Goal: Information Seeking & Learning: Learn about a topic

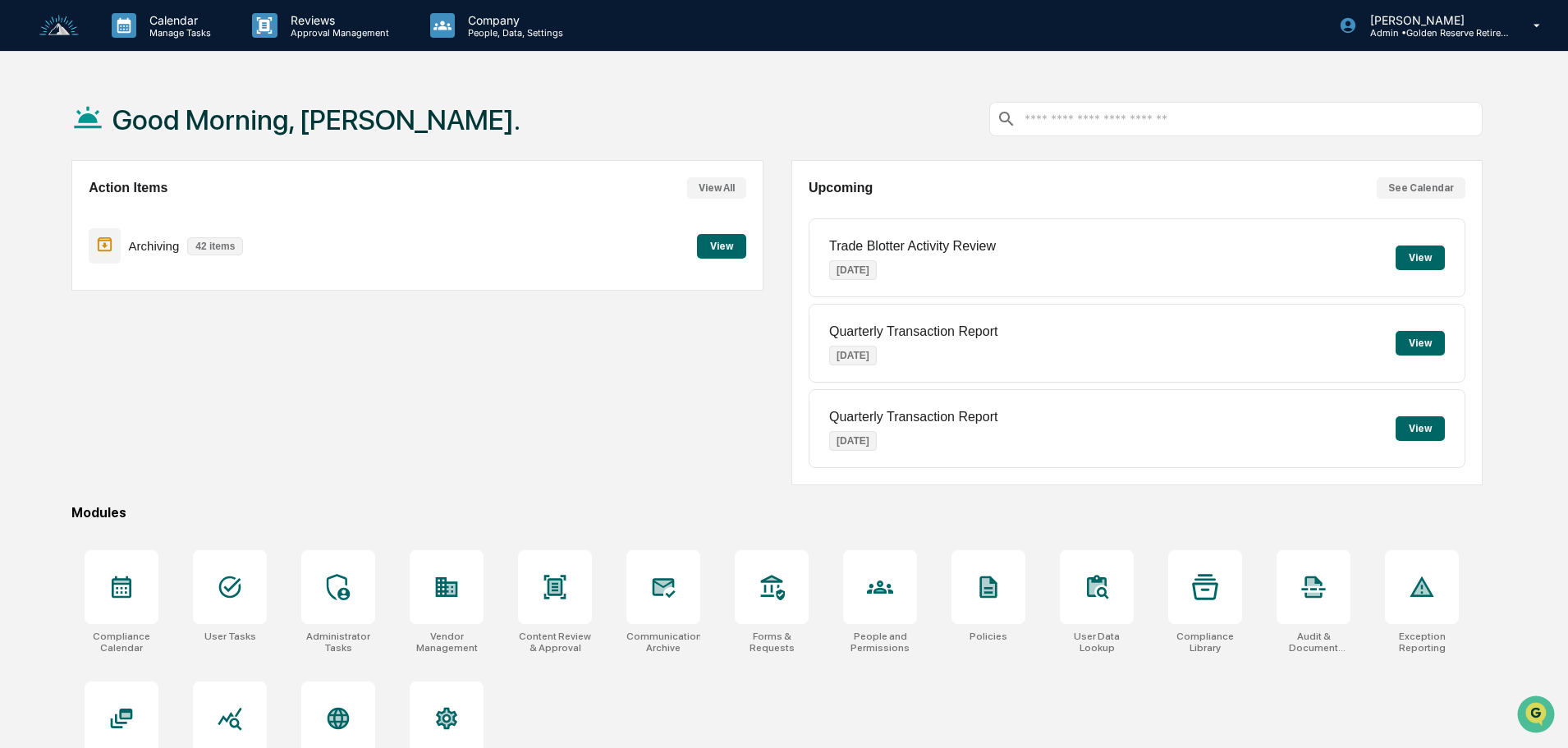
click at [715, 230] on div "Archiving 42 items View" at bounding box center [417, 246] width 657 height 55
click at [715, 241] on button "View" at bounding box center [721, 246] width 50 height 24
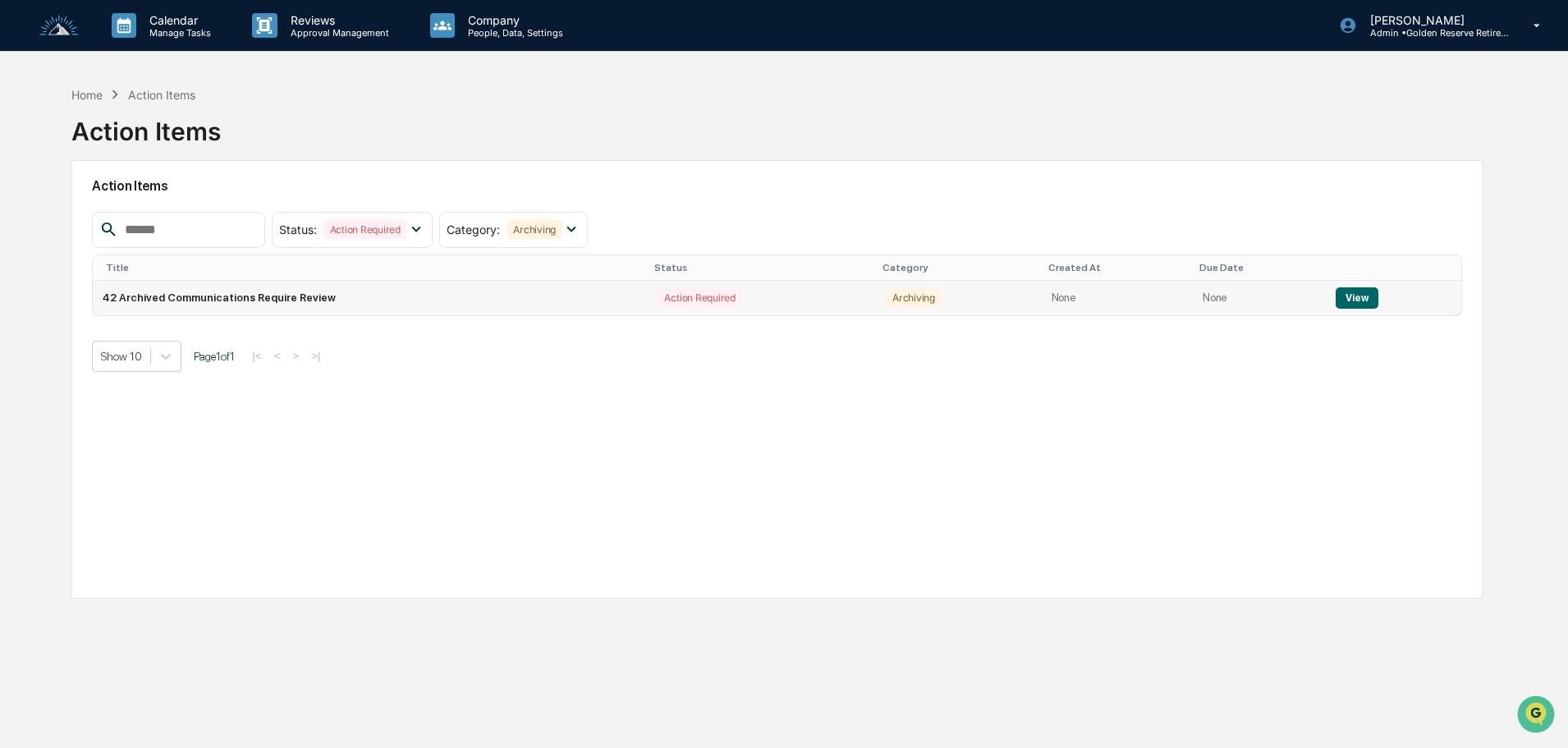
click at [1350, 297] on button "View" at bounding box center [1356, 298] width 42 height 21
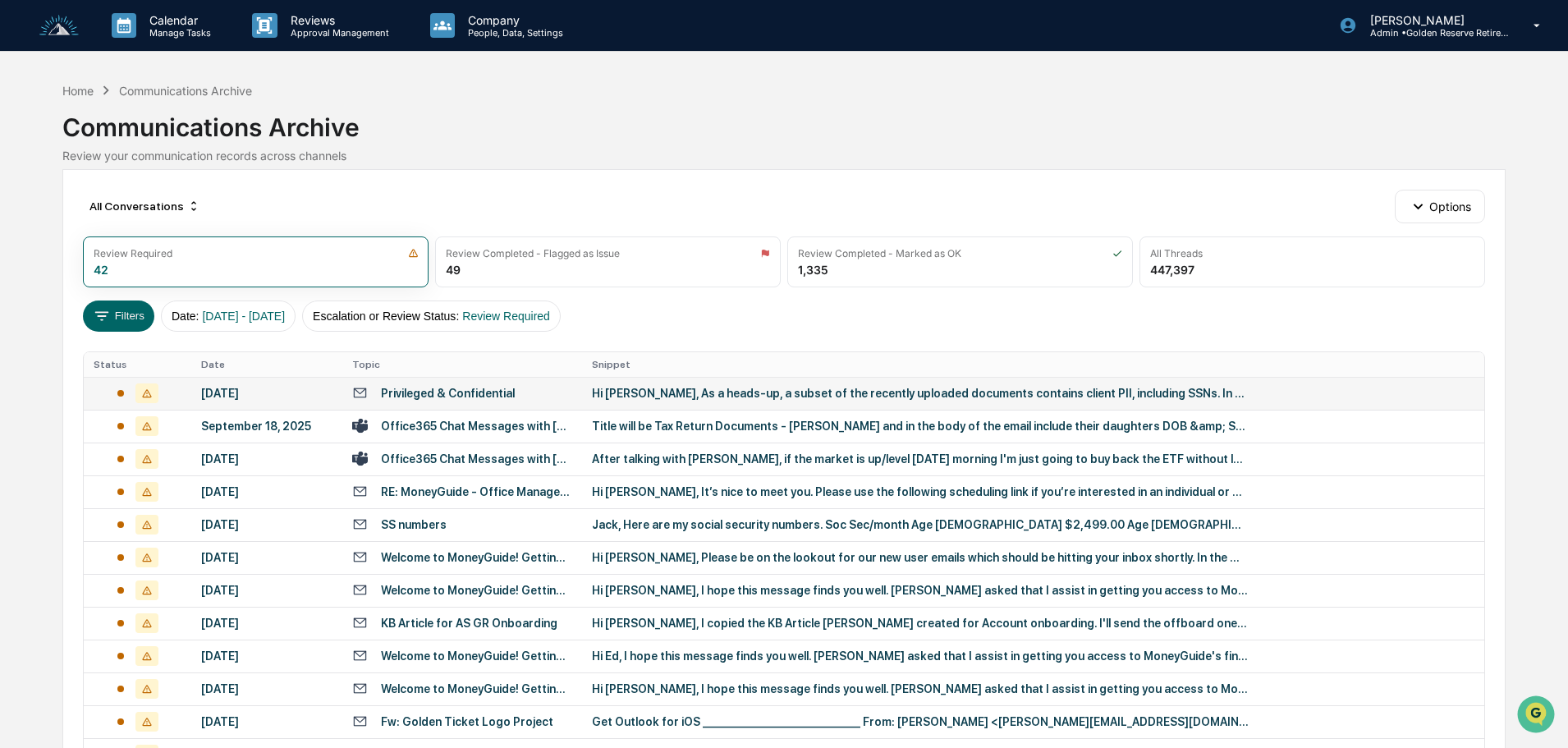
click at [667, 398] on div "Hi [PERSON_NAME], As a heads-up, a subset of the recently uploaded documents co…" at bounding box center [920, 393] width 657 height 14
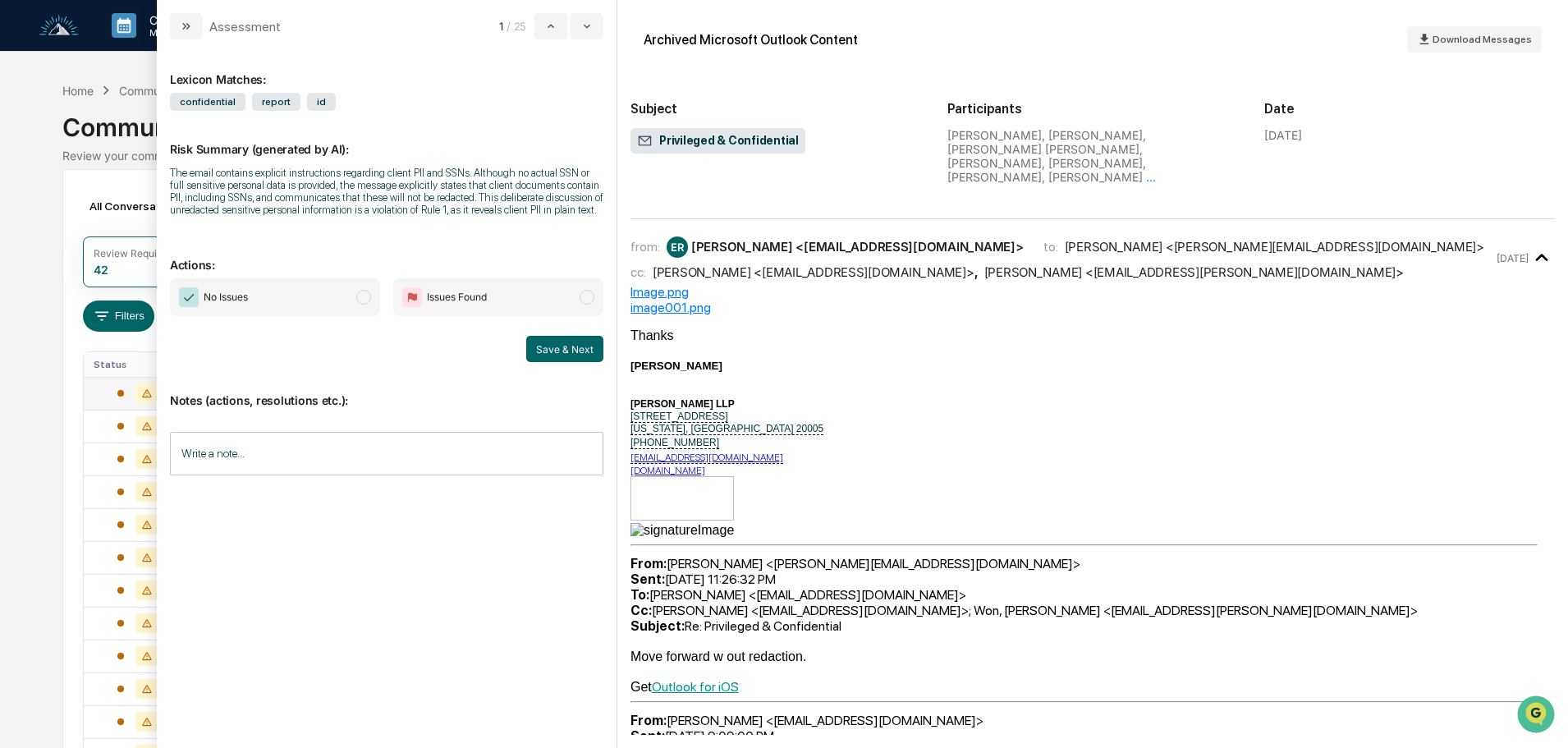
scroll to position [410, 0]
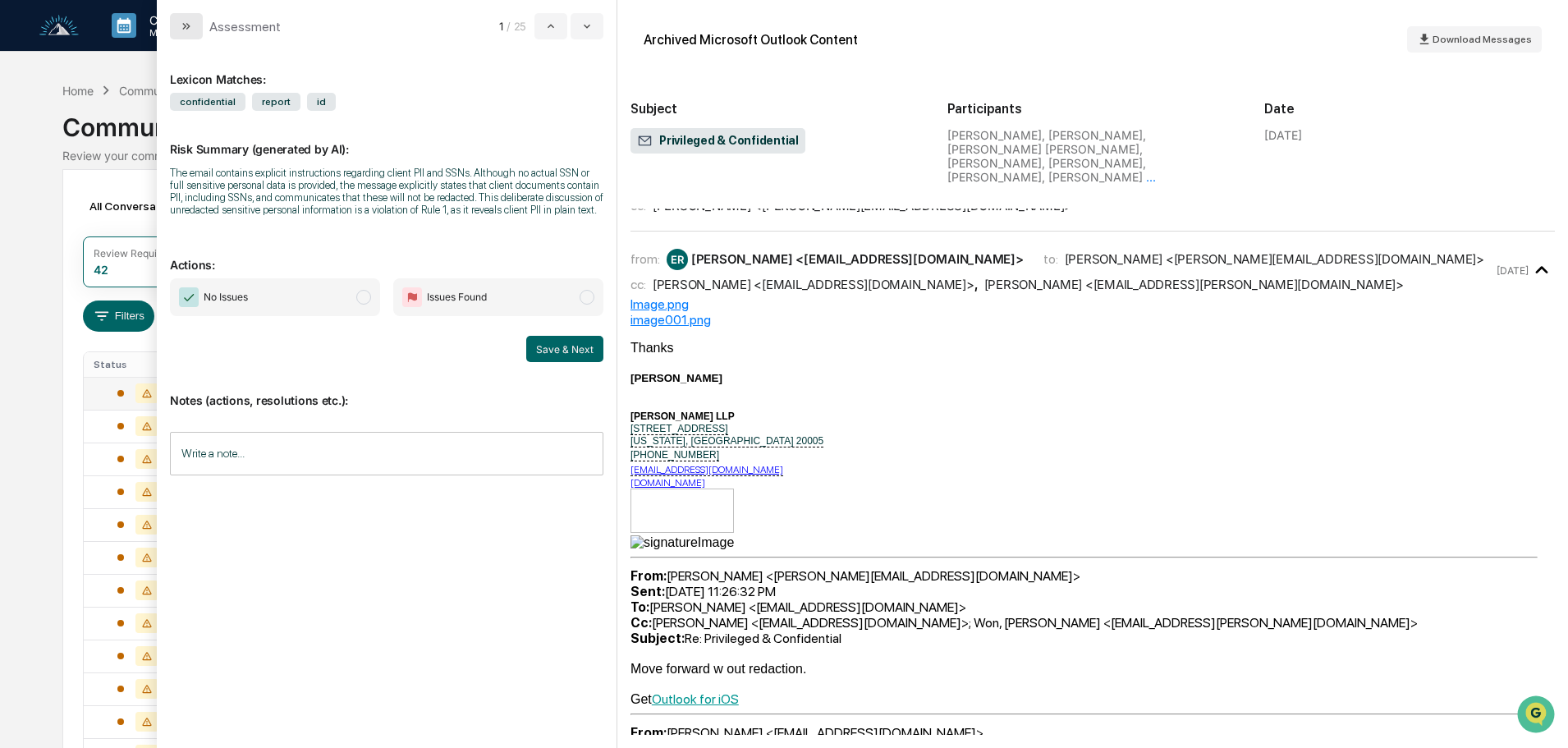
click at [186, 26] on icon "modal" at bounding box center [185, 26] width 4 height 7
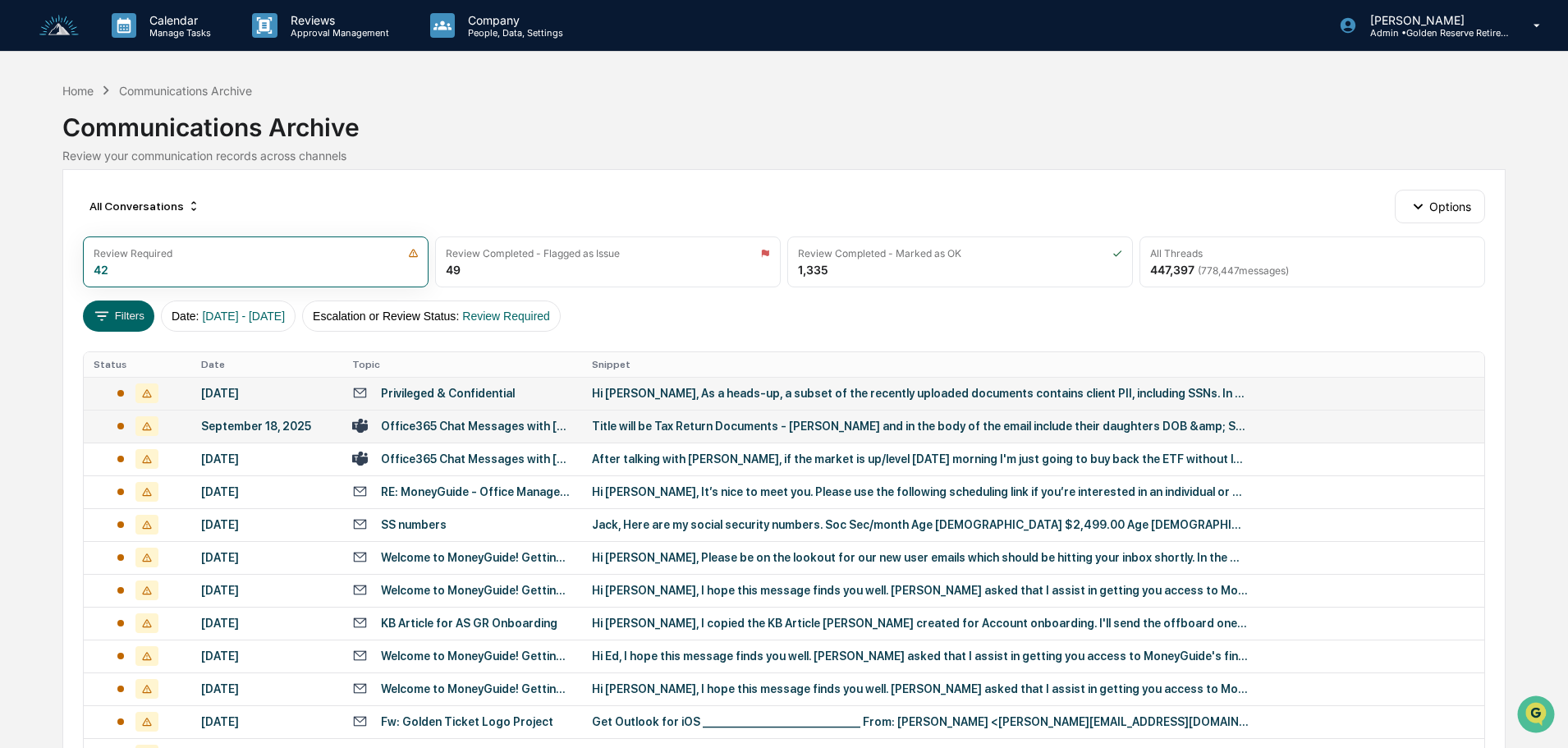
click at [655, 427] on div "Title will be Tax Return Documents - [PERSON_NAME] and in the body of the email…" at bounding box center [920, 426] width 657 height 14
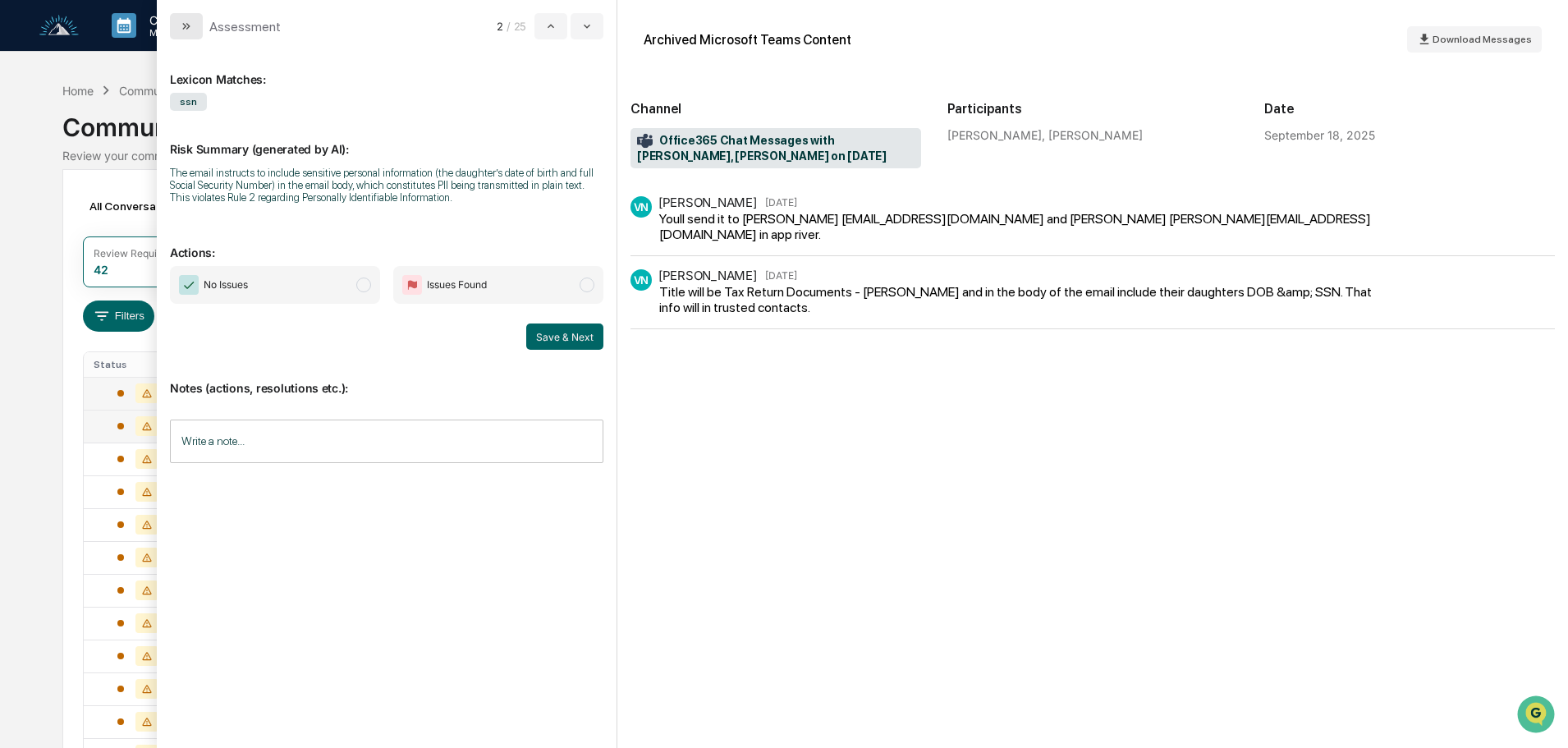
click at [179, 20] on button "modal" at bounding box center [187, 26] width 33 height 26
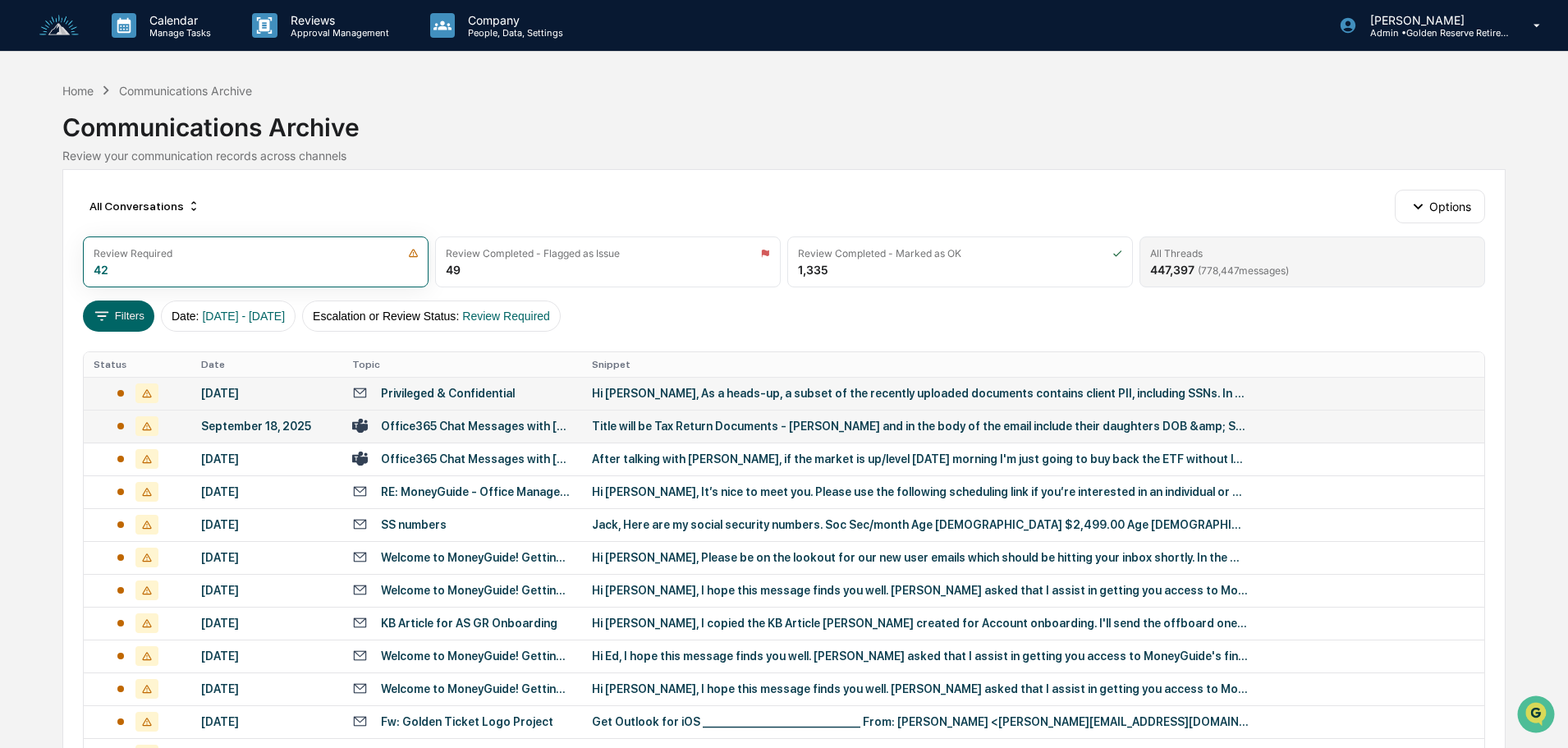
click at [1286, 264] on span "( 778,447 messages)" at bounding box center [1244, 270] width 91 height 13
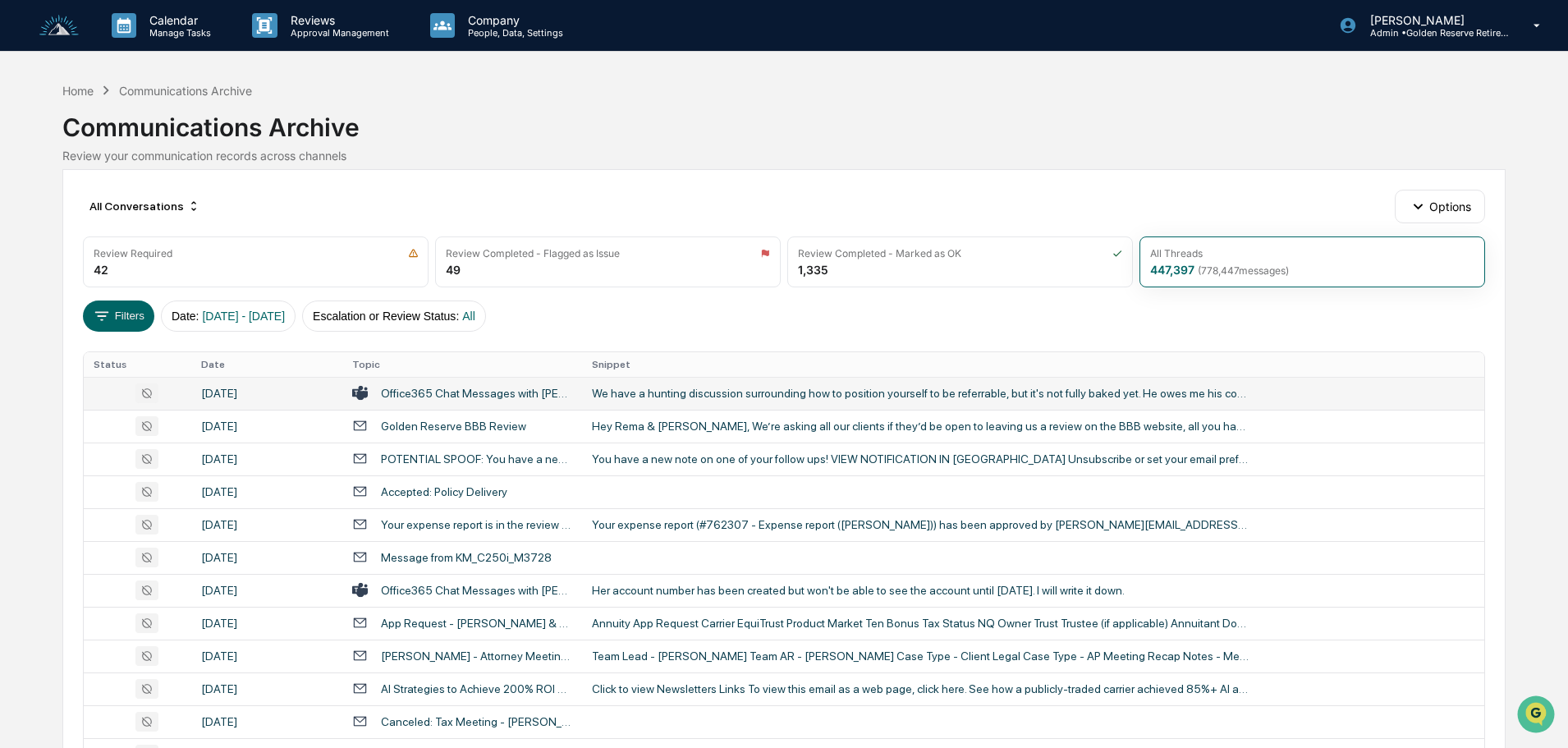
click at [716, 389] on div "We have a hunting discussion surrounding how to position yourself to be referra…" at bounding box center [920, 393] width 657 height 14
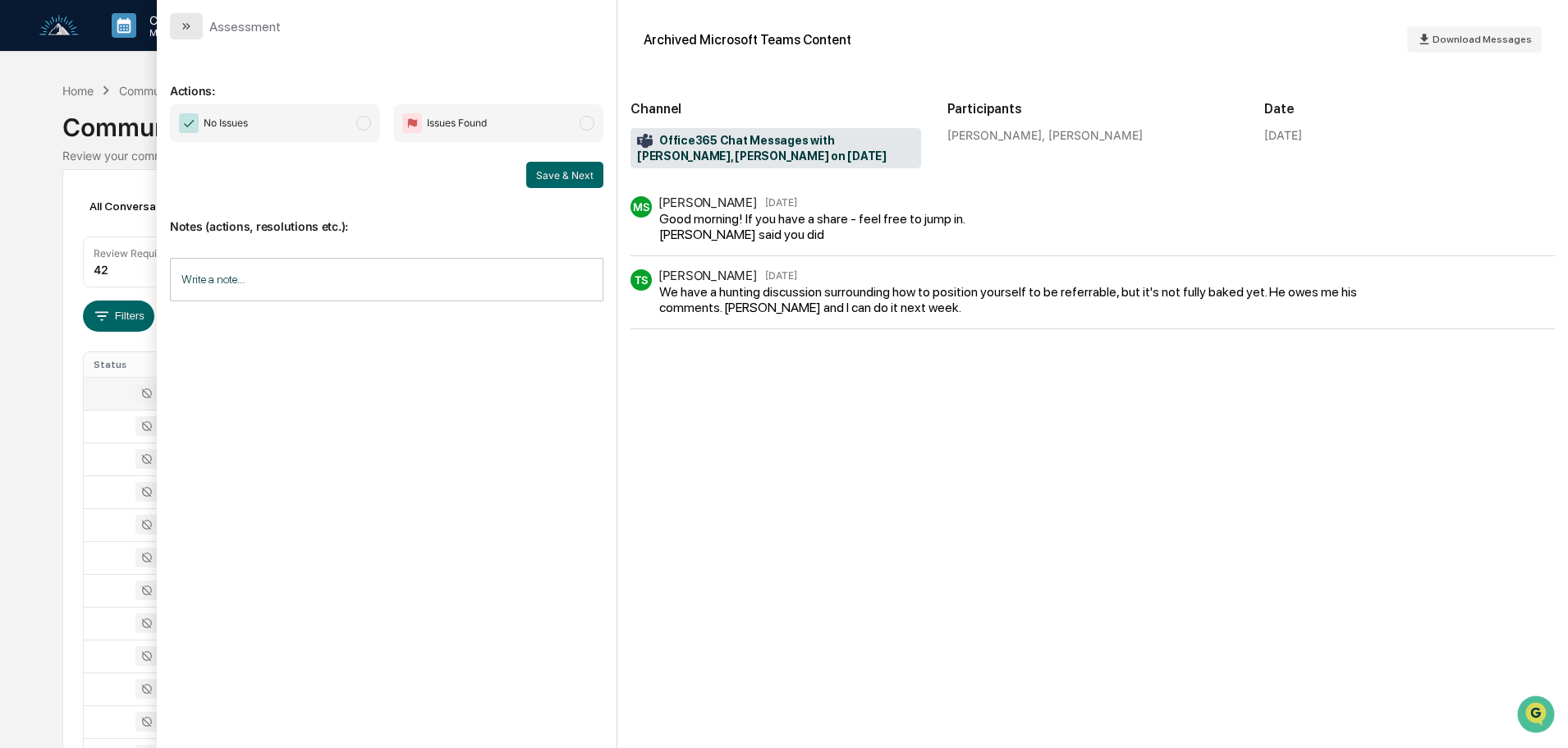
click at [200, 19] on button "modal" at bounding box center [187, 26] width 33 height 26
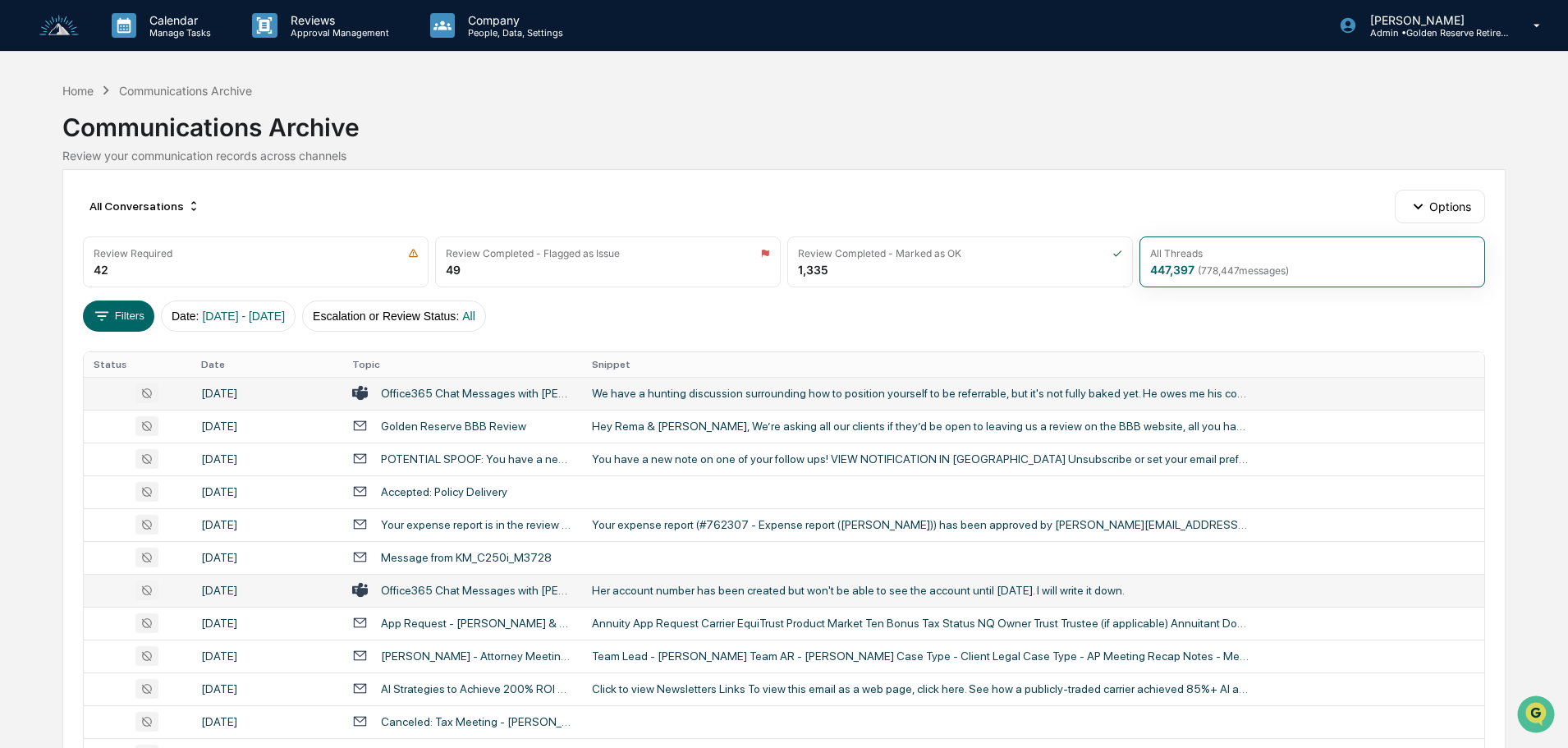
click at [632, 581] on td "Her account number has been created but won't be able to see the account until …" at bounding box center [1033, 591] width 903 height 33
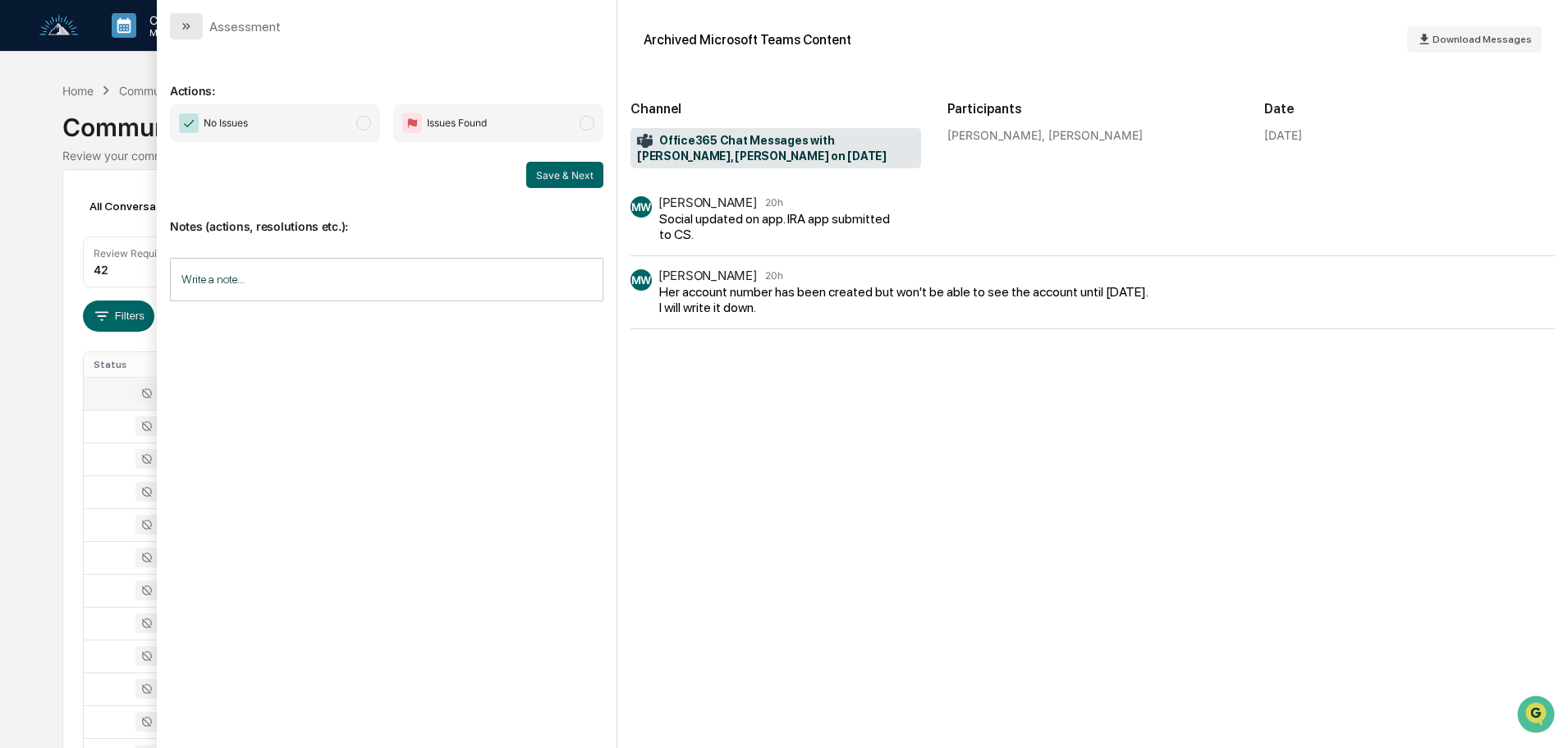
click at [186, 33] on button "modal" at bounding box center [187, 26] width 33 height 26
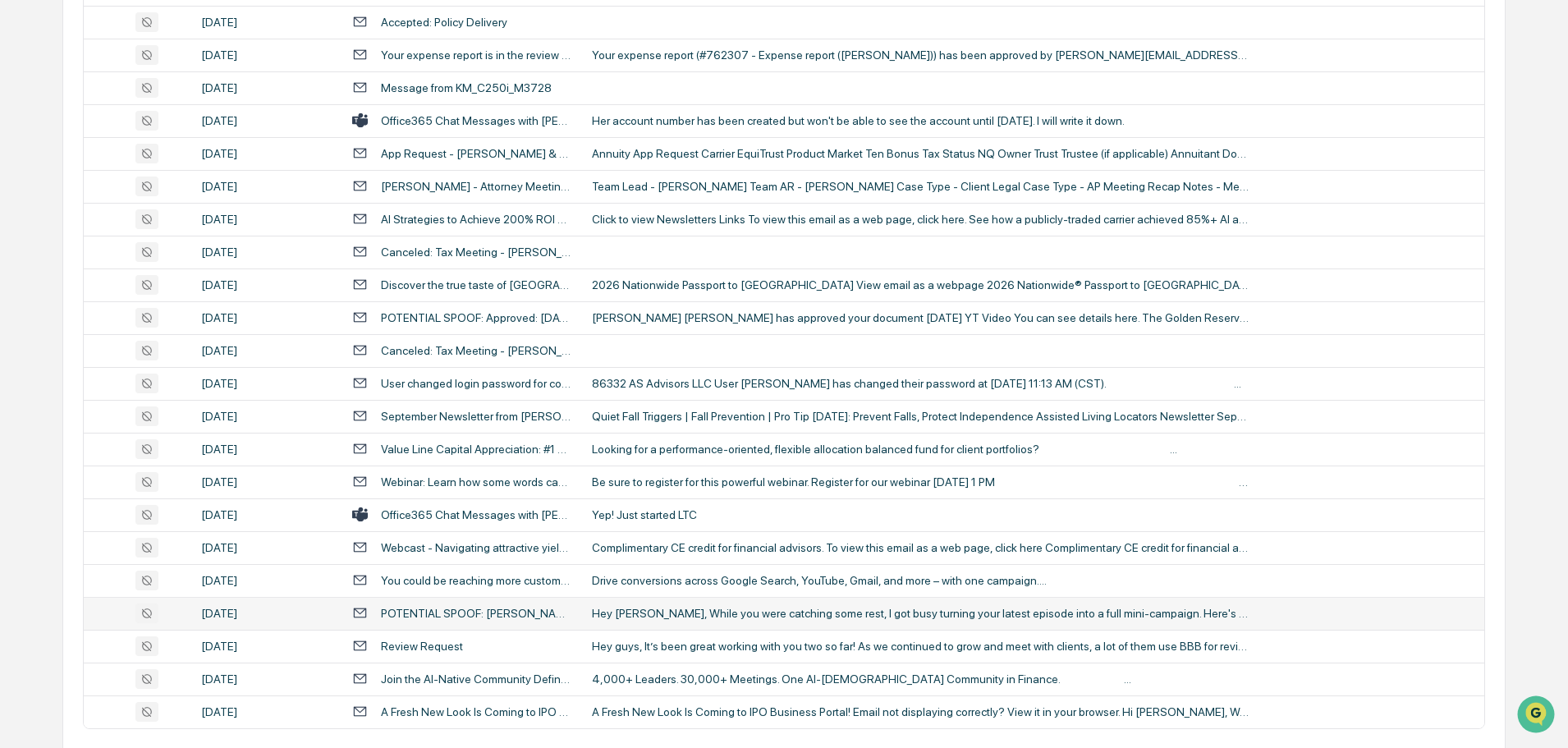
scroll to position [543, 0]
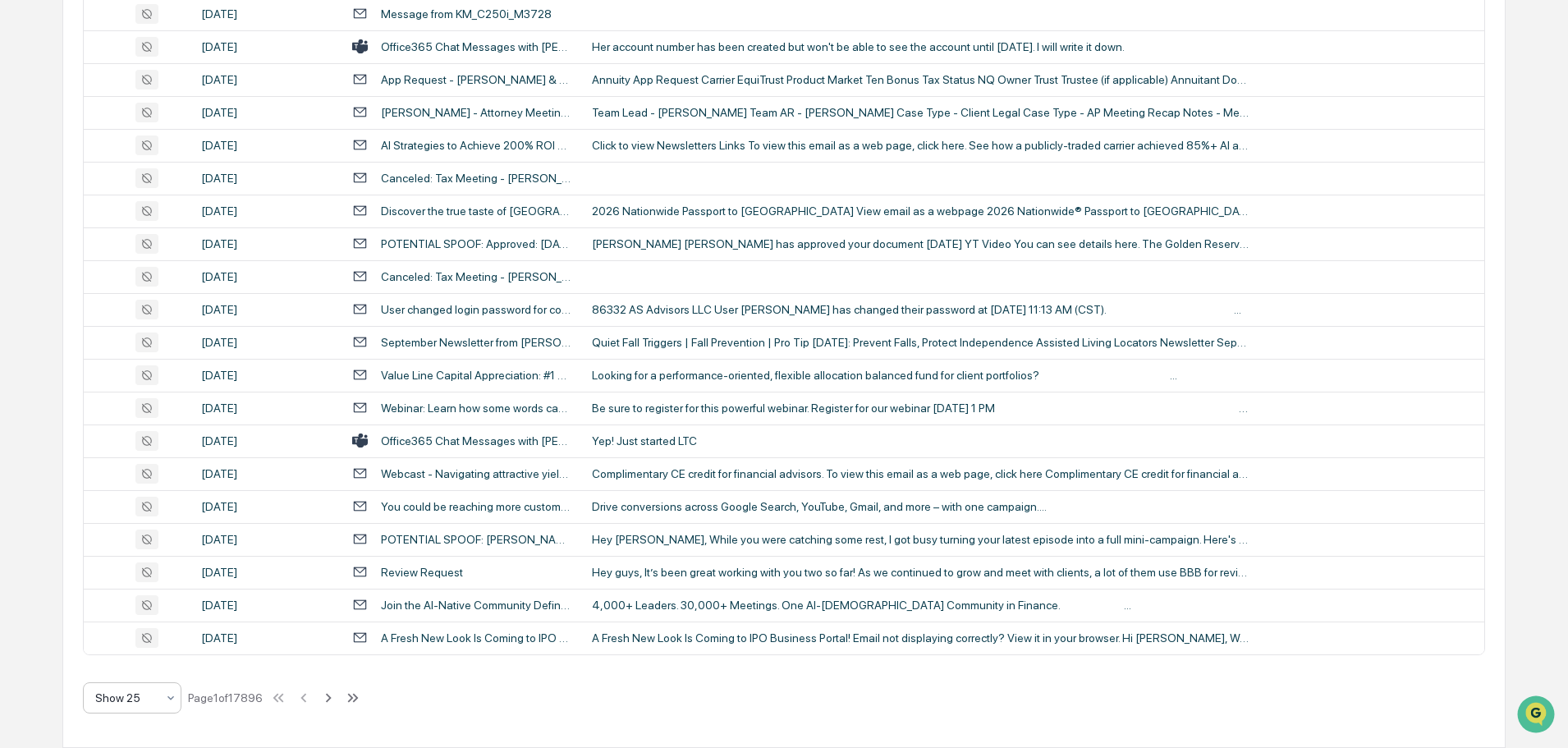
click at [125, 707] on div "Show 25" at bounding box center [125, 697] width 77 height 23
click at [135, 659] on div "Show 100" at bounding box center [132, 655] width 97 height 33
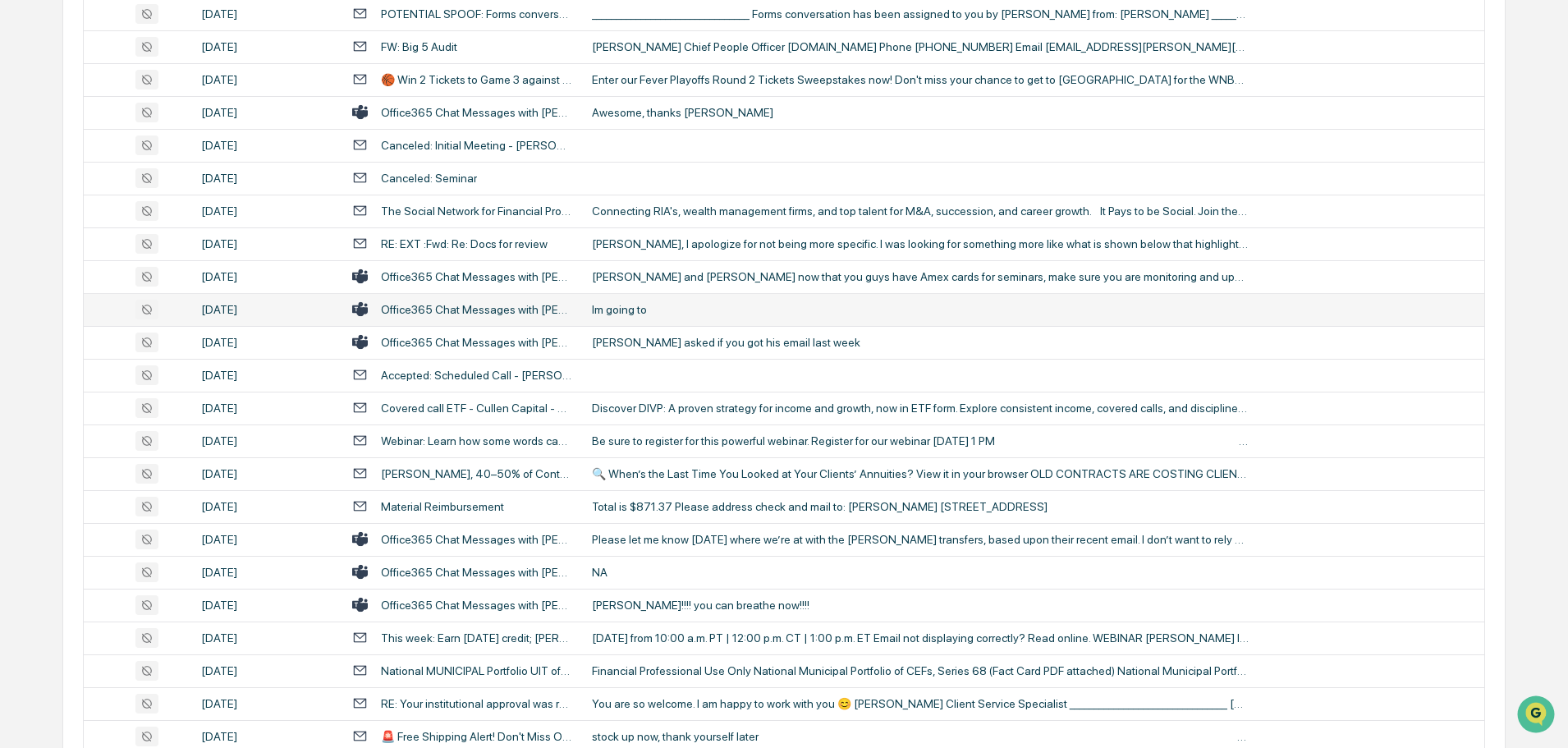
click at [628, 311] on div "Im going to" at bounding box center [920, 310] width 657 height 14
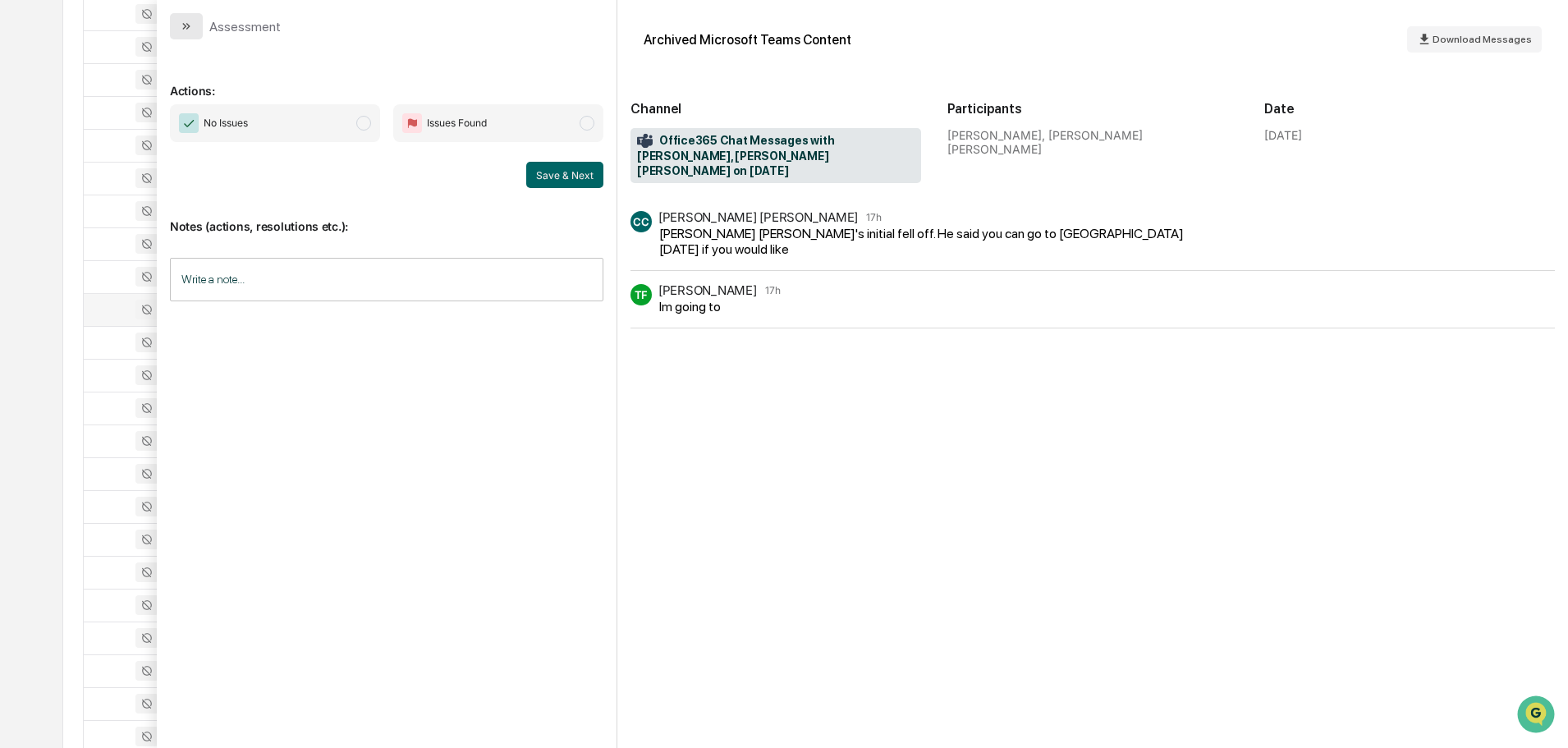
click at [178, 19] on button "modal" at bounding box center [187, 26] width 33 height 26
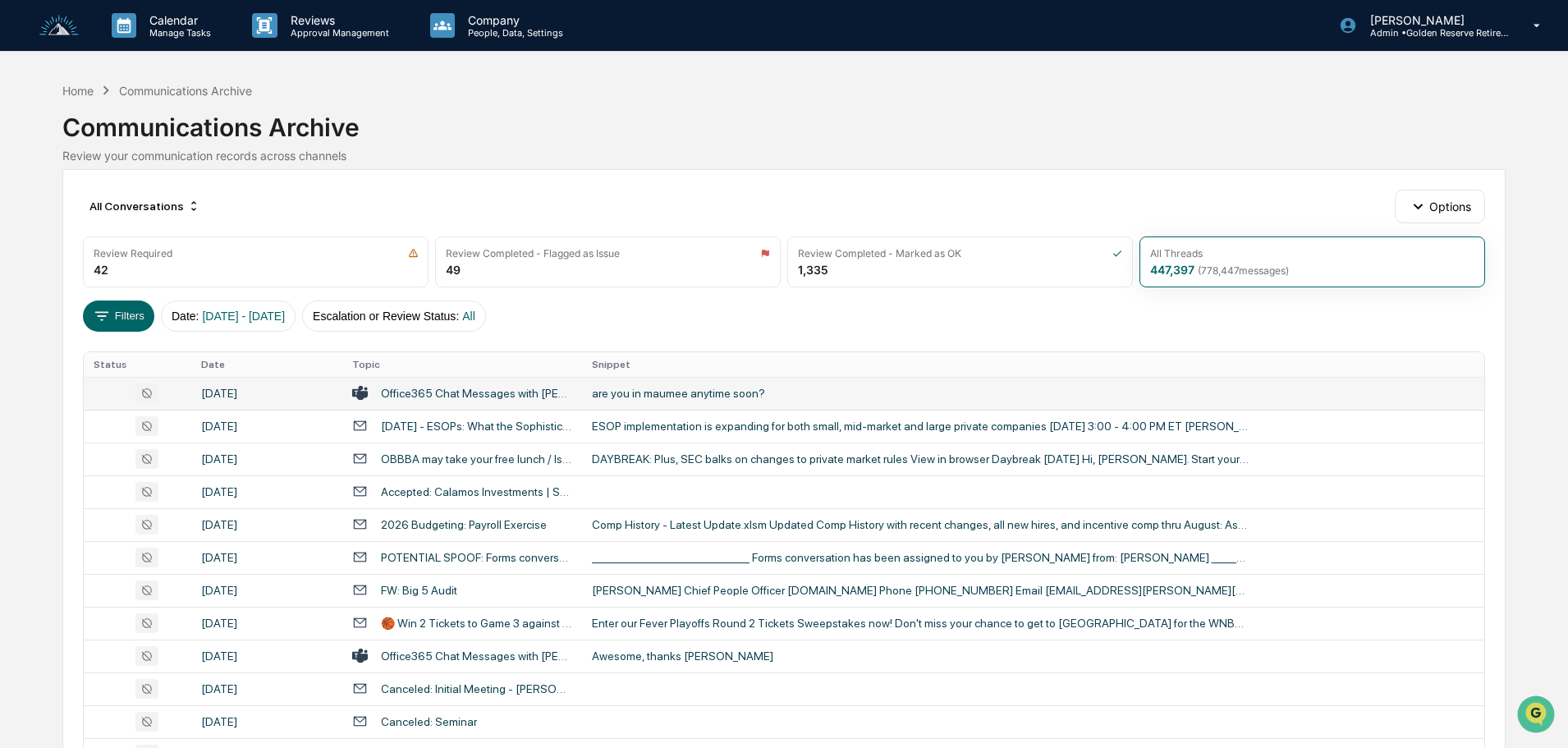
click at [713, 384] on td "are you in maumee anytime soon?" at bounding box center [1033, 393] width 903 height 33
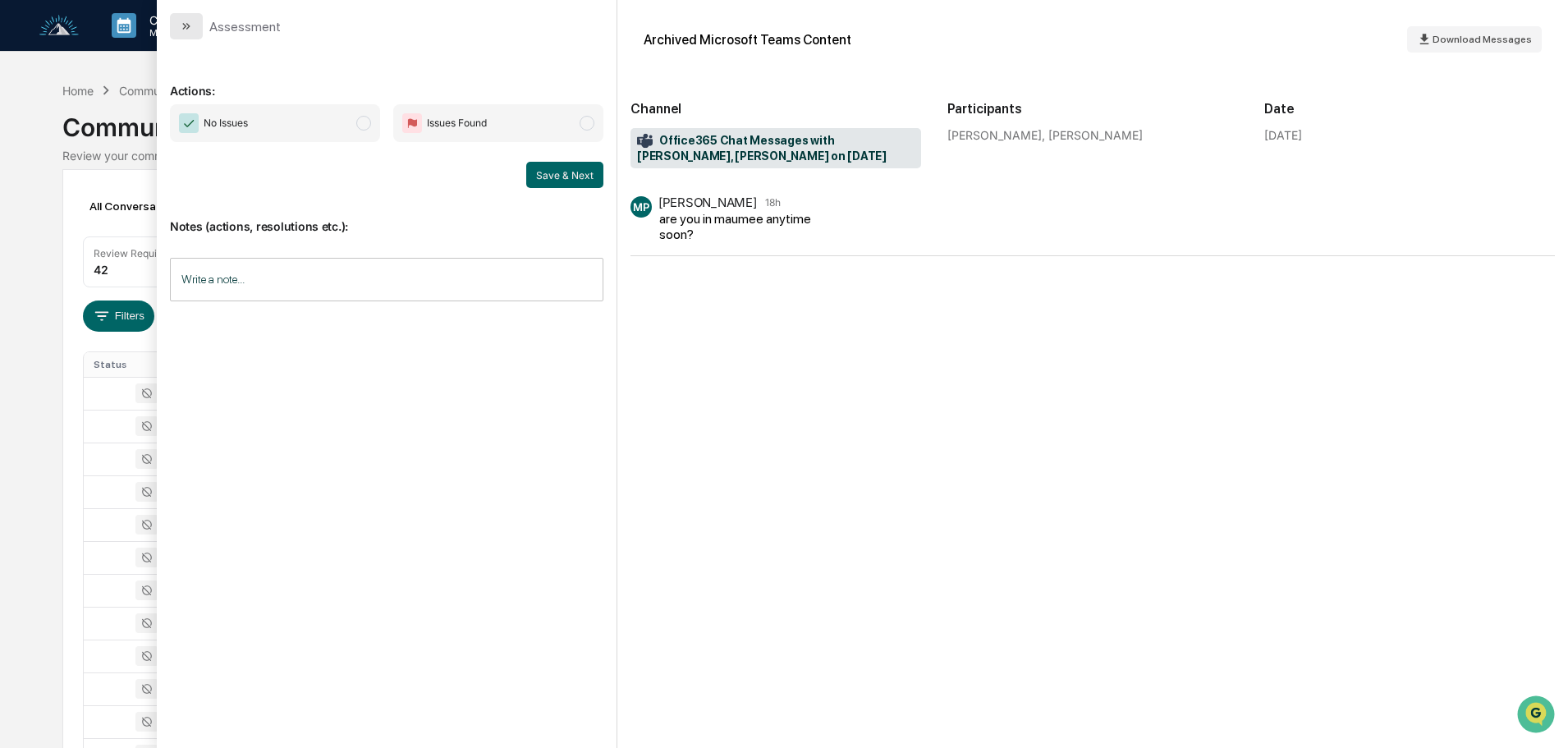
click at [187, 27] on icon "modal" at bounding box center [187, 26] width 14 height 14
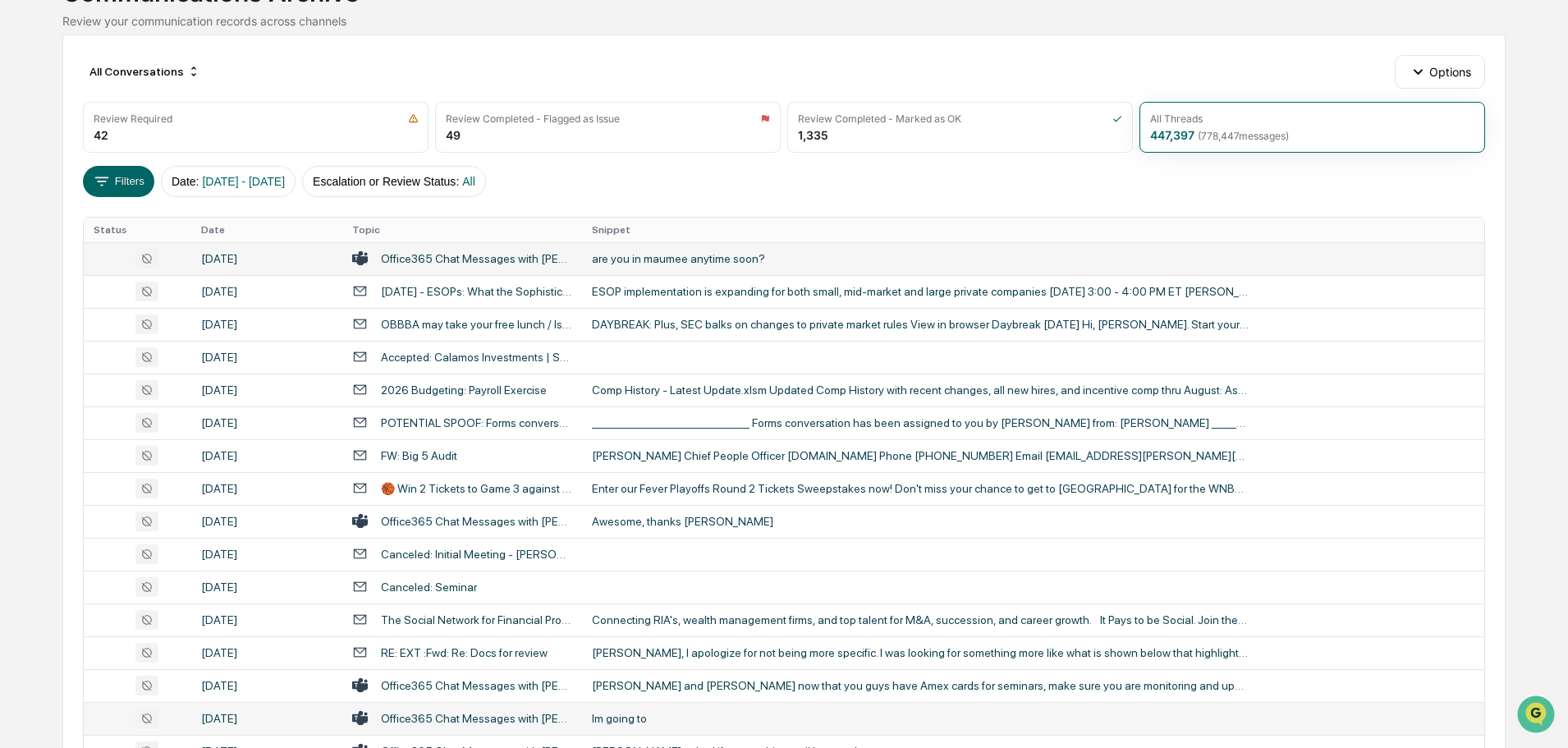
scroll to position [164, 0]
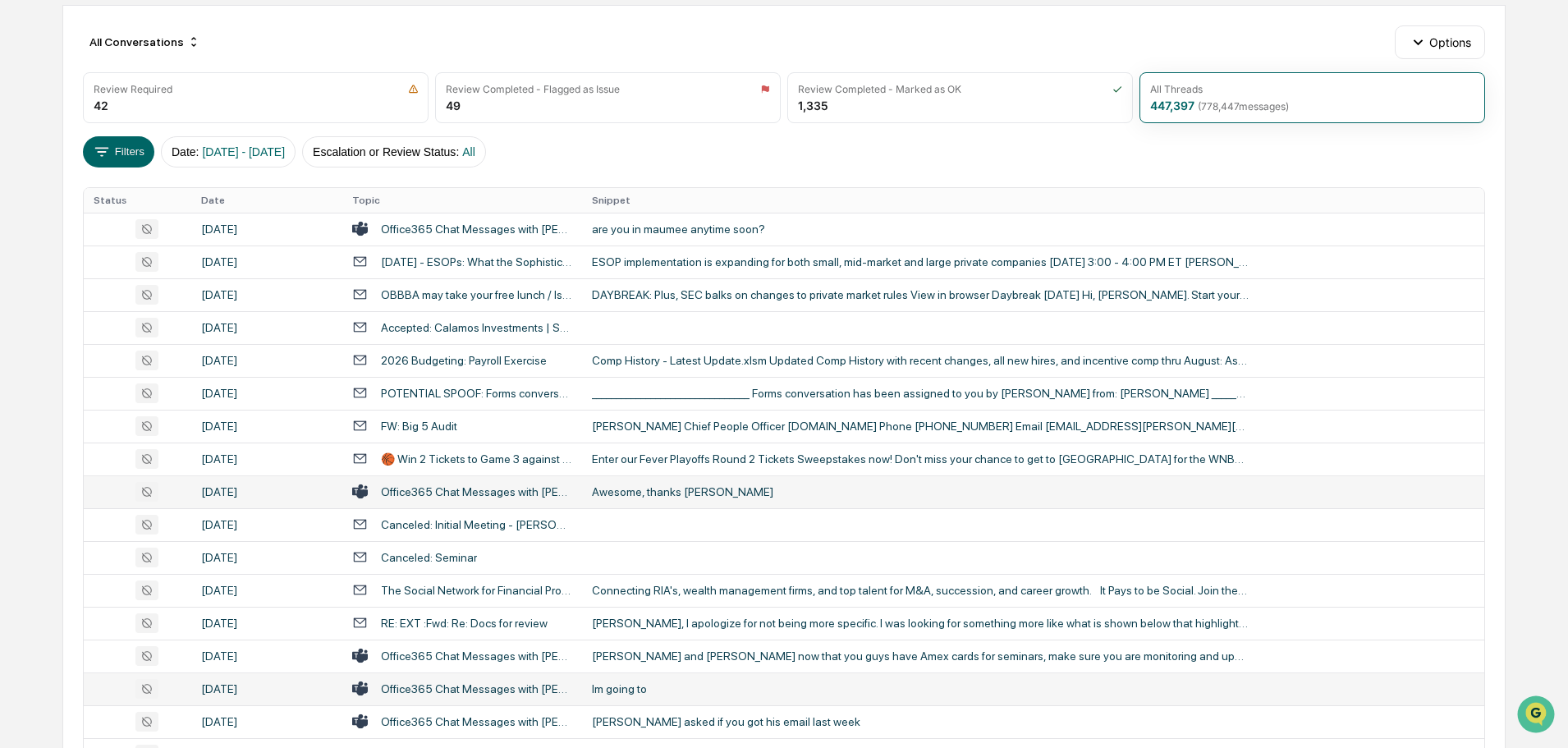
click at [675, 495] on div "Awesome, thanks [PERSON_NAME]" at bounding box center [920, 492] width 657 height 14
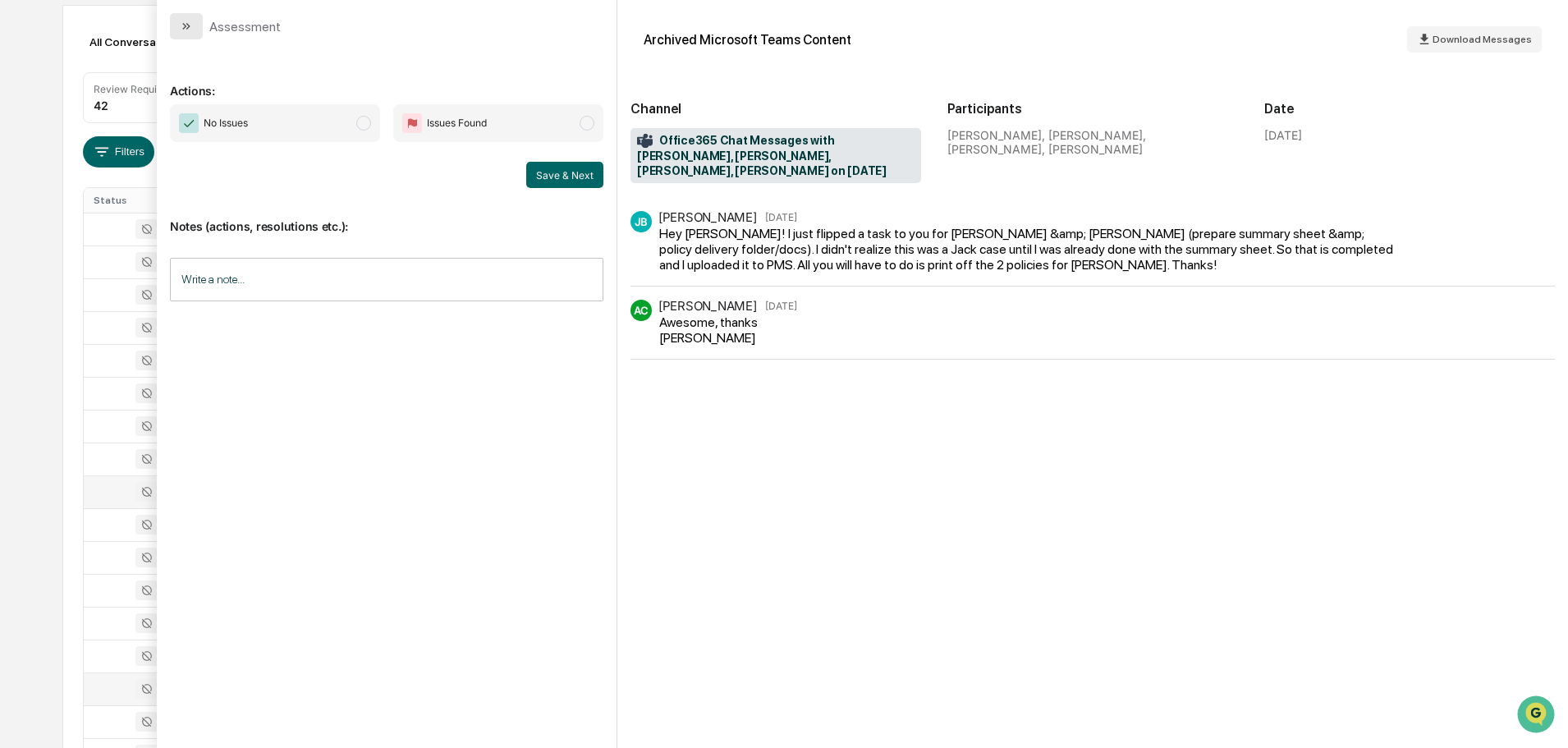
click at [193, 24] on button "modal" at bounding box center [187, 26] width 33 height 26
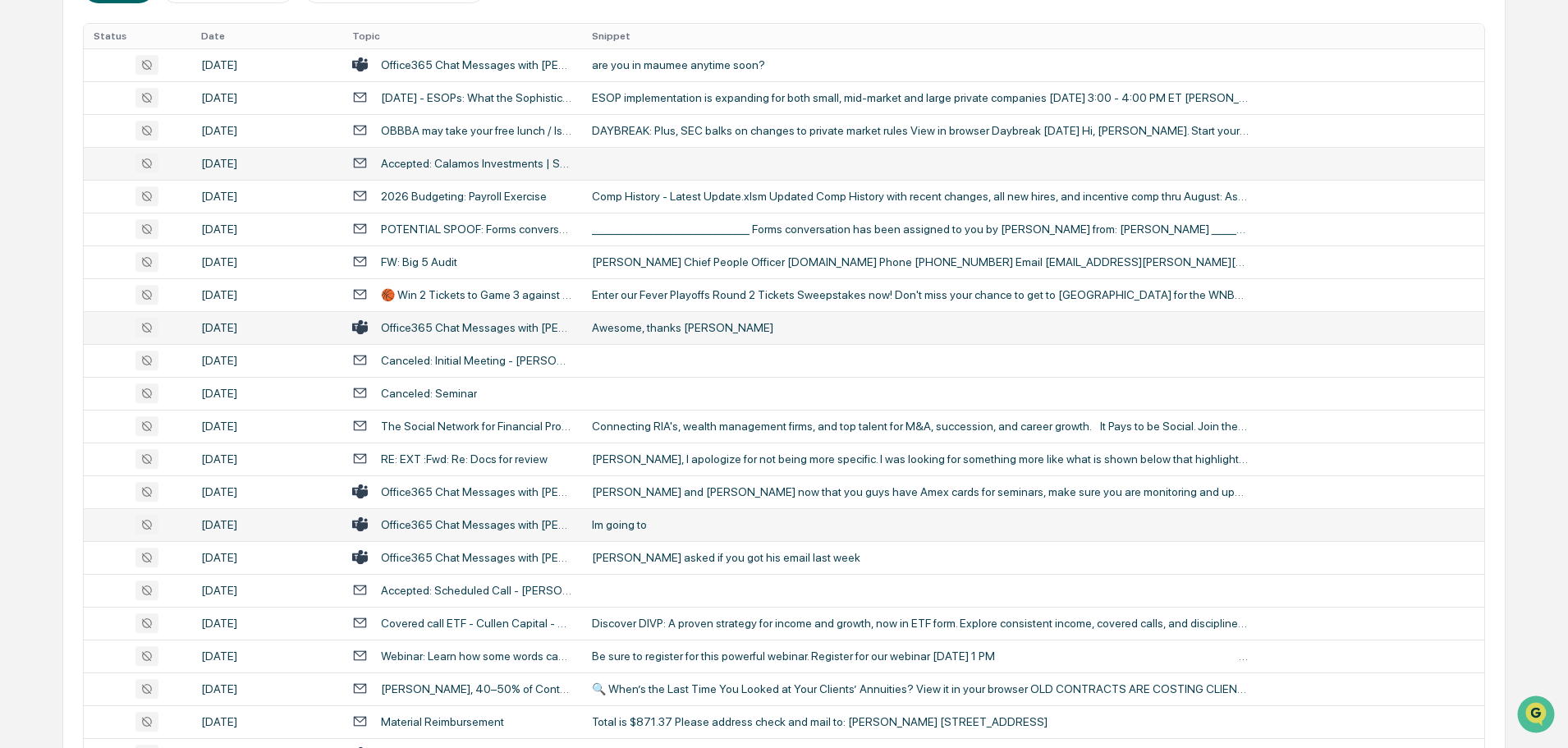
scroll to position [410, 0]
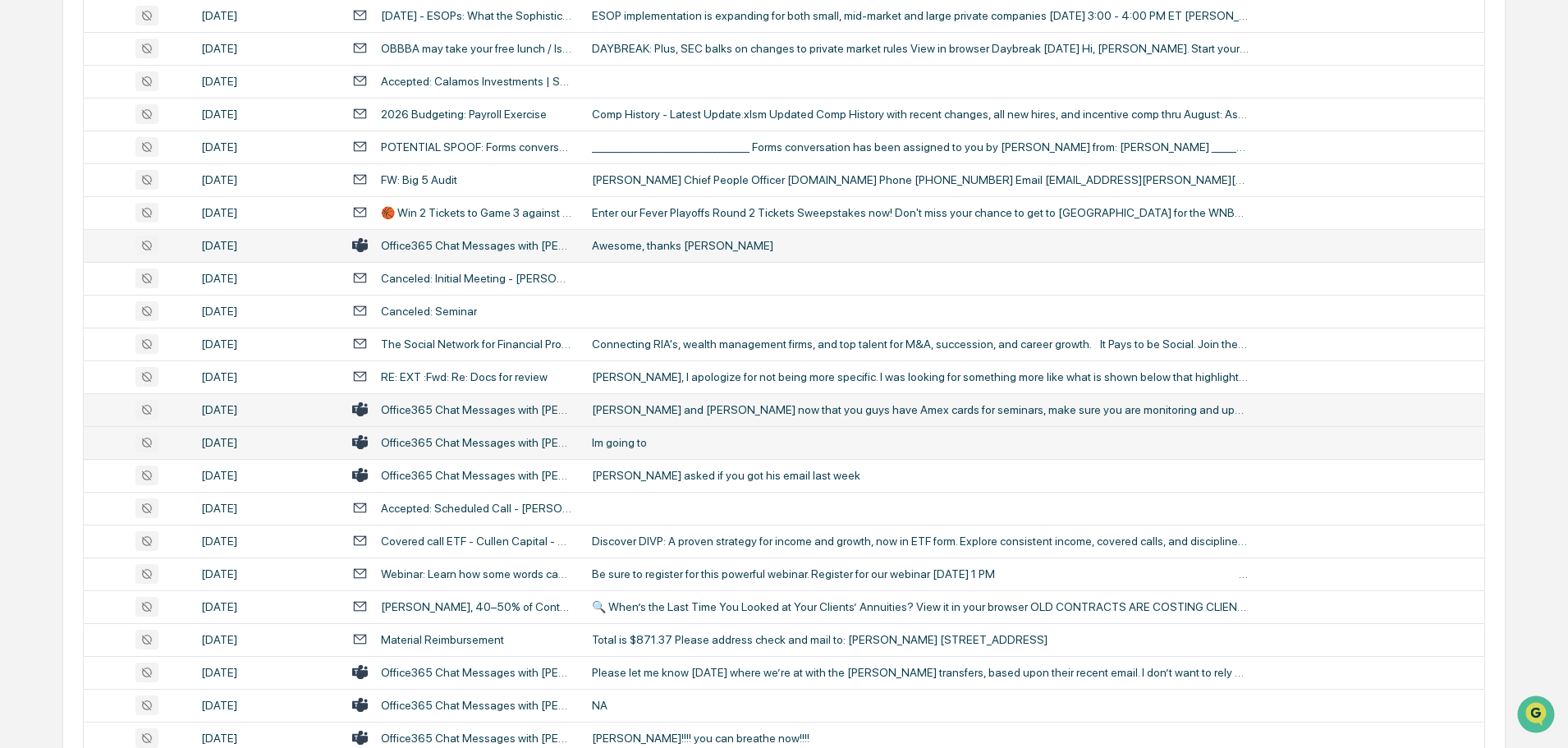
click at [697, 408] on div "[PERSON_NAME] and [PERSON_NAME] now that you guys have Amex cards for seminars,…" at bounding box center [920, 410] width 657 height 14
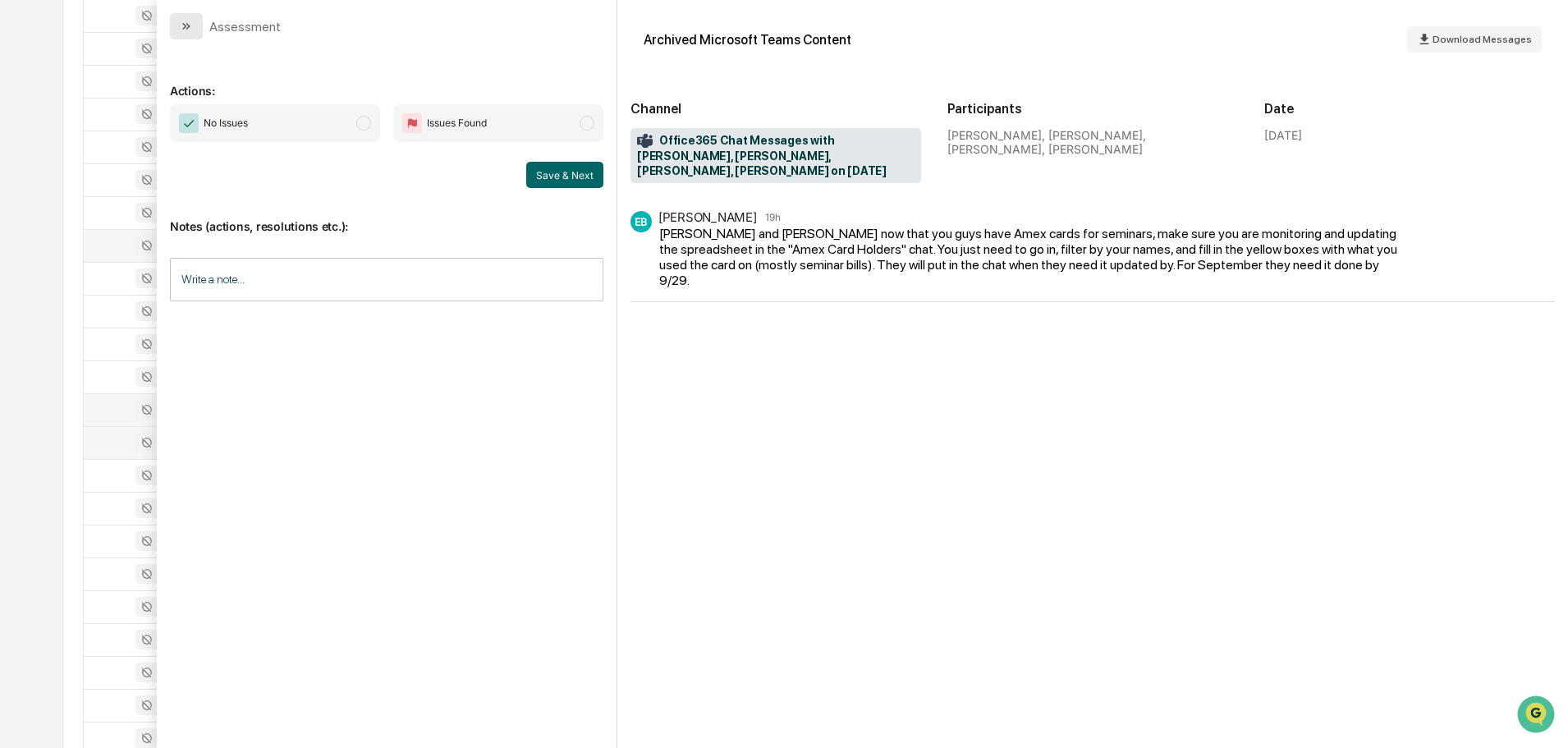
click at [183, 20] on icon "modal" at bounding box center [187, 26] width 14 height 14
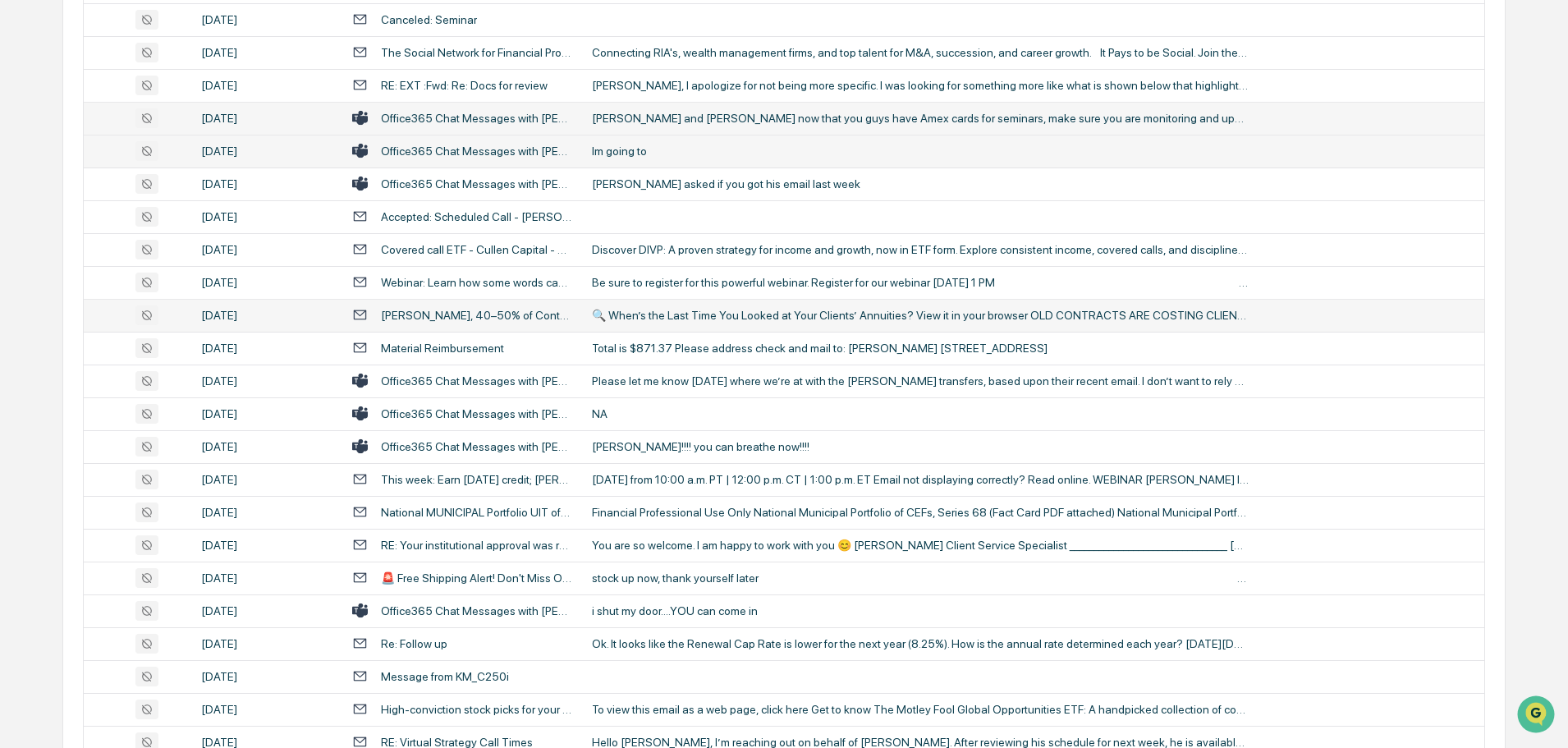
scroll to position [738, 0]
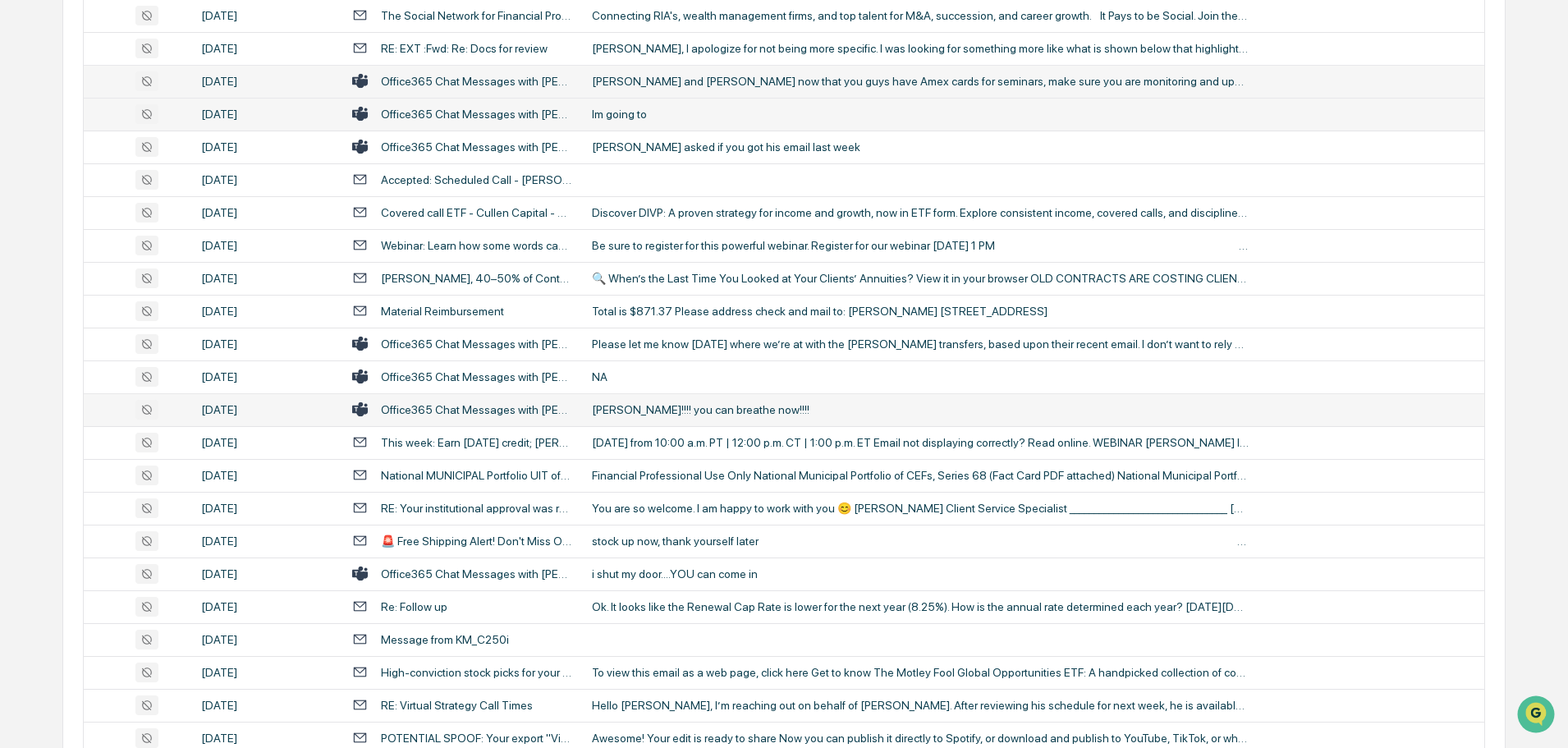
click at [676, 421] on td "[PERSON_NAME]!!!! you can breathe now!!!!" at bounding box center [1033, 410] width 903 height 33
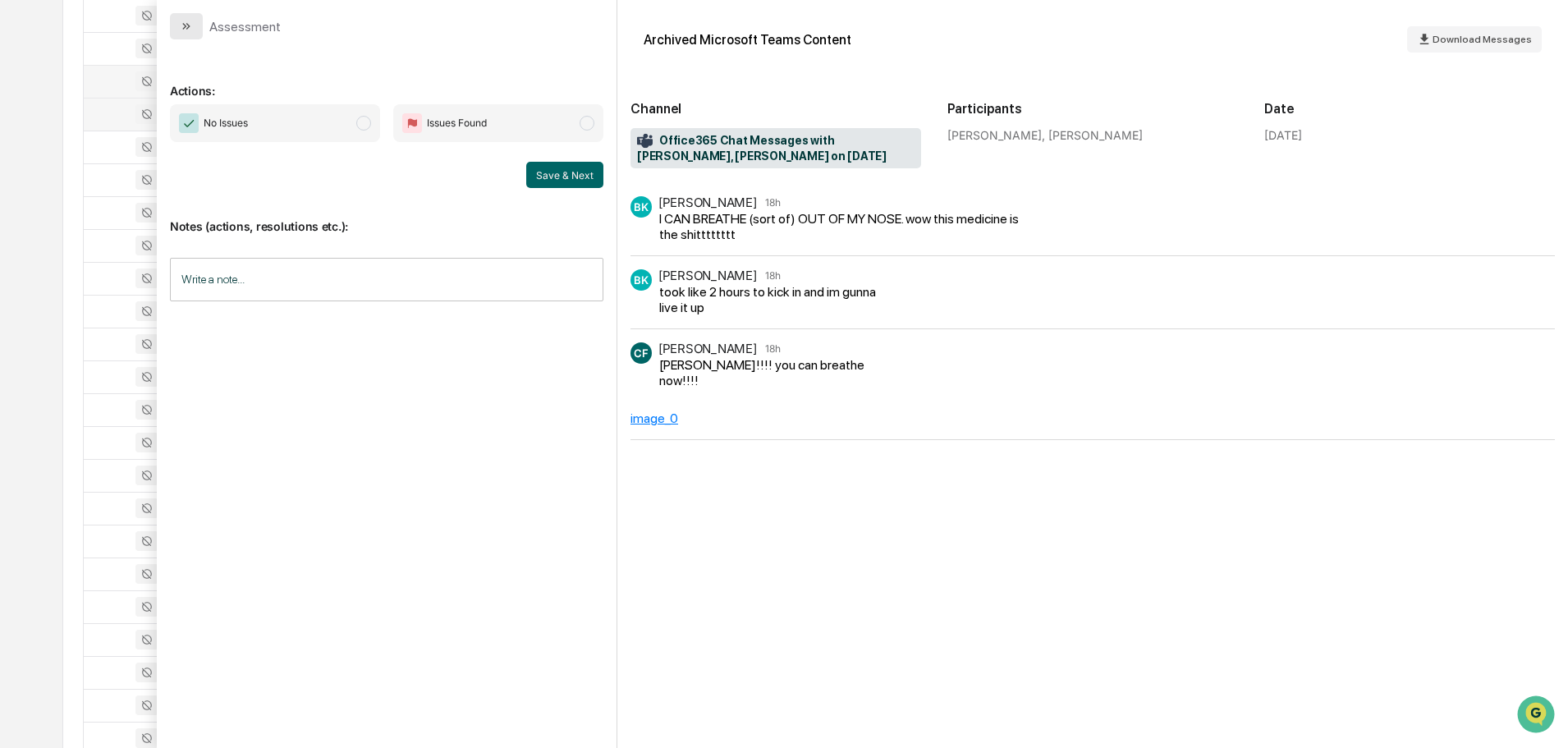
click at [191, 31] on icon "modal" at bounding box center [187, 26] width 14 height 14
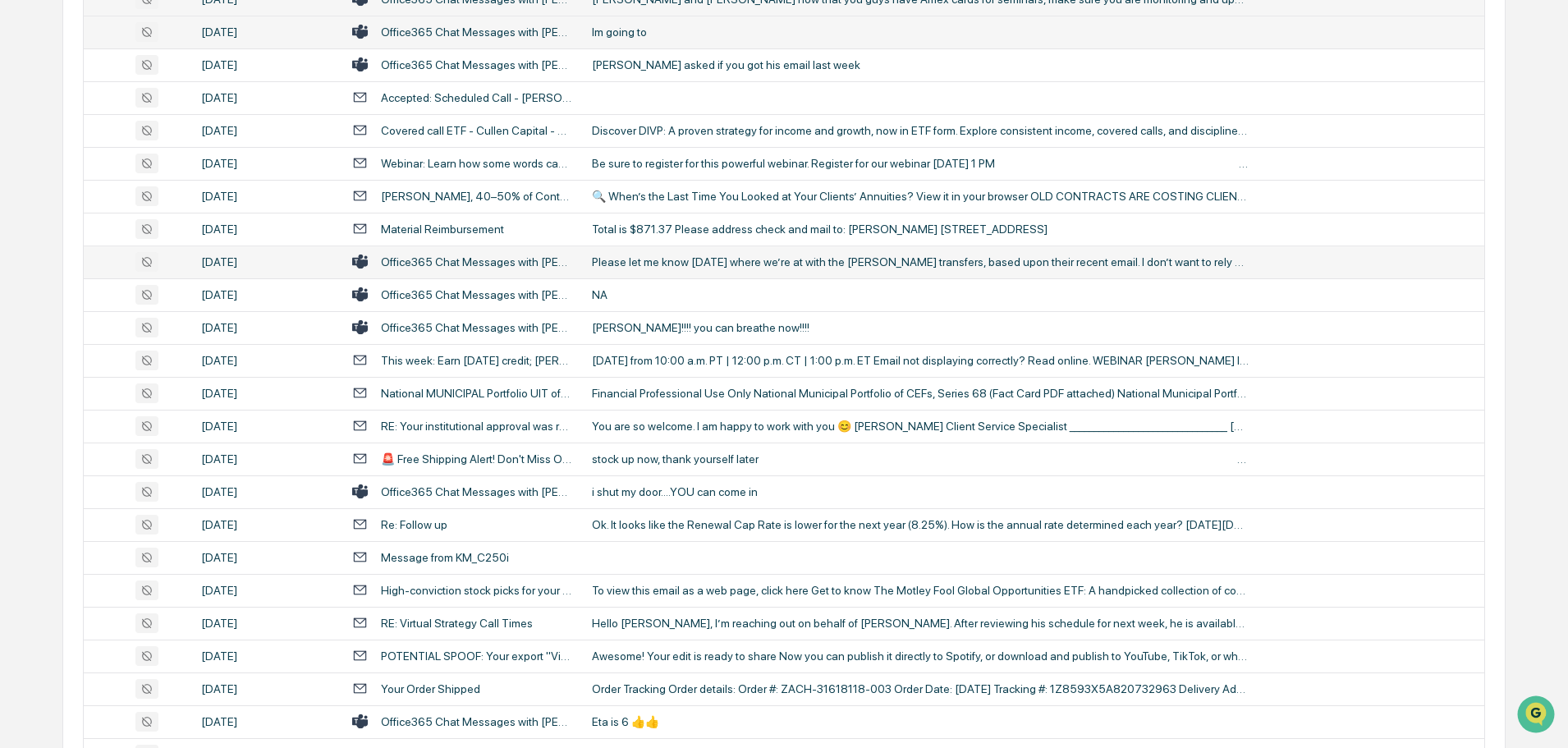
scroll to position [902, 0]
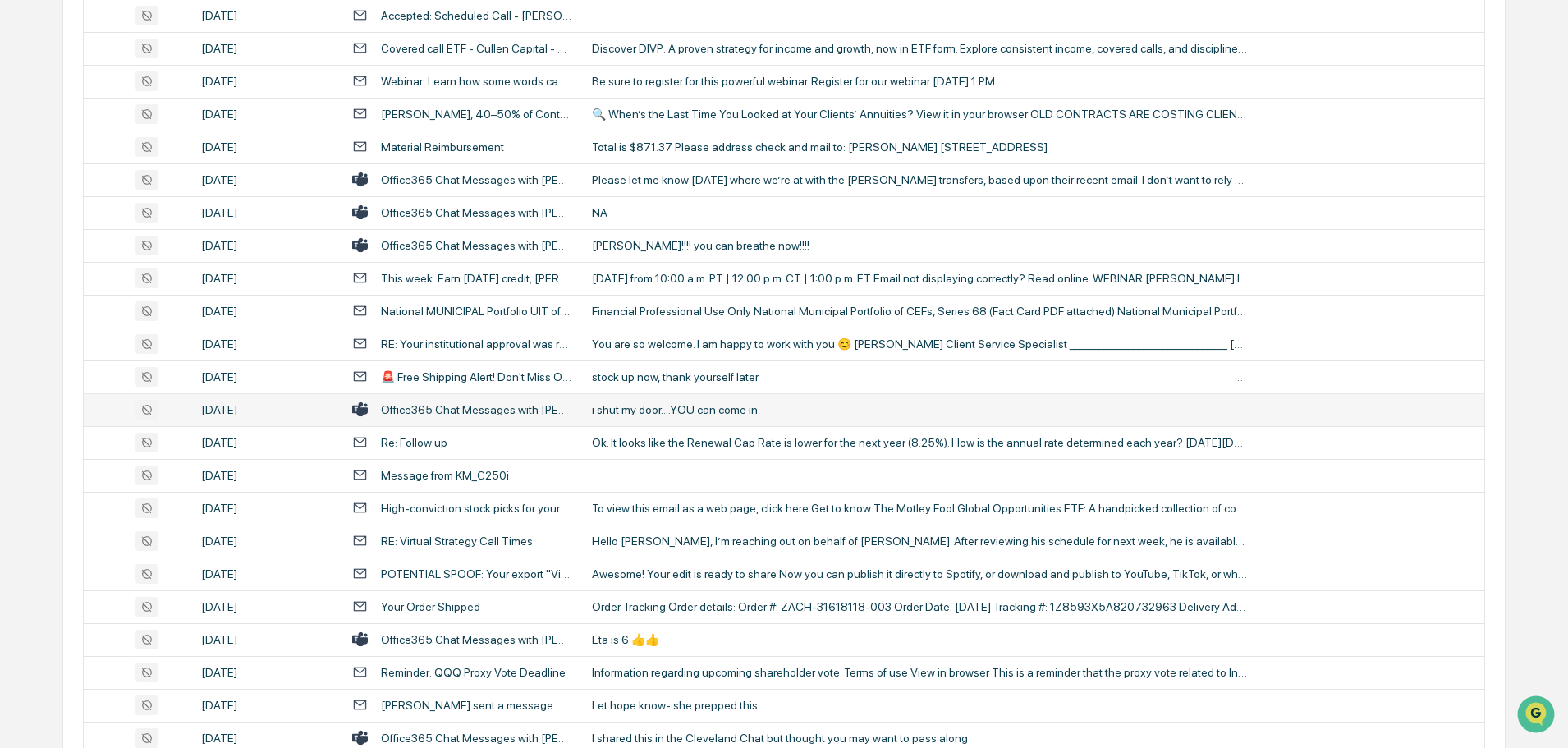
click at [652, 404] on div "i shut my door....YOU can come in" at bounding box center [920, 410] width 657 height 14
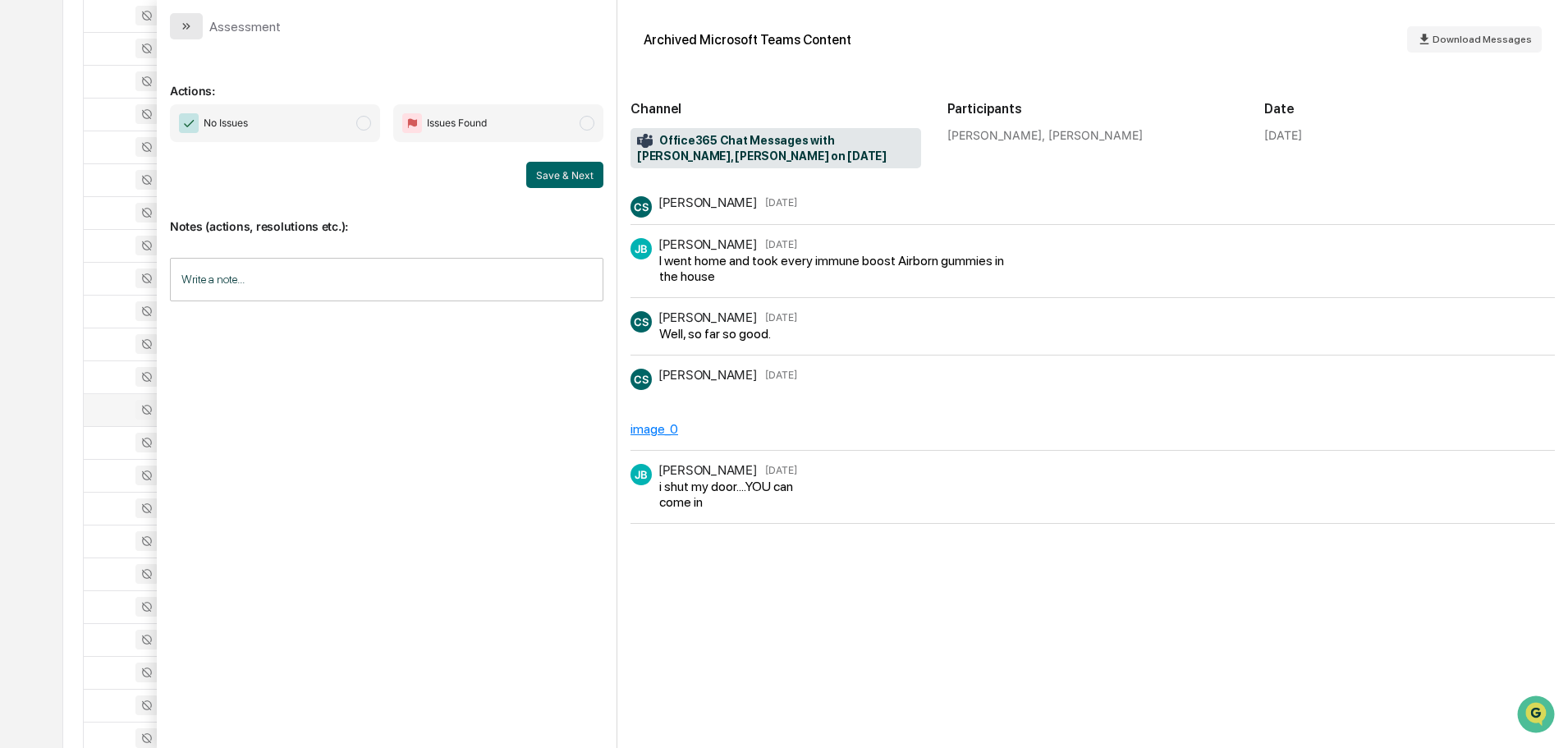
click at [189, 26] on icon "modal" at bounding box center [188, 26] width 4 height 7
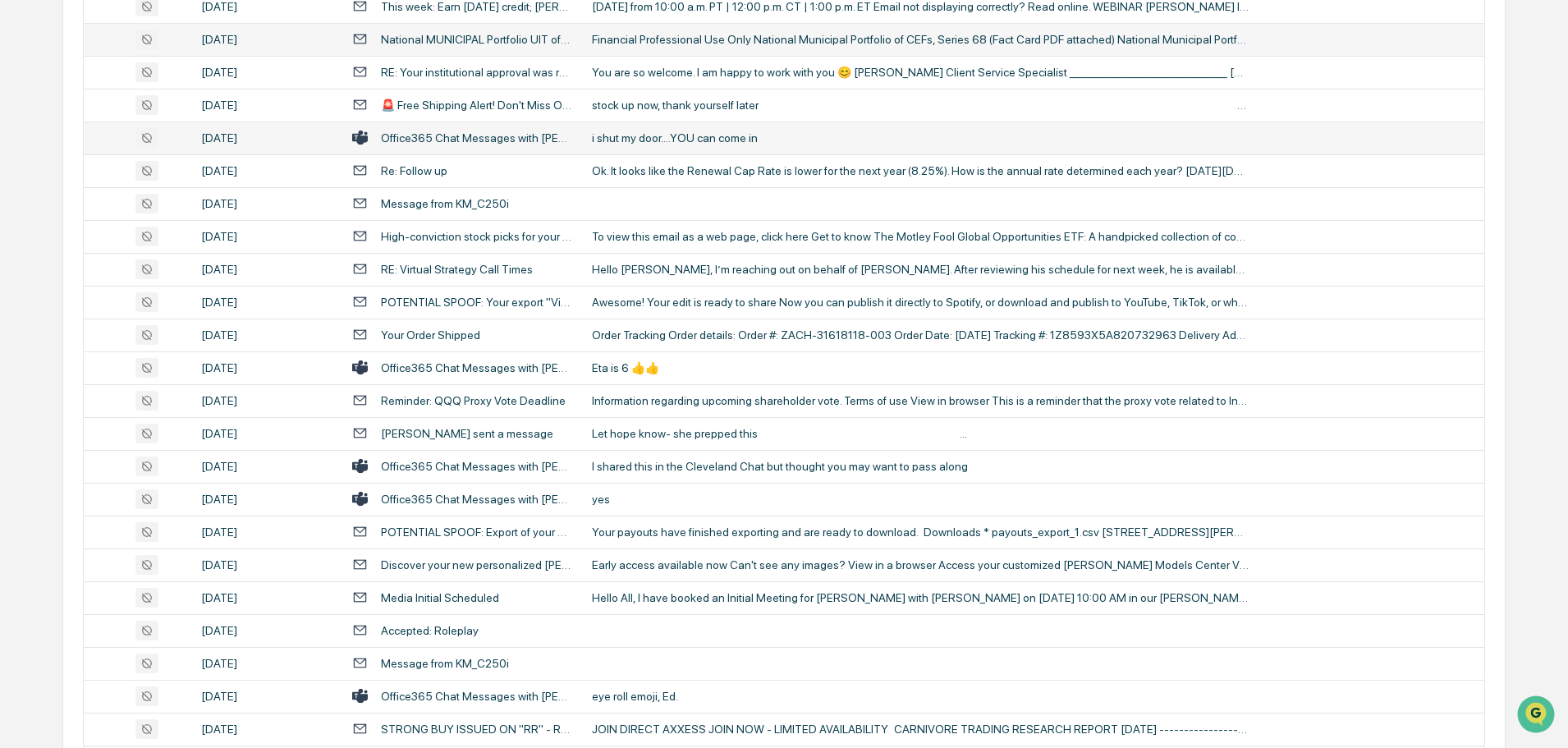
scroll to position [1231, 0]
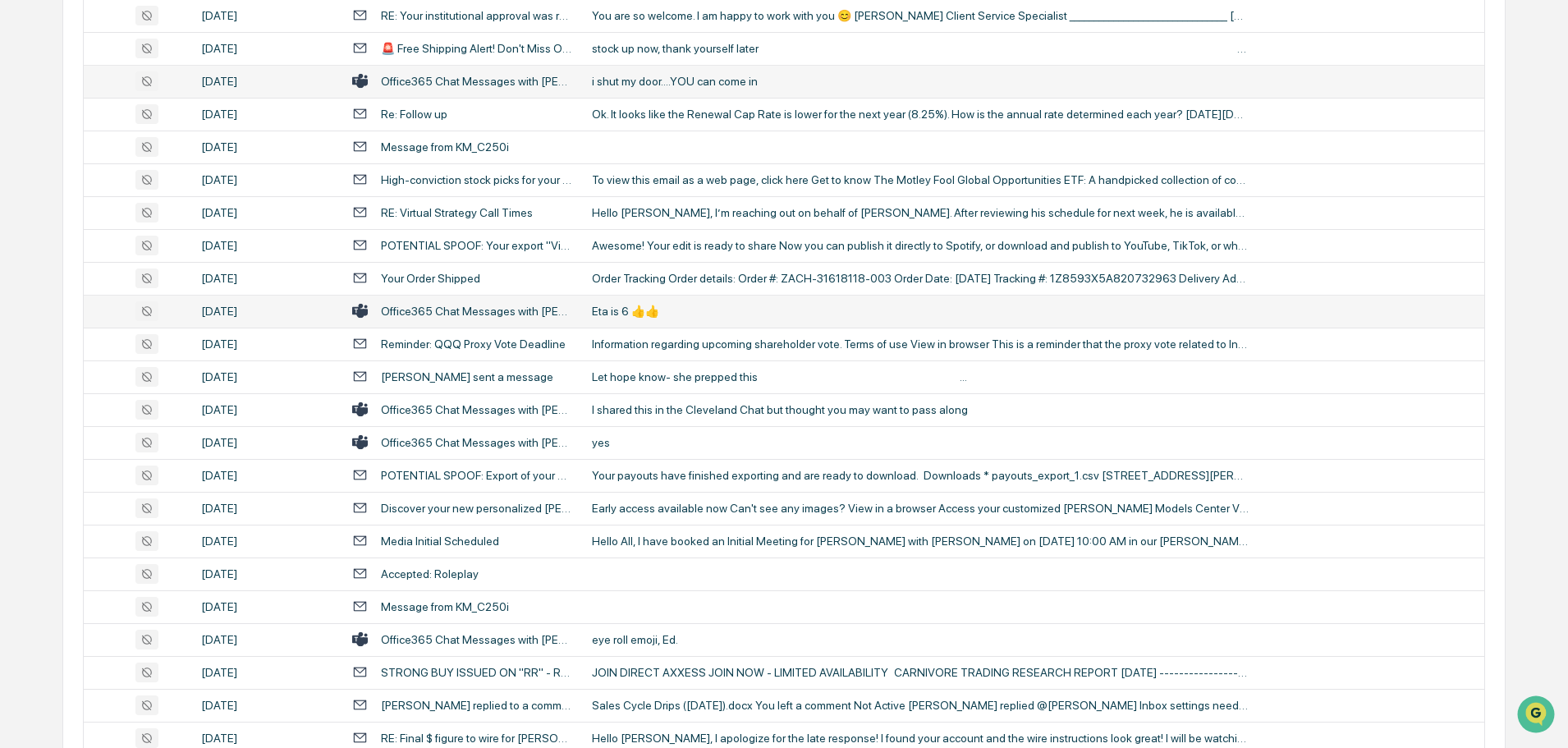
click at [674, 310] on div "Eta is 6 👍👍" at bounding box center [920, 311] width 657 height 14
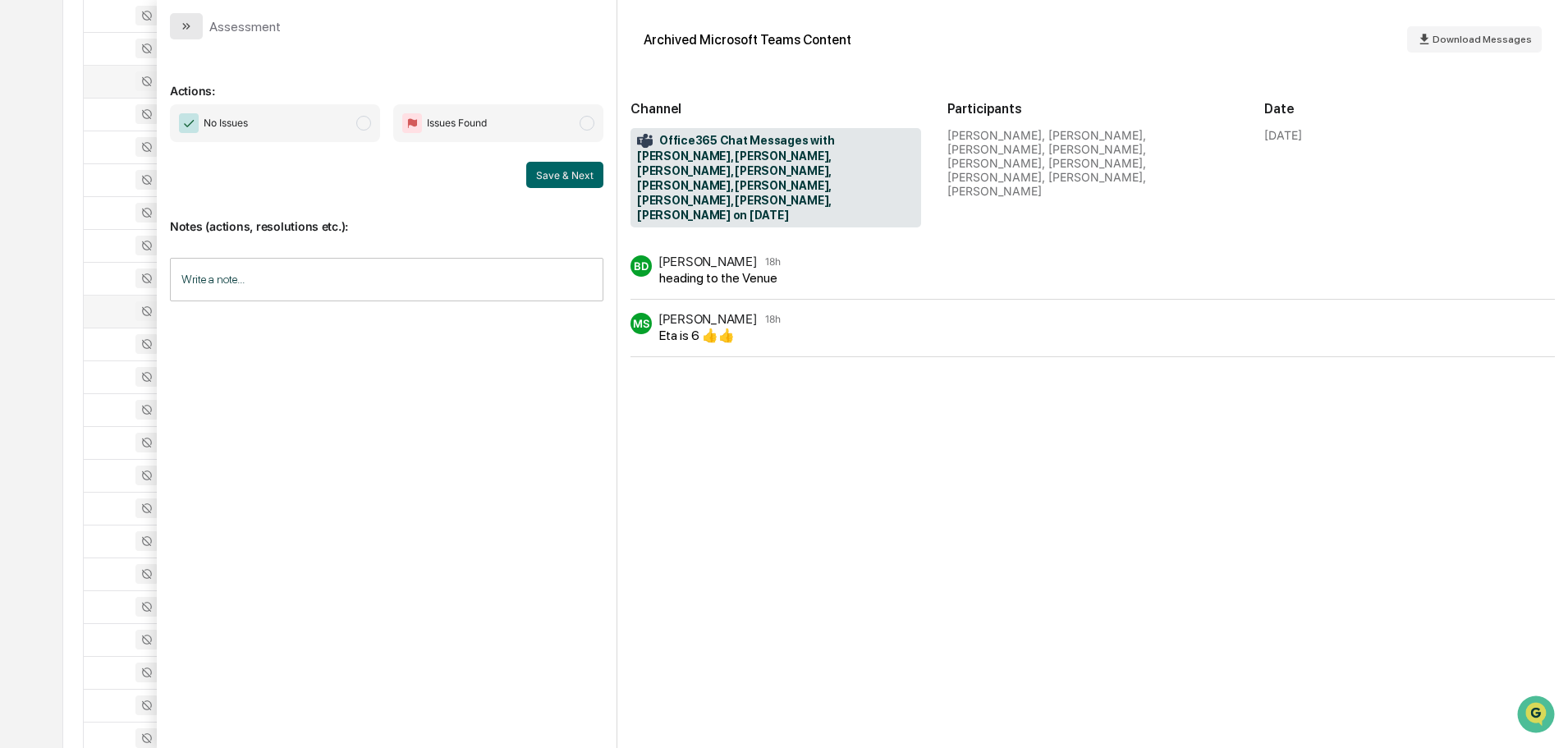
click at [193, 29] on button "modal" at bounding box center [187, 26] width 33 height 26
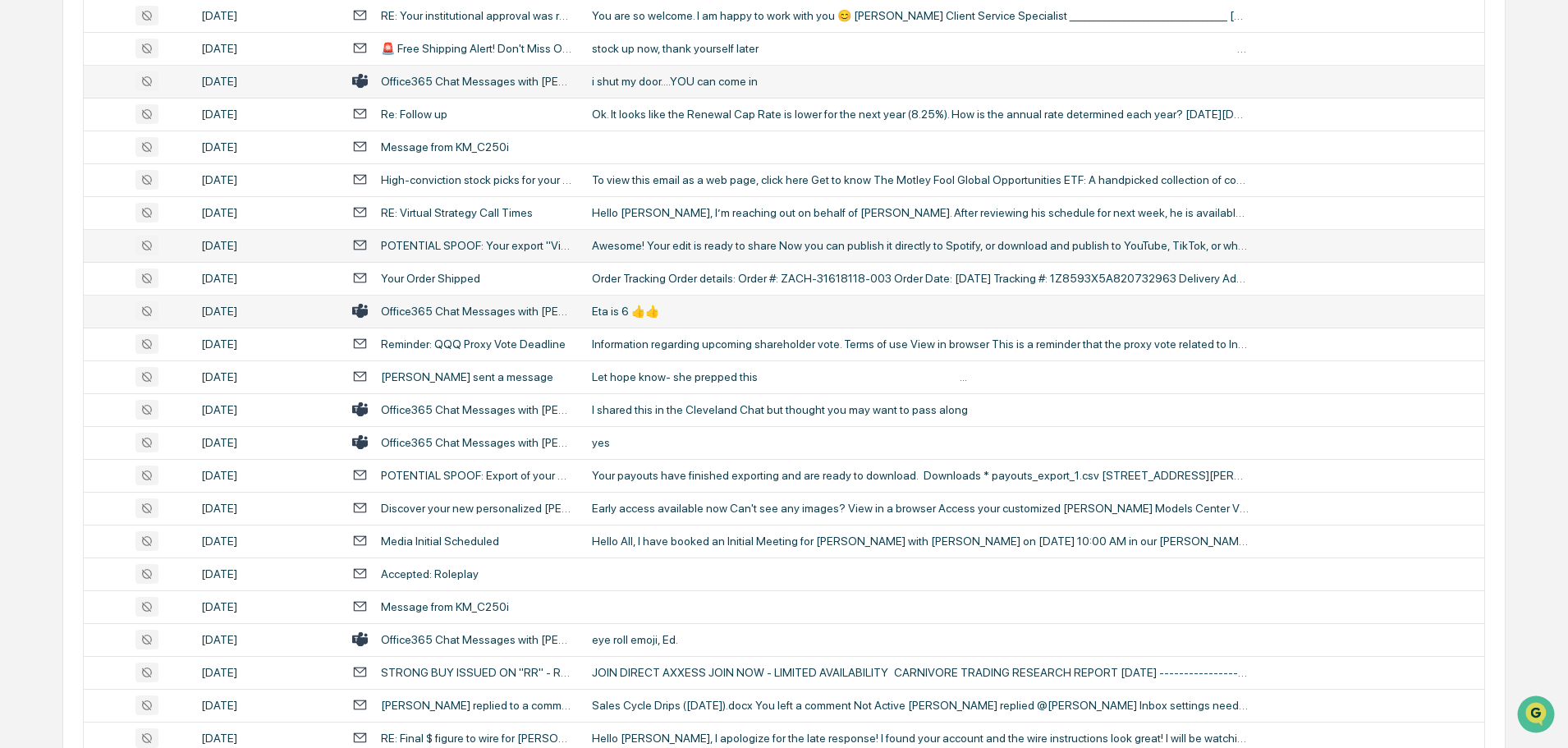
scroll to position [1313, 0]
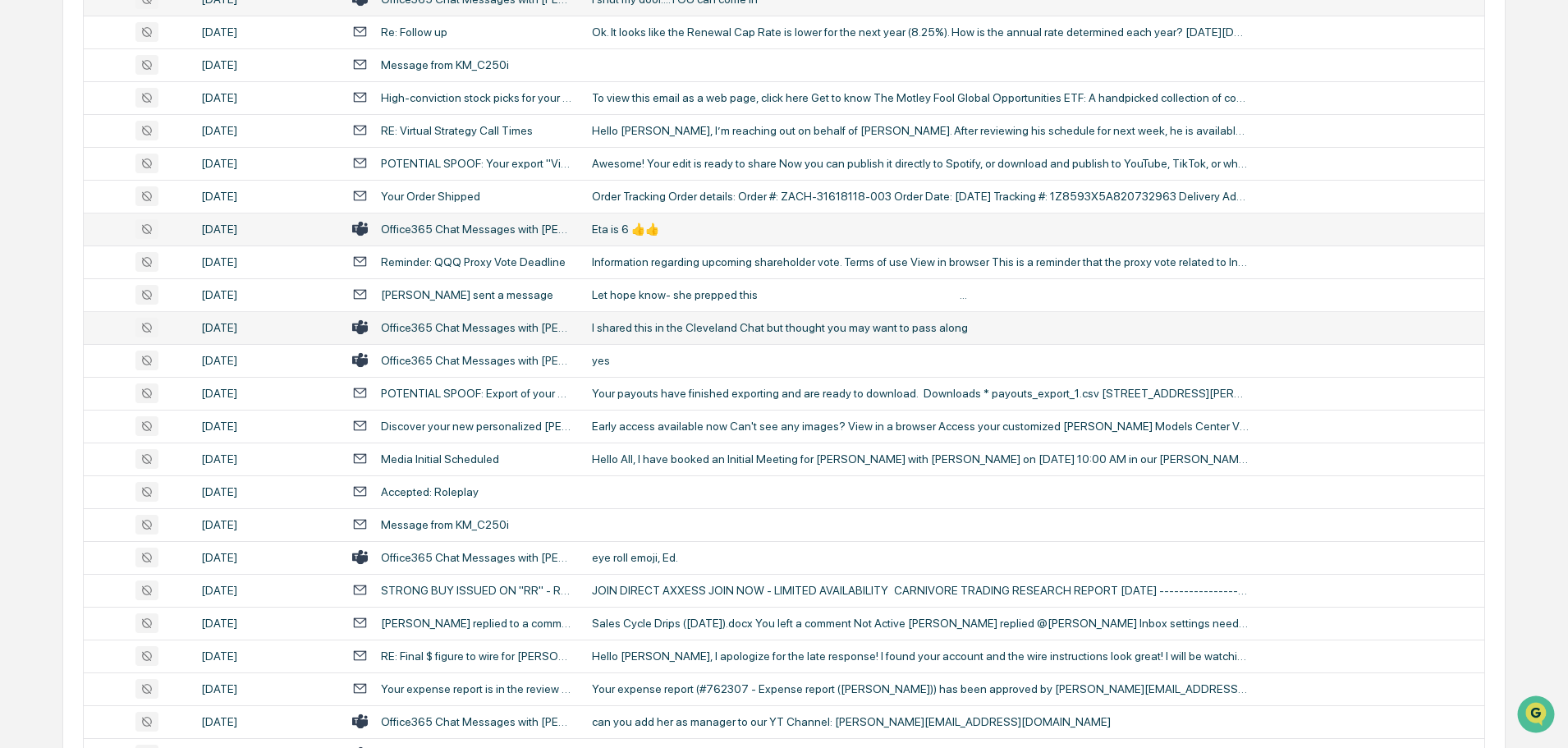
click at [666, 323] on div "I shared this in the Cleveland Chat but thought you may want to pass along" at bounding box center [920, 327] width 657 height 14
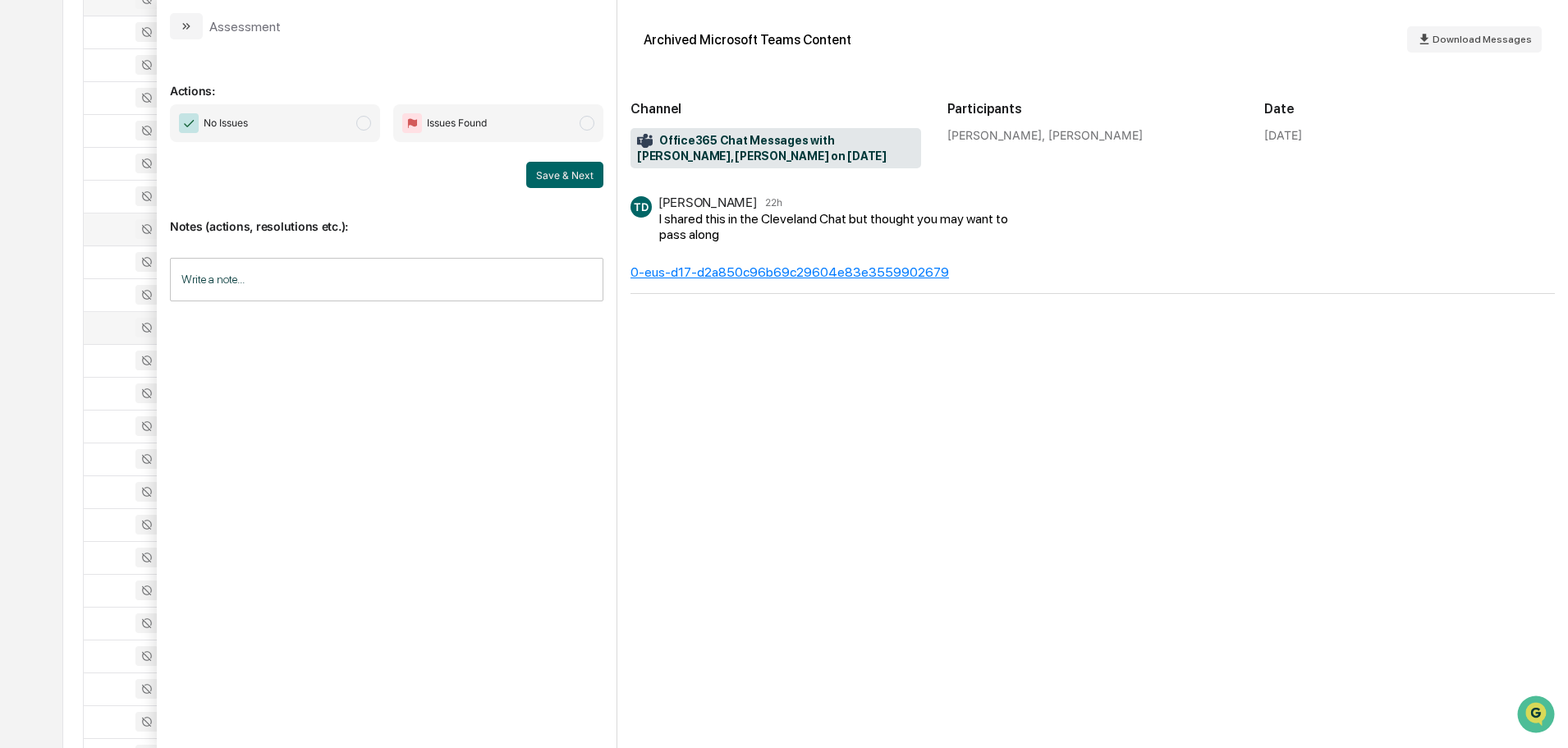
drag, startPoint x: 184, startPoint y: 19, endPoint x: 206, endPoint y: 35, distance: 27.2
click at [184, 18] on button "modal" at bounding box center [187, 26] width 33 height 26
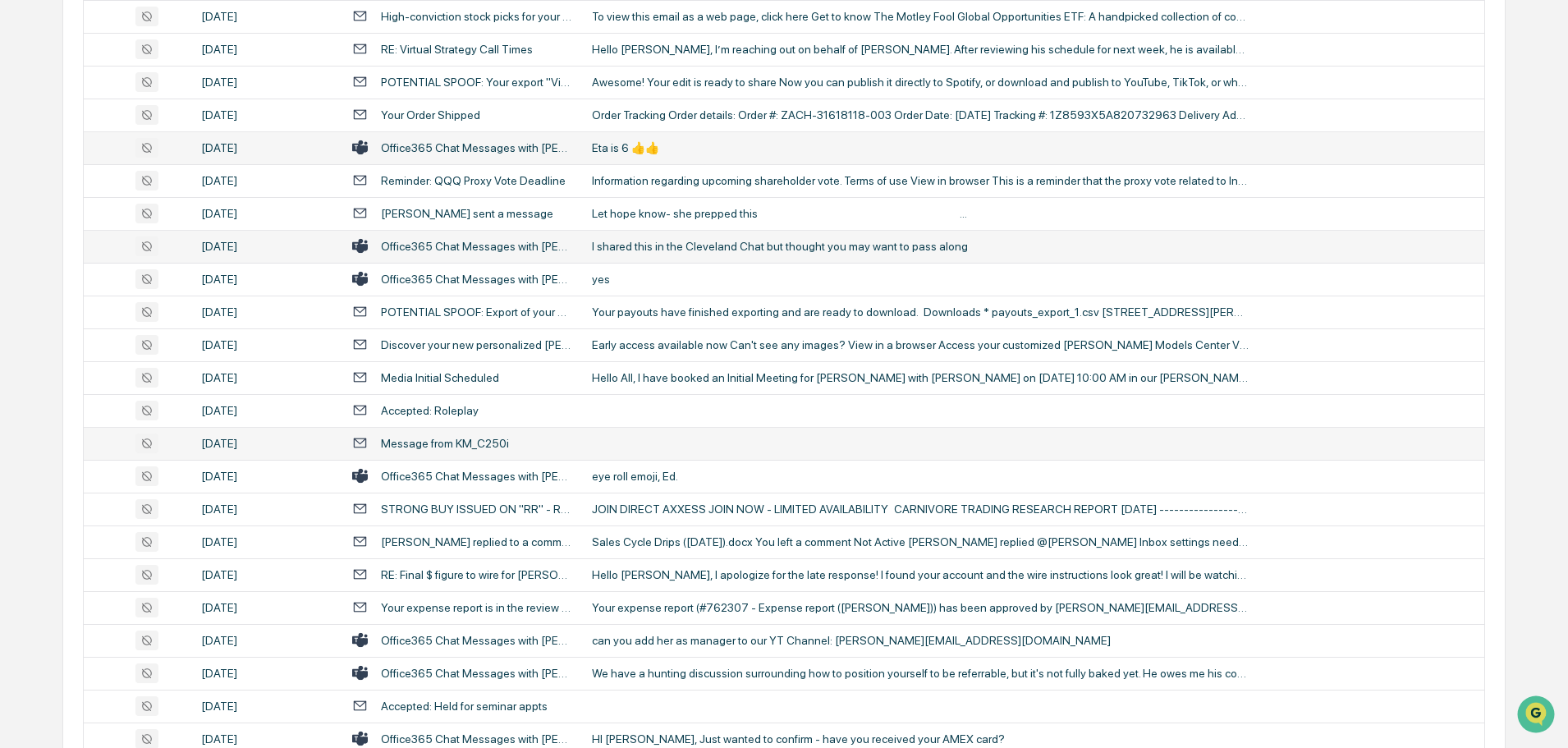
scroll to position [1395, 0]
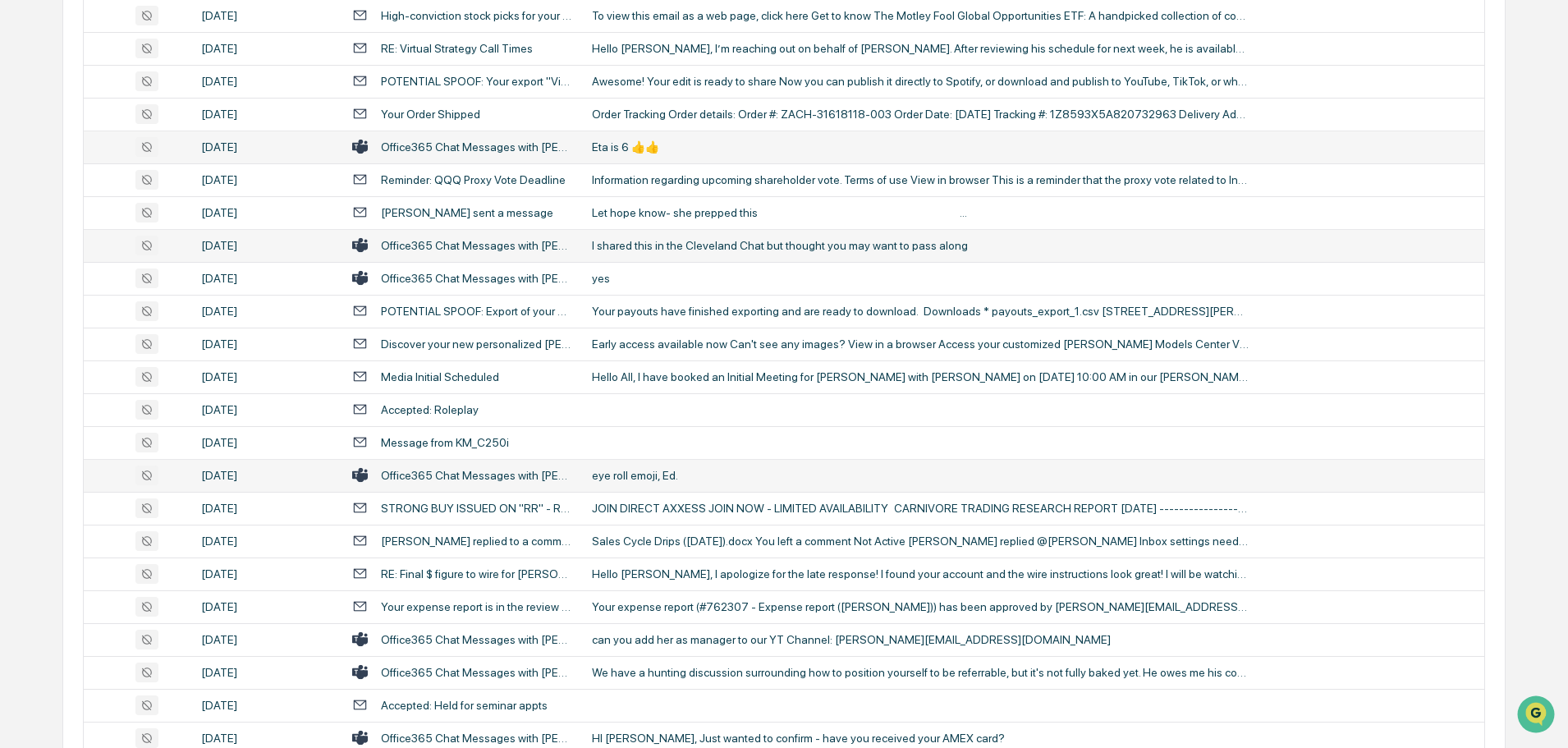
click at [640, 468] on div "eye roll emoji, Ed." at bounding box center [920, 475] width 657 height 14
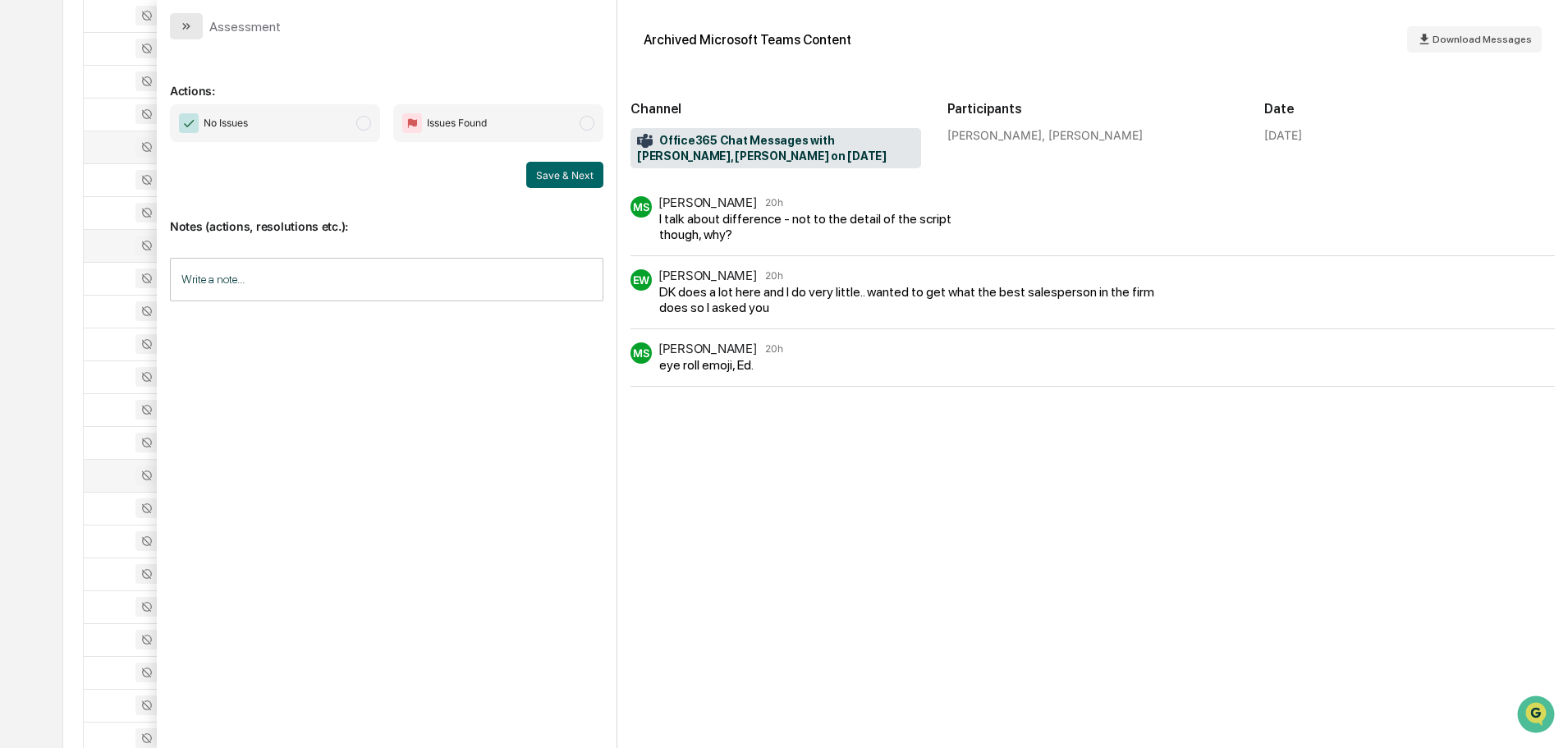
click at [194, 27] on button "modal" at bounding box center [187, 26] width 33 height 26
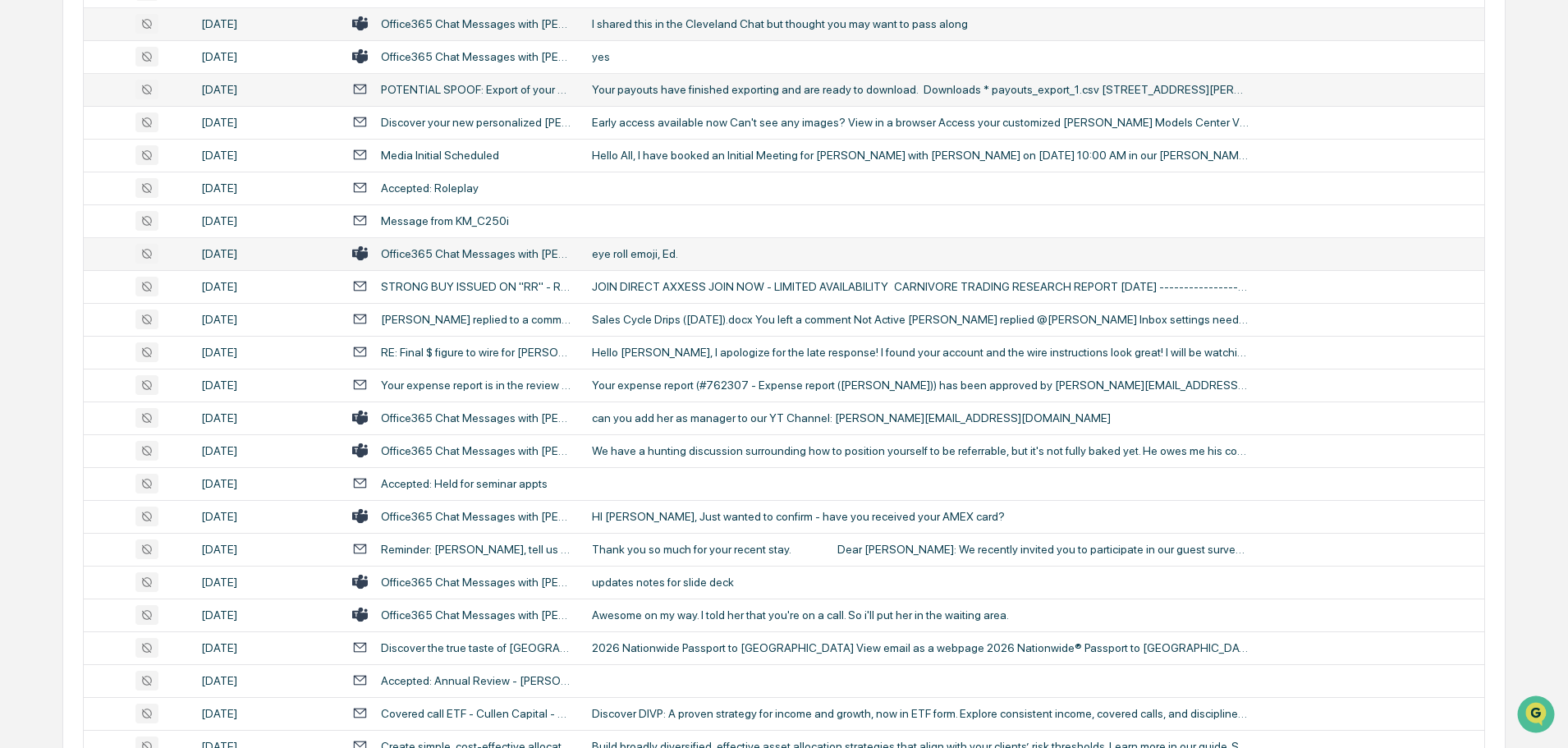
scroll to position [1642, 0]
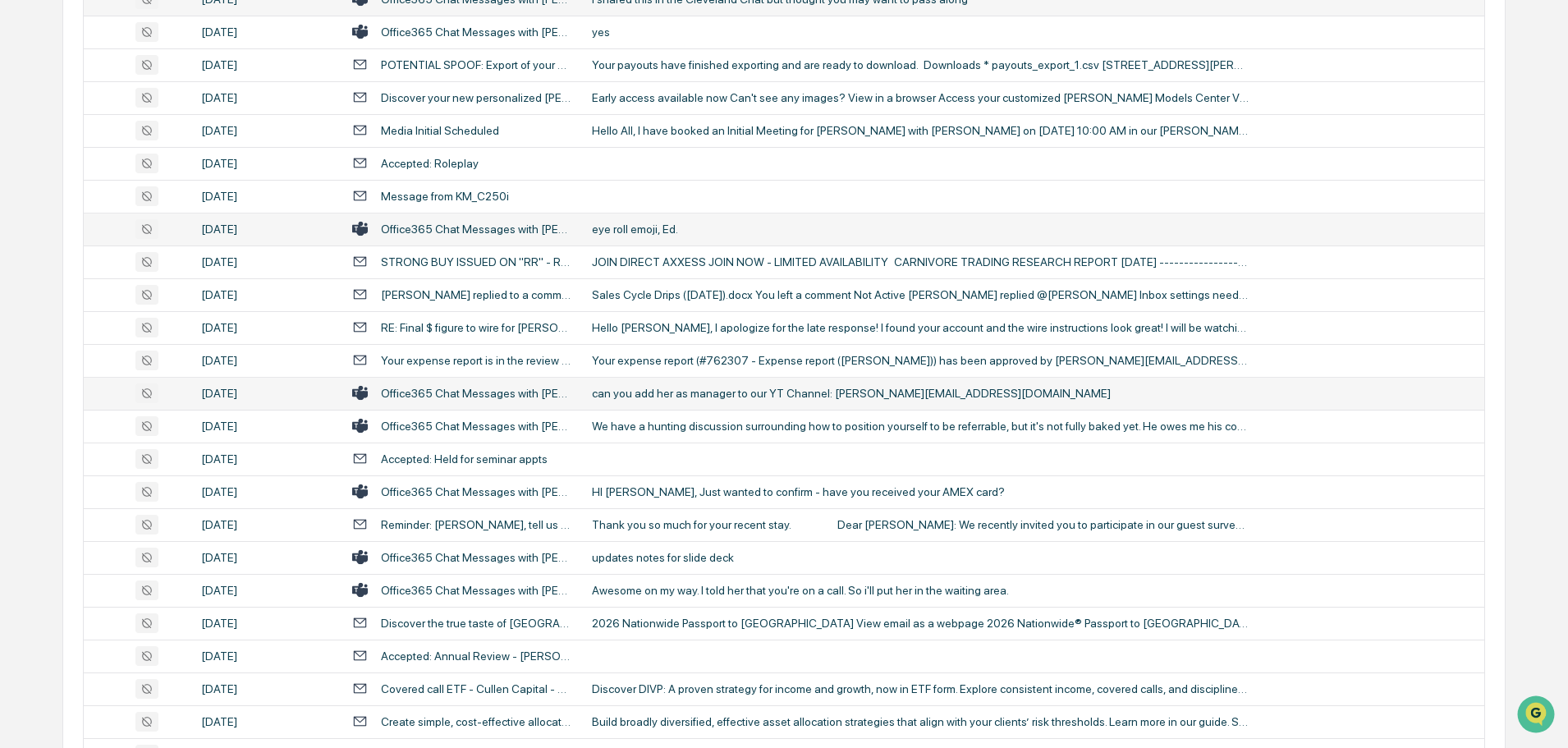
click at [629, 394] on div "can you add her as manager to our YT Channel: [PERSON_NAME][EMAIL_ADDRESS][DOMA…" at bounding box center [920, 393] width 657 height 14
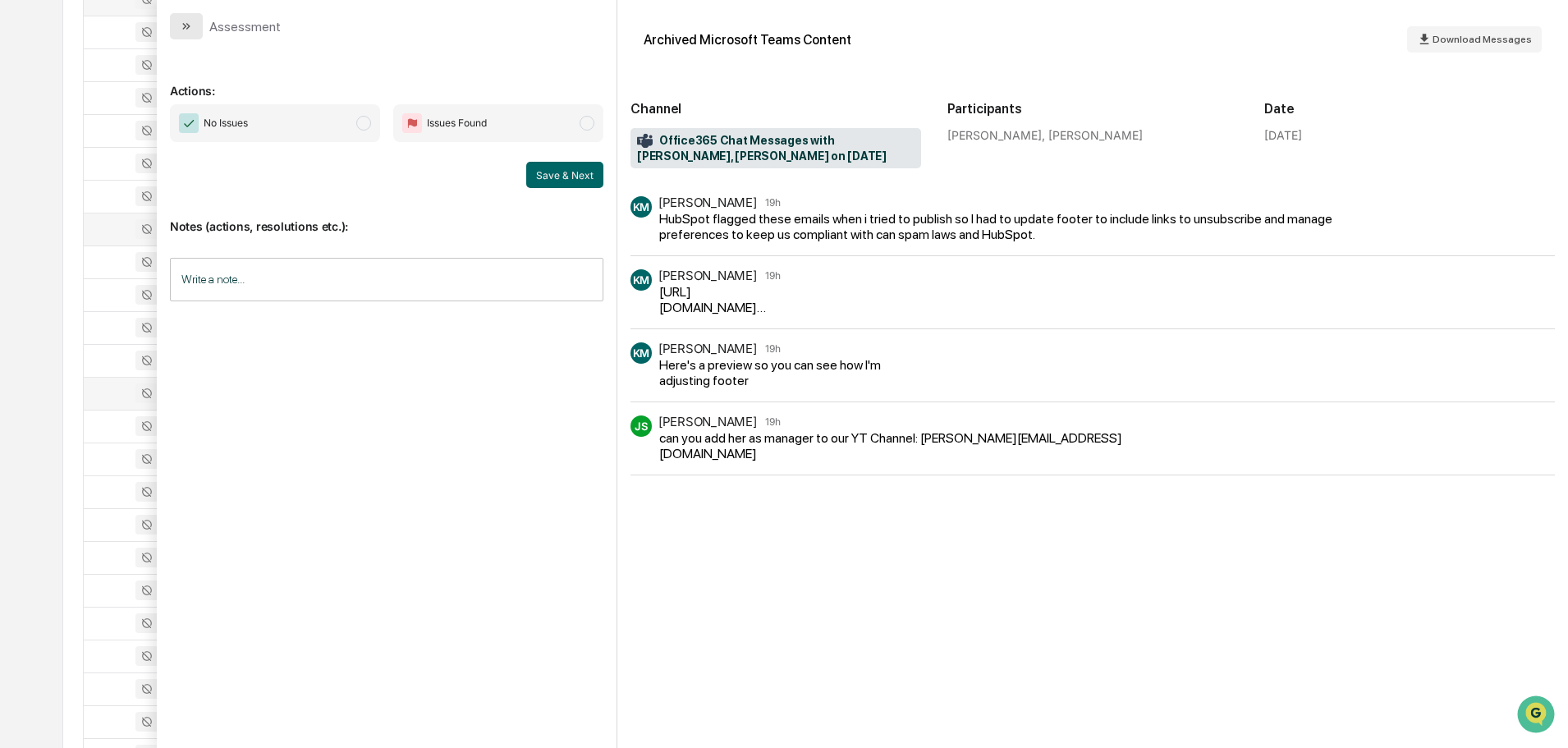
click at [182, 25] on icon "modal" at bounding box center [187, 26] width 14 height 14
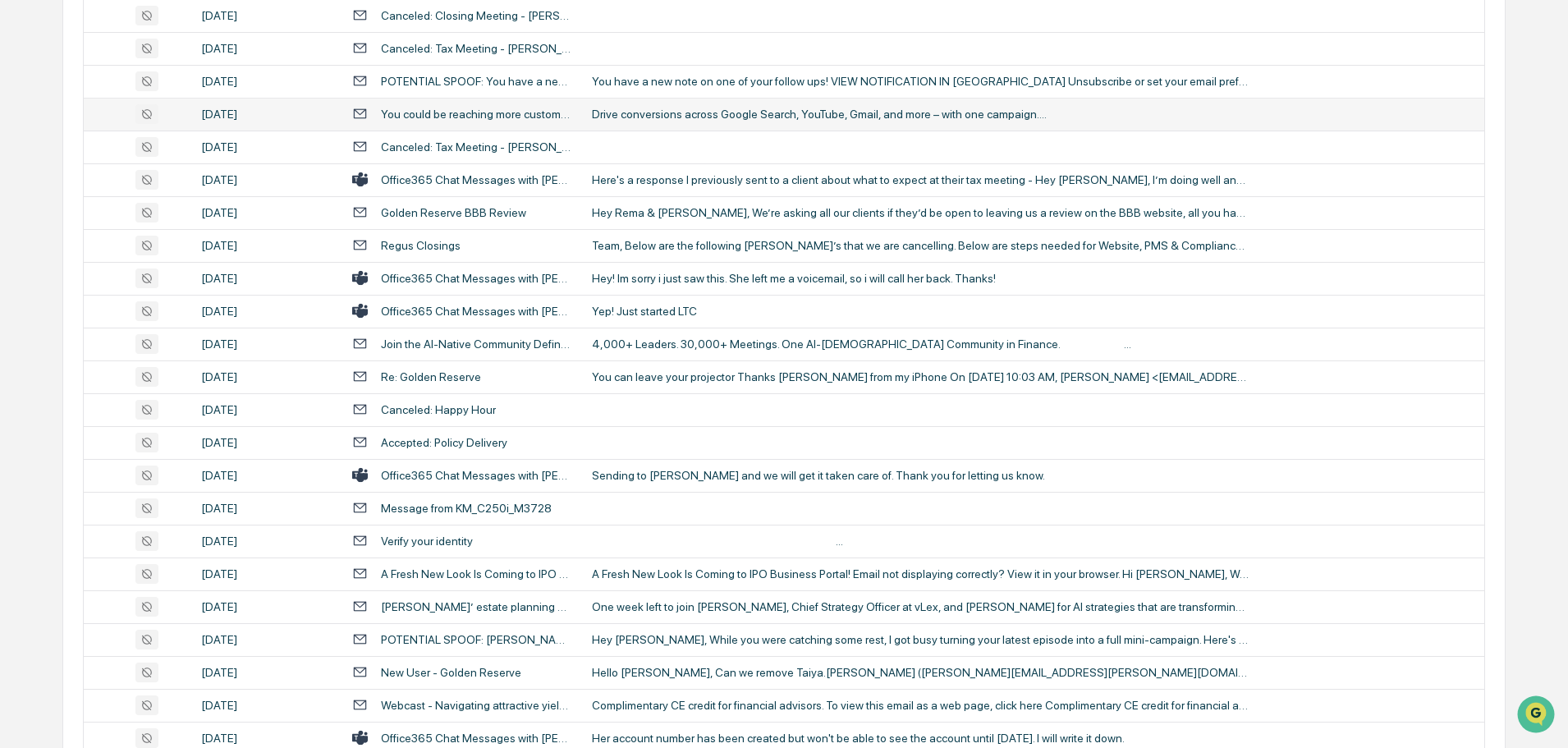
scroll to position [2463, 0]
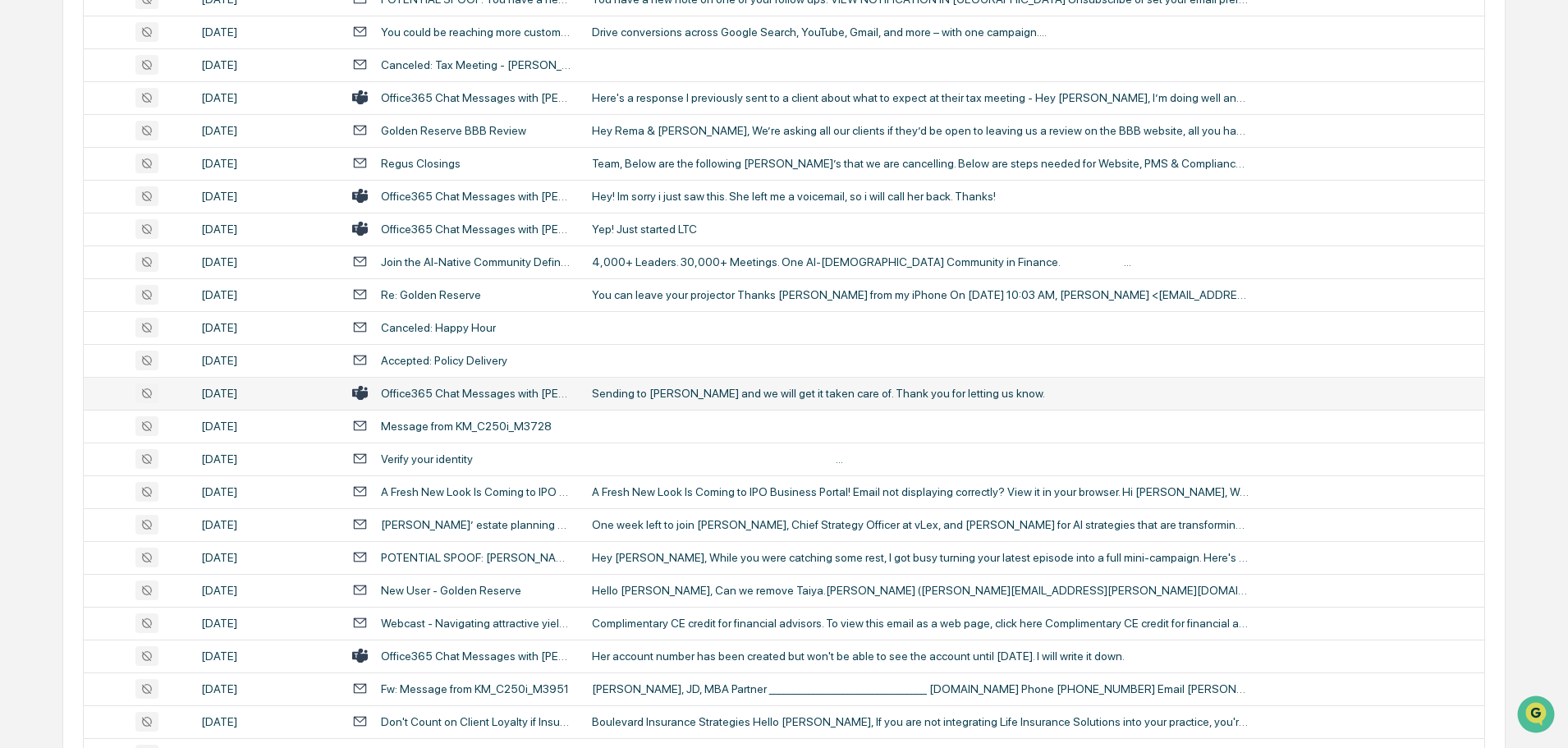
click at [663, 394] on div "Sending to [PERSON_NAME] and we will get it taken care of. Thank you for lettin…" at bounding box center [920, 393] width 657 height 14
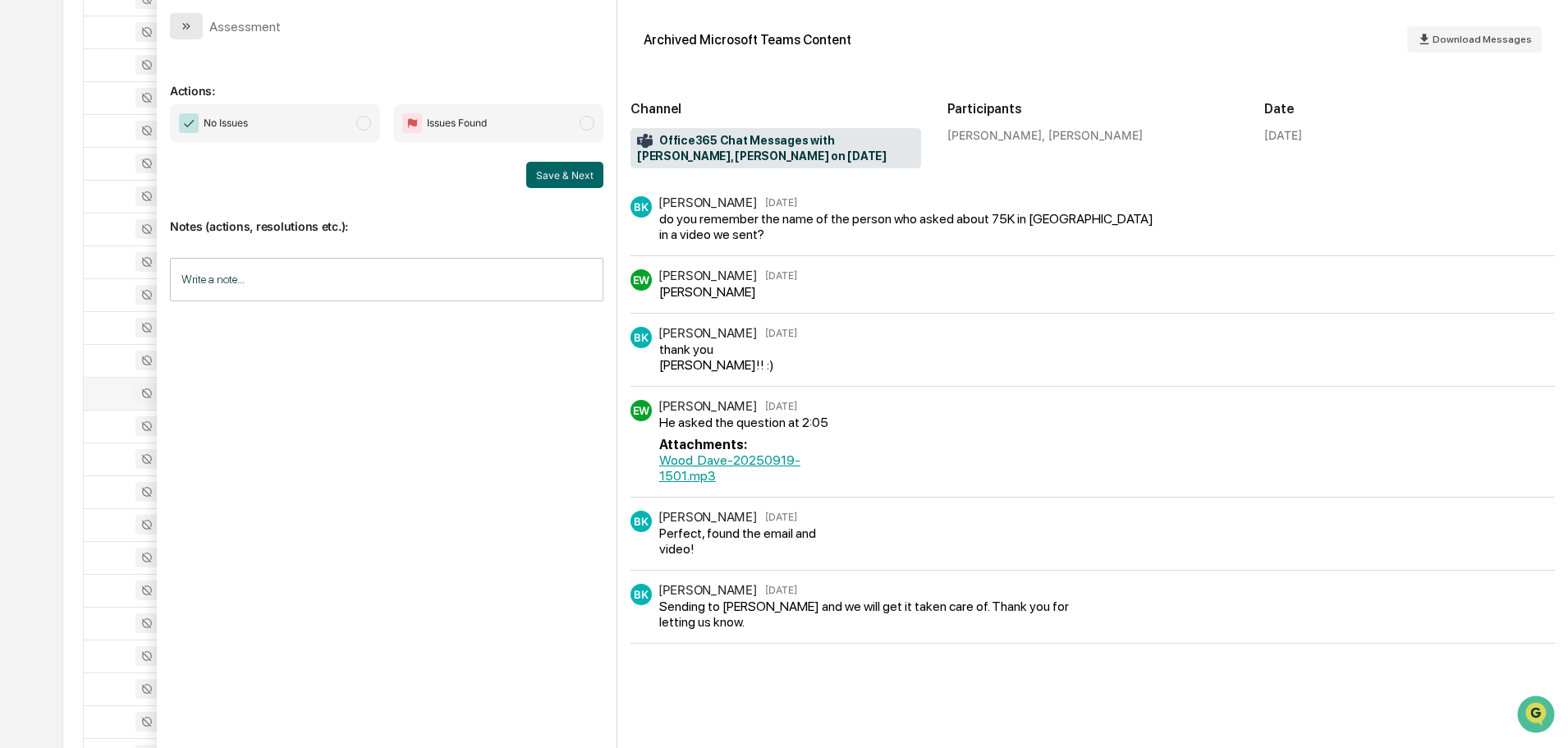
click at [187, 25] on icon "modal" at bounding box center [187, 26] width 14 height 14
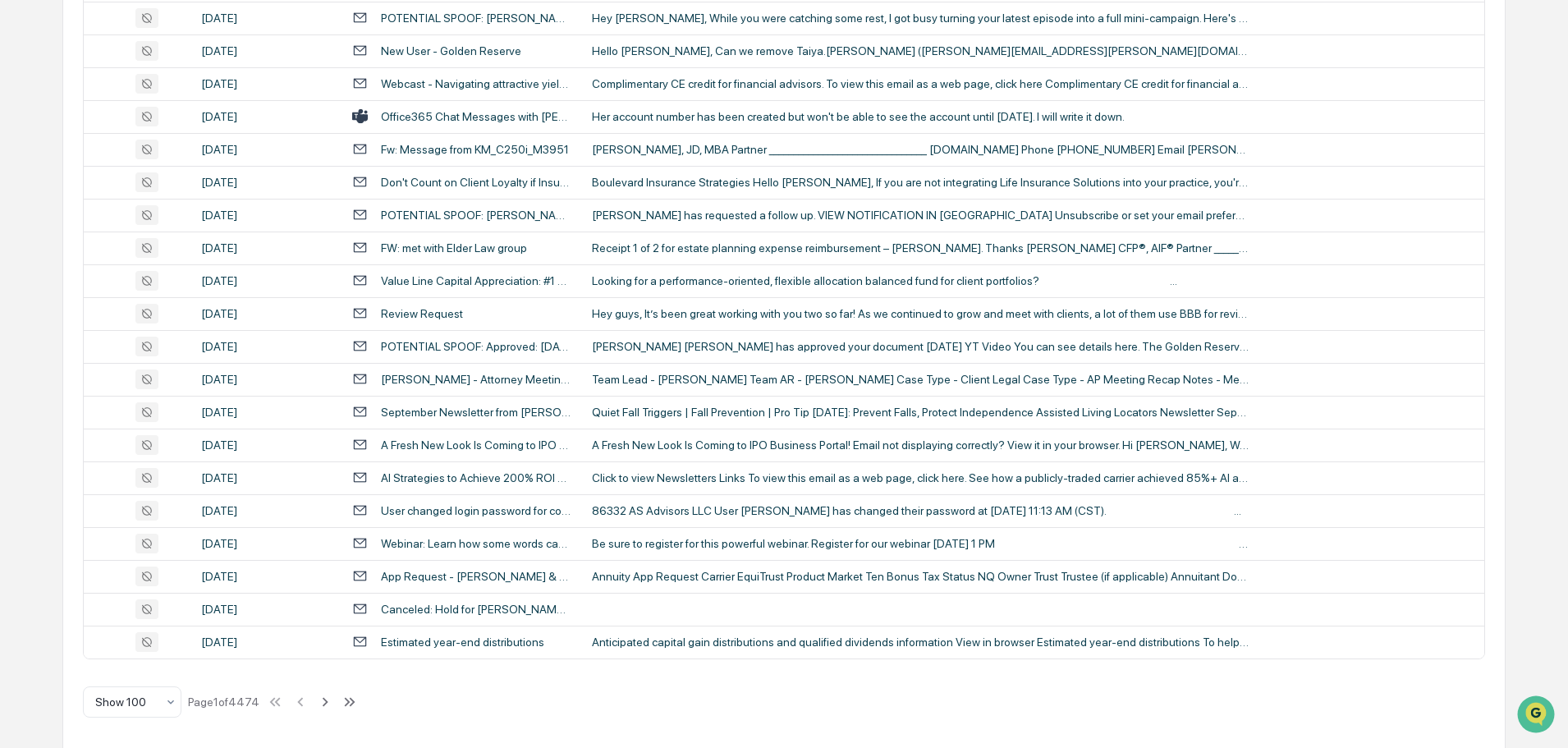
scroll to position [3006, 0]
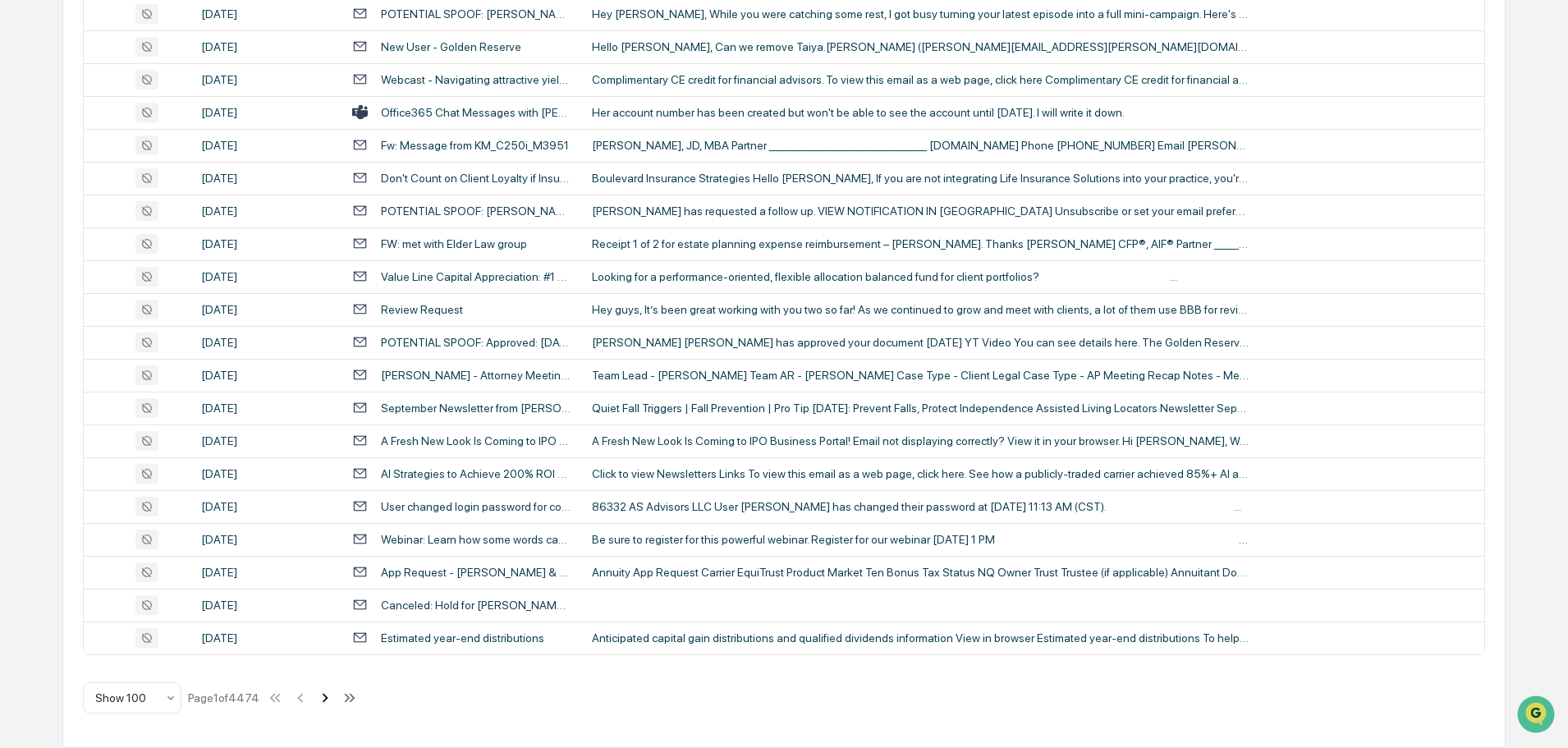
click at [325, 697] on icon at bounding box center [324, 697] width 18 height 18
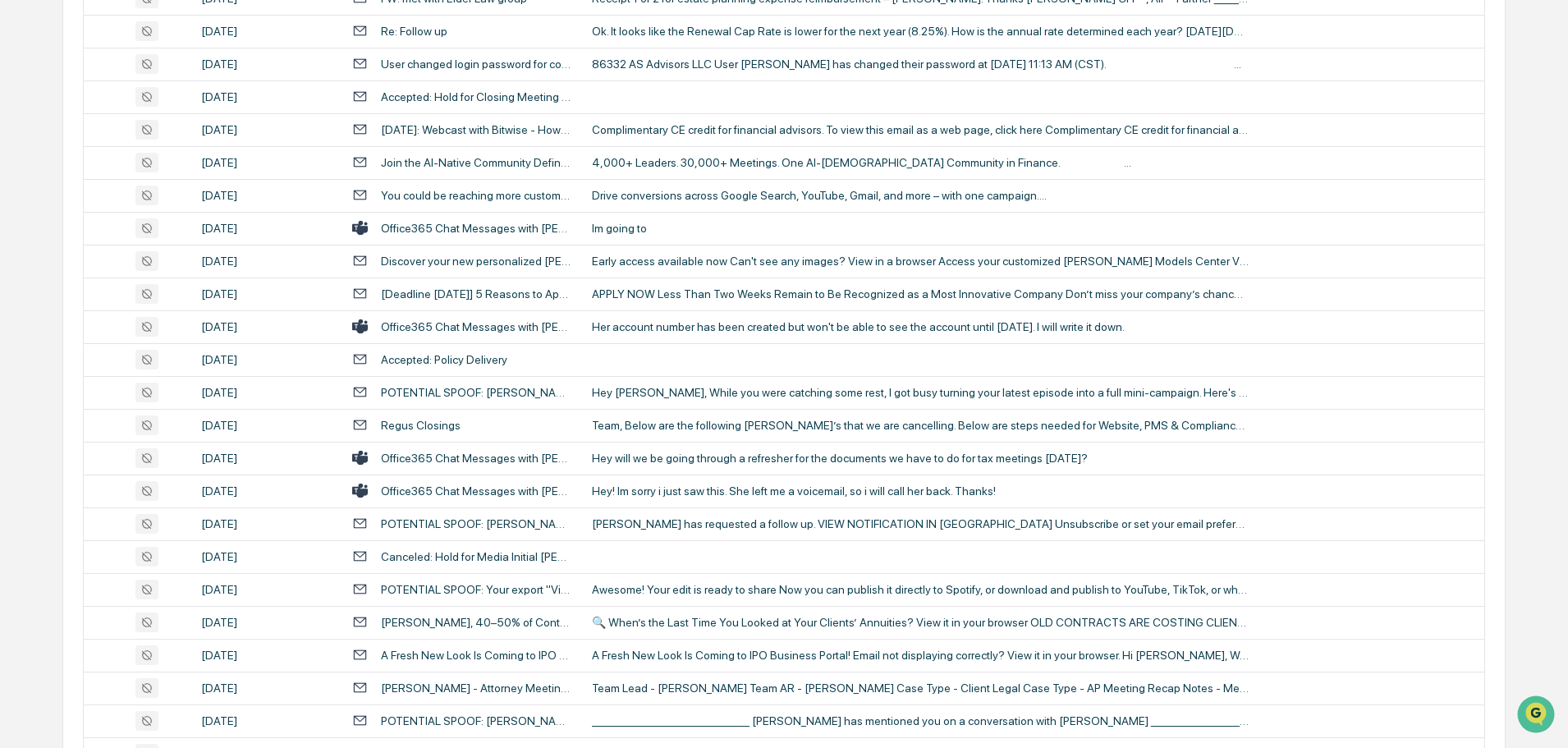
scroll to position [1282, 0]
click at [664, 453] on div "Hey will we be going through a refresher for the documents we have to do for ta…" at bounding box center [920, 458] width 657 height 14
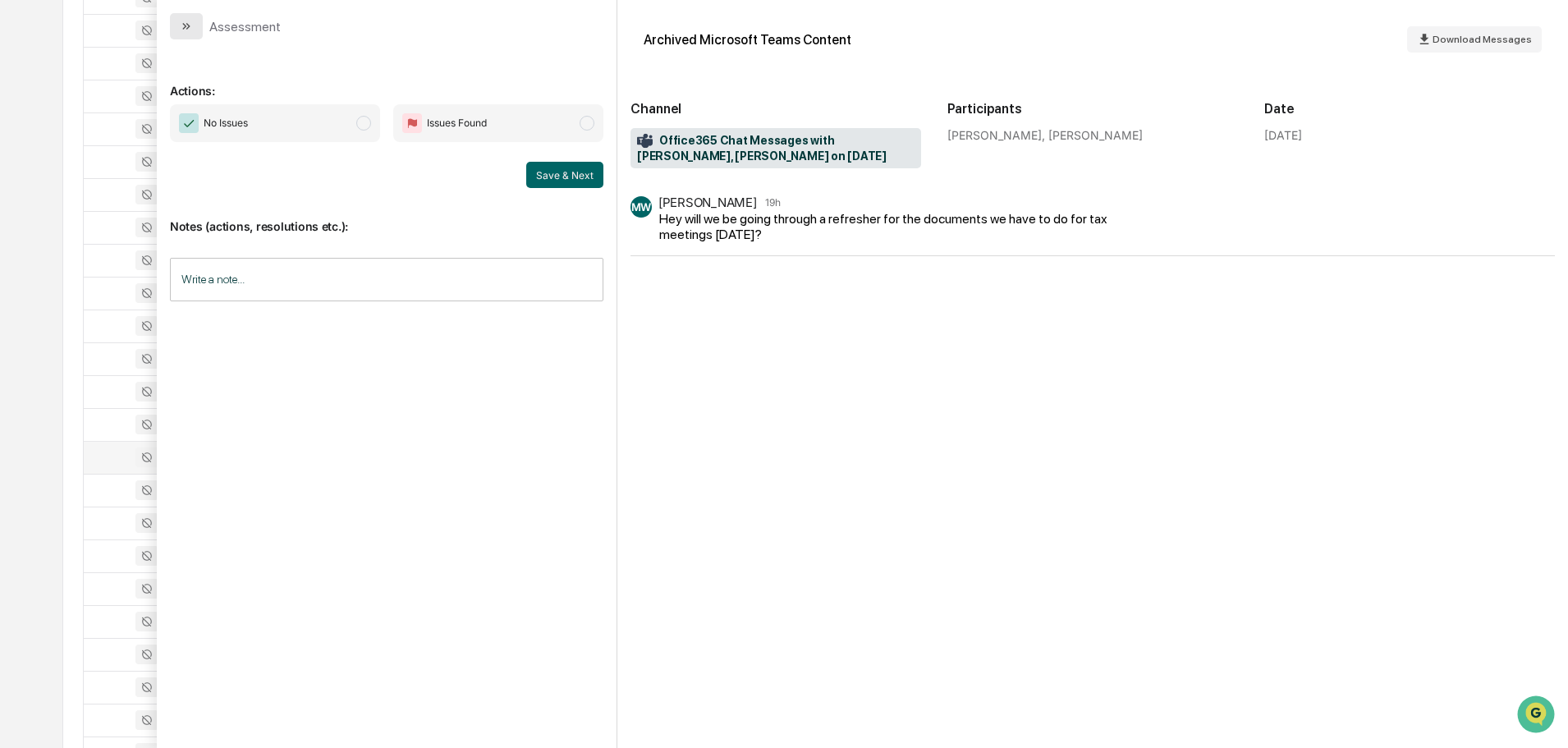
click at [192, 31] on icon "modal" at bounding box center [187, 26] width 14 height 14
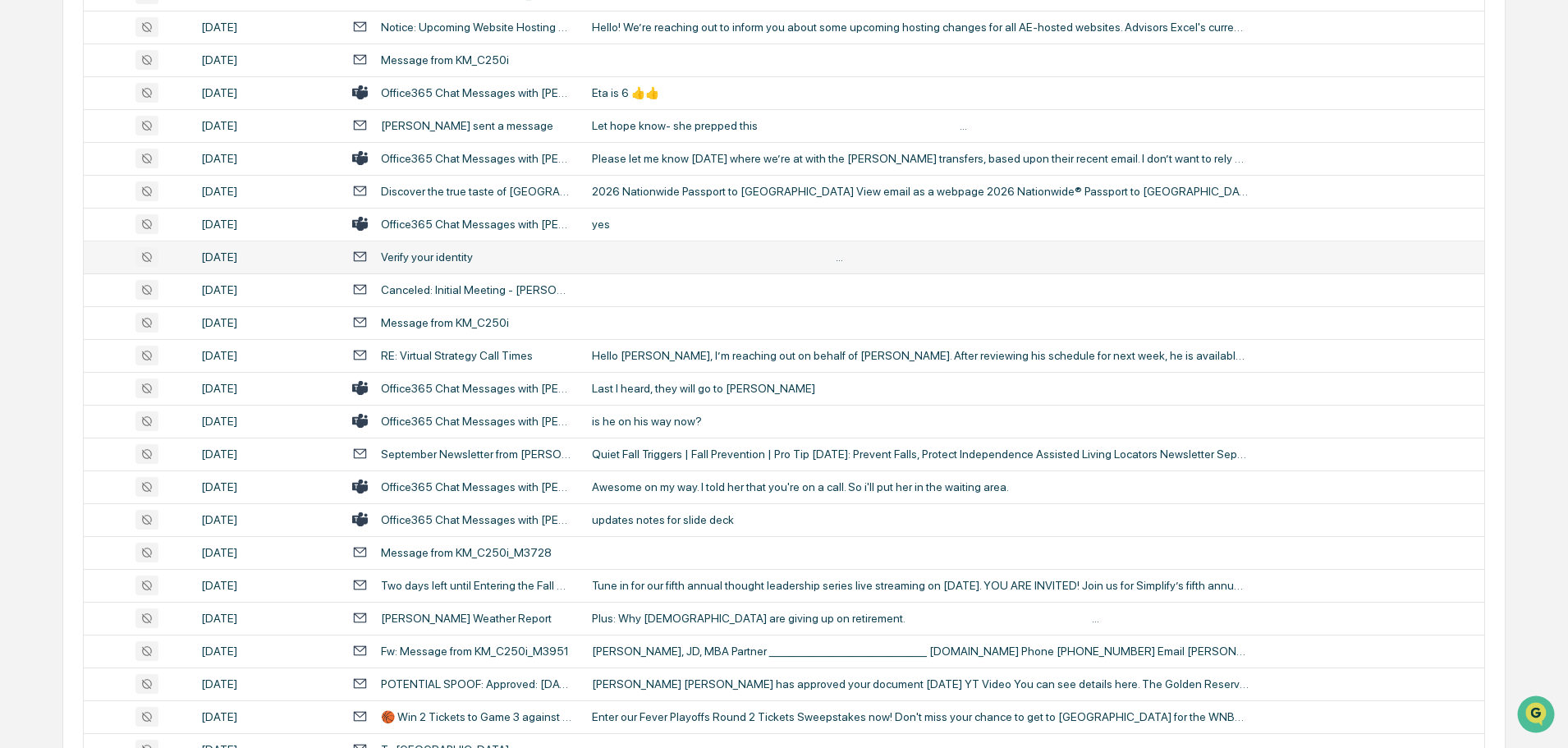
scroll to position [2924, 0]
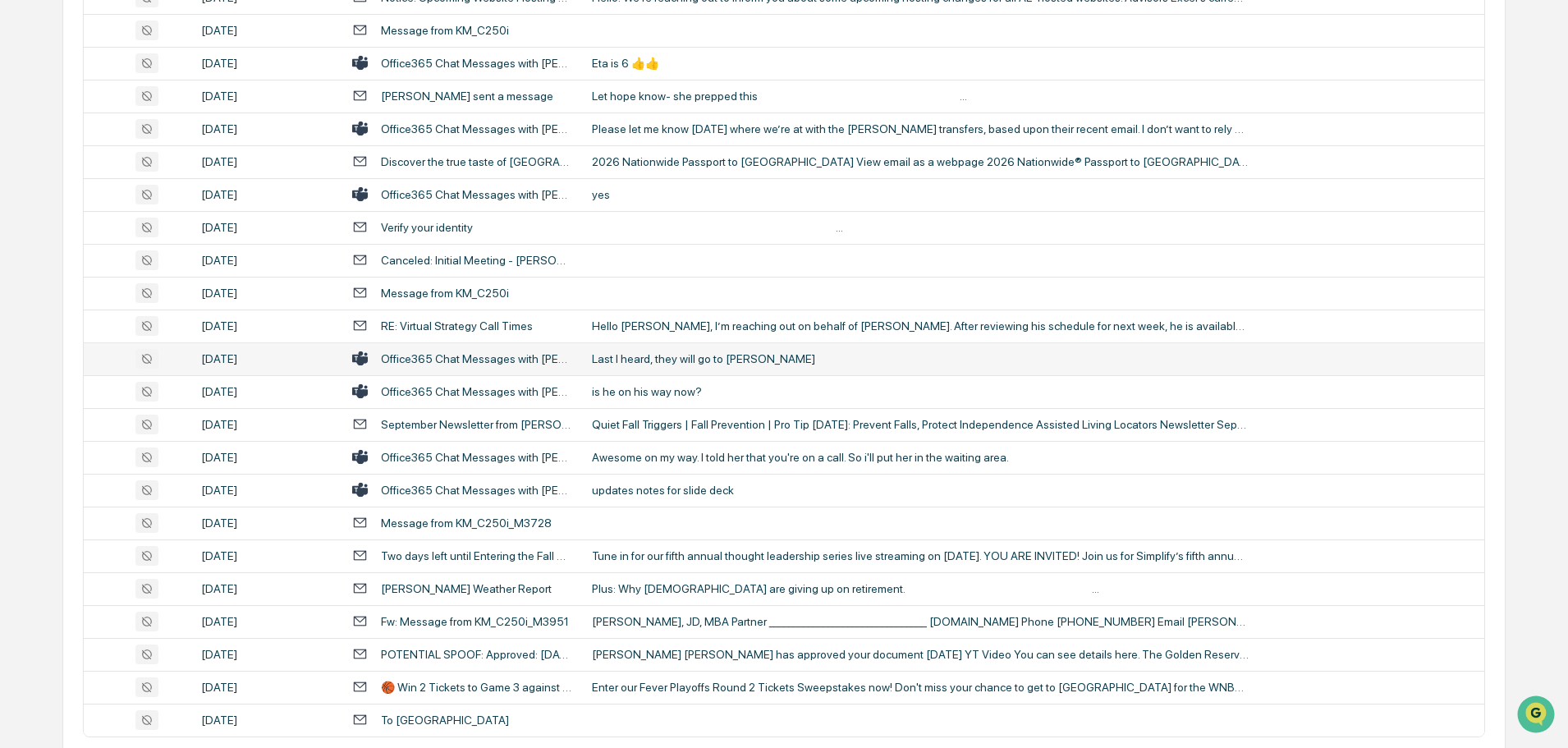
click at [670, 359] on div "Last I heard, they will go to [PERSON_NAME]" at bounding box center [920, 358] width 657 height 14
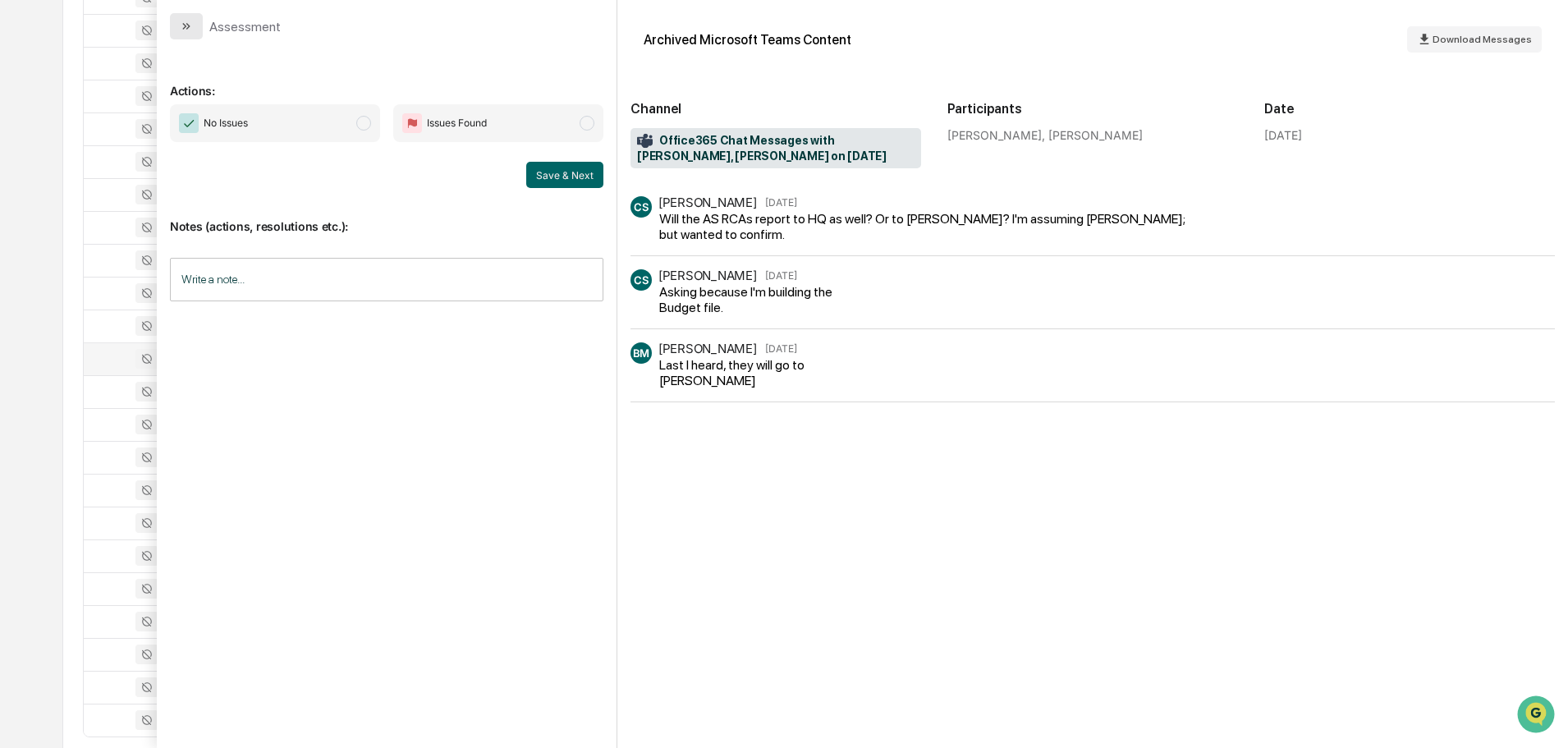
click at [193, 24] on button "modal" at bounding box center [187, 26] width 33 height 26
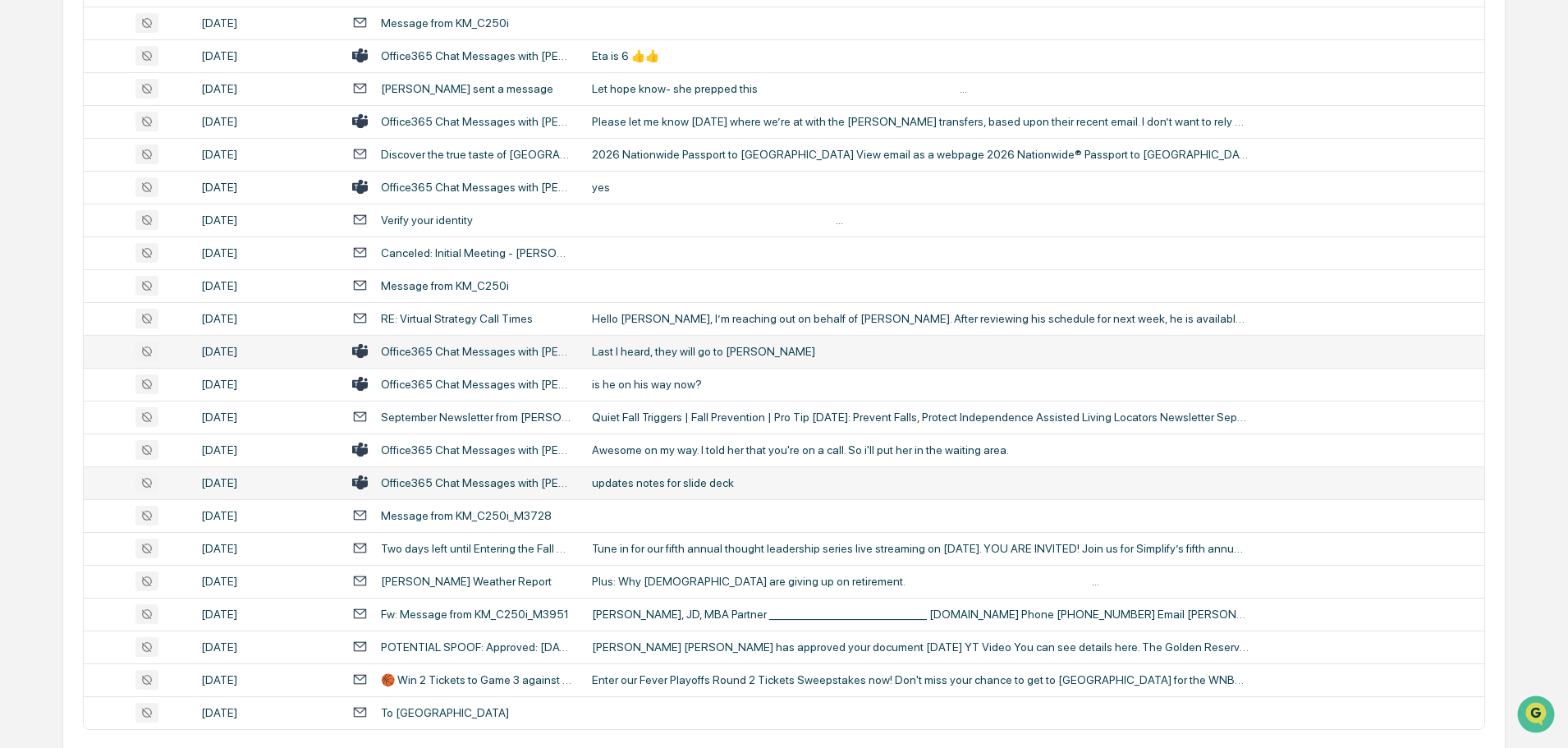
scroll to position [3006, 0]
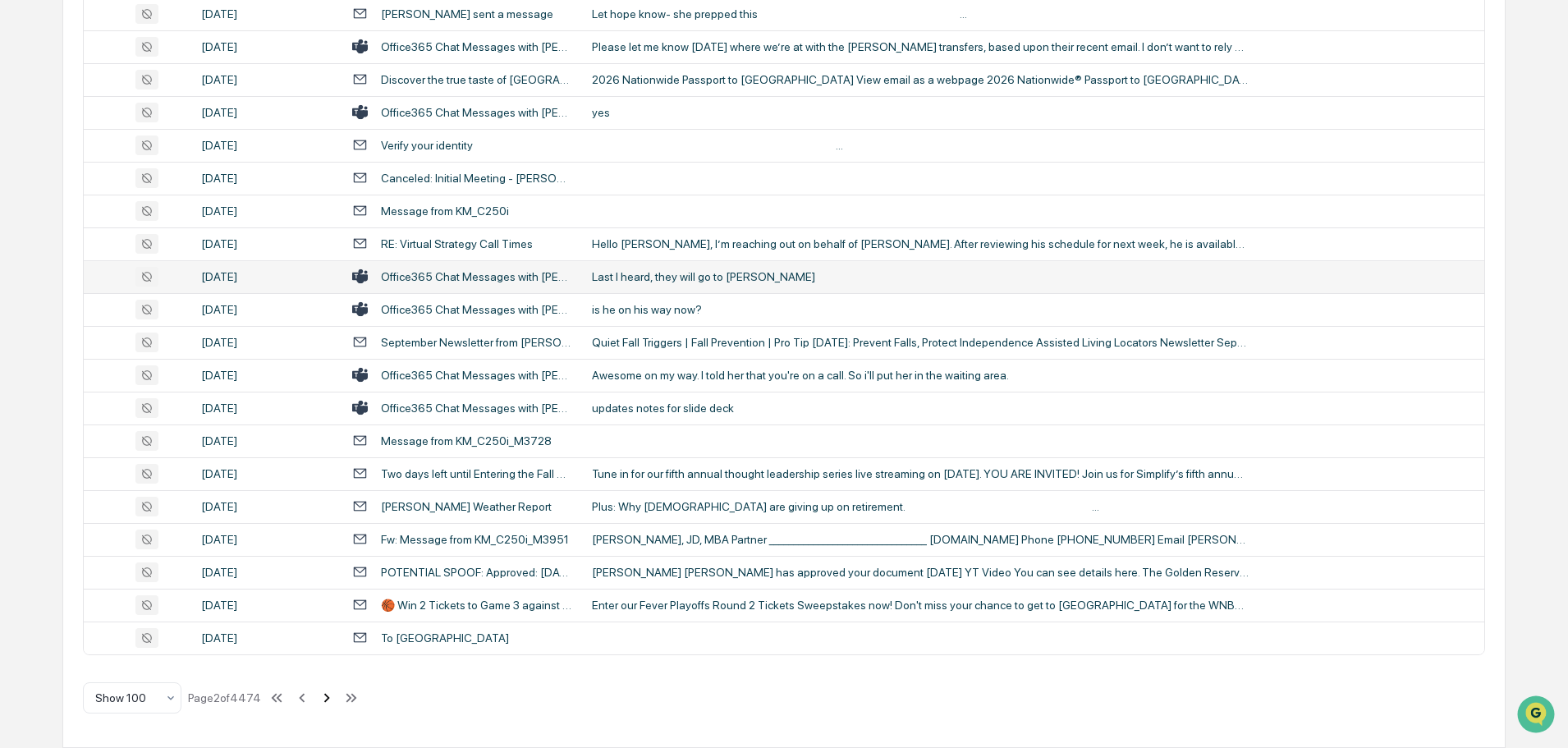
click at [327, 698] on icon at bounding box center [327, 697] width 6 height 9
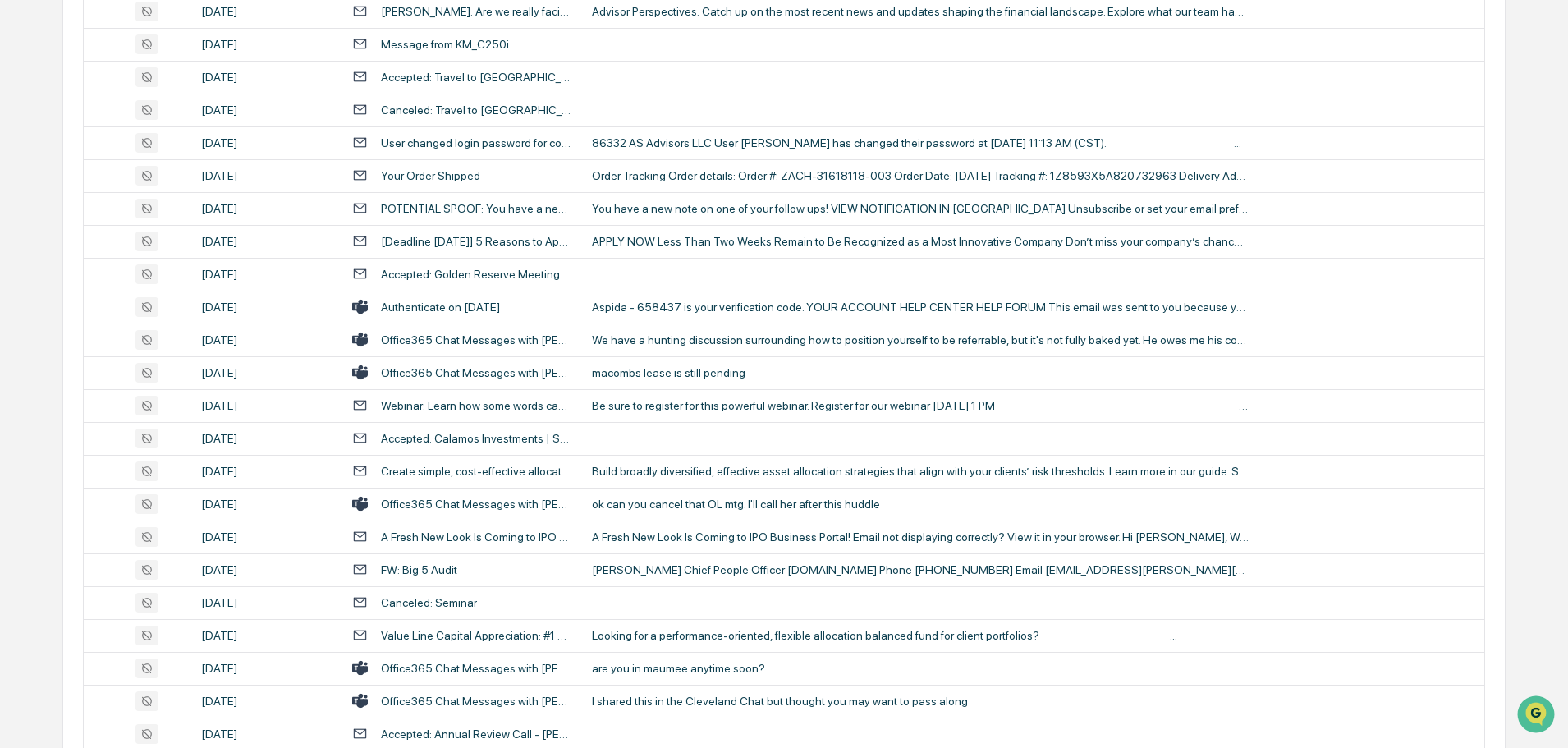
scroll to position [2873, 0]
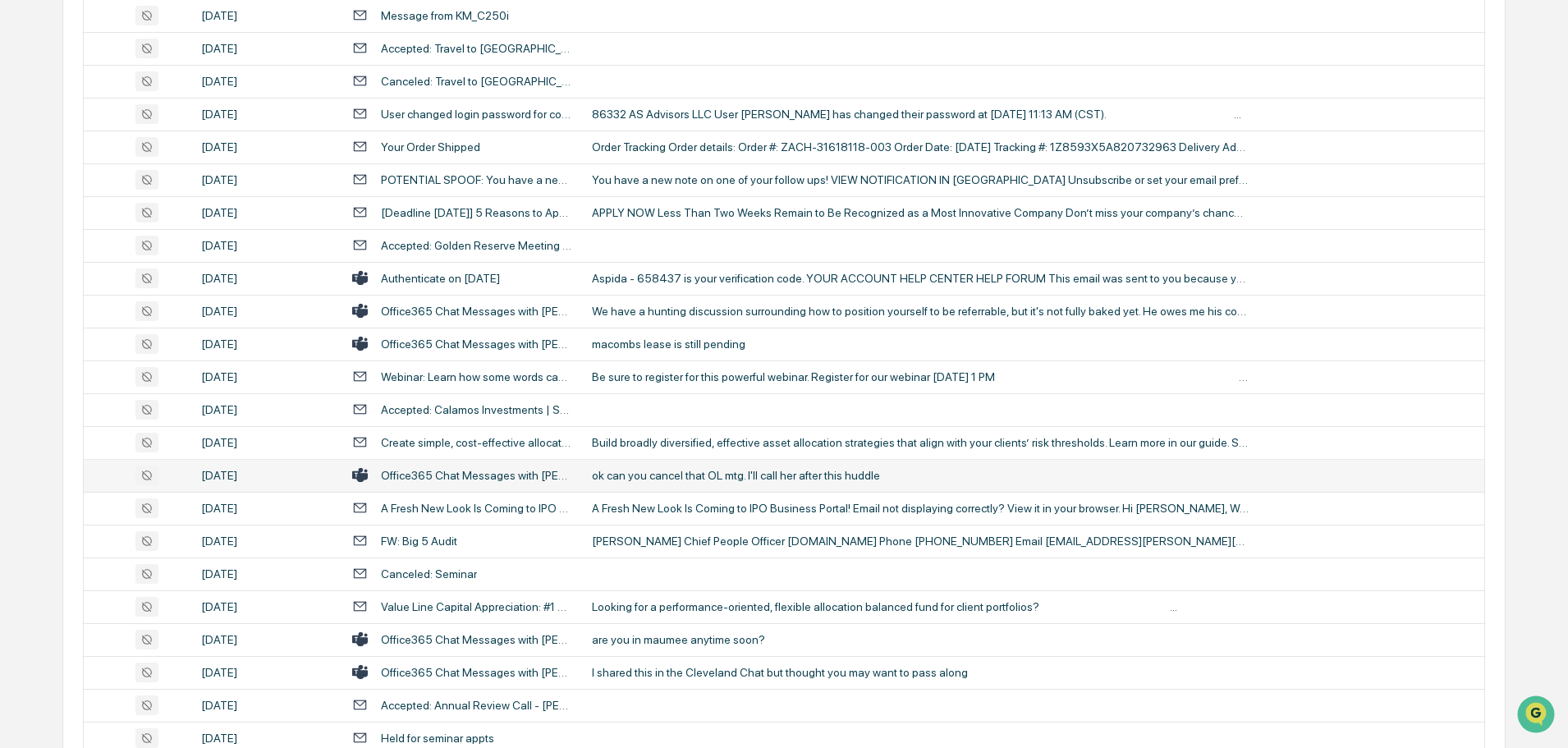
click at [668, 478] on div "ok can you cancel that OL mtg. I'll call her after this huddle" at bounding box center [920, 475] width 657 height 14
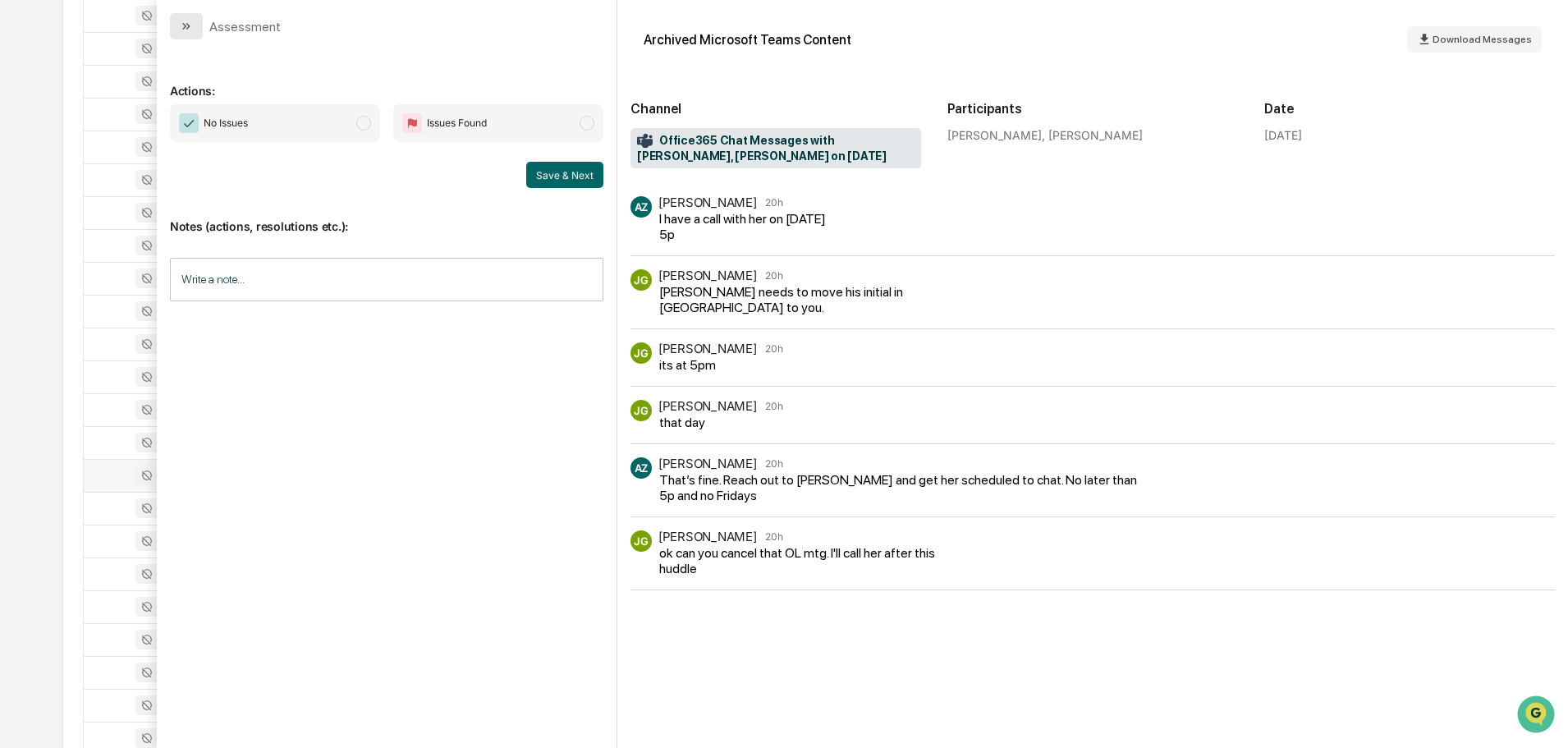
click at [197, 28] on button "modal" at bounding box center [187, 26] width 33 height 26
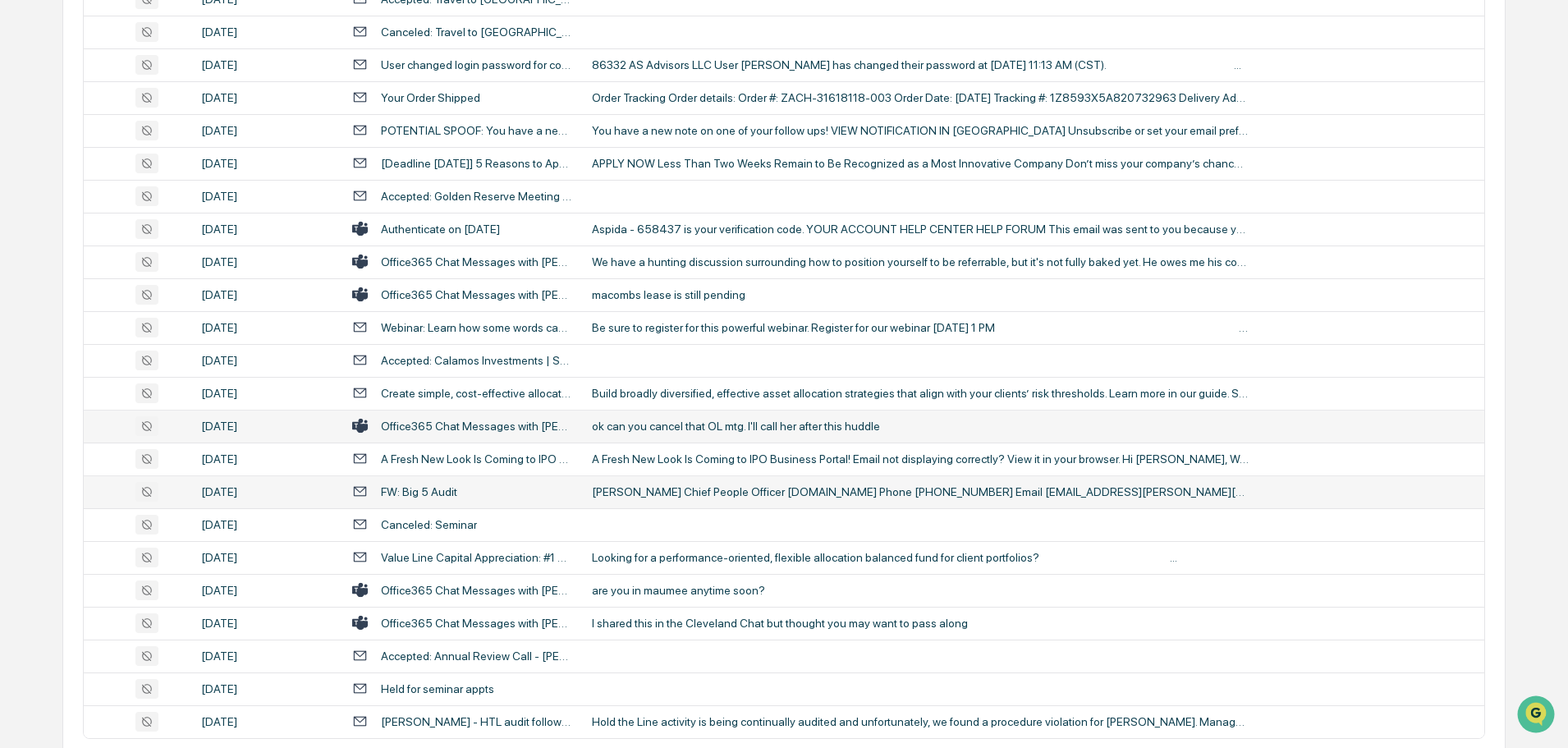
scroll to position [3006, 0]
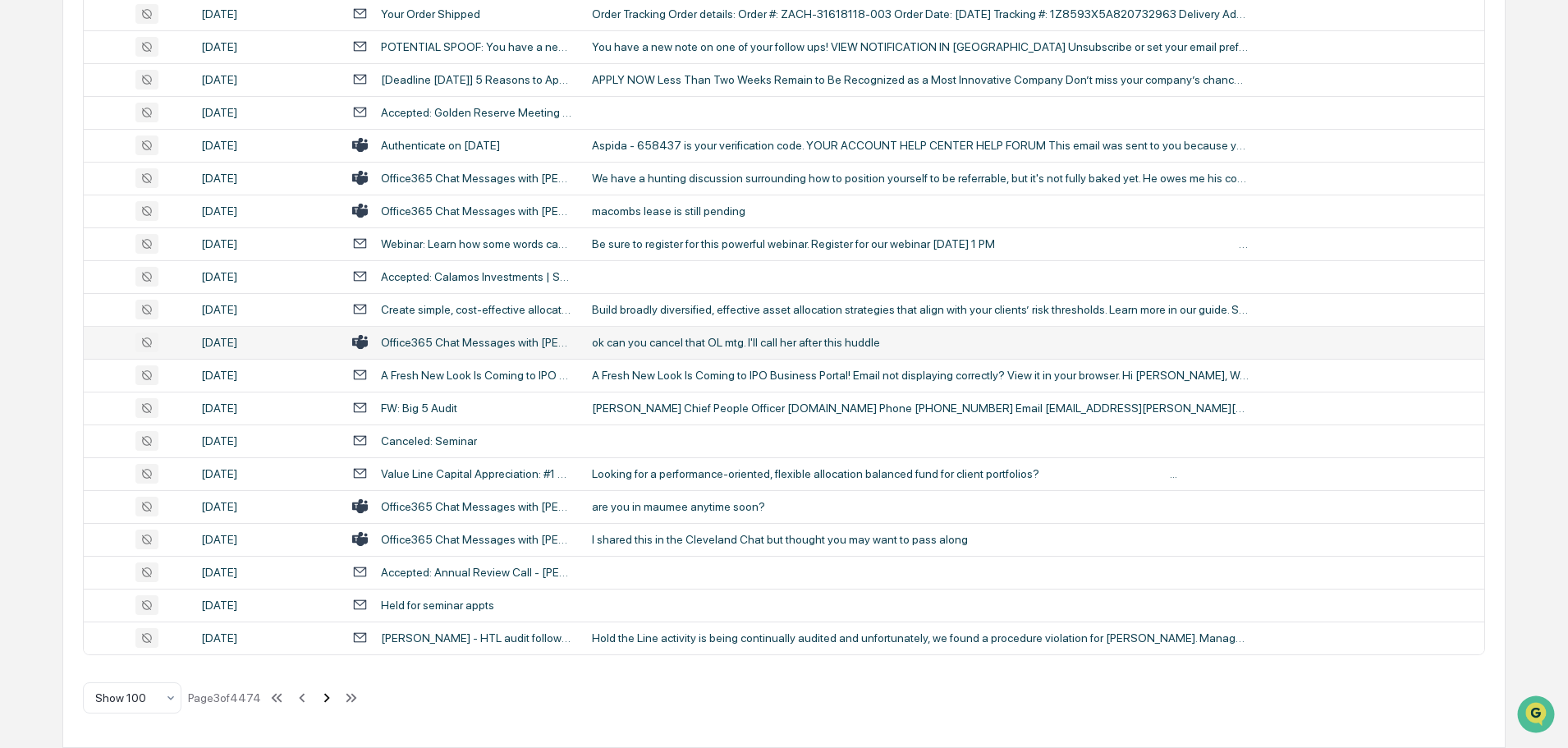
click at [325, 702] on icon at bounding box center [326, 697] width 18 height 18
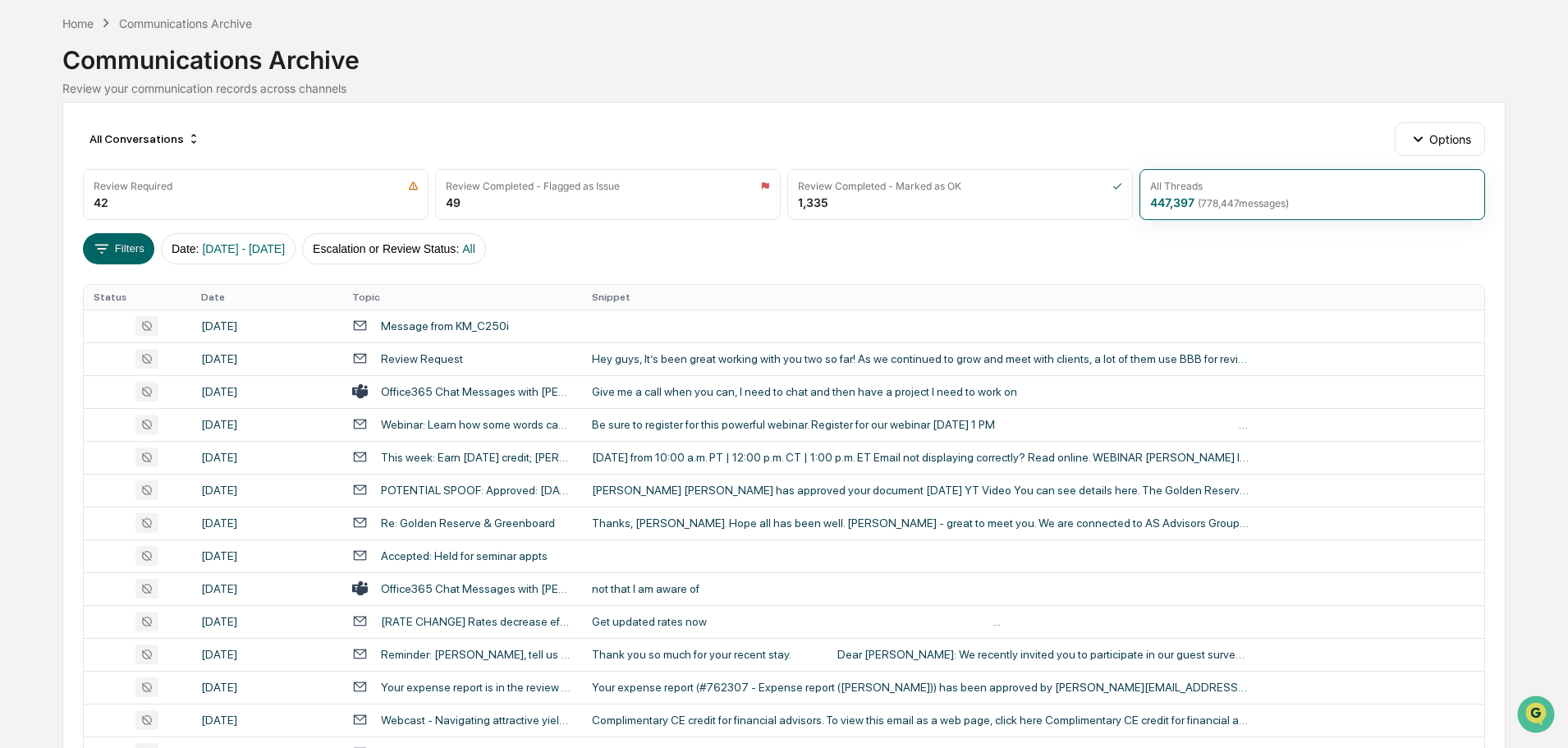
scroll to position [0, 0]
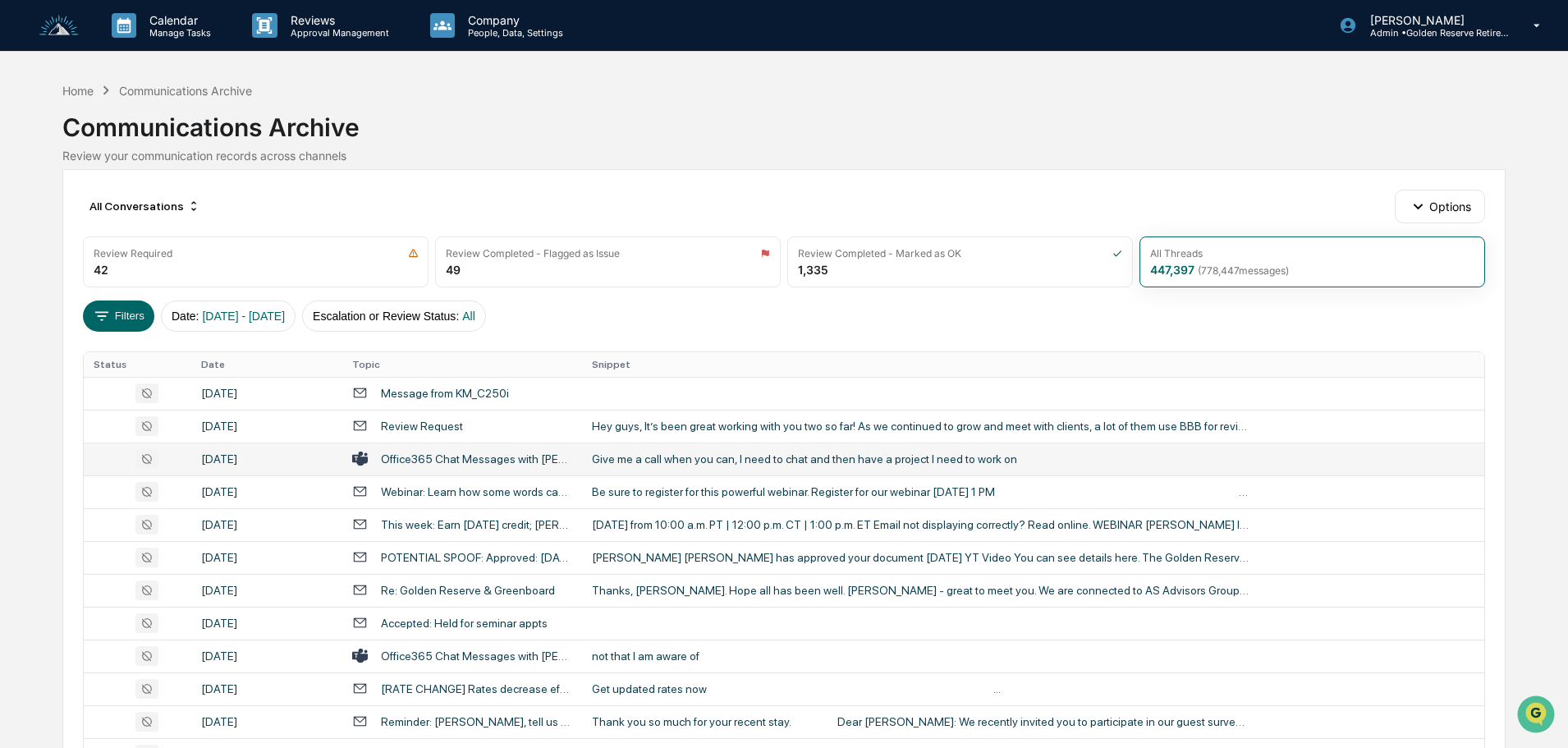
click at [709, 459] on div "Give me a call when you can, I need to chat and then have a project I need to w…" at bounding box center [920, 459] width 657 height 14
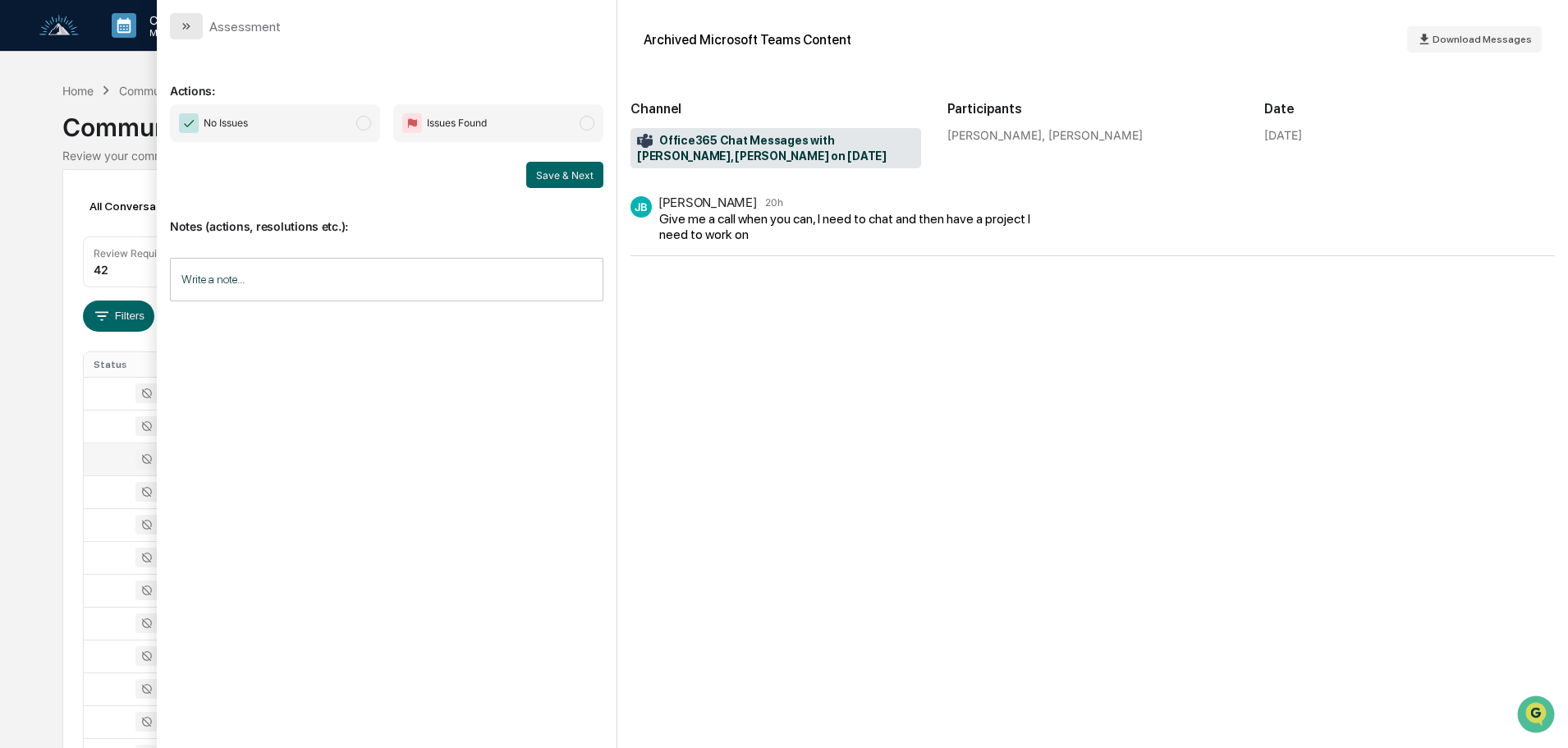
click at [195, 22] on button "modal" at bounding box center [187, 26] width 33 height 26
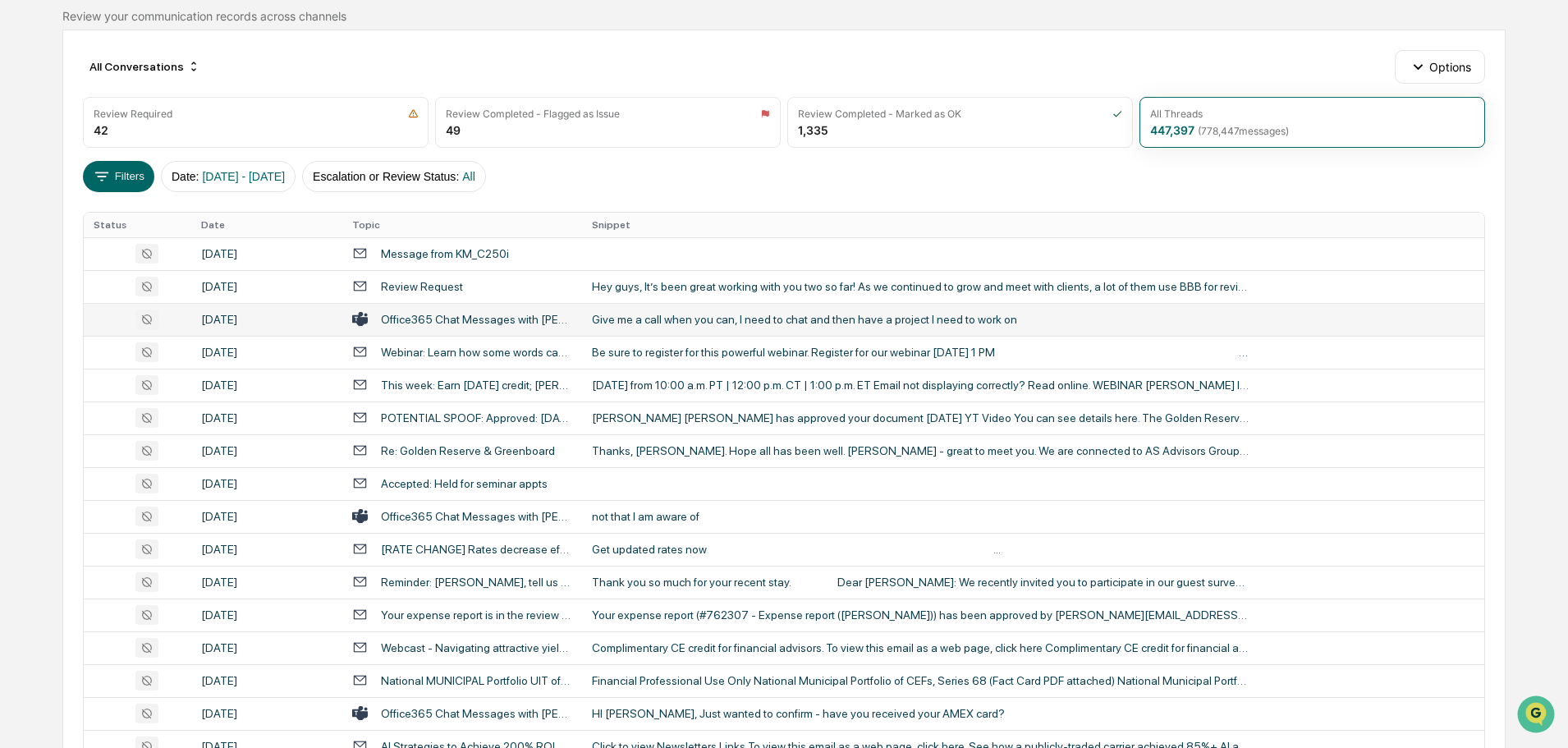
scroll to position [164, 0]
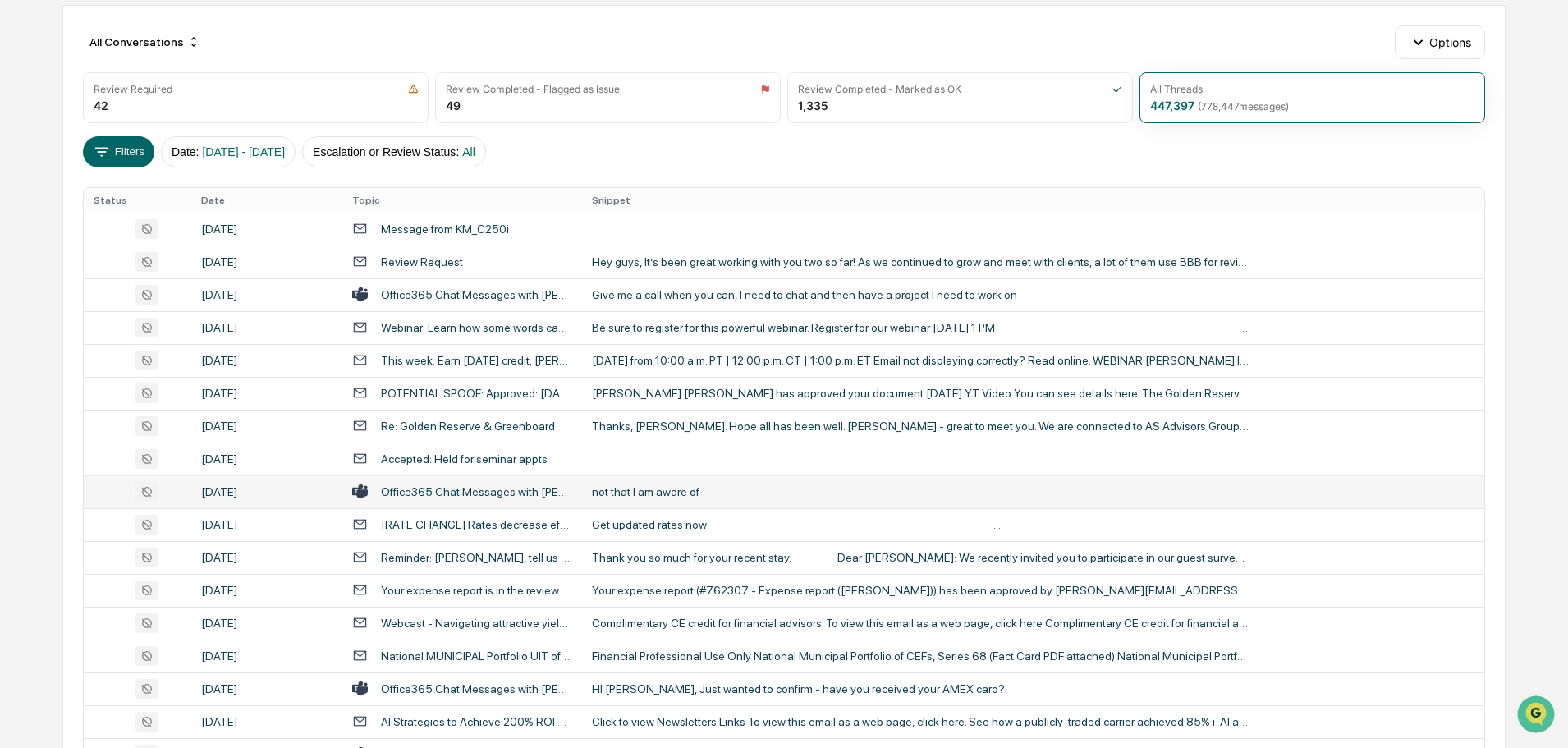
click at [660, 485] on div "not that I am aware of" at bounding box center [920, 492] width 657 height 14
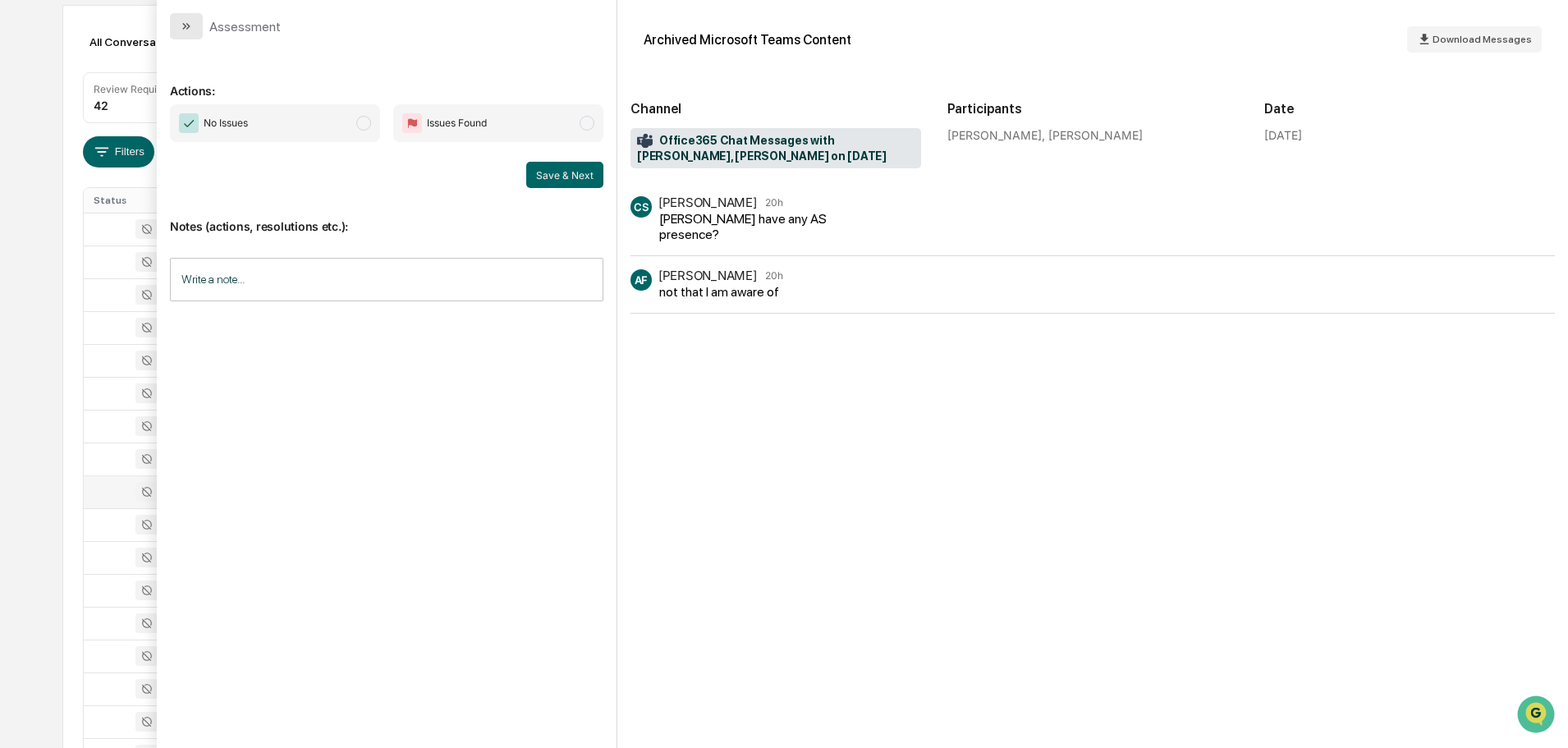
click at [183, 23] on icon "modal" at bounding box center [187, 26] width 14 height 14
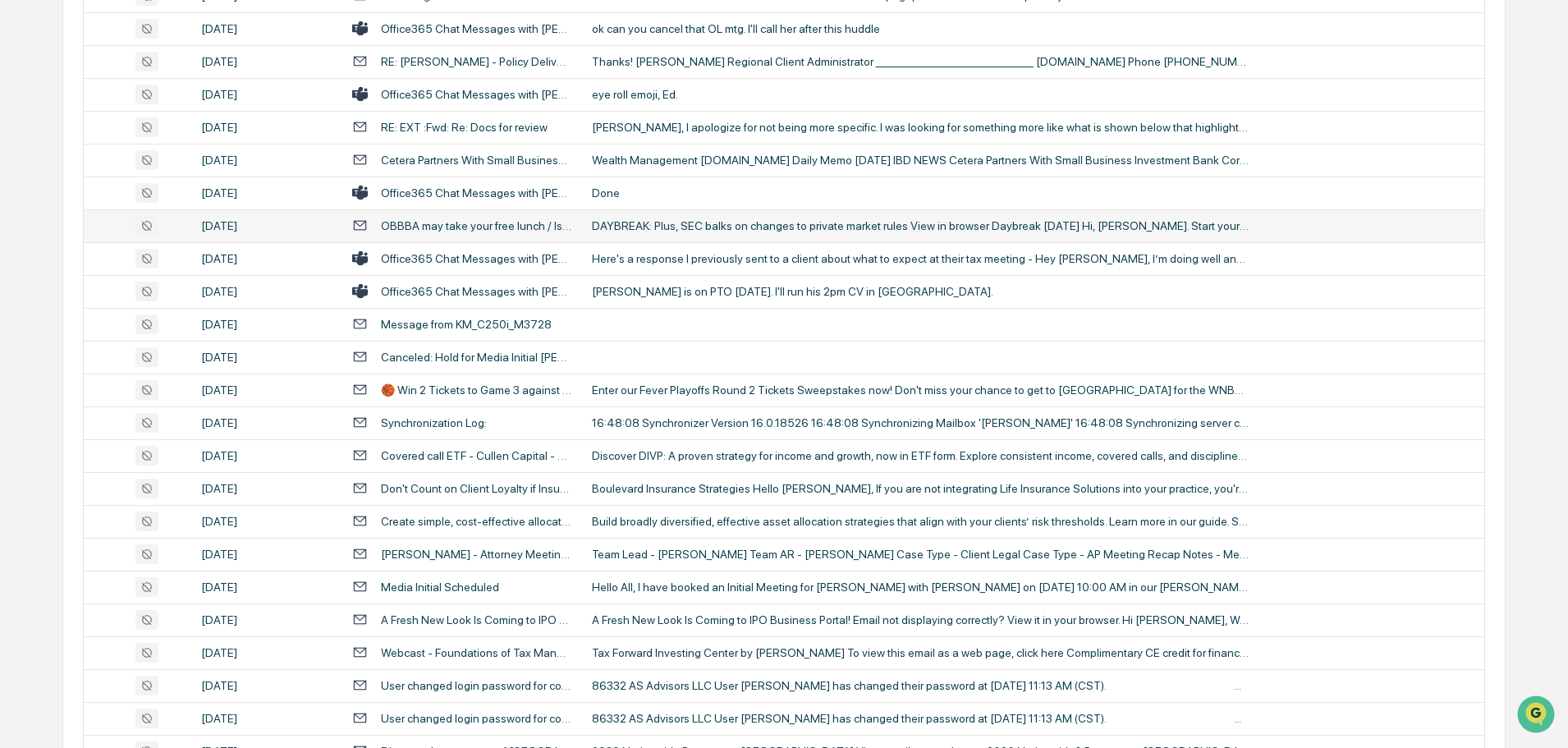
scroll to position [902, 0]
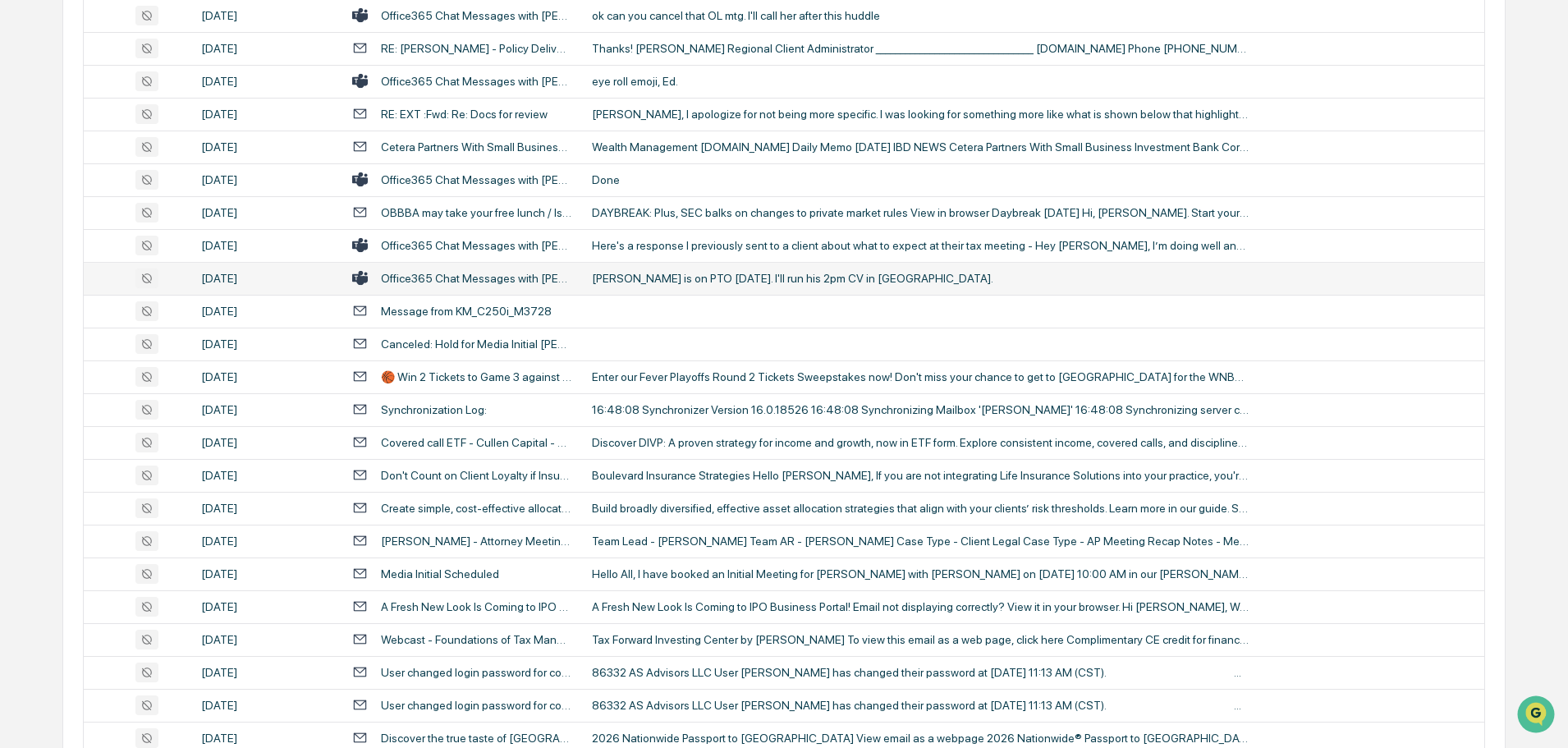
click at [658, 287] on td "[PERSON_NAME] is on PTO [DATE]. I'll run his 2pm CV in [GEOGRAPHIC_DATA]." at bounding box center [1033, 279] width 903 height 33
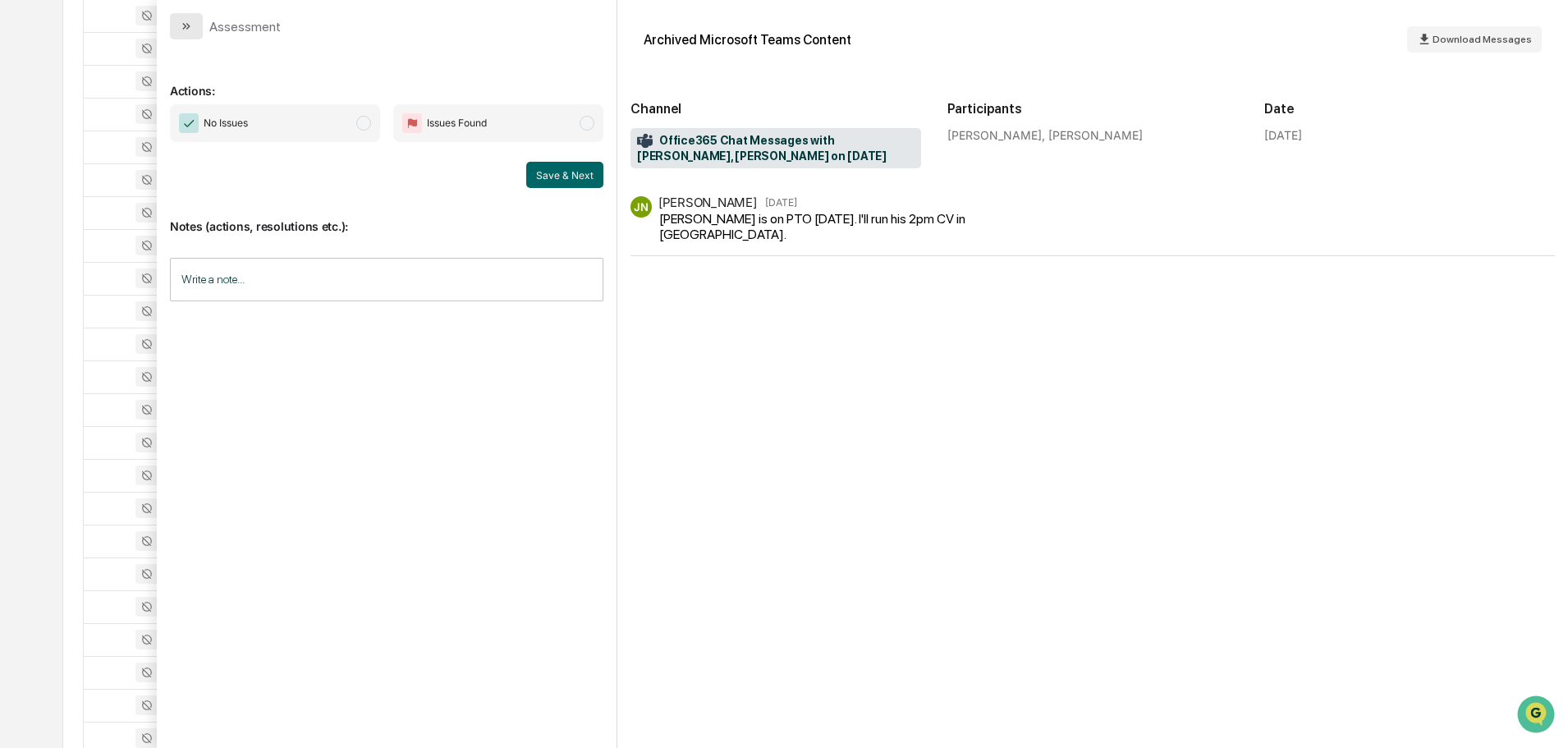
click at [190, 24] on icon "modal" at bounding box center [187, 26] width 14 height 14
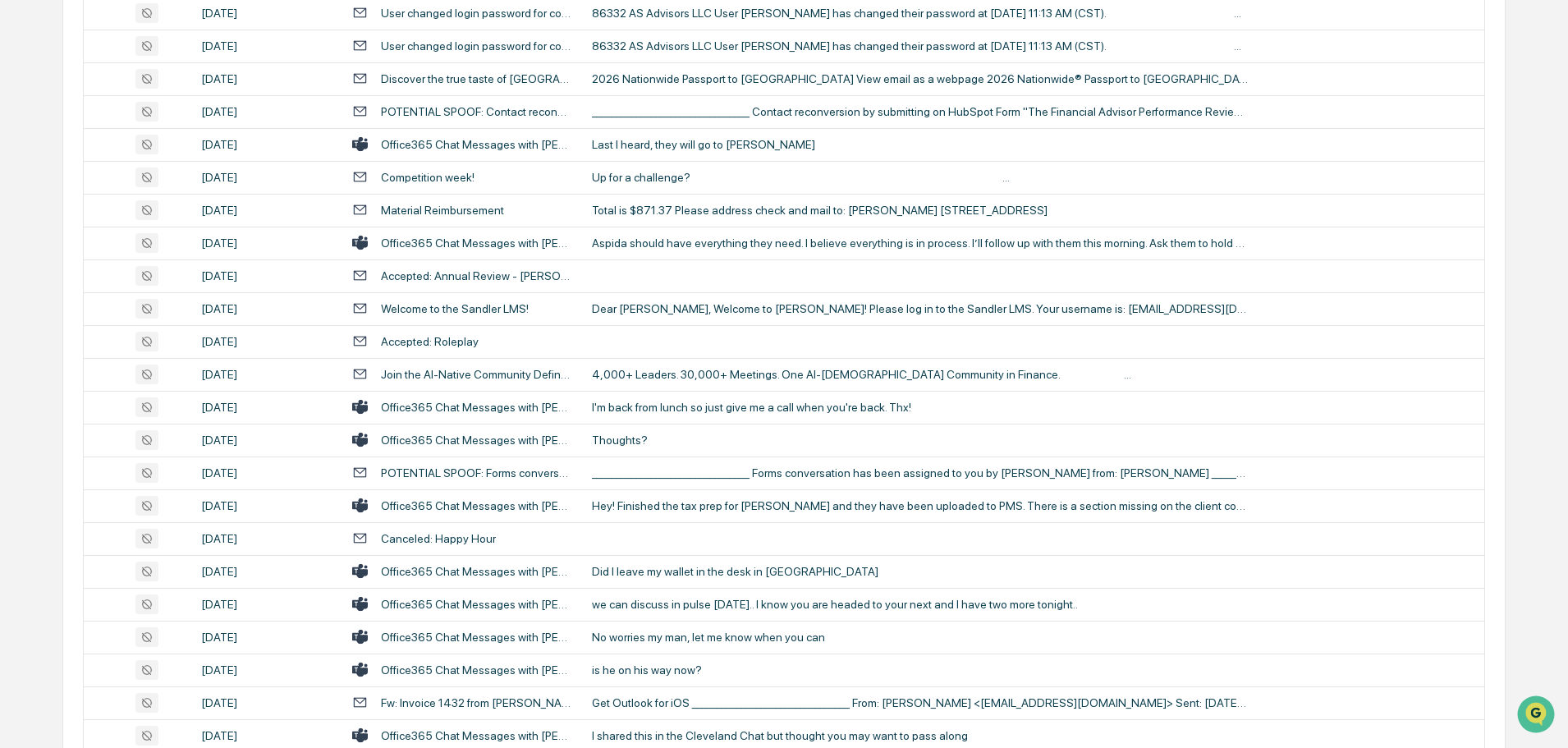
scroll to position [1642, 0]
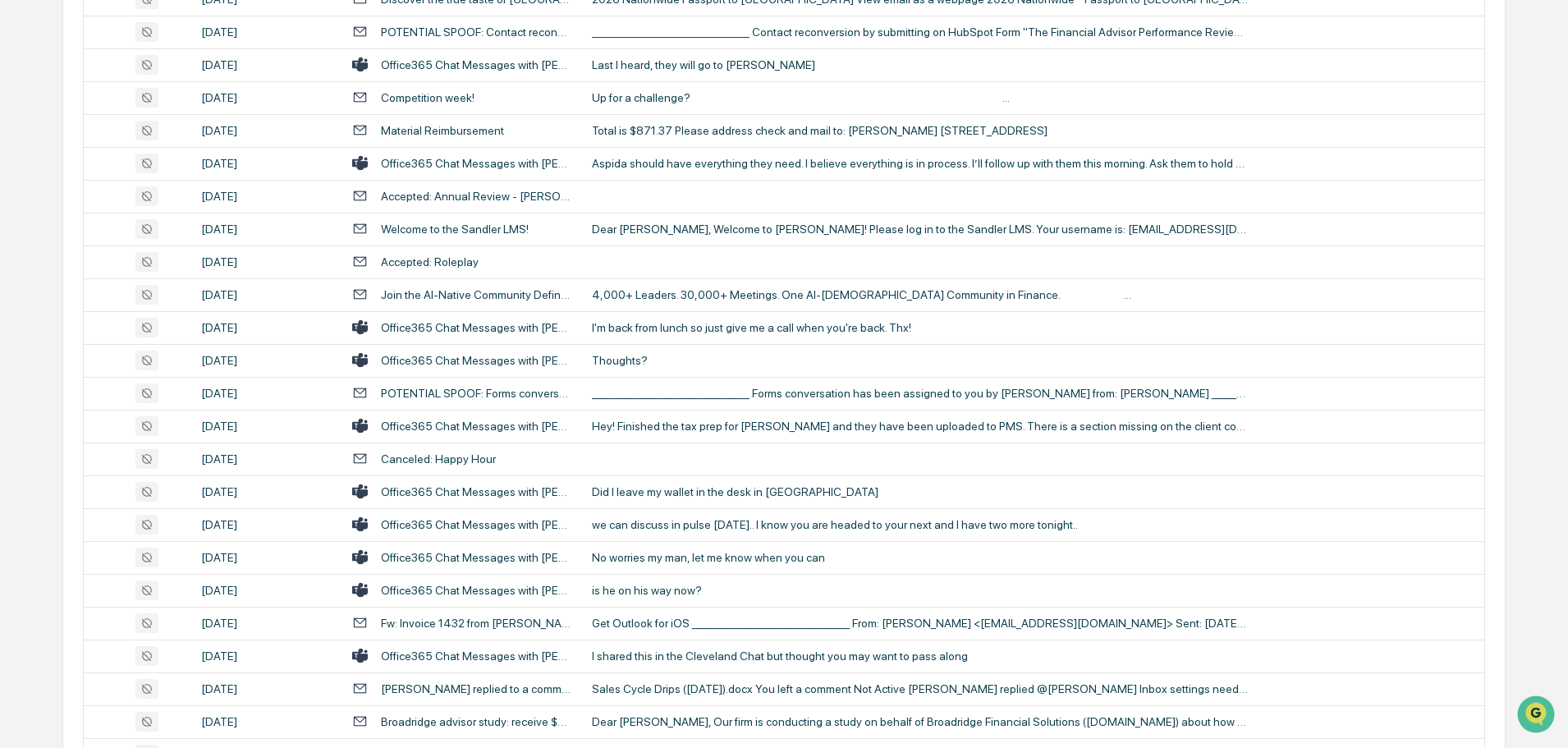
click at [643, 358] on div "Thoughts?" at bounding box center [920, 360] width 657 height 14
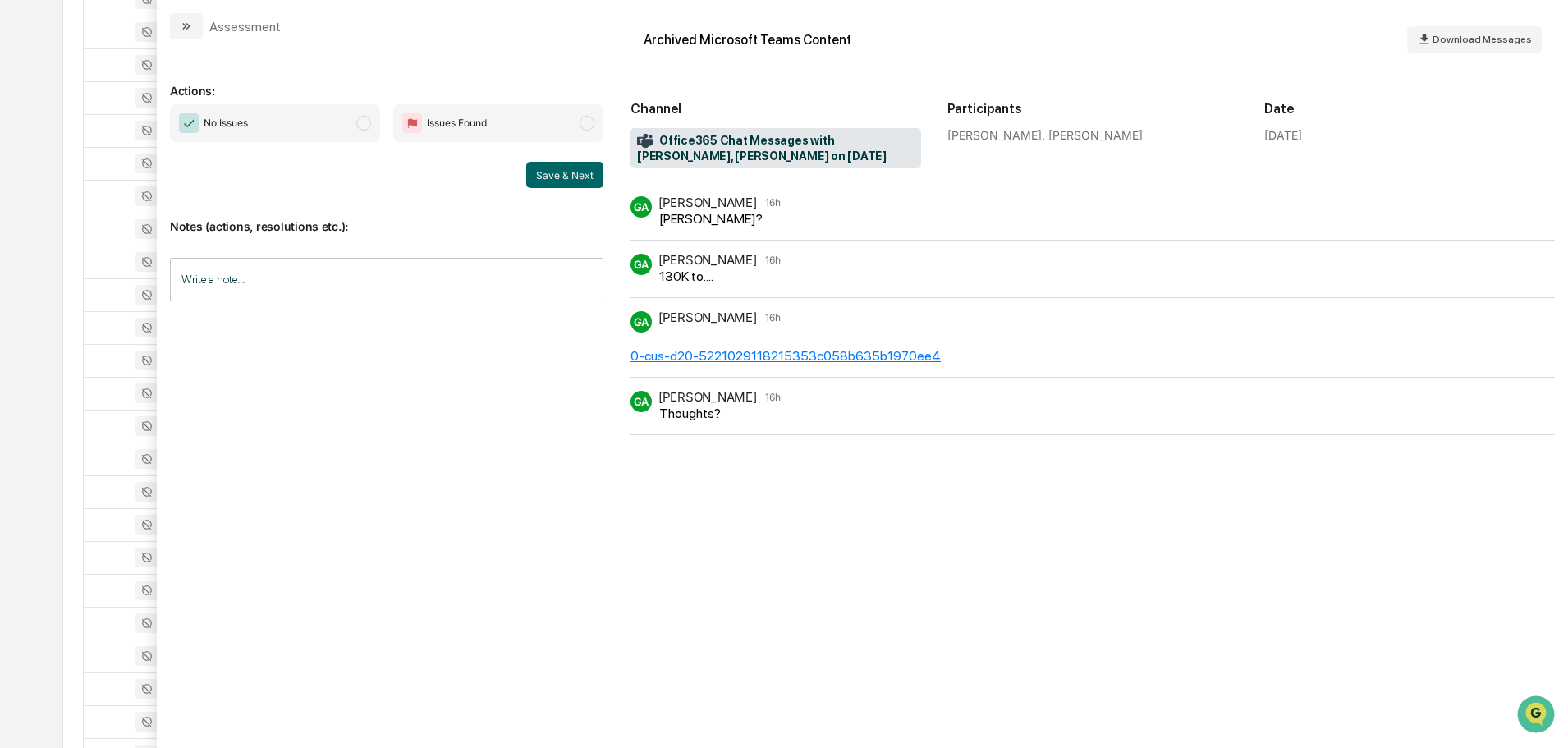
click at [195, 27] on button "modal" at bounding box center [187, 26] width 33 height 26
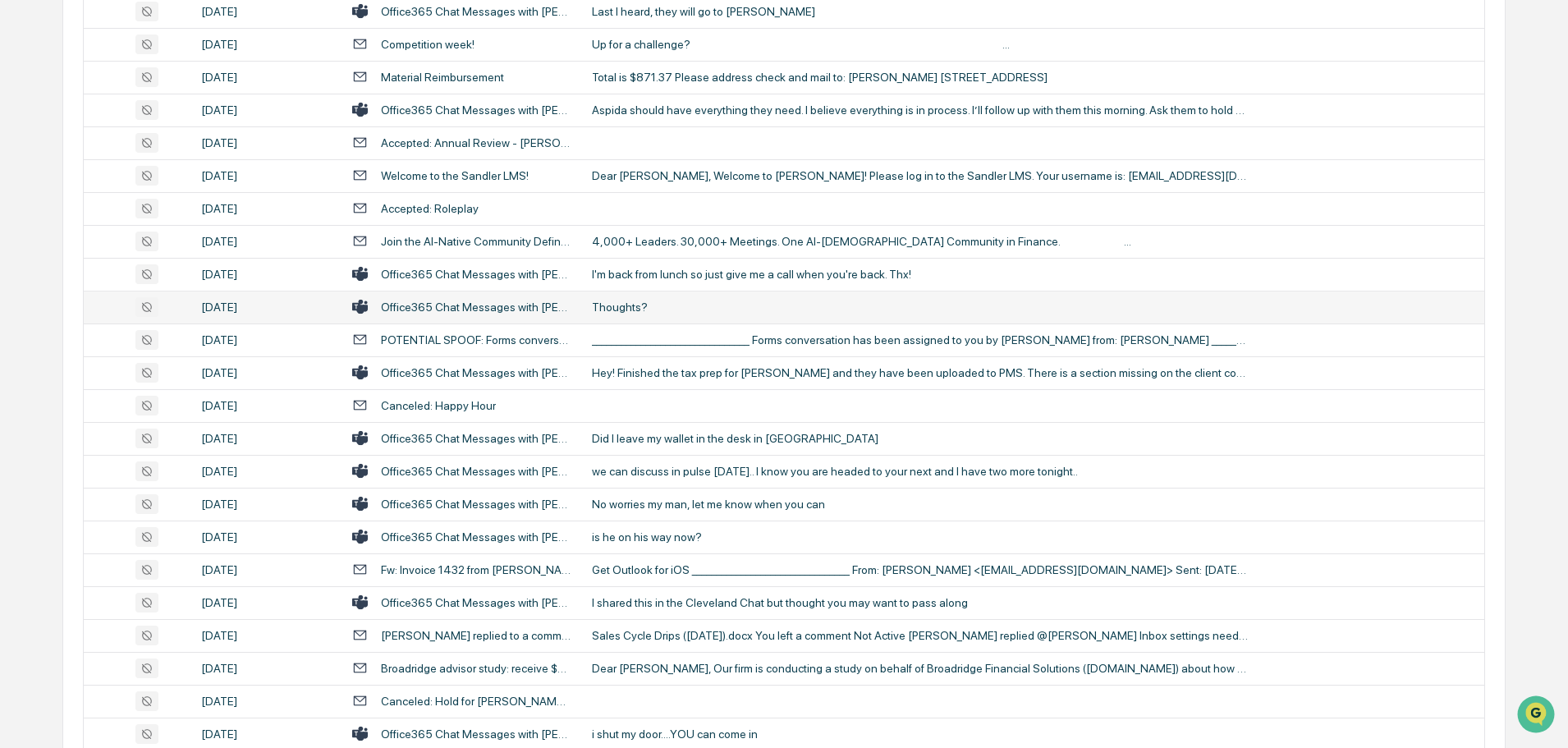
scroll to position [1723, 0]
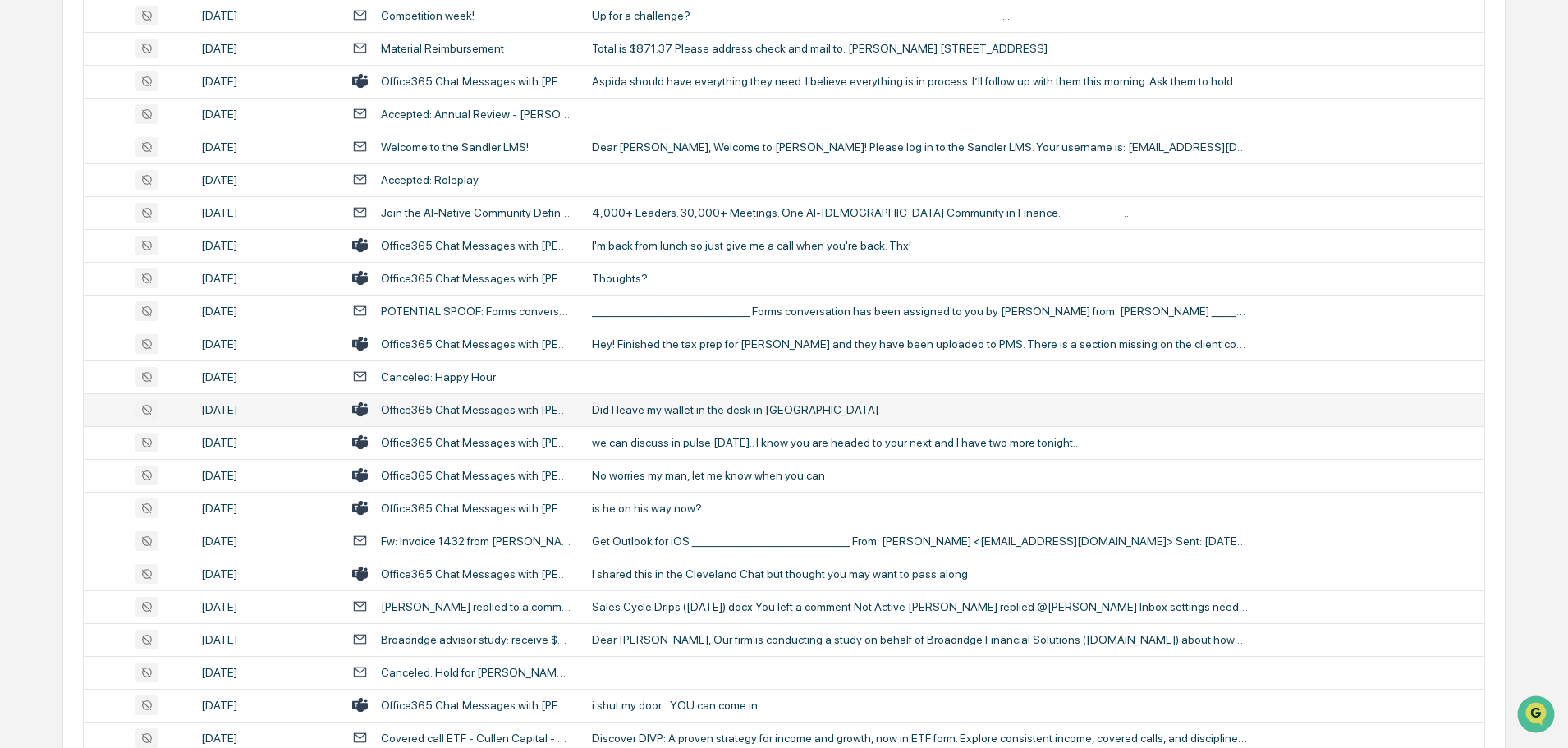
click at [631, 420] on td "Did I leave my wallet in the desk in [GEOGRAPHIC_DATA]" at bounding box center [1033, 410] width 903 height 33
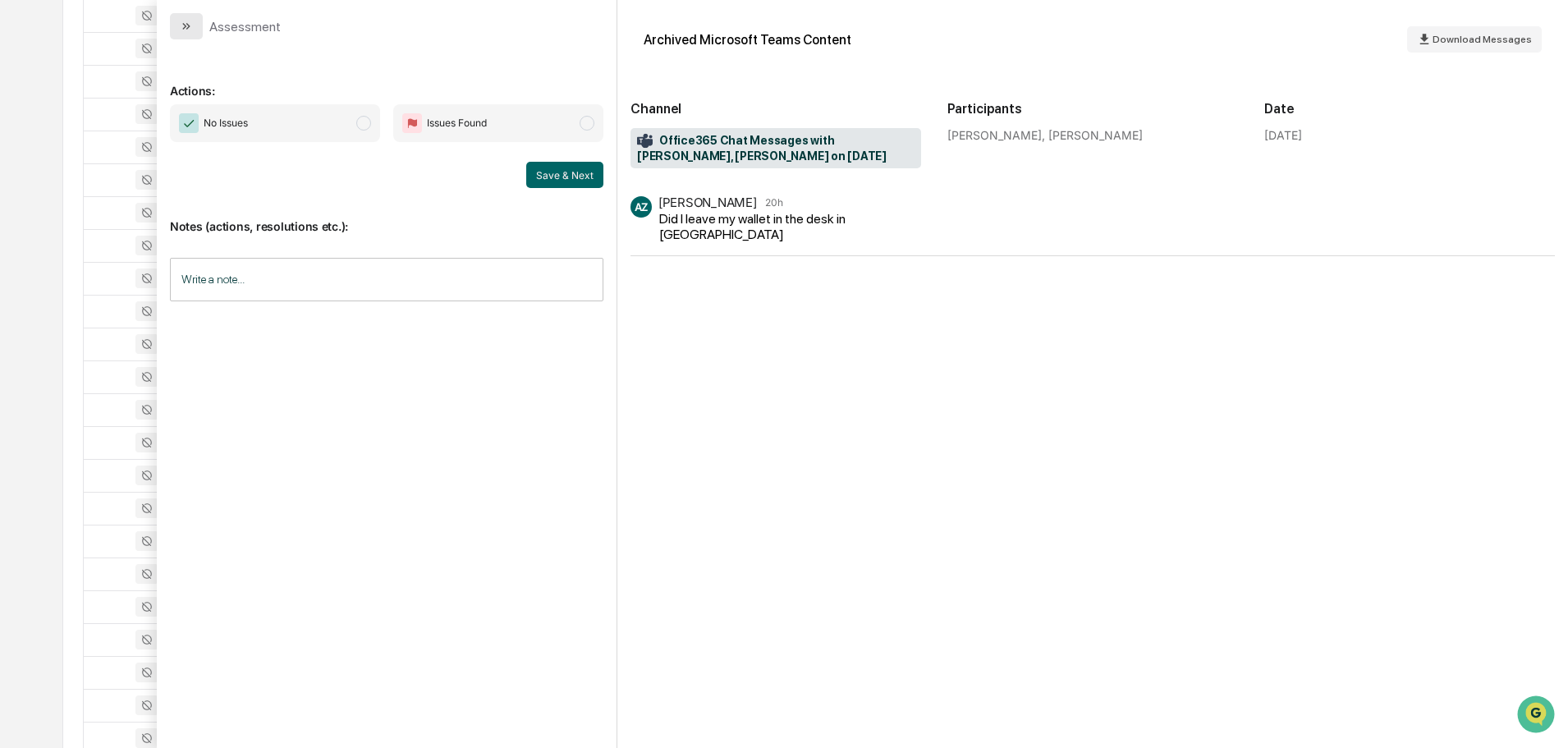
click at [197, 20] on button "modal" at bounding box center [187, 26] width 33 height 26
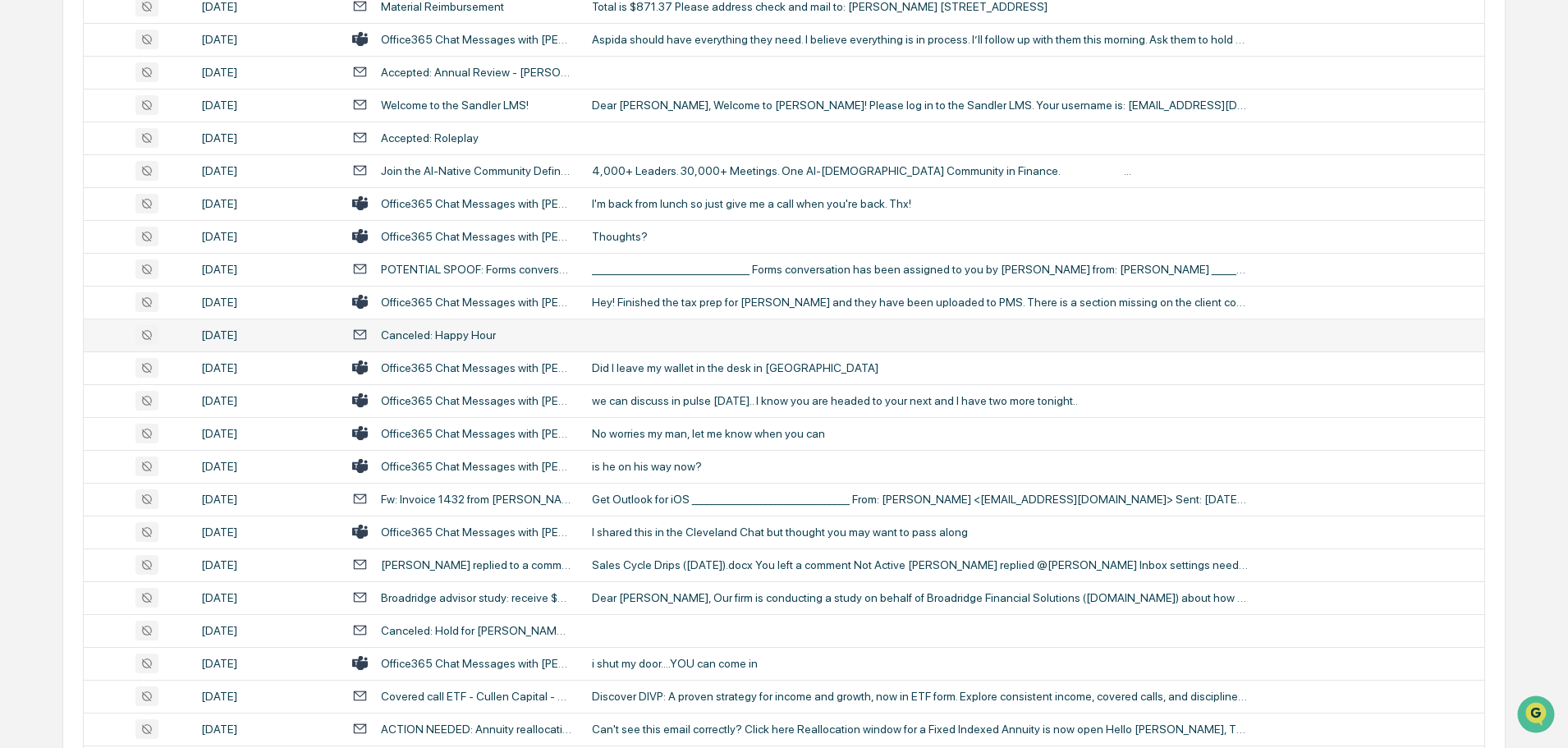
scroll to position [1806, 0]
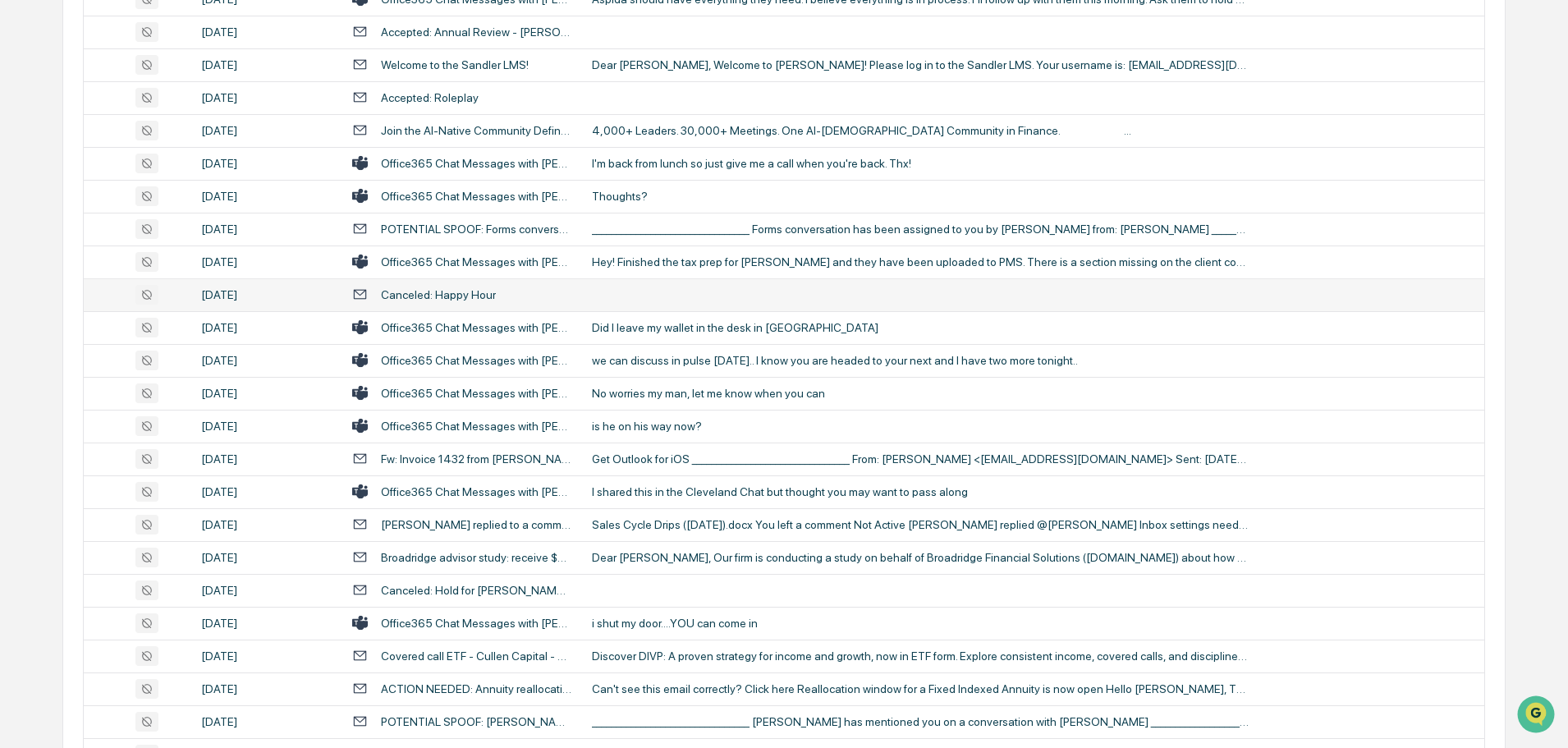
click at [662, 363] on div "we can discuss in pulse [DATE].. I know you are headed to your next and I have …" at bounding box center [920, 360] width 657 height 14
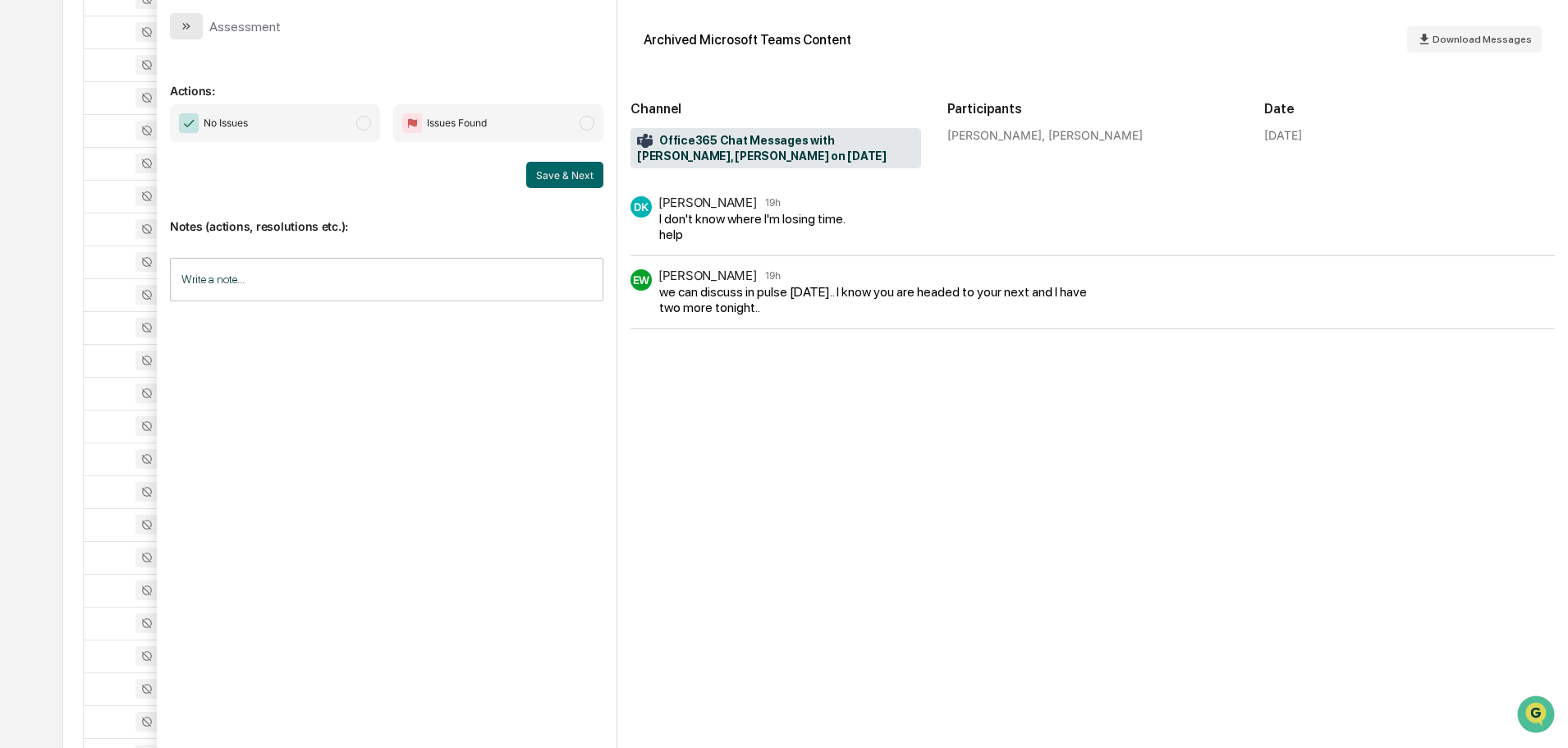
click at [198, 32] on button "modal" at bounding box center [187, 26] width 33 height 26
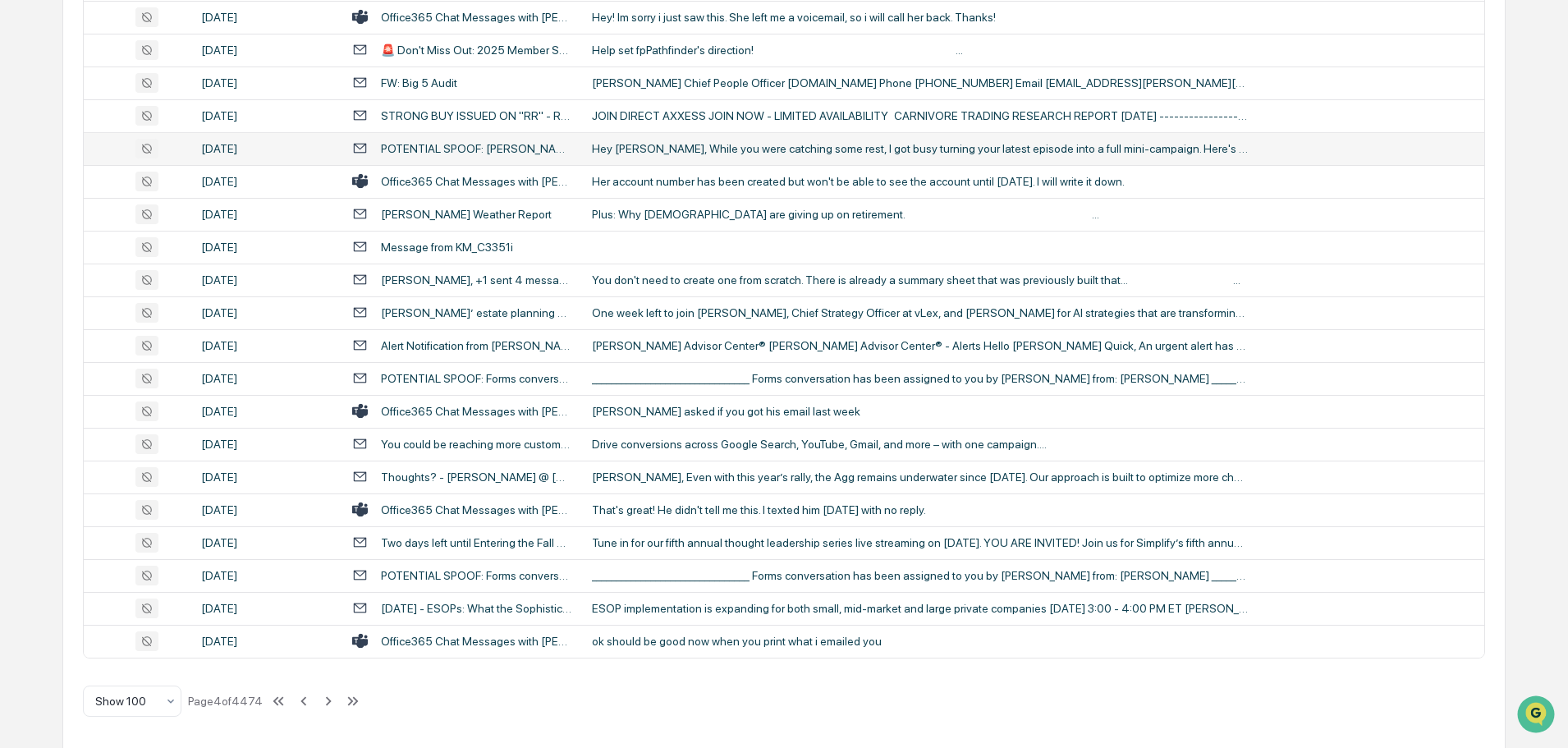
scroll to position [3006, 0]
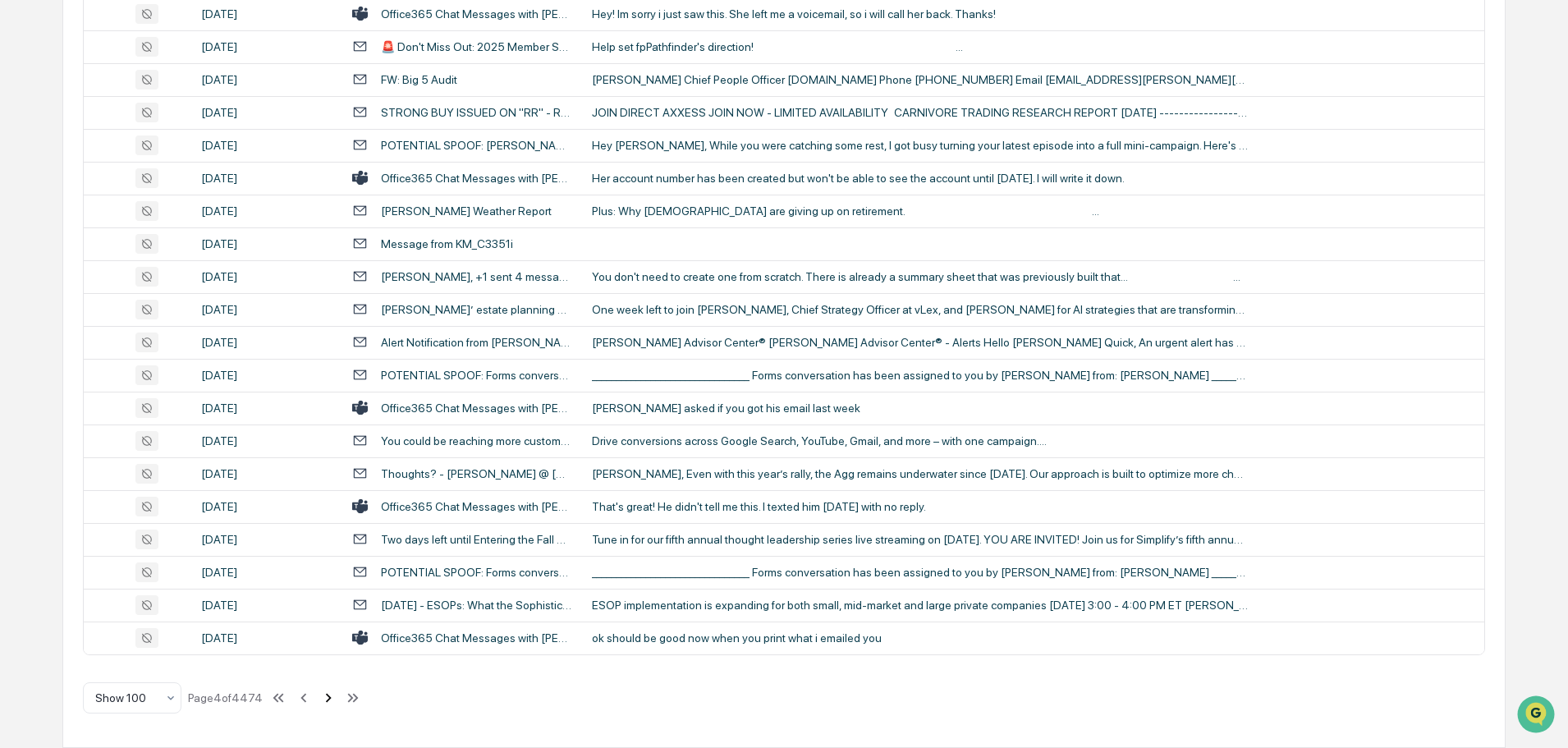
click at [326, 703] on icon at bounding box center [328, 697] width 18 height 18
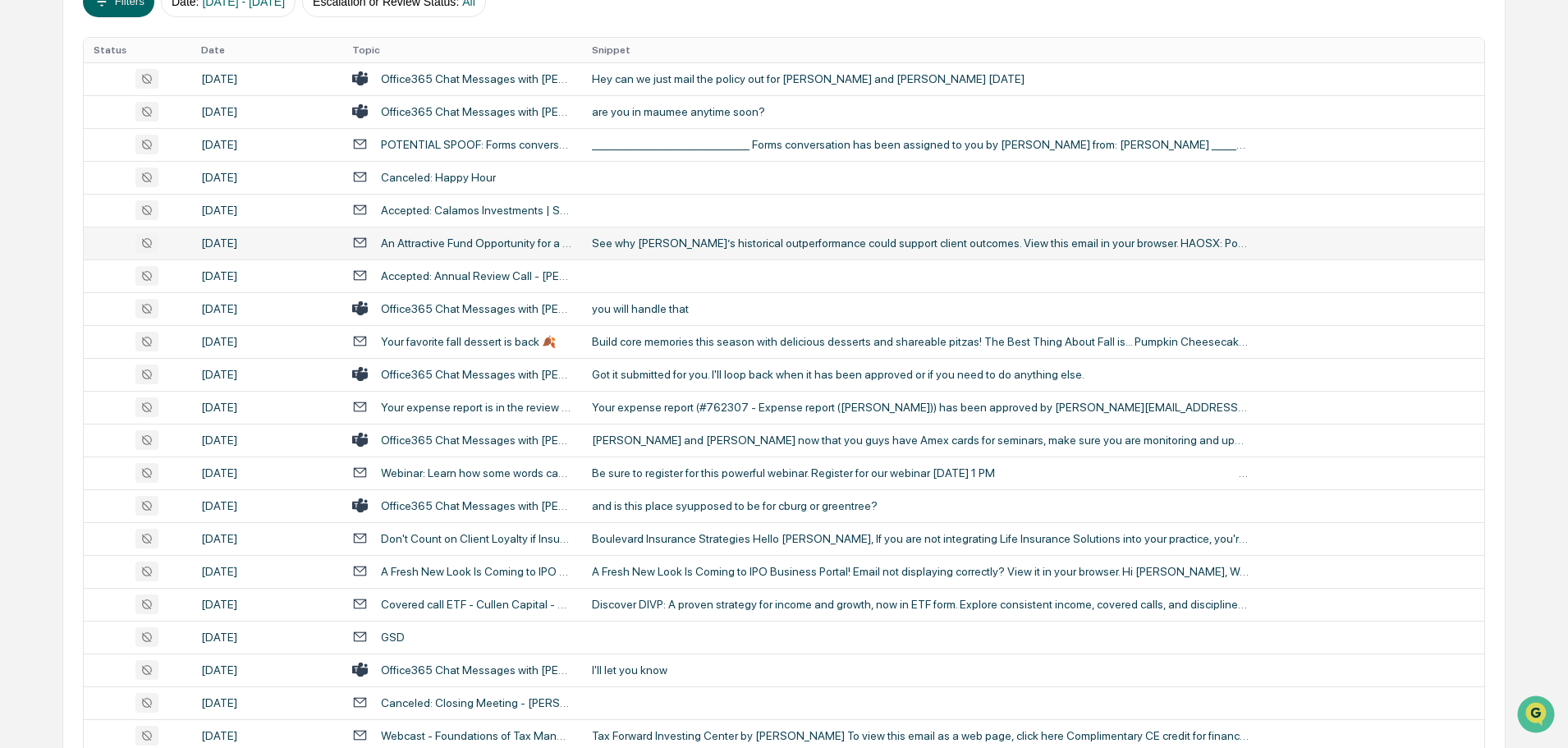
scroll to position [328, 0]
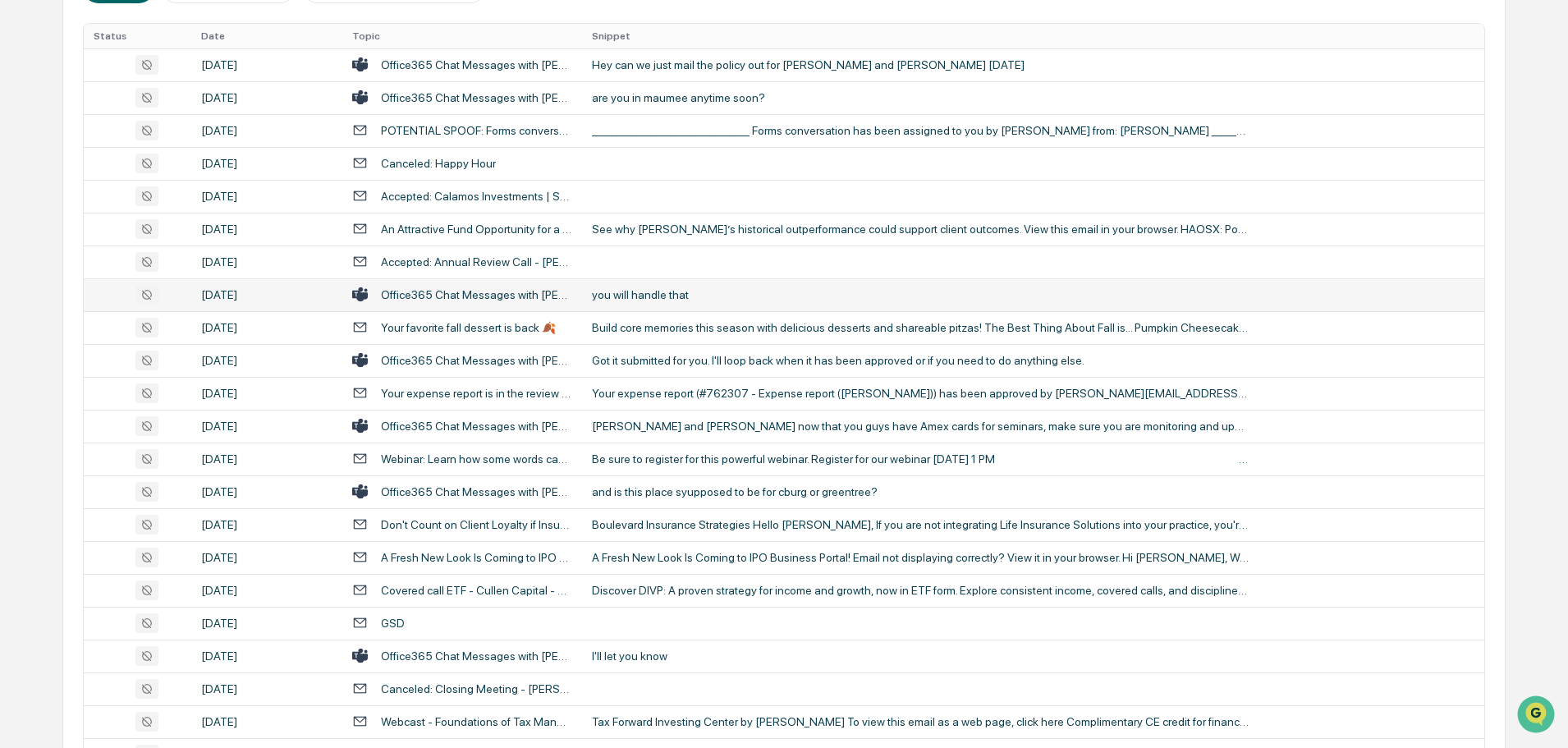
click at [679, 302] on td "you will handle that" at bounding box center [1033, 294] width 903 height 33
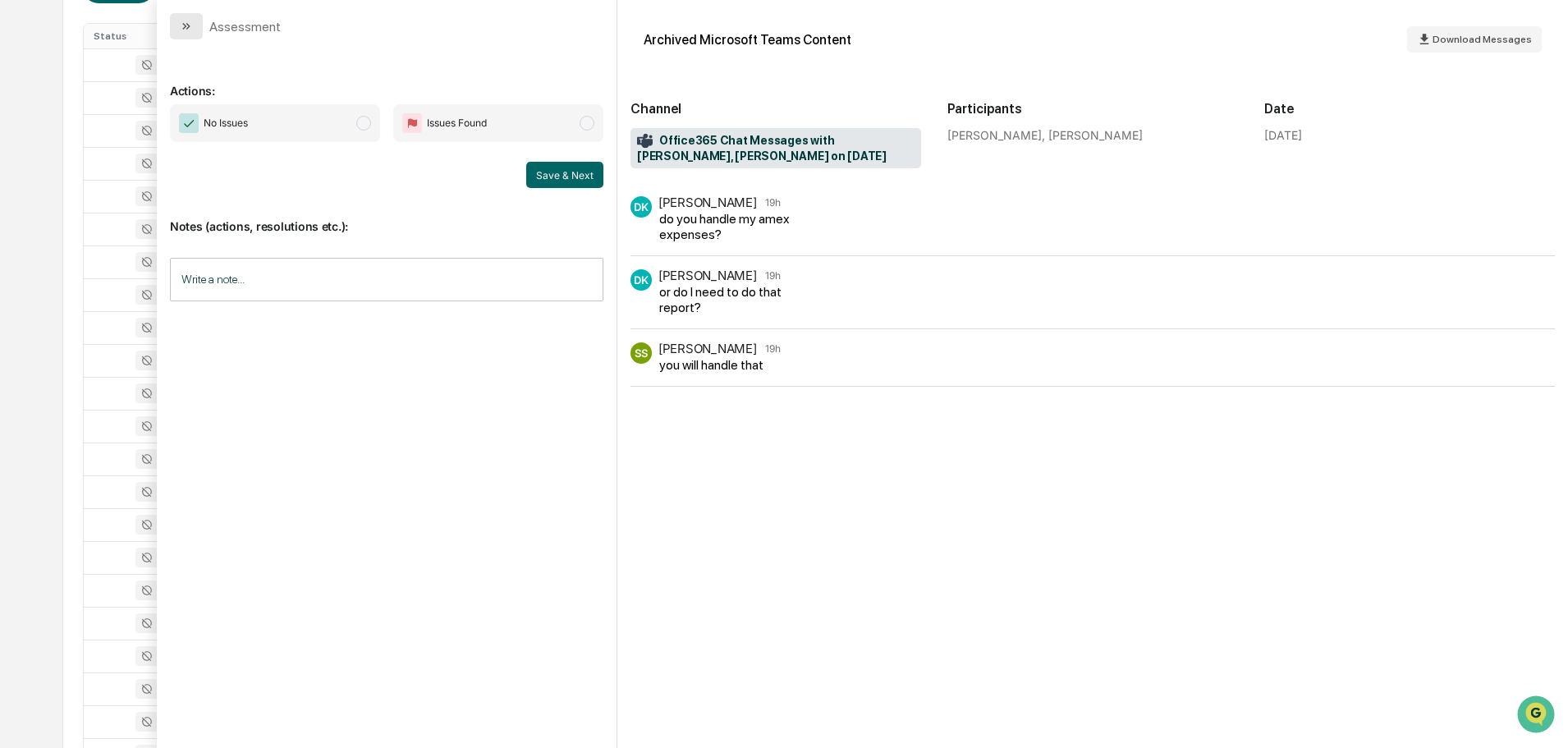
click at [195, 24] on button "modal" at bounding box center [187, 26] width 33 height 26
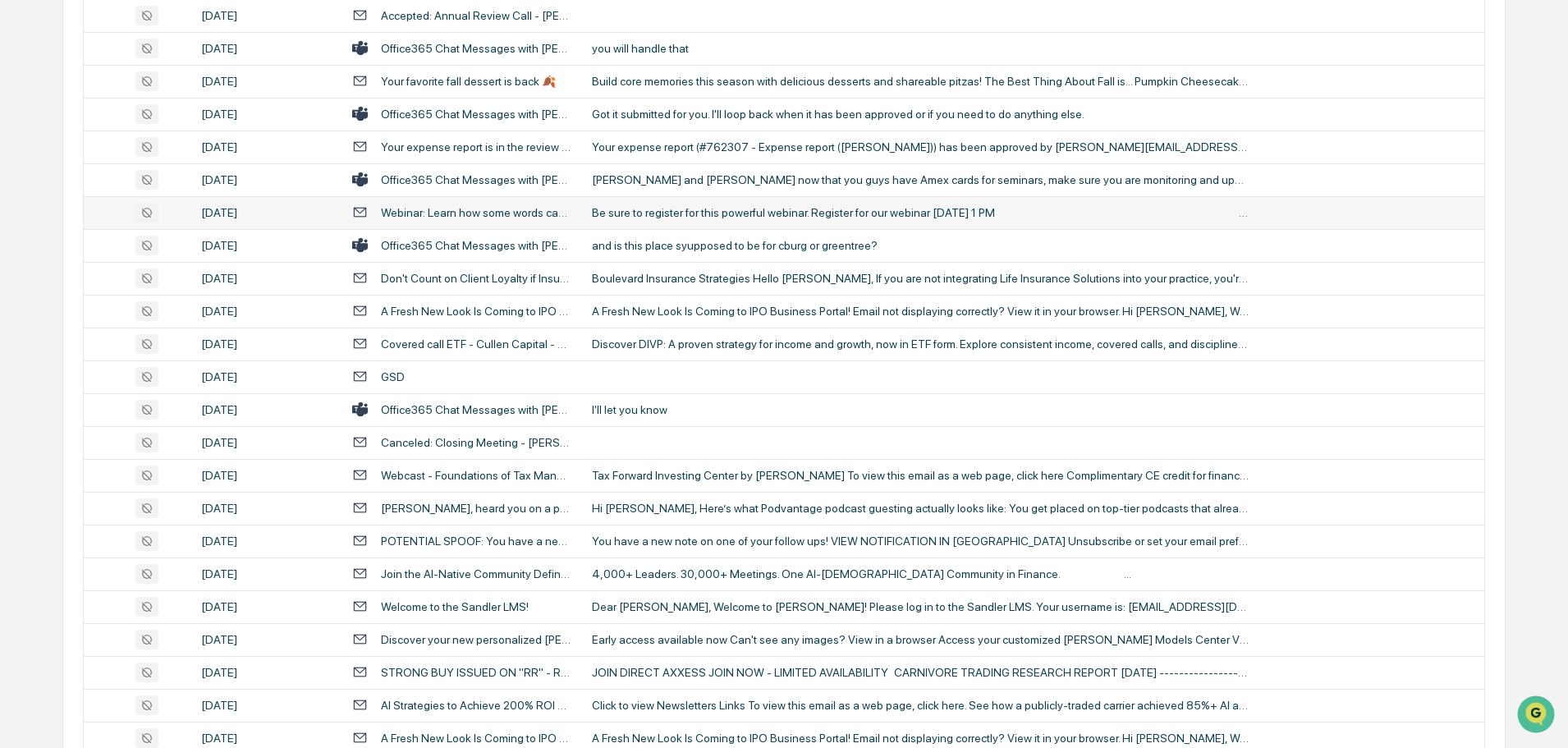
scroll to position [657, 0]
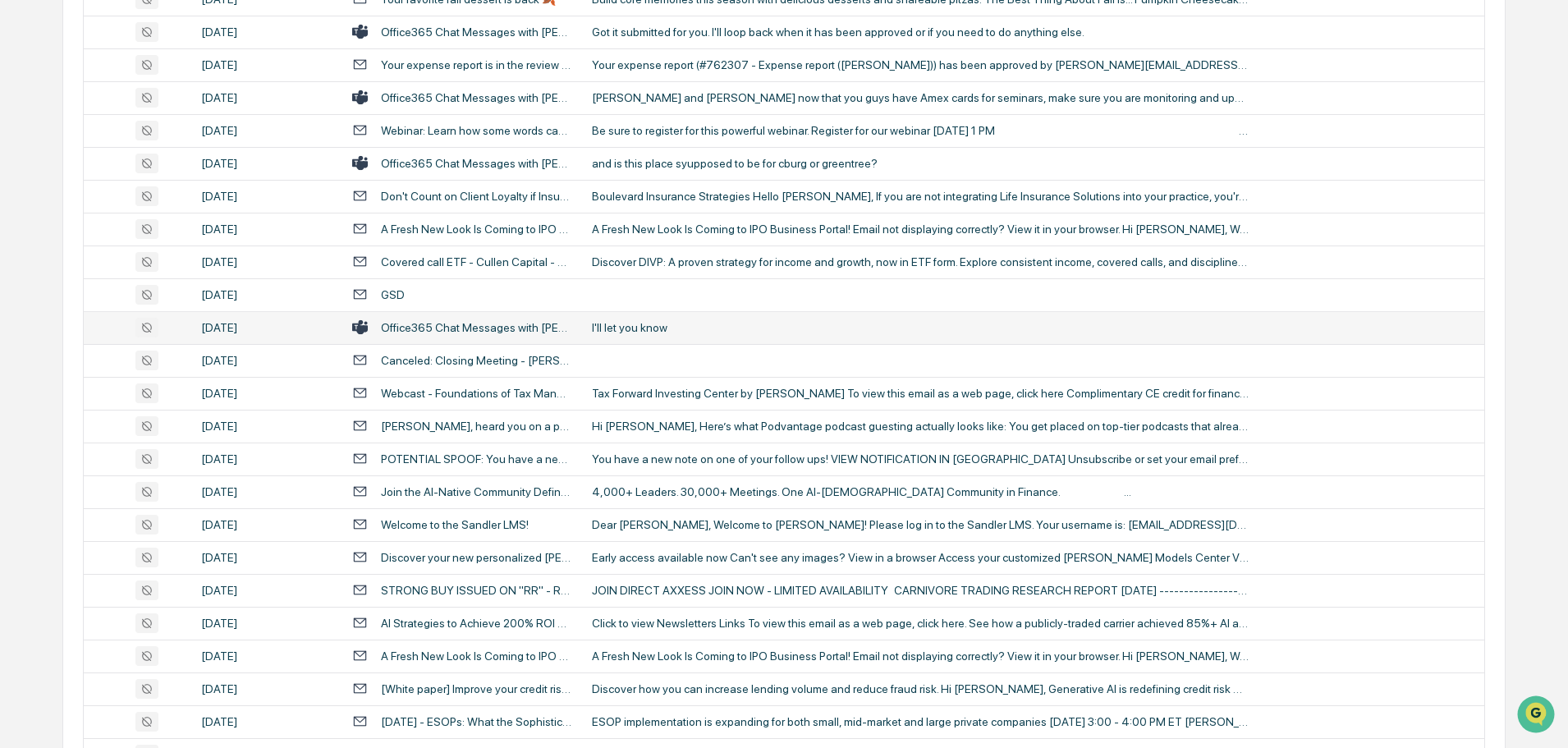
click at [648, 324] on div "I'll let you know" at bounding box center [920, 327] width 657 height 14
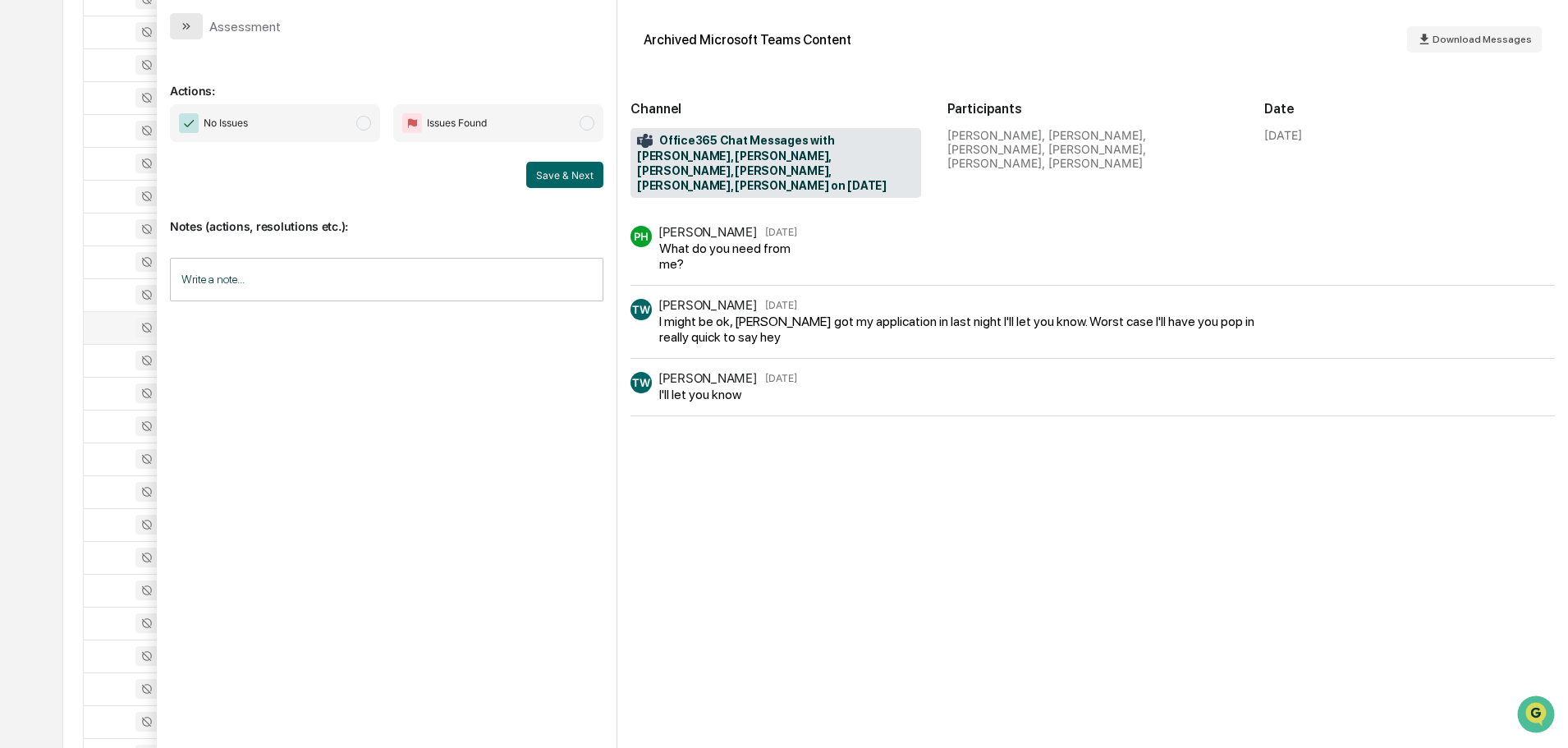
click at [194, 28] on button "modal" at bounding box center [187, 26] width 33 height 26
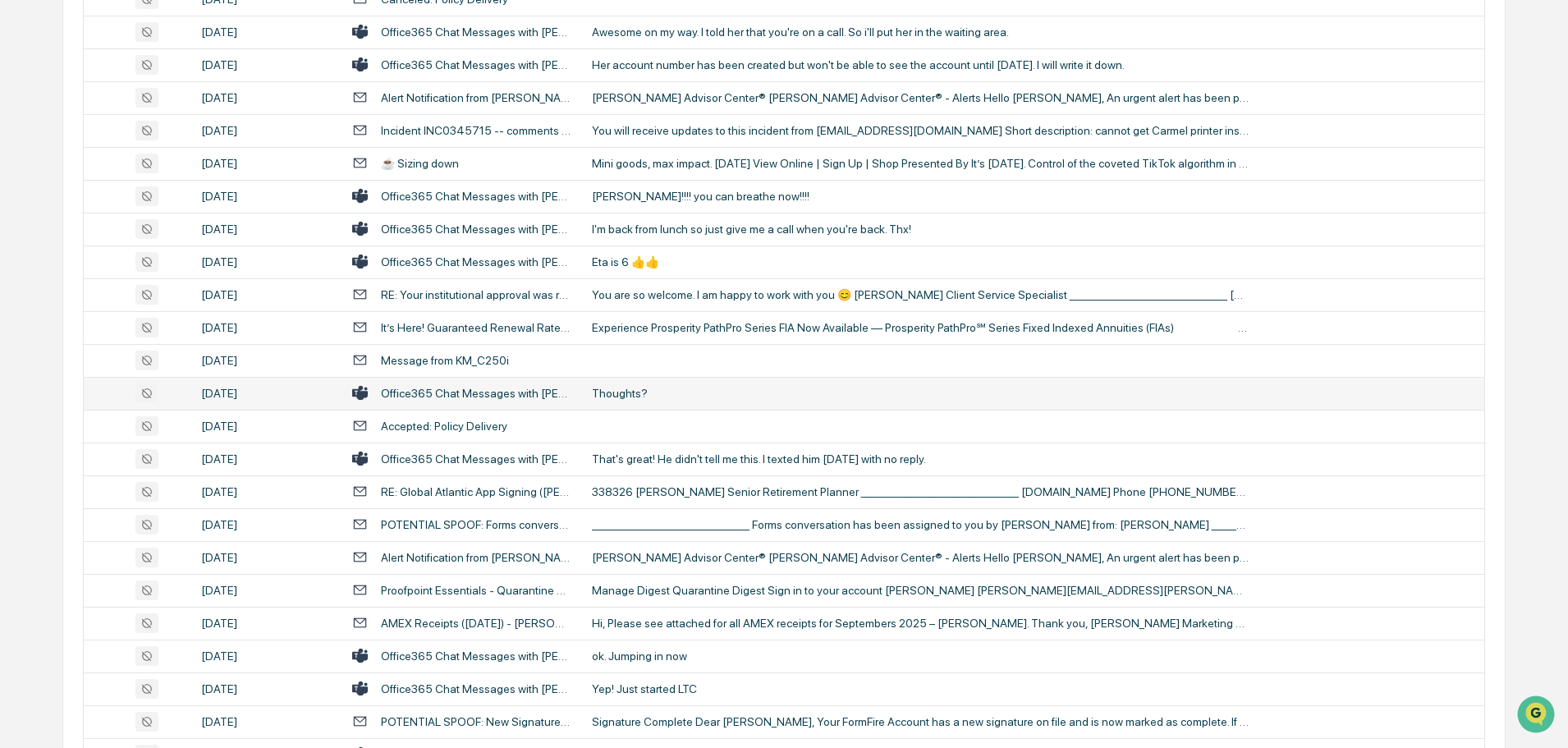
scroll to position [2052, 0]
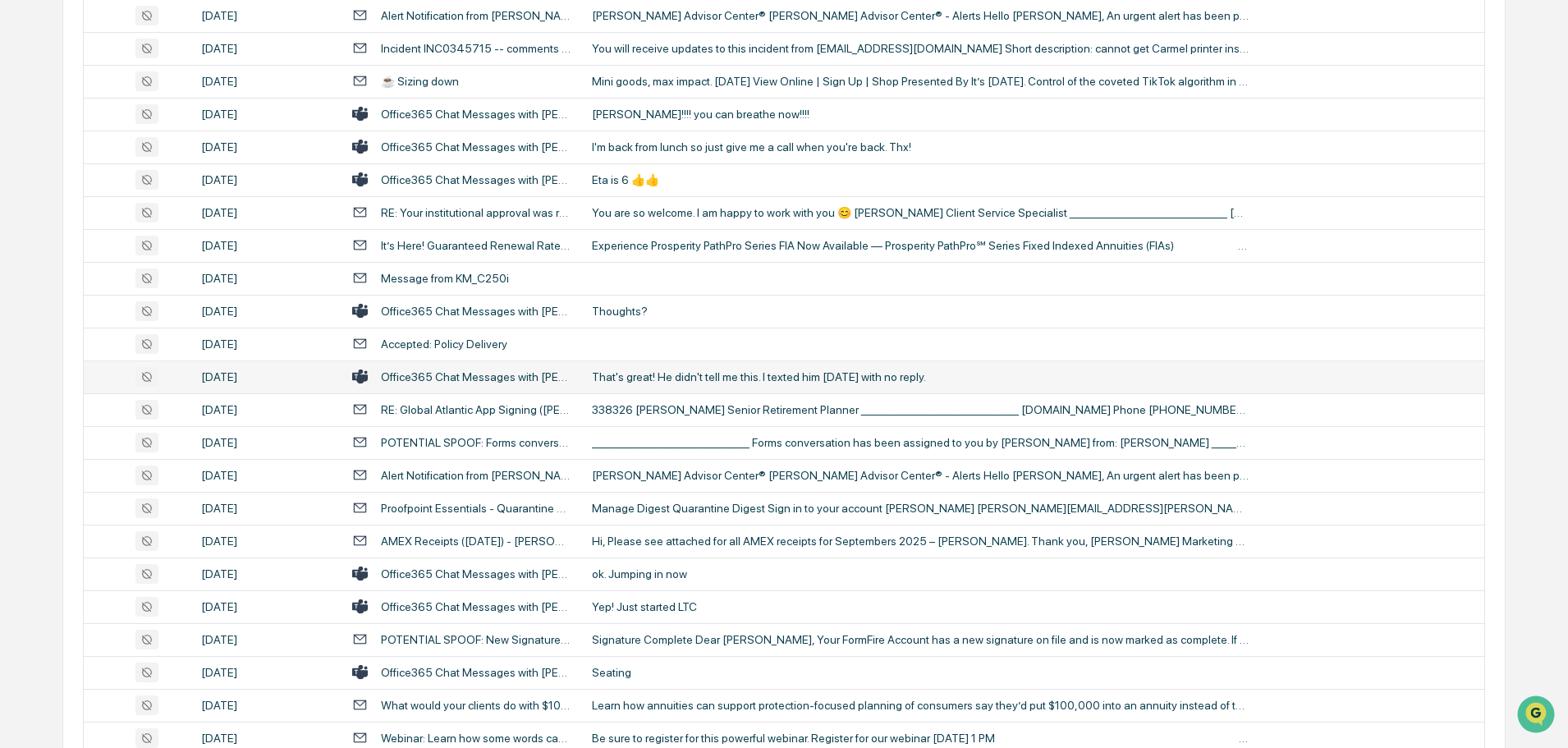
click at [686, 378] on div "That's great! He didn't tell me this. I texted him [DATE] with no reply." at bounding box center [920, 377] width 657 height 14
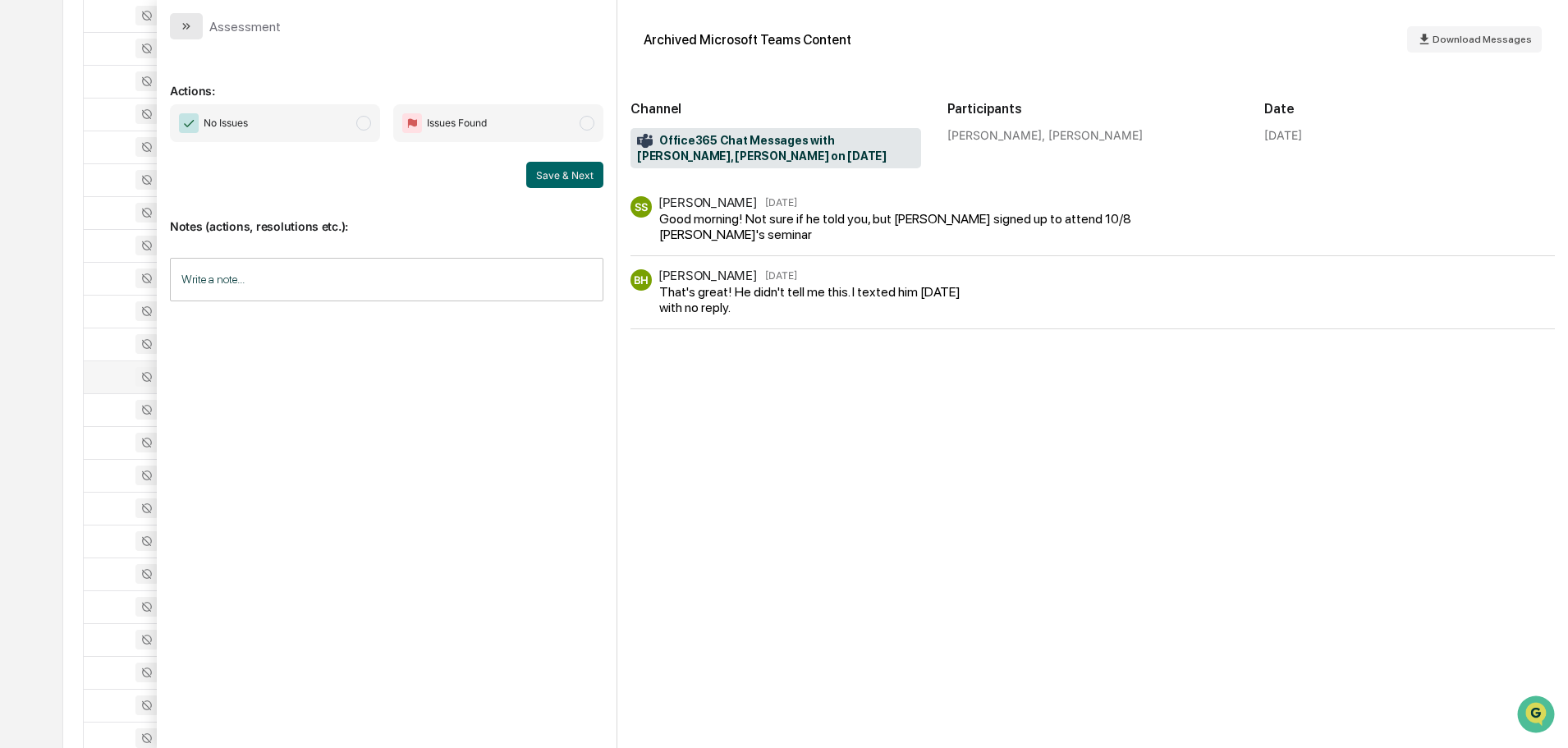
click at [194, 25] on button "modal" at bounding box center [187, 26] width 33 height 26
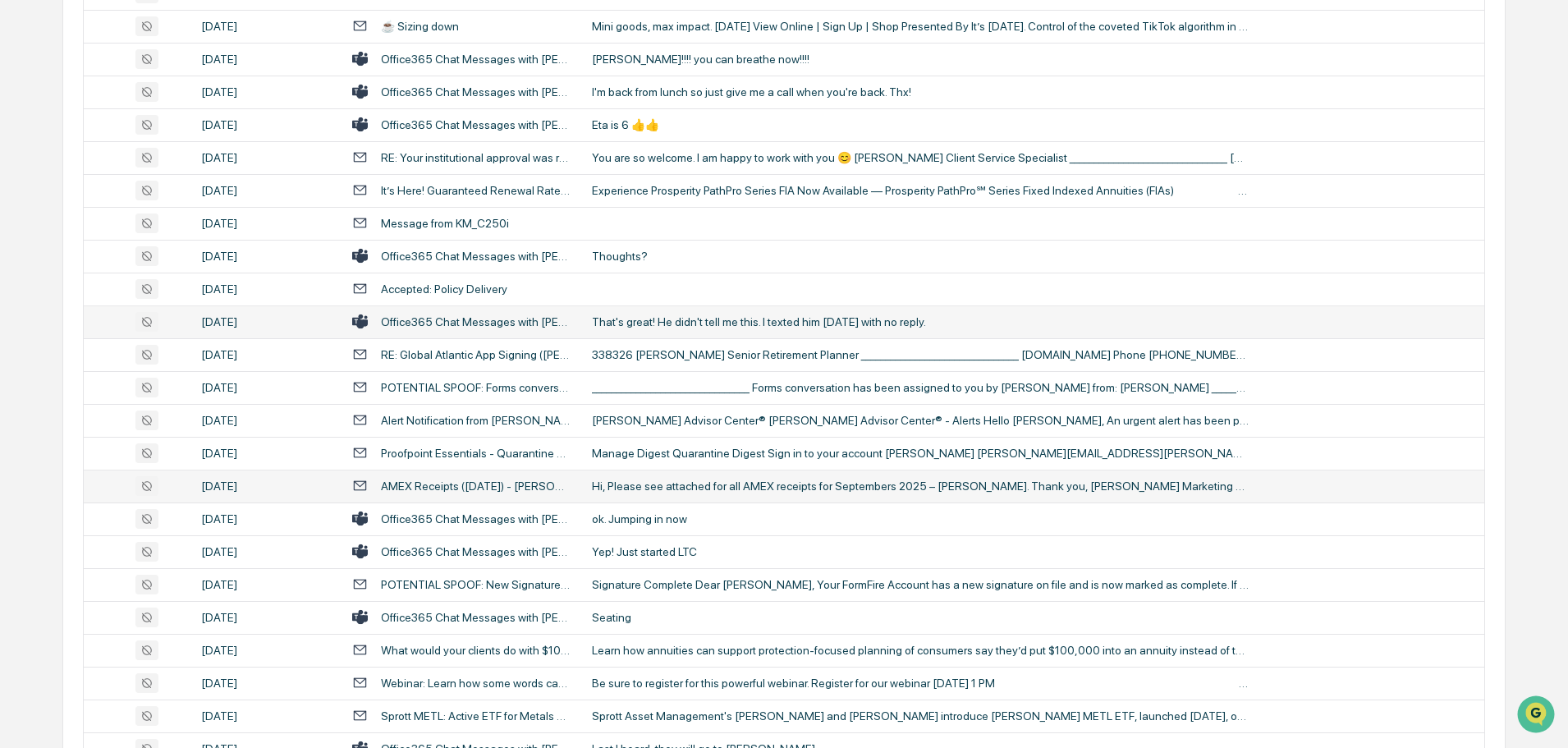
scroll to position [2134, 0]
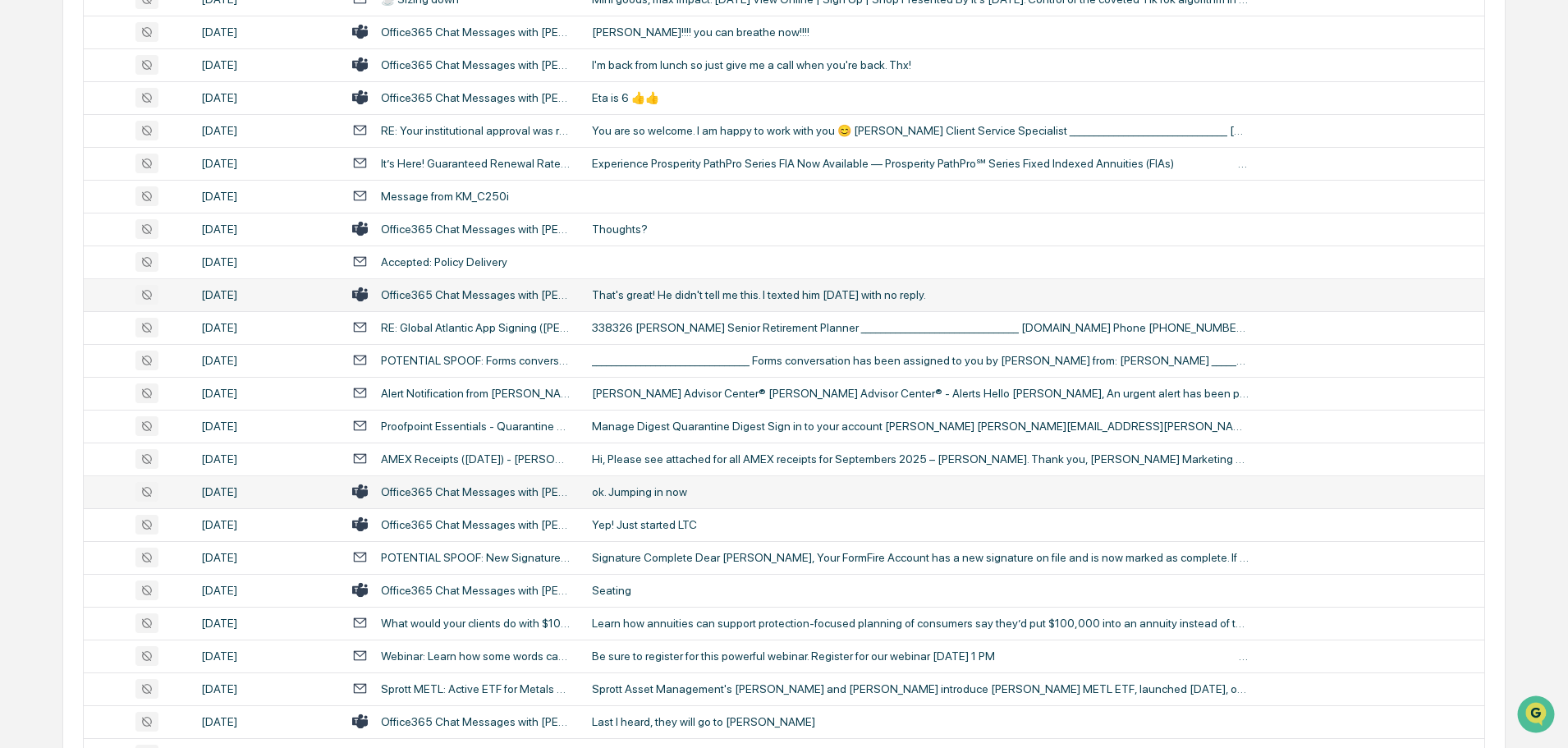
click at [647, 485] on div "ok. Jumping in now" at bounding box center [920, 492] width 657 height 14
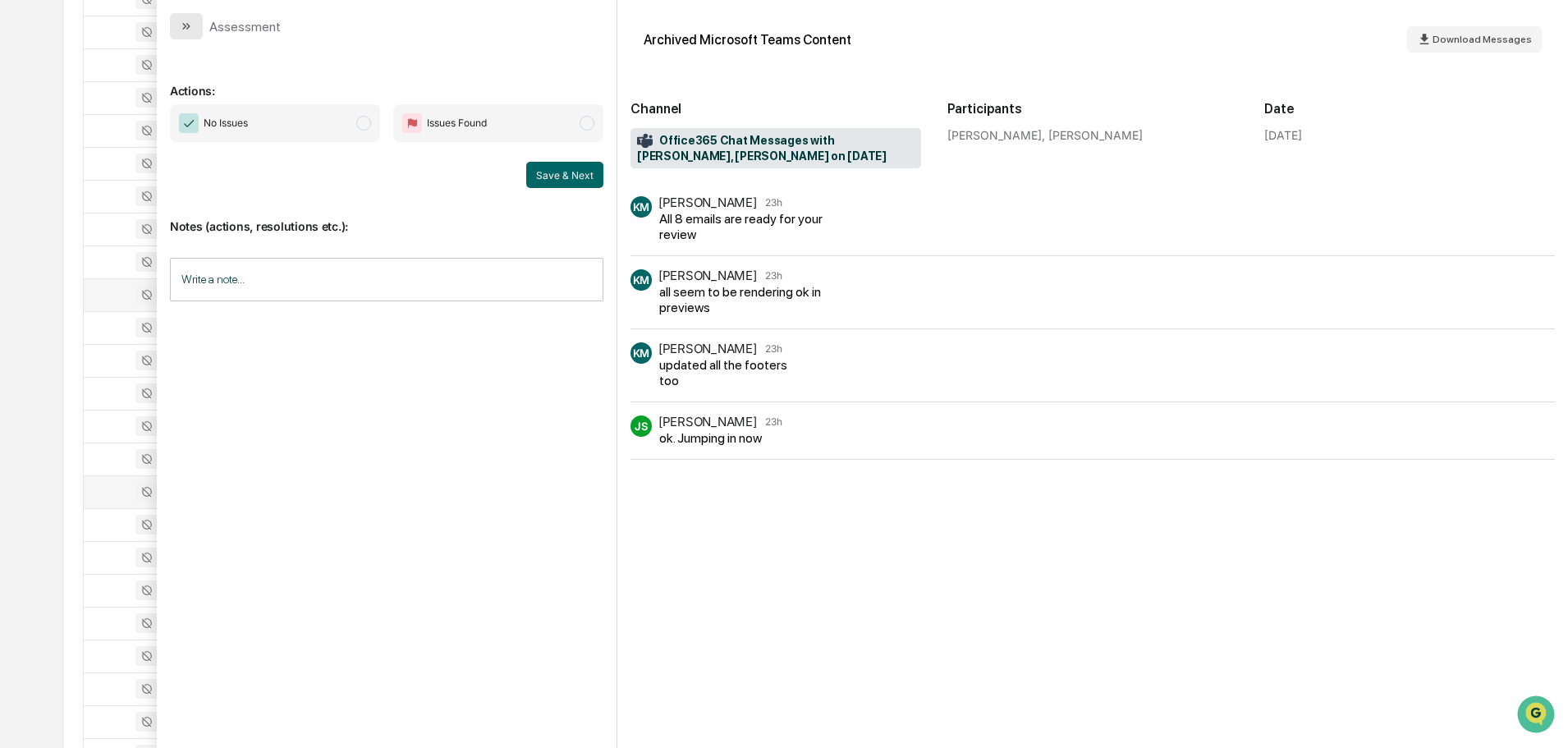
click at [187, 30] on icon "modal" at bounding box center [187, 26] width 14 height 14
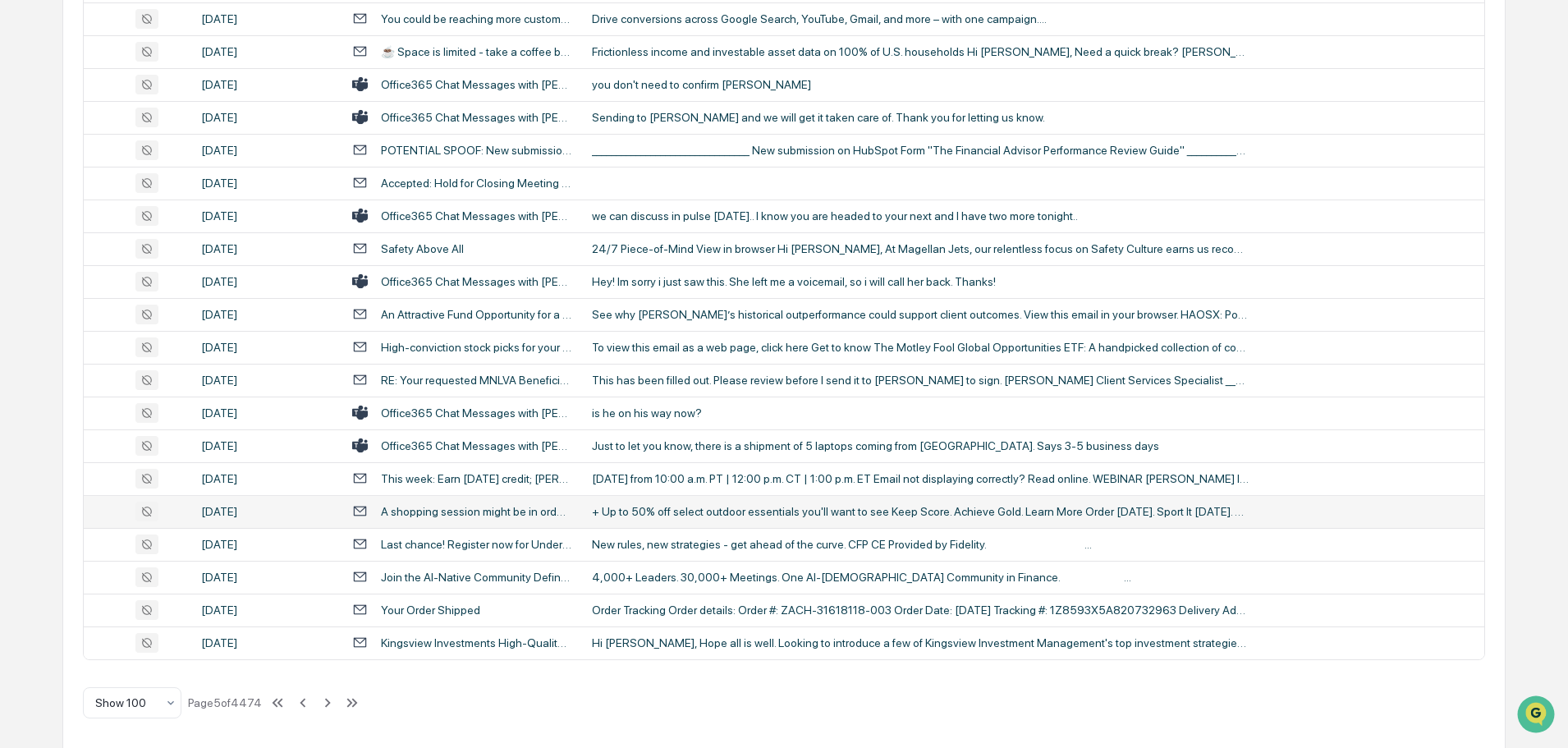
scroll to position [3006, 0]
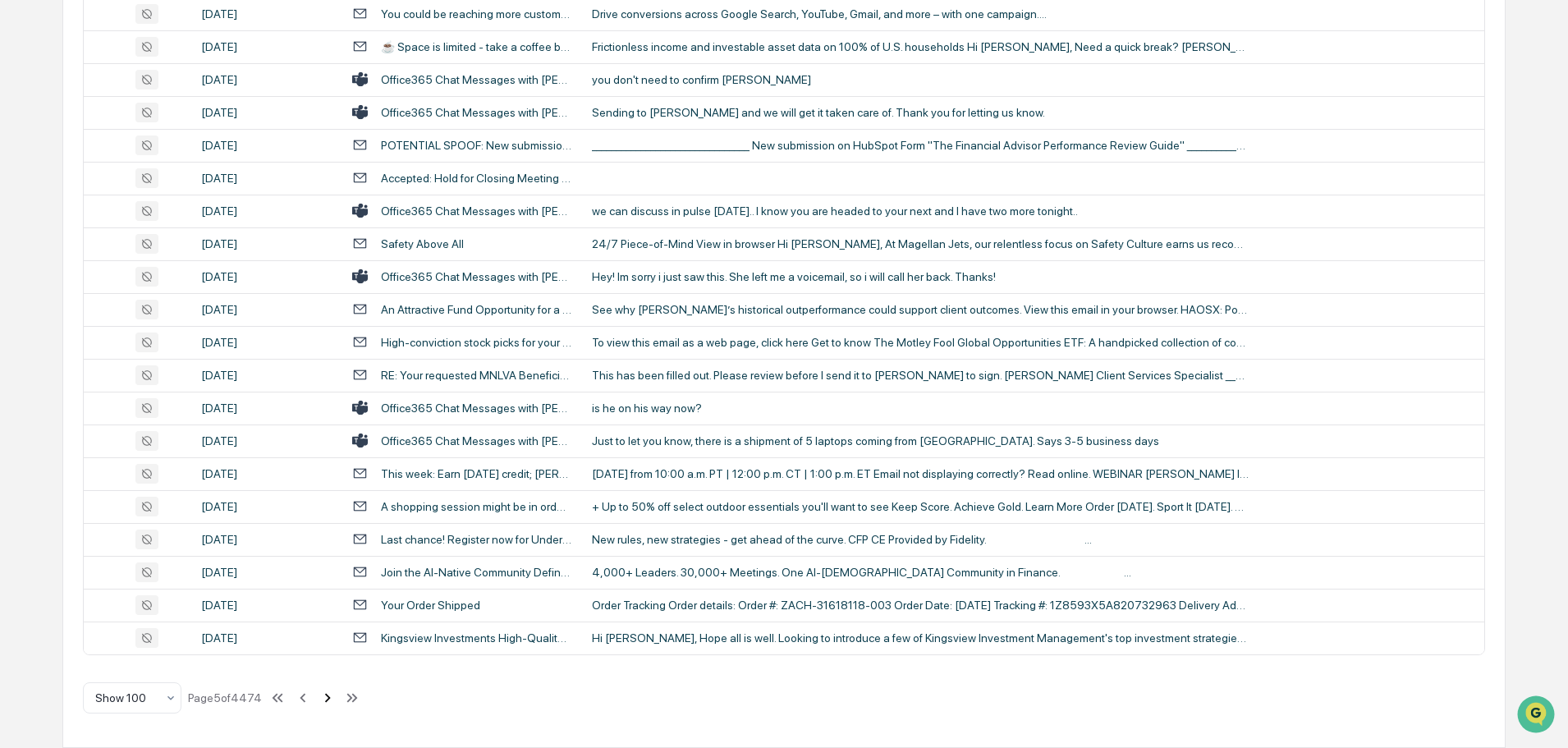
click at [326, 693] on icon at bounding box center [327, 697] width 18 height 18
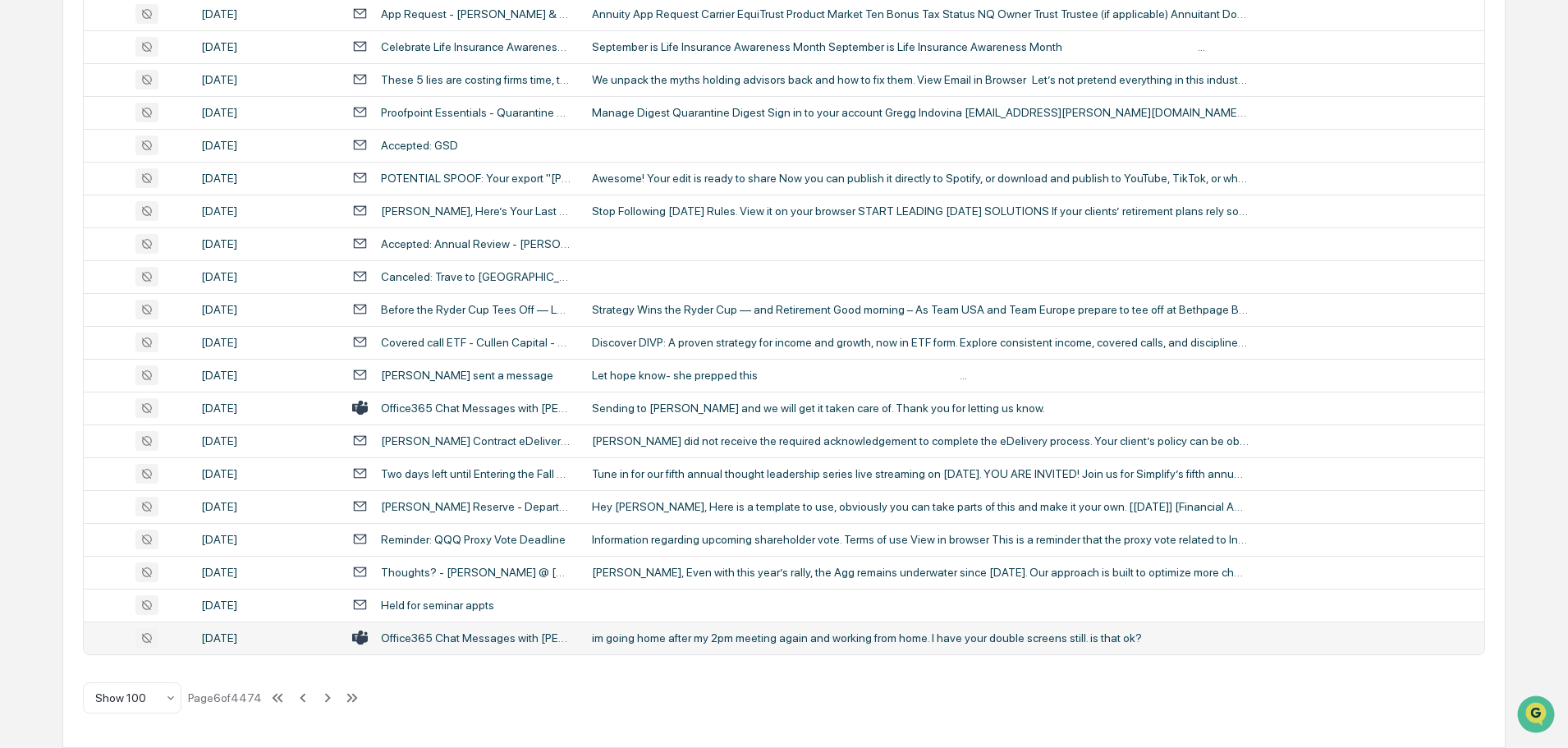
click at [703, 639] on div "im going home after my 2pm meeting again and working from home. I have your dou…" at bounding box center [920, 638] width 657 height 14
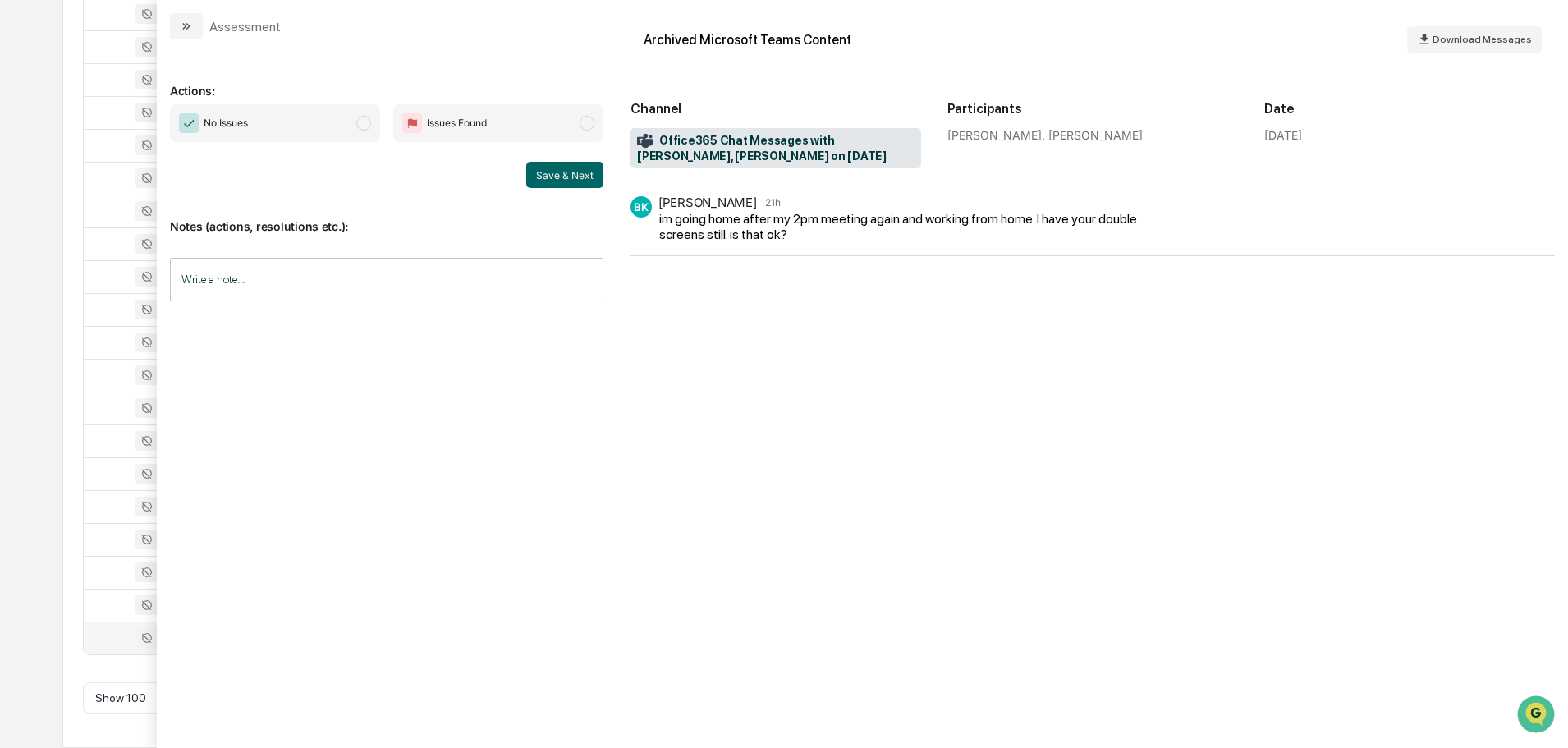
click at [191, 34] on button "modal" at bounding box center [187, 26] width 33 height 26
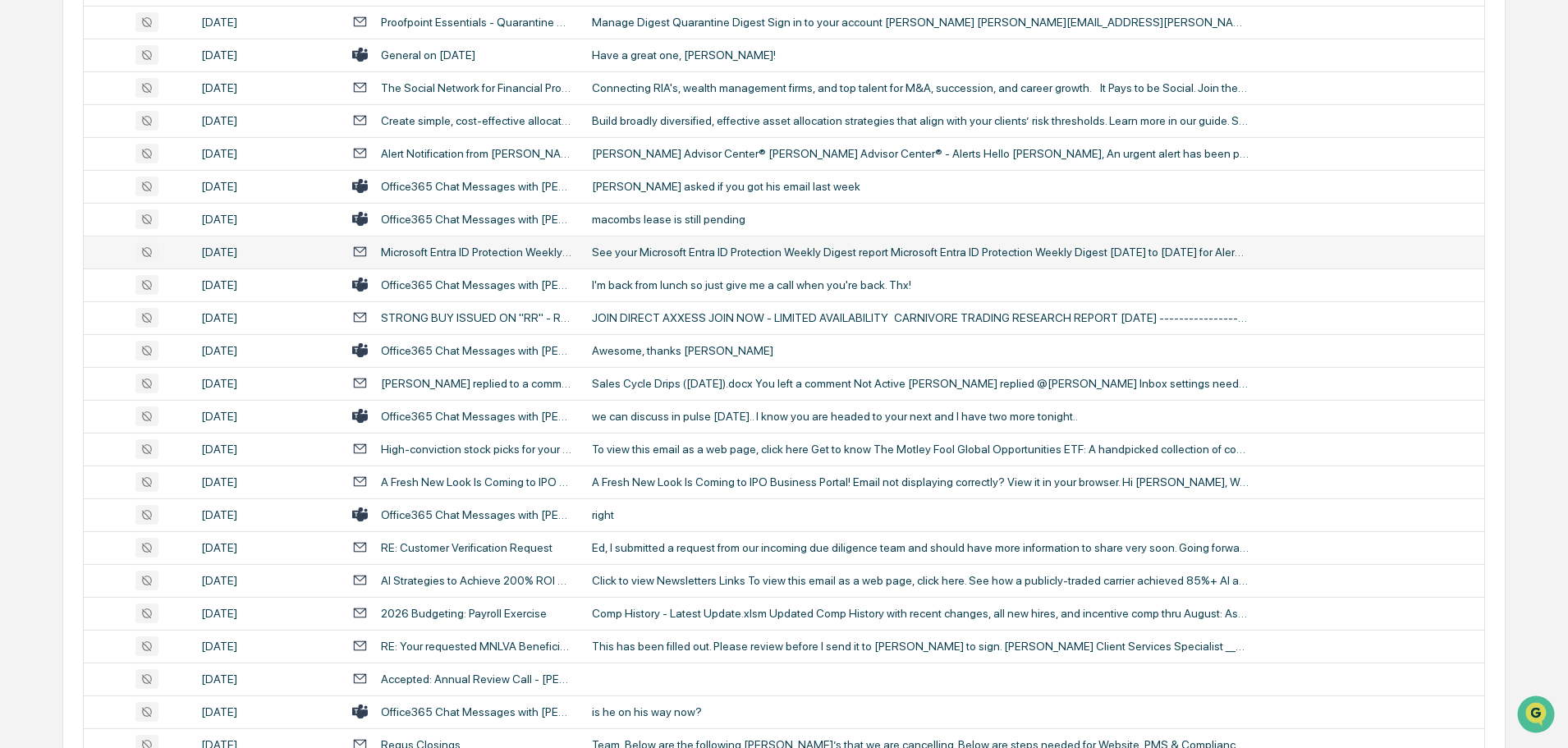
scroll to position [1446, 0]
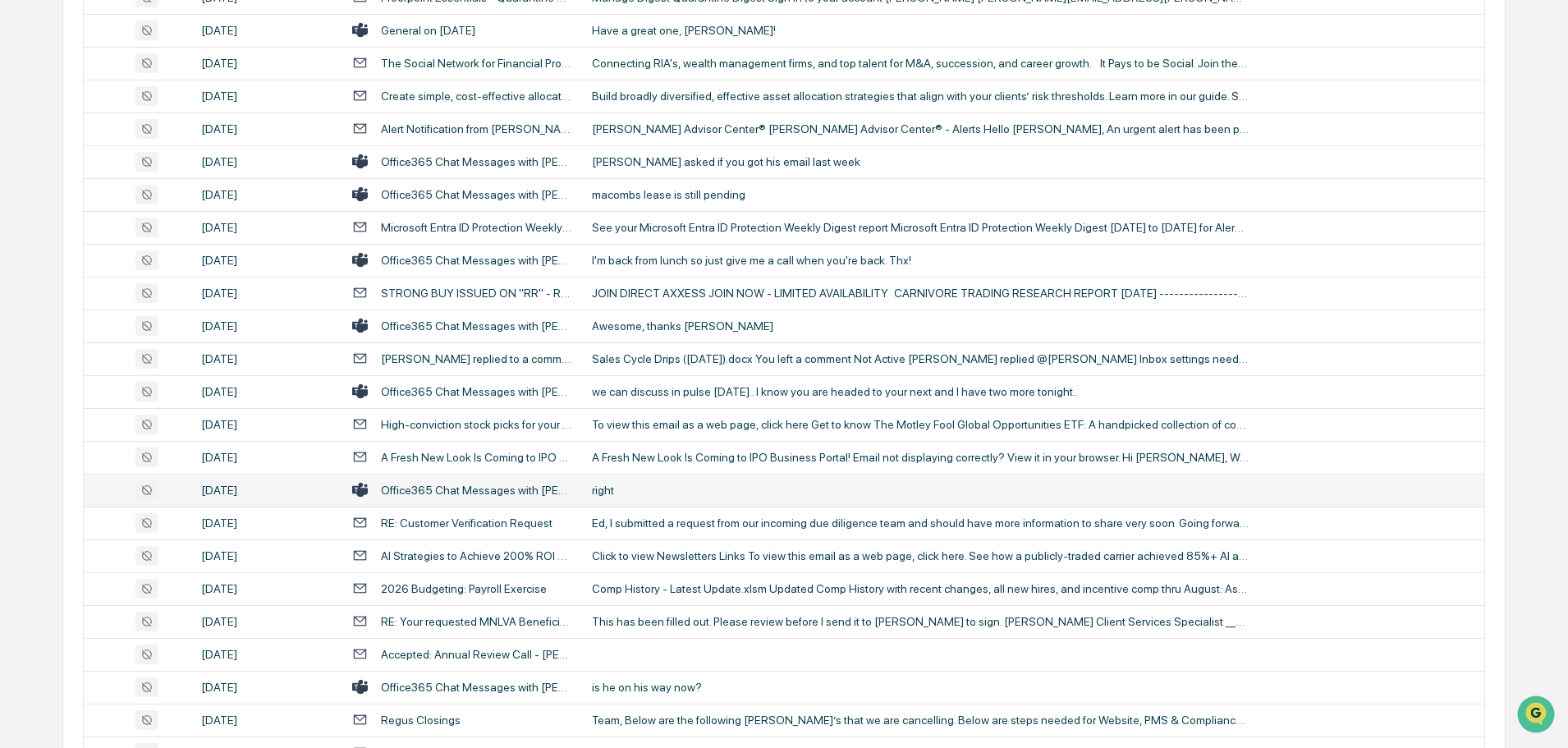
click at [672, 496] on td "right" at bounding box center [1033, 491] width 903 height 33
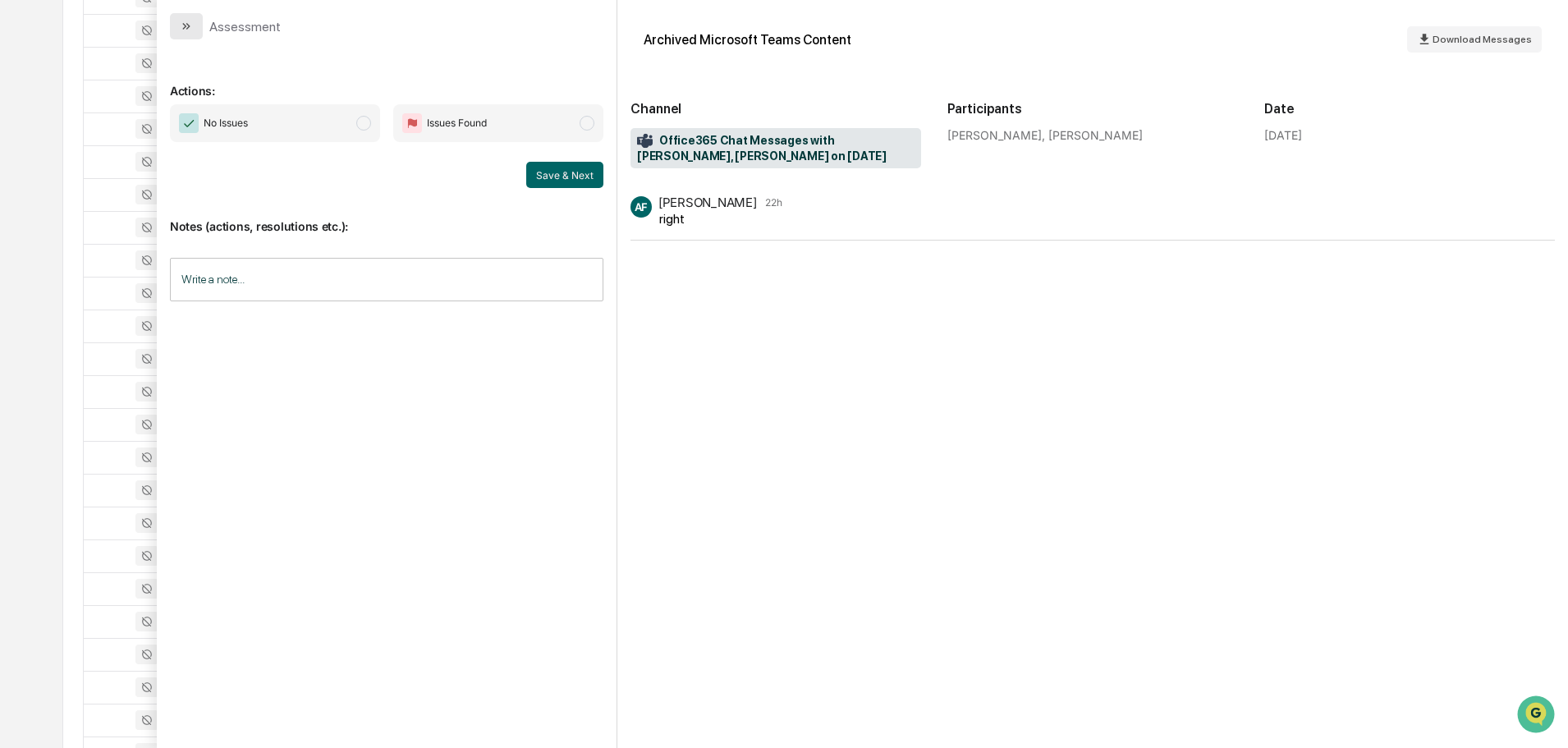
click at [192, 24] on icon "modal" at bounding box center [187, 26] width 14 height 14
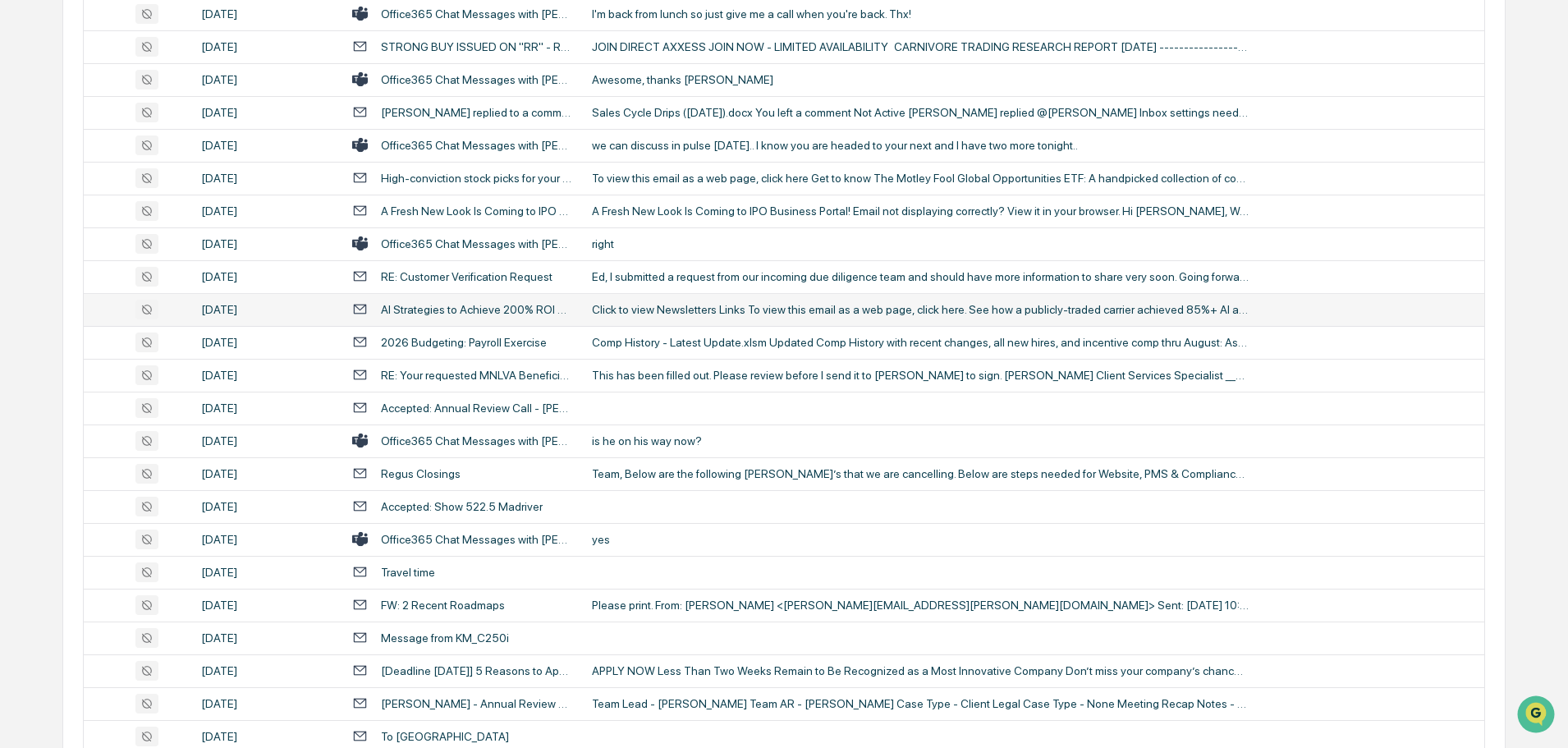
scroll to position [1775, 0]
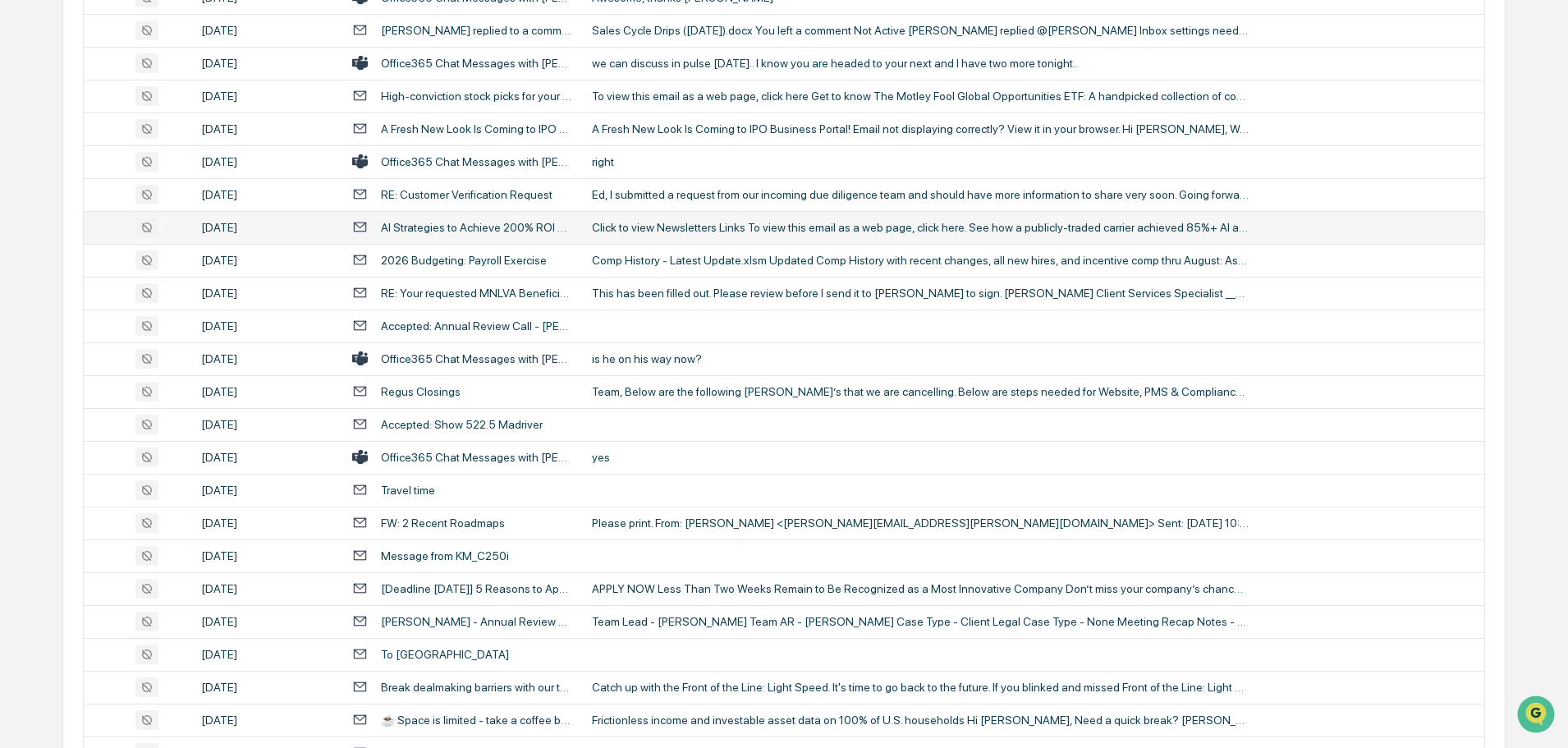
click at [653, 460] on div "yes" at bounding box center [920, 458] width 657 height 14
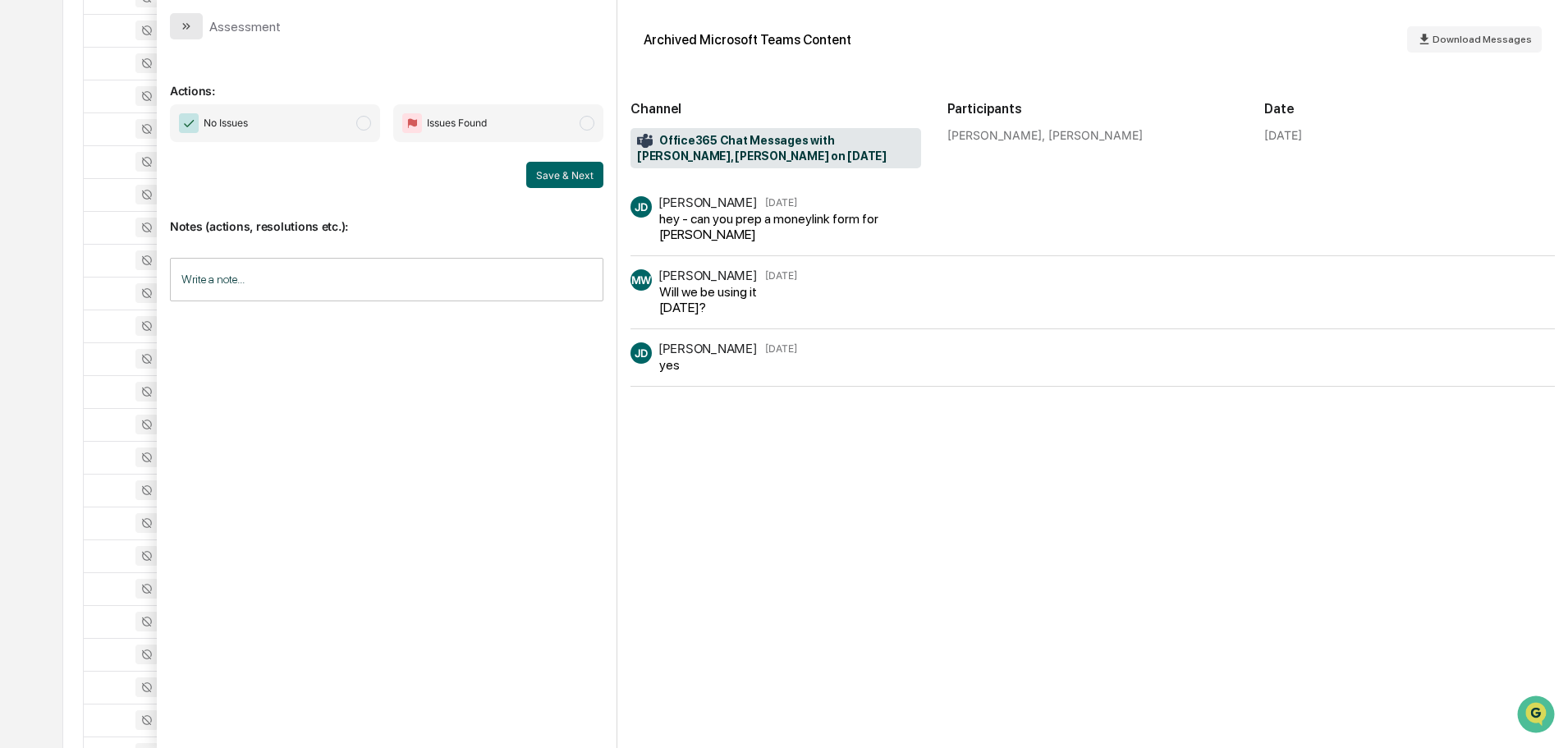
click at [193, 19] on button "modal" at bounding box center [187, 26] width 33 height 26
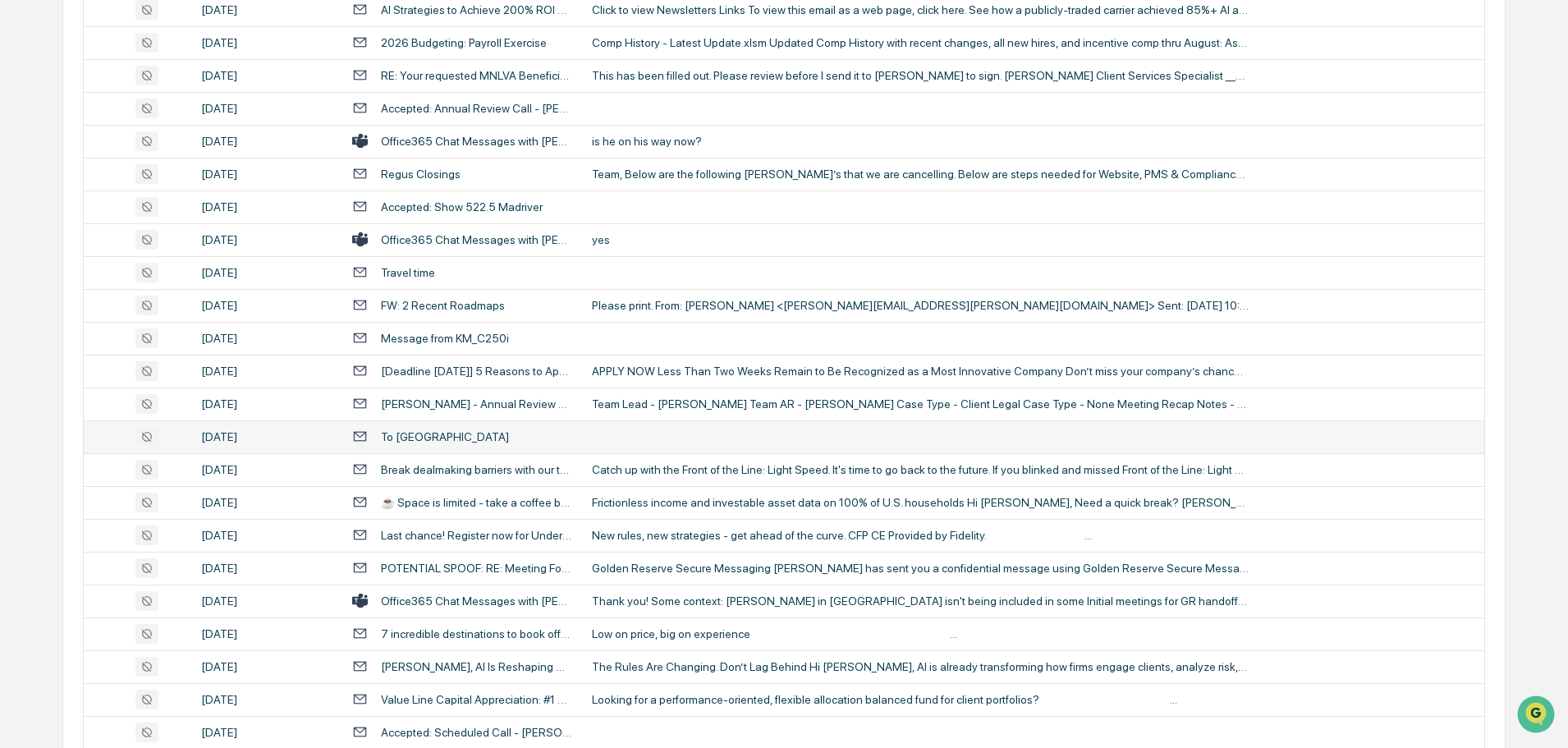
scroll to position [2021, 0]
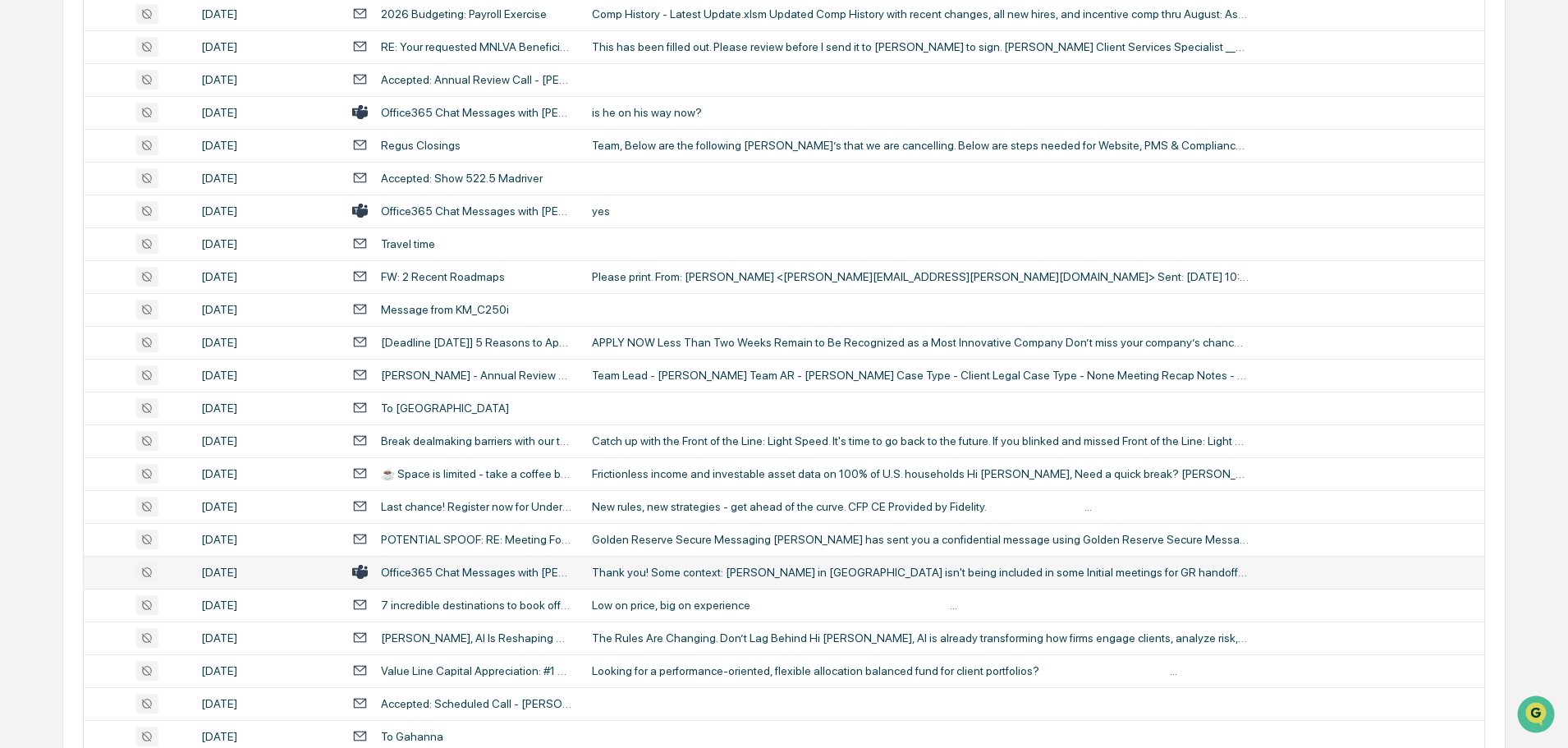
click at [647, 566] on div "Thank you! Some context: [PERSON_NAME] in [GEOGRAPHIC_DATA] isn't being include…" at bounding box center [920, 572] width 657 height 14
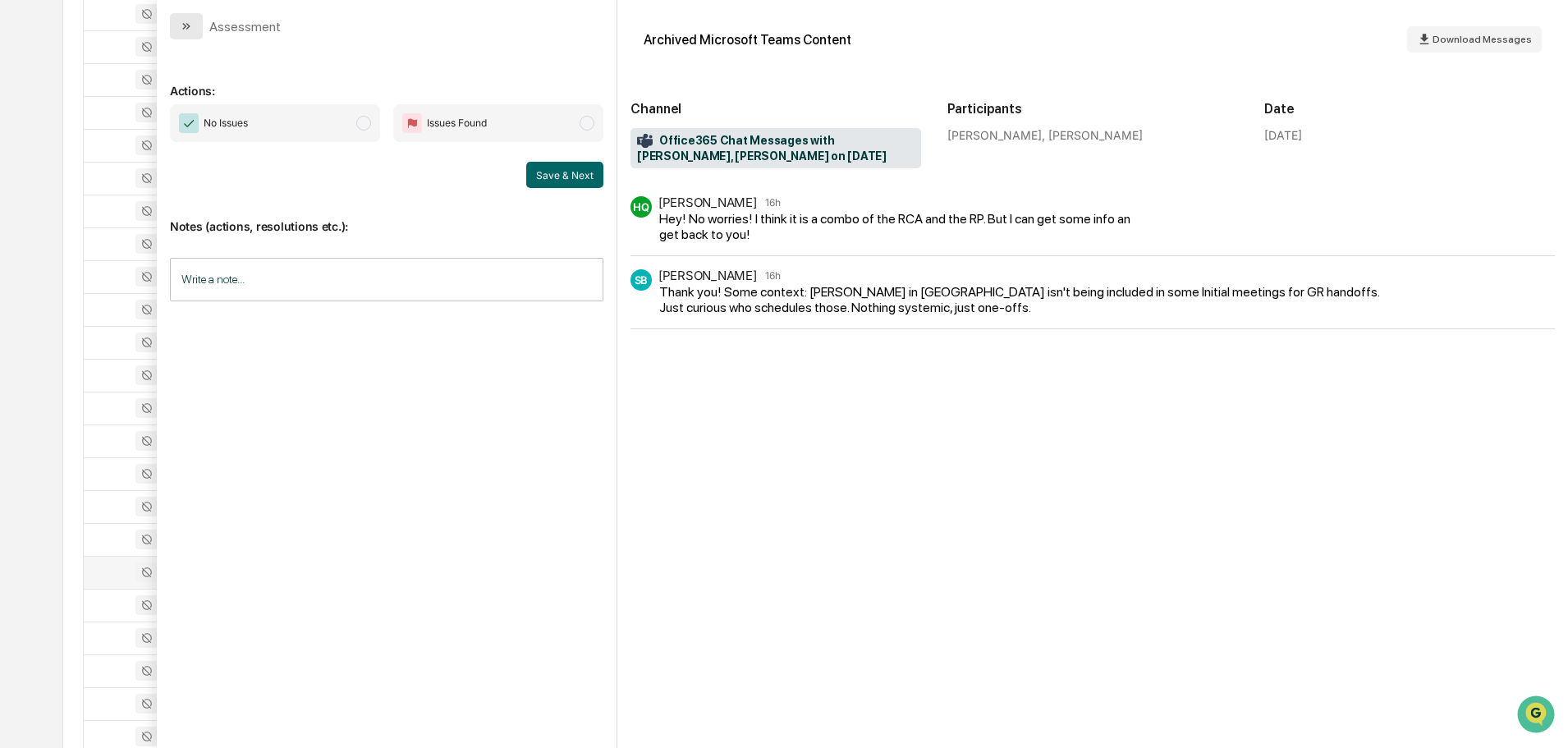
click at [185, 20] on icon "modal" at bounding box center [187, 26] width 14 height 14
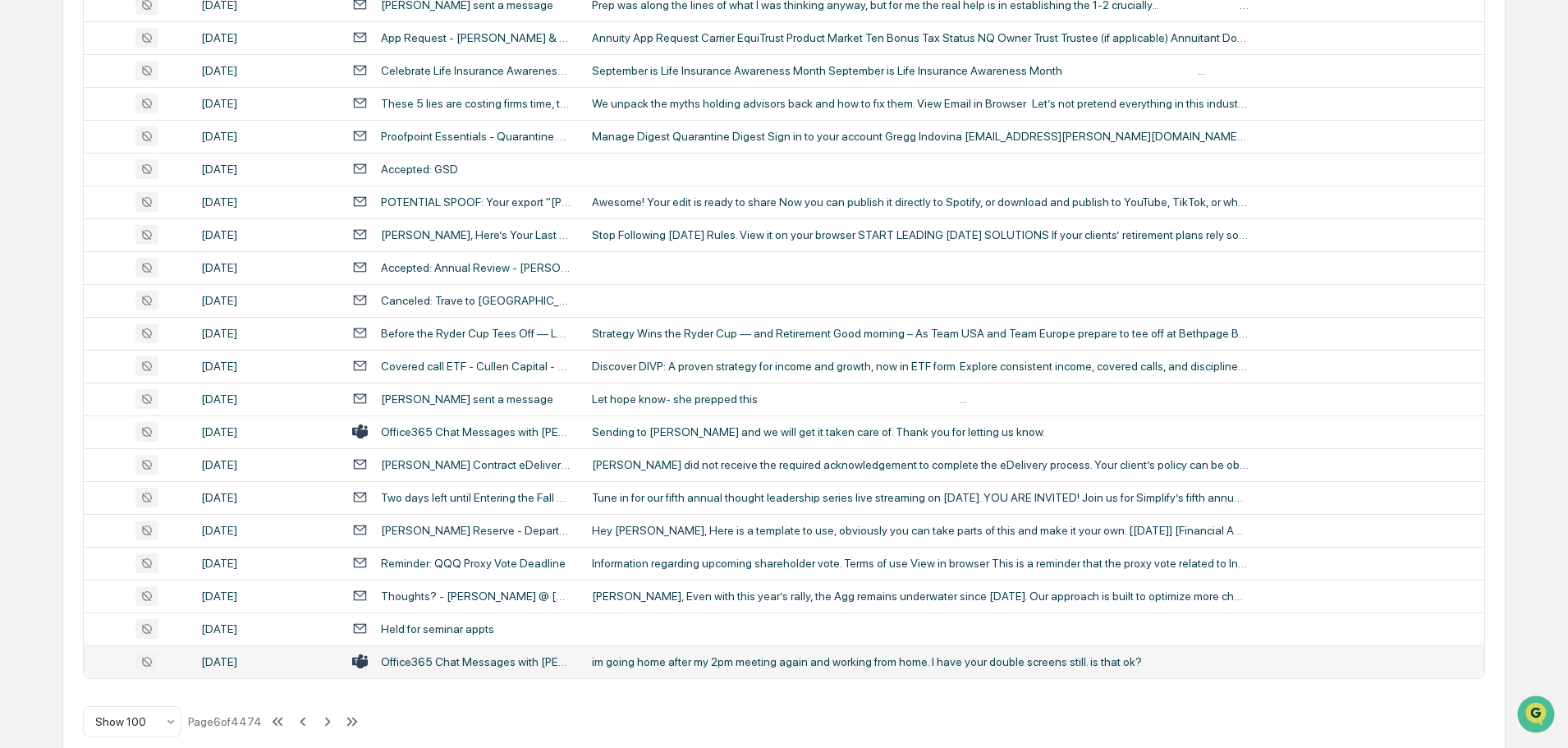
scroll to position [3006, 0]
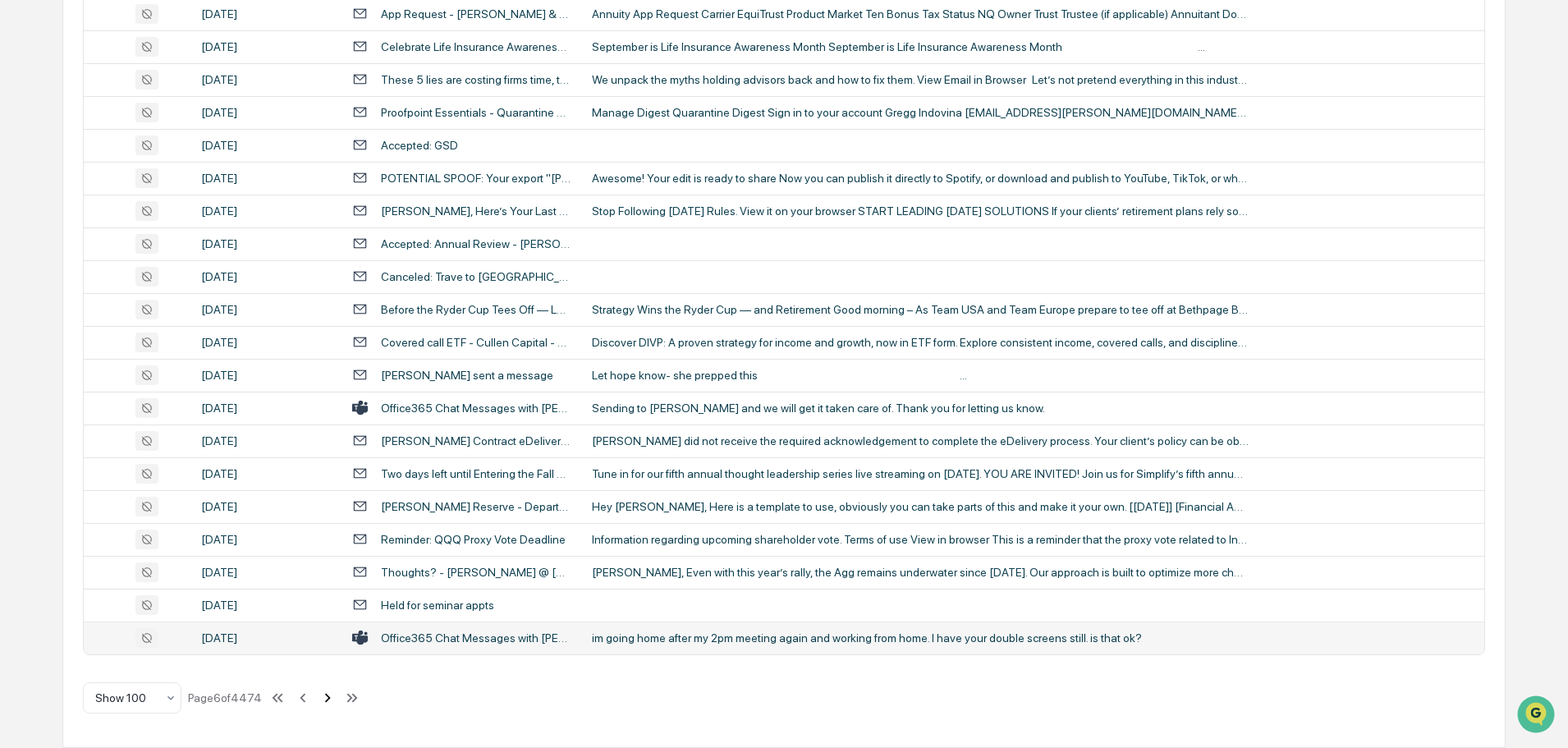
click at [325, 700] on icon at bounding box center [327, 697] width 18 height 18
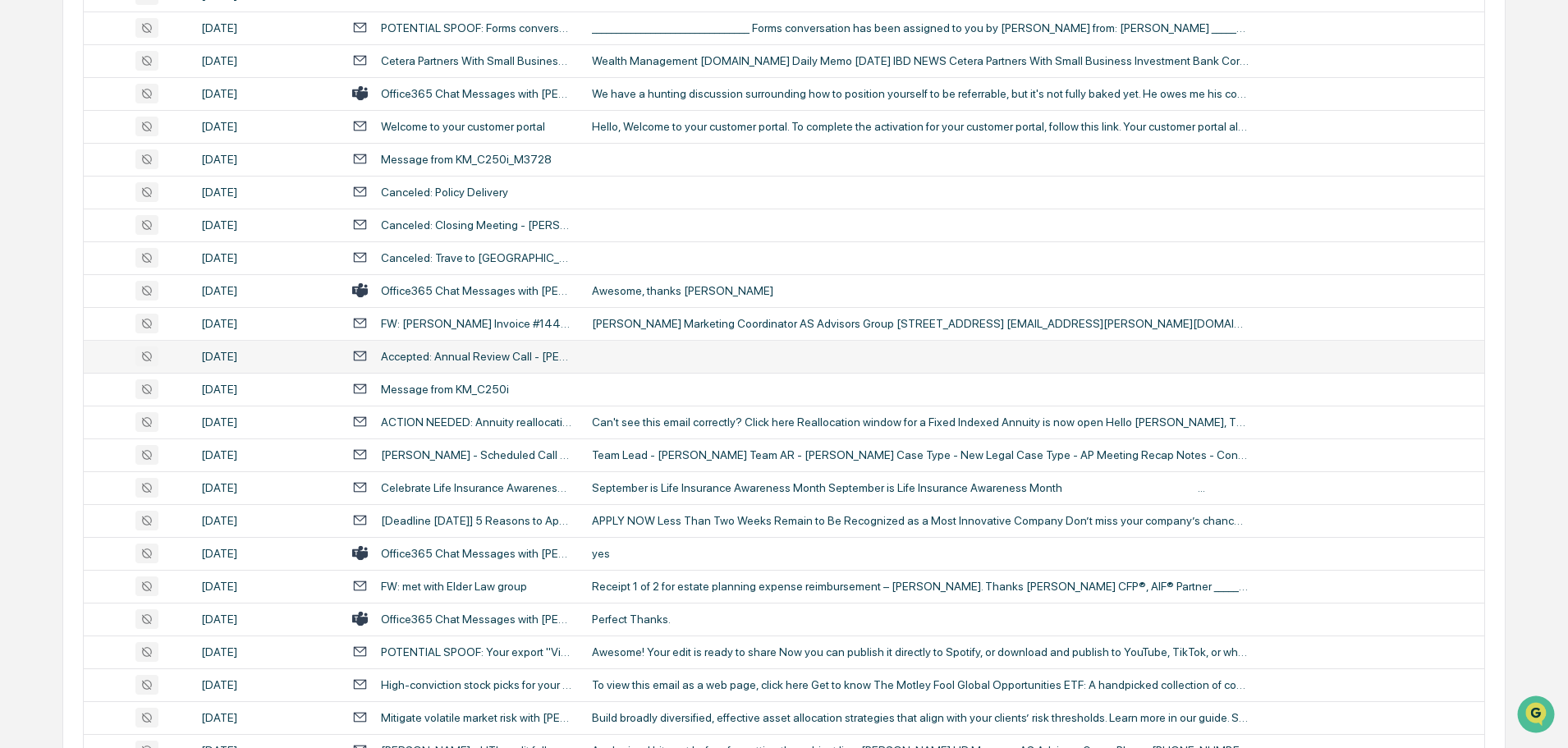
scroll to position [1478, 0]
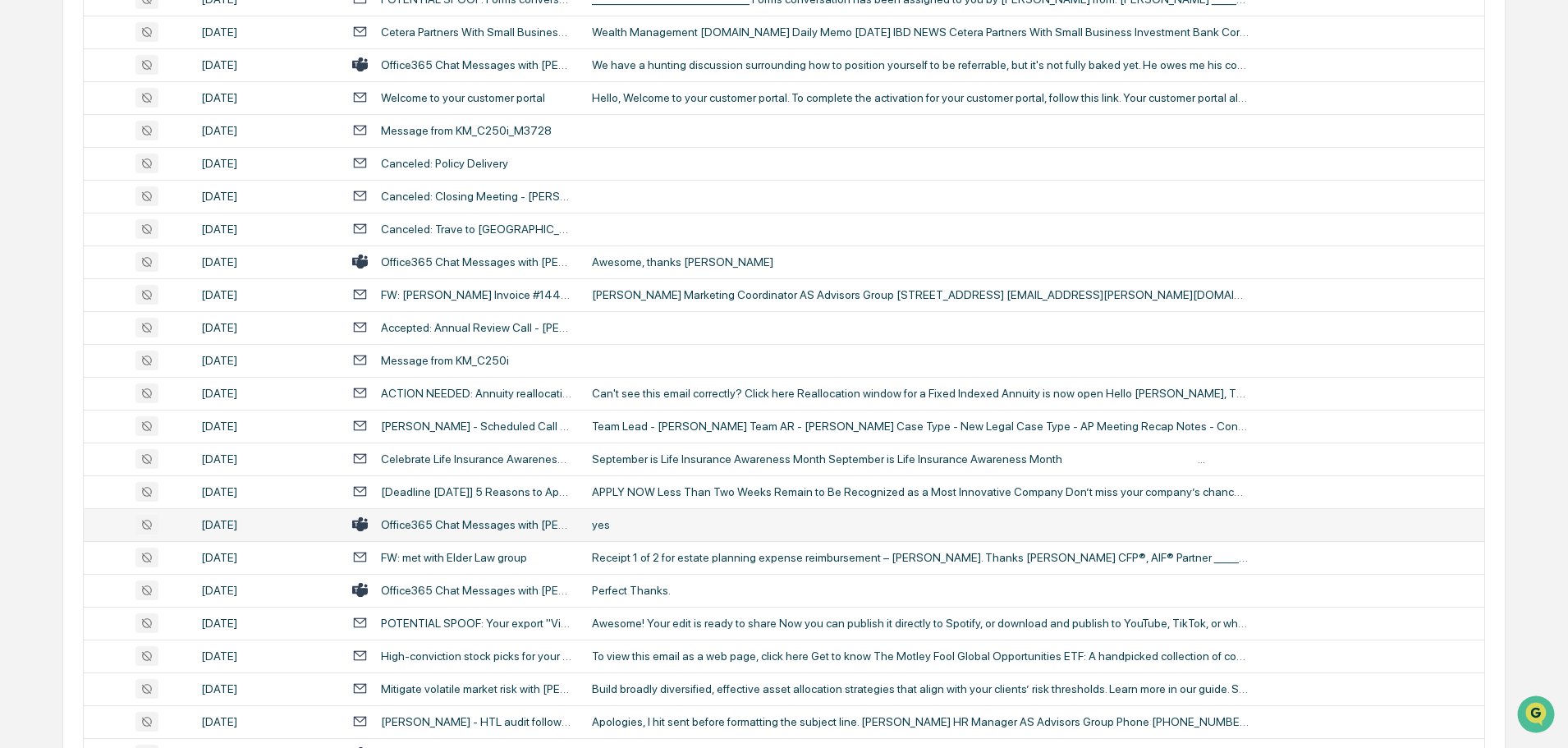
click at [659, 516] on td "yes" at bounding box center [1033, 525] width 903 height 33
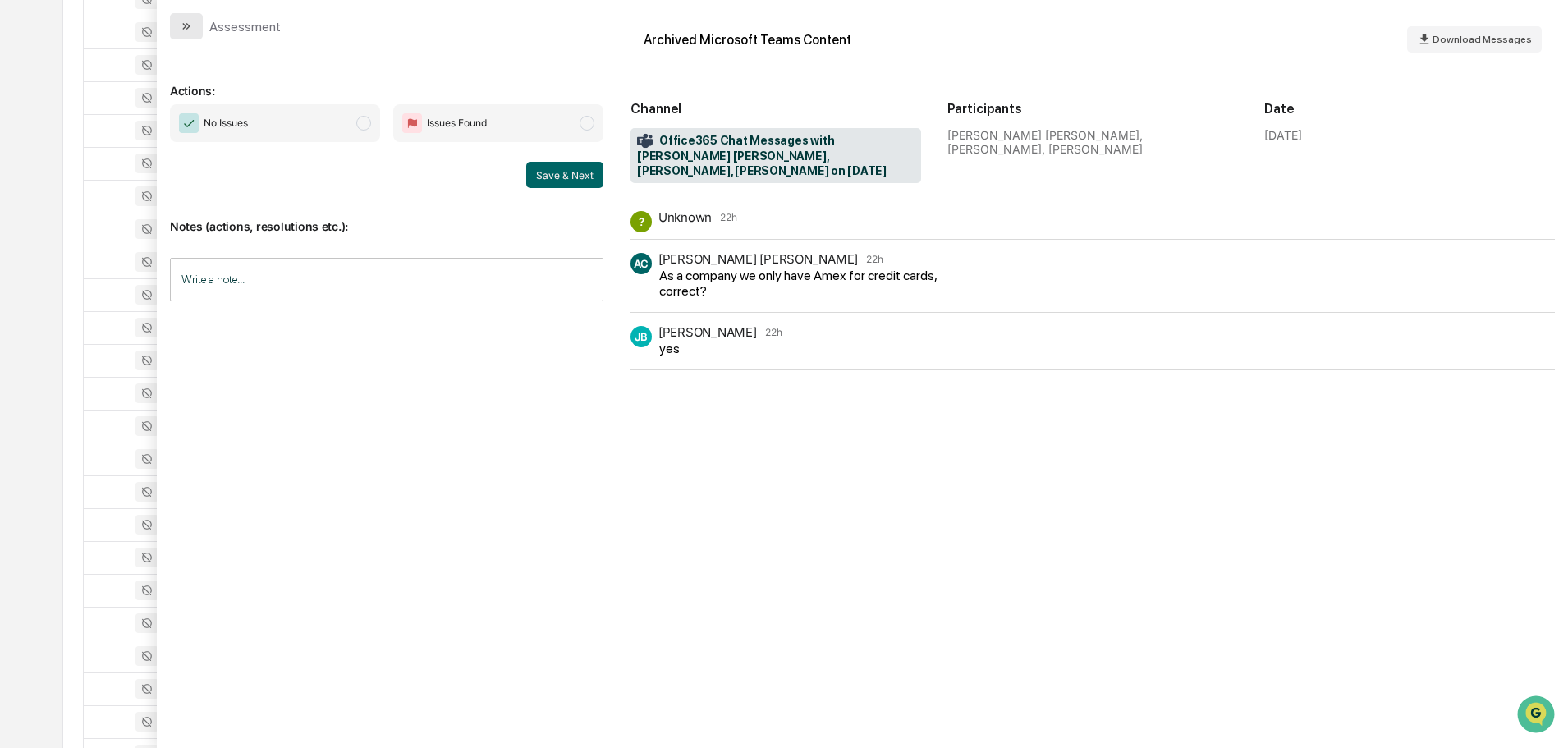
click at [196, 26] on button "modal" at bounding box center [187, 26] width 33 height 26
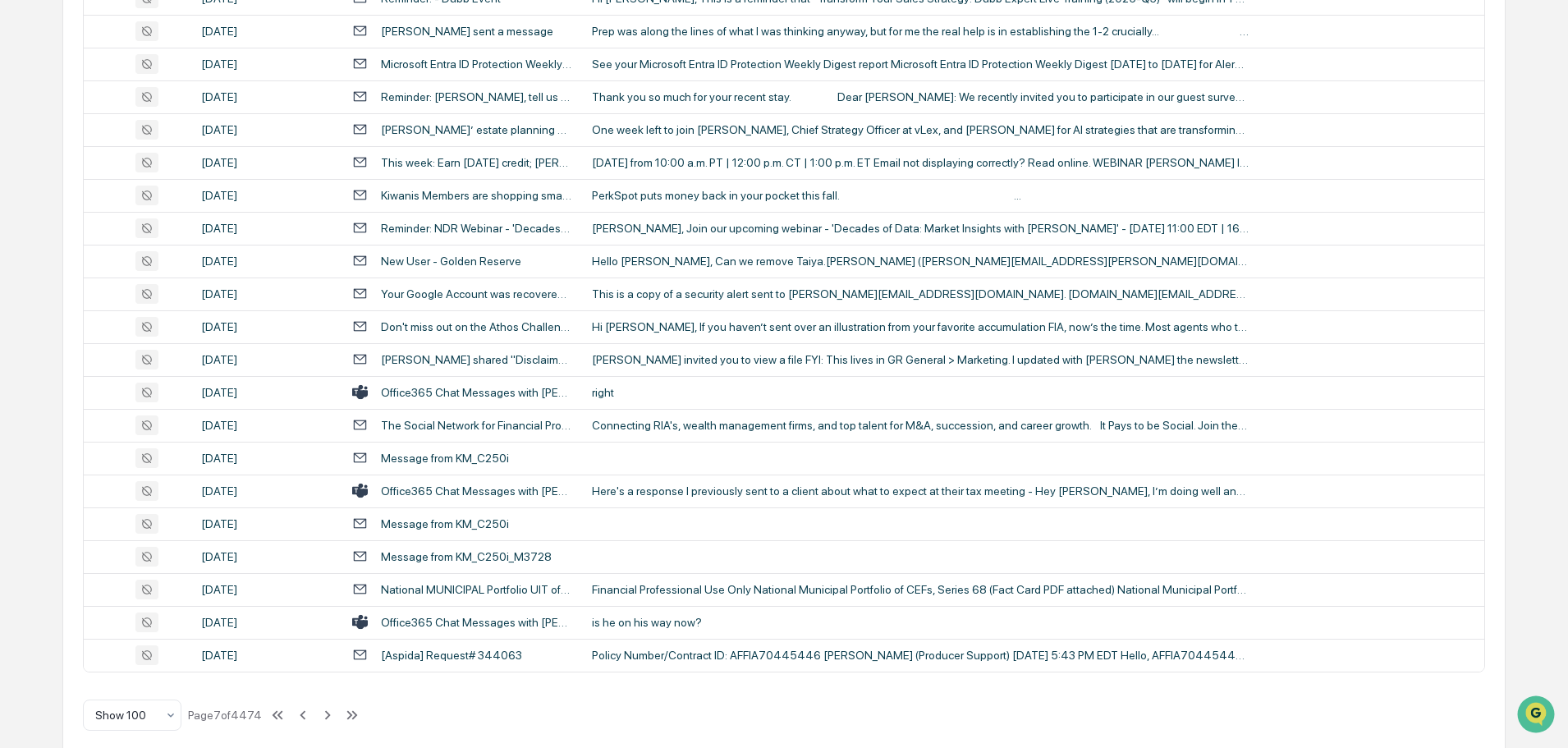
scroll to position [3006, 0]
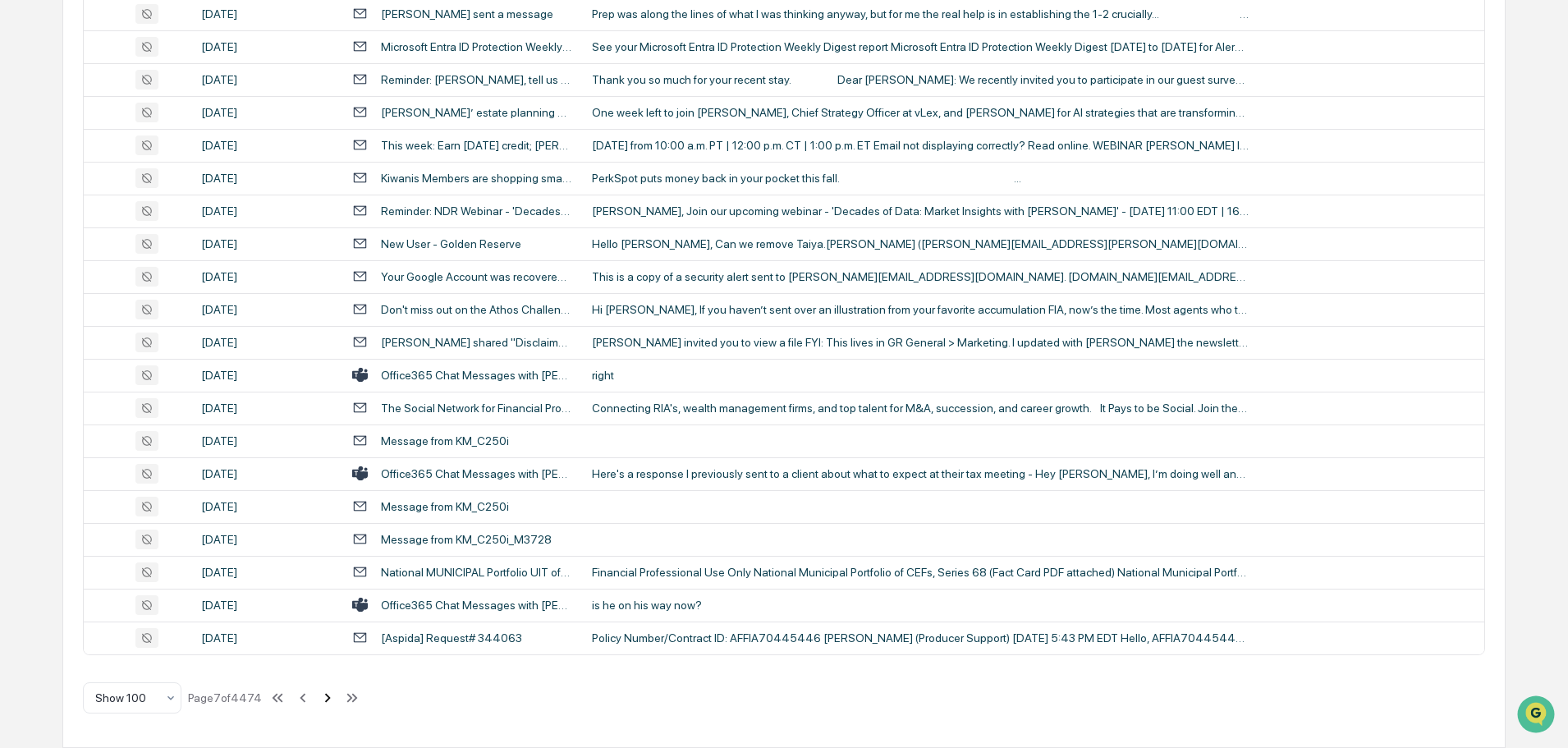
click at [325, 701] on icon at bounding box center [327, 697] width 18 height 18
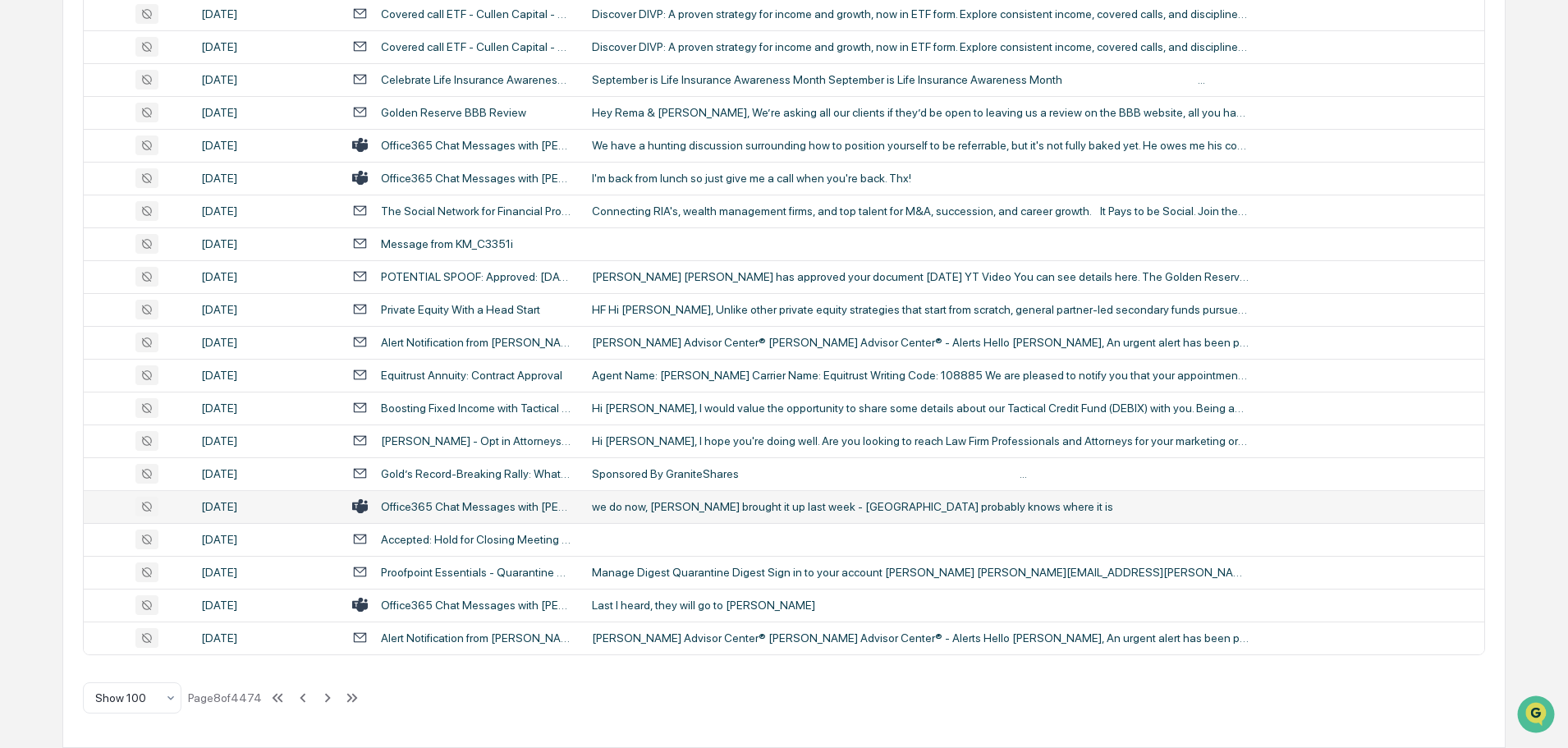
click at [691, 510] on div "we do now, [PERSON_NAME] brought it up last week - [GEOGRAPHIC_DATA] probably k…" at bounding box center [920, 507] width 657 height 14
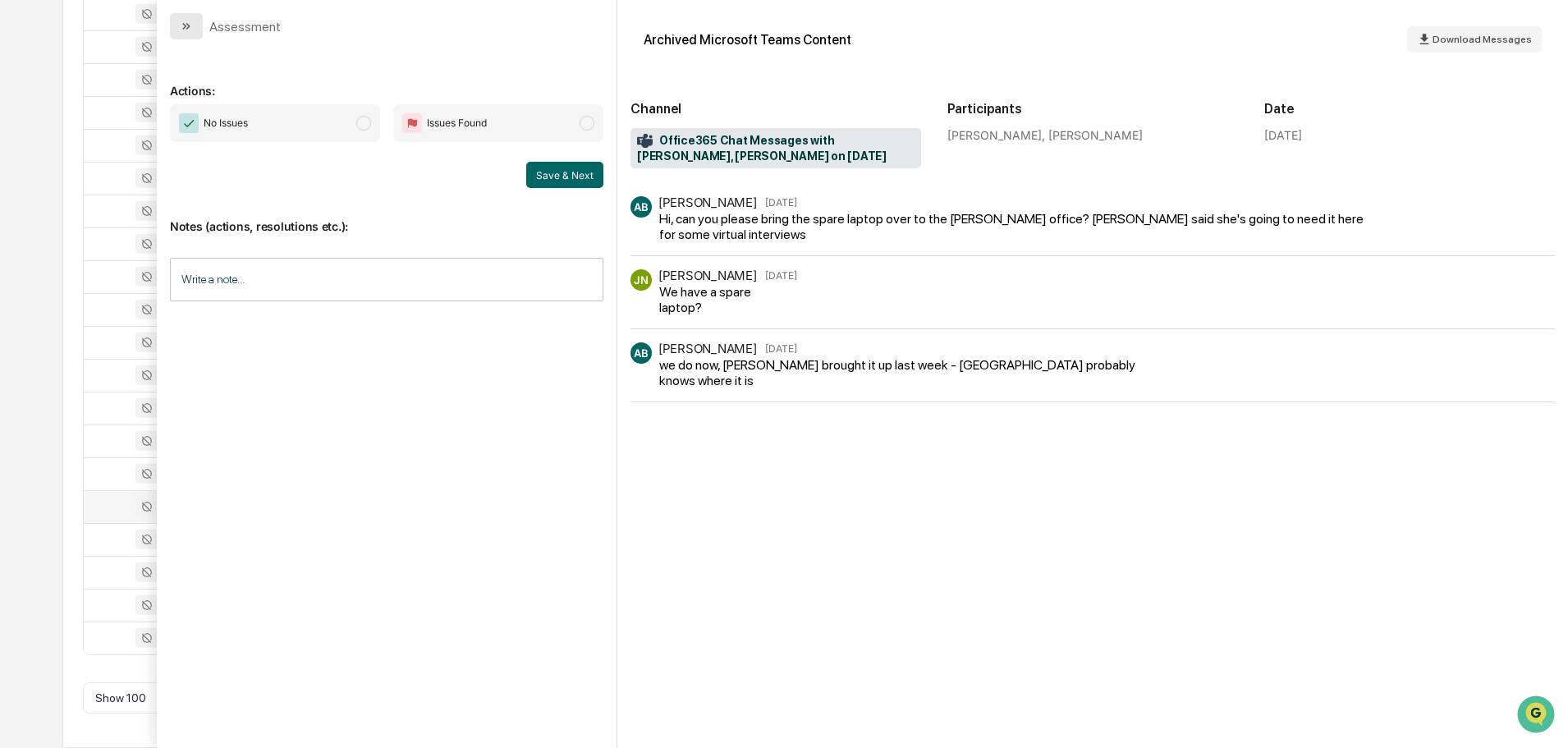
click at [187, 29] on icon "modal" at bounding box center [187, 26] width 14 height 14
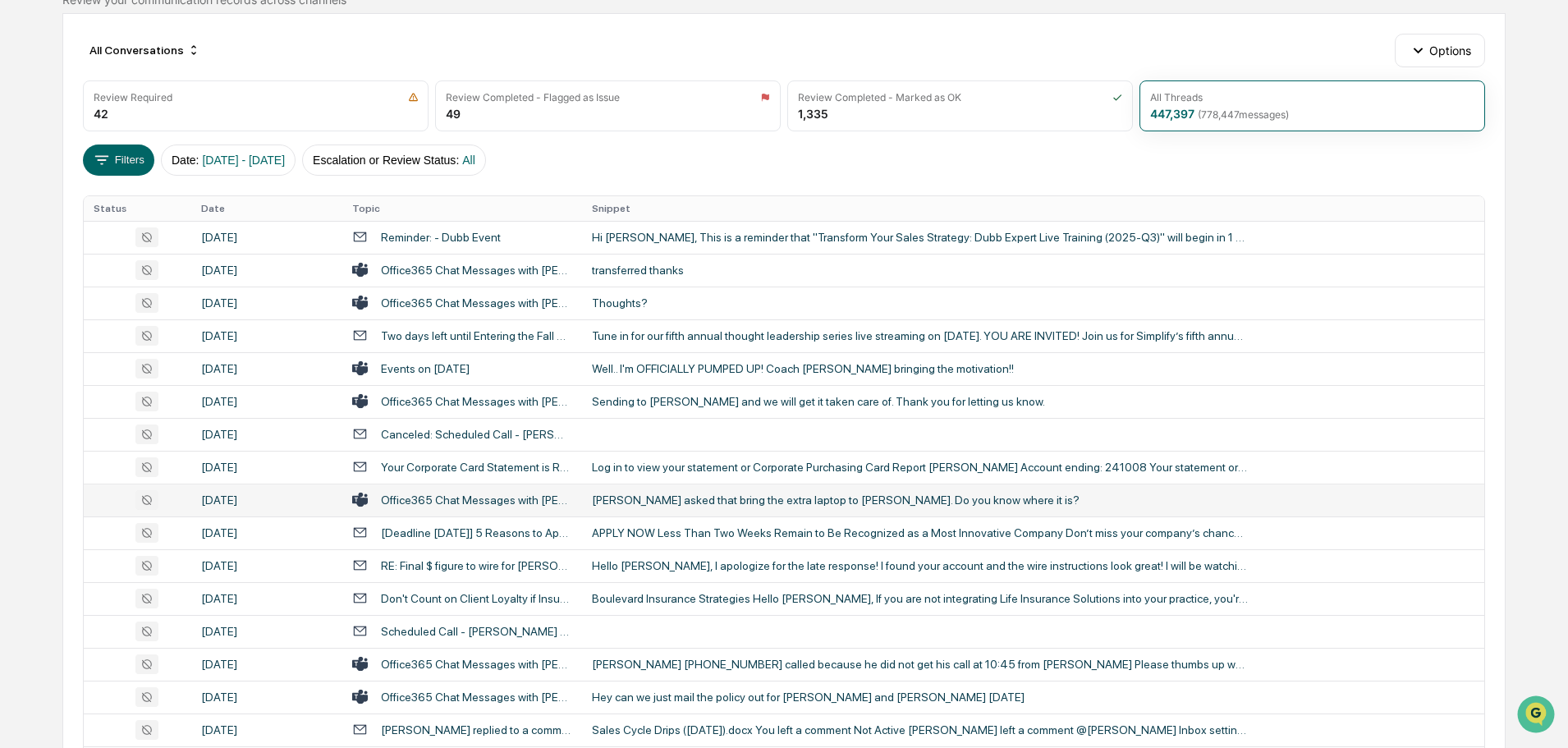
scroll to position [51, 0]
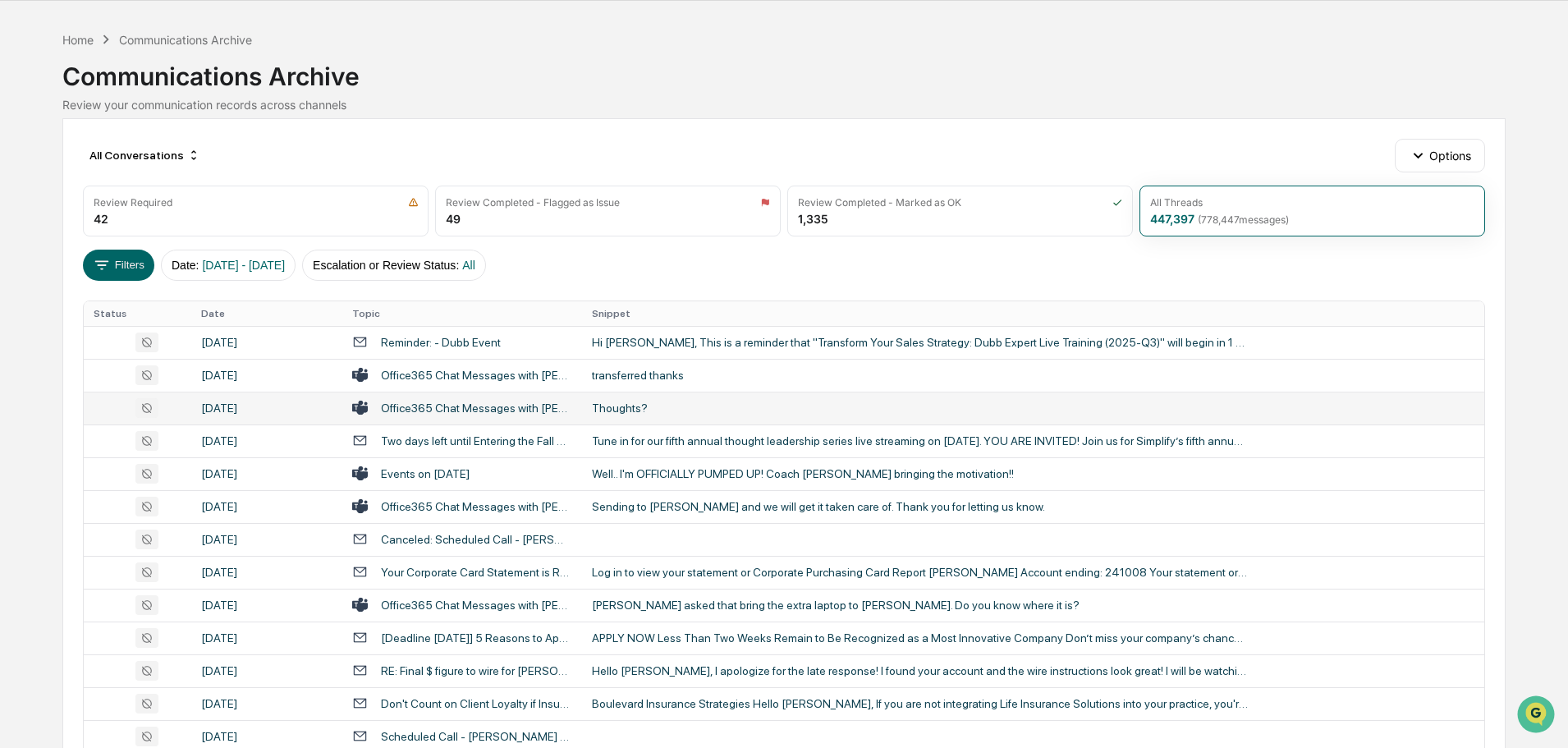
click at [657, 409] on div "Thoughts?" at bounding box center [920, 408] width 657 height 14
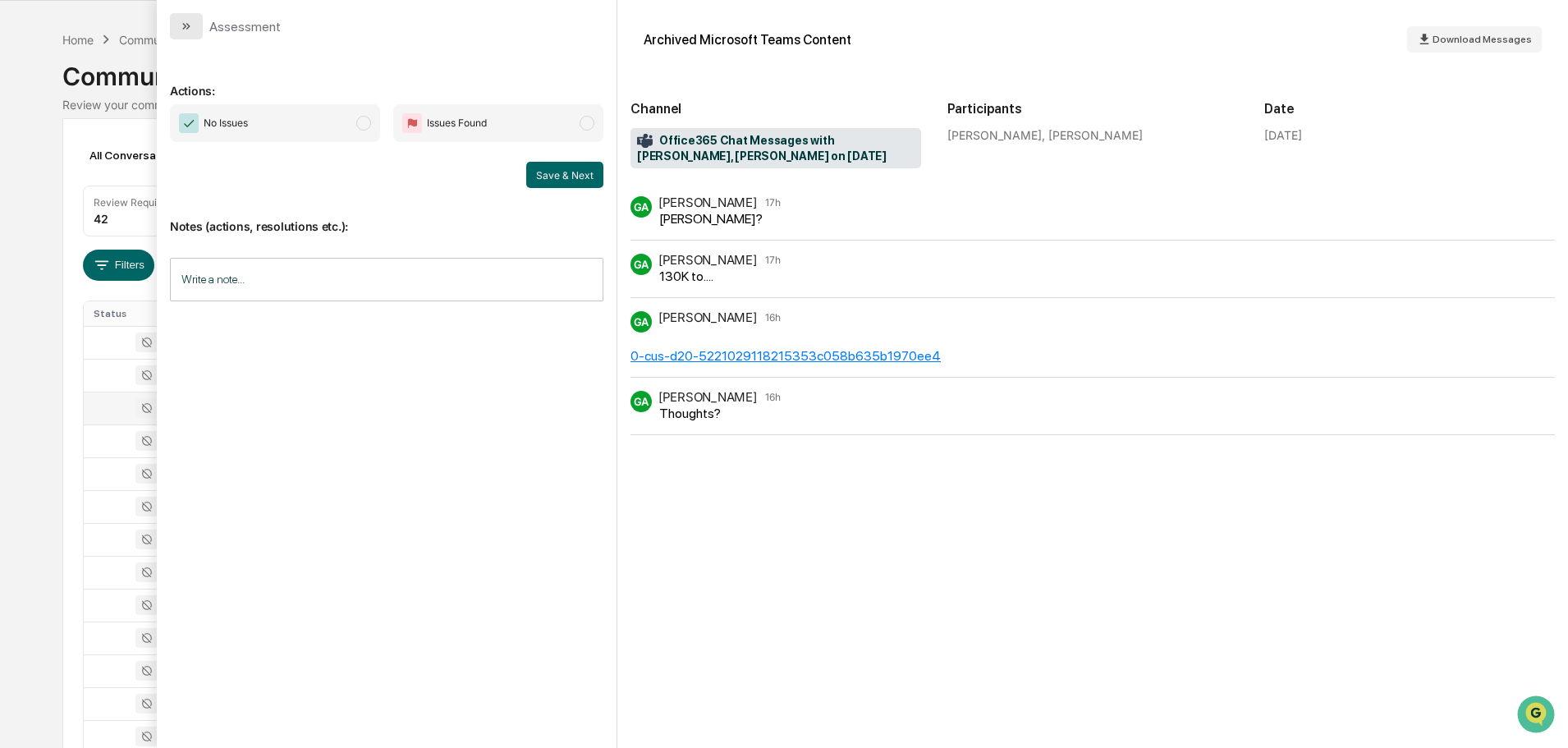
click at [185, 26] on icon "modal" at bounding box center [187, 26] width 14 height 14
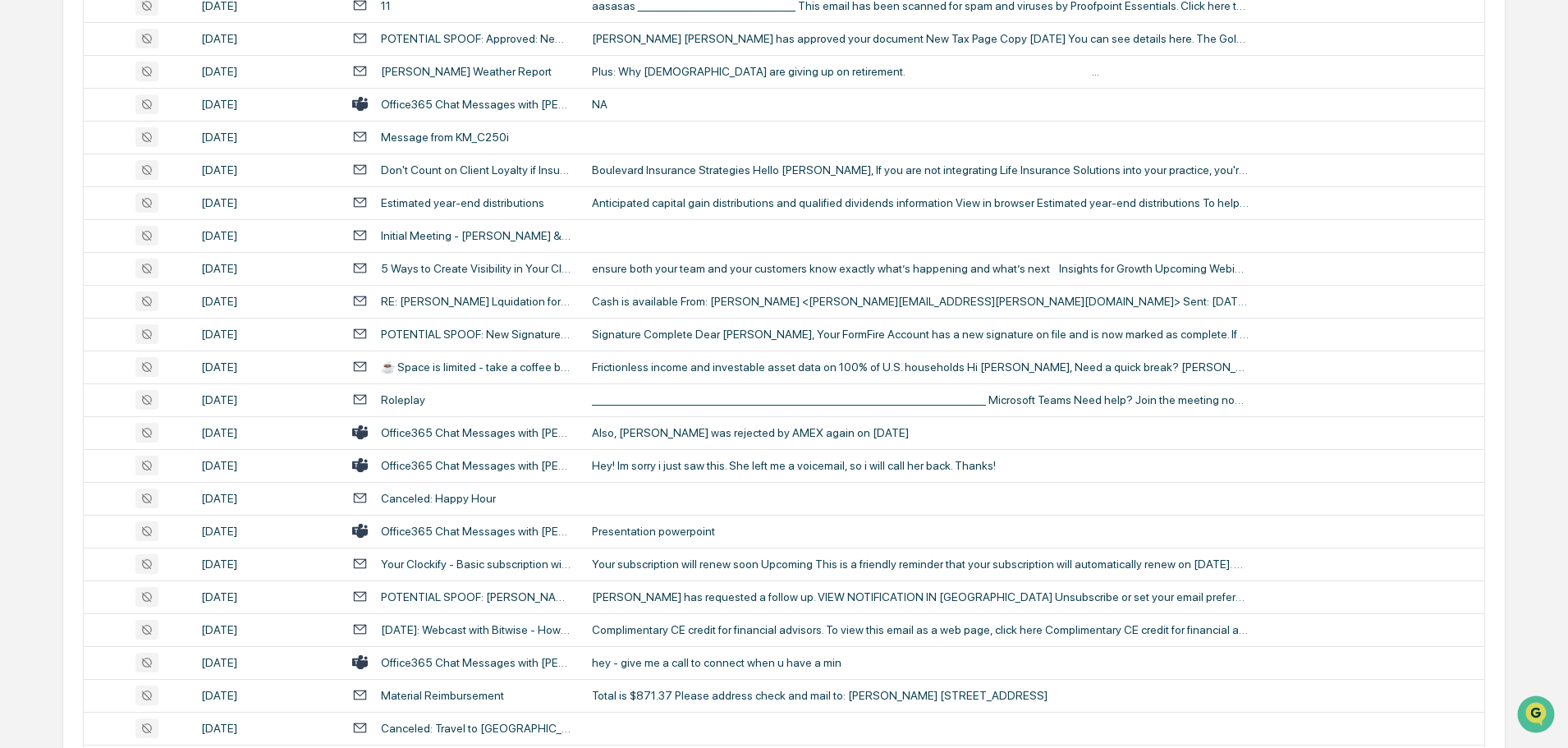
scroll to position [1200, 0]
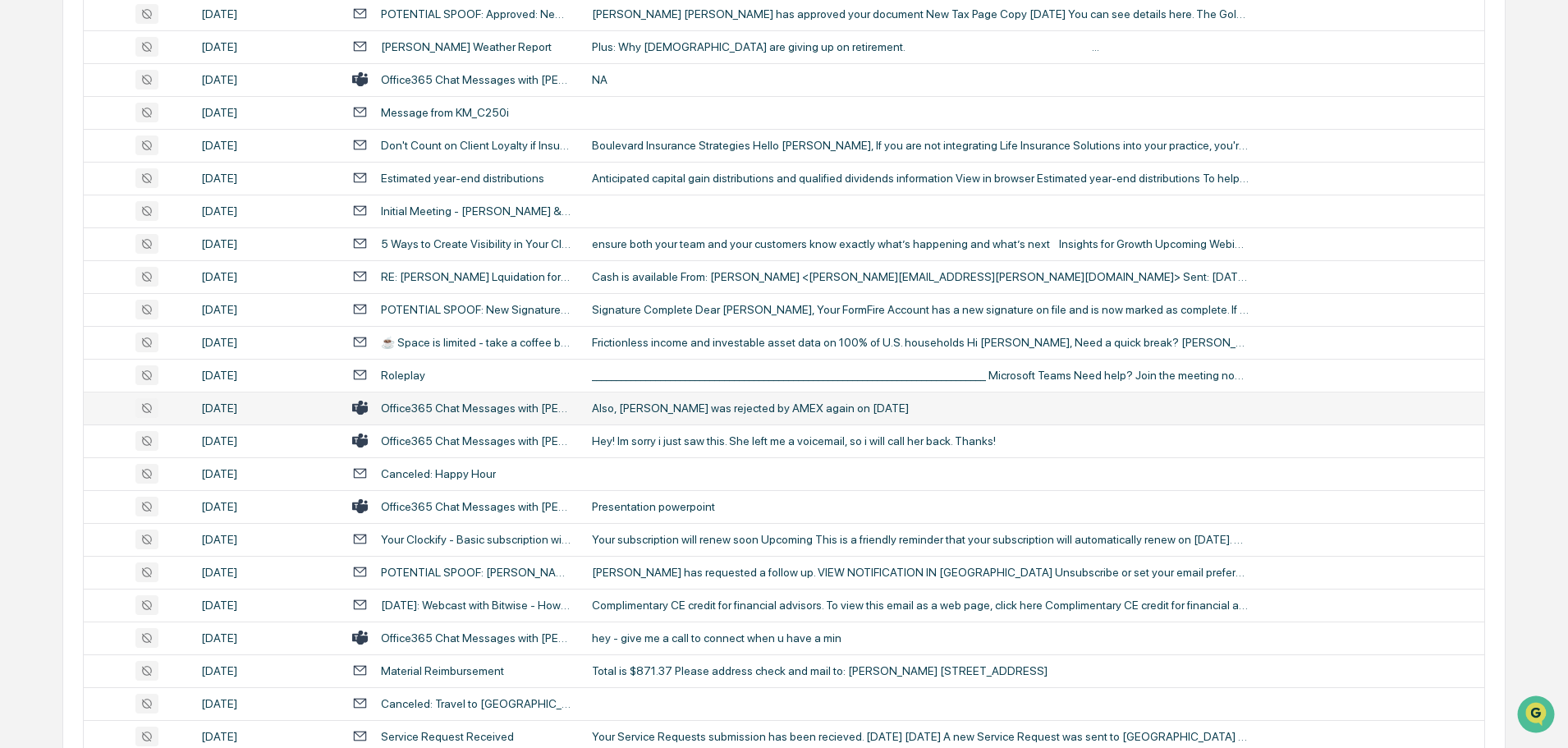
click at [664, 410] on div "Also, [PERSON_NAME] was rejected by AMEX again on [DATE]" at bounding box center [920, 408] width 657 height 14
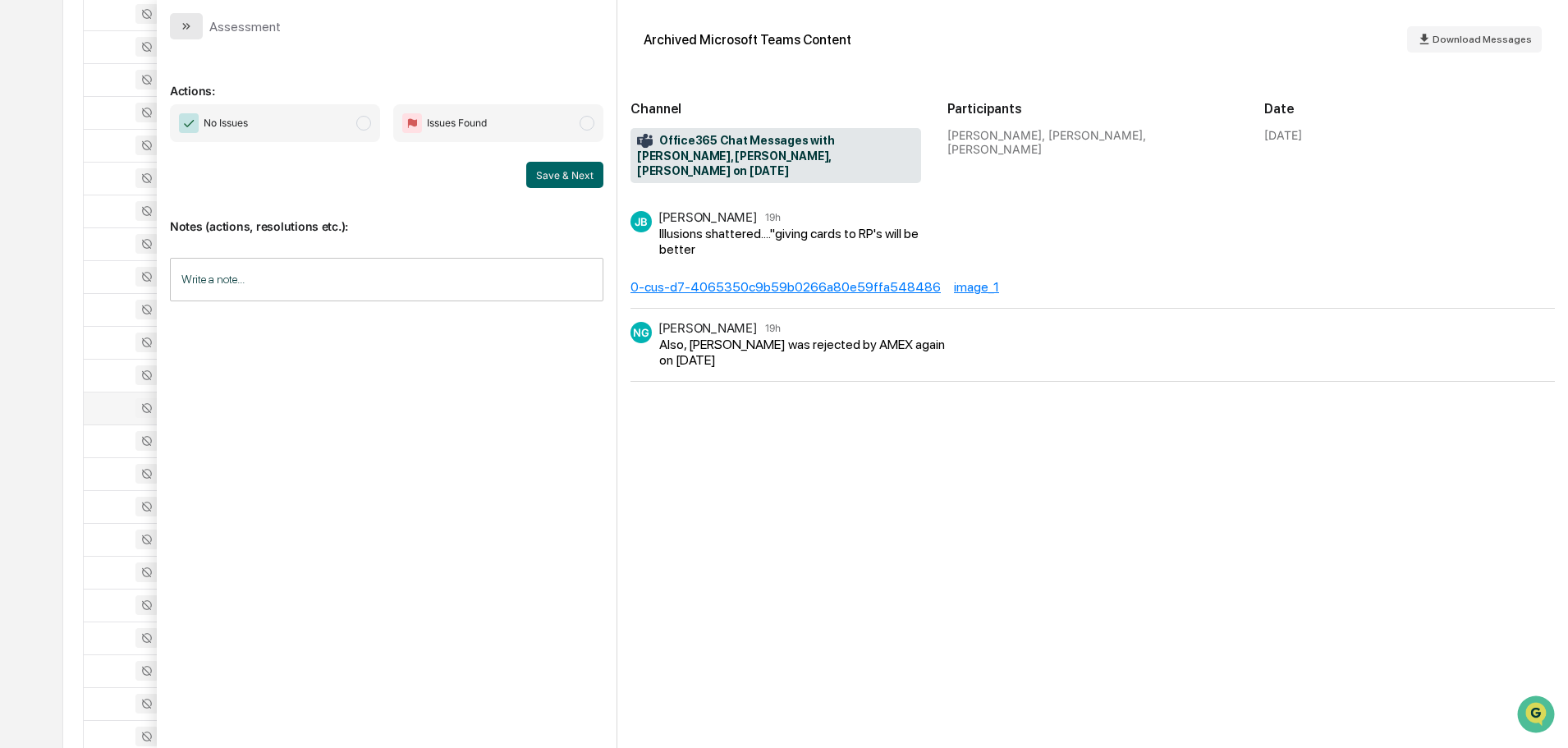
click at [191, 34] on button "modal" at bounding box center [187, 26] width 33 height 26
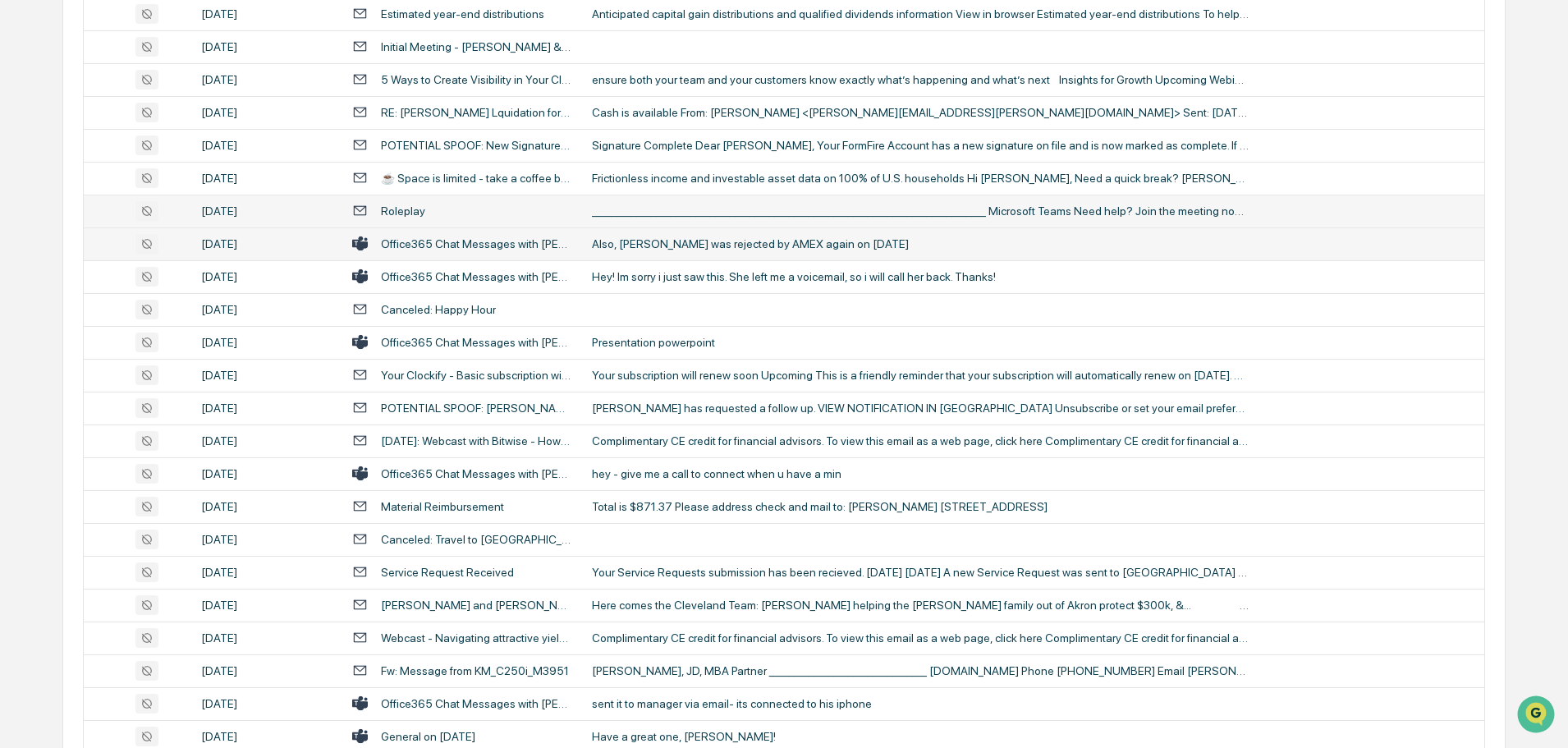
scroll to position [1446, 0]
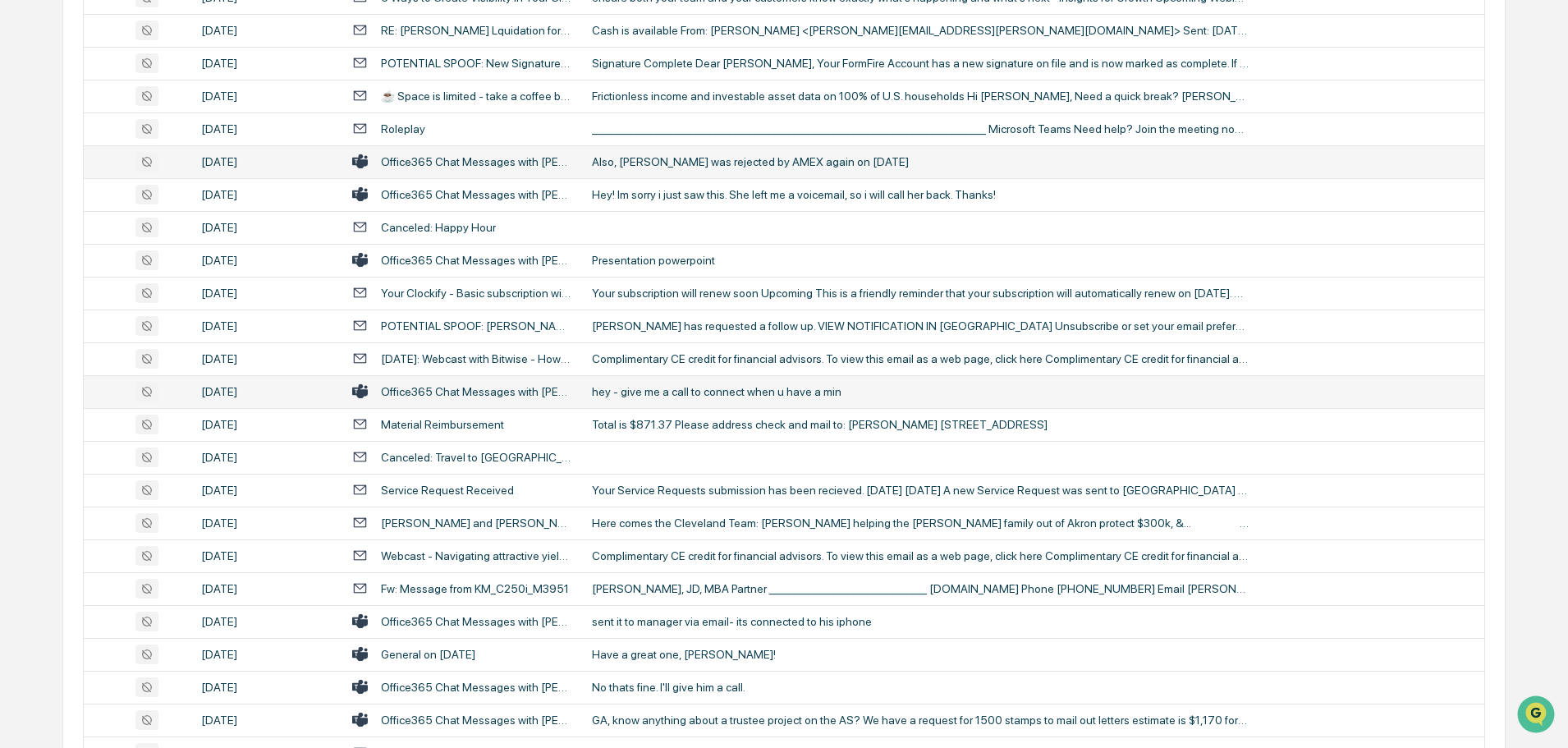
click at [673, 395] on div "hey - give me a call to connect when u have a min" at bounding box center [920, 391] width 657 height 14
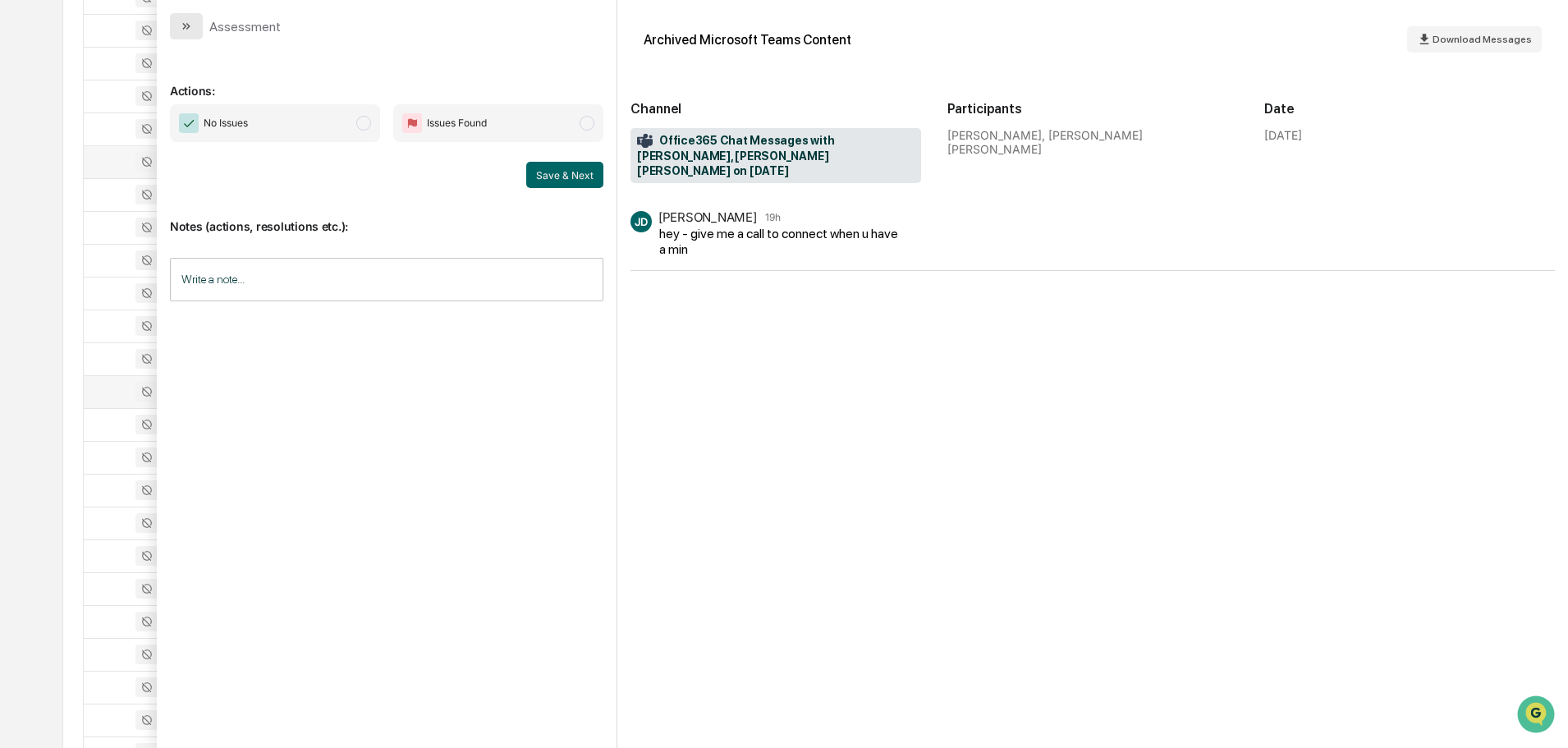
click at [191, 34] on button "modal" at bounding box center [187, 26] width 33 height 26
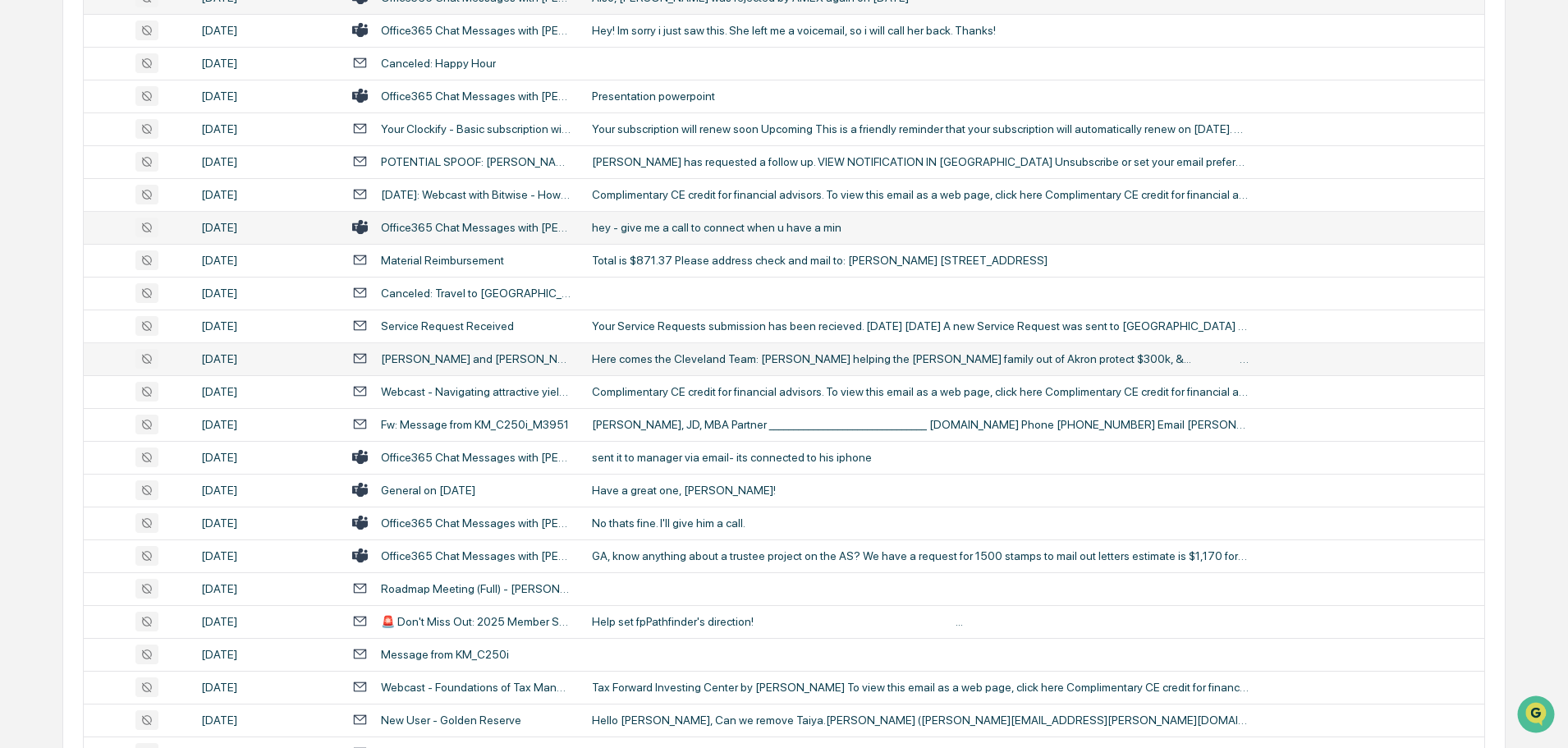
scroll to position [1692, 0]
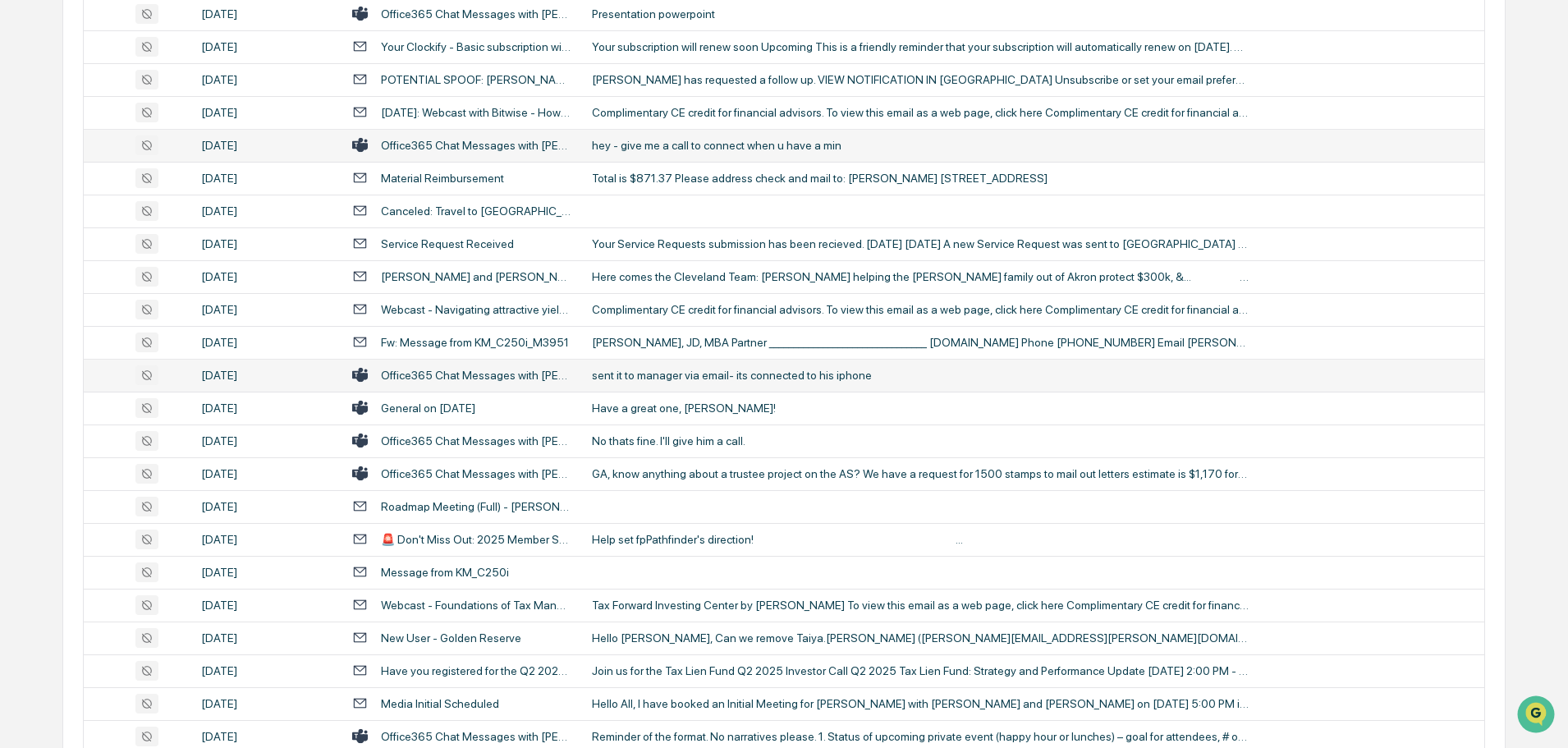
click at [663, 375] on div "sent it to manager via email- its connected to his iphone" at bounding box center [920, 375] width 657 height 14
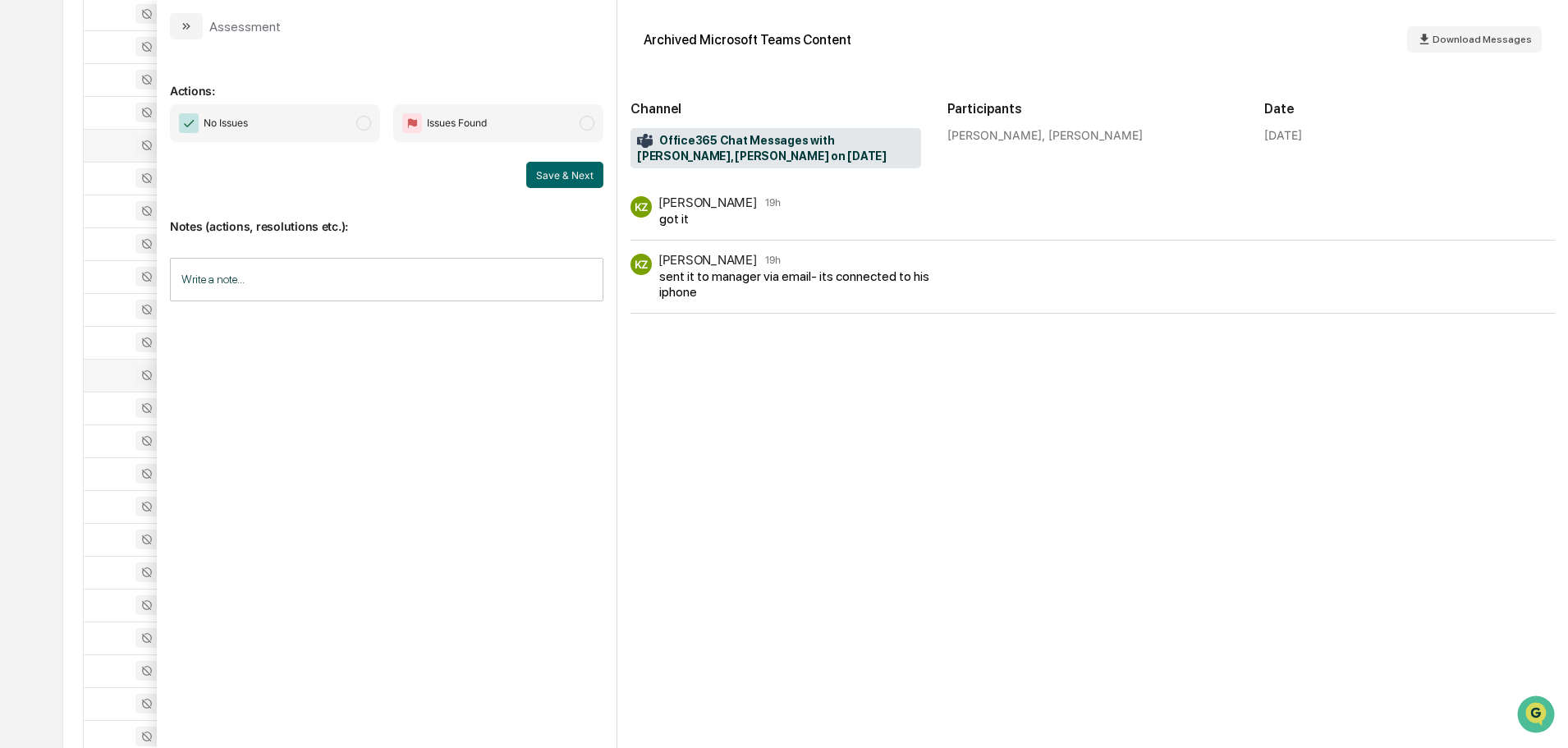
click at [192, 23] on icon "modal" at bounding box center [187, 26] width 14 height 14
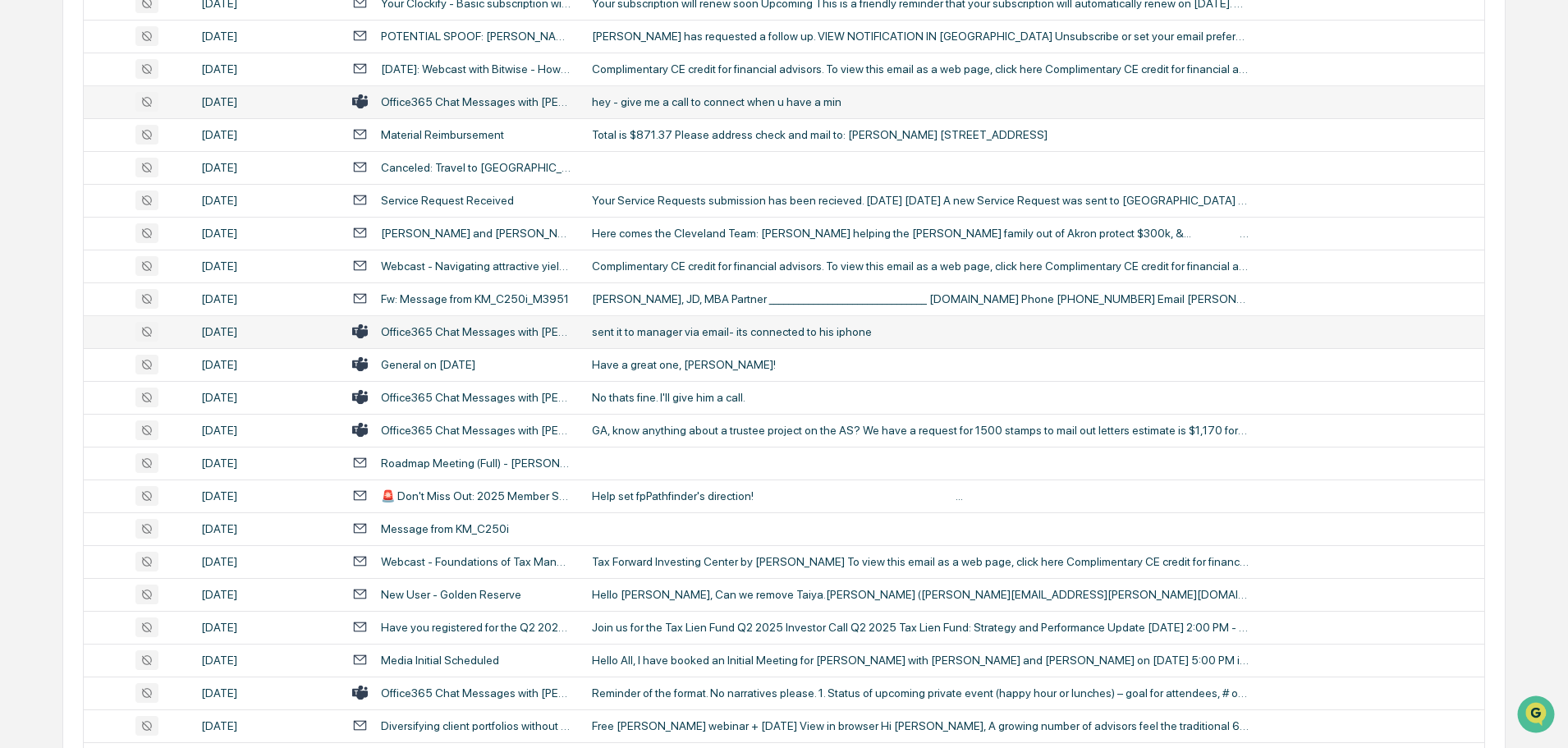
scroll to position [1775, 0]
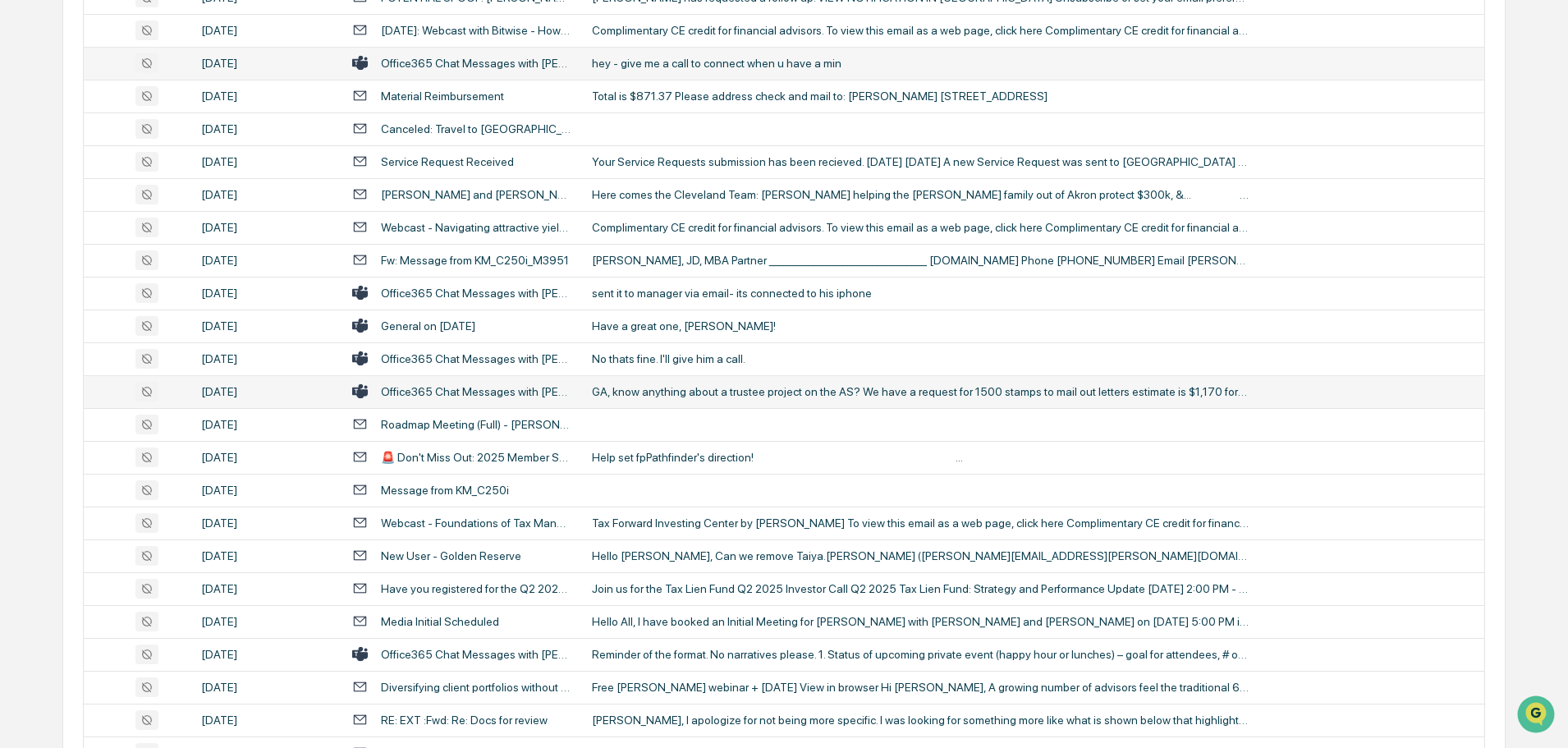
click at [663, 389] on div "GA, know anything about a trustee project on the AS? We have a request for 1500…" at bounding box center [920, 391] width 657 height 14
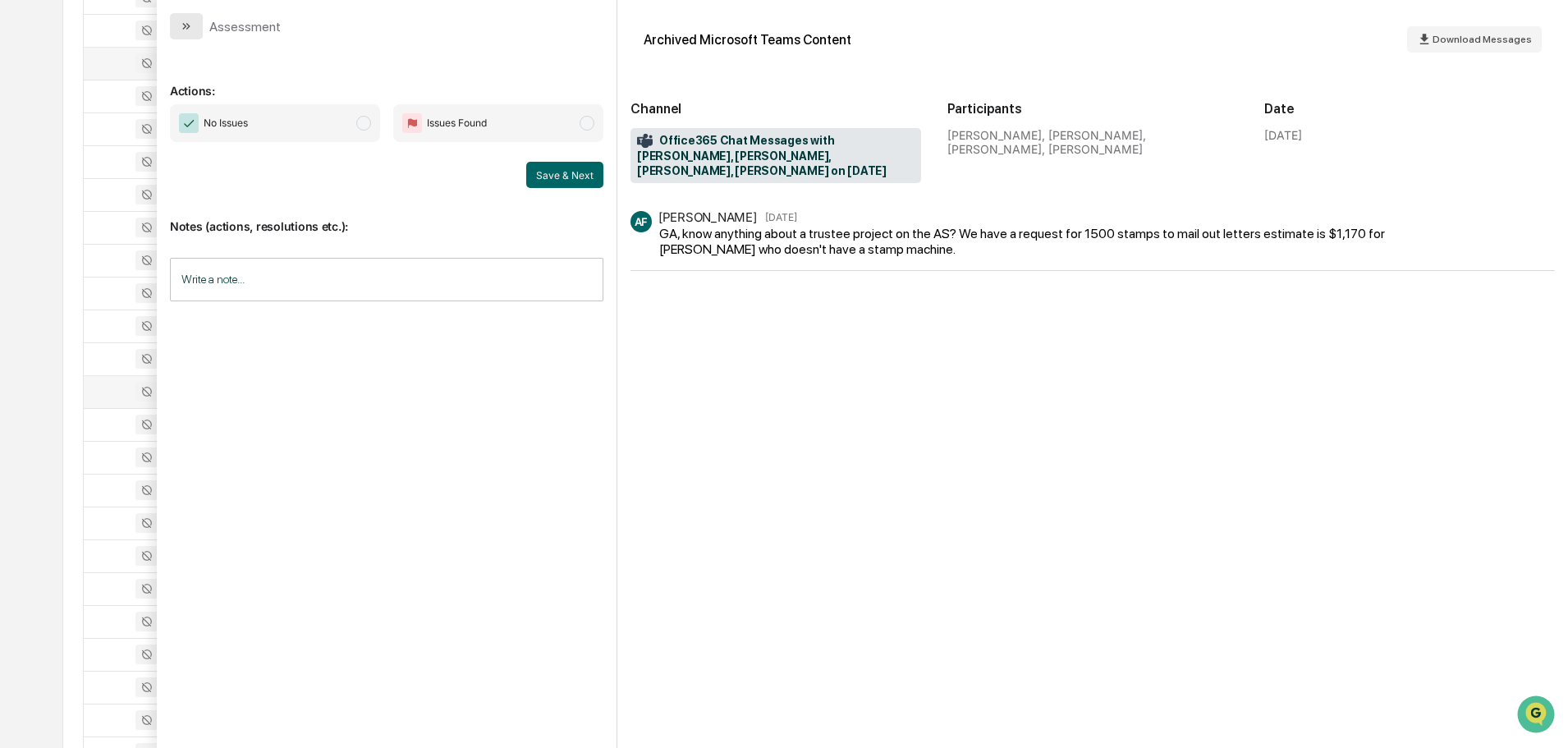
click at [183, 29] on icon "modal" at bounding box center [187, 26] width 14 height 14
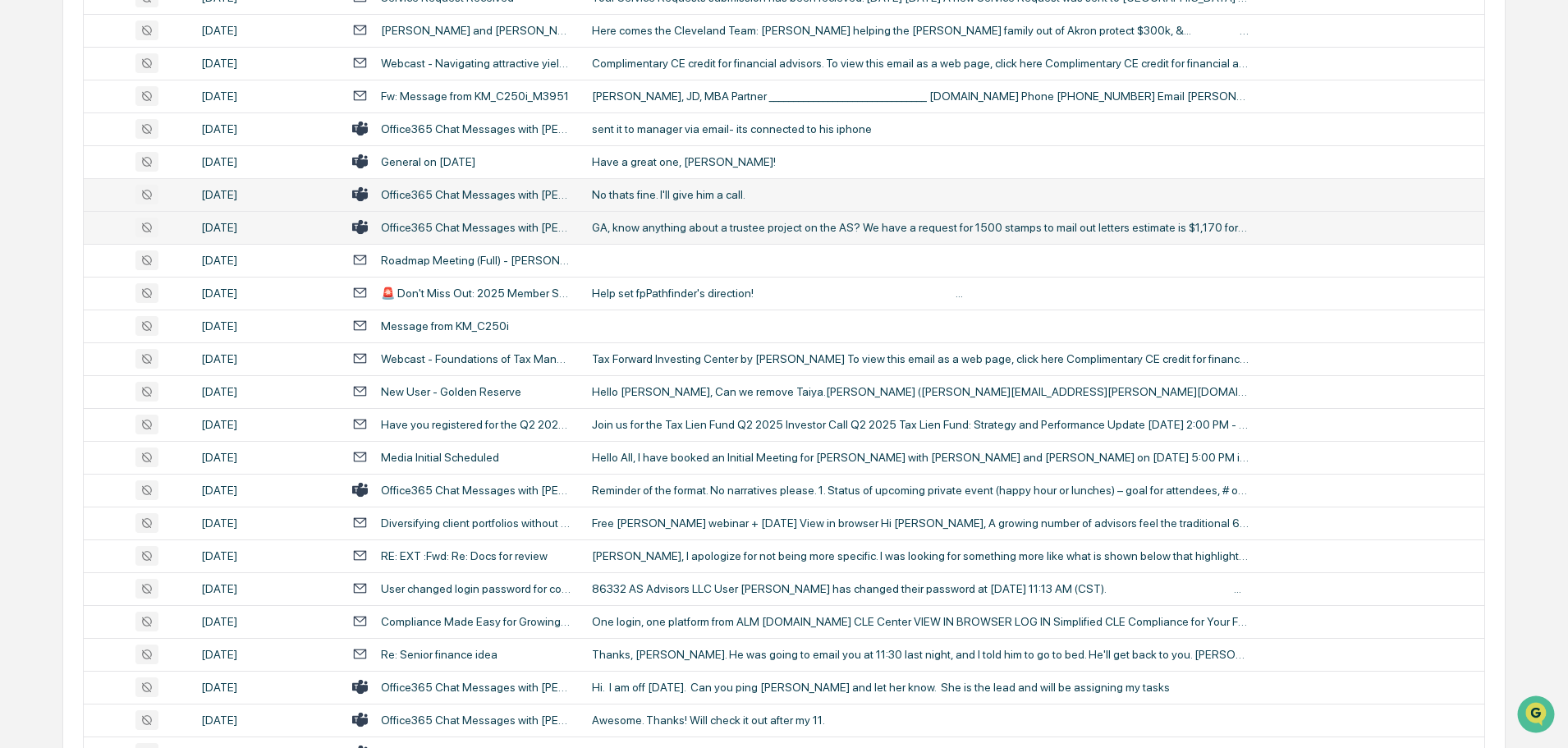
scroll to position [2021, 0]
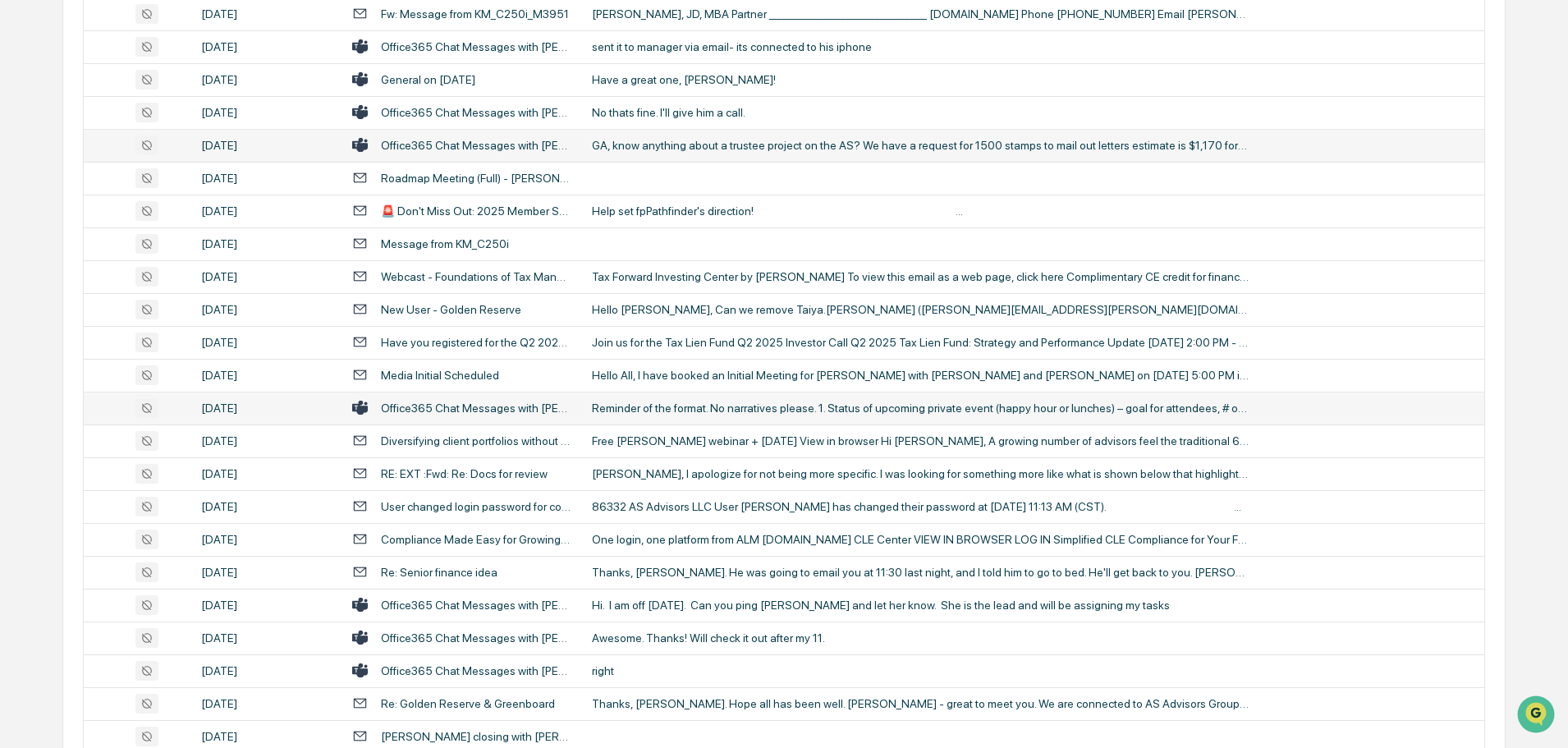
click at [657, 398] on td "Reminder of the format. No narratives please. 1. Status of upcoming private eve…" at bounding box center [1033, 408] width 903 height 33
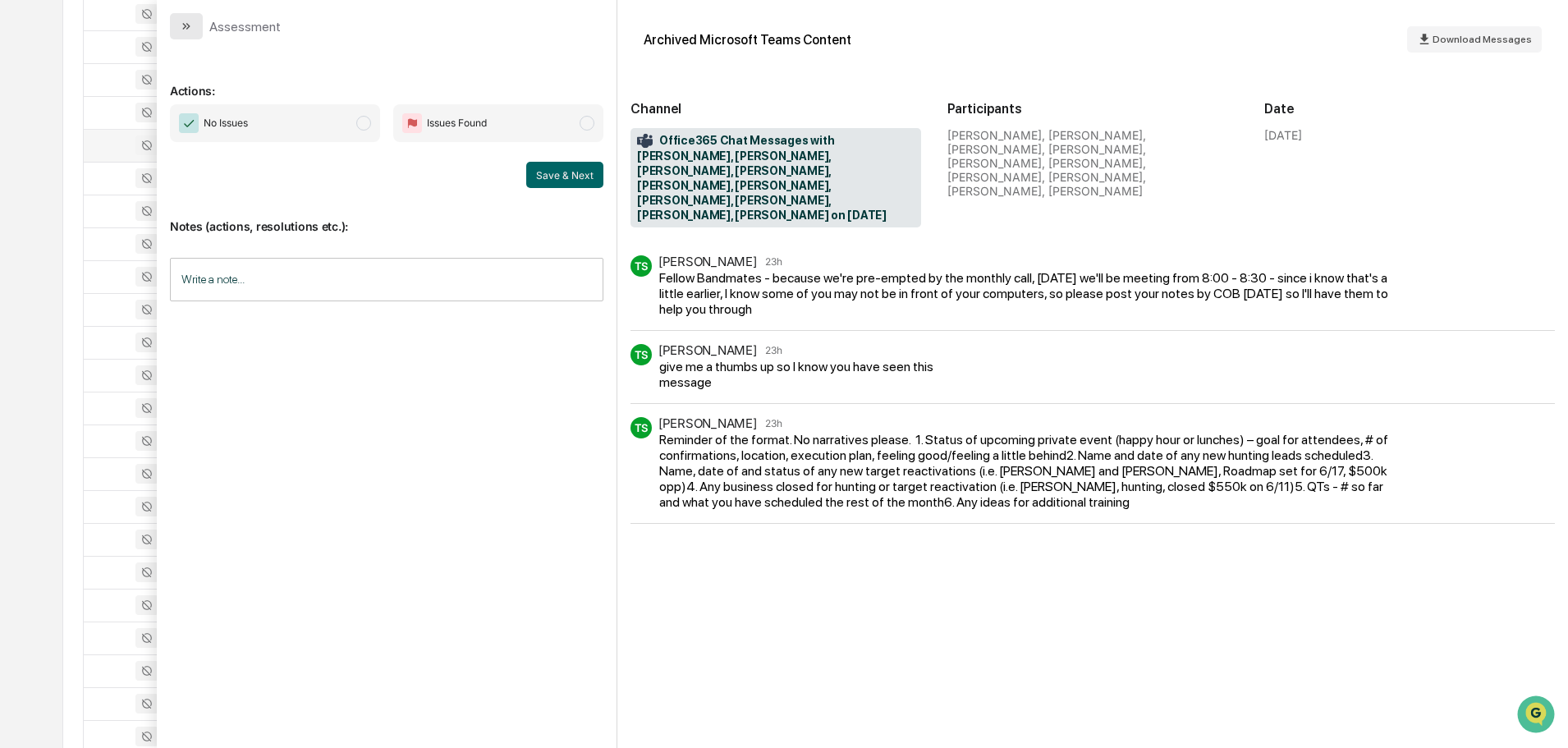
click at [188, 30] on icon "modal" at bounding box center [187, 26] width 14 height 14
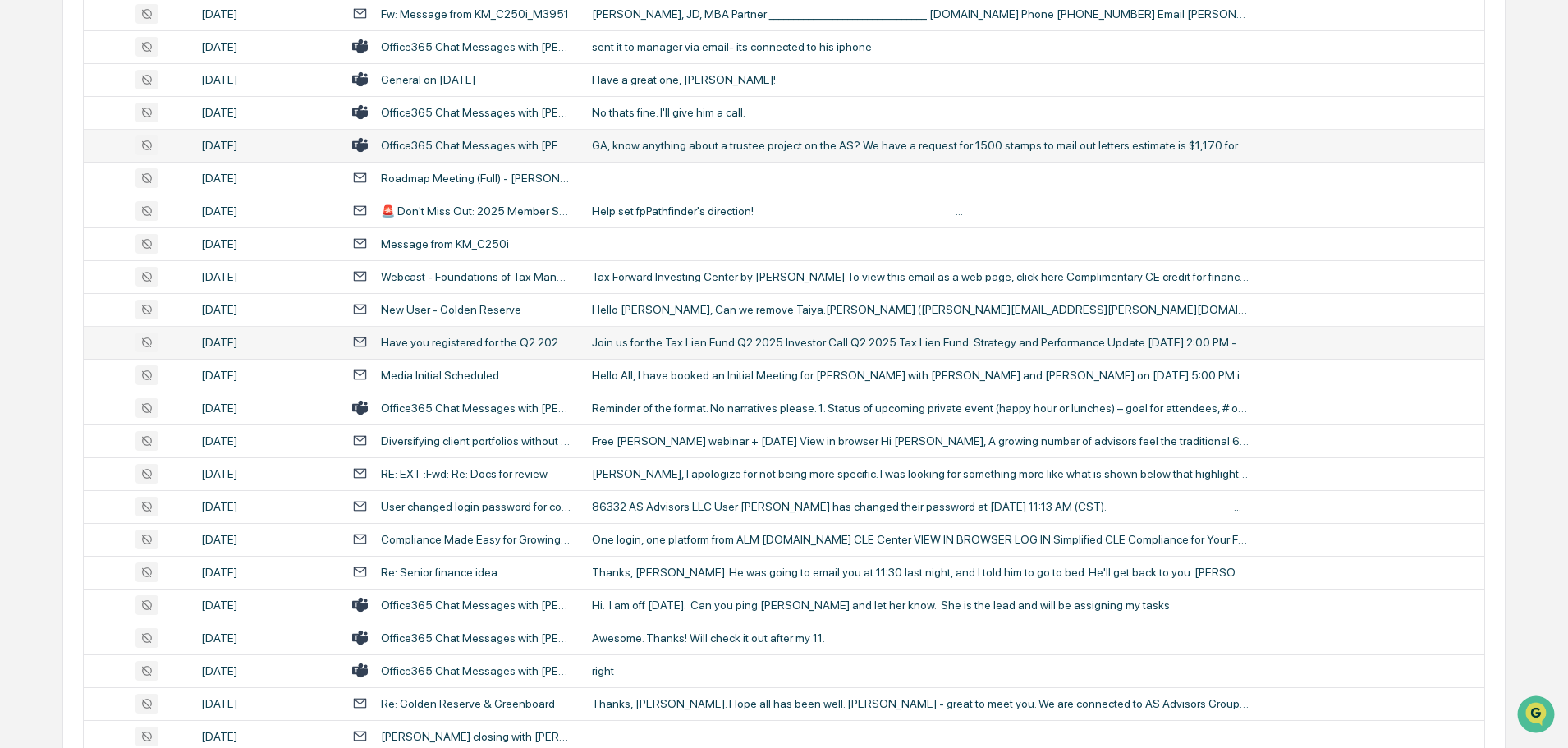
scroll to position [2103, 0]
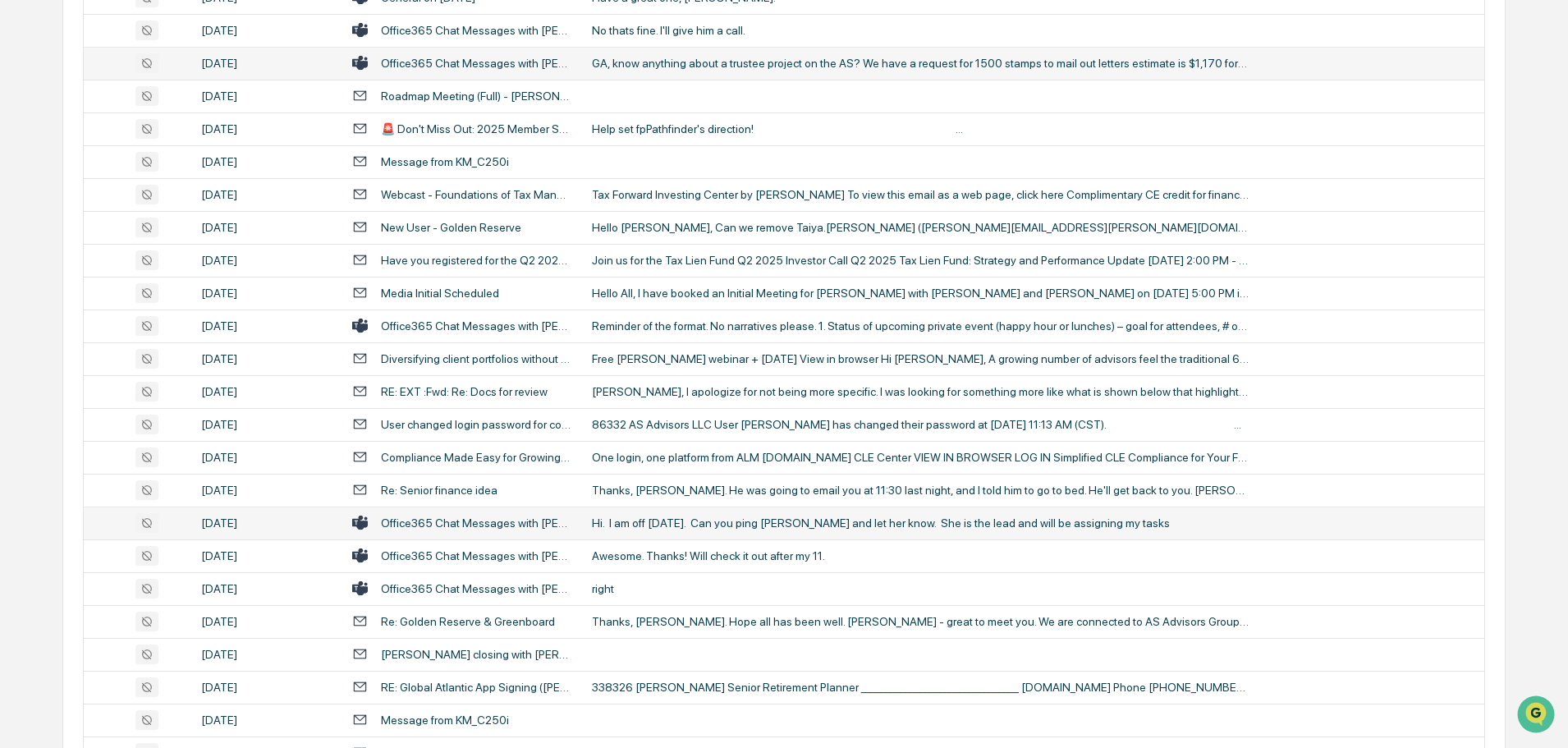
click at [632, 510] on td "Hi. I am off [DATE]. Can you ping [PERSON_NAME] and let her know. She is the le…" at bounding box center [1033, 523] width 903 height 33
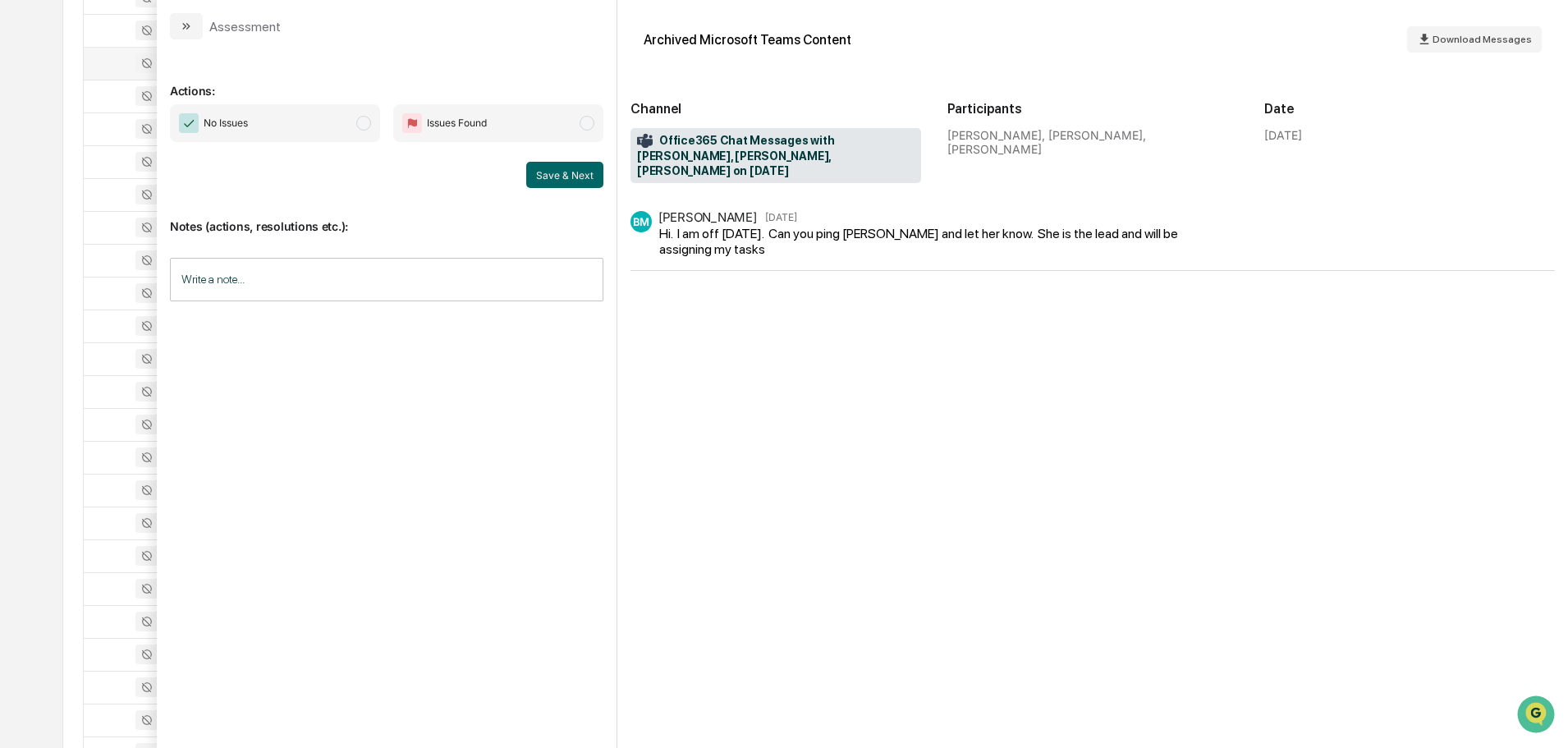
click at [178, 18] on button "modal" at bounding box center [187, 26] width 33 height 26
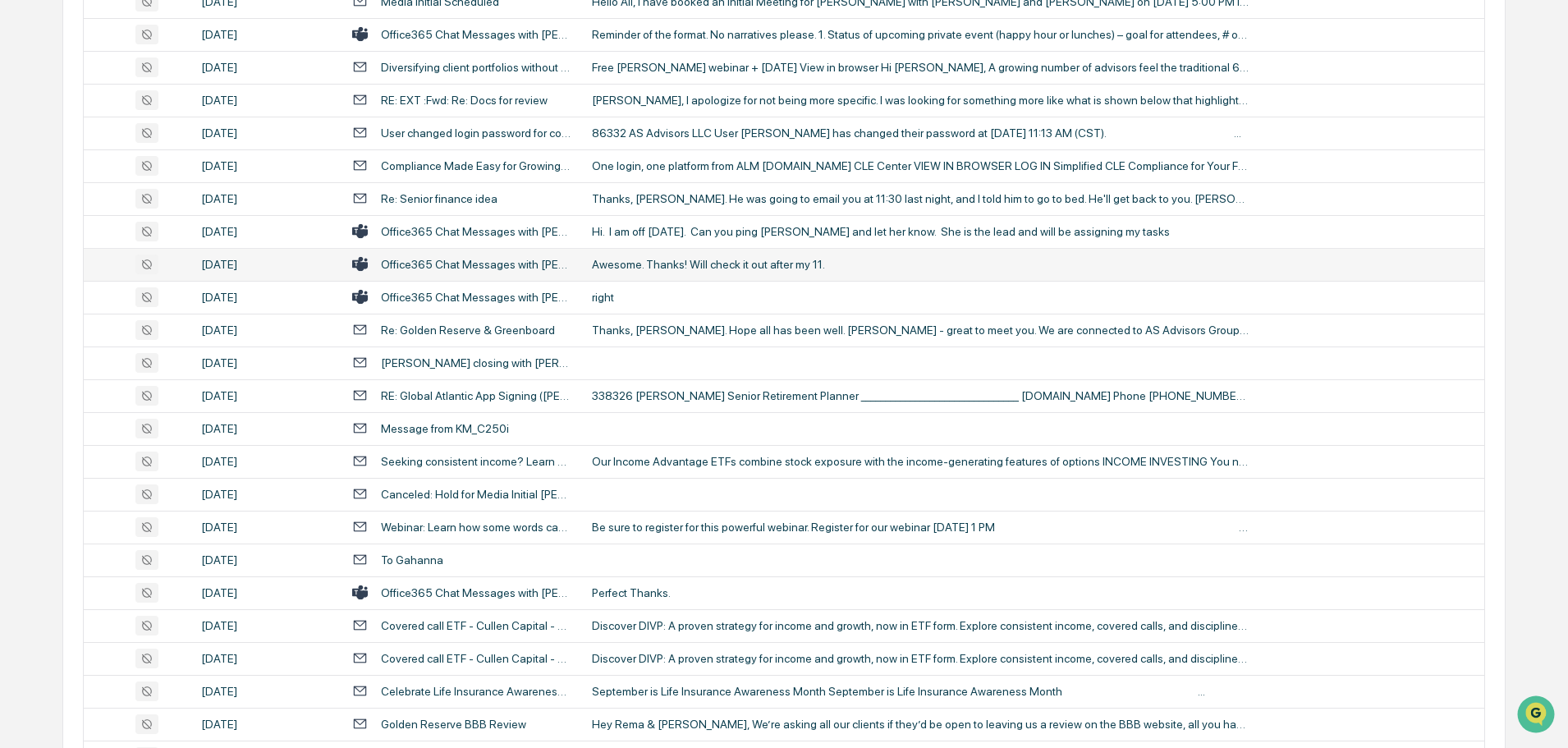
scroll to position [2431, 0]
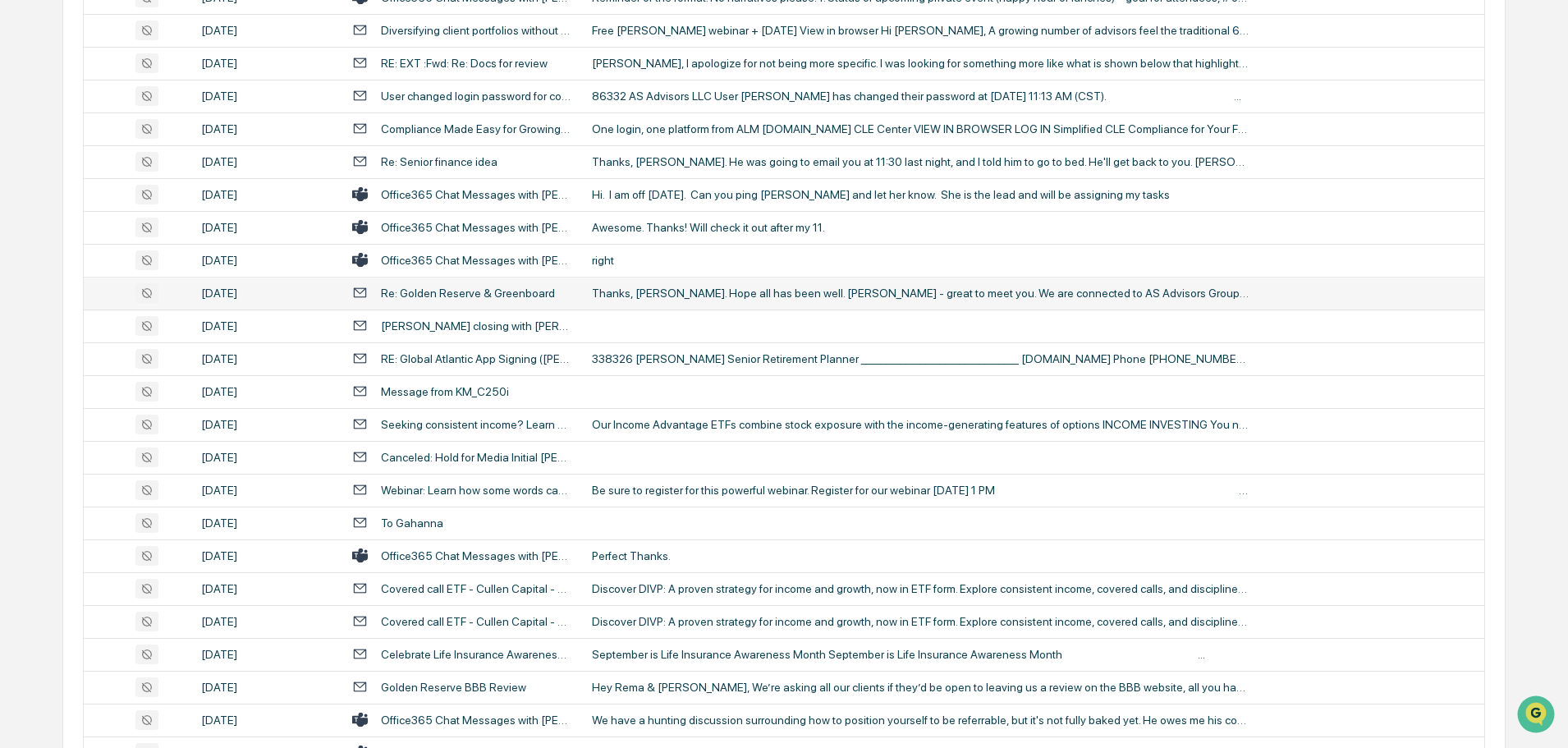
click at [713, 288] on div "Thanks, [PERSON_NAME]. Hope all has been well. [PERSON_NAME] - great to meet yo…" at bounding box center [920, 293] width 657 height 14
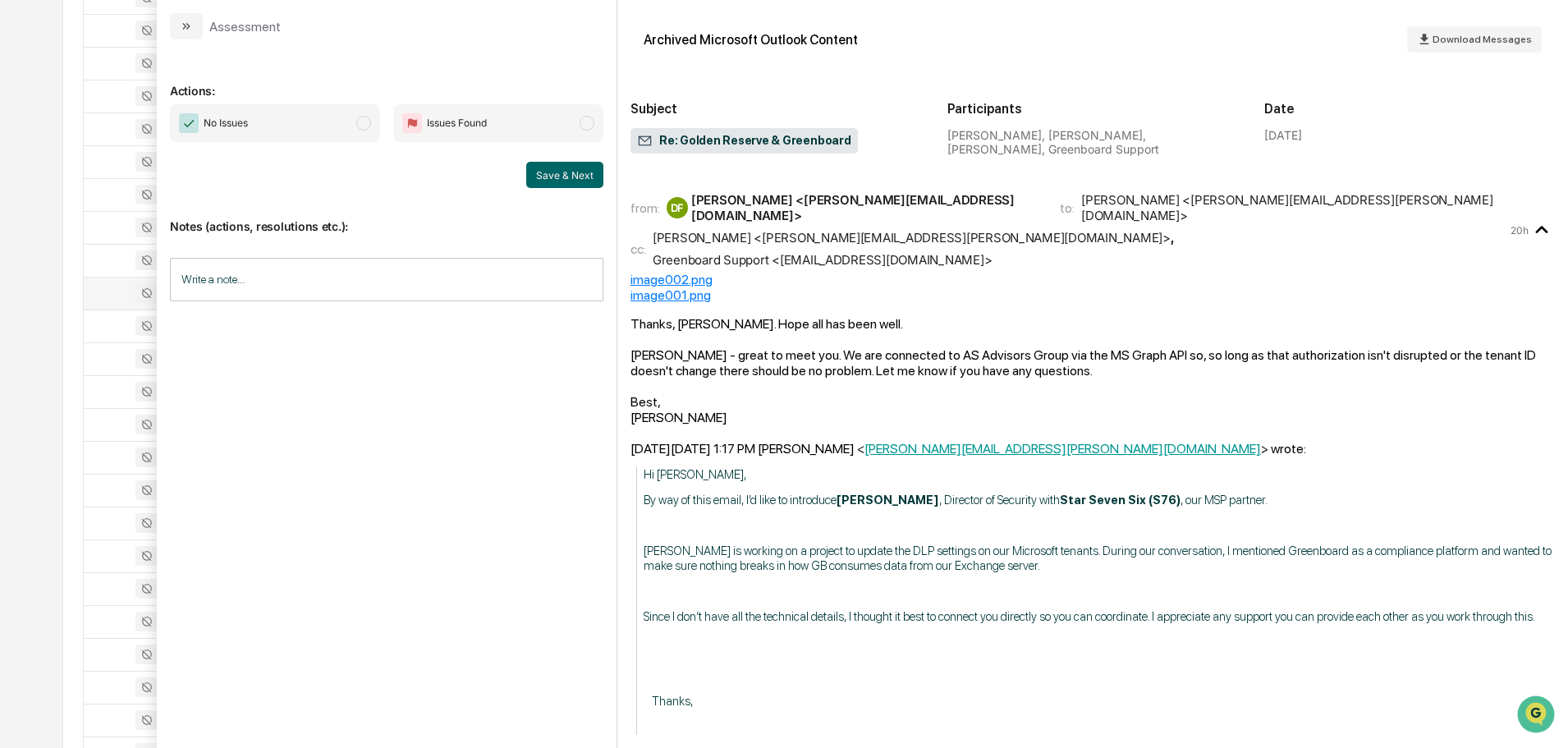
scroll to position [164, 0]
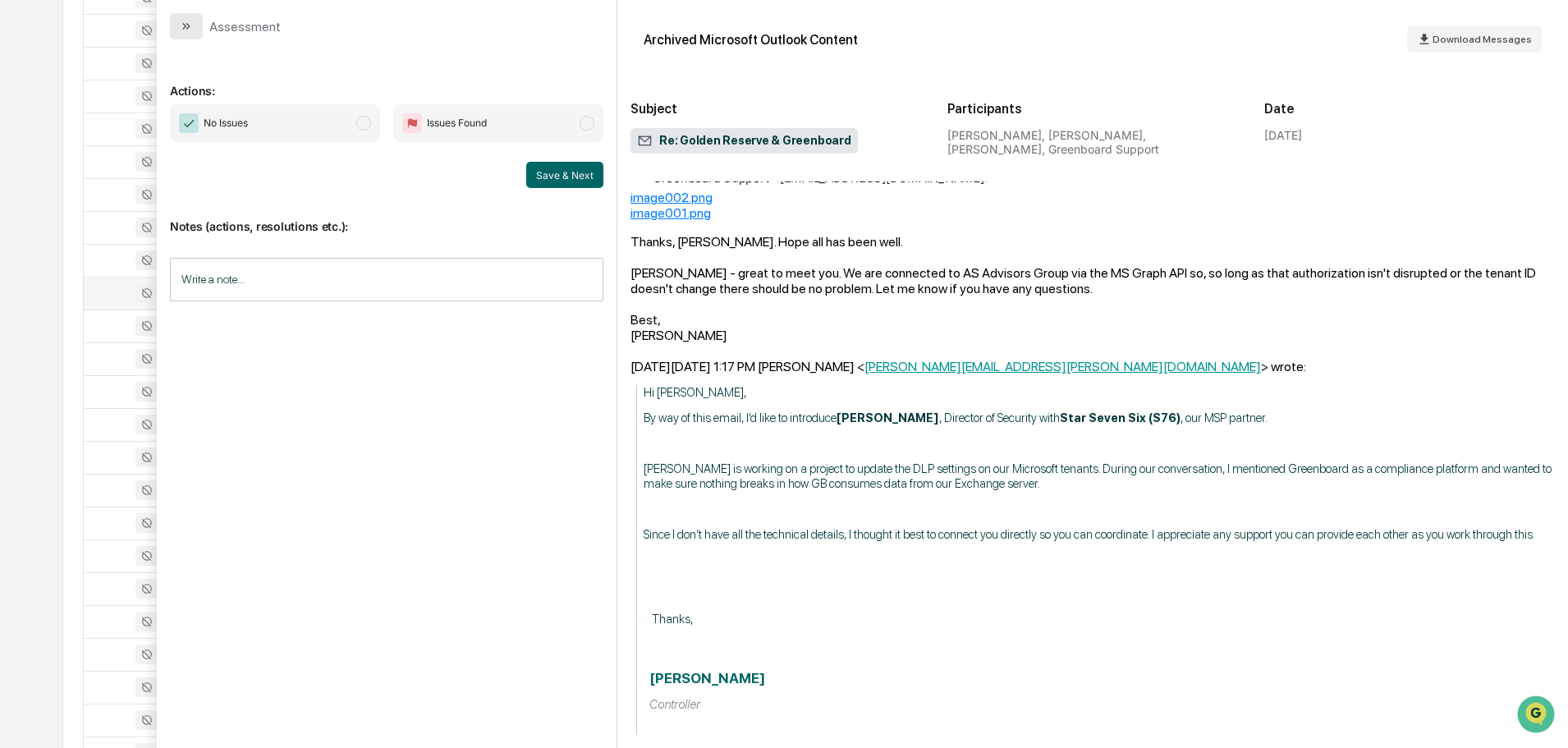
click at [196, 23] on button "modal" at bounding box center [187, 26] width 33 height 26
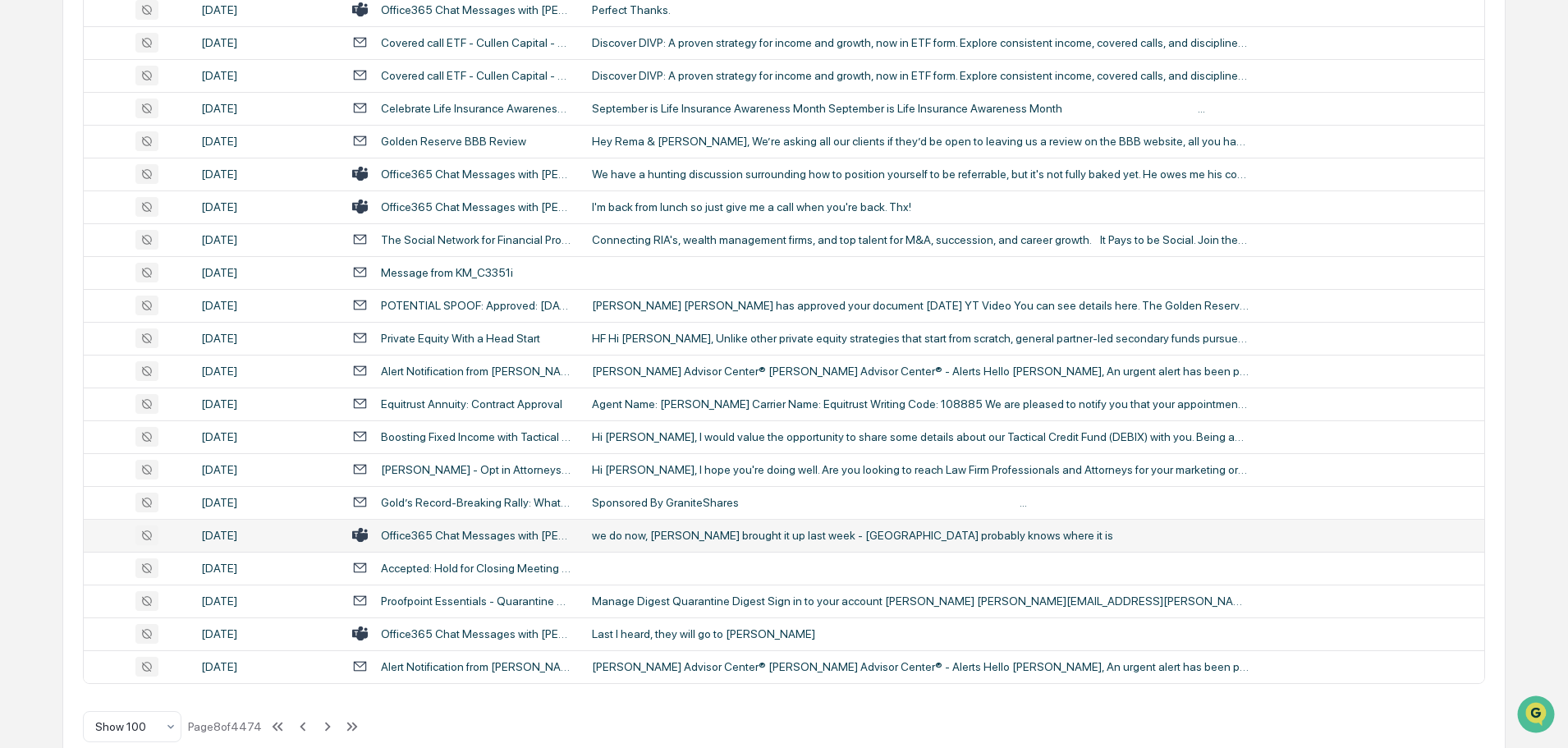
scroll to position [3006, 0]
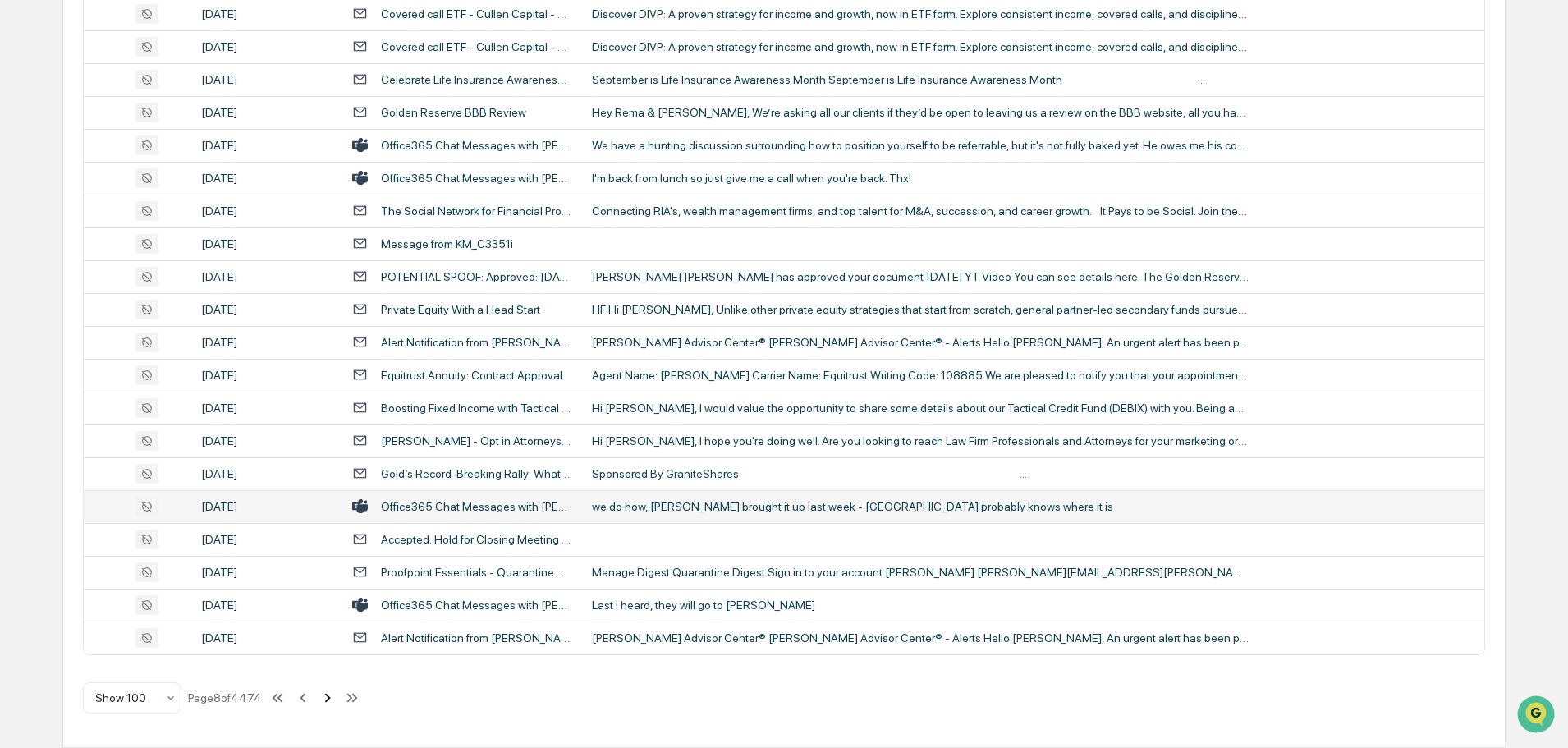
click at [328, 700] on icon at bounding box center [327, 697] width 18 height 18
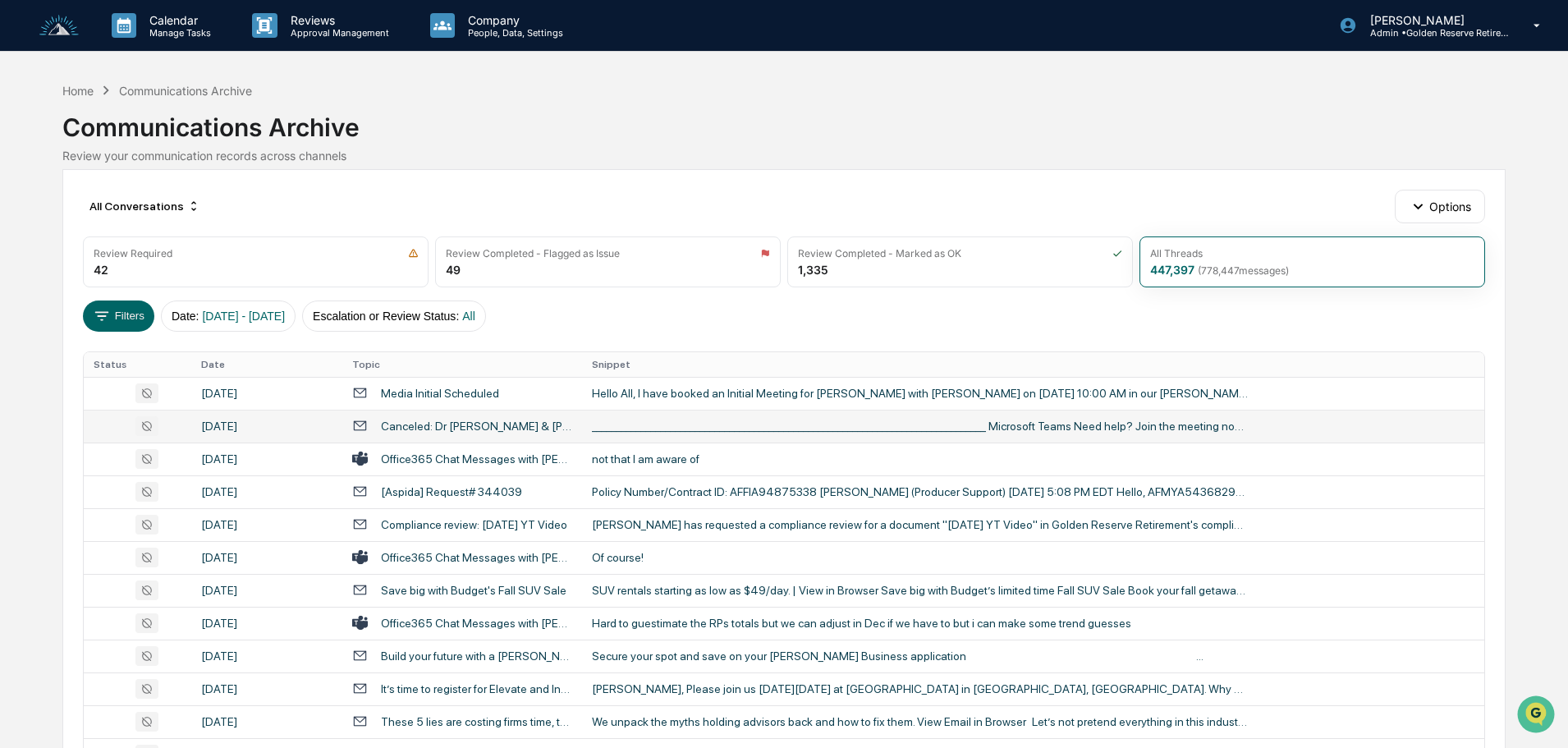
scroll to position [82, 0]
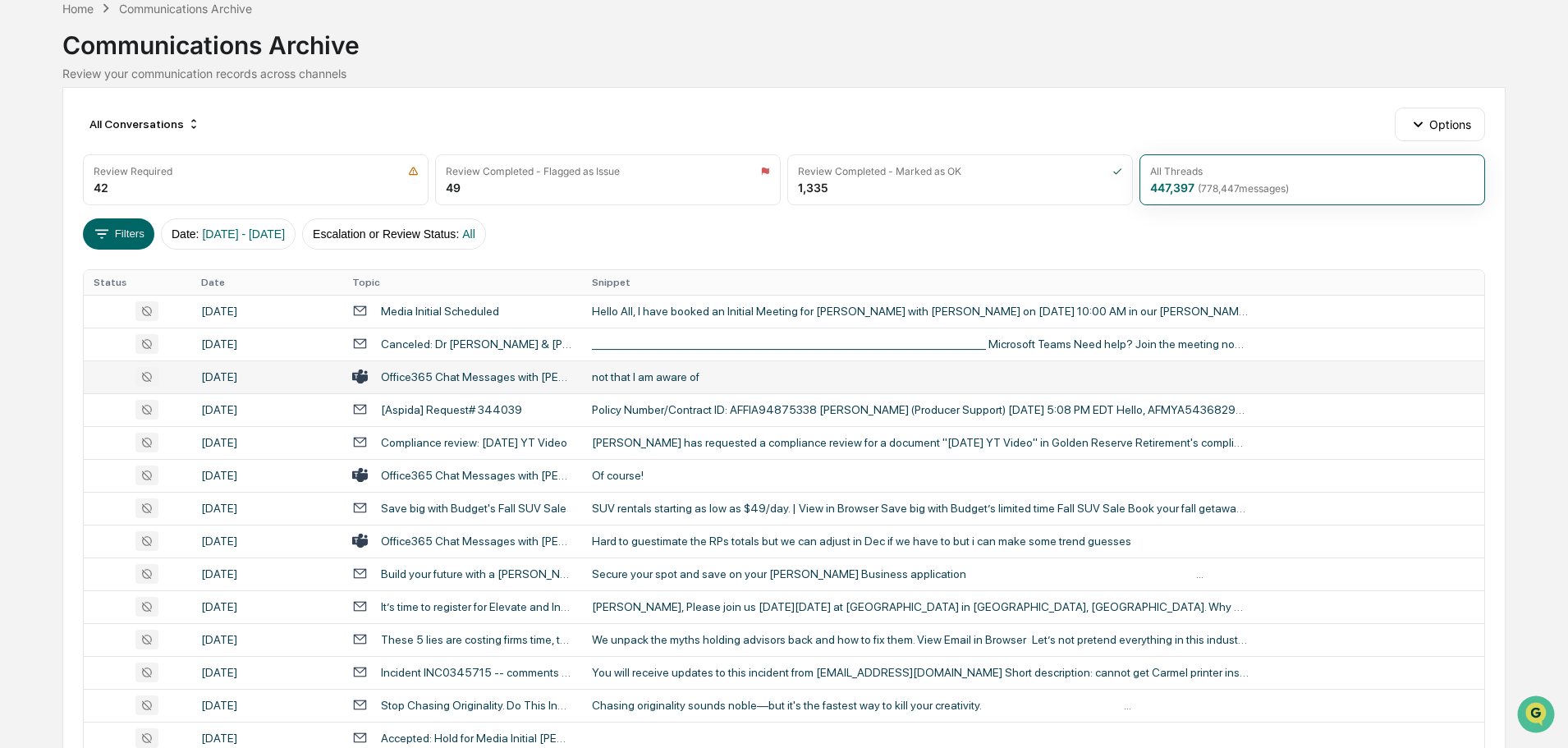
click at [680, 380] on div "not that I am aware of" at bounding box center [920, 377] width 657 height 14
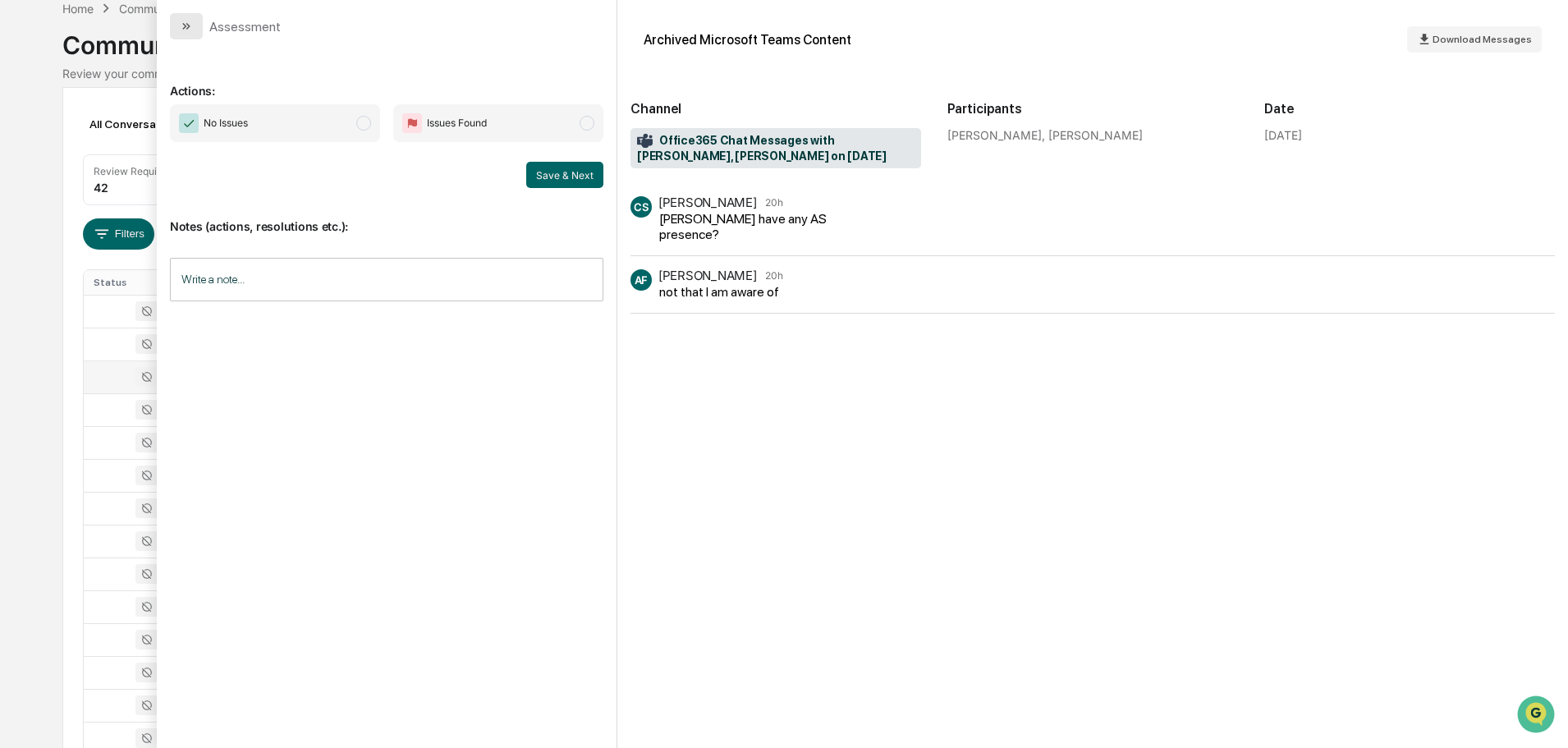
click at [176, 30] on button "modal" at bounding box center [187, 26] width 33 height 26
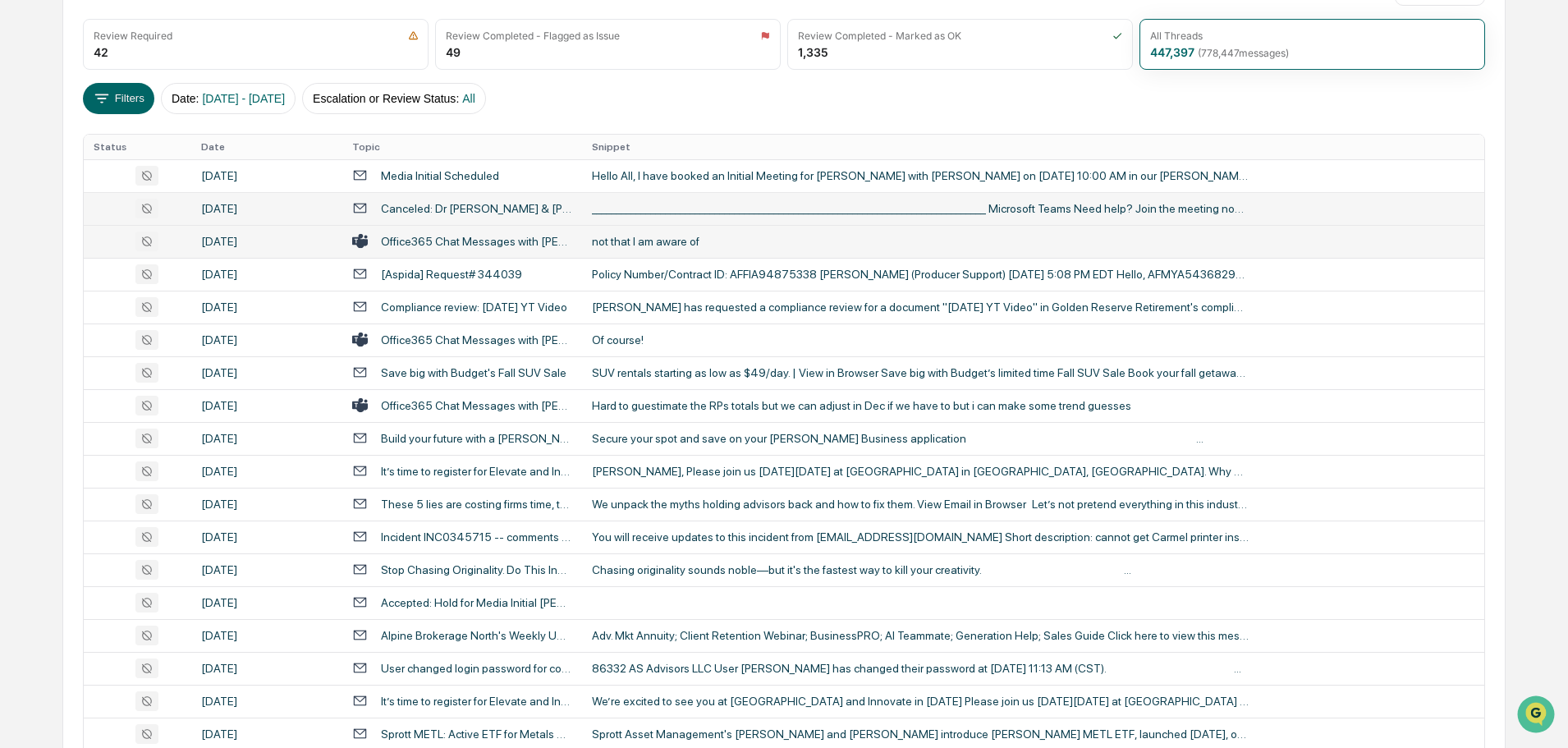
scroll to position [246, 0]
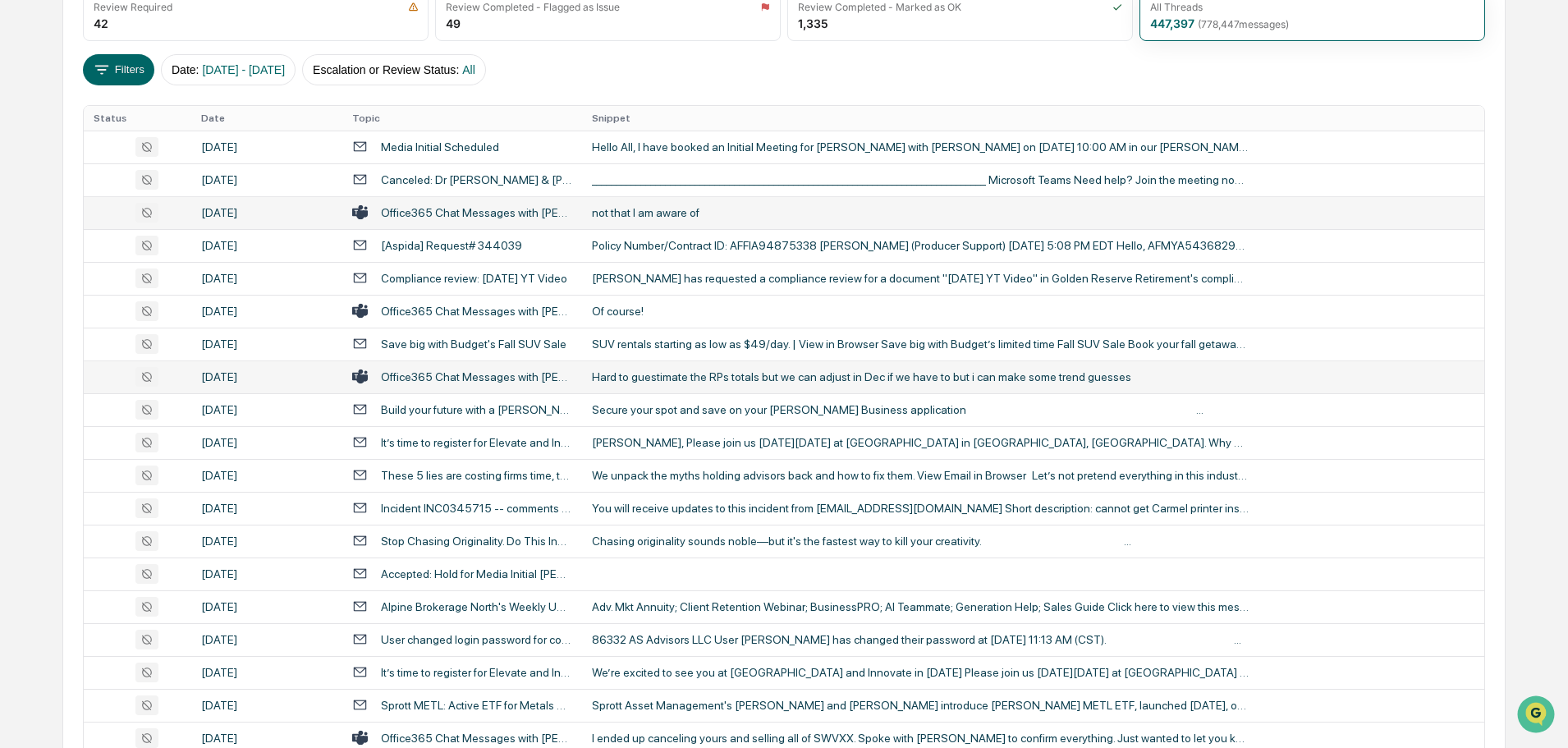
click at [663, 375] on div "Hard to guestimate the RPs totals but we can adjust in Dec if we have to but i …" at bounding box center [920, 377] width 657 height 14
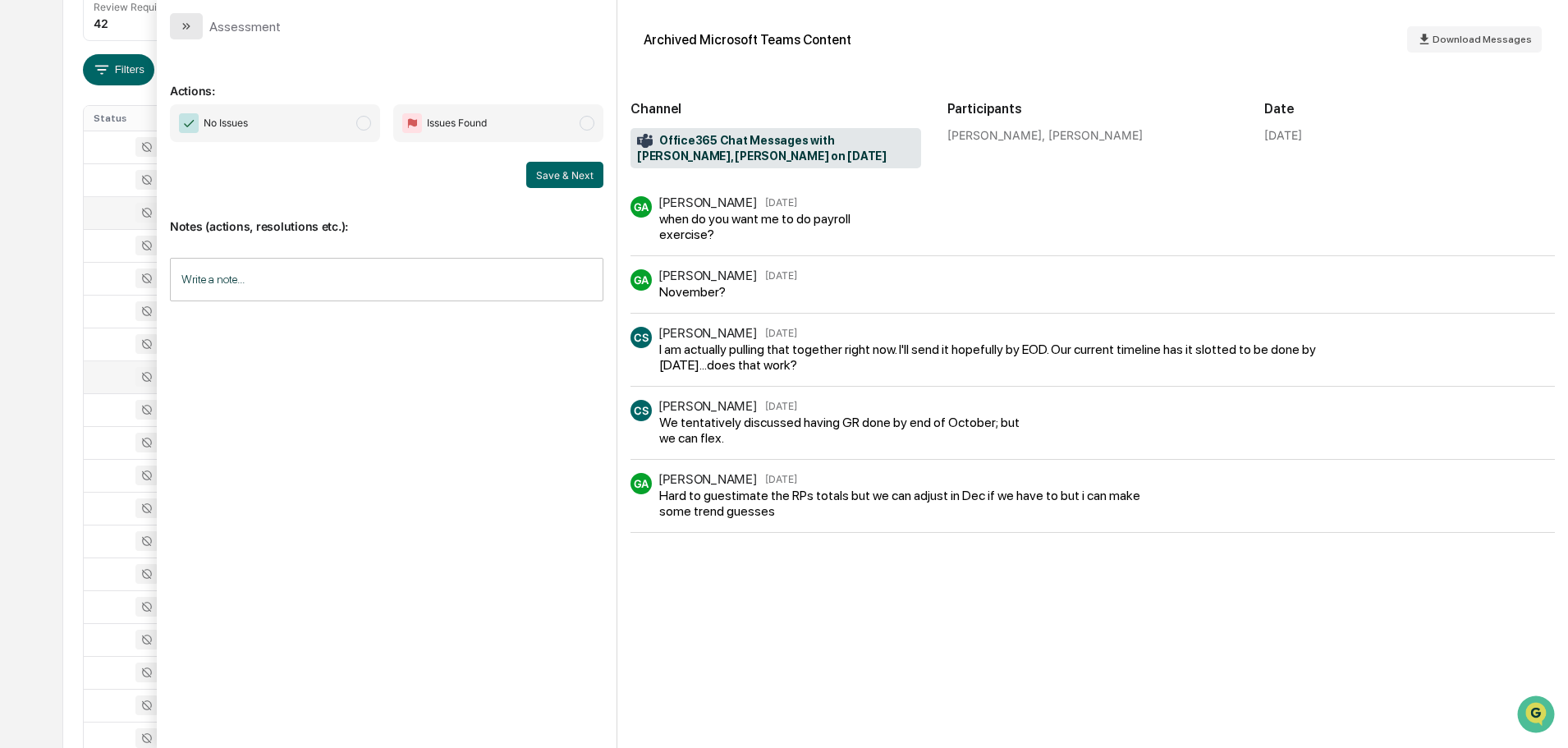
click at [183, 26] on icon "modal" at bounding box center [187, 26] width 14 height 14
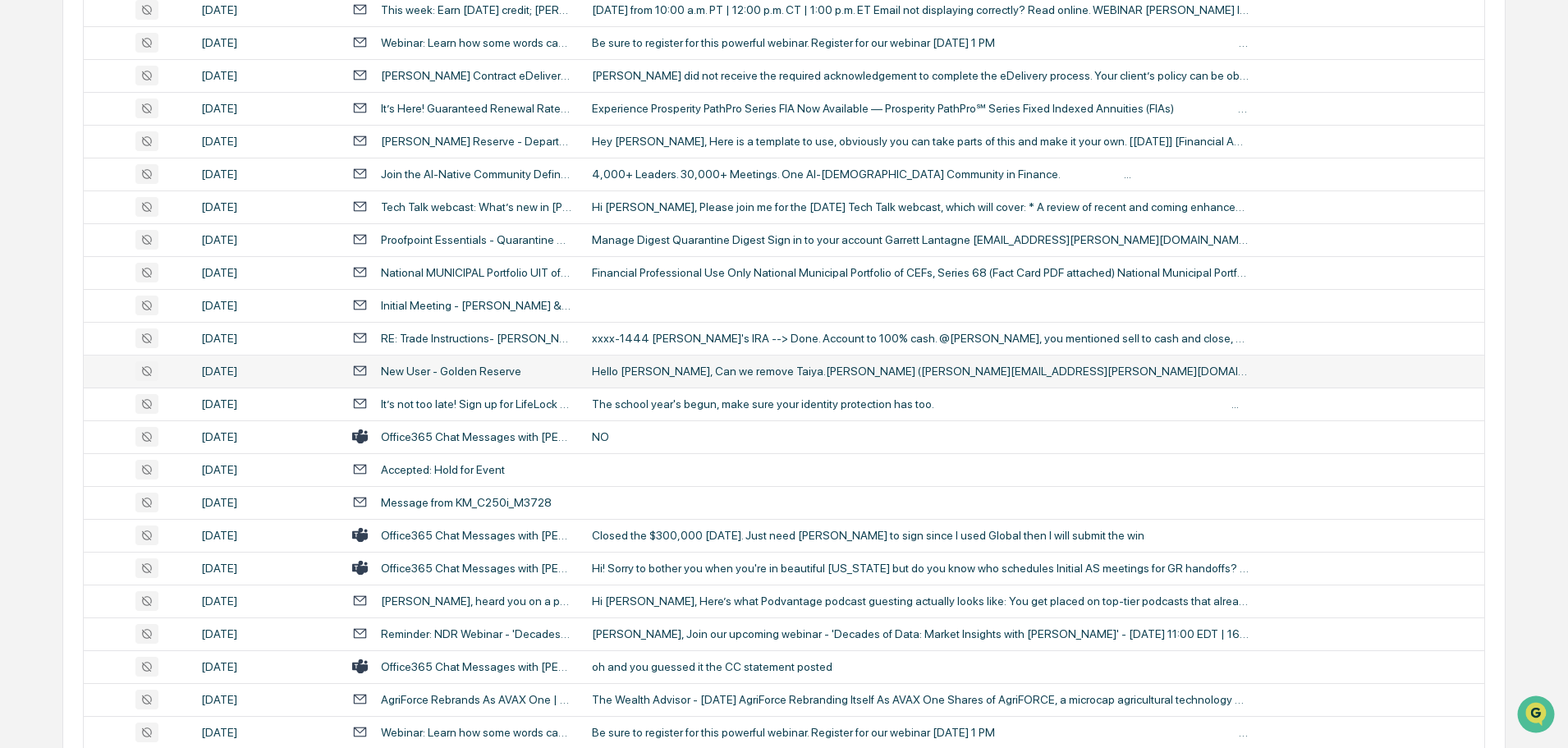
scroll to position [1149, 0]
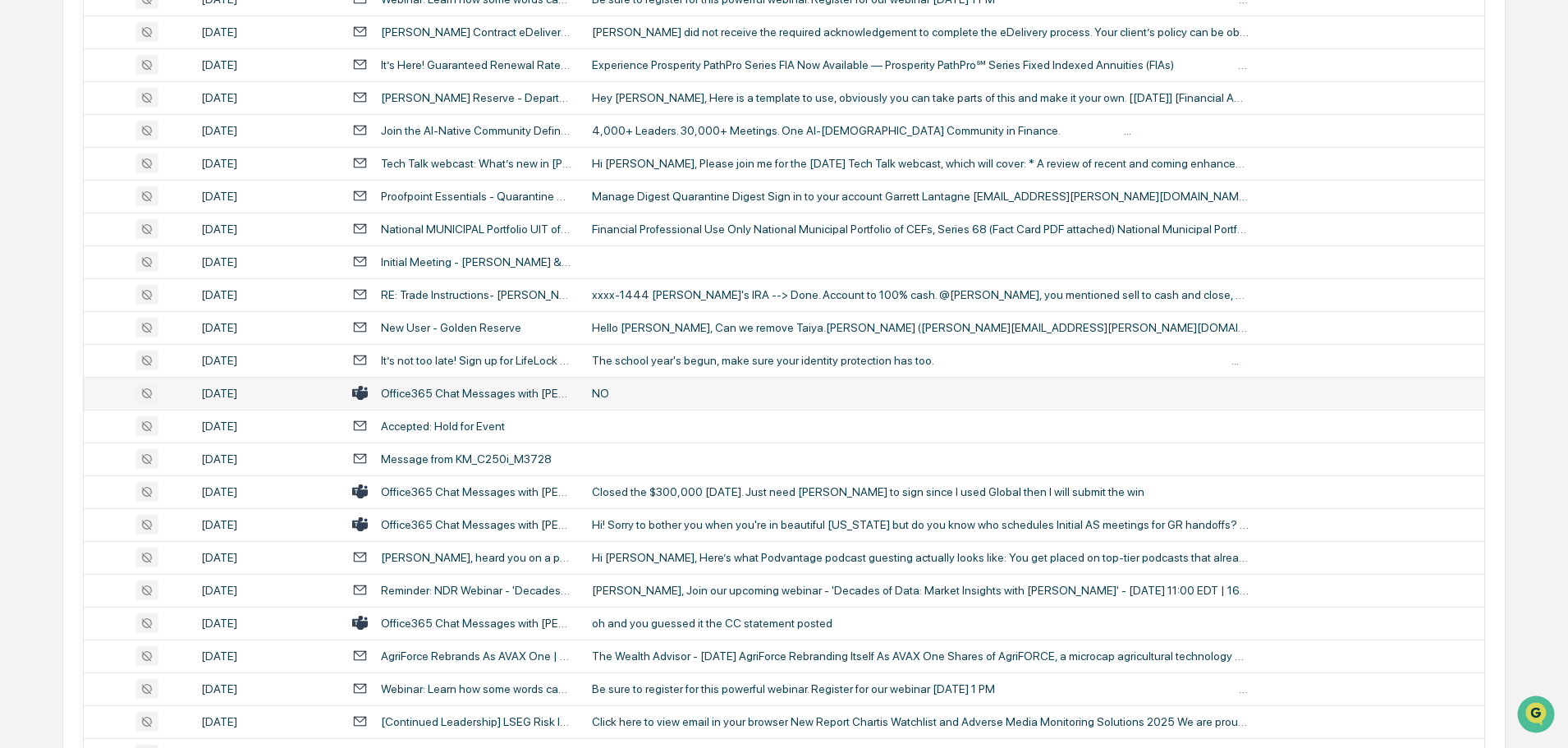
click at [652, 384] on td "NO" at bounding box center [1033, 393] width 903 height 33
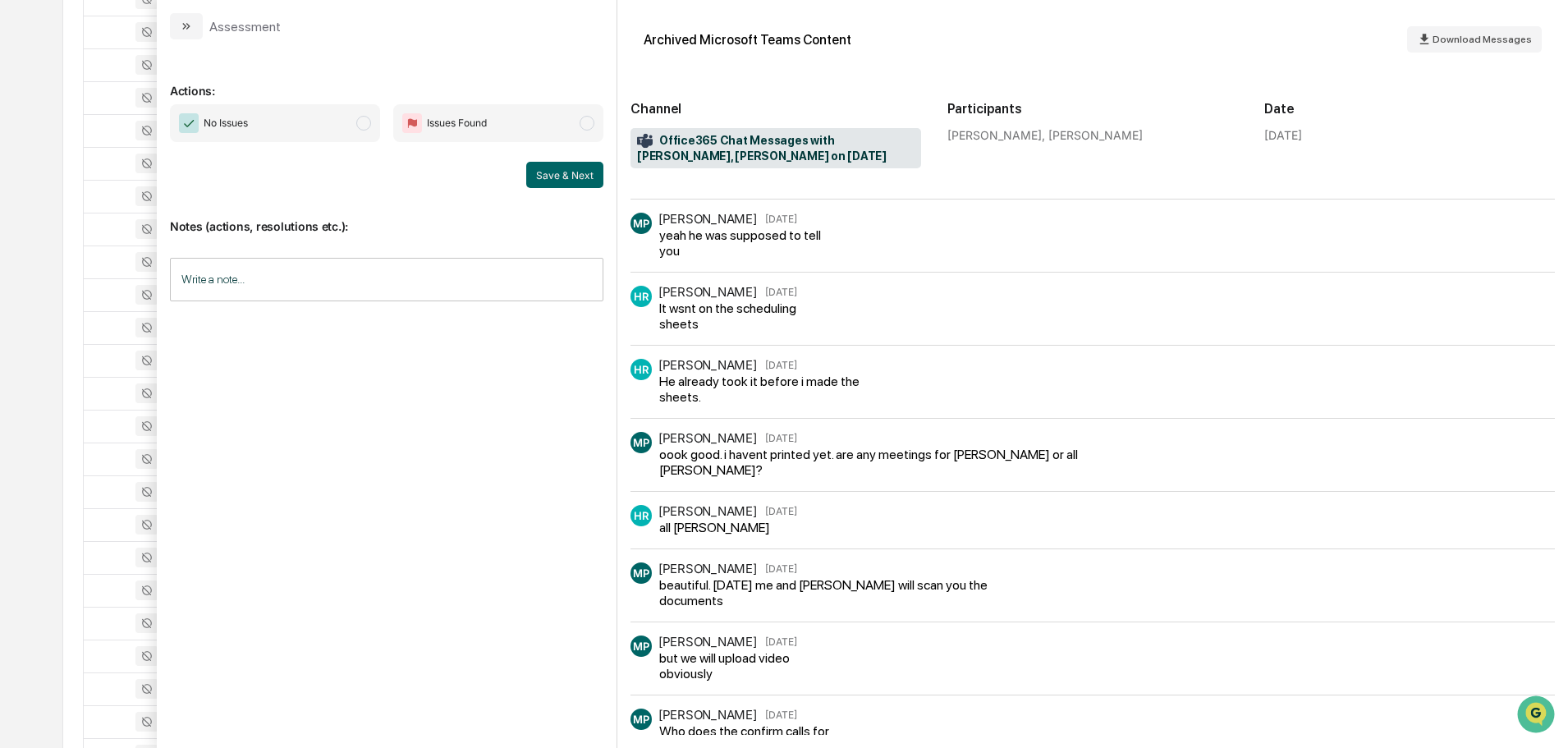
scroll to position [82, 0]
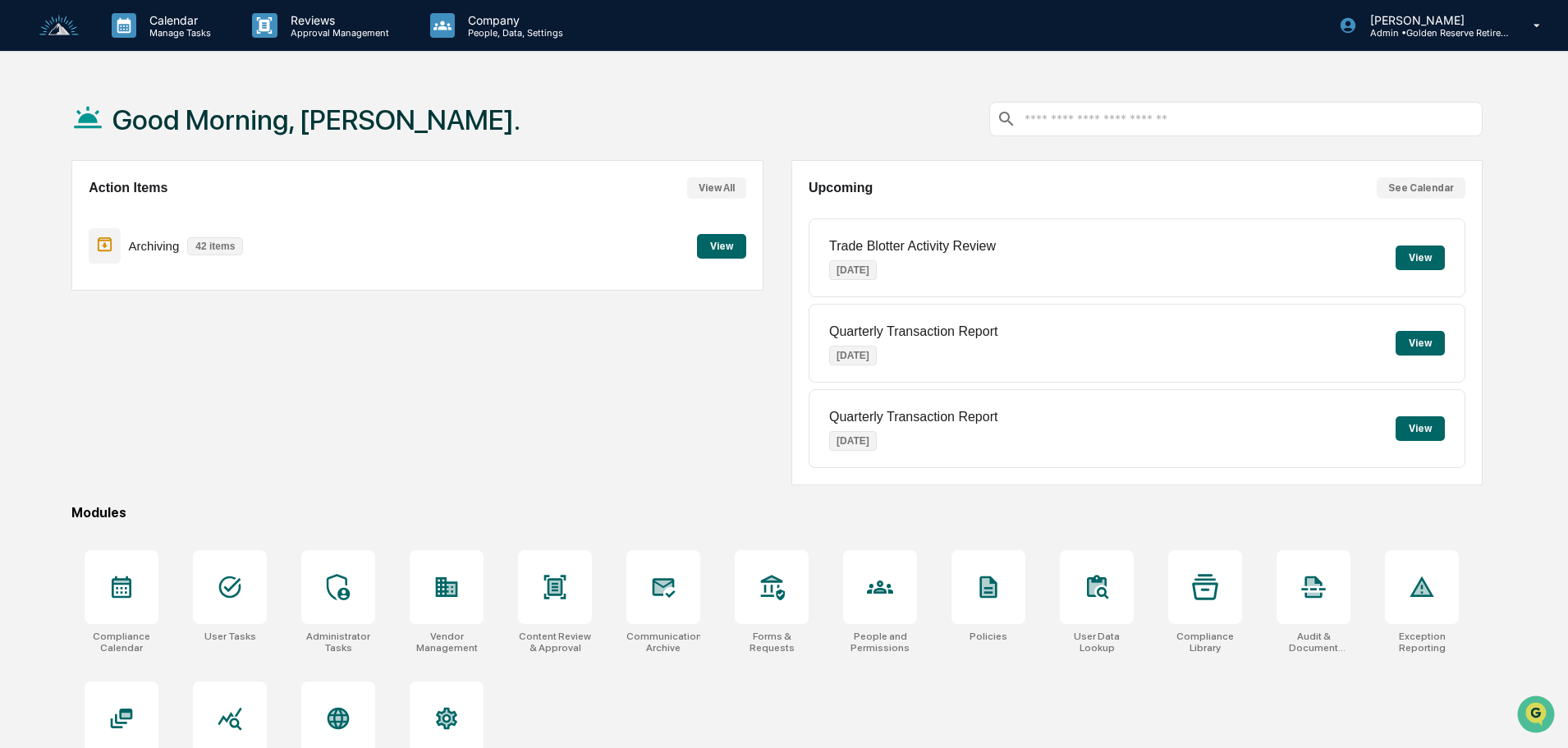
click at [706, 246] on button "View" at bounding box center [721, 246] width 50 height 24
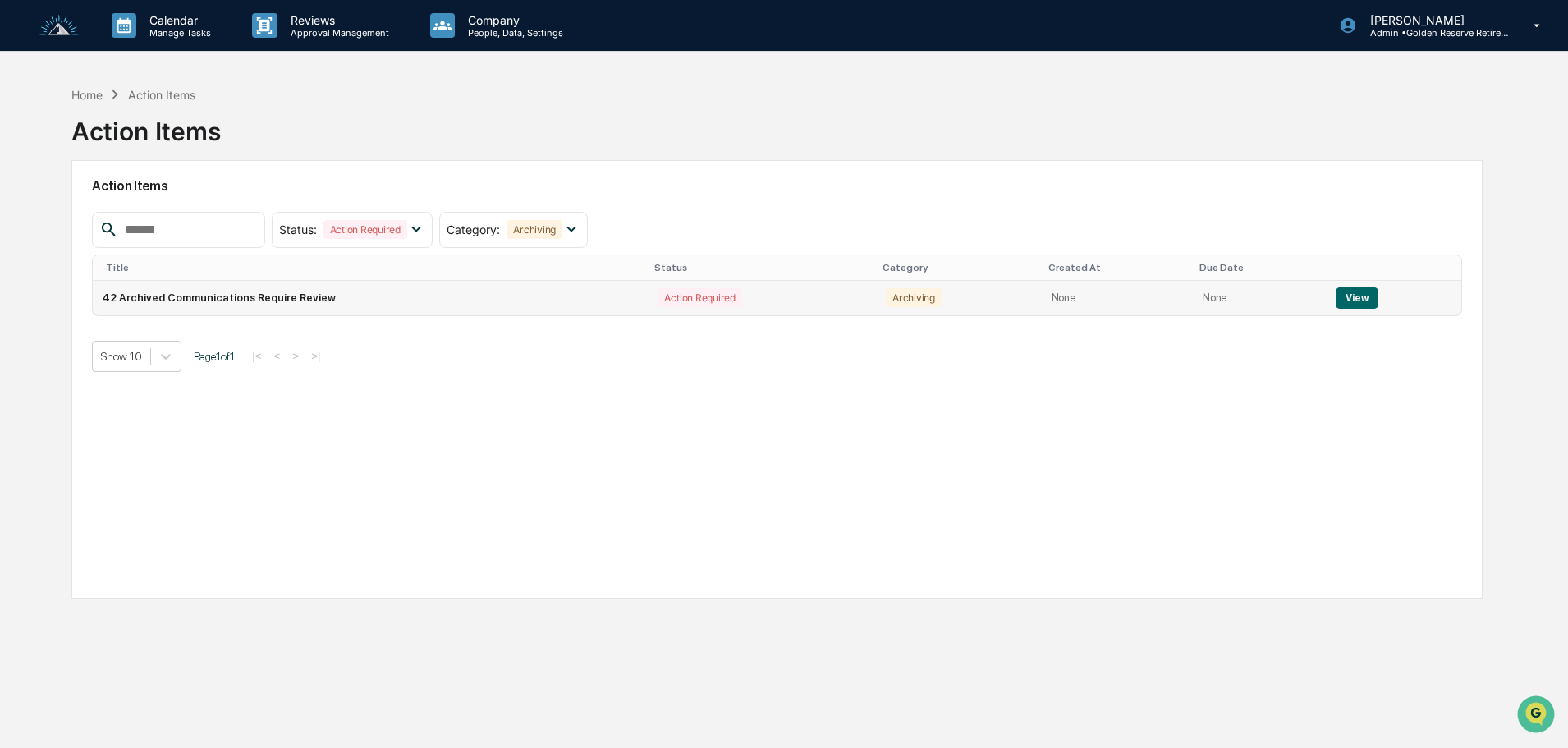
click at [1350, 291] on button "View" at bounding box center [1356, 298] width 42 height 21
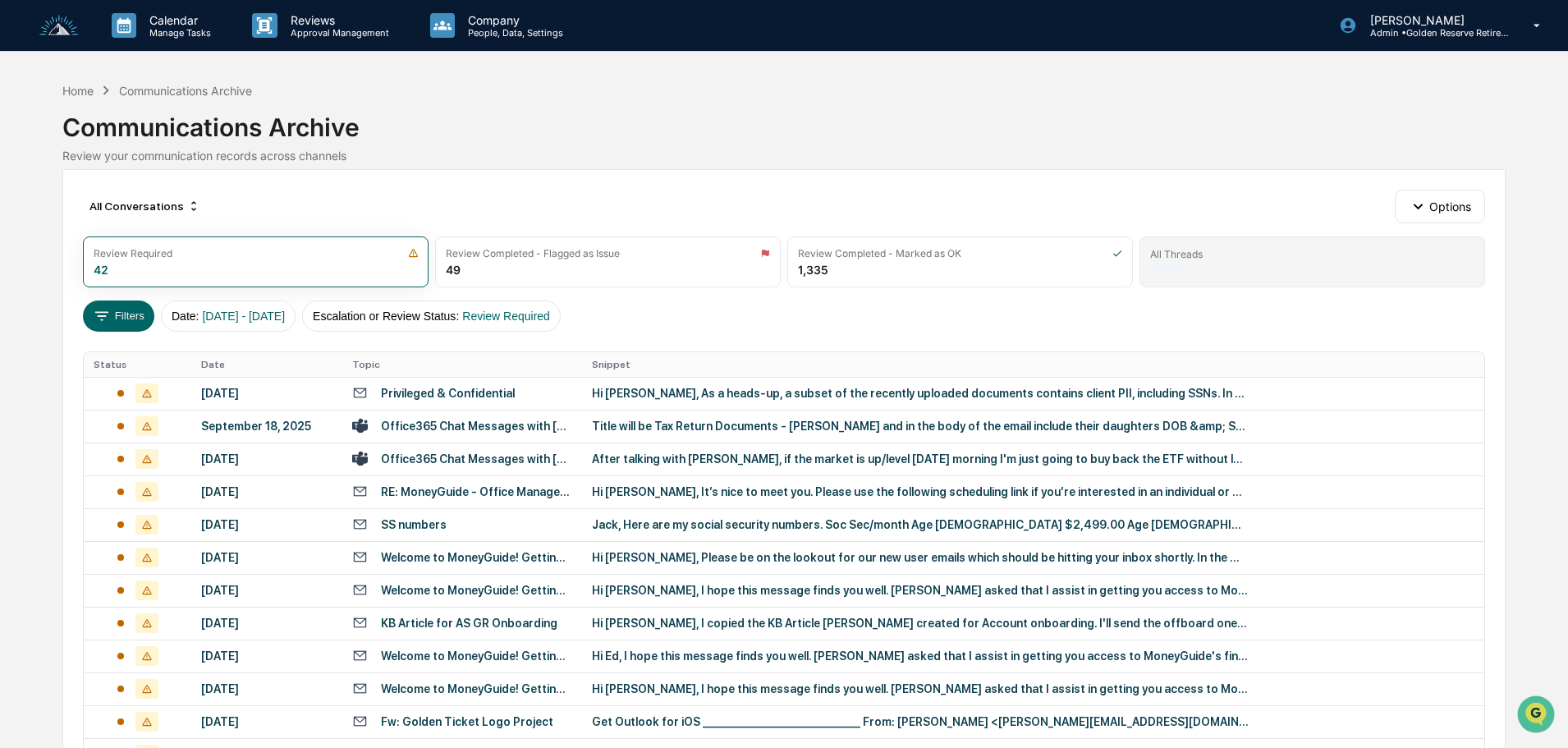
click at [1257, 269] on div "All Threads" at bounding box center [1312, 261] width 346 height 51
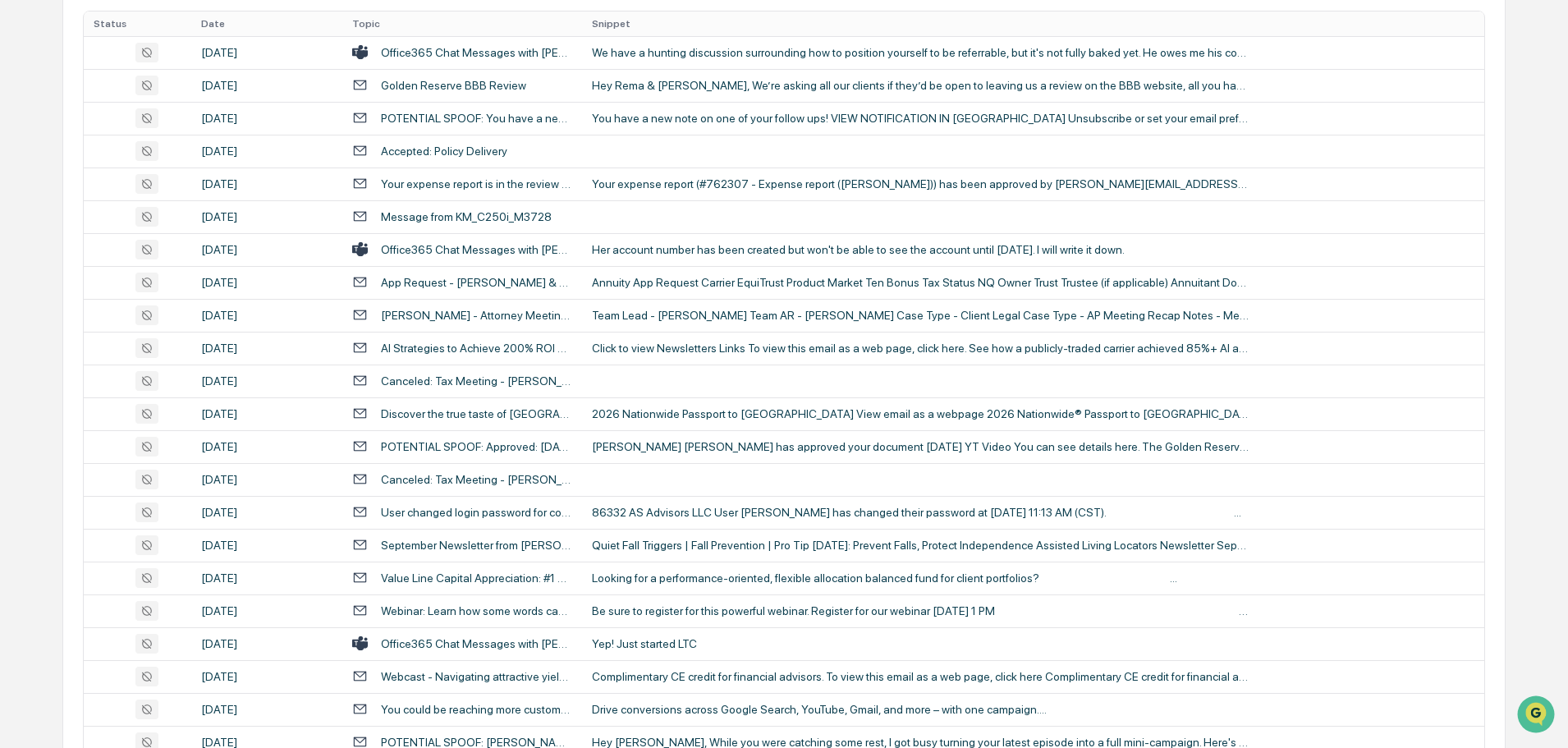
scroll to position [543, 0]
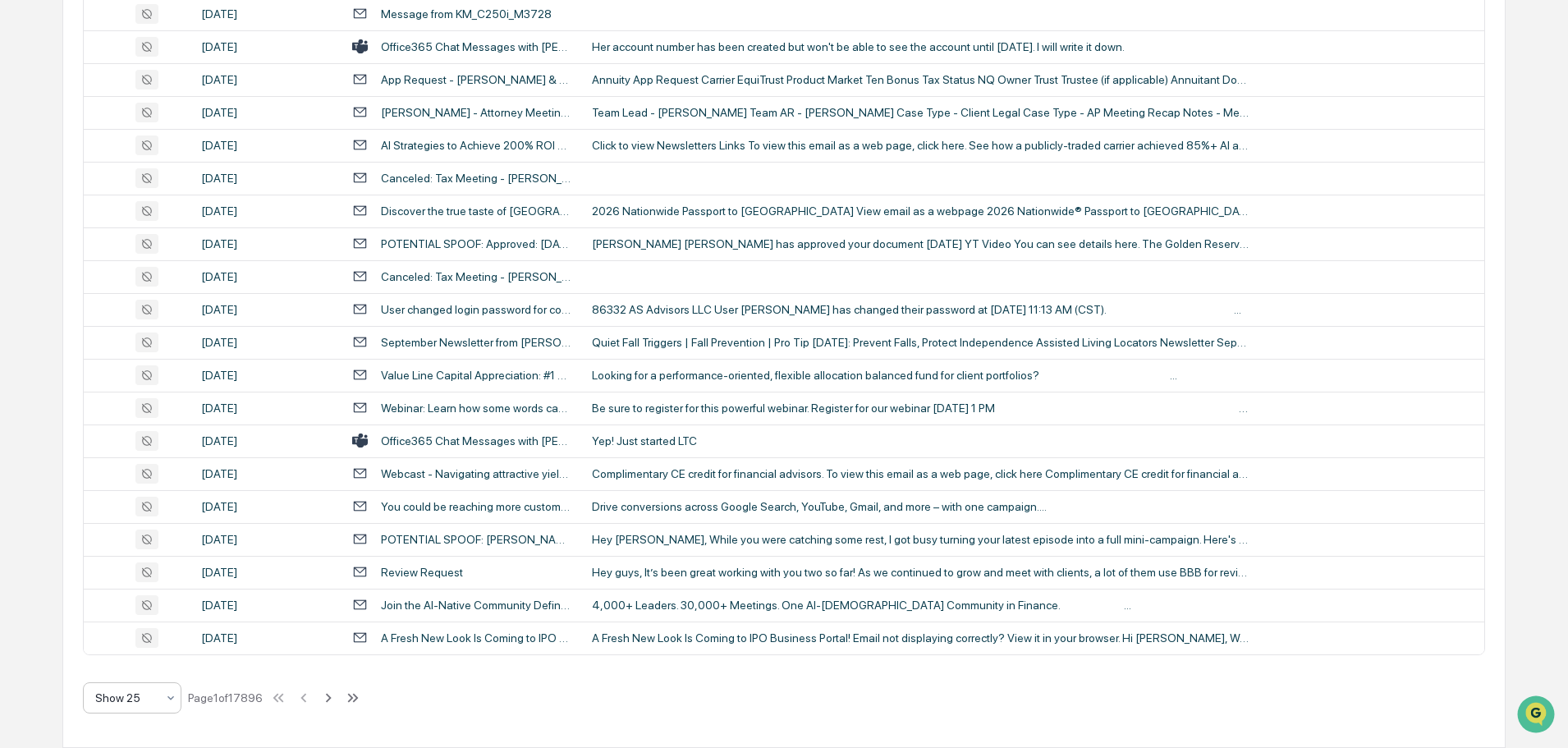
click at [148, 704] on div at bounding box center [125, 697] width 61 height 17
click at [149, 655] on div "Show 100" at bounding box center [132, 655] width 97 height 33
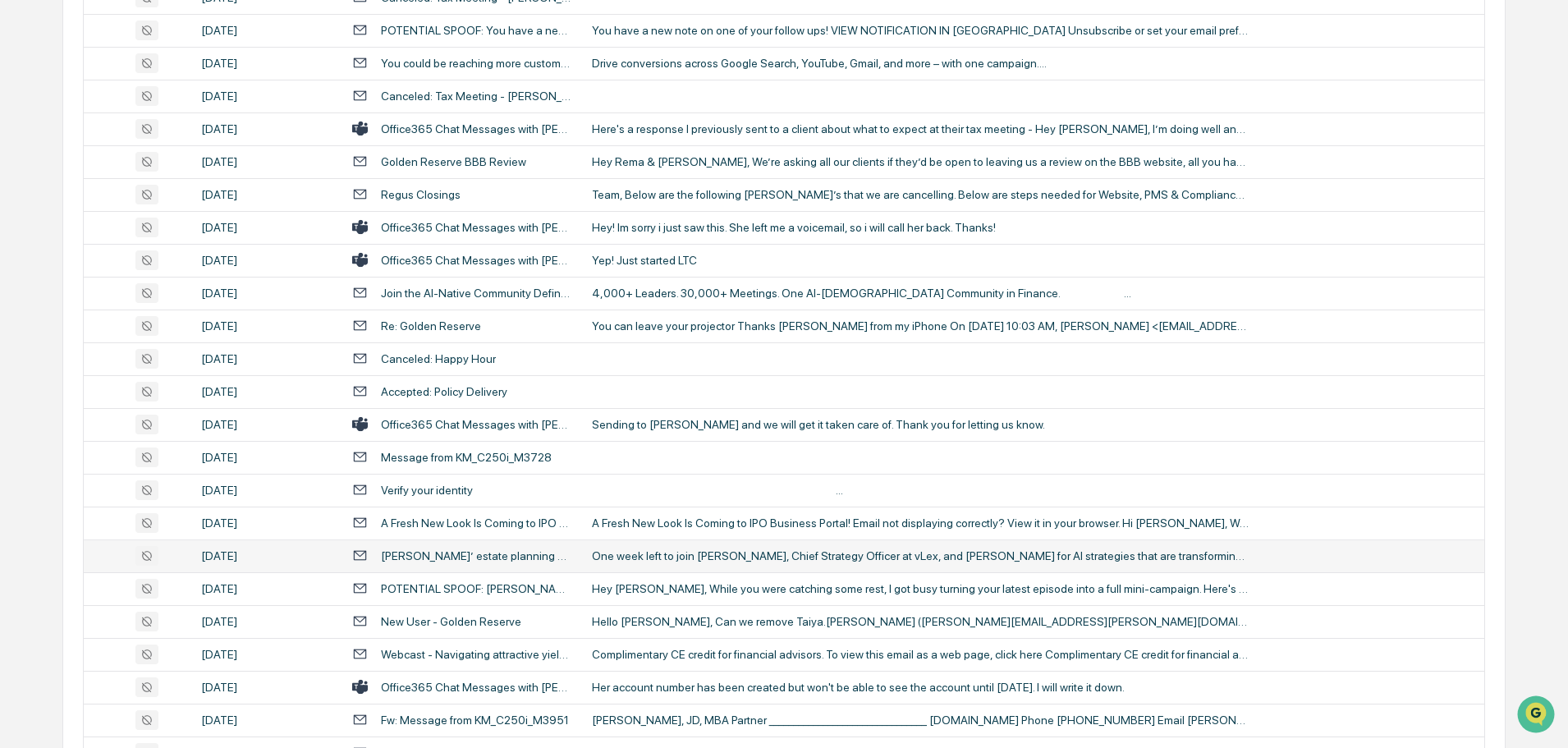
scroll to position [3006, 0]
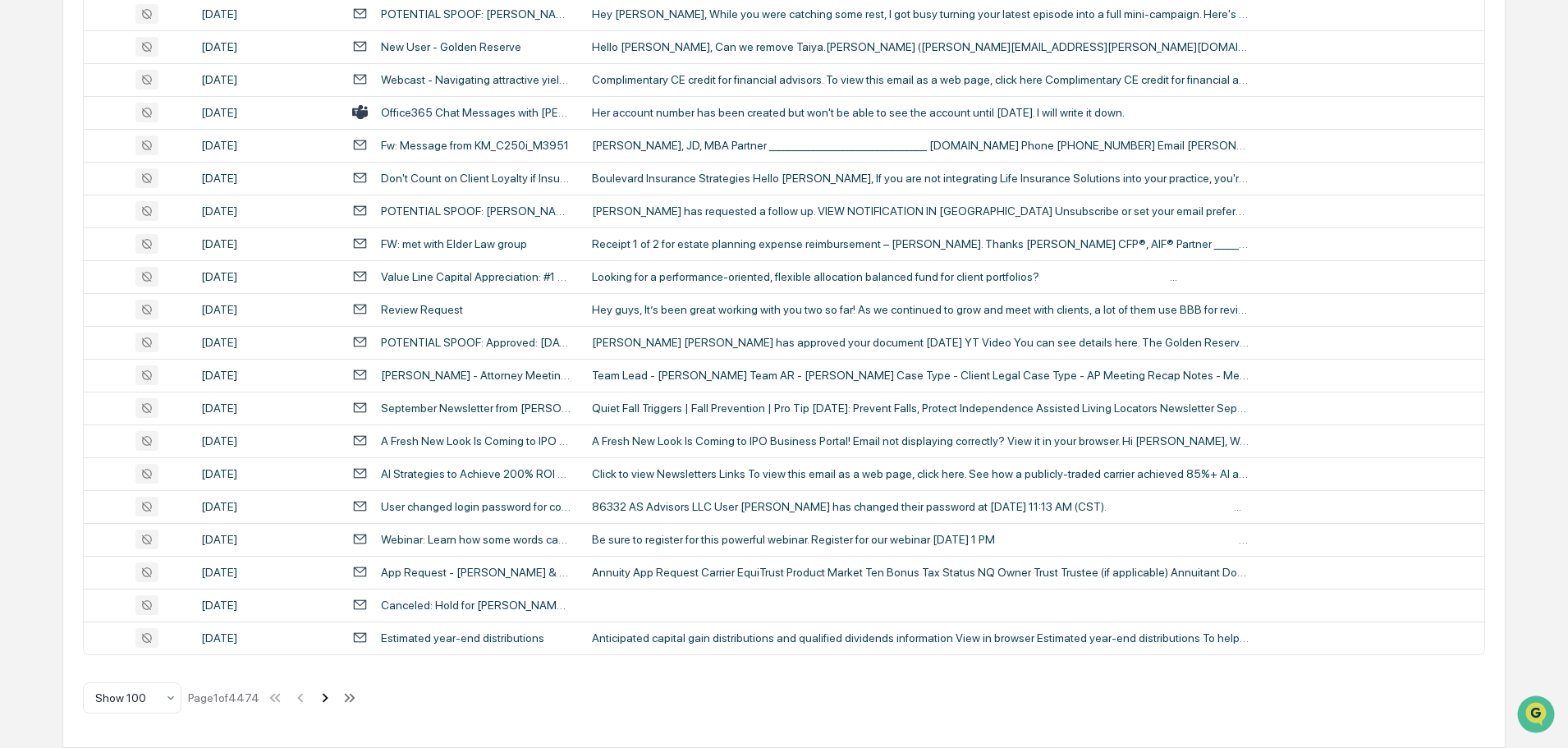
click at [325, 701] on icon at bounding box center [324, 697] width 18 height 18
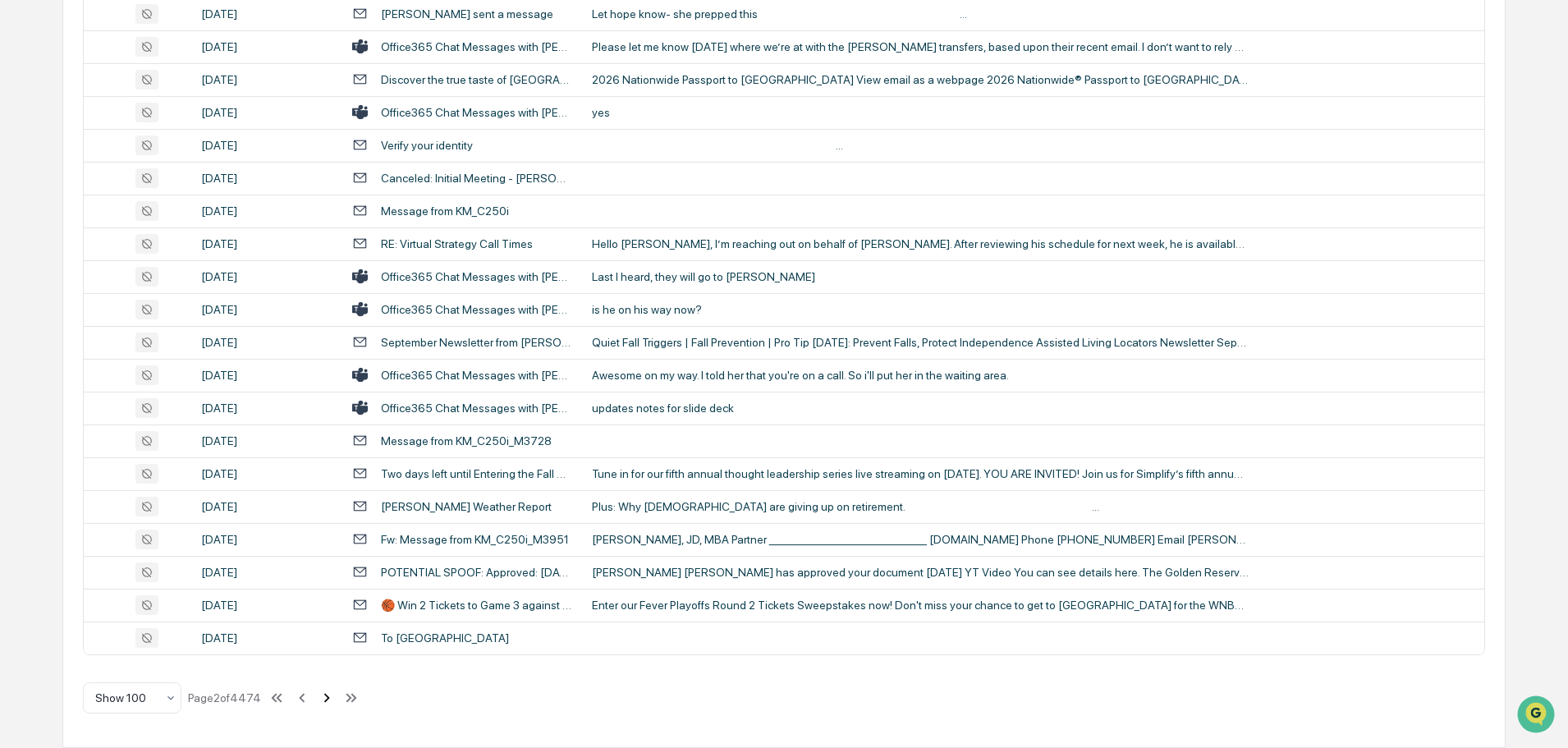
click at [328, 705] on icon at bounding box center [326, 697] width 18 height 18
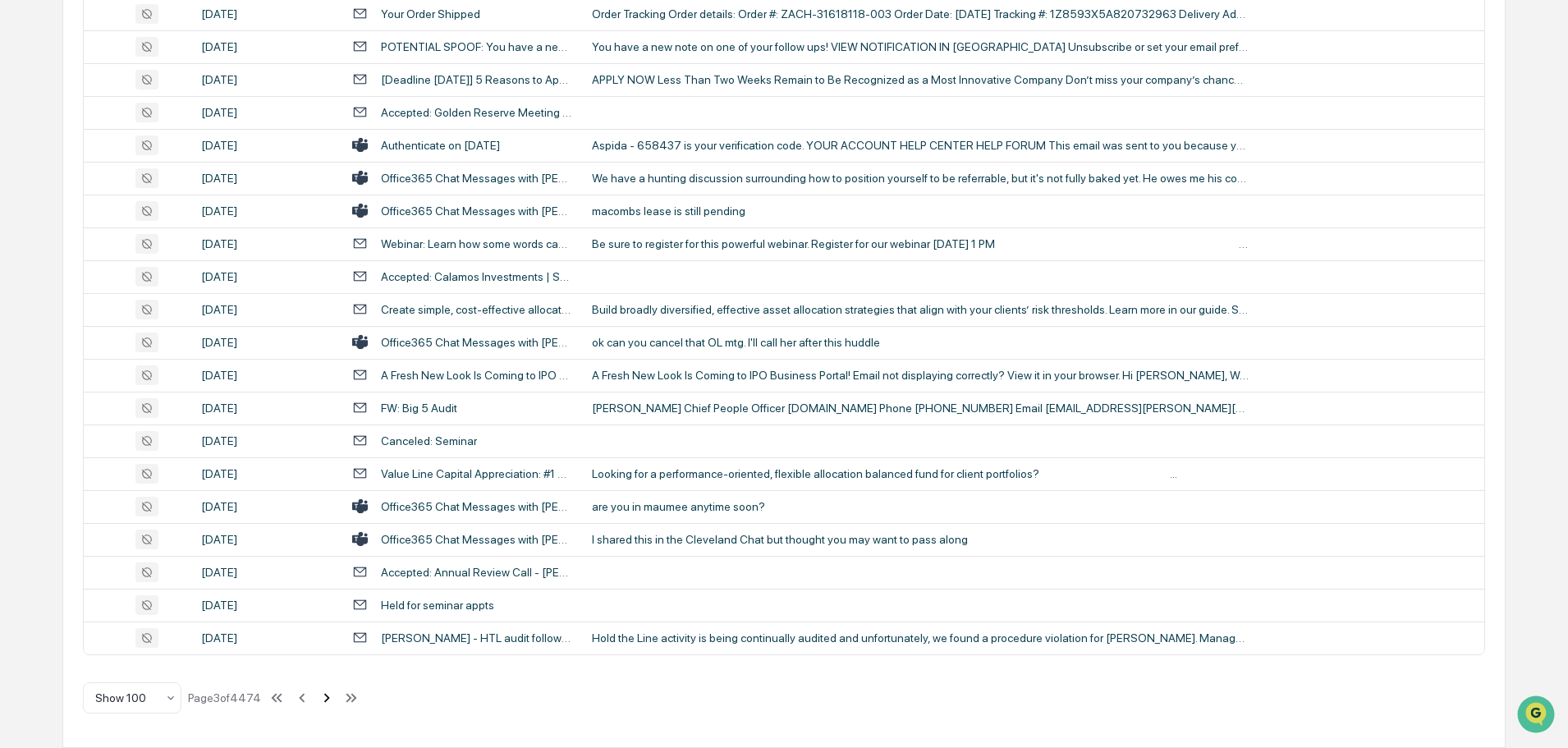
click at [328, 697] on icon at bounding box center [327, 697] width 6 height 9
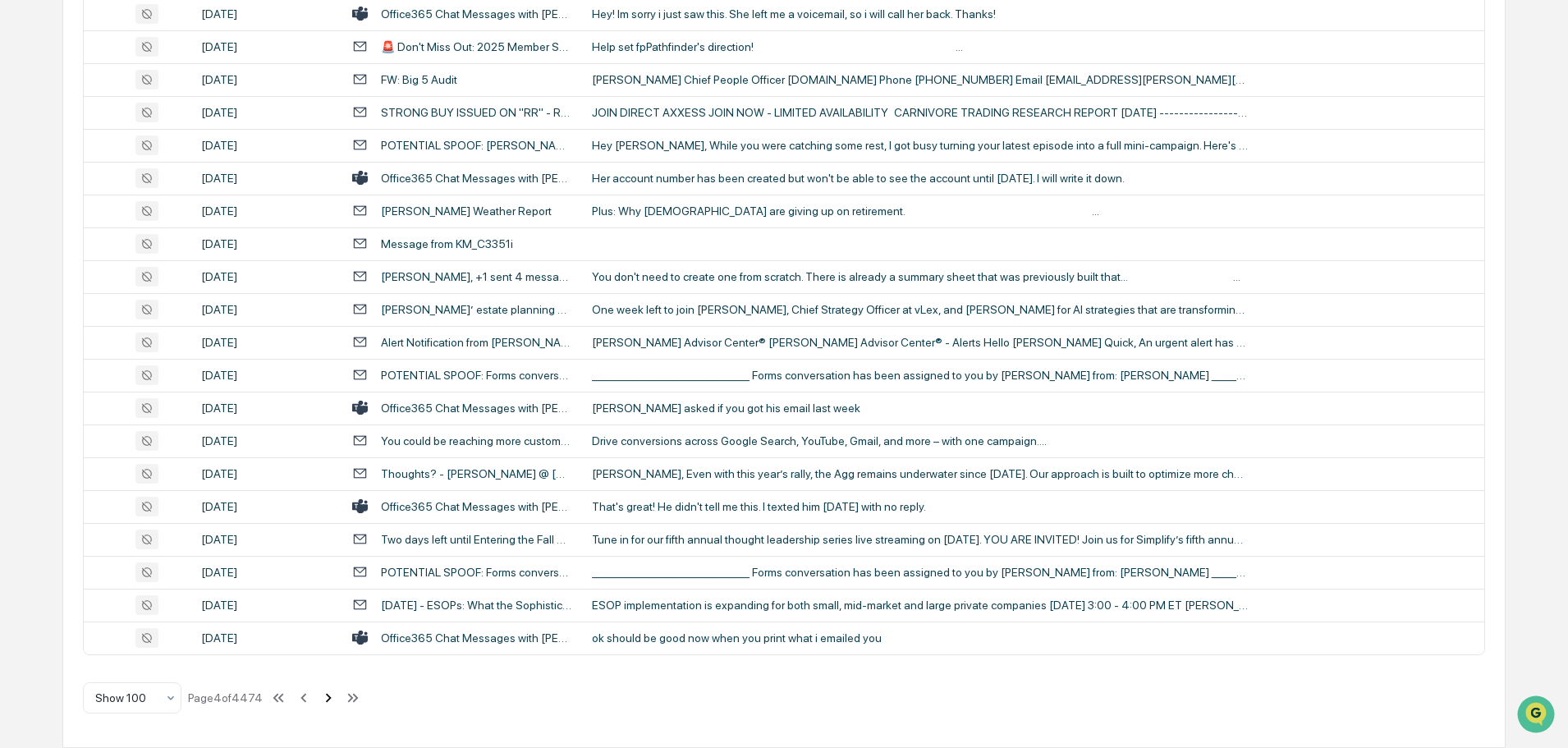
click at [325, 697] on icon at bounding box center [328, 697] width 18 height 18
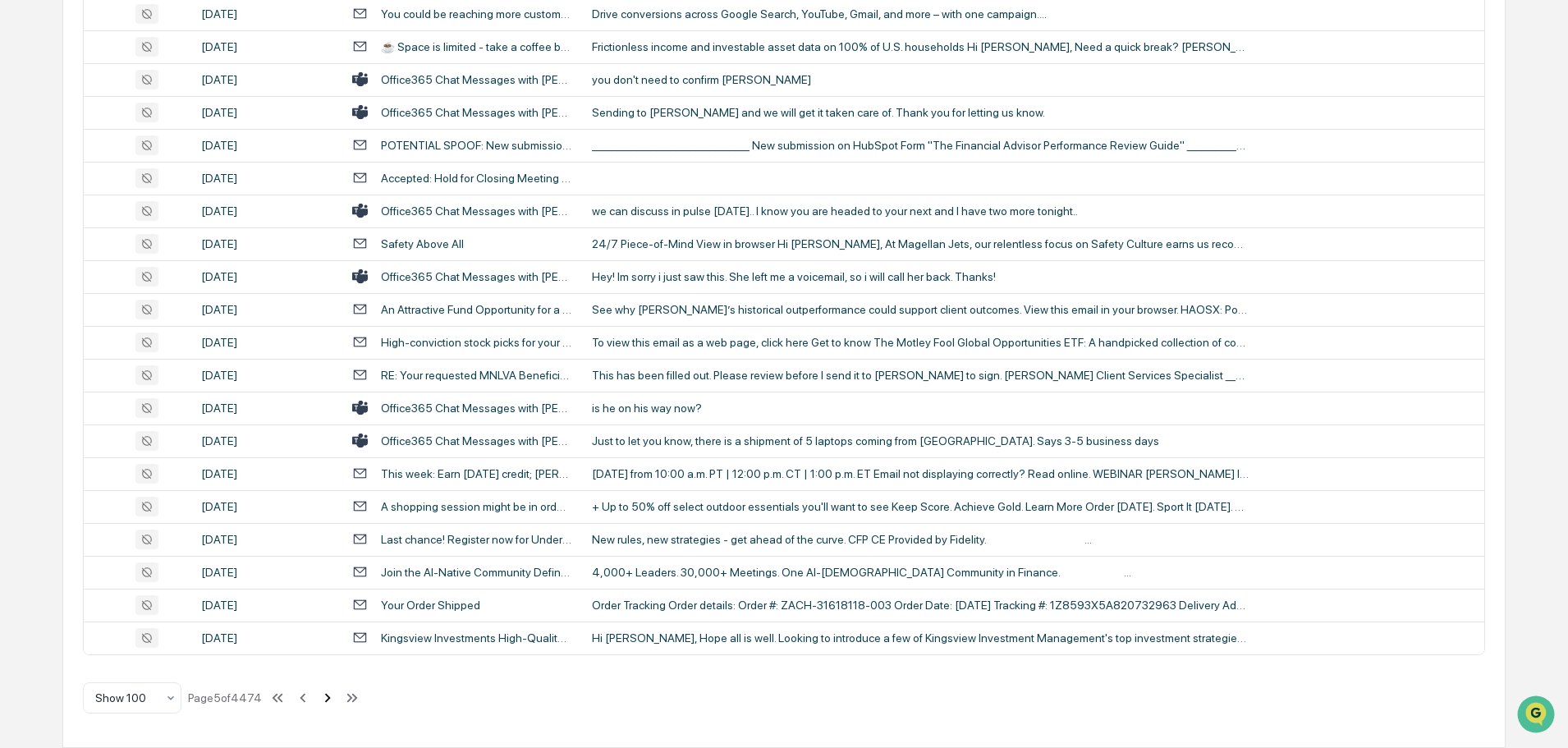
click at [324, 706] on icon at bounding box center [327, 697] width 18 height 18
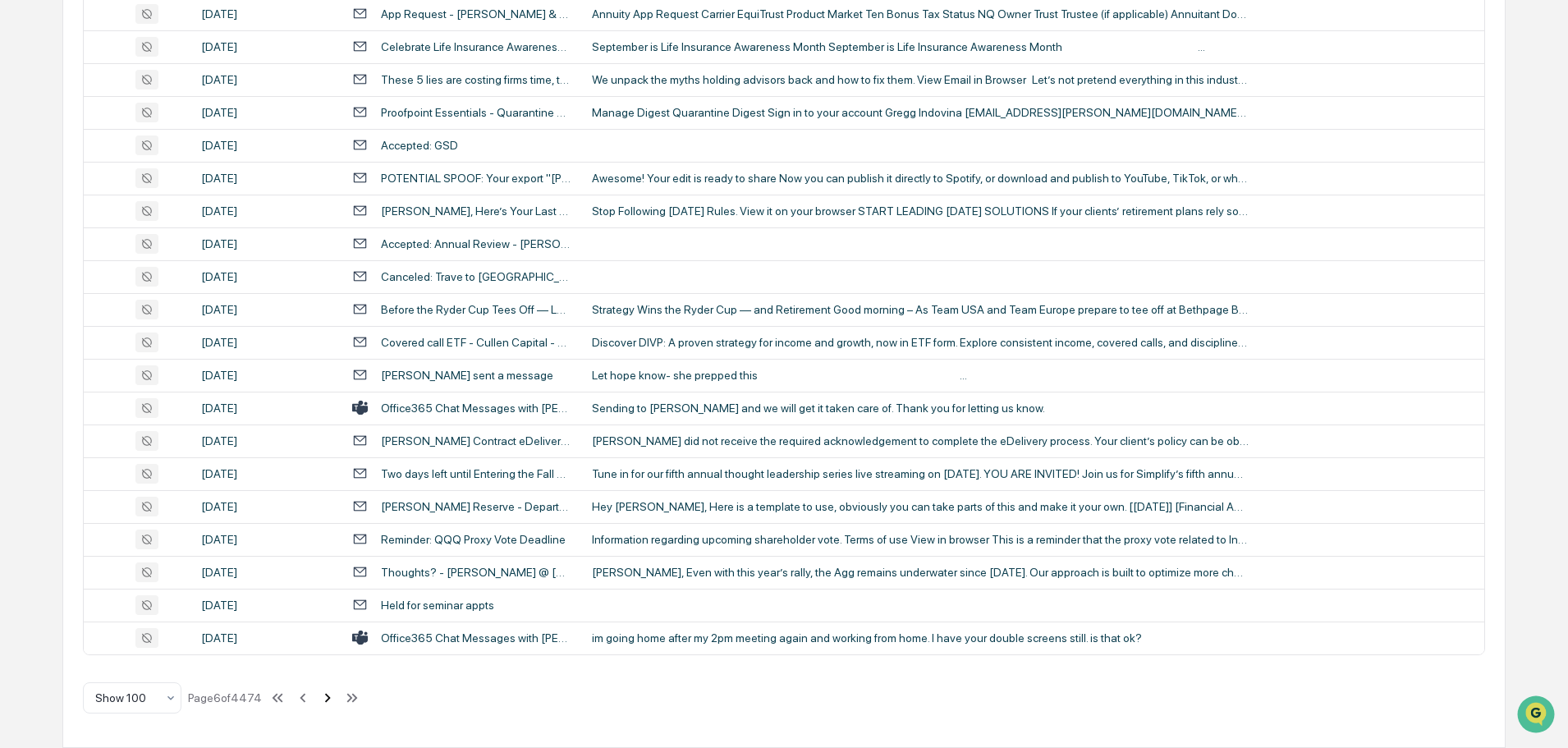
click at [325, 697] on icon at bounding box center [327, 697] width 18 height 18
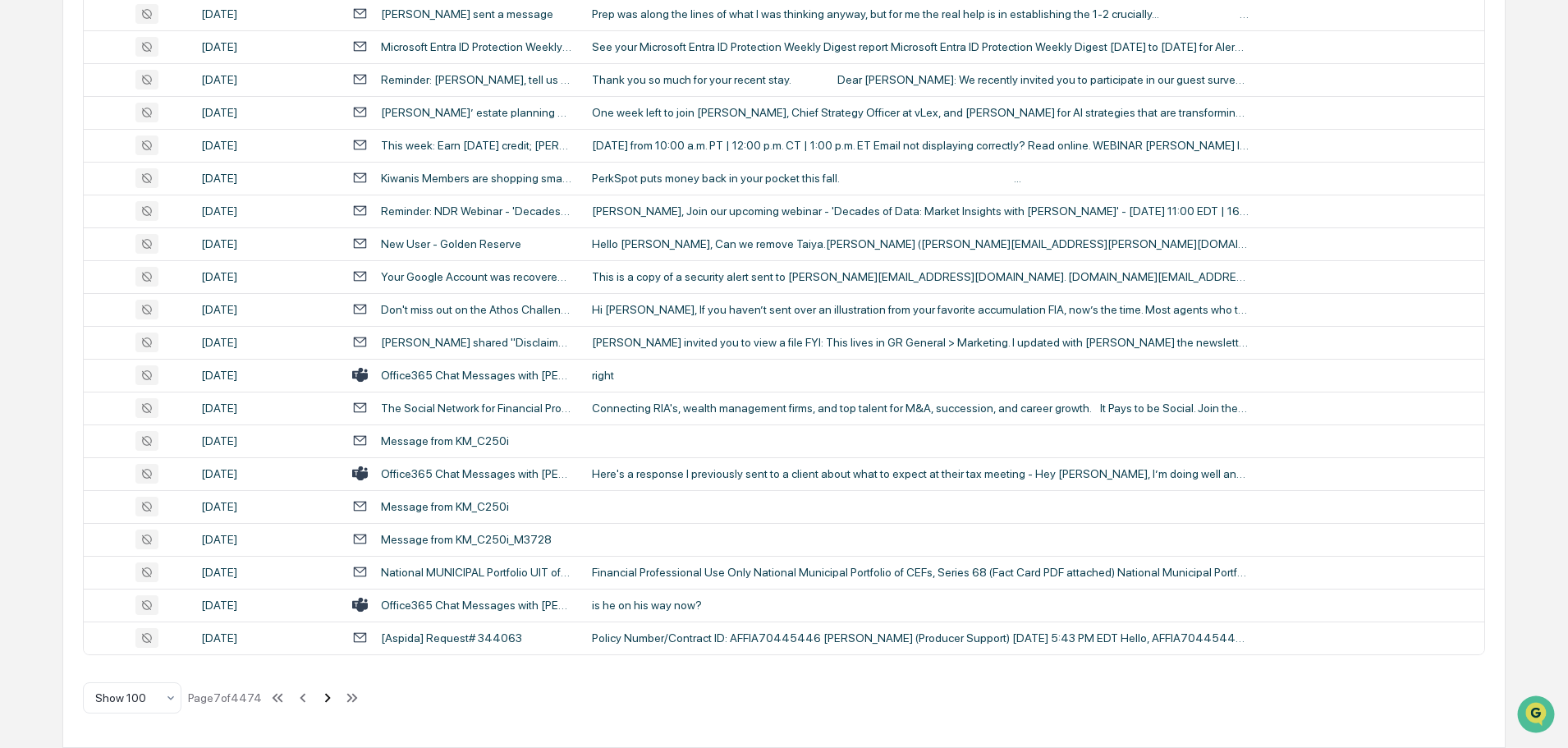
click at [328, 701] on icon at bounding box center [327, 697] width 18 height 18
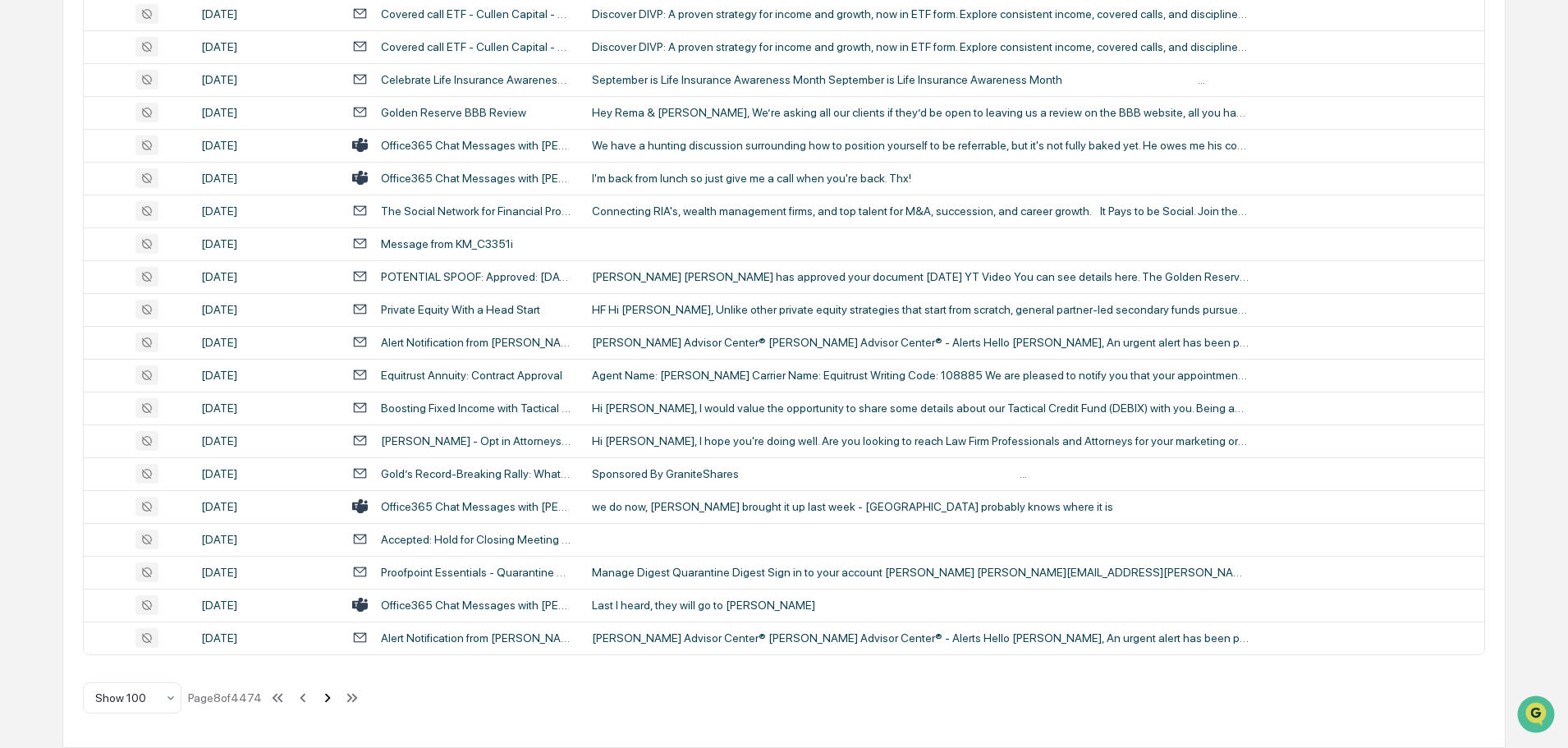
click at [330, 693] on icon at bounding box center [327, 697] width 18 height 18
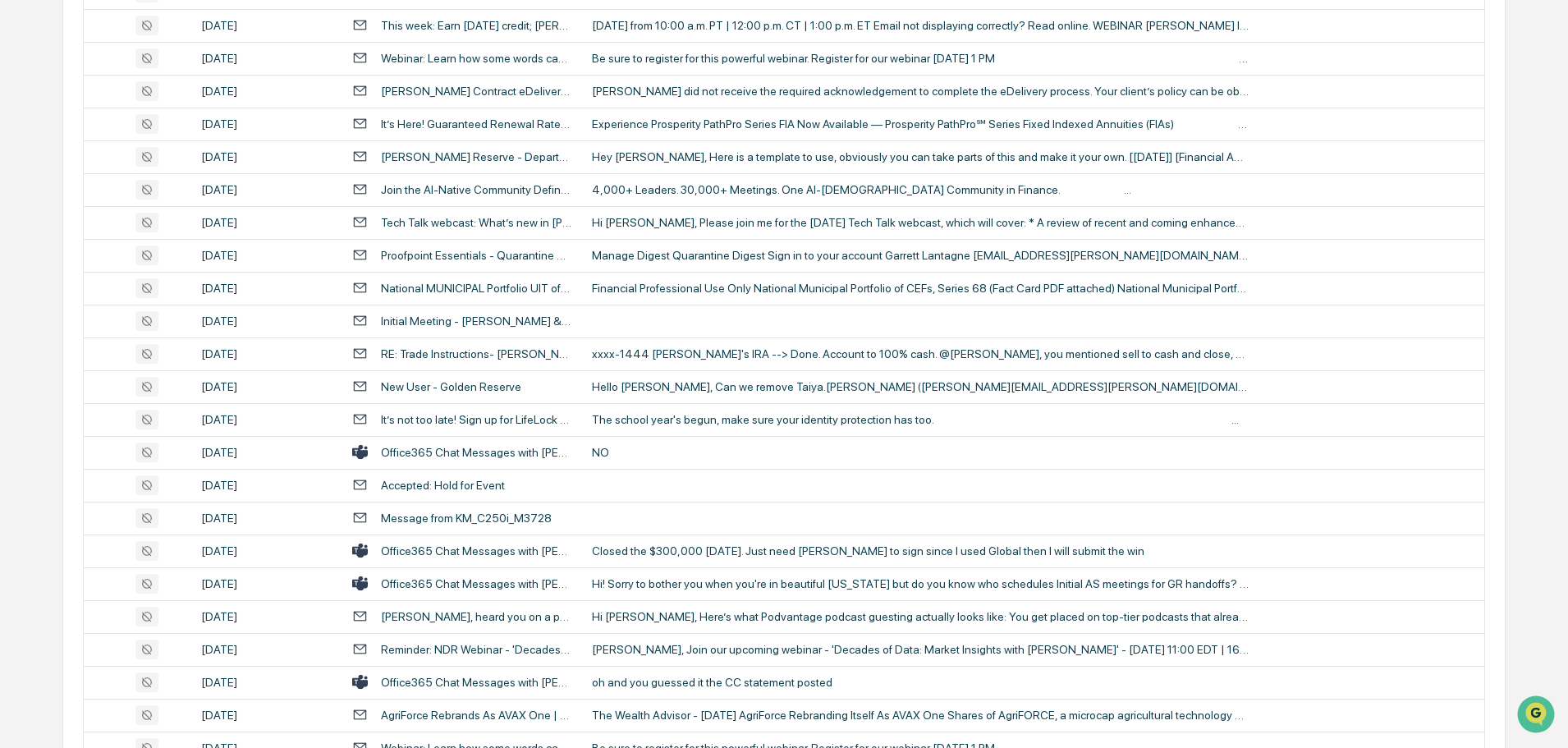
scroll to position [1118, 0]
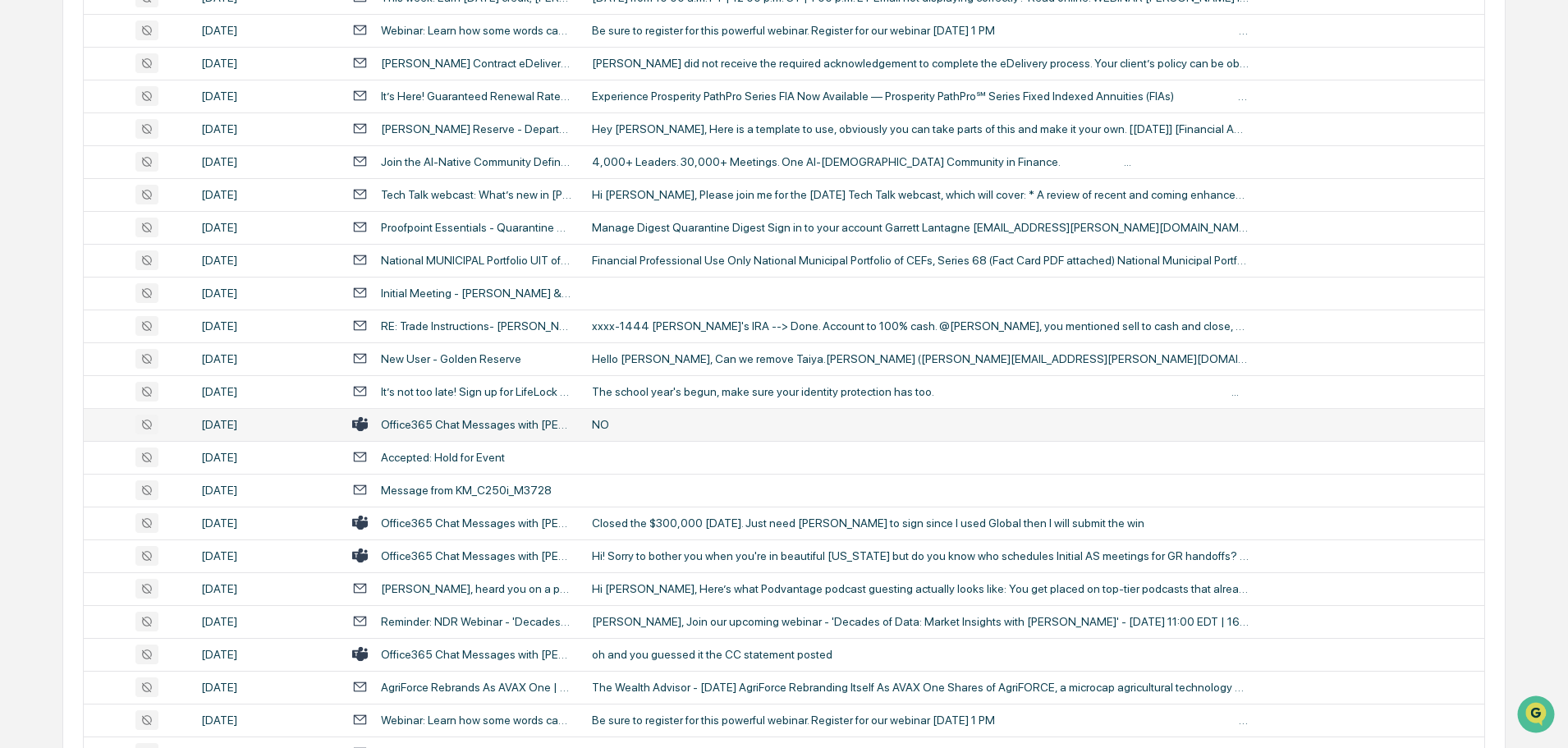
click at [665, 430] on div "NO" at bounding box center [920, 425] width 657 height 14
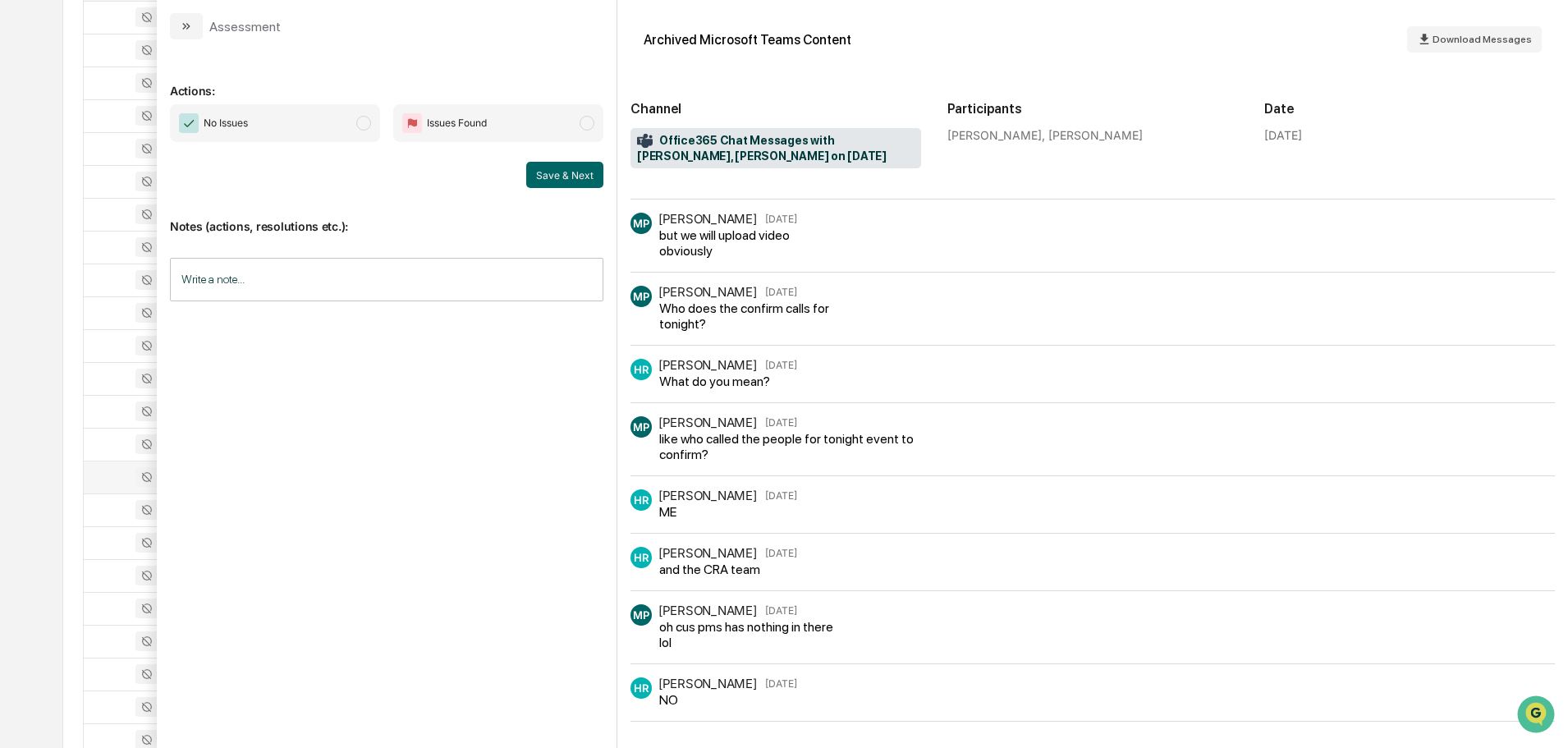
scroll to position [1036, 0]
click at [187, 26] on icon "modal" at bounding box center [187, 26] width 14 height 14
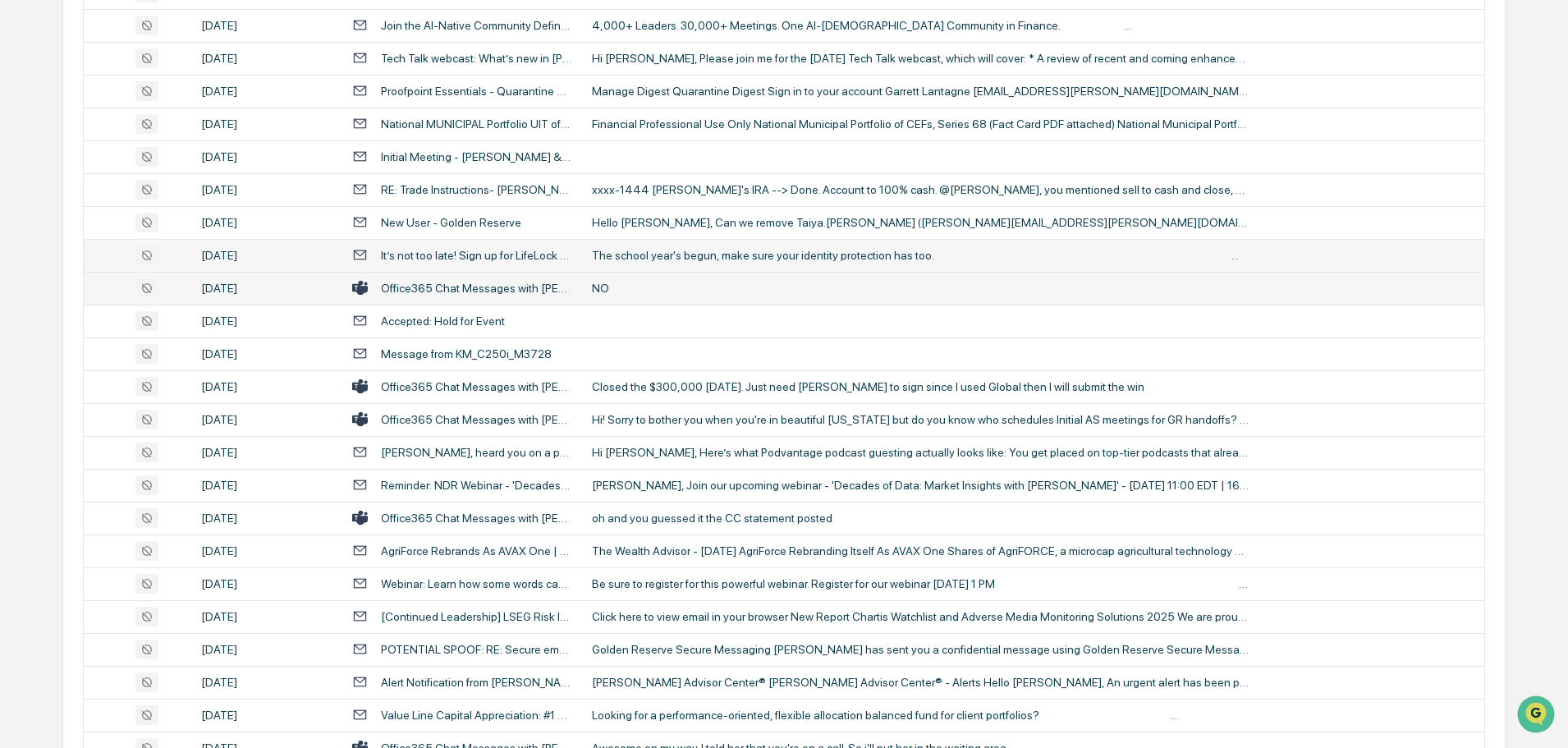
scroll to position [1282, 0]
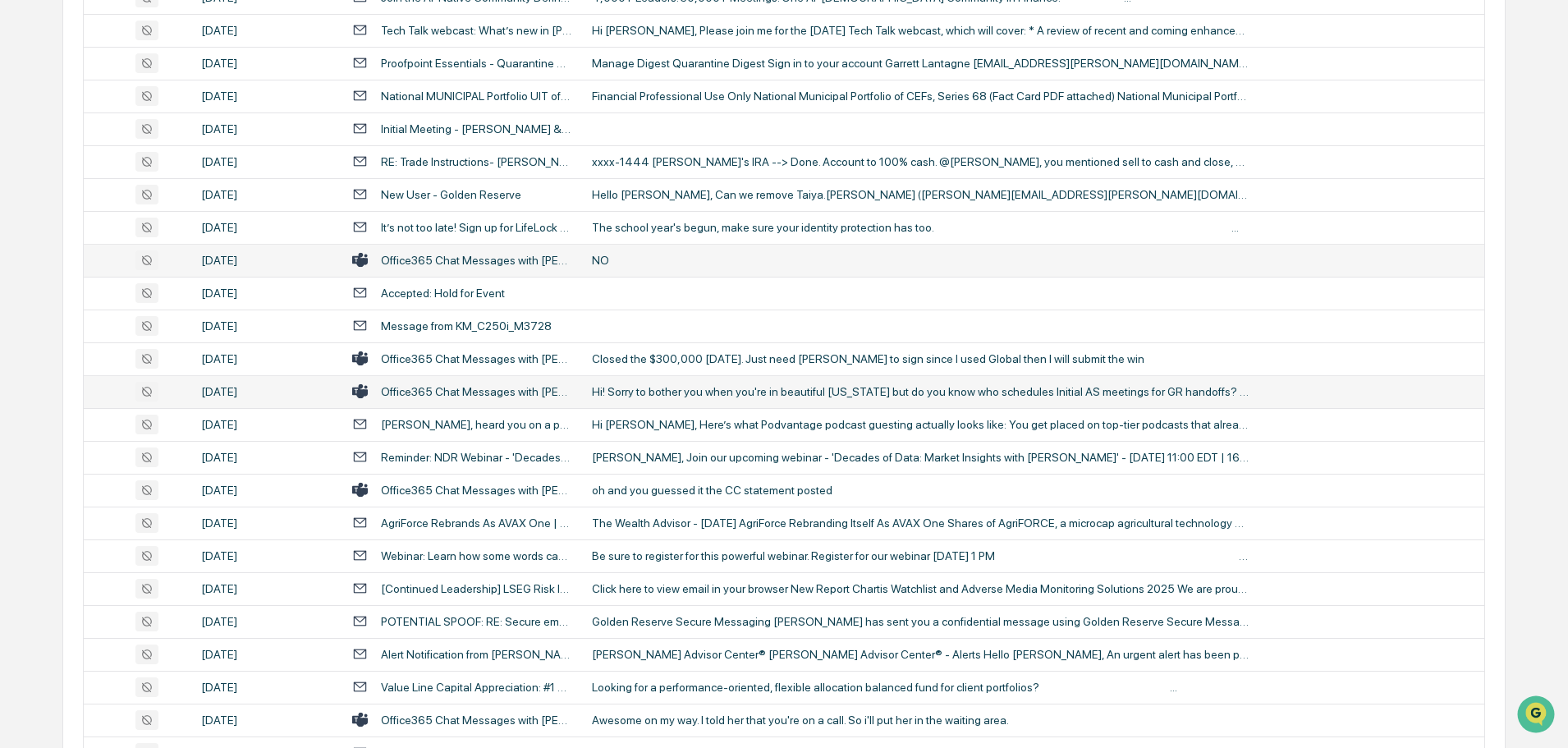
click at [705, 387] on div "Hi! Sorry to bother you when you're in beautiful [US_STATE] but do you know who…" at bounding box center [920, 391] width 657 height 14
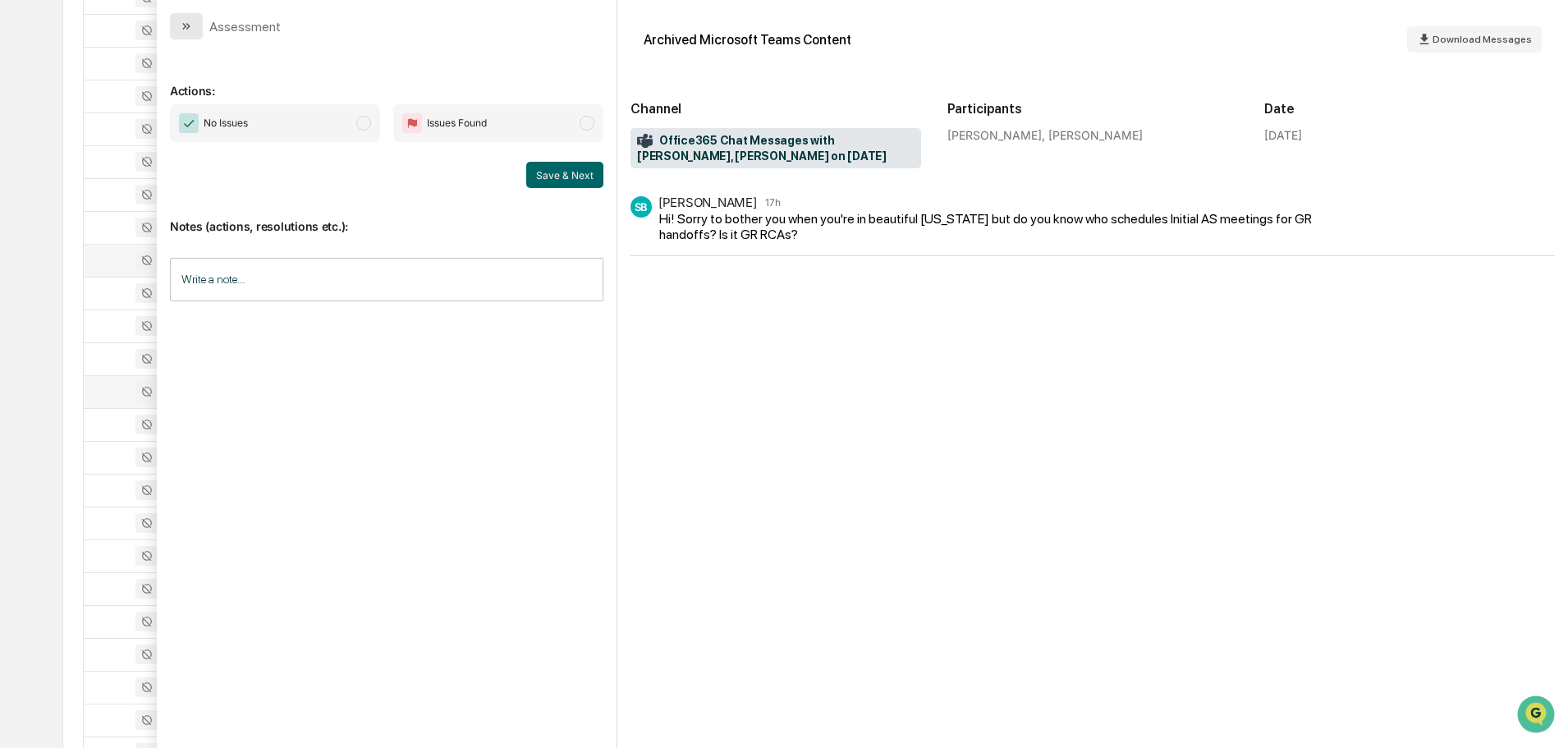
click at [184, 21] on icon "modal" at bounding box center [187, 26] width 14 height 14
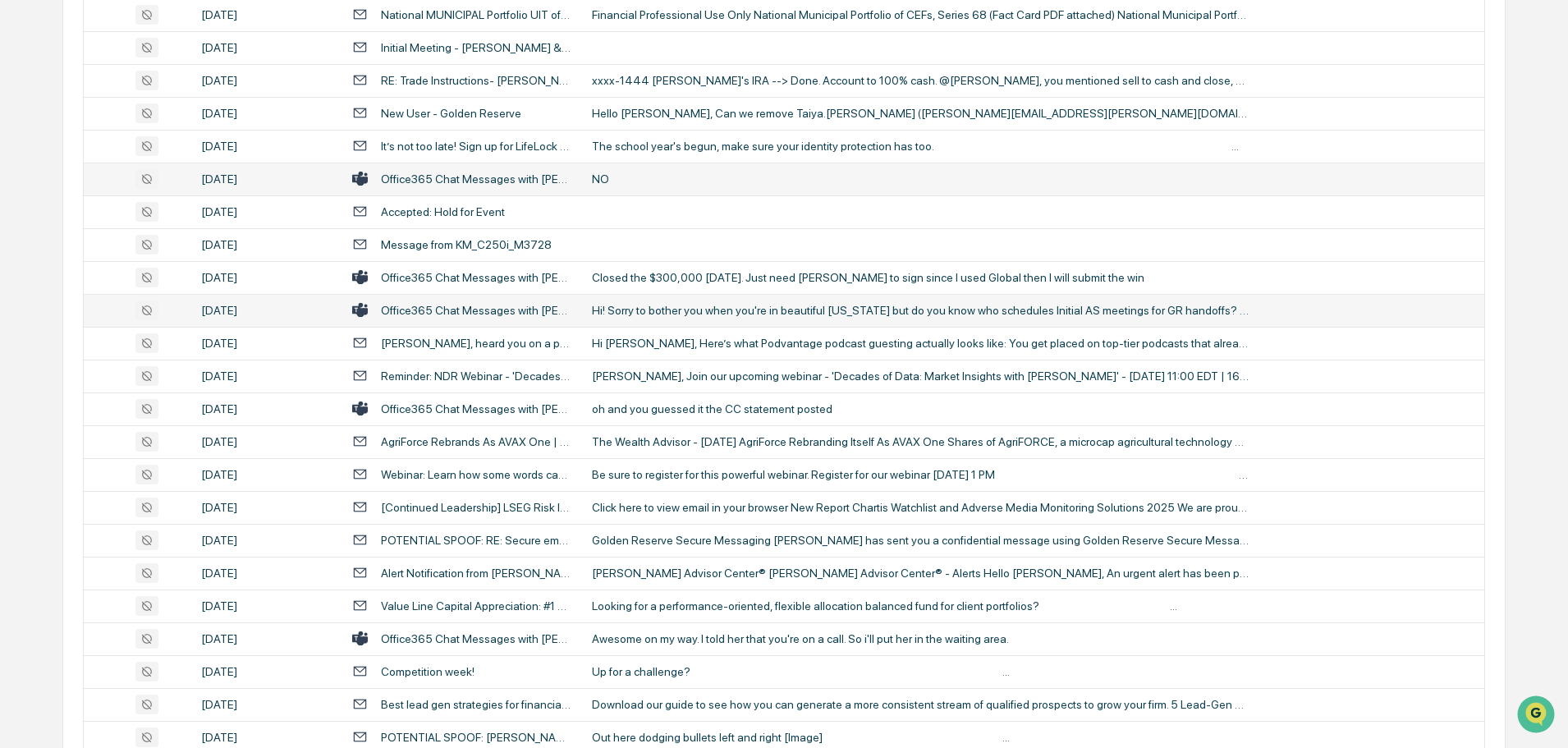
scroll to position [1364, 0]
click at [708, 411] on div "oh and you guessed it the CC statement posted" at bounding box center [920, 408] width 657 height 14
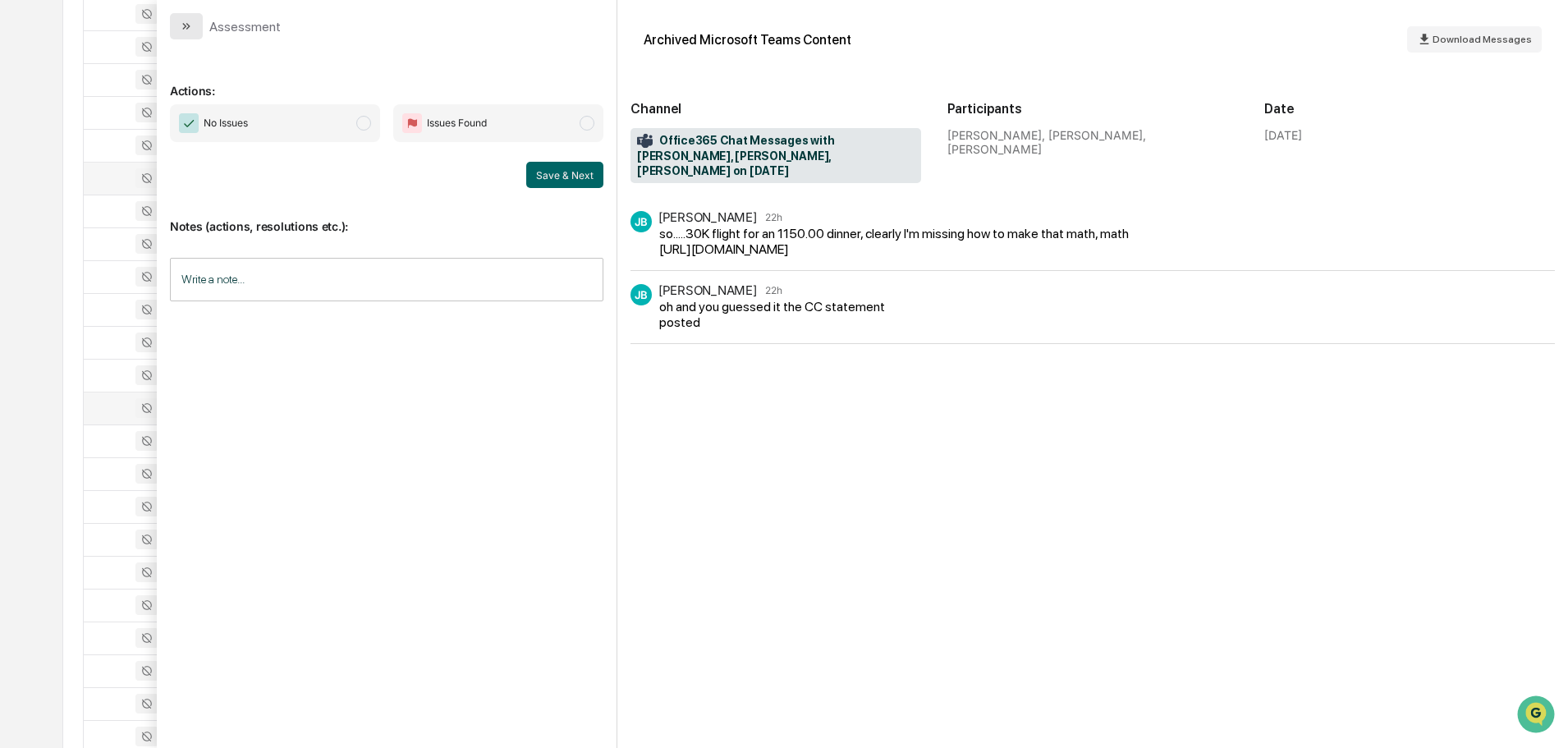
click at [178, 19] on button "modal" at bounding box center [187, 26] width 33 height 26
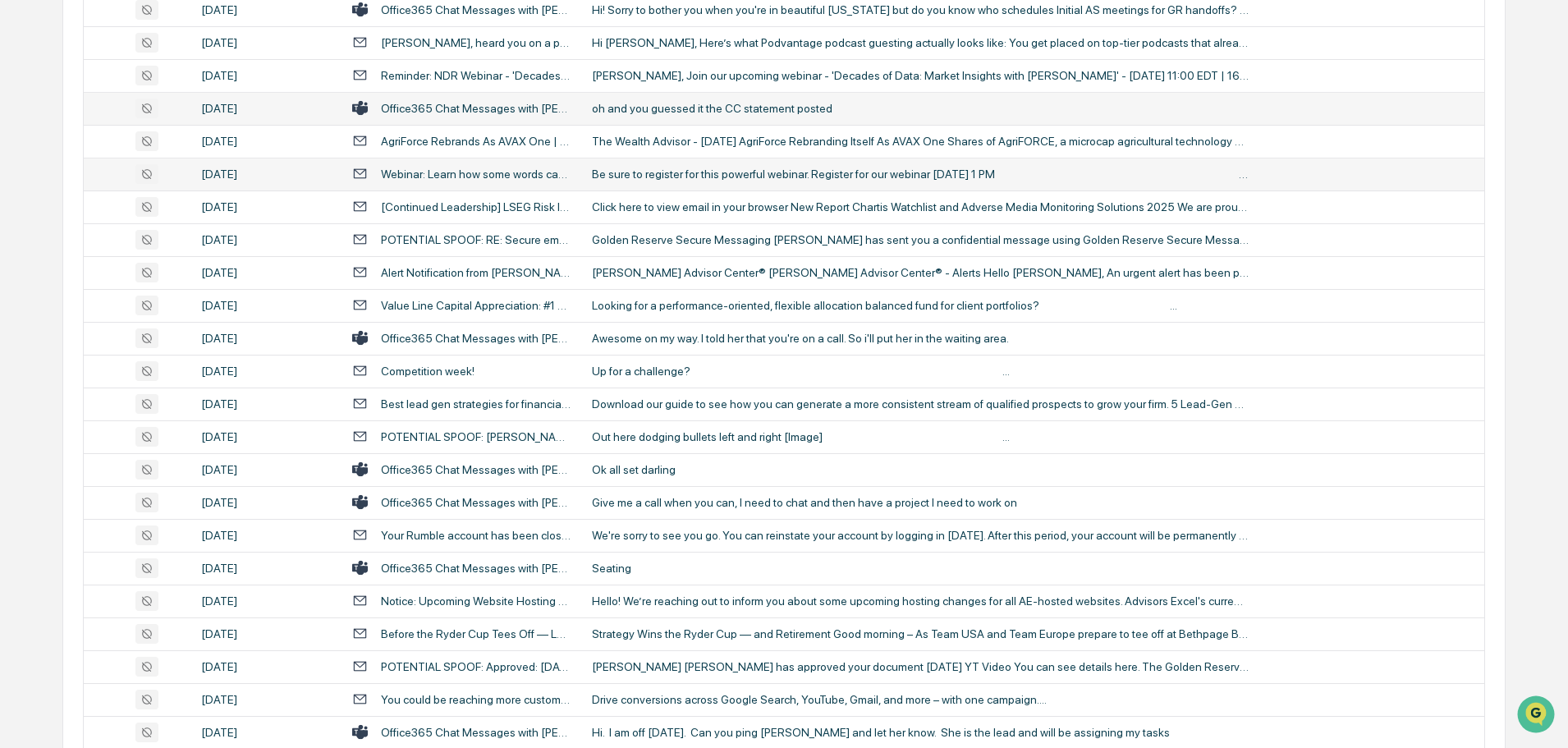
scroll to position [1692, 0]
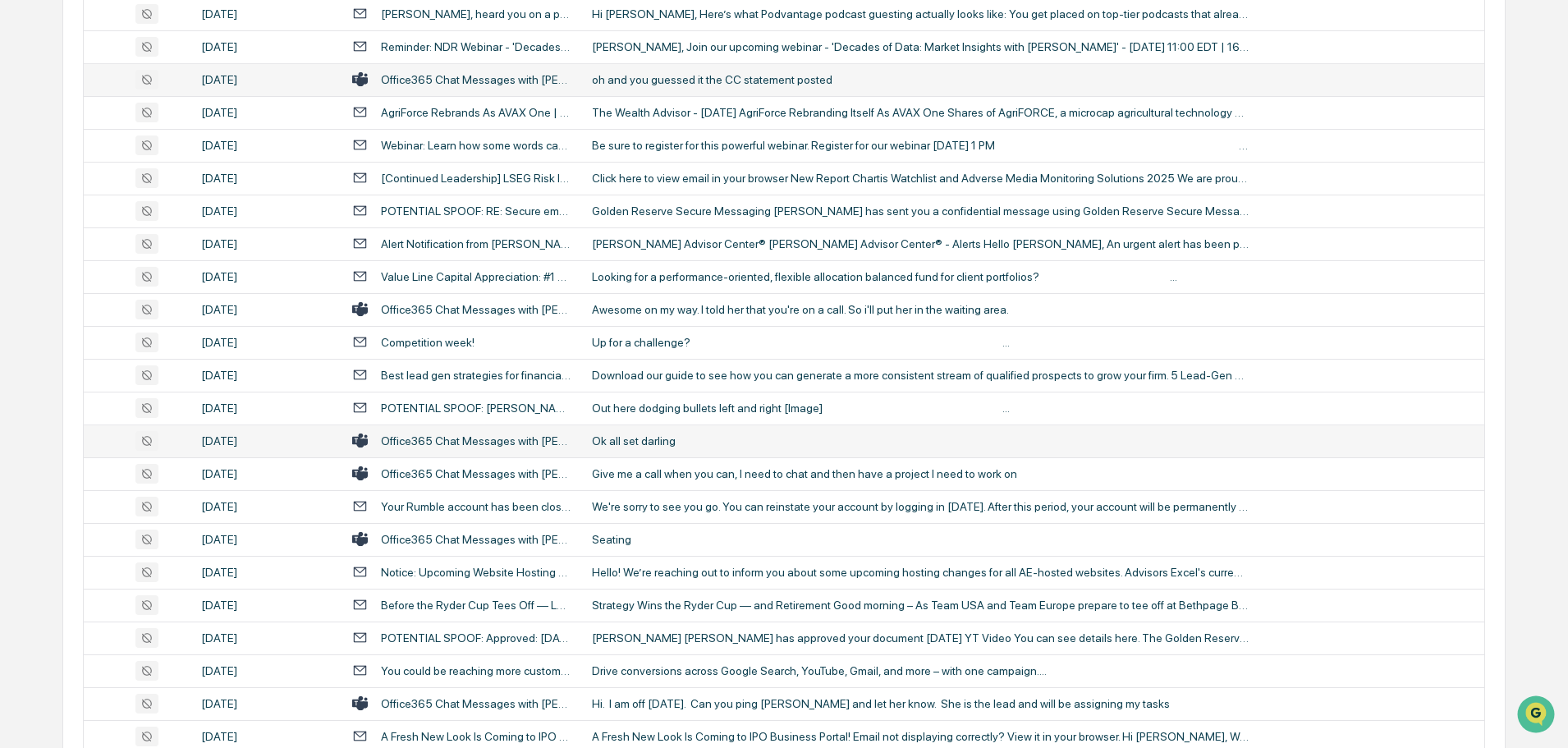
click at [648, 449] on td "Ok all set darling" at bounding box center [1033, 441] width 903 height 33
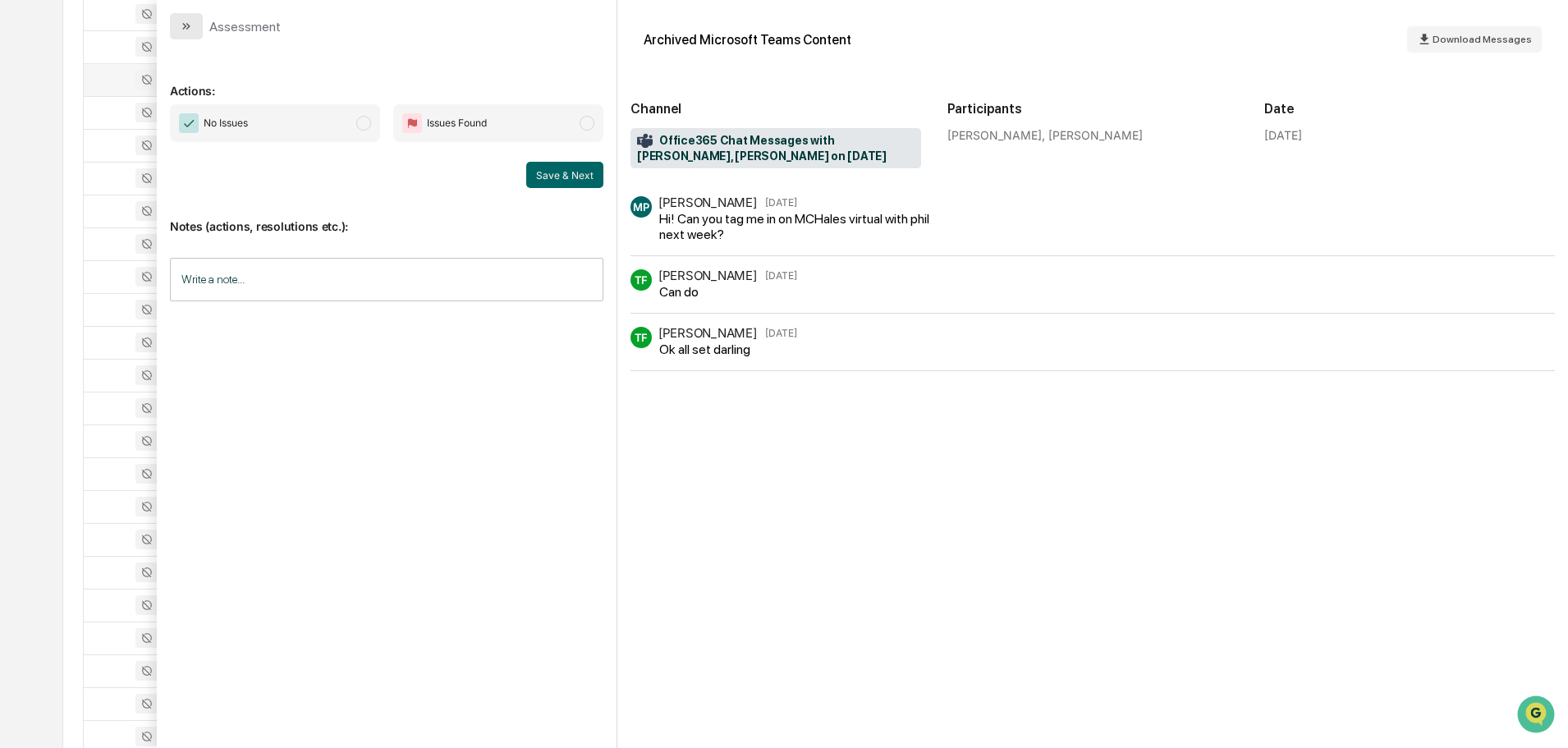
click at [191, 25] on icon "modal" at bounding box center [187, 26] width 14 height 14
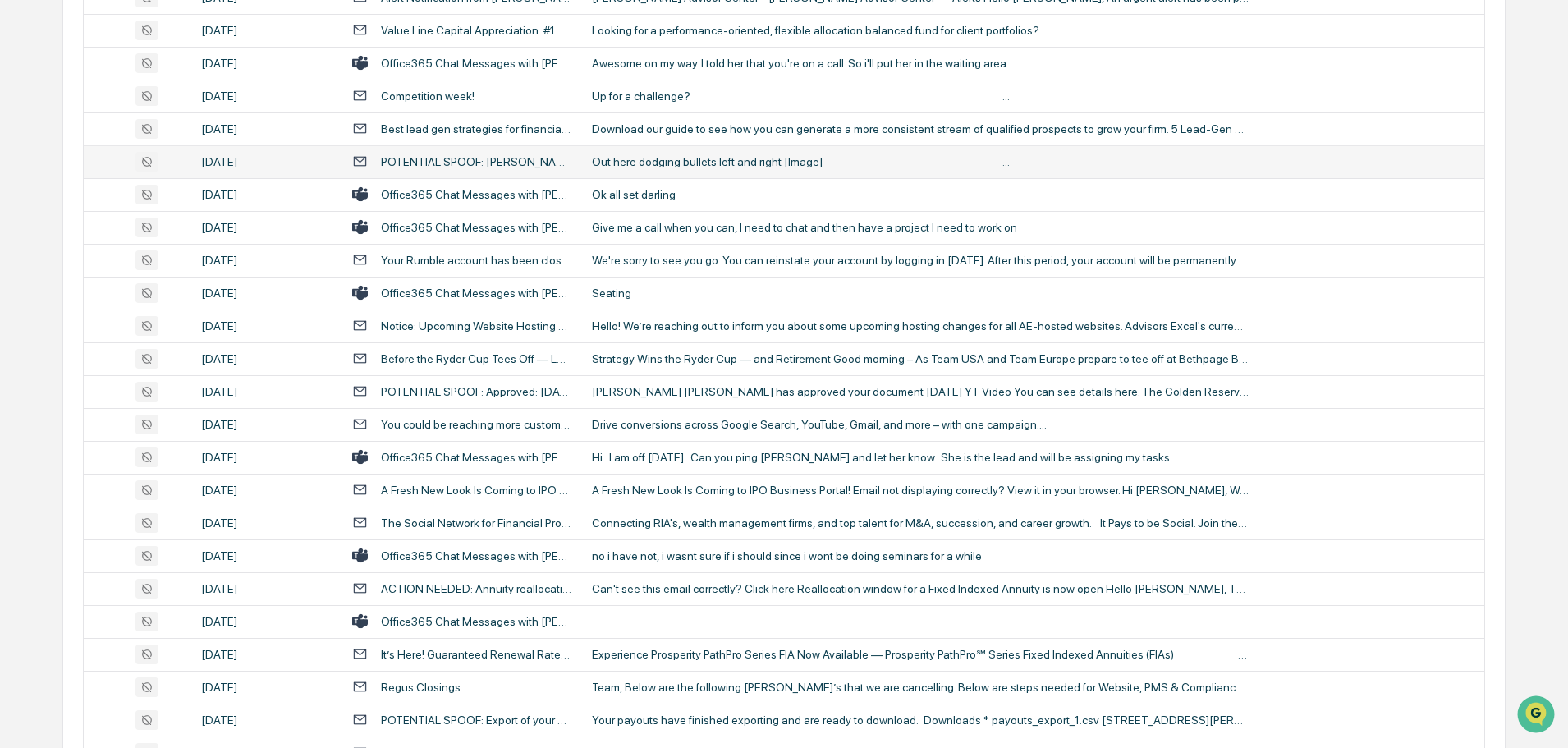
scroll to position [2021, 0]
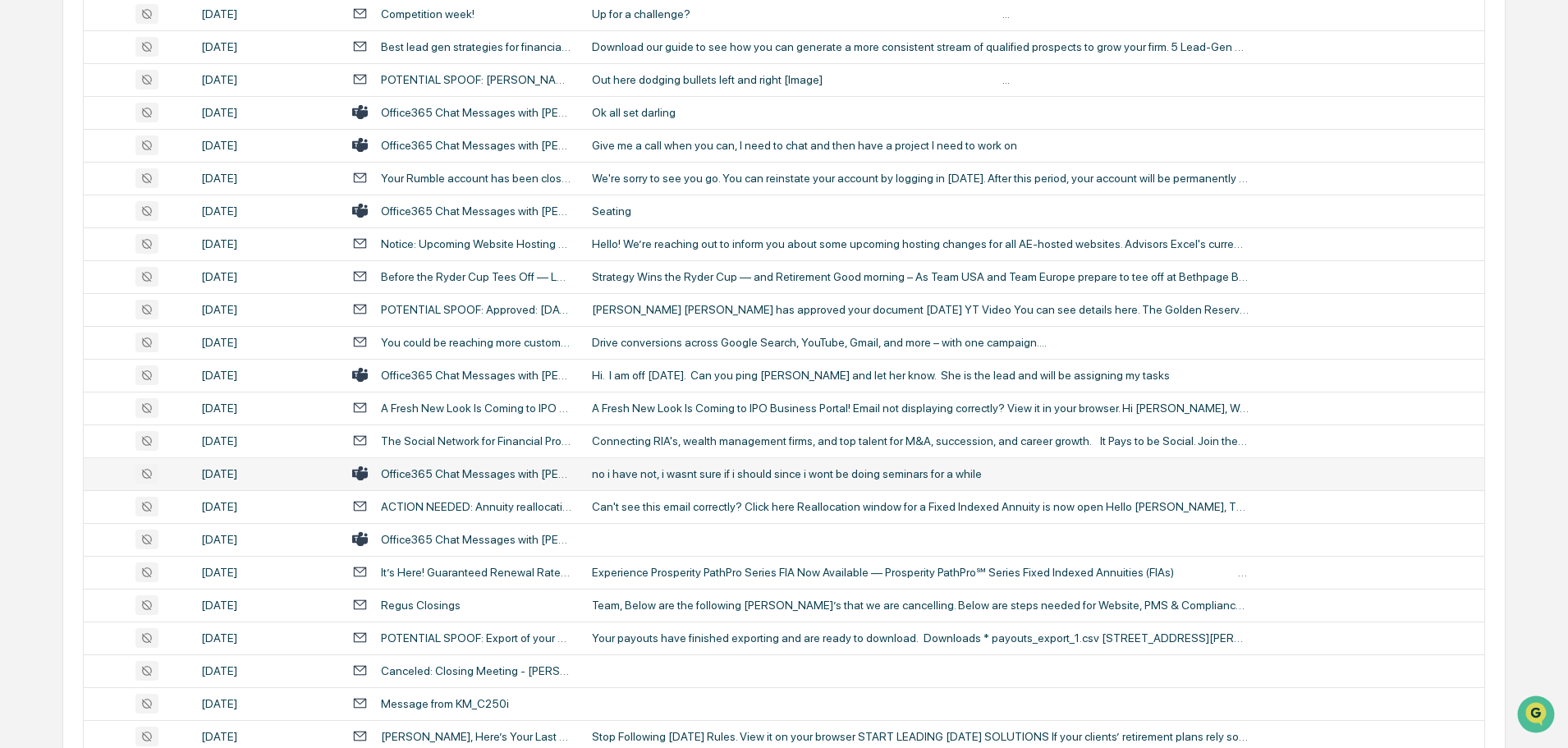
click at [684, 472] on div "no i have not, i wasnt sure if i should since i wont be doing seminars for a wh…" at bounding box center [920, 474] width 657 height 14
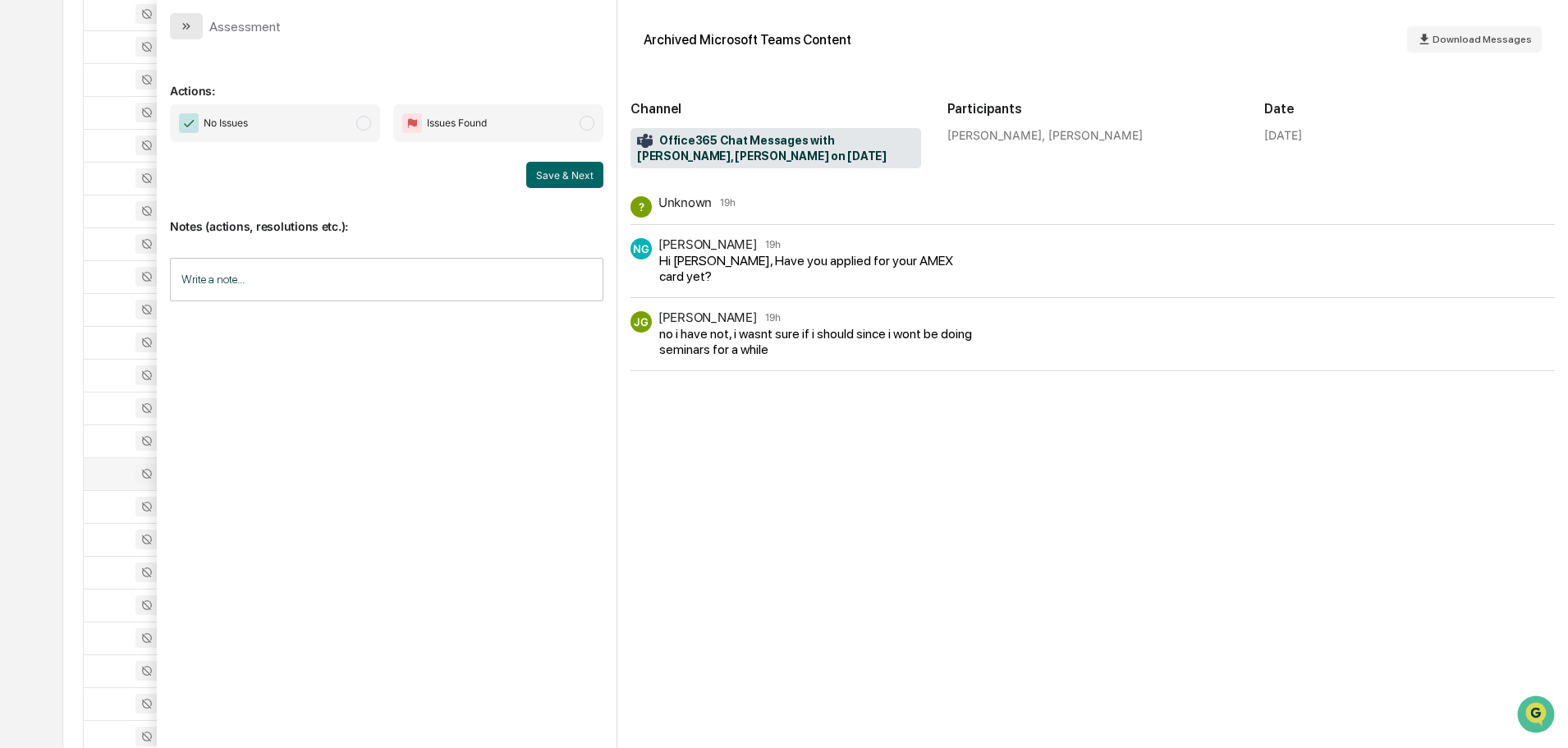
click at [182, 23] on icon "modal" at bounding box center [187, 26] width 14 height 14
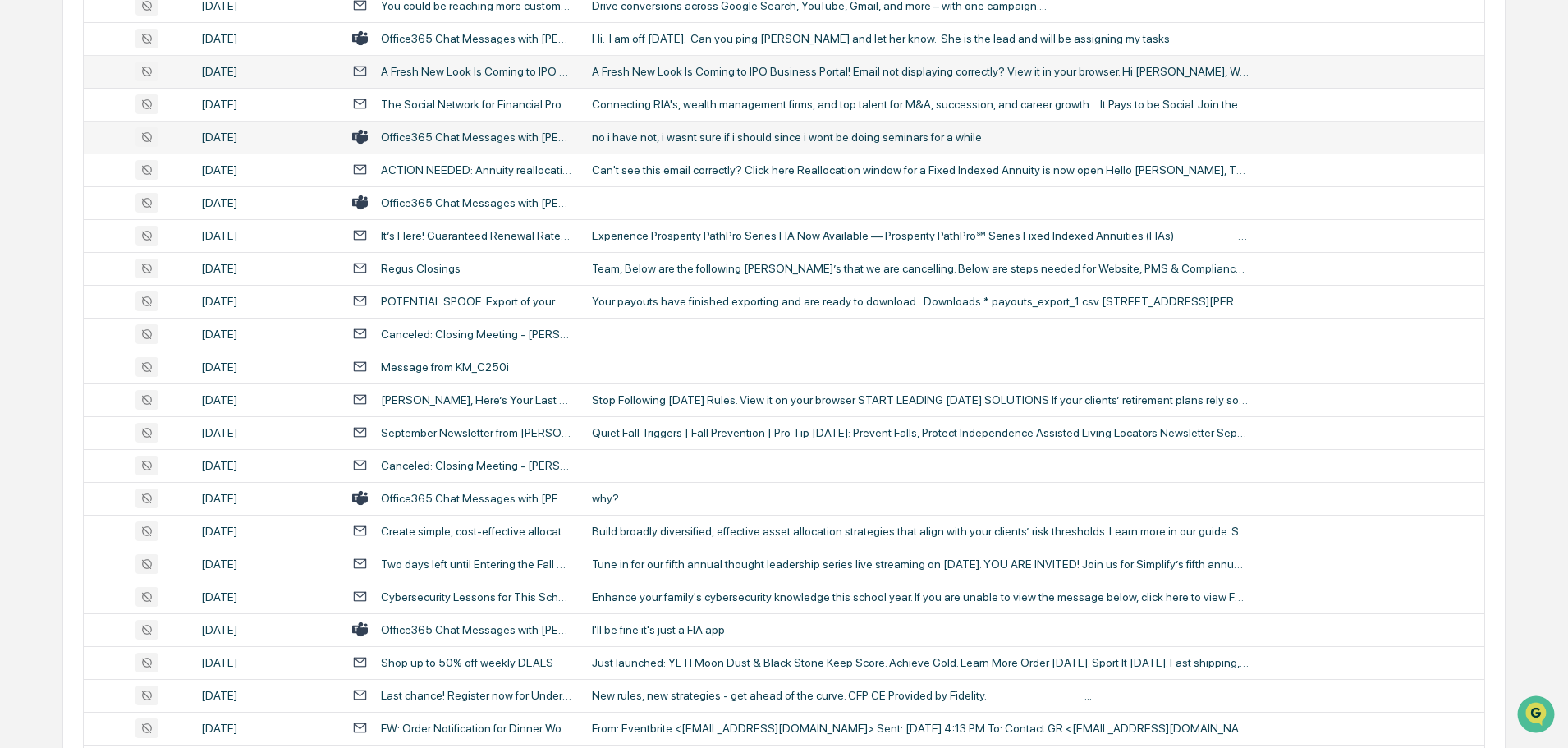
scroll to position [2431, 0]
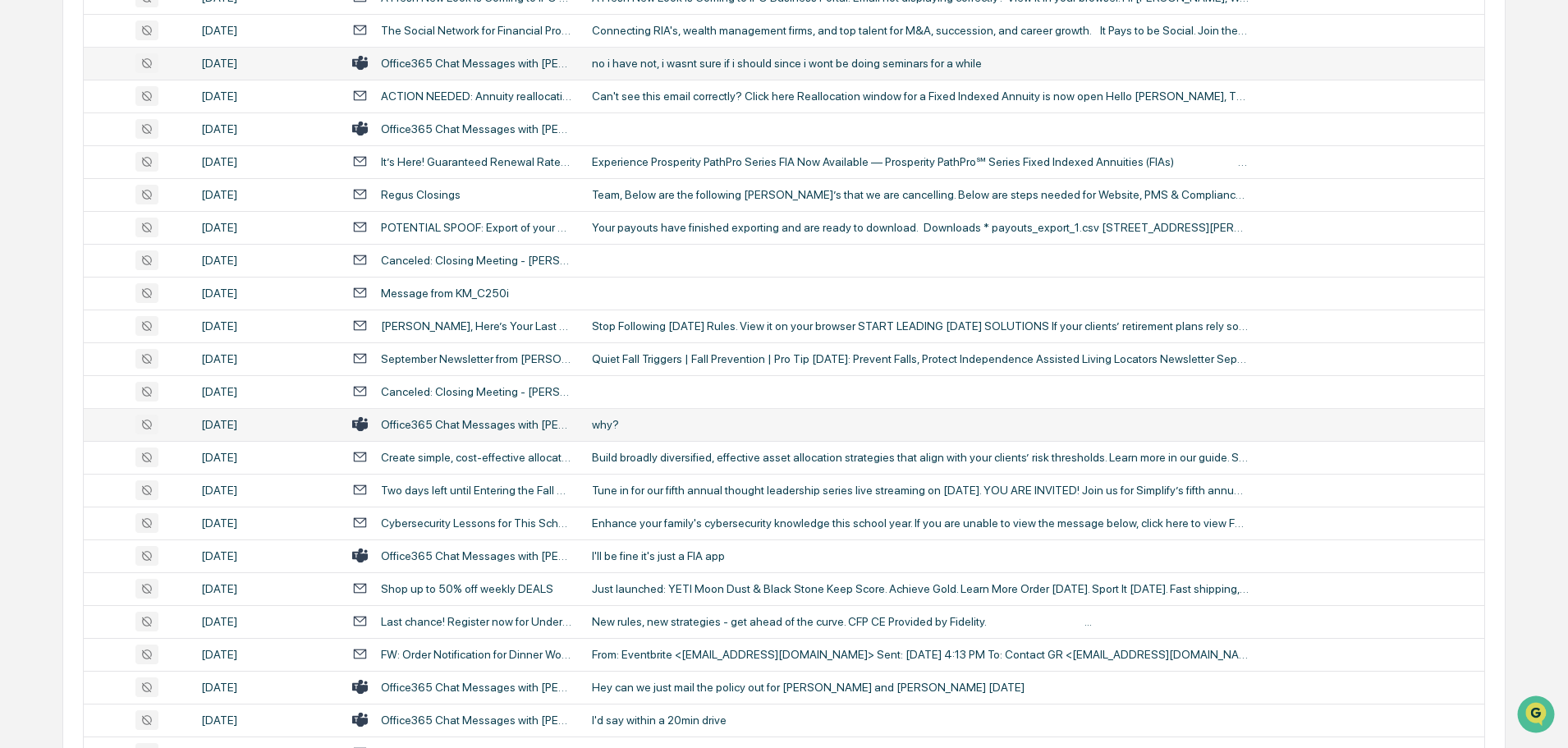
click at [693, 426] on div "why?" at bounding box center [920, 425] width 657 height 14
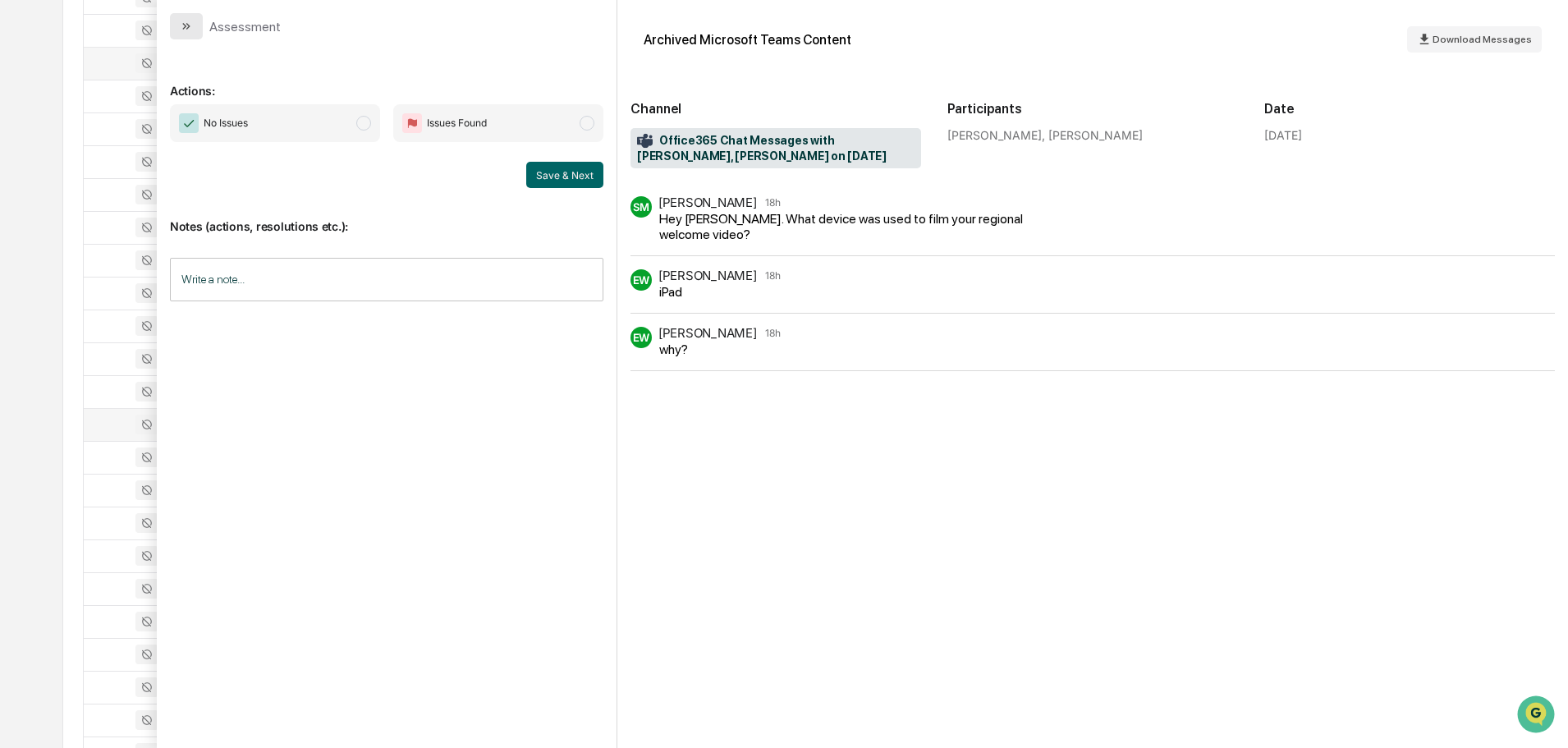
click at [187, 29] on icon "modal" at bounding box center [187, 26] width 14 height 14
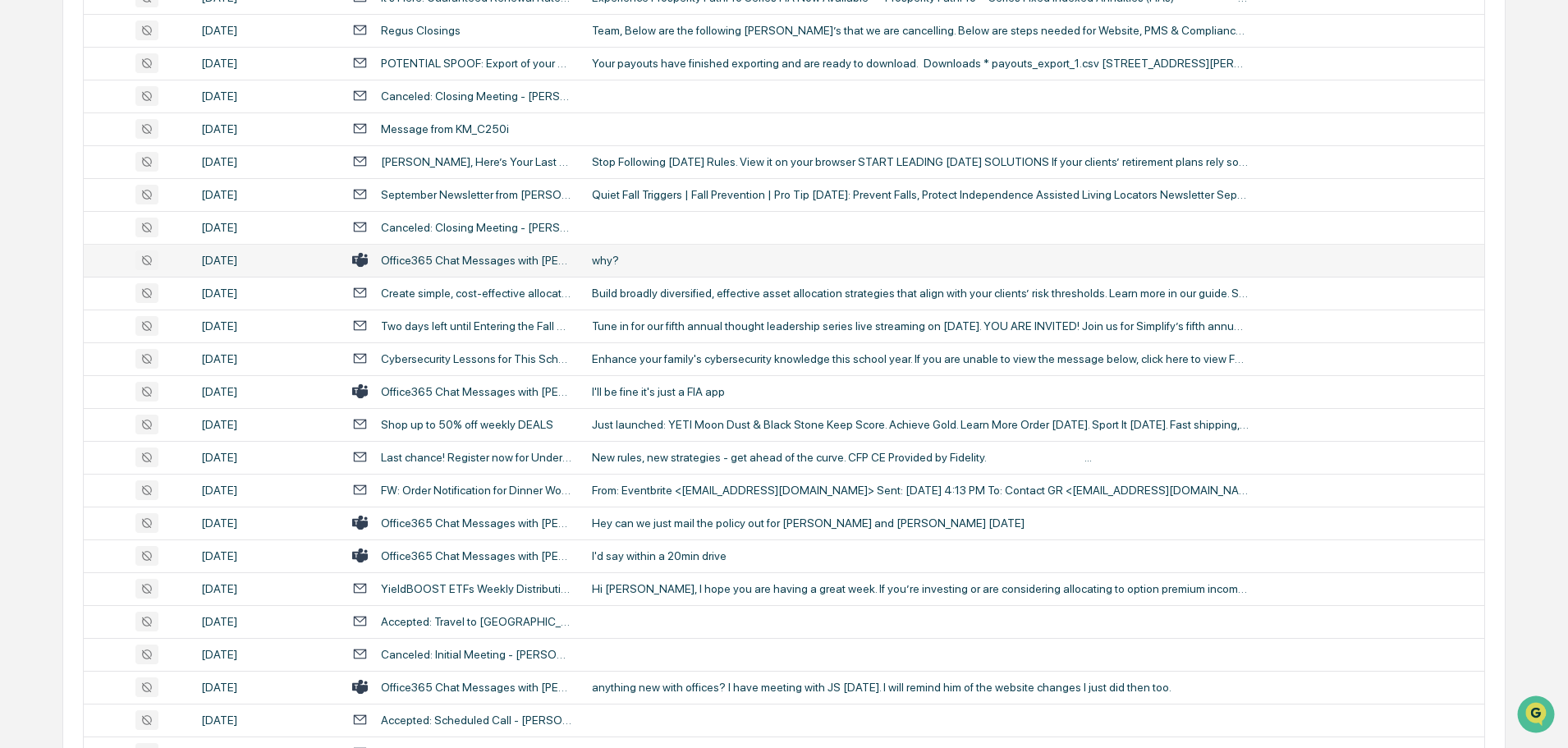
scroll to position [2677, 0]
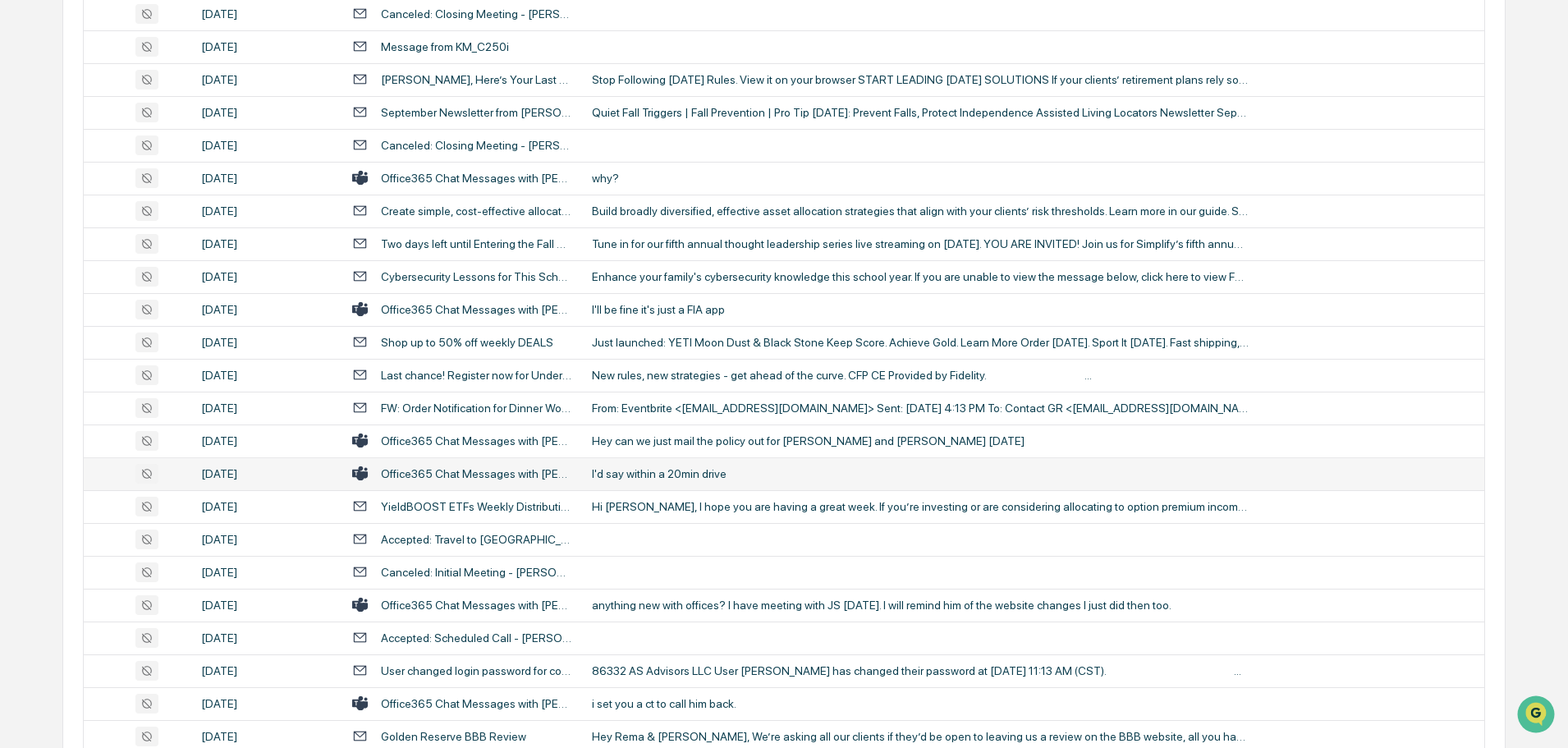
click at [670, 473] on div "I'd say within a 20min drive" at bounding box center [920, 474] width 657 height 14
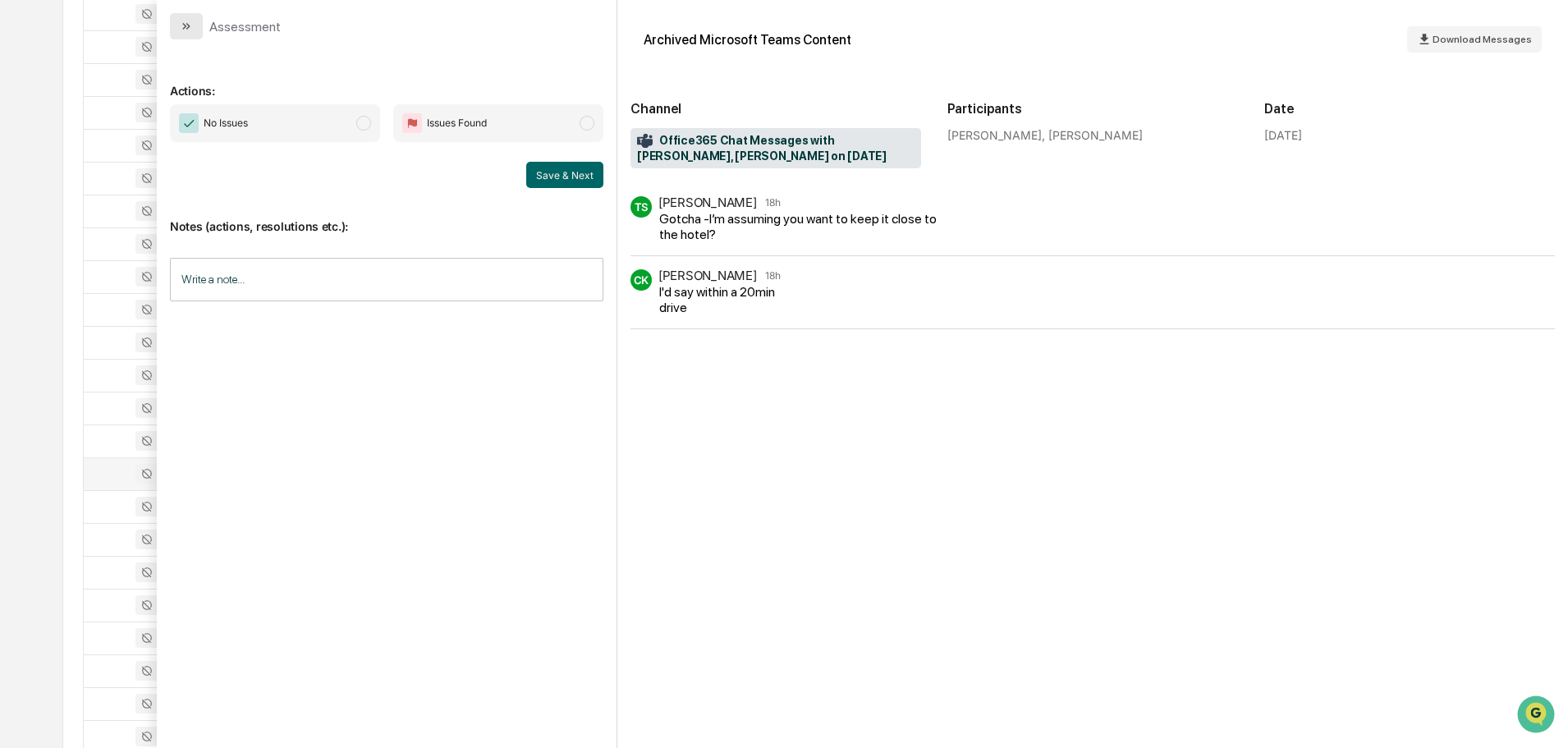
click at [193, 35] on button "modal" at bounding box center [187, 26] width 33 height 26
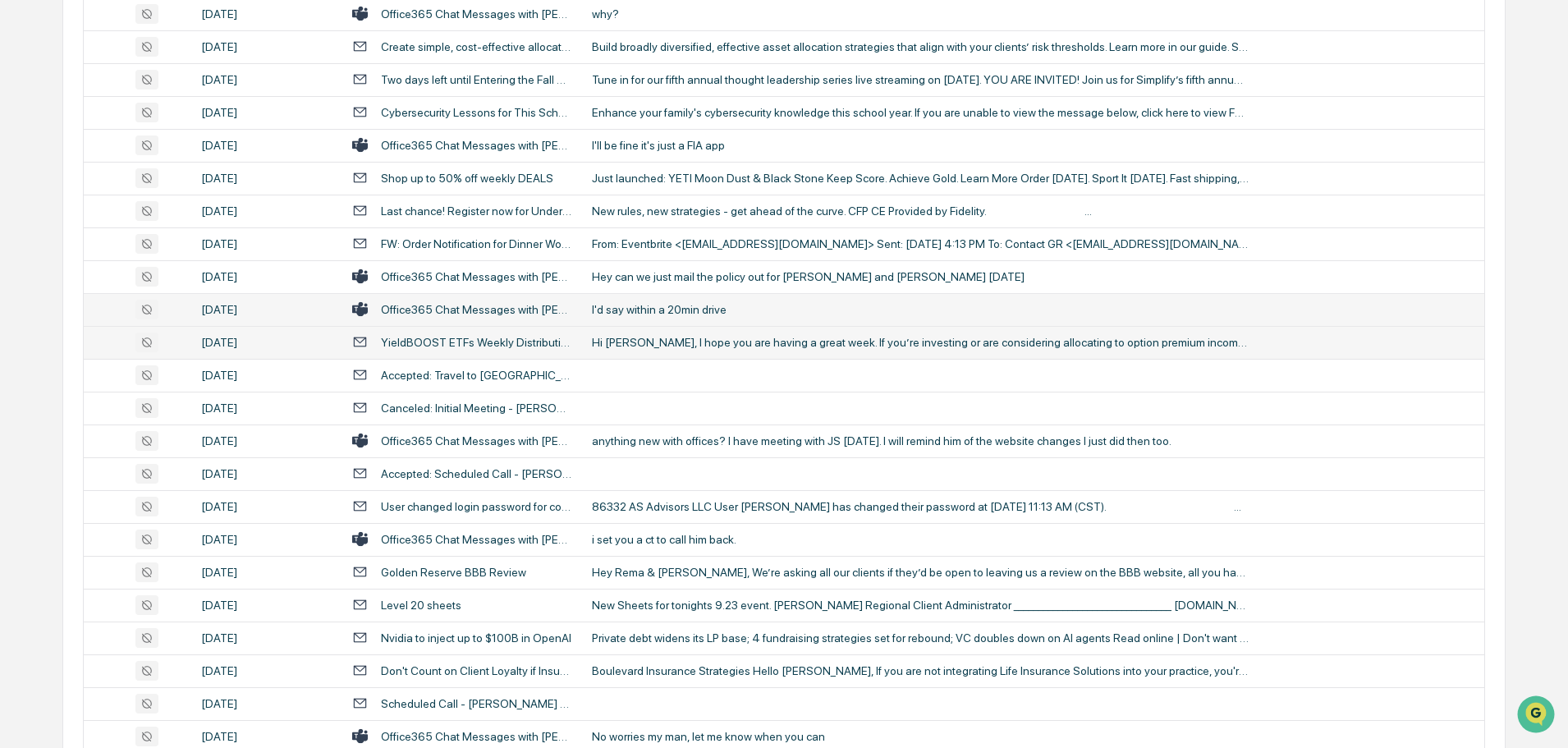
scroll to position [2924, 0]
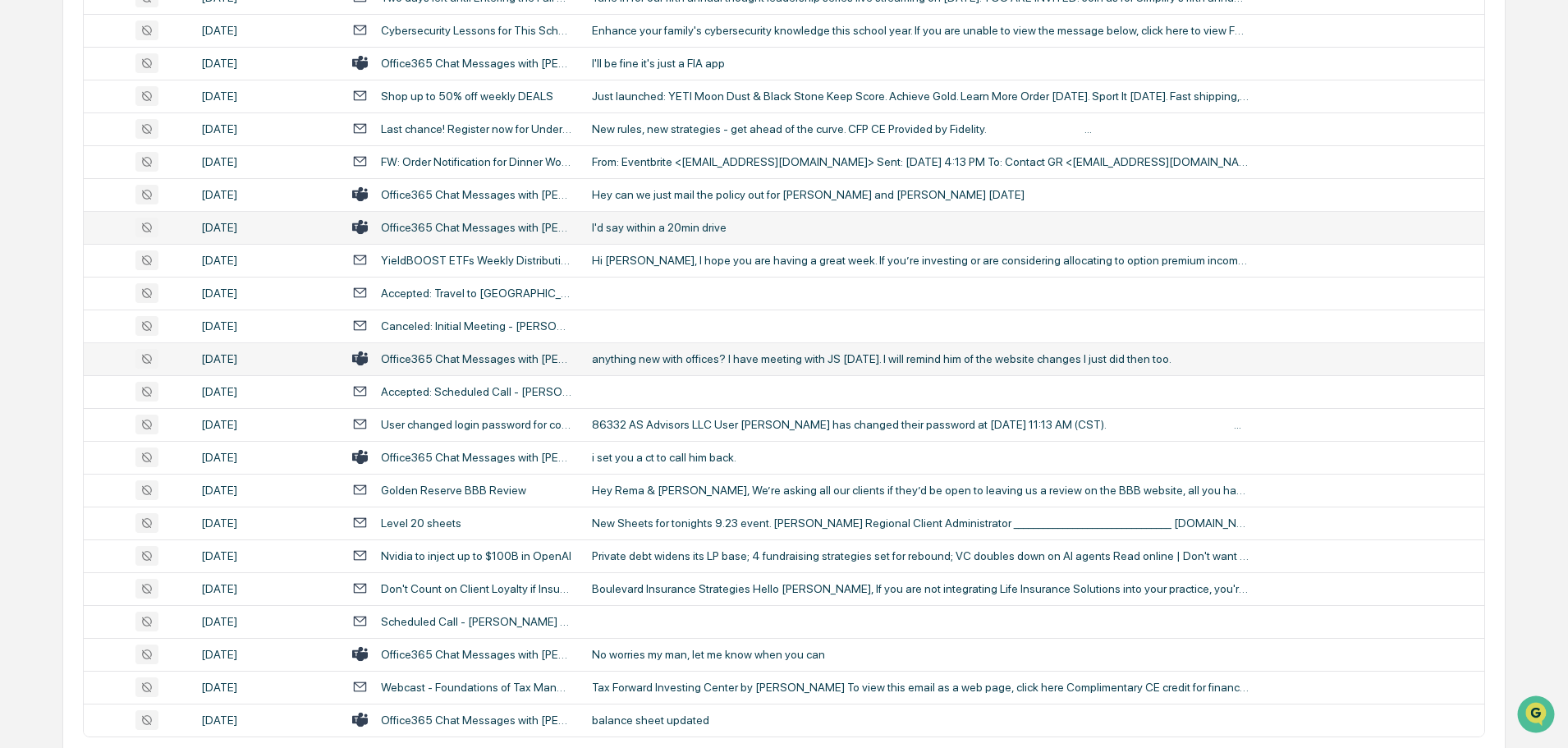
click at [670, 362] on div "anything new with offices? I have meeting with JS [DATE]. I will remind him of …" at bounding box center [920, 358] width 657 height 14
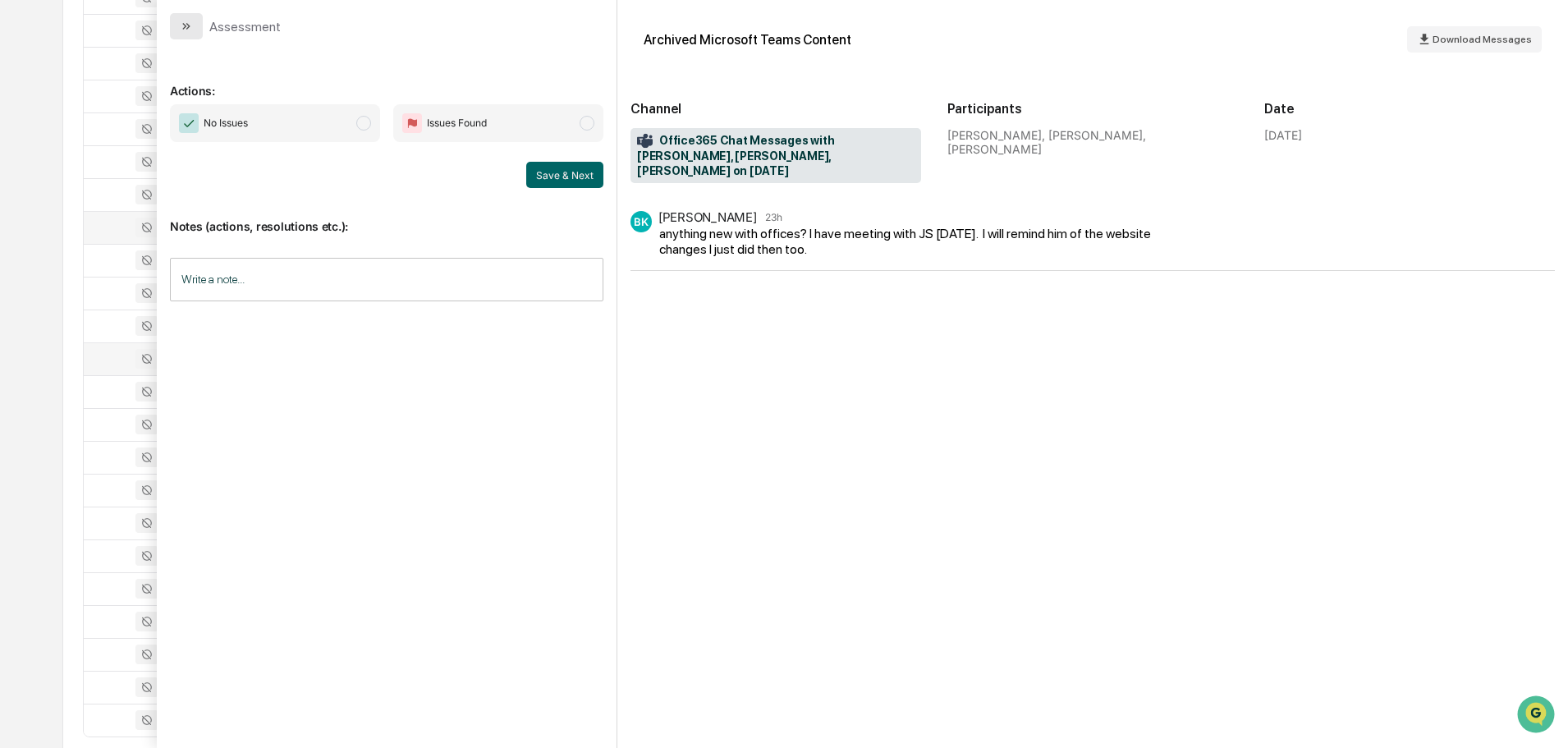
click at [192, 24] on icon "modal" at bounding box center [187, 26] width 14 height 14
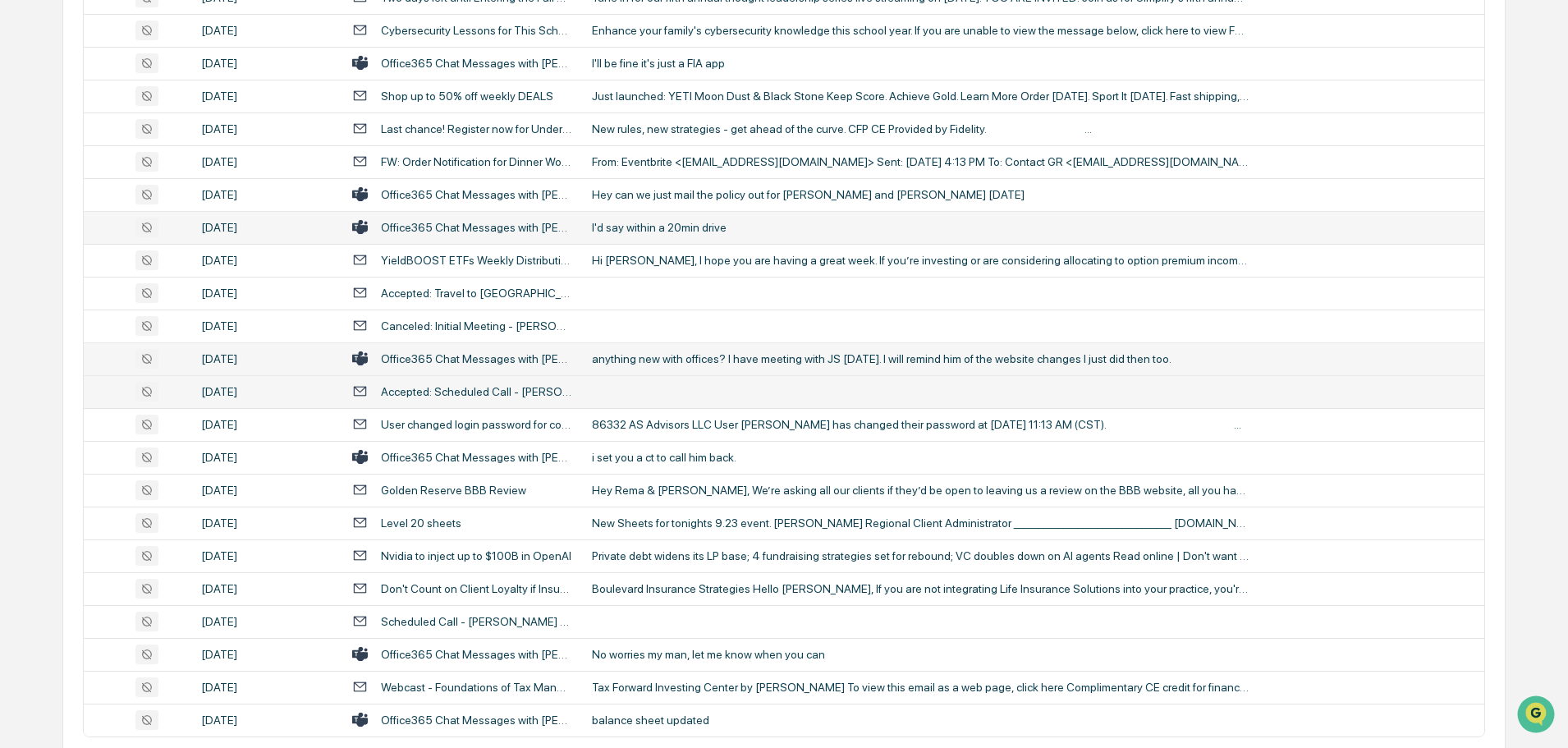
scroll to position [3006, 0]
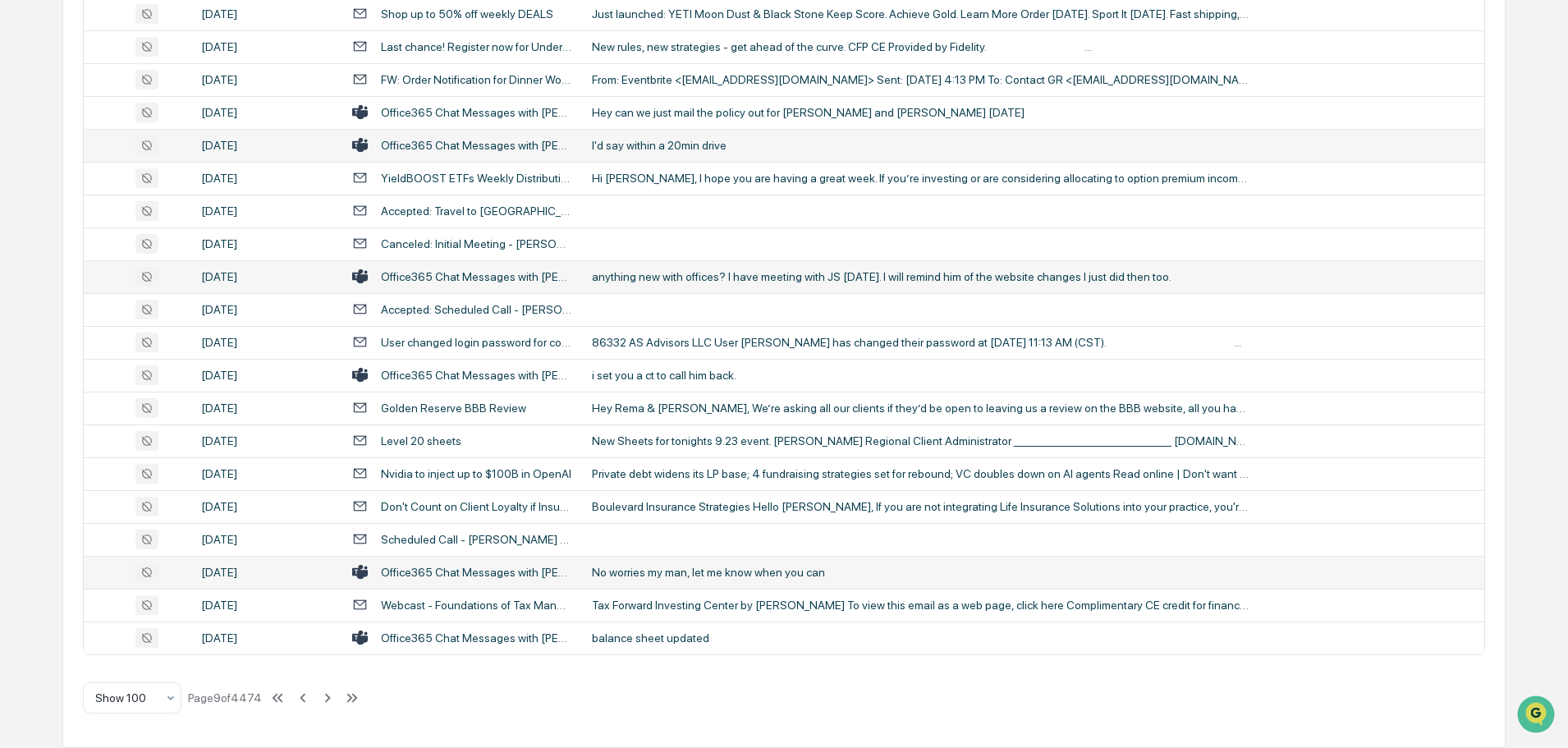
click at [680, 567] on div "No worries my man, let me know when you can" at bounding box center [920, 572] width 657 height 14
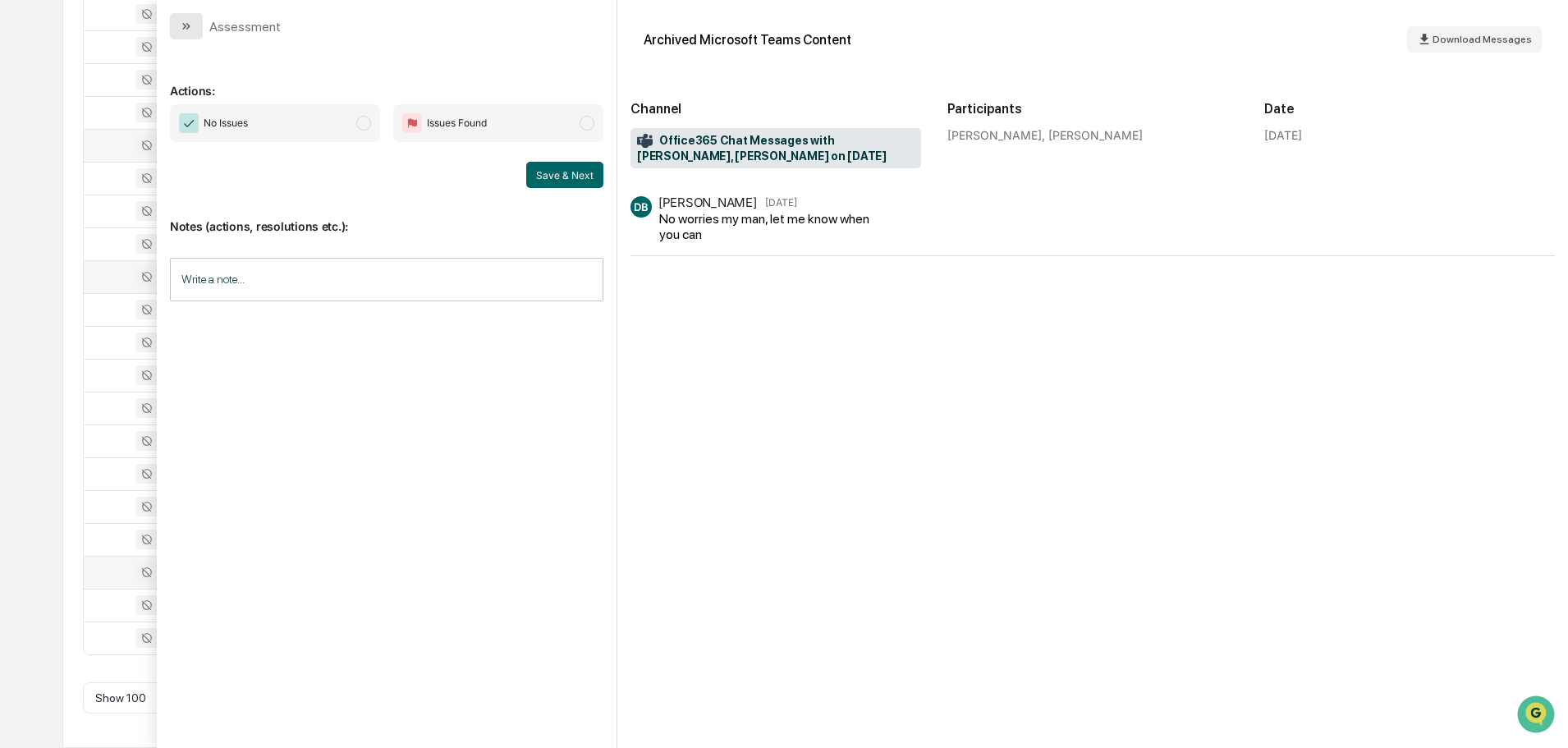
click at [186, 26] on icon "modal" at bounding box center [185, 26] width 4 height 7
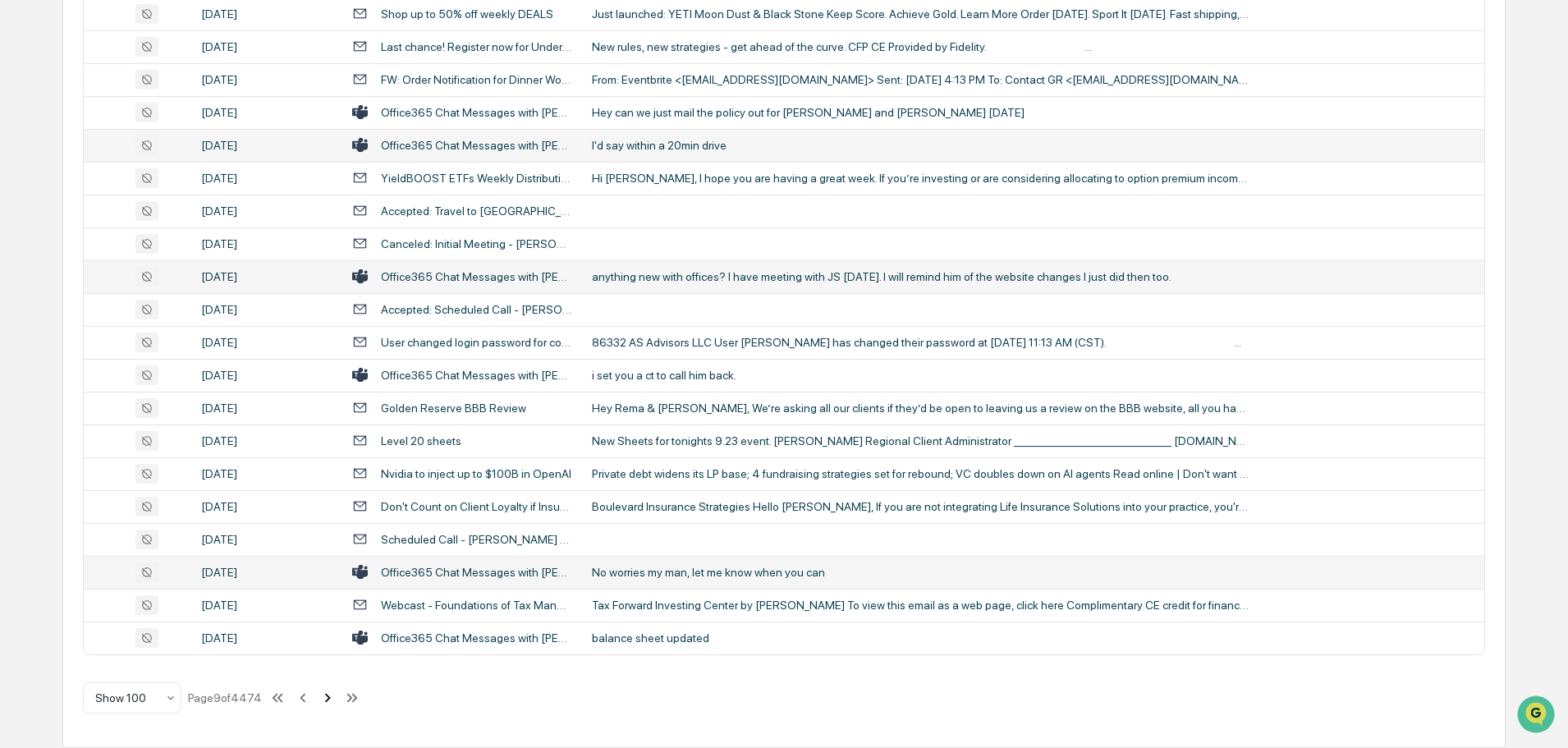
click at [328, 702] on icon at bounding box center [327, 697] width 18 height 18
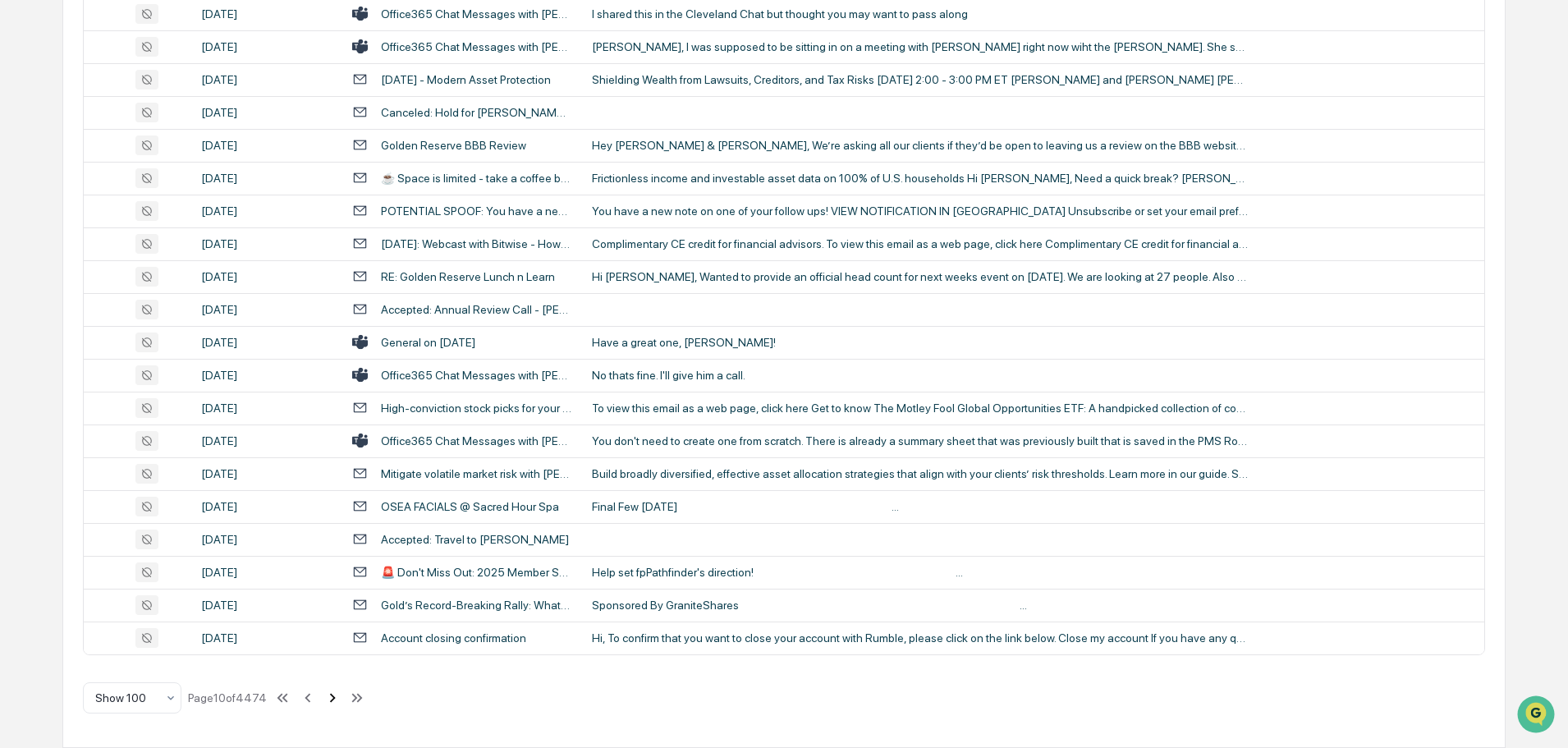
click at [335, 697] on icon at bounding box center [332, 697] width 18 height 18
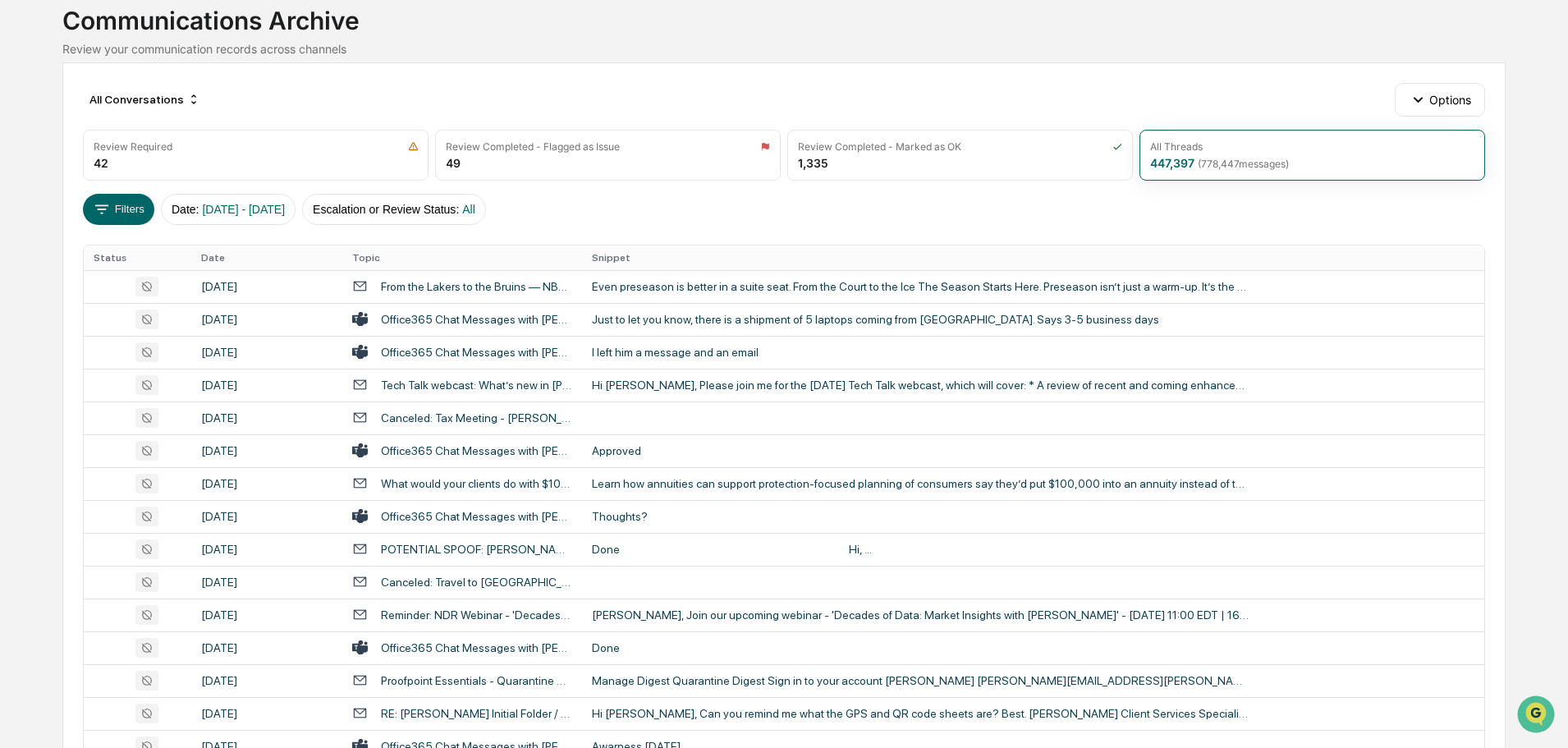
scroll to position [51, 0]
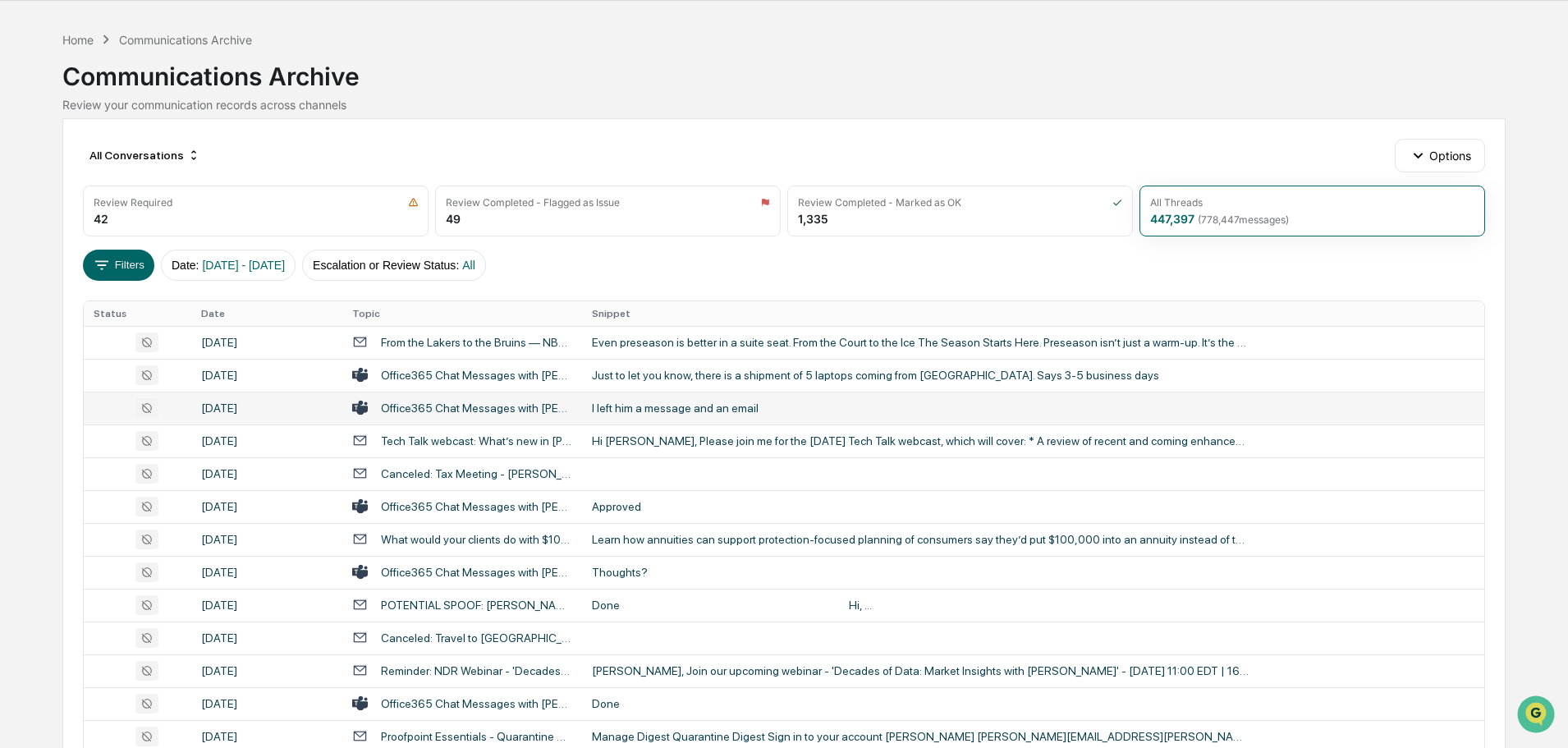
click at [711, 405] on div "I left him a message and an email" at bounding box center [920, 408] width 657 height 14
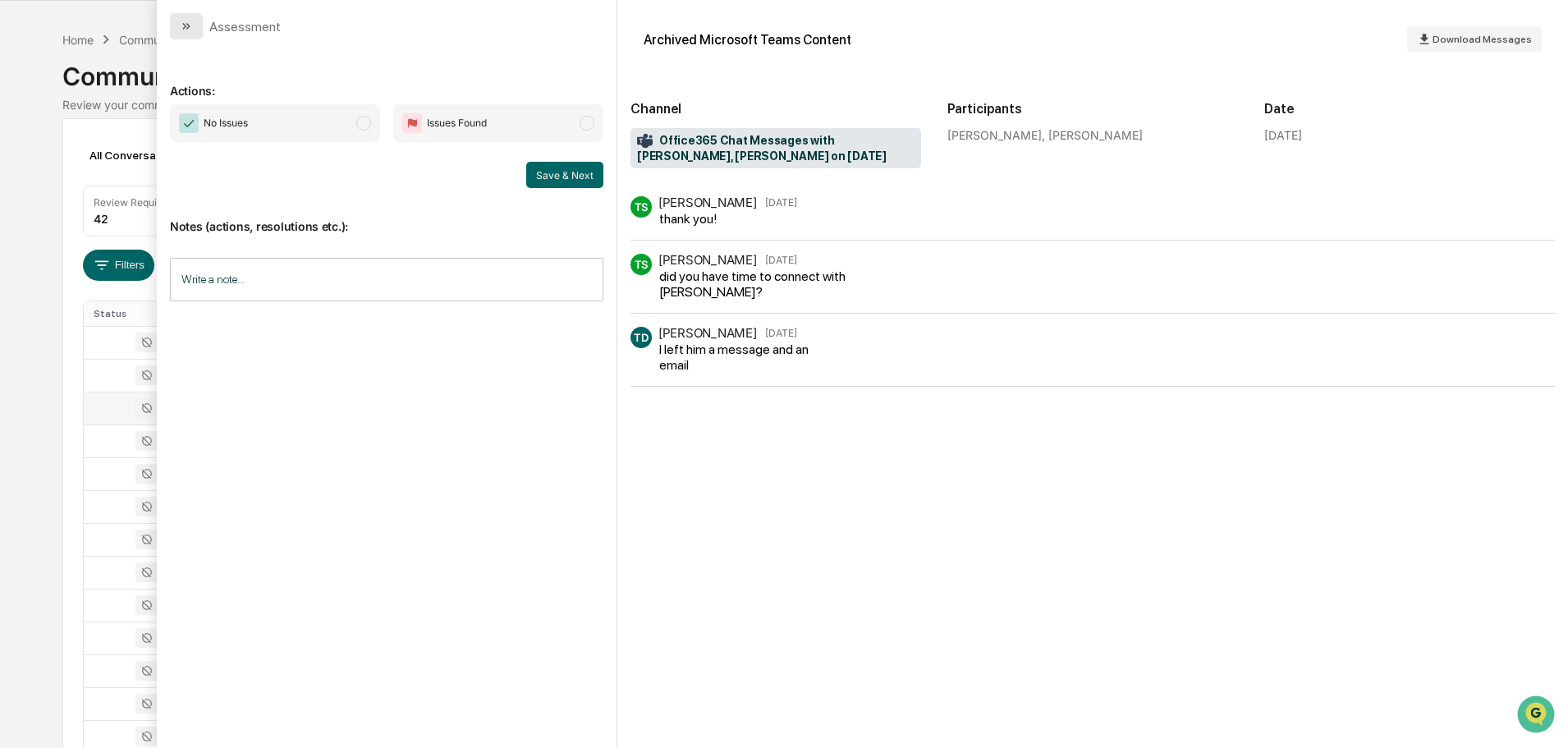
click at [193, 24] on button "modal" at bounding box center [187, 26] width 33 height 26
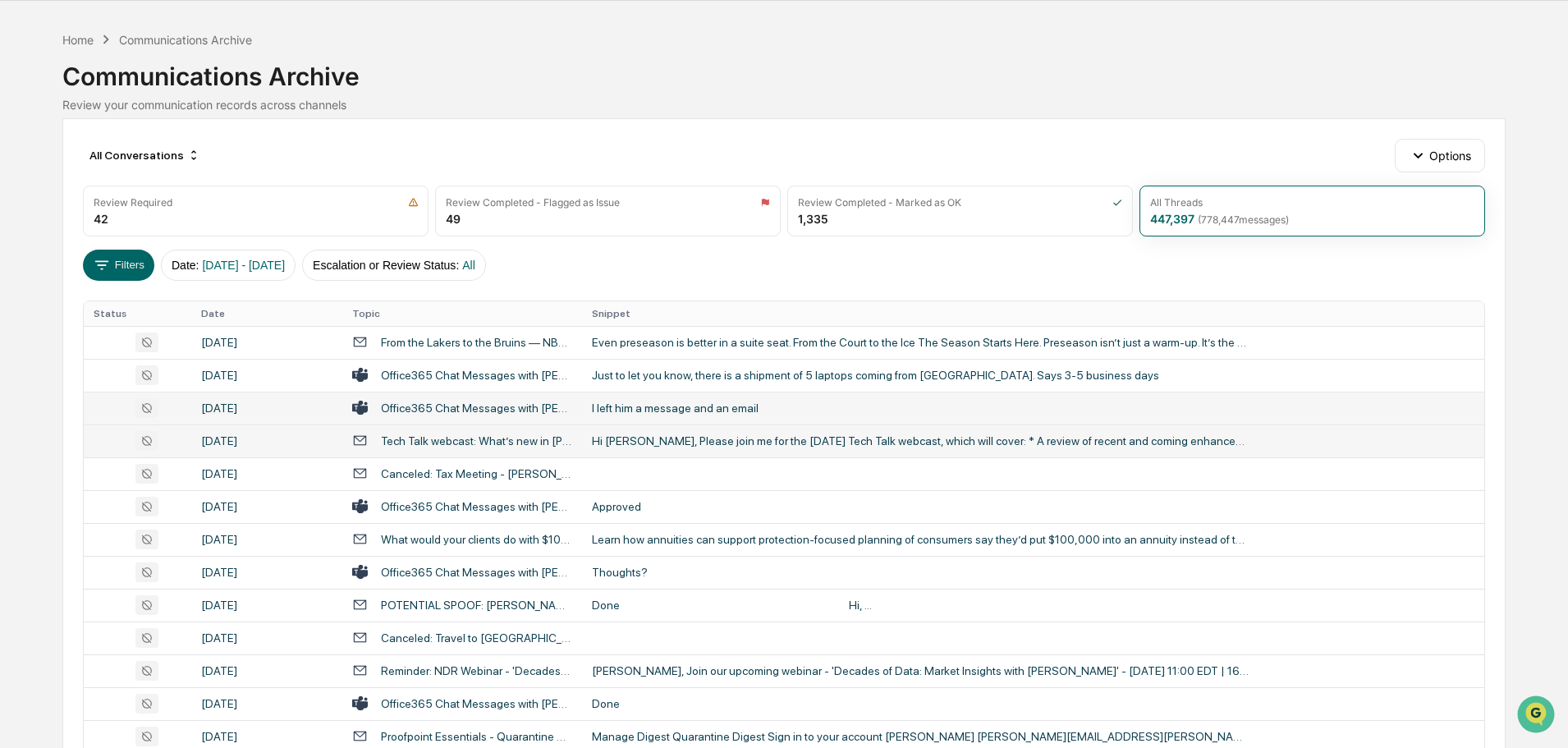
scroll to position [133, 0]
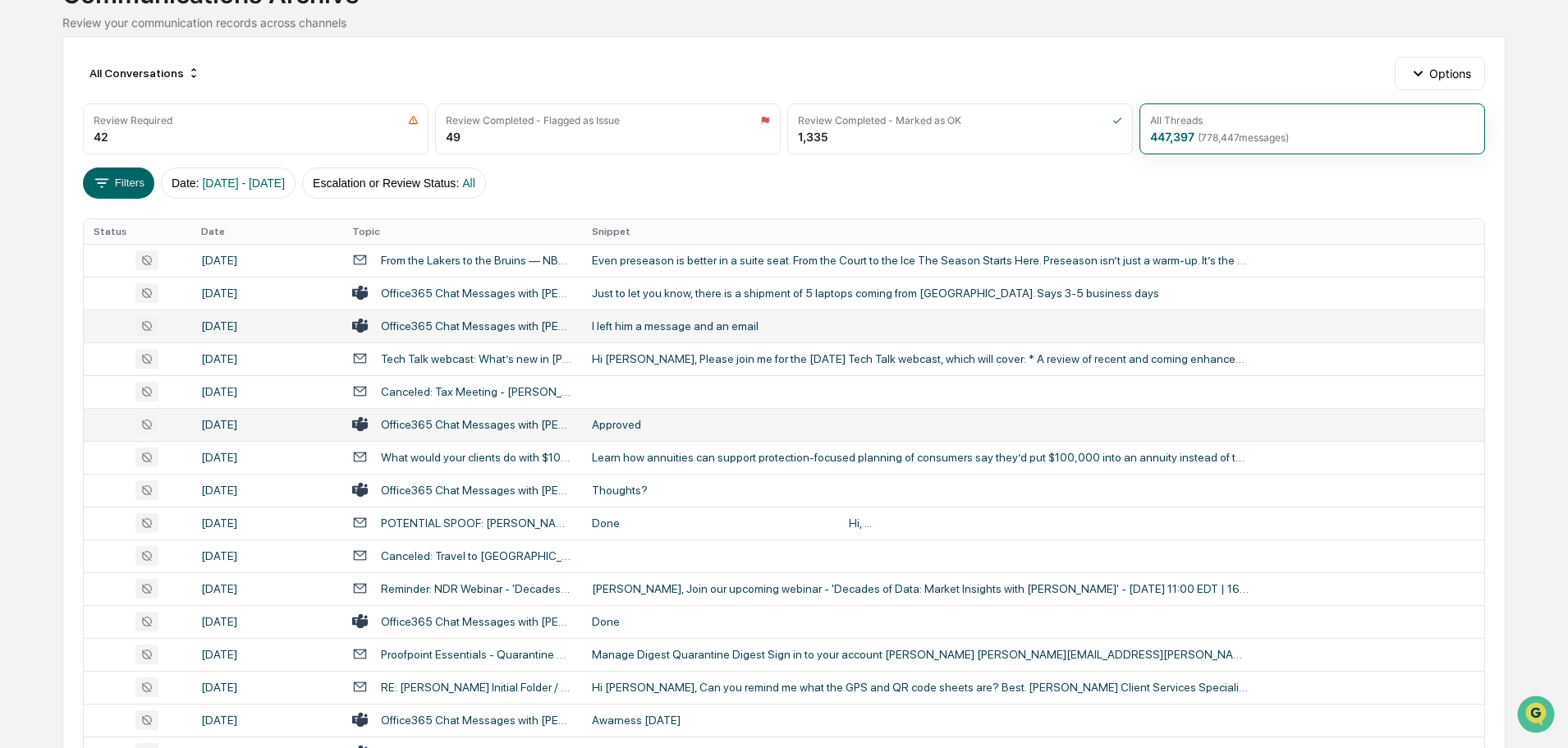
click at [649, 438] on td "Approved" at bounding box center [1033, 425] width 903 height 33
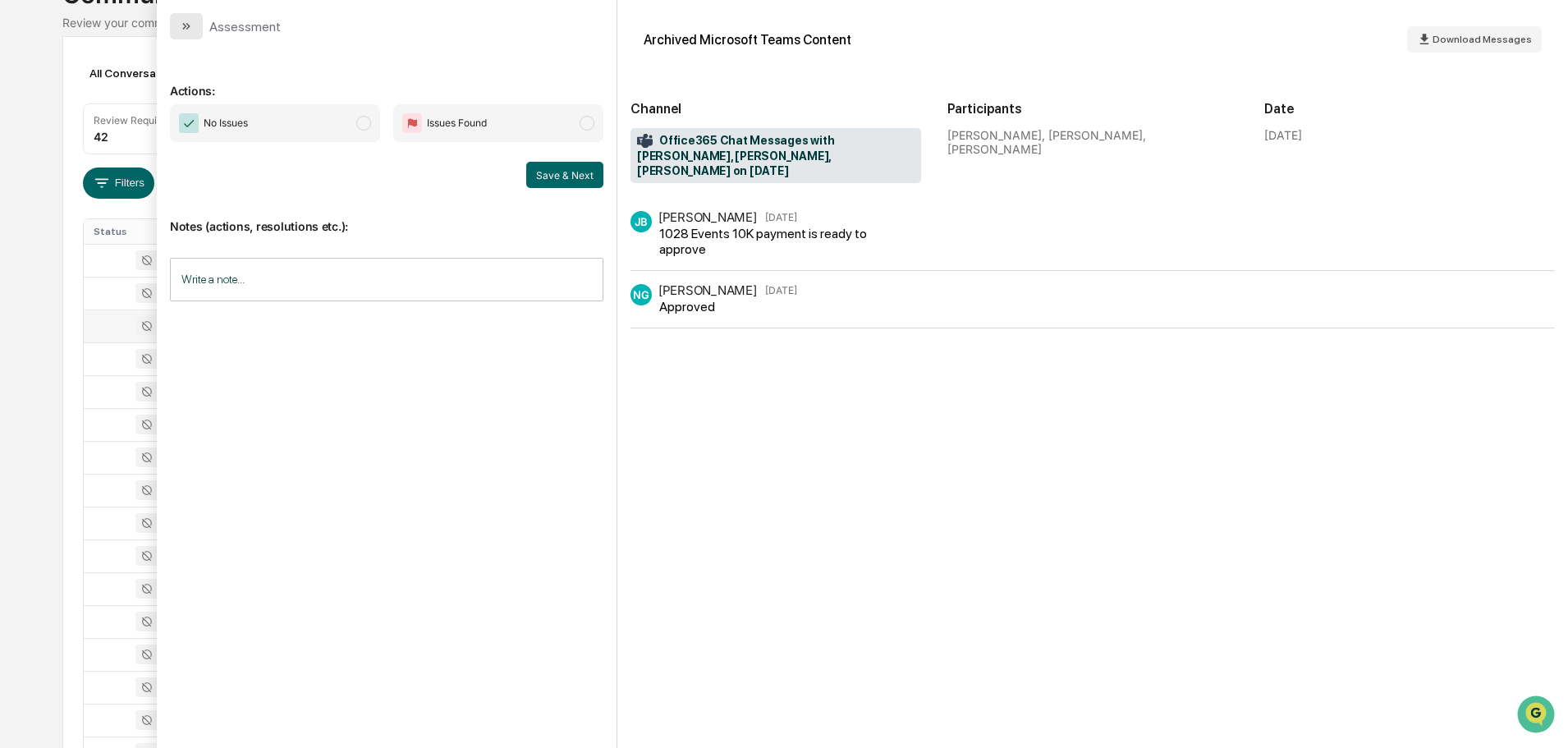
click at [202, 30] on button "modal" at bounding box center [187, 26] width 33 height 26
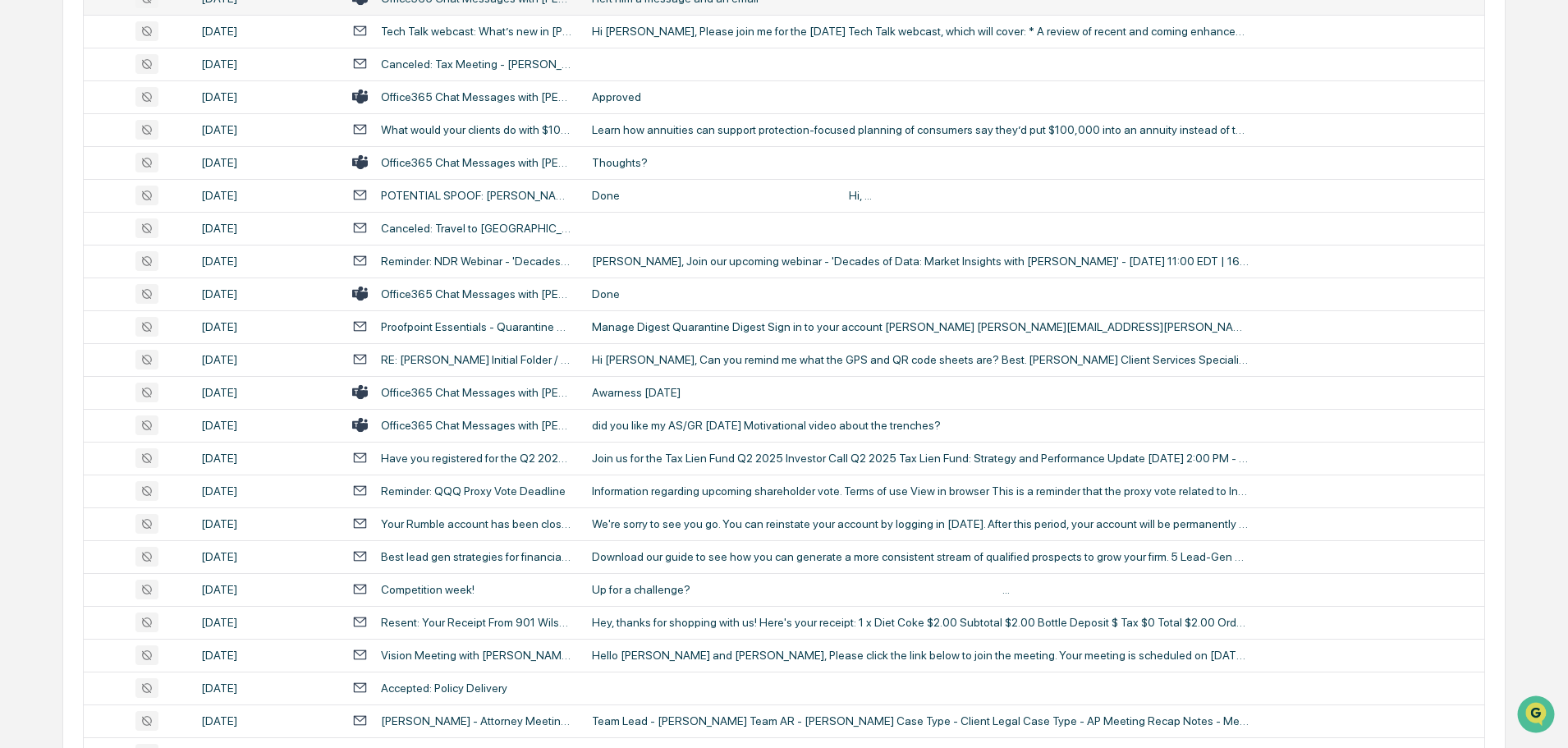
scroll to position [461, 0]
click at [664, 388] on div "Awarness [DATE]" at bounding box center [920, 391] width 657 height 14
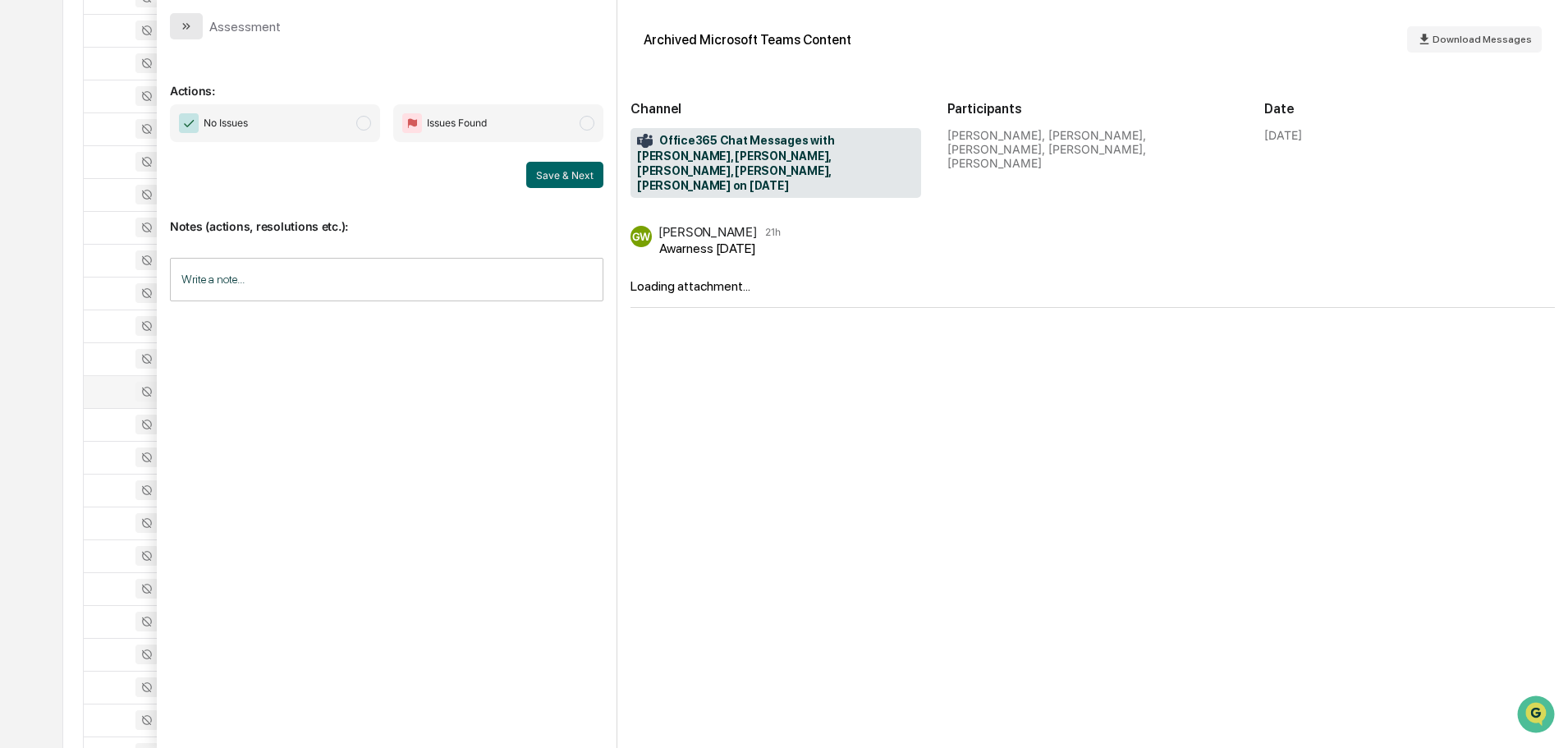
click at [194, 27] on button "modal" at bounding box center [187, 26] width 33 height 26
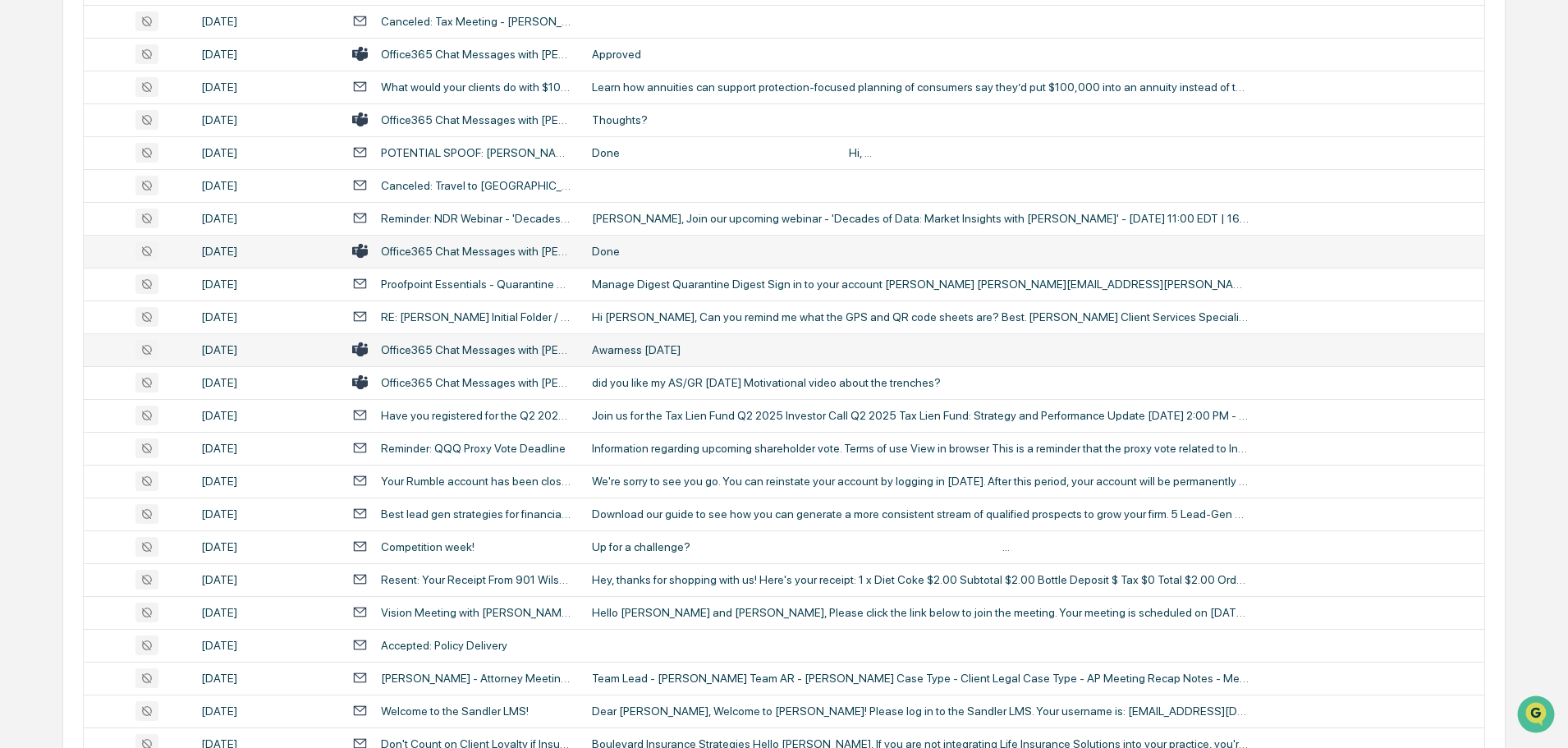
scroll to position [543, 0]
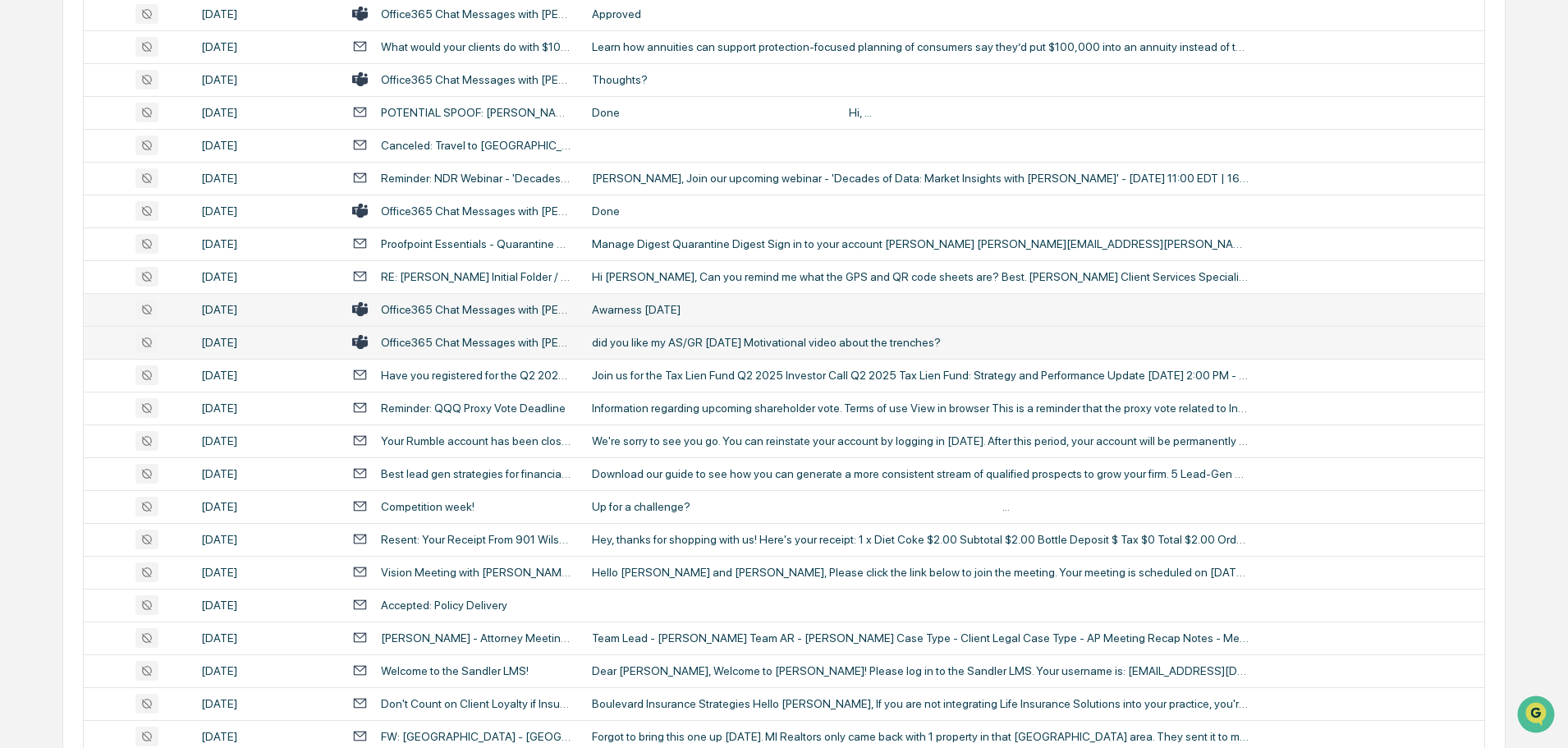
click at [656, 341] on div "did you like my AS/GR [DATE] Motivational video about the trenches?" at bounding box center [920, 343] width 657 height 14
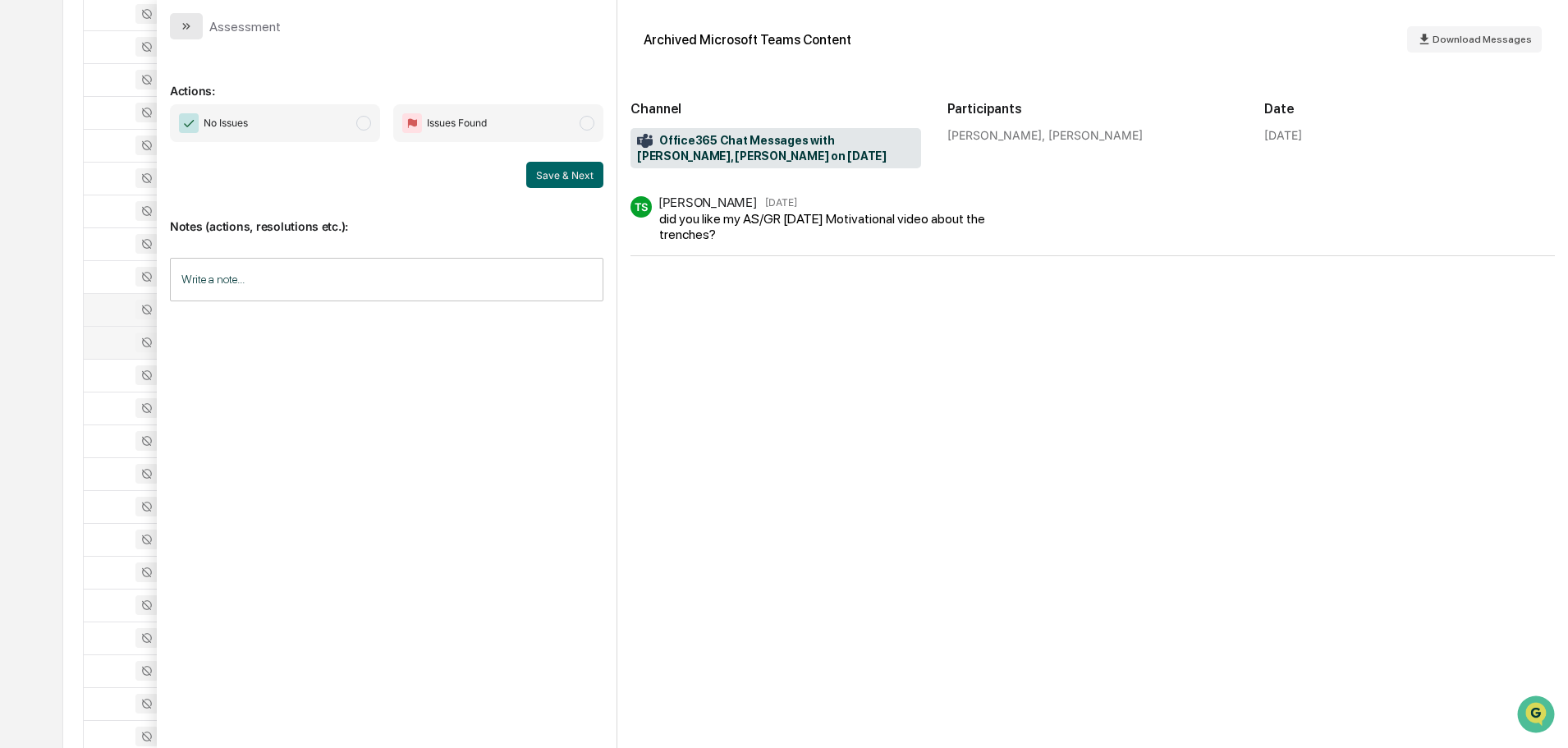
click at [176, 22] on button "modal" at bounding box center [187, 26] width 33 height 26
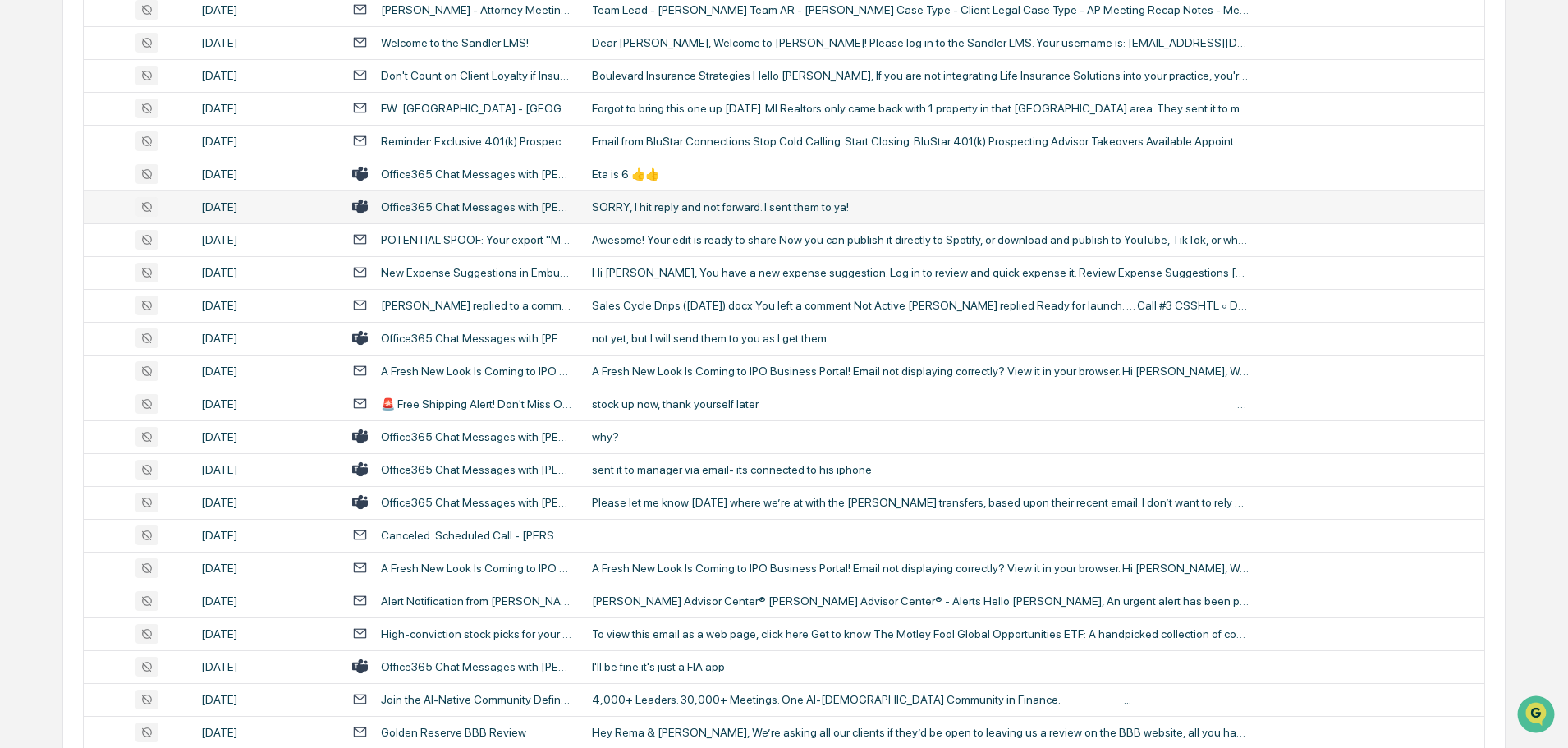
scroll to position [1200, 0]
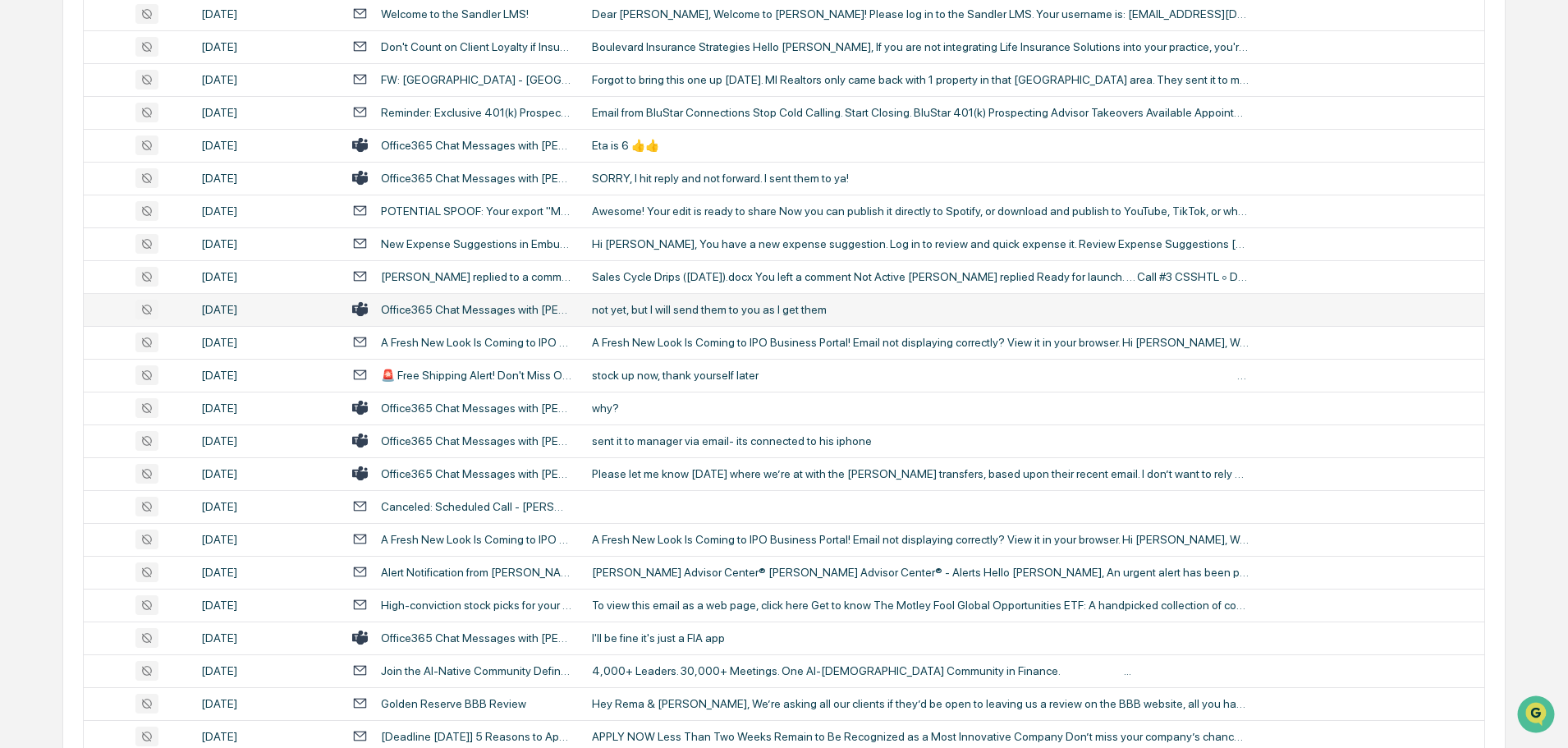
click at [714, 314] on div "not yet, but I will send them to you as I get them" at bounding box center [920, 310] width 657 height 14
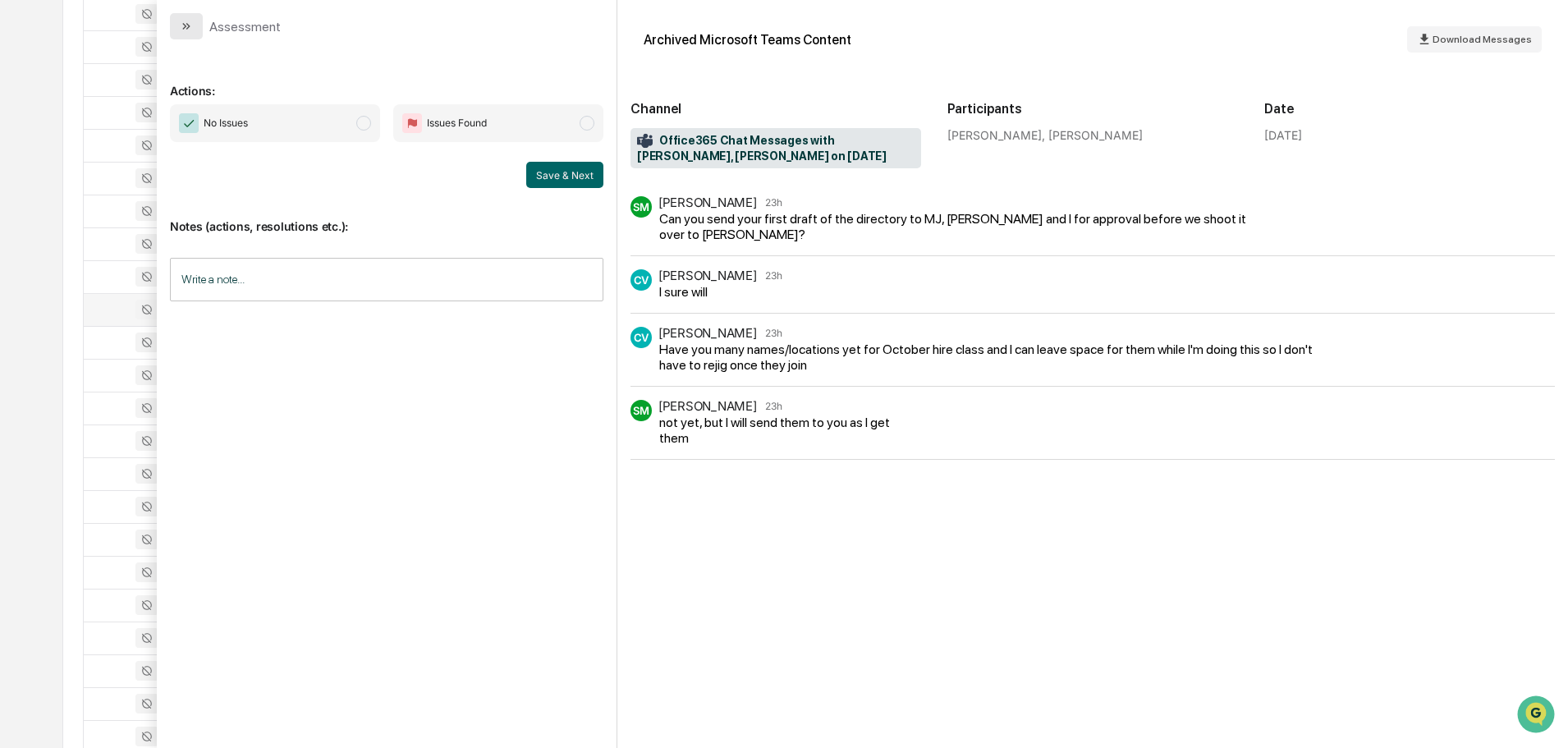
click at [187, 28] on icon "modal" at bounding box center [187, 26] width 14 height 14
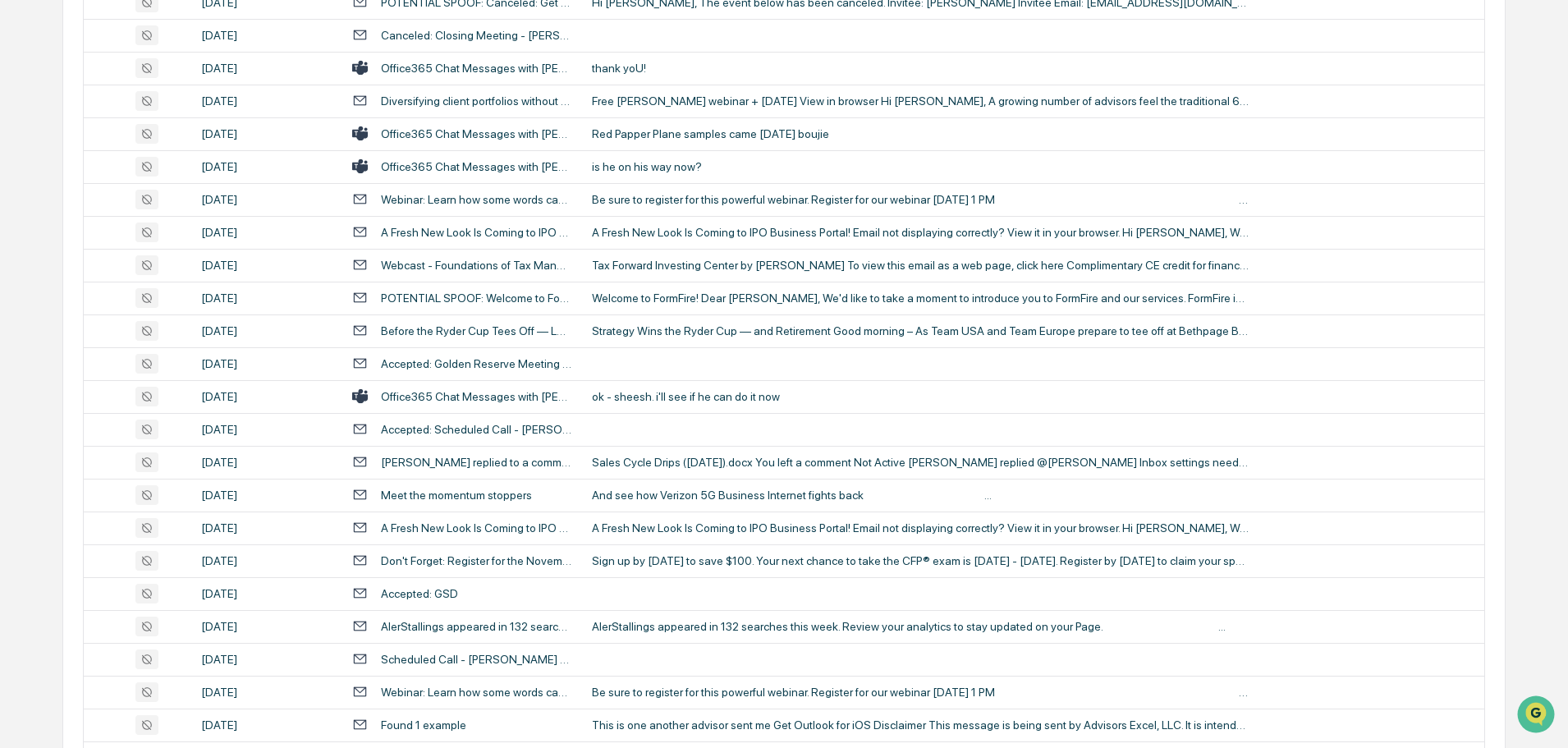
scroll to position [2021, 0]
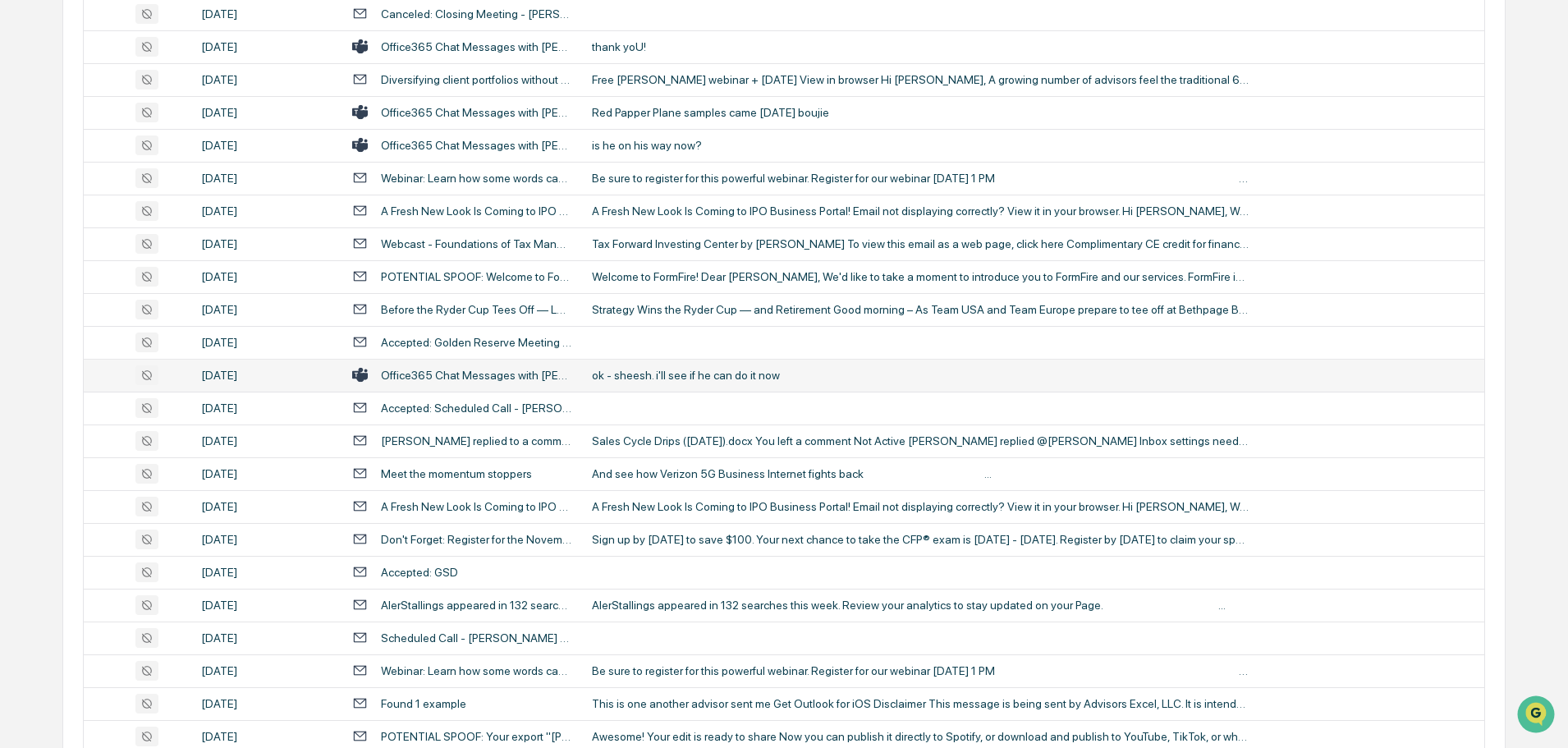
click at [696, 382] on td "ok - sheesh. i'll see if he can do it now" at bounding box center [1033, 375] width 903 height 33
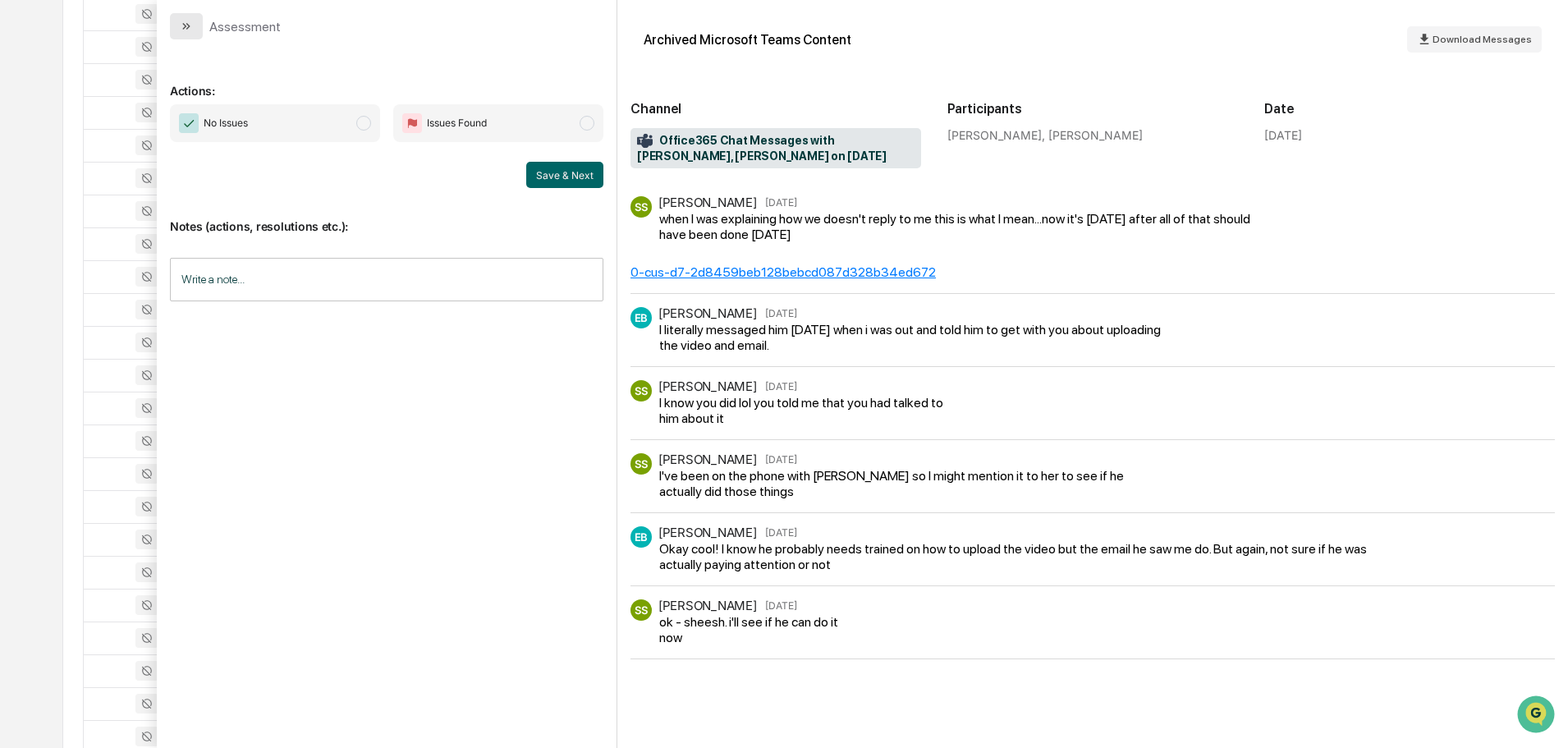
click at [193, 25] on button "modal" at bounding box center [187, 26] width 33 height 26
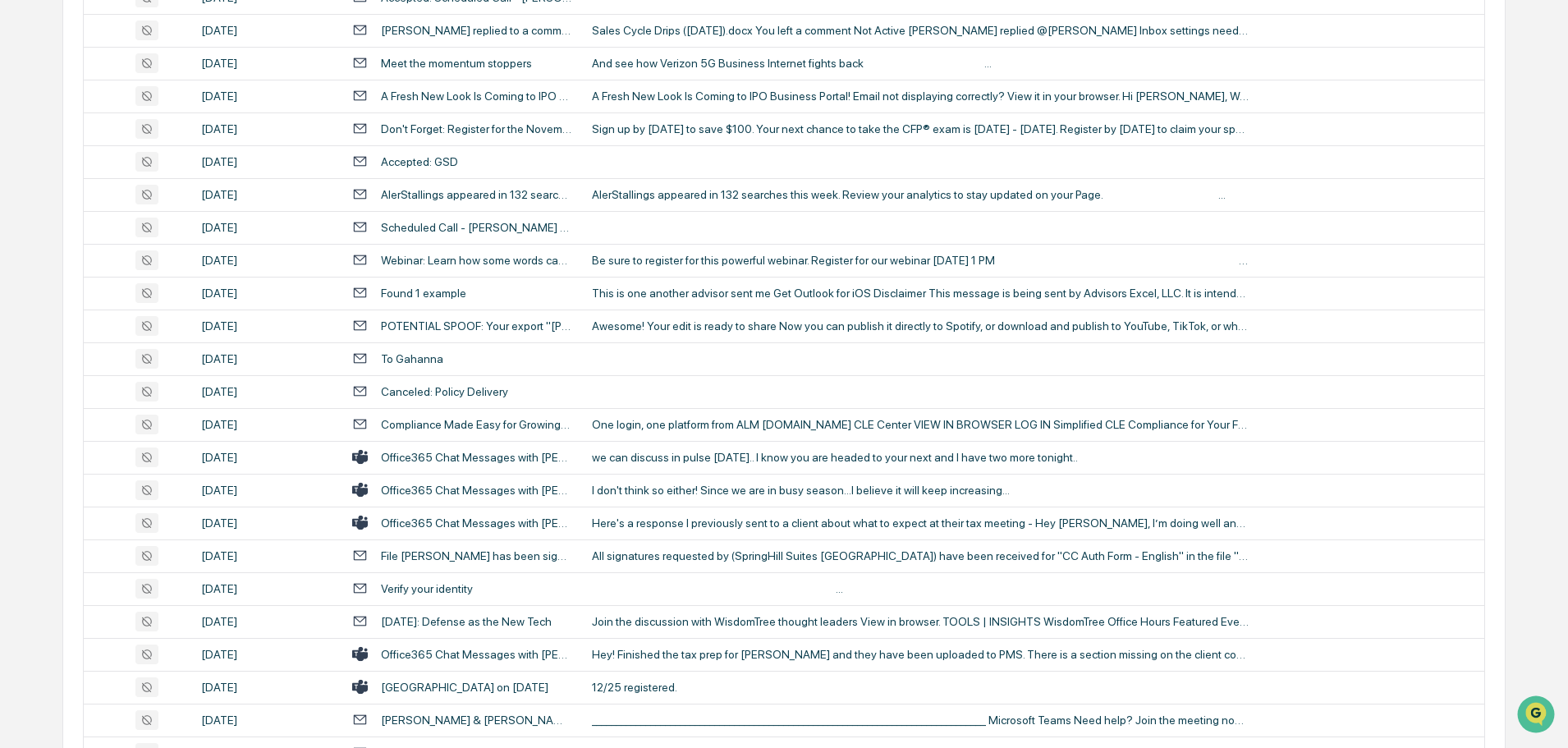
scroll to position [2513, 0]
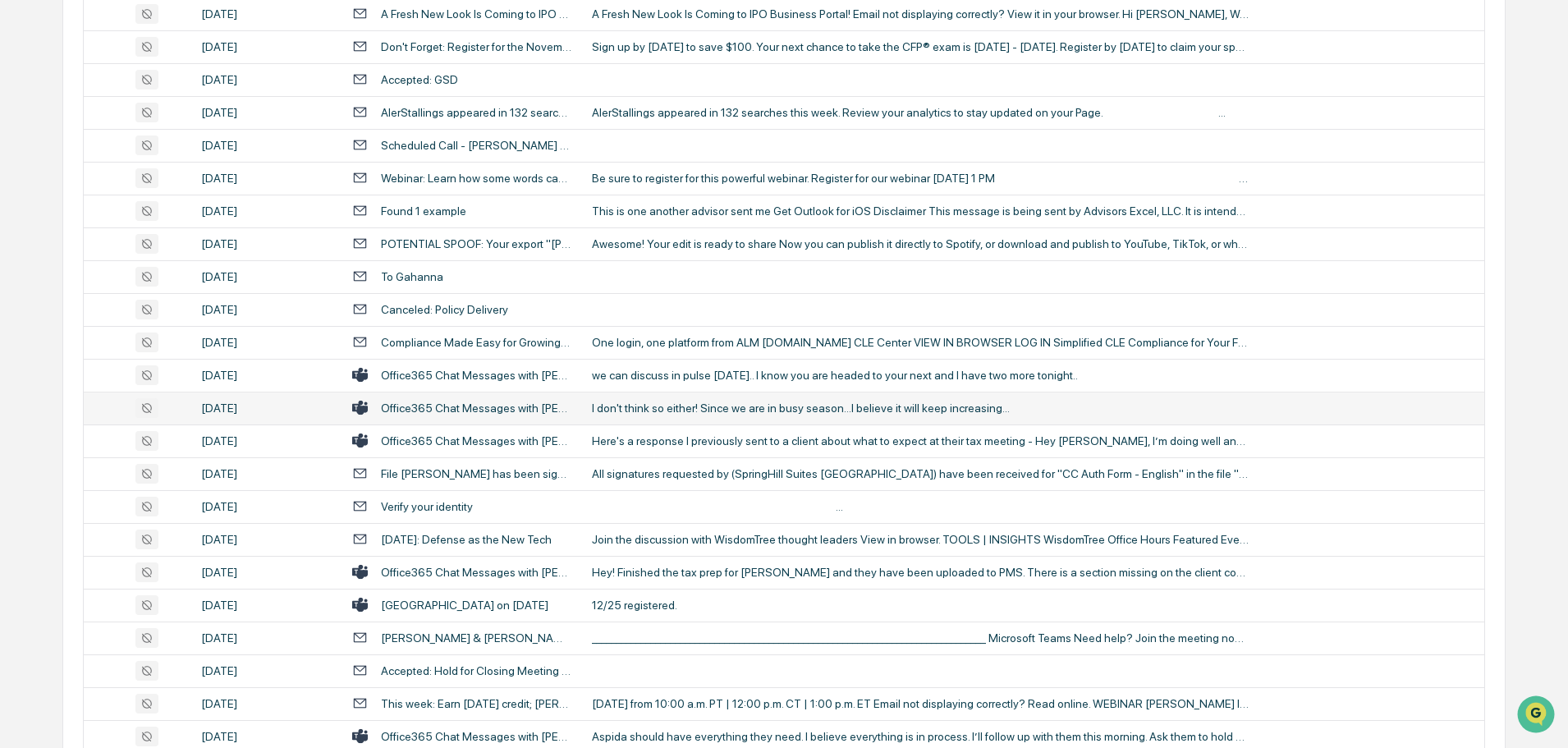
click at [644, 403] on div "I don't think so either! Since we are in busy season...I believe it will keep i…" at bounding box center [920, 408] width 657 height 14
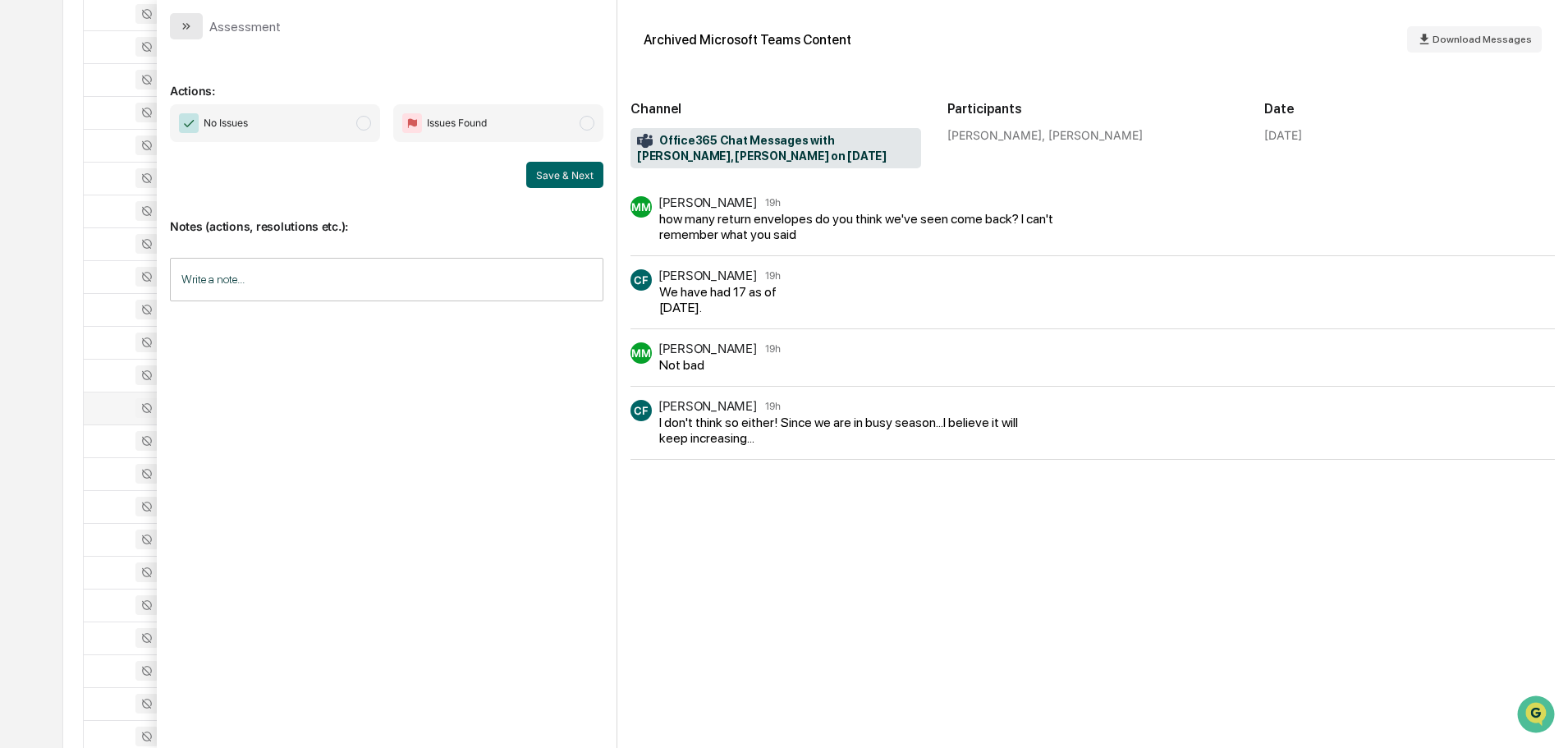
click at [182, 25] on icon "modal" at bounding box center [187, 26] width 14 height 14
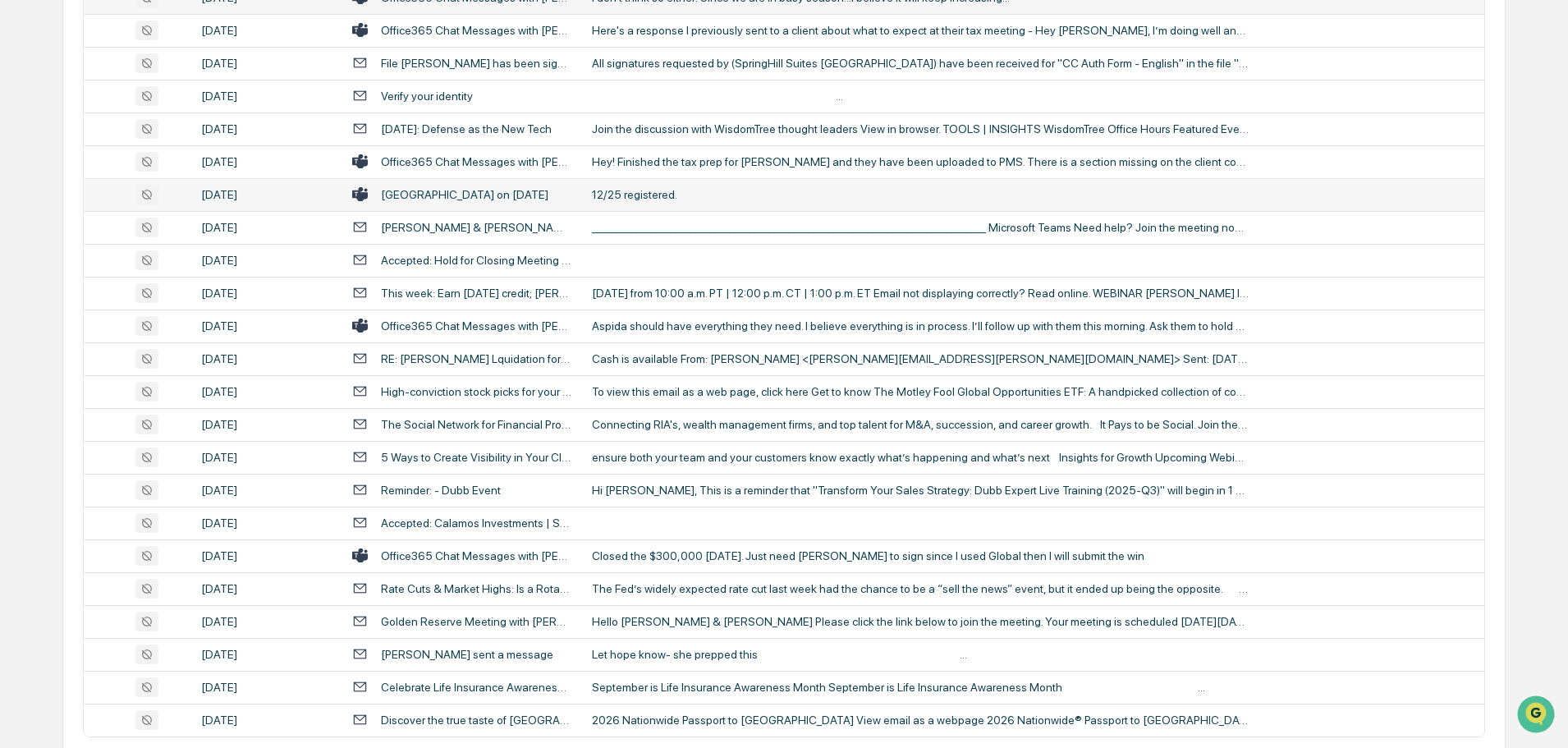
scroll to position [3006, 0]
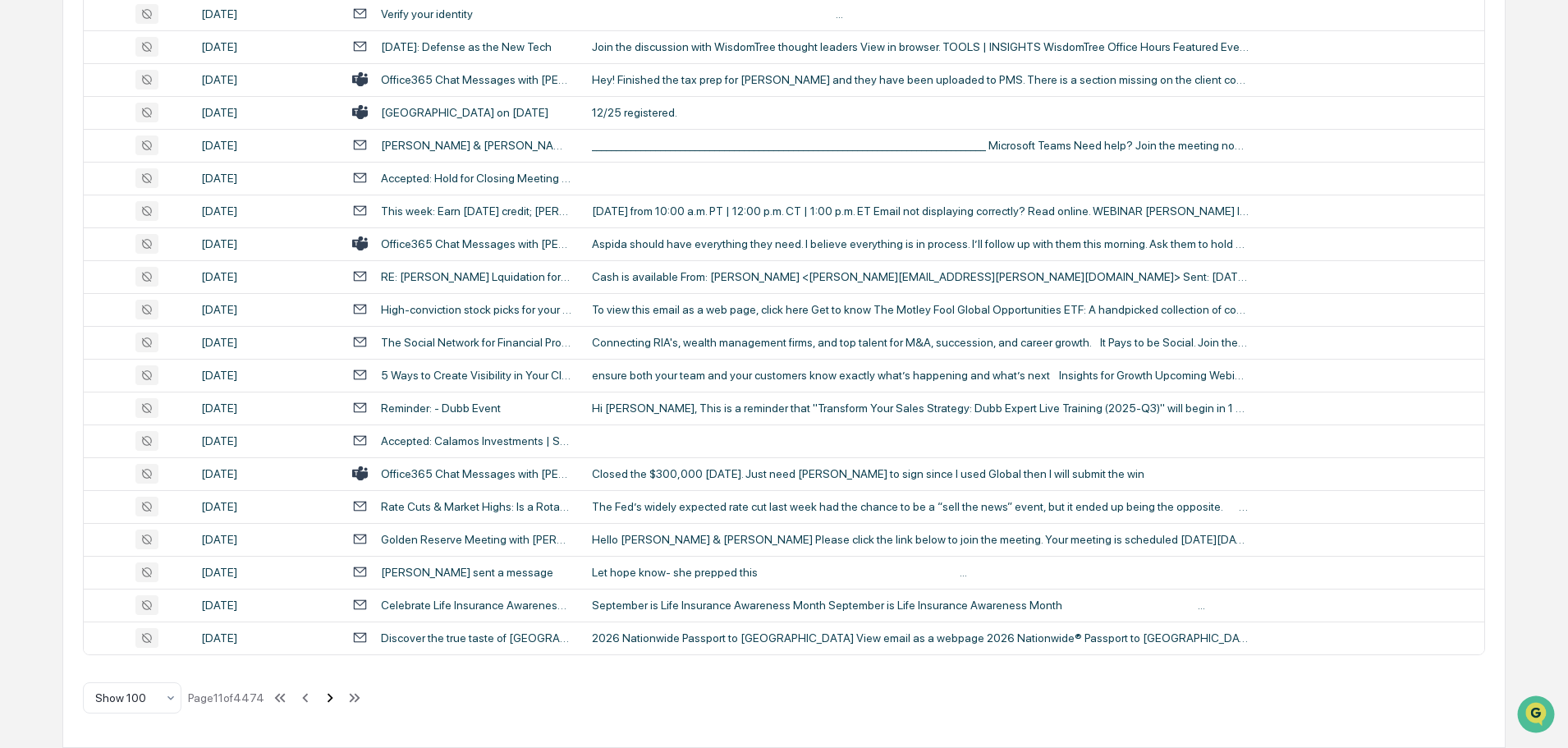
click at [330, 702] on icon at bounding box center [329, 697] width 18 height 18
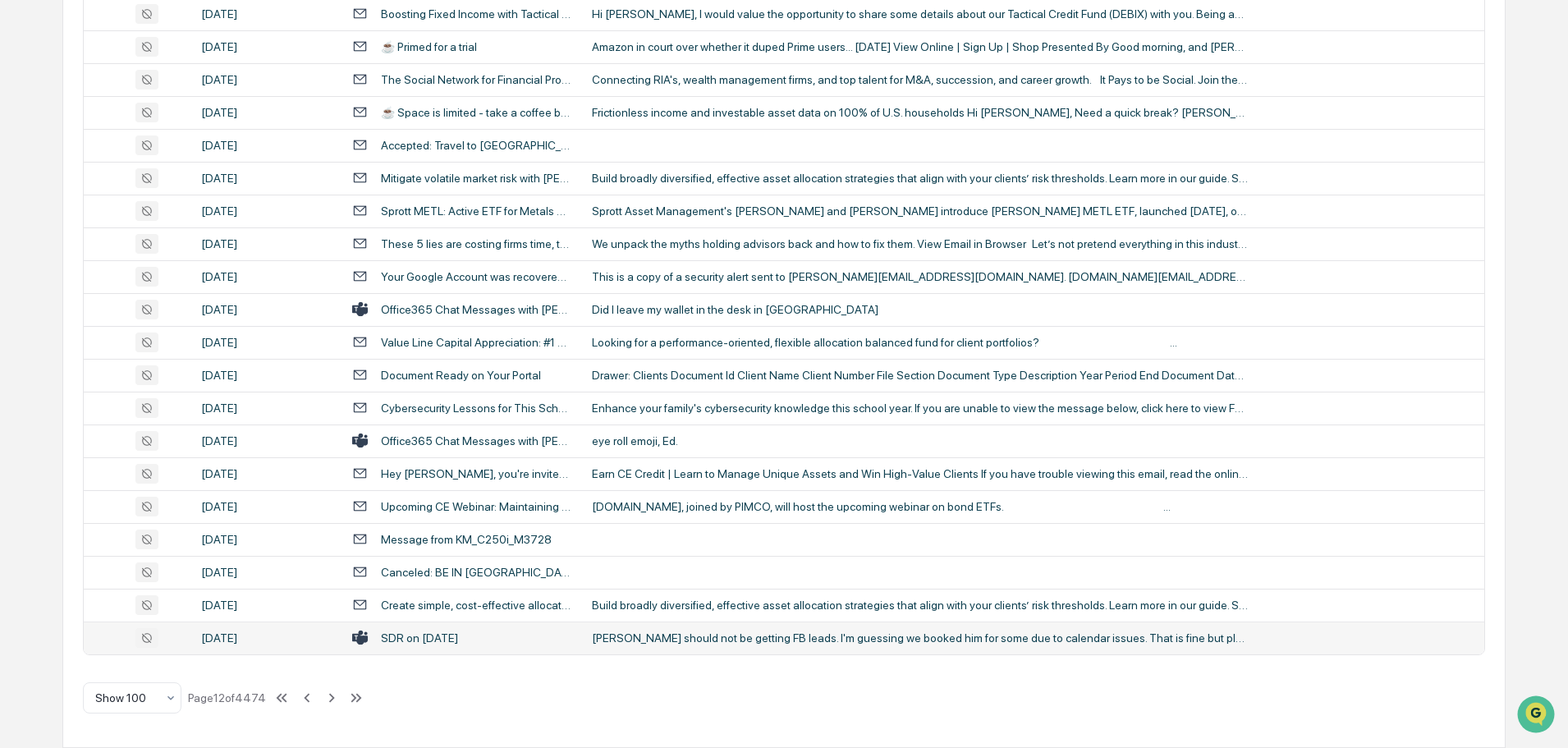
click at [679, 646] on td "[PERSON_NAME] should not be getting FB leads. I'm guessing we booked him for so…" at bounding box center [1033, 638] width 903 height 33
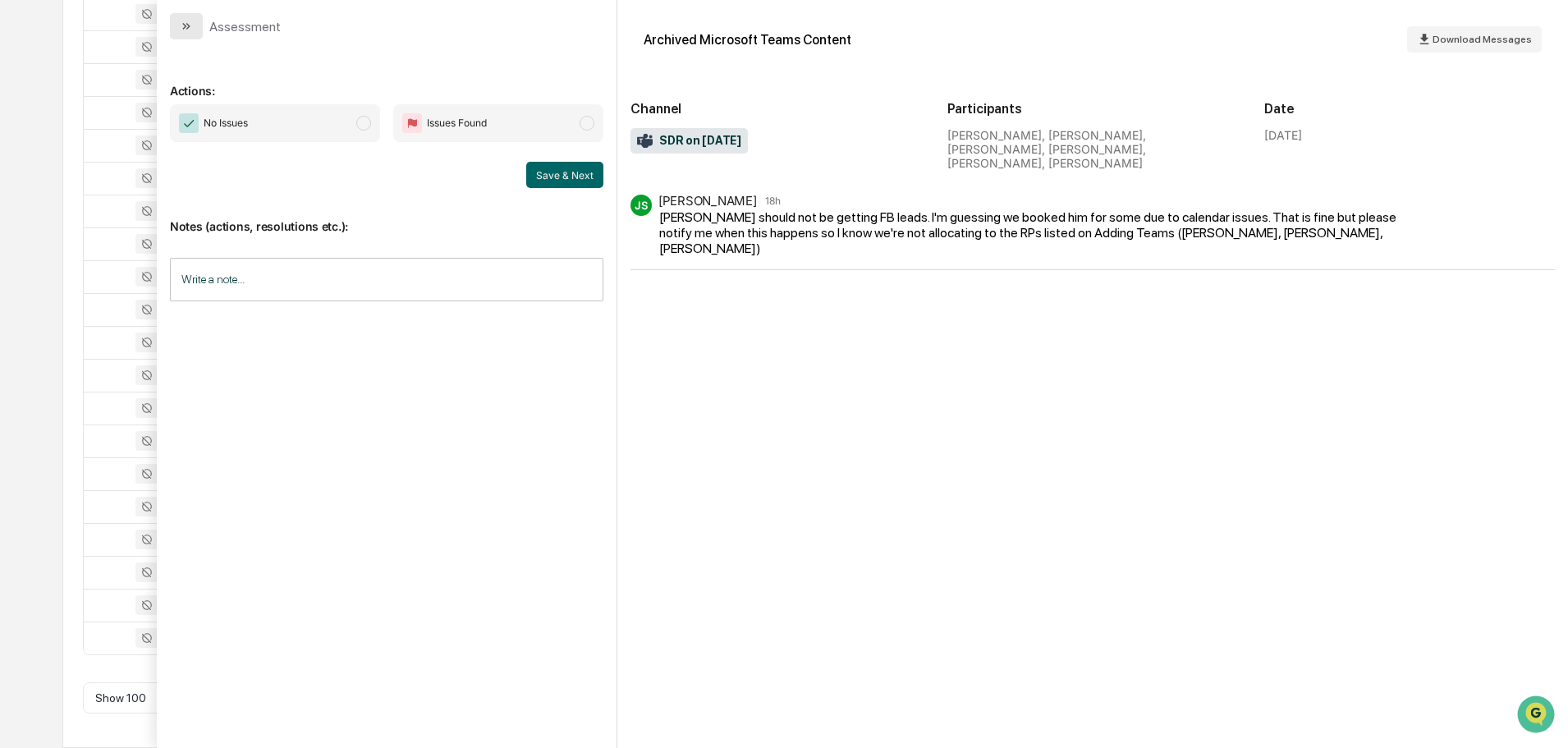
click at [187, 22] on icon "modal" at bounding box center [187, 26] width 14 height 14
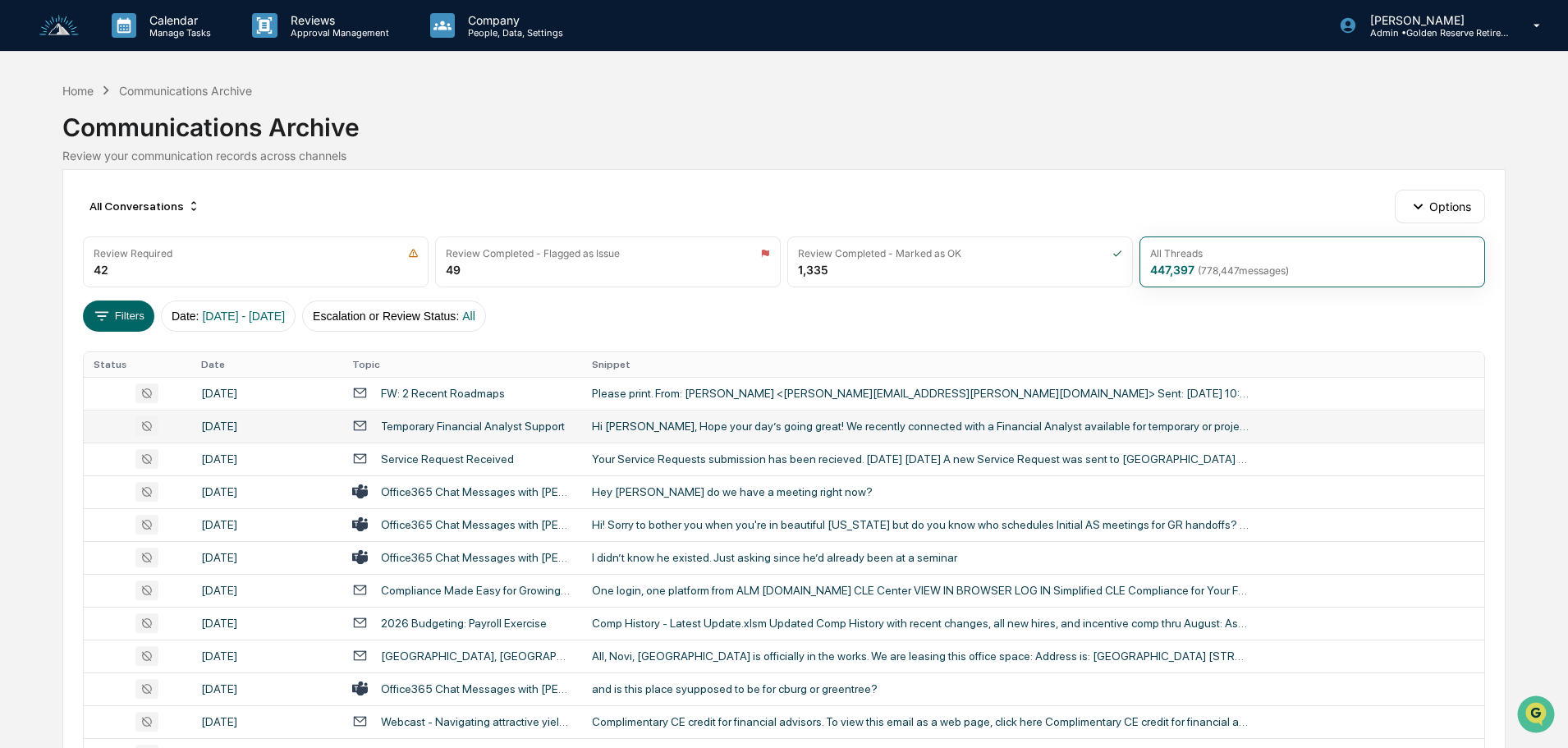
scroll to position [82, 0]
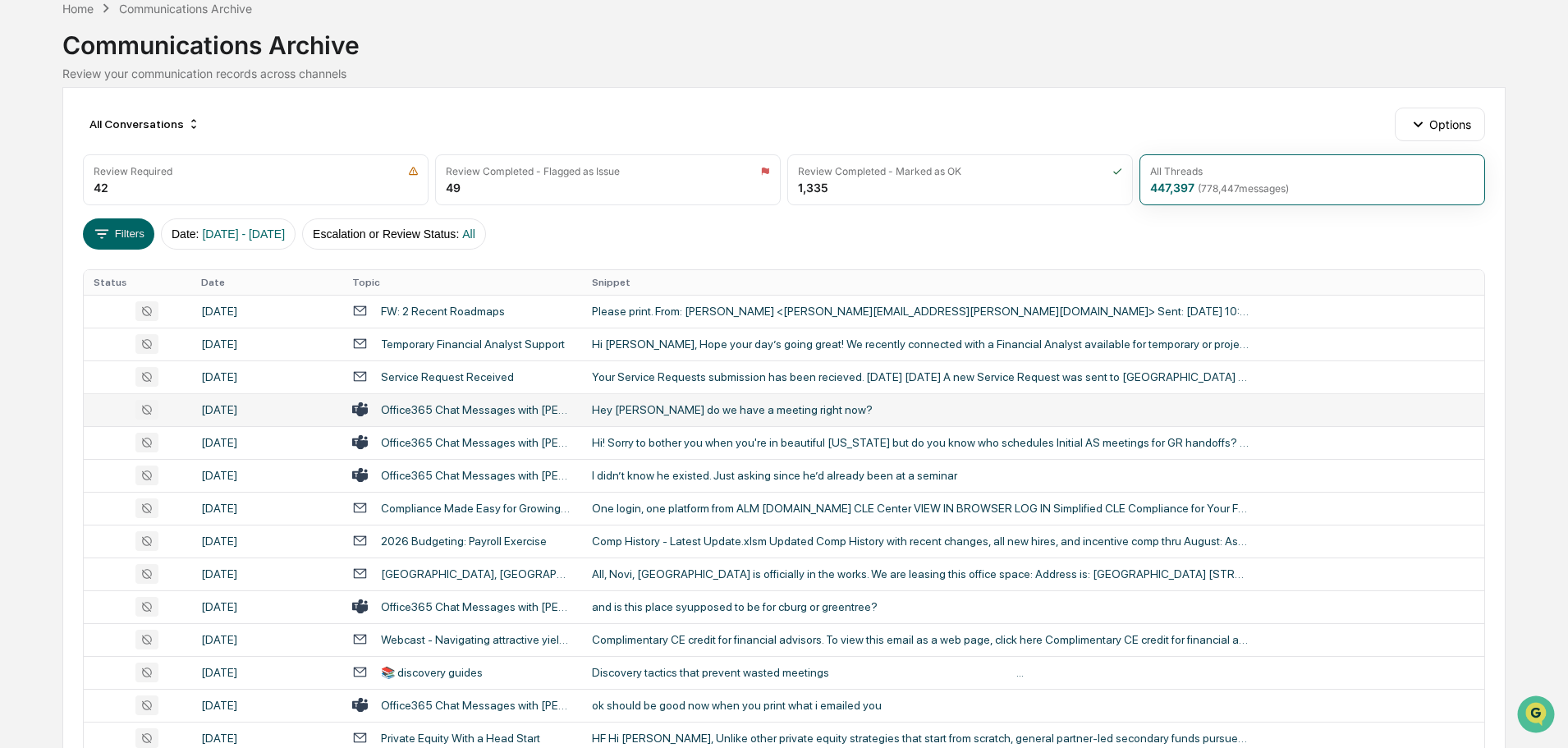
click at [693, 407] on div "Hey [PERSON_NAME] do we have a meeting right now?" at bounding box center [920, 410] width 657 height 14
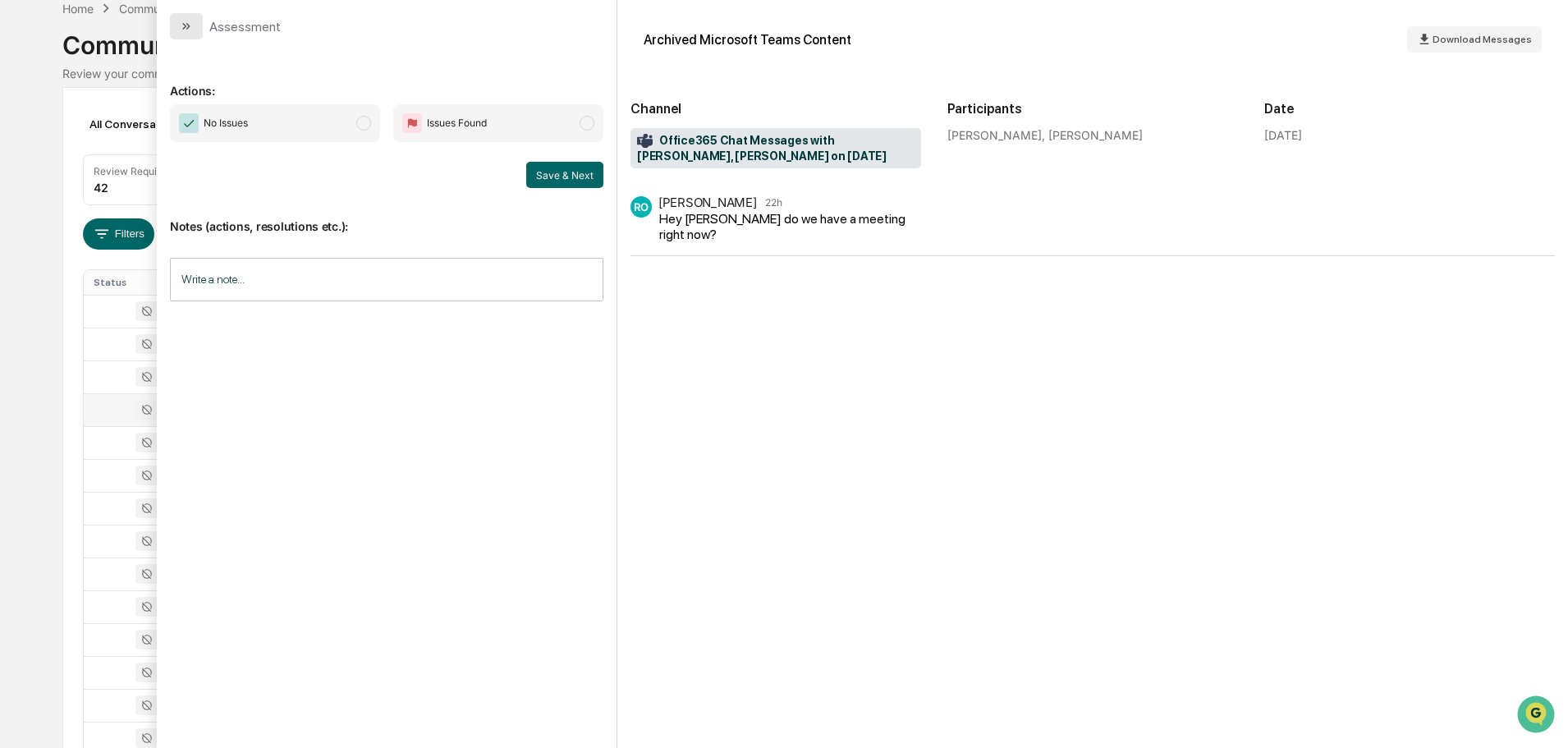
click at [191, 28] on icon "modal" at bounding box center [187, 26] width 14 height 14
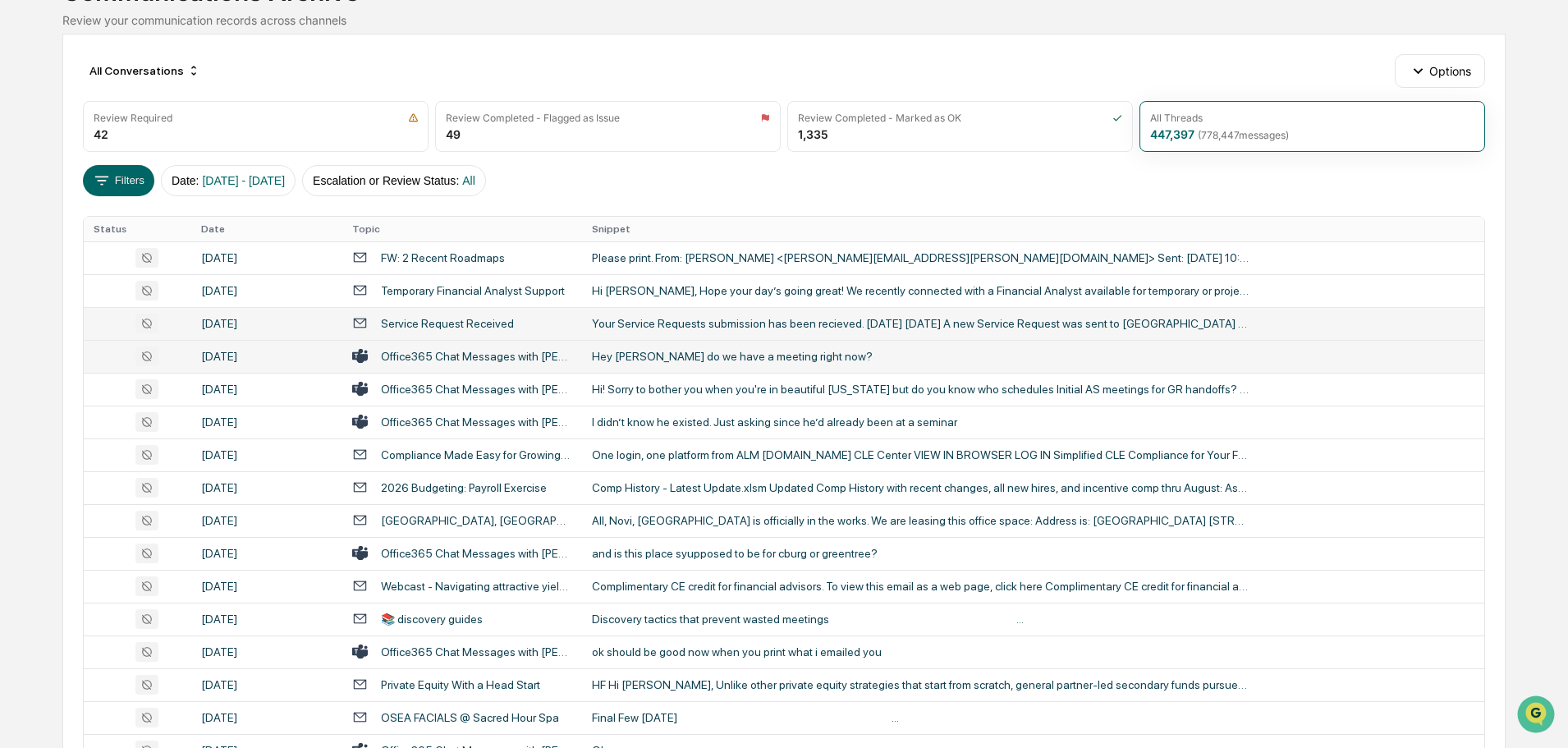
scroll to position [164, 0]
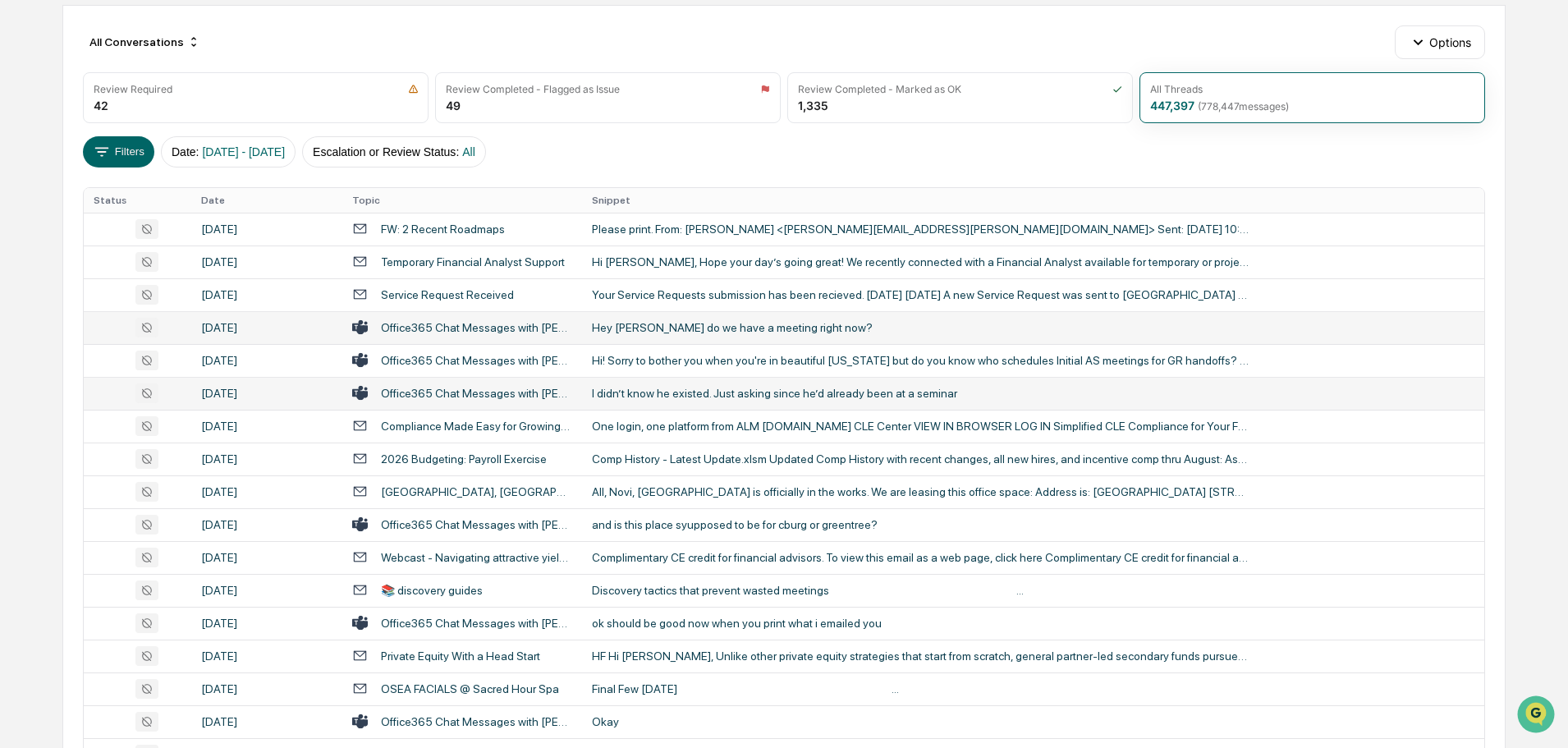
click at [665, 391] on div "I didn’t know he existed. Just asking since he’d already been at a seminar" at bounding box center [920, 393] width 657 height 14
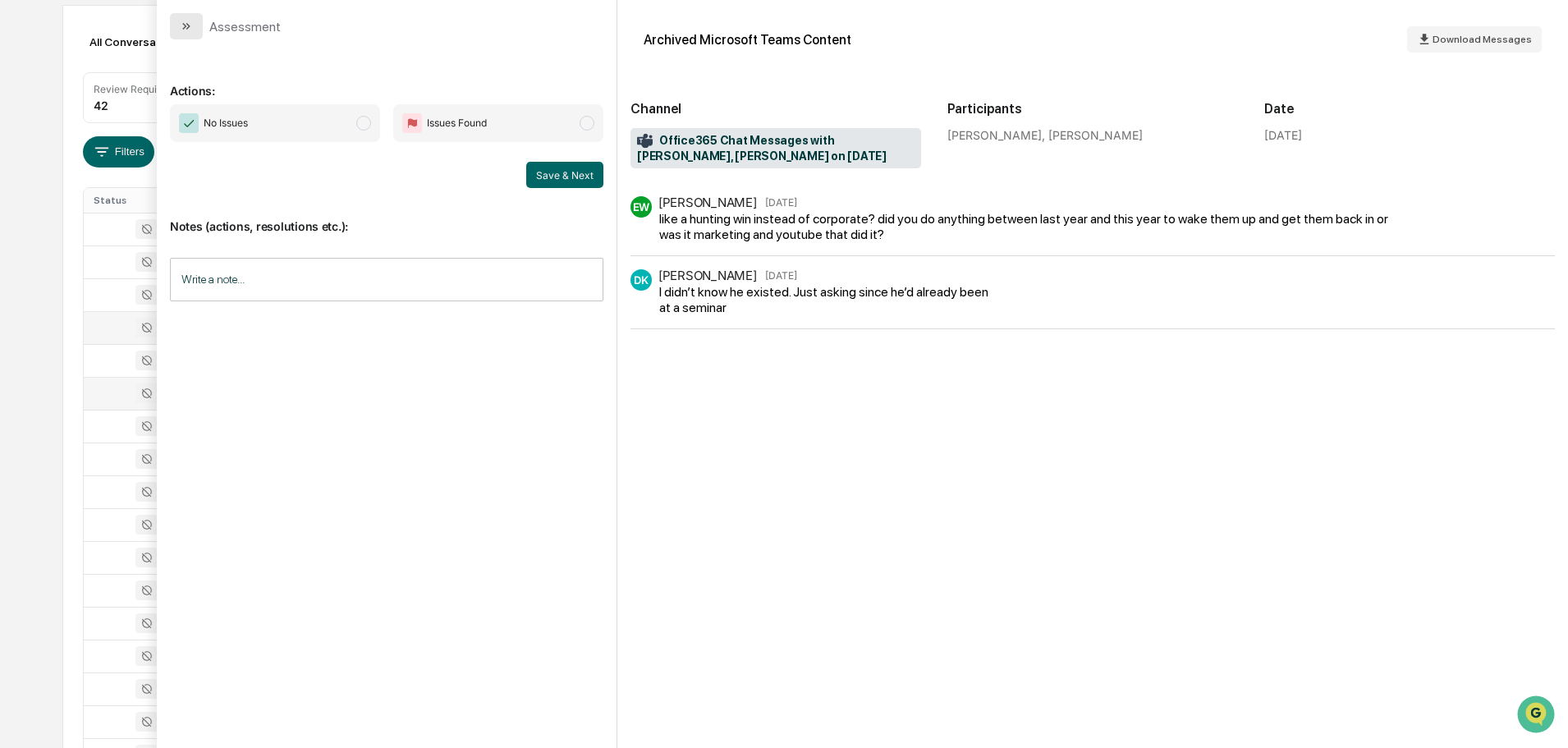
click at [192, 25] on icon "modal" at bounding box center [187, 26] width 14 height 14
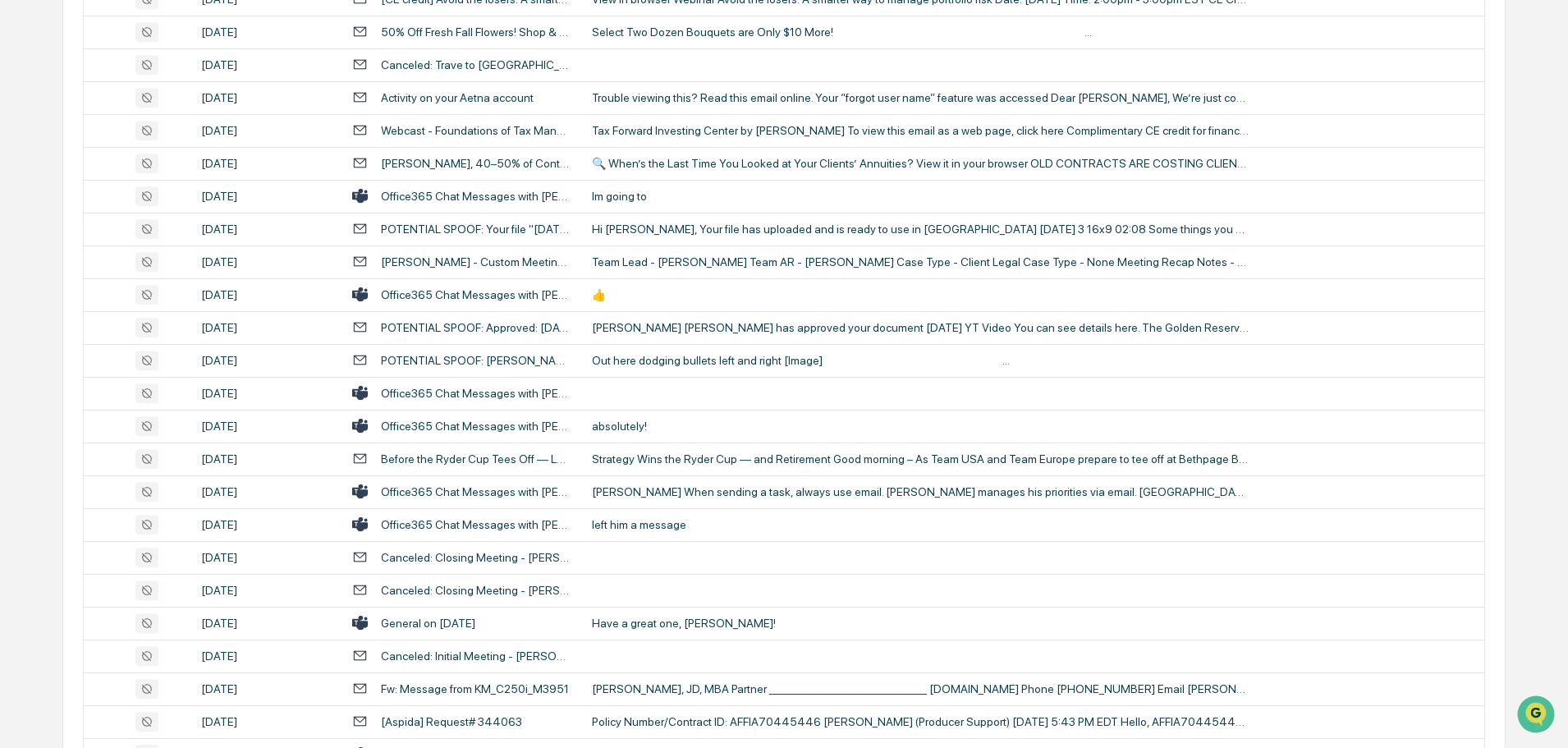
scroll to position [1231, 0]
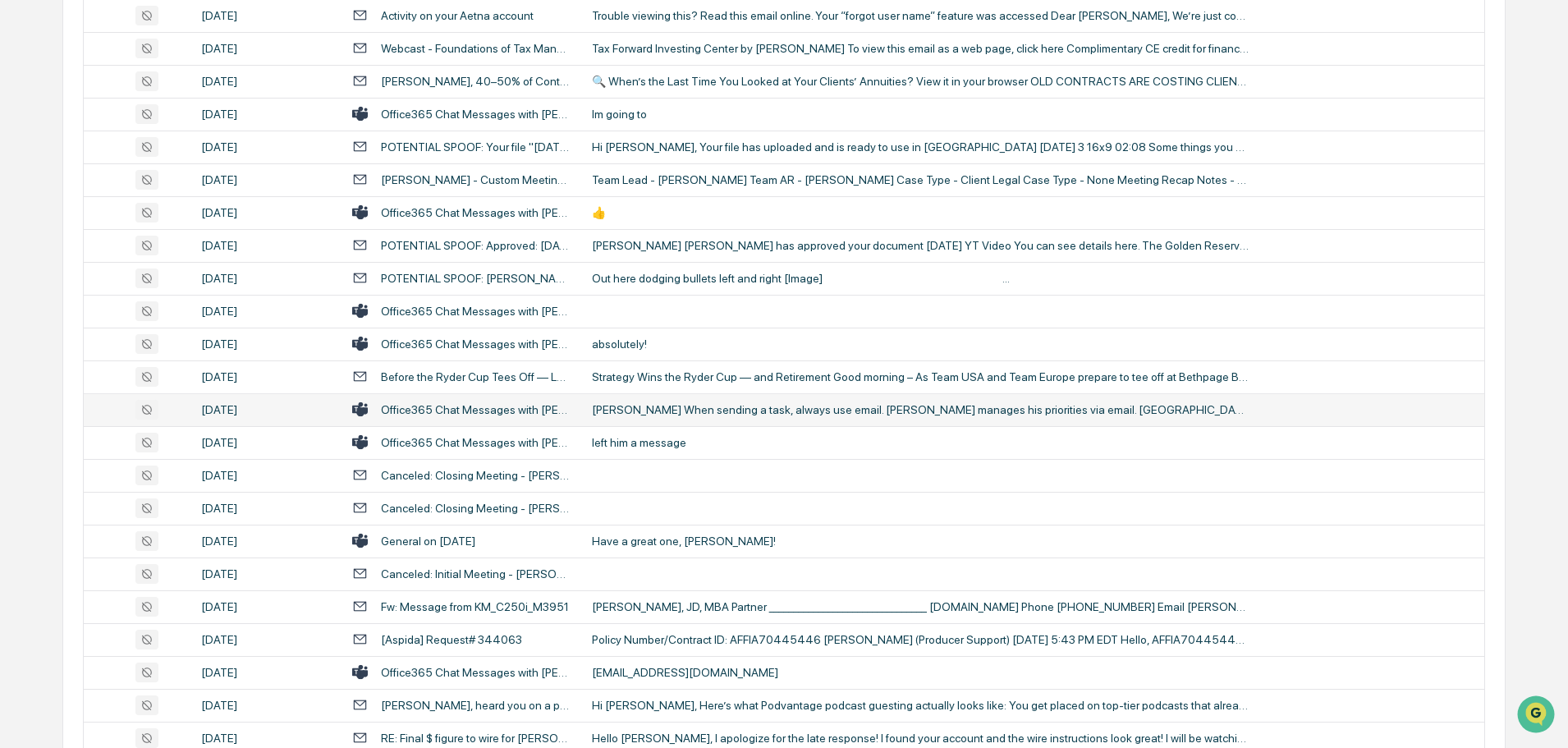
click at [654, 411] on div "[PERSON_NAME] When sending a task, always use email. [PERSON_NAME] manages his …" at bounding box center [920, 410] width 657 height 14
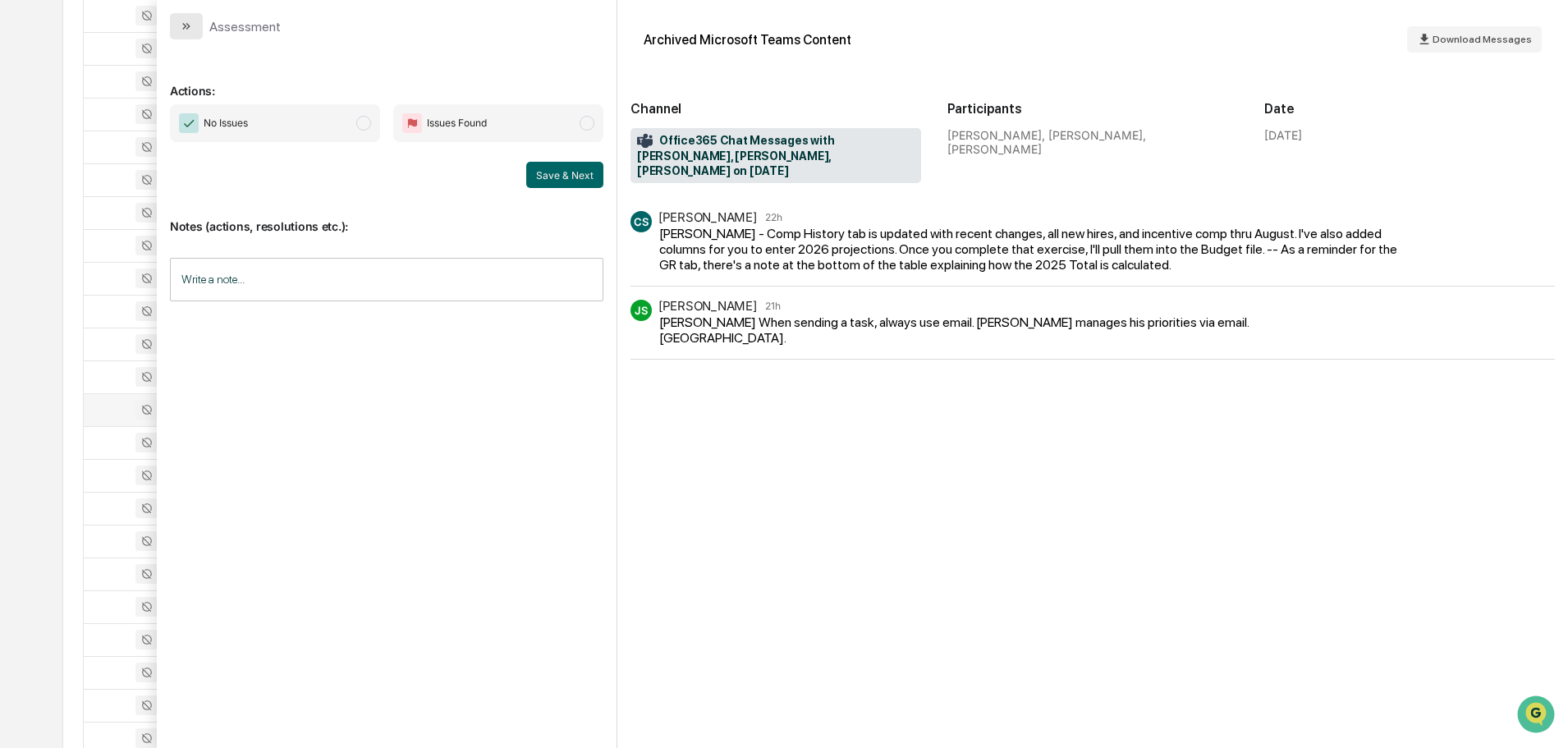
click at [197, 26] on button "modal" at bounding box center [187, 26] width 33 height 26
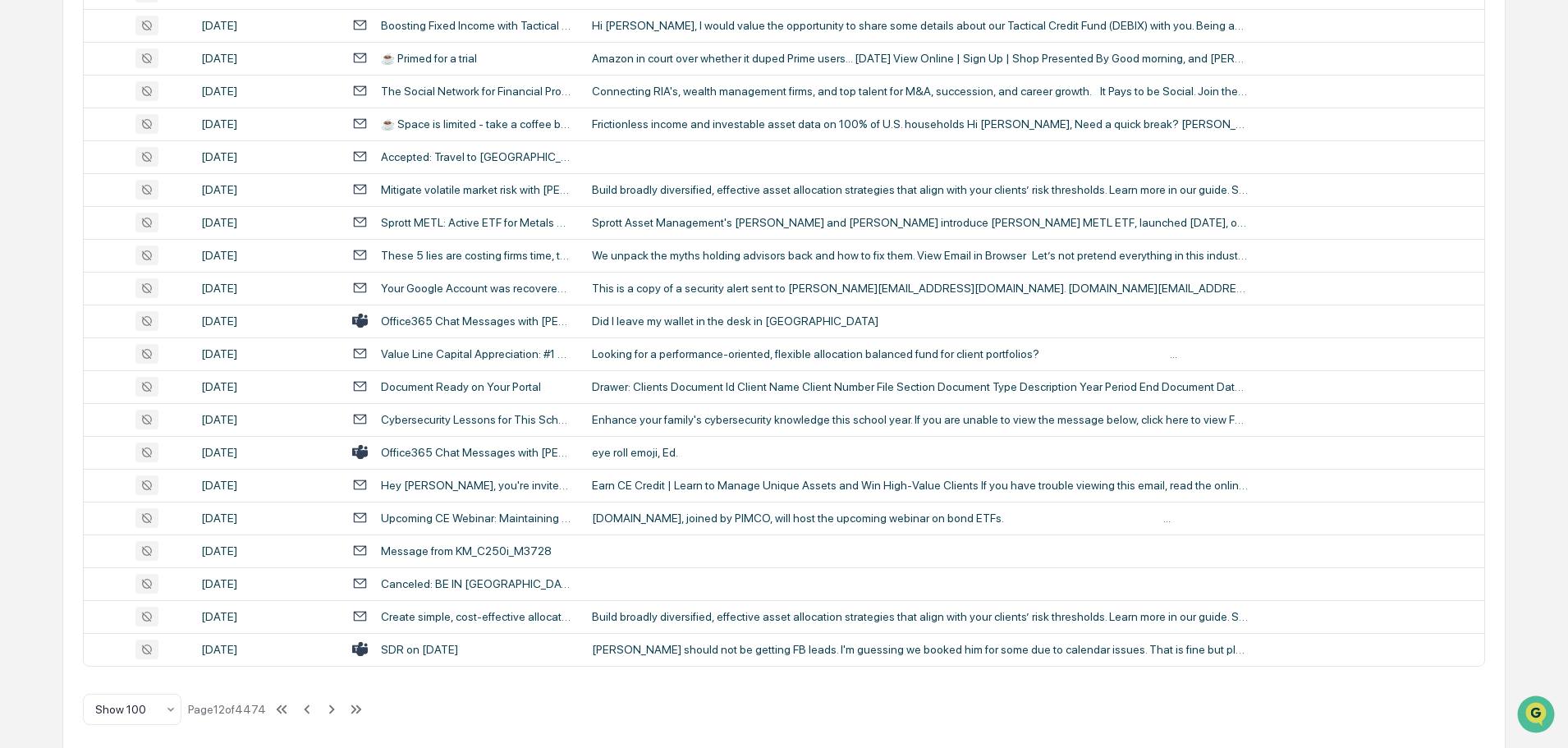
scroll to position [3006, 0]
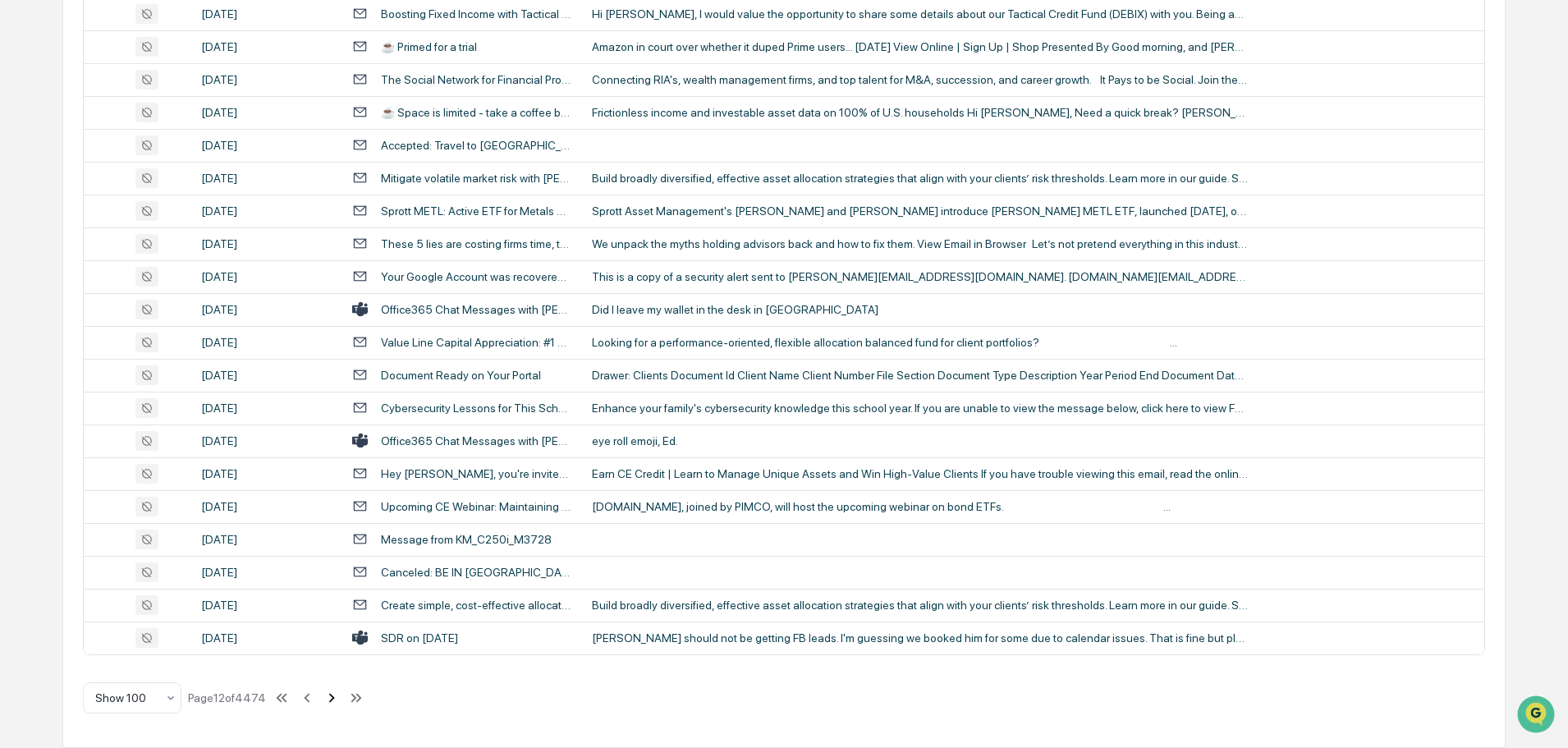
click at [333, 700] on icon at bounding box center [331, 697] width 18 height 18
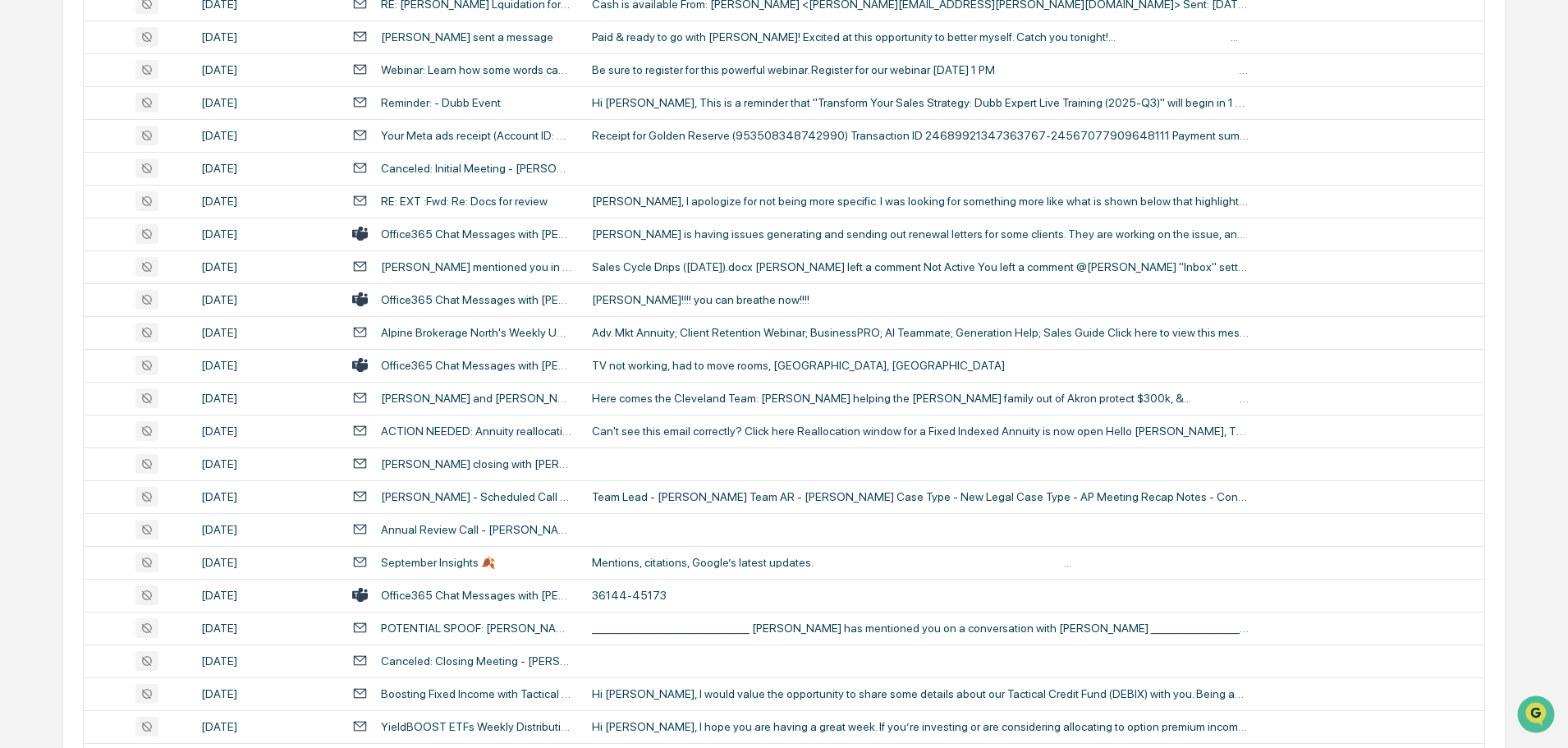
scroll to position [657, 0]
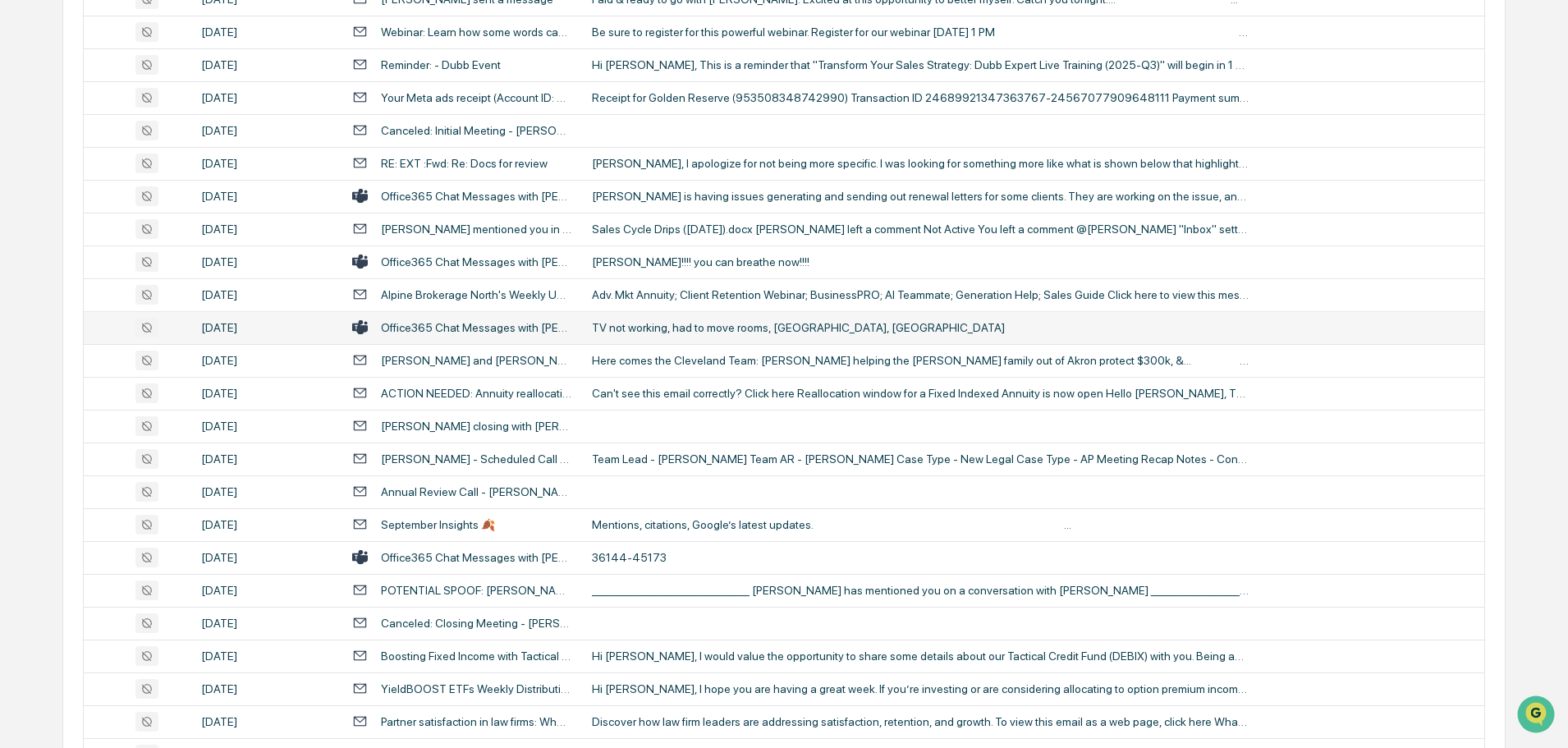
click at [681, 327] on div "TV not working, had to move rooms, [GEOGRAPHIC_DATA], [GEOGRAPHIC_DATA]" at bounding box center [920, 327] width 657 height 14
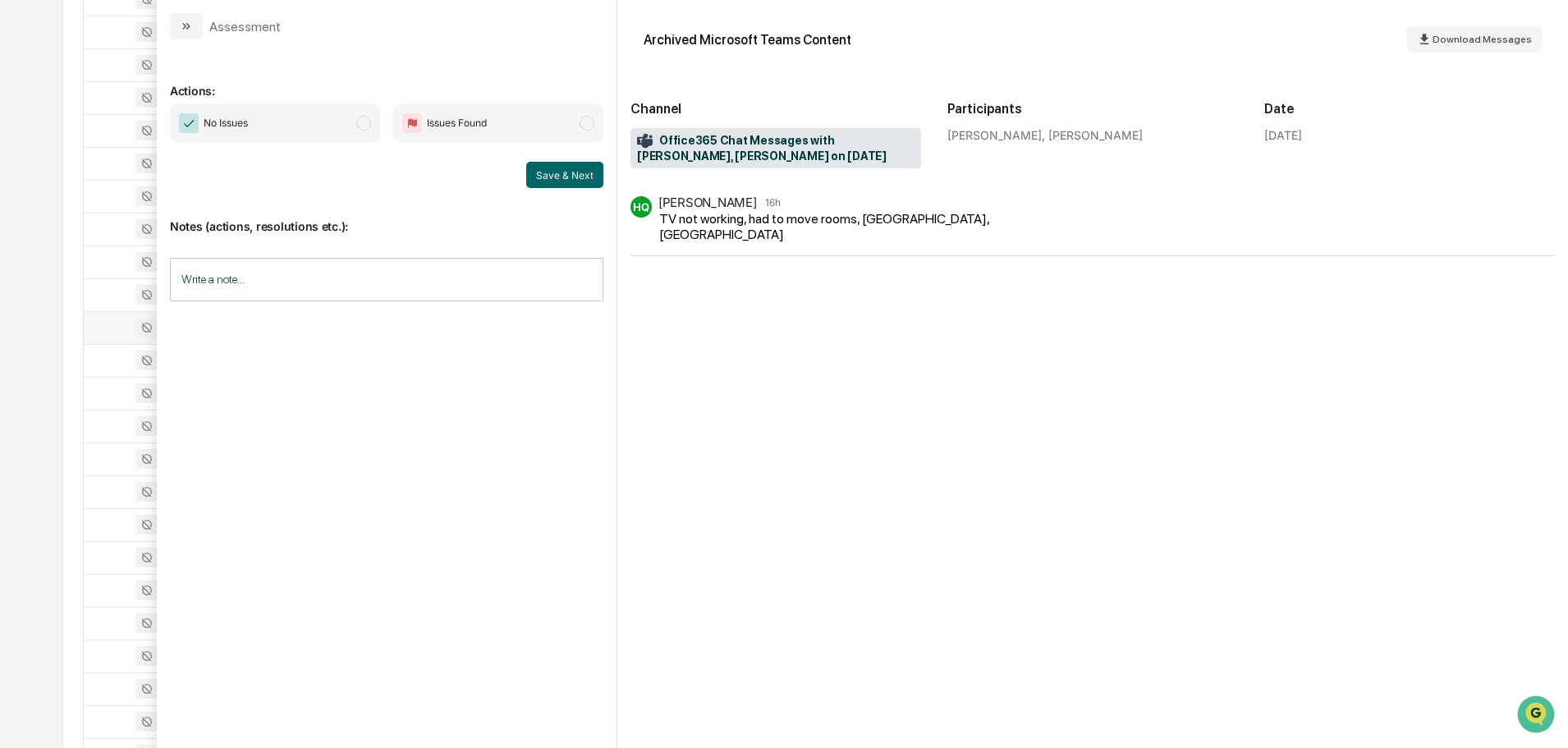
click at [187, 21] on icon "modal" at bounding box center [187, 26] width 14 height 14
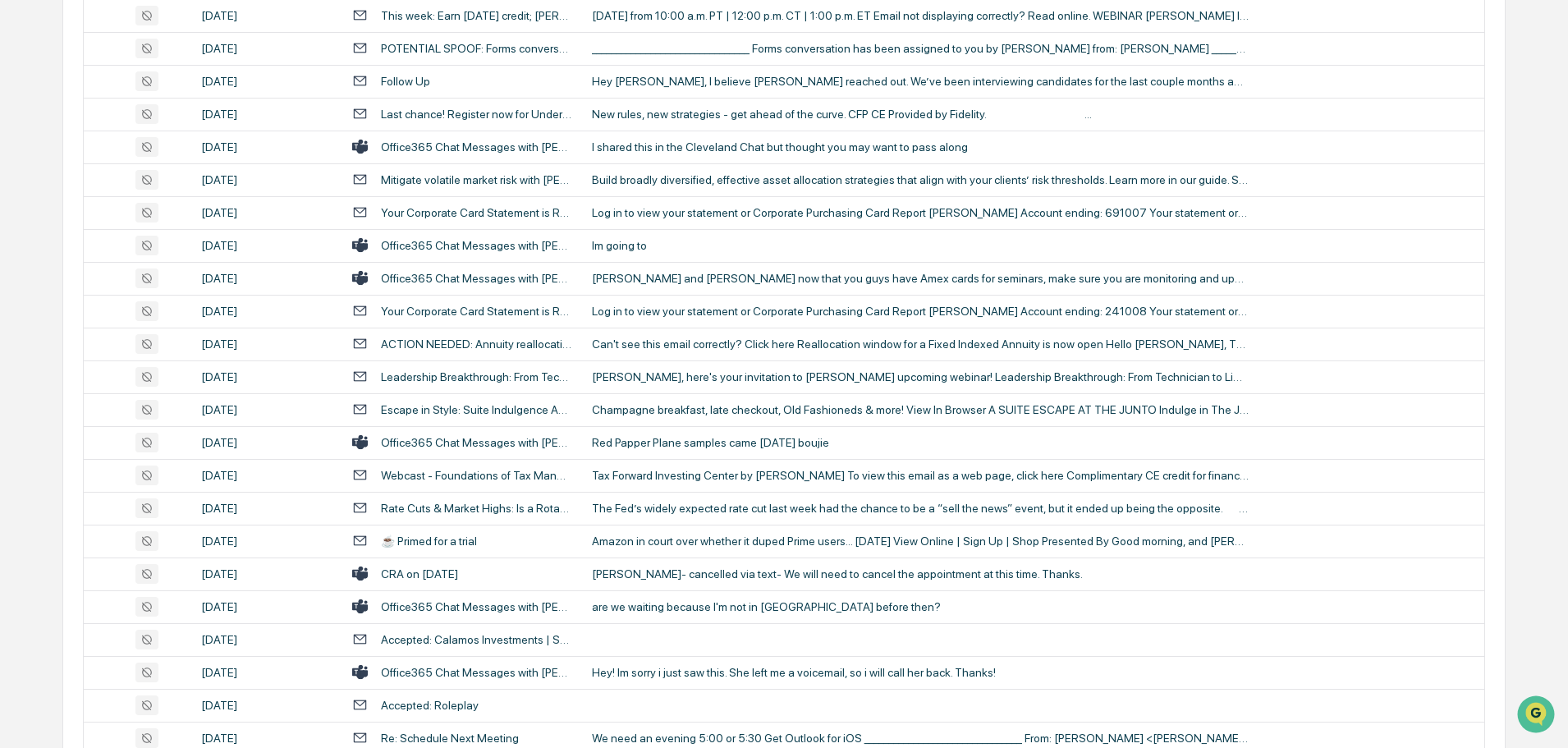
scroll to position [2463, 0]
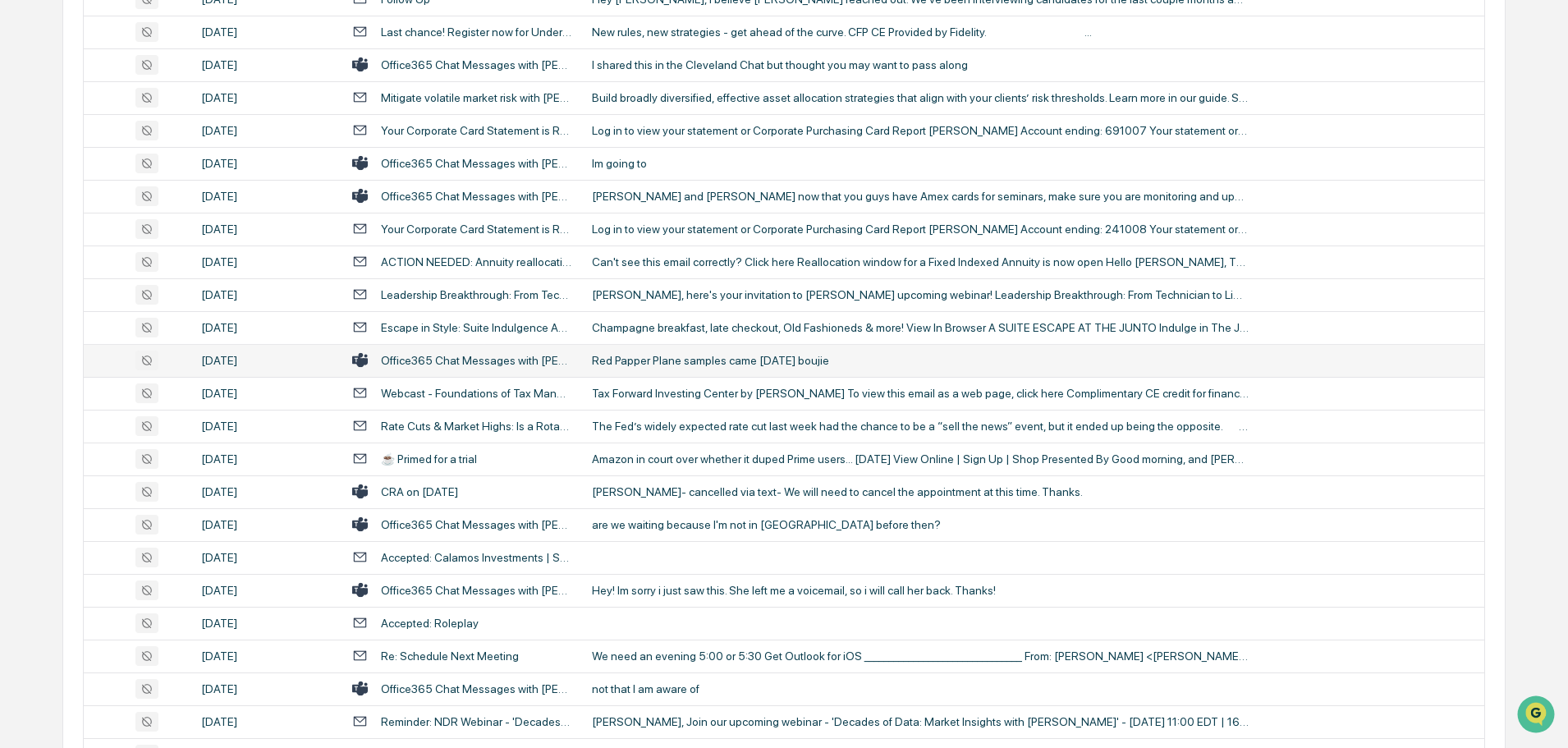
click at [668, 355] on div "Red Papper Plane samples came [DATE] boujie" at bounding box center [920, 360] width 657 height 14
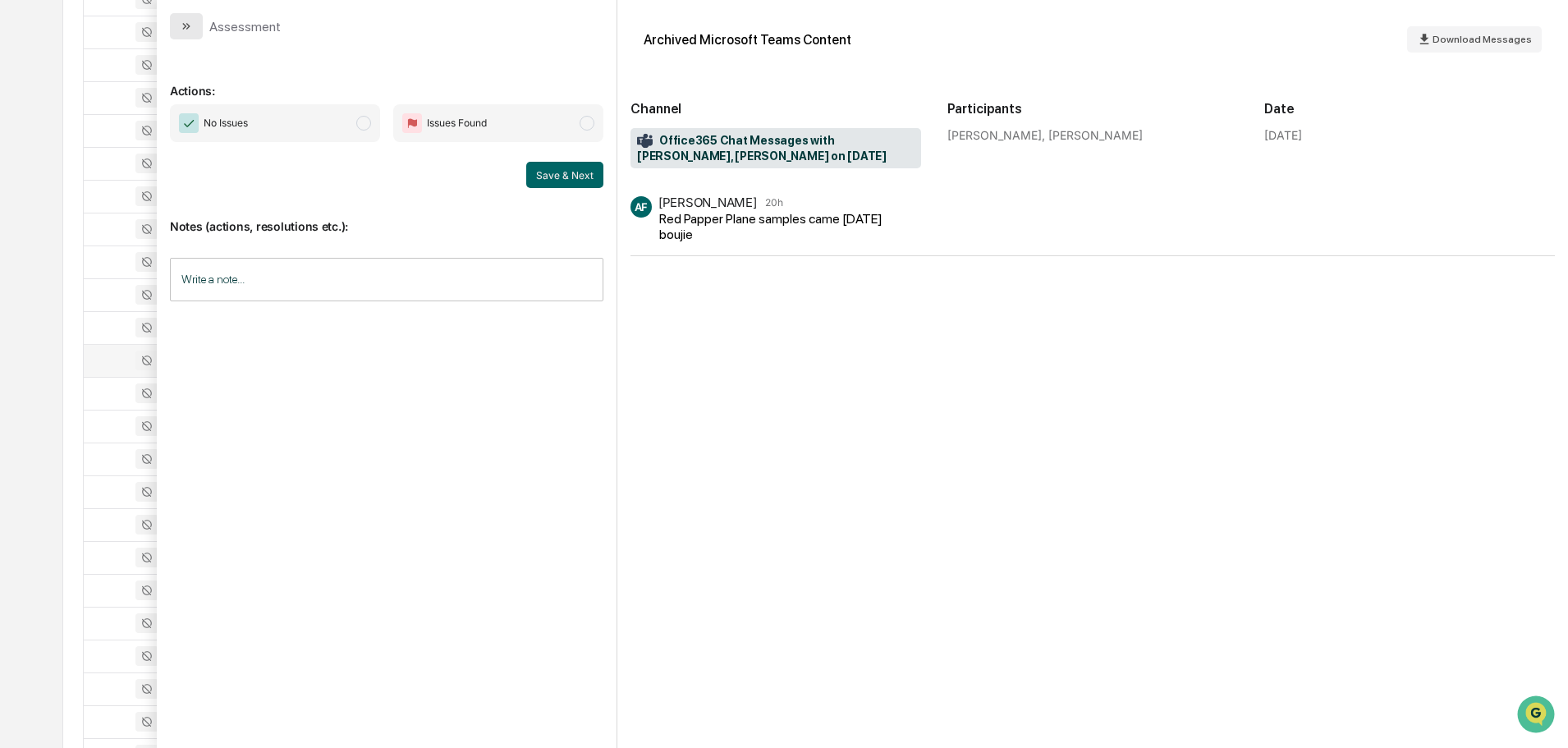
click at [183, 25] on icon "modal" at bounding box center [187, 26] width 14 height 14
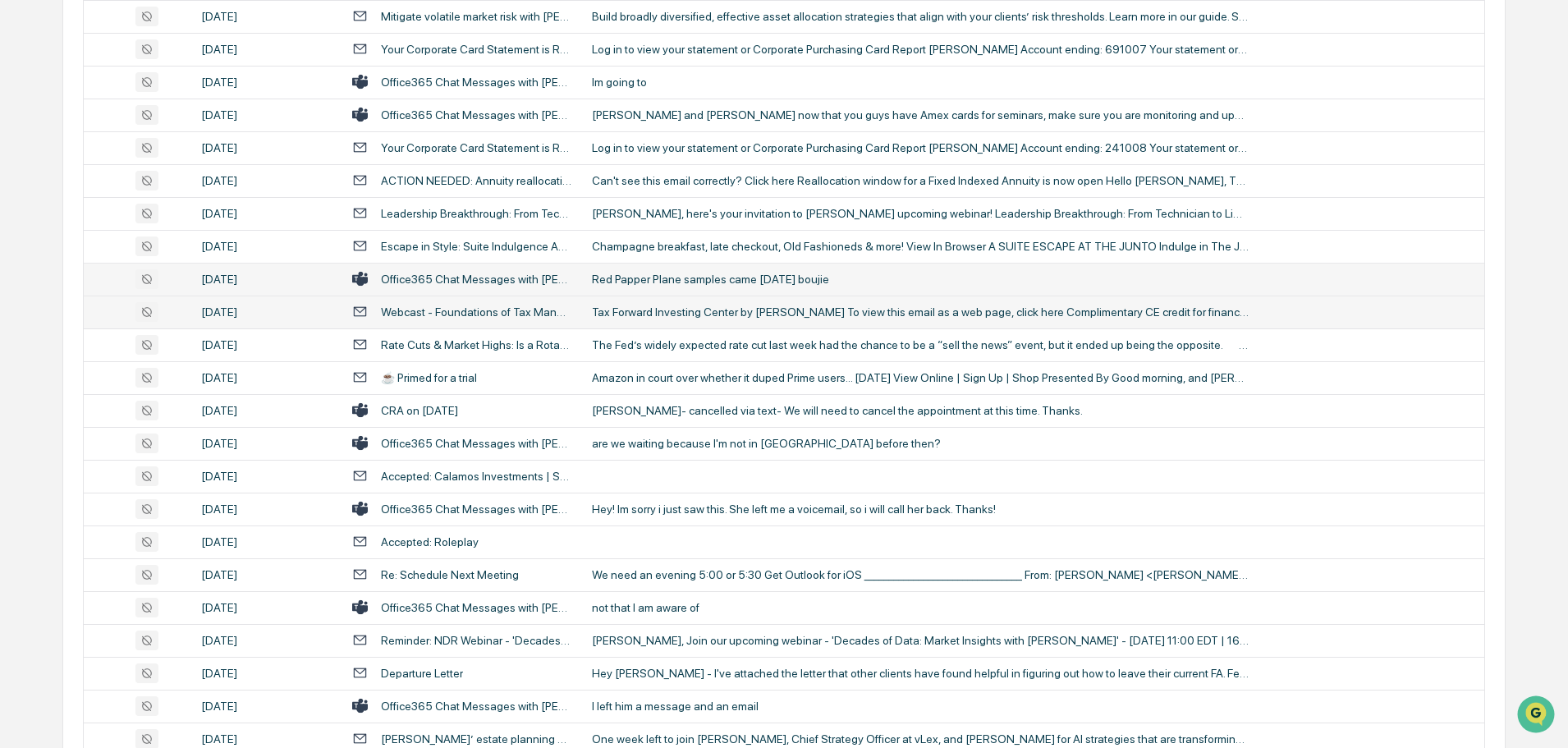
scroll to position [2544, 0]
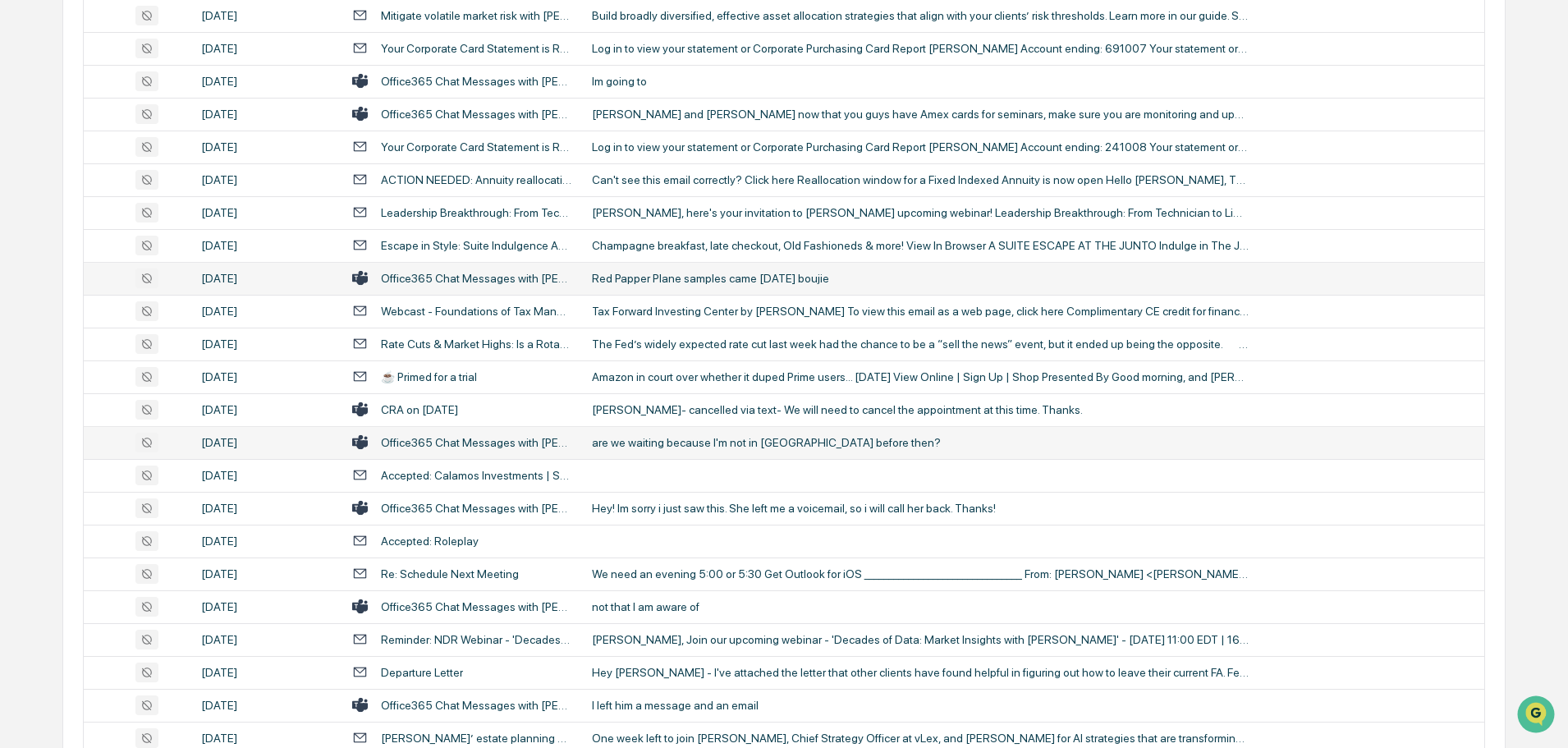
click at [686, 439] on div "are we waiting because I'm not in [GEOGRAPHIC_DATA] before then?" at bounding box center [920, 443] width 657 height 14
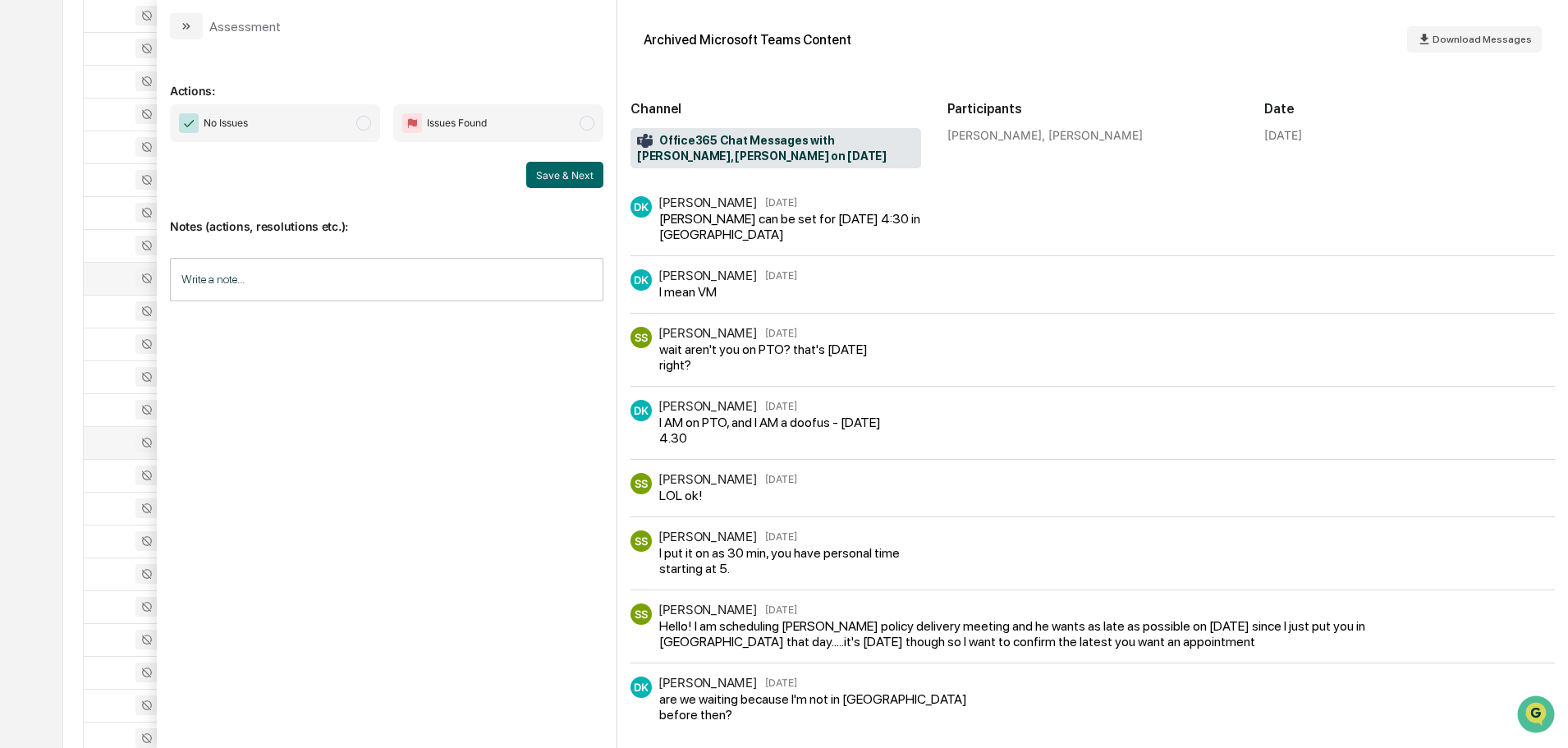
scroll to position [15, 0]
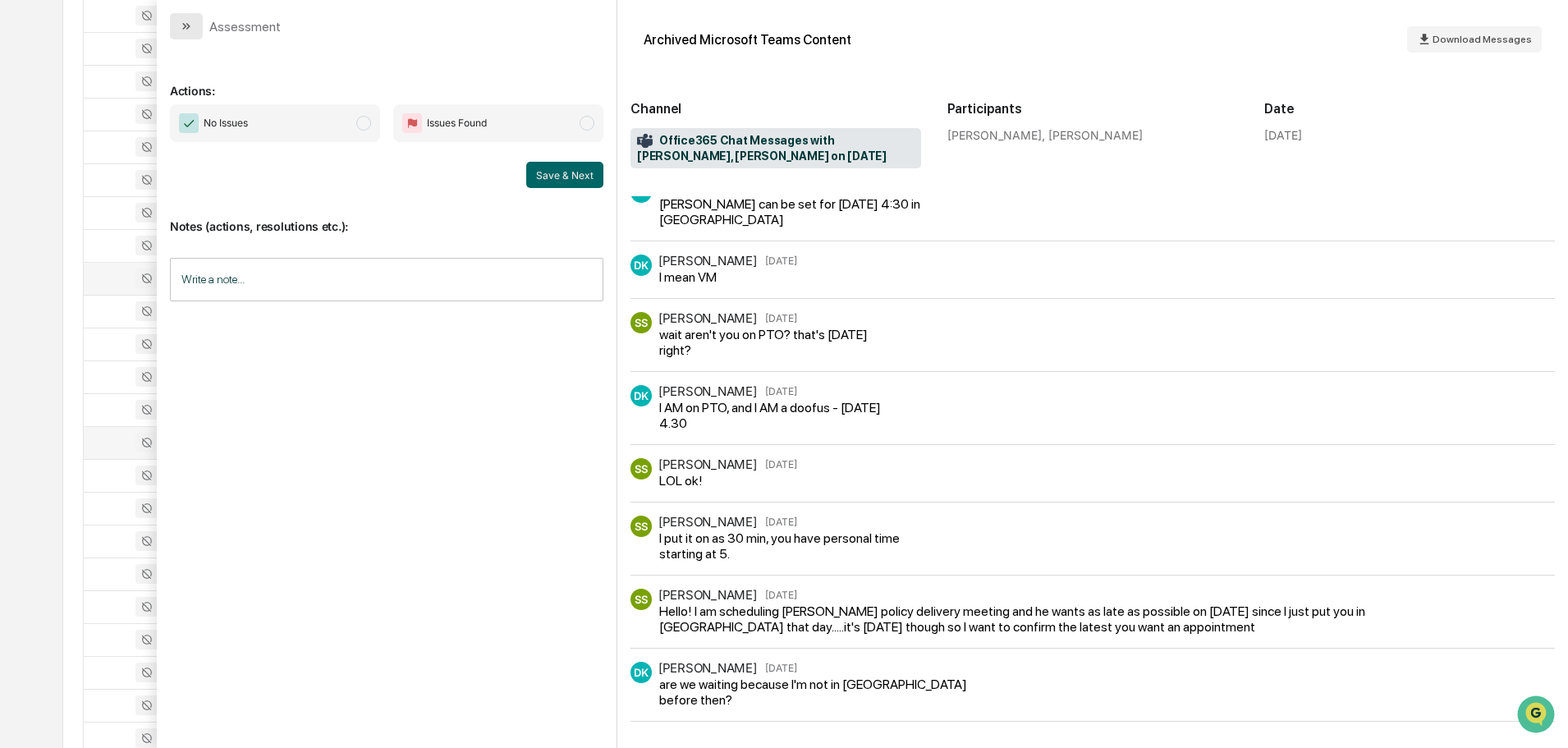
click at [189, 29] on icon "modal" at bounding box center [187, 26] width 14 height 14
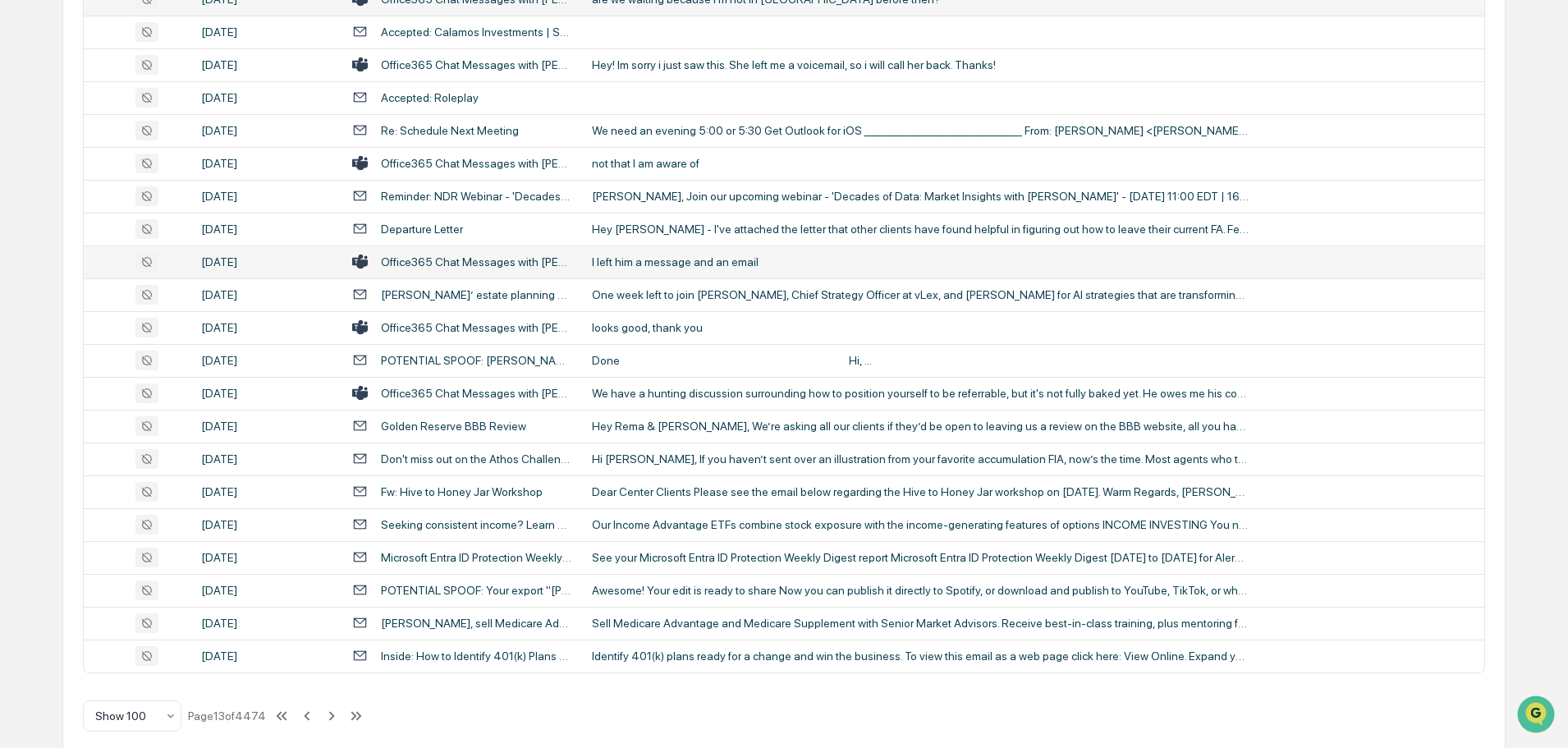
scroll to position [3006, 0]
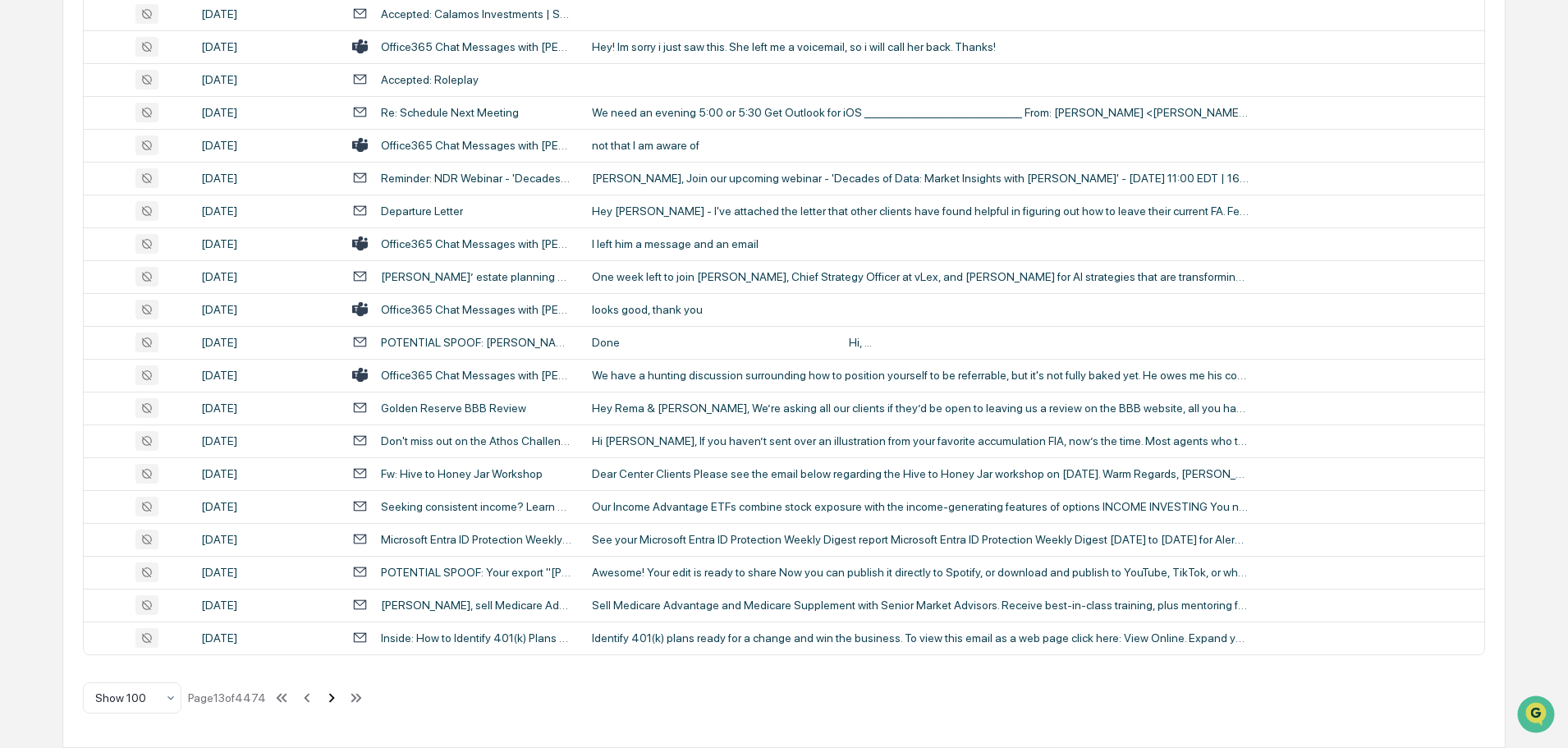
click at [331, 694] on icon at bounding box center [332, 697] width 6 height 9
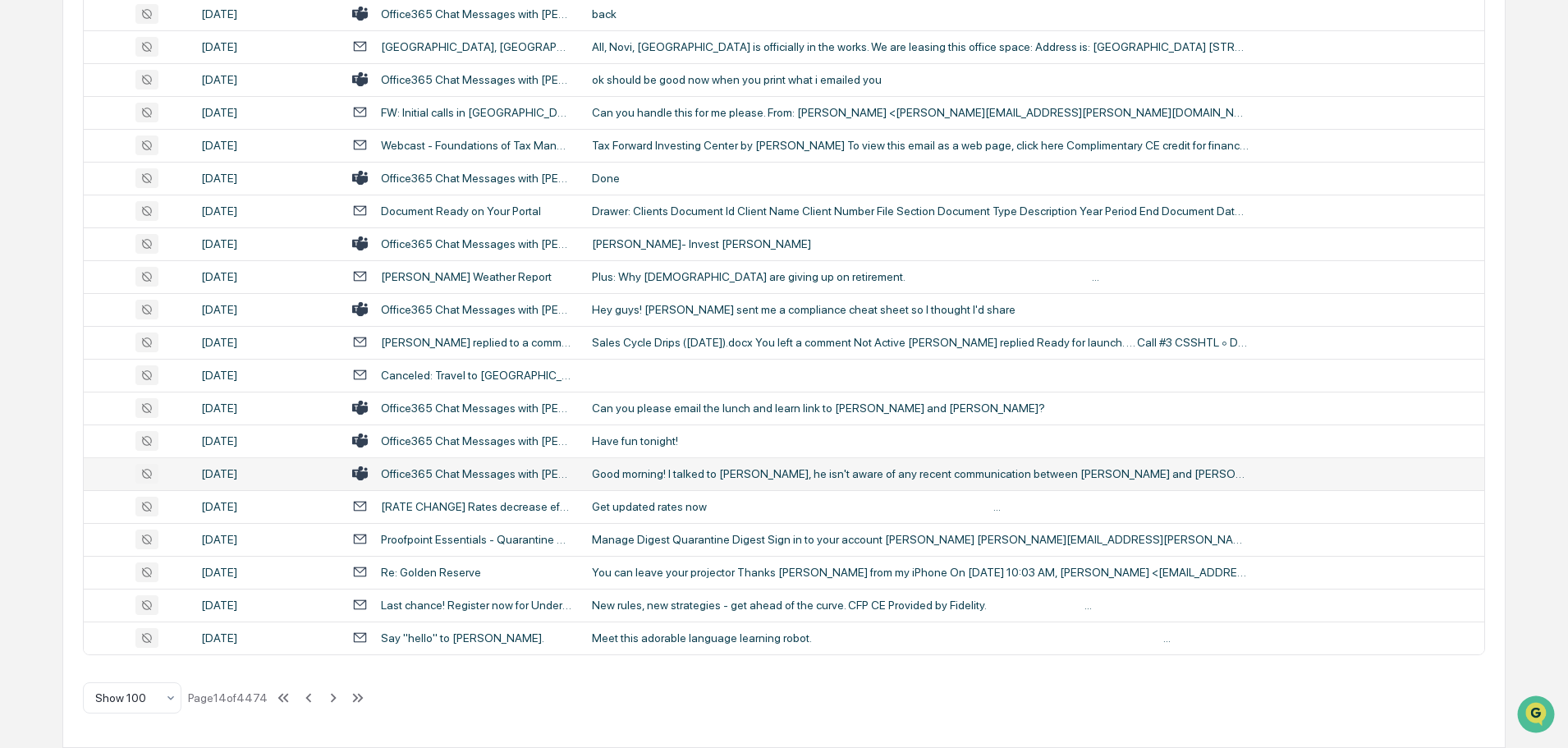
click at [770, 470] on div "Good morning! I talked to [PERSON_NAME], he isn't aware of any recent communica…" at bounding box center [920, 474] width 657 height 14
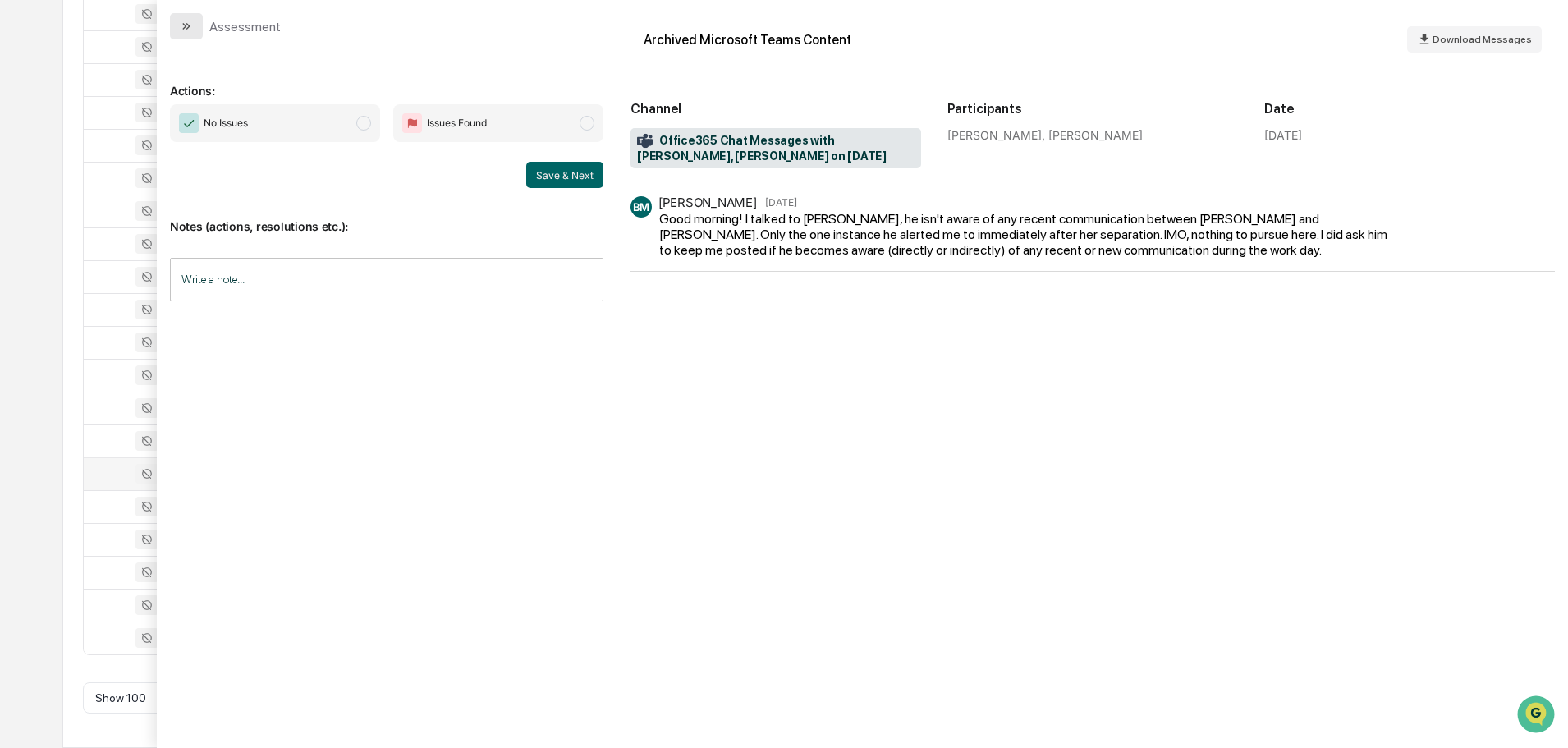
click at [198, 34] on button "modal" at bounding box center [187, 26] width 33 height 26
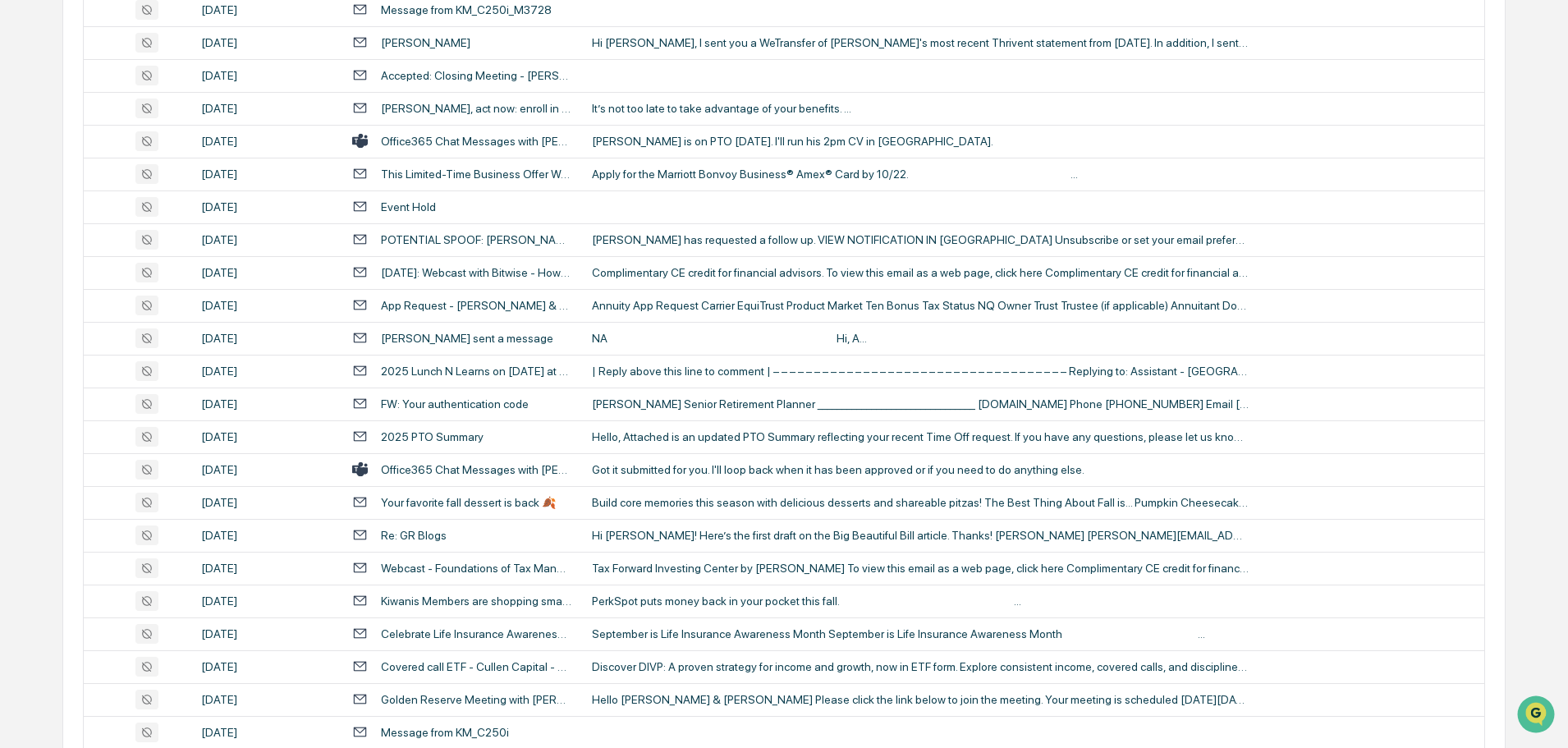
scroll to position [1200, 0]
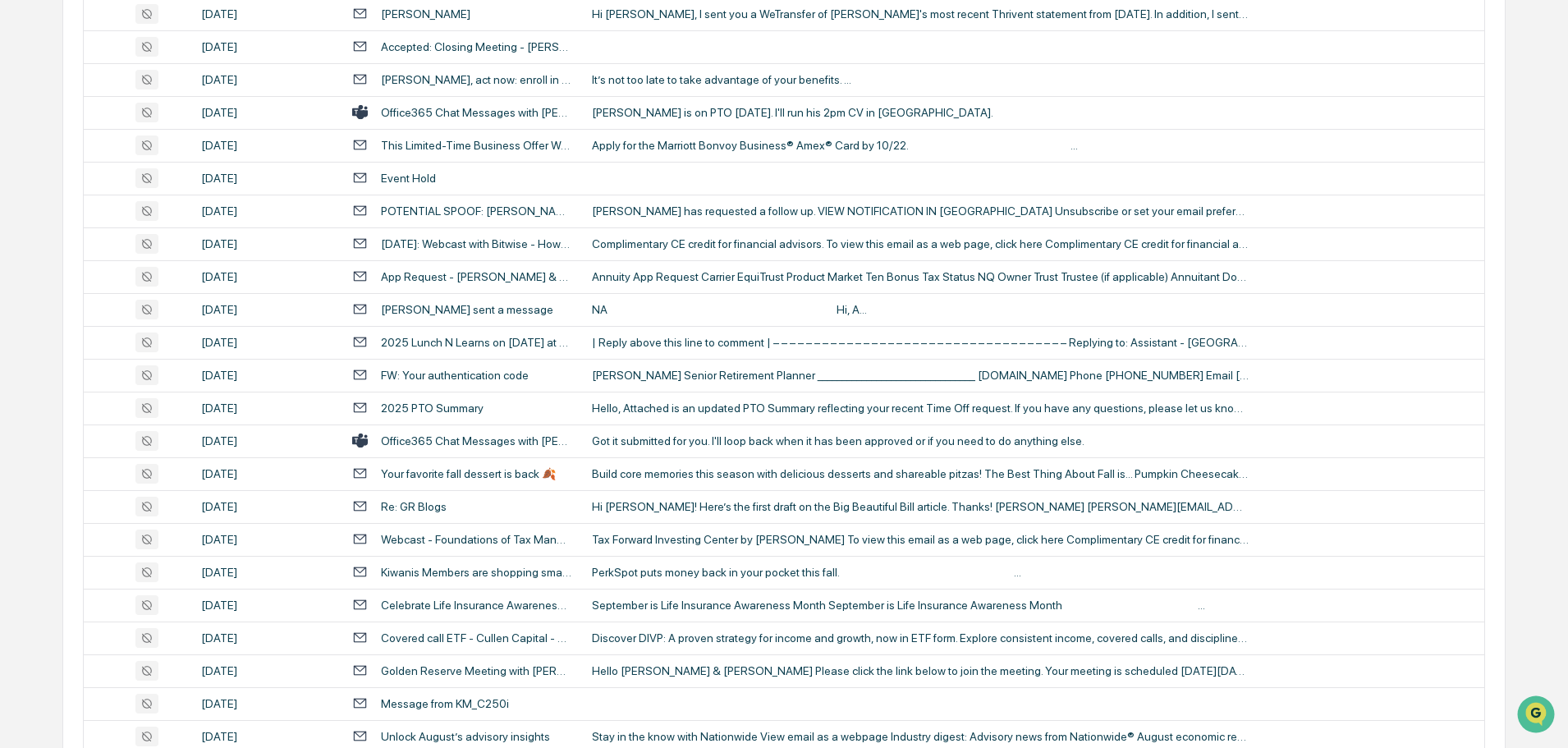
click at [713, 451] on td "Got it submitted for you. I'll loop back when it has been approved or if you ne…" at bounding box center [1033, 441] width 903 height 33
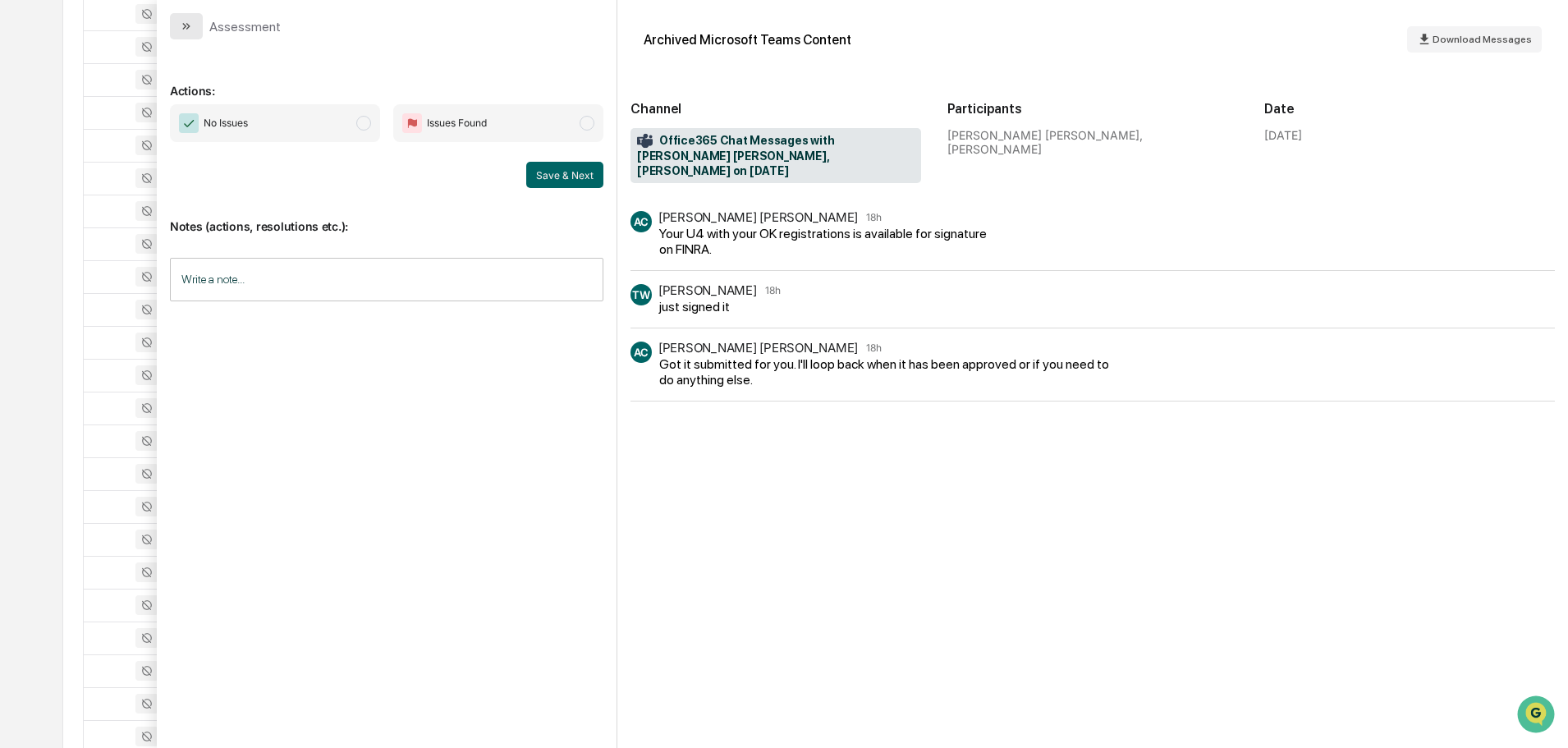
click at [193, 29] on button "modal" at bounding box center [187, 26] width 33 height 26
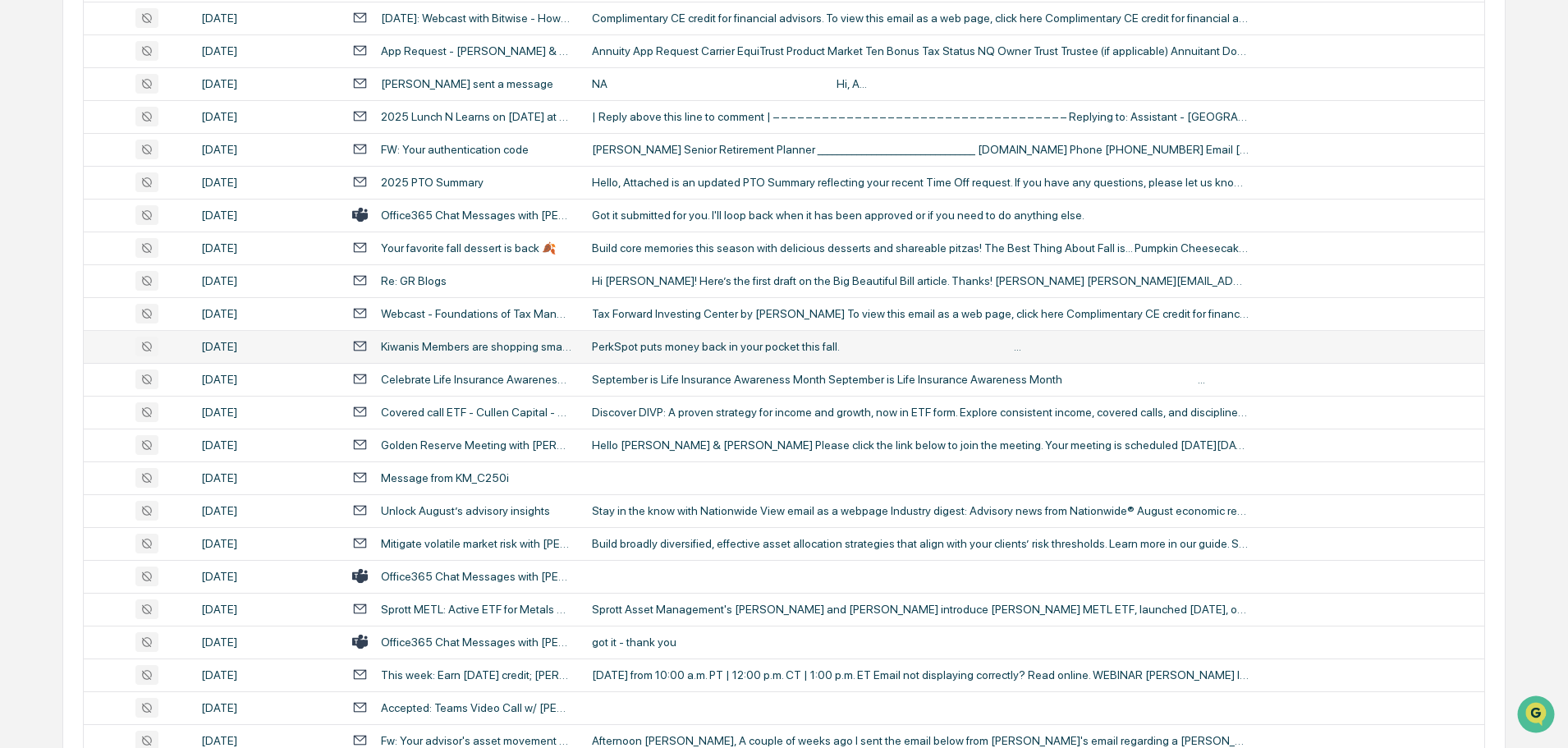
scroll to position [1528, 0]
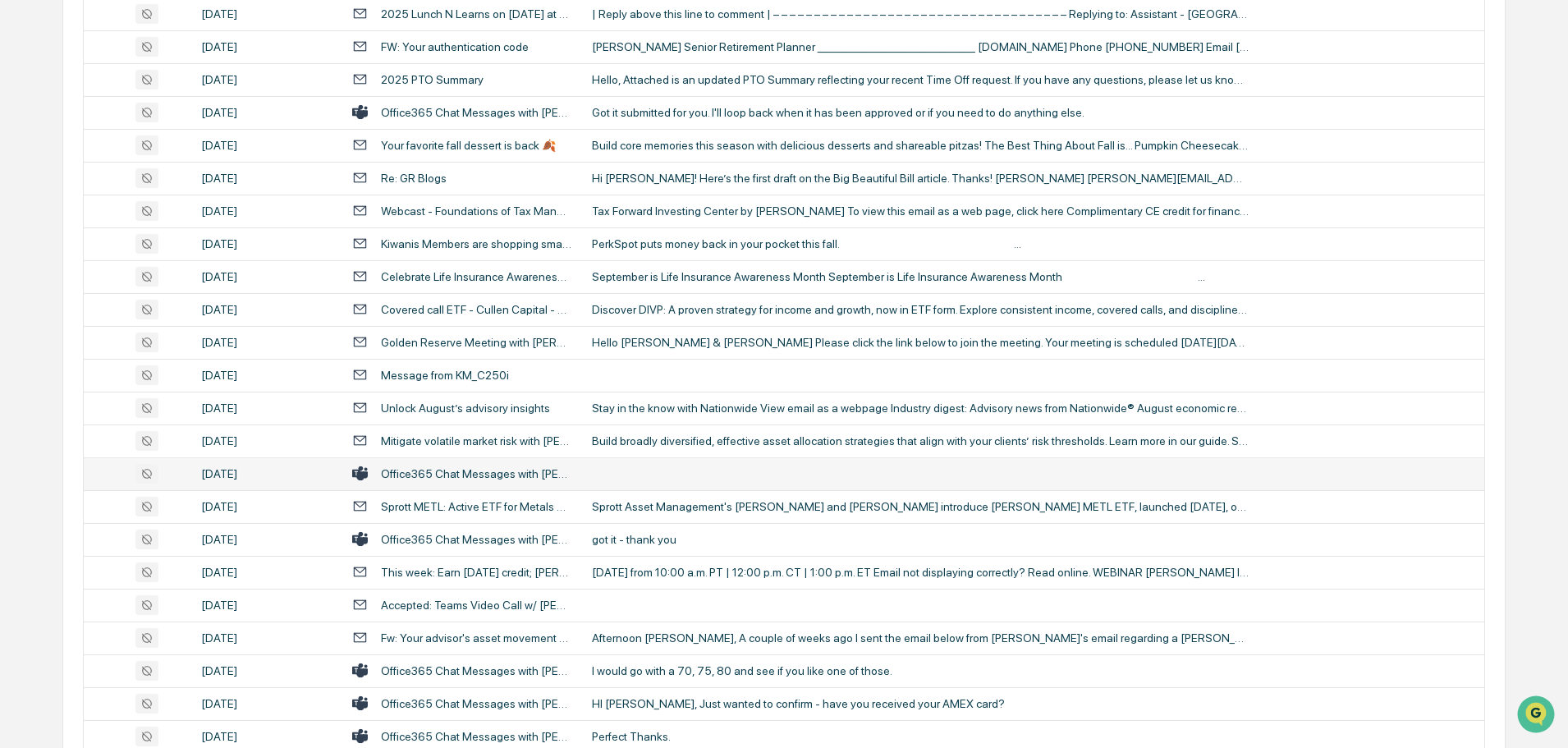
click at [662, 468] on td at bounding box center [1033, 474] width 903 height 33
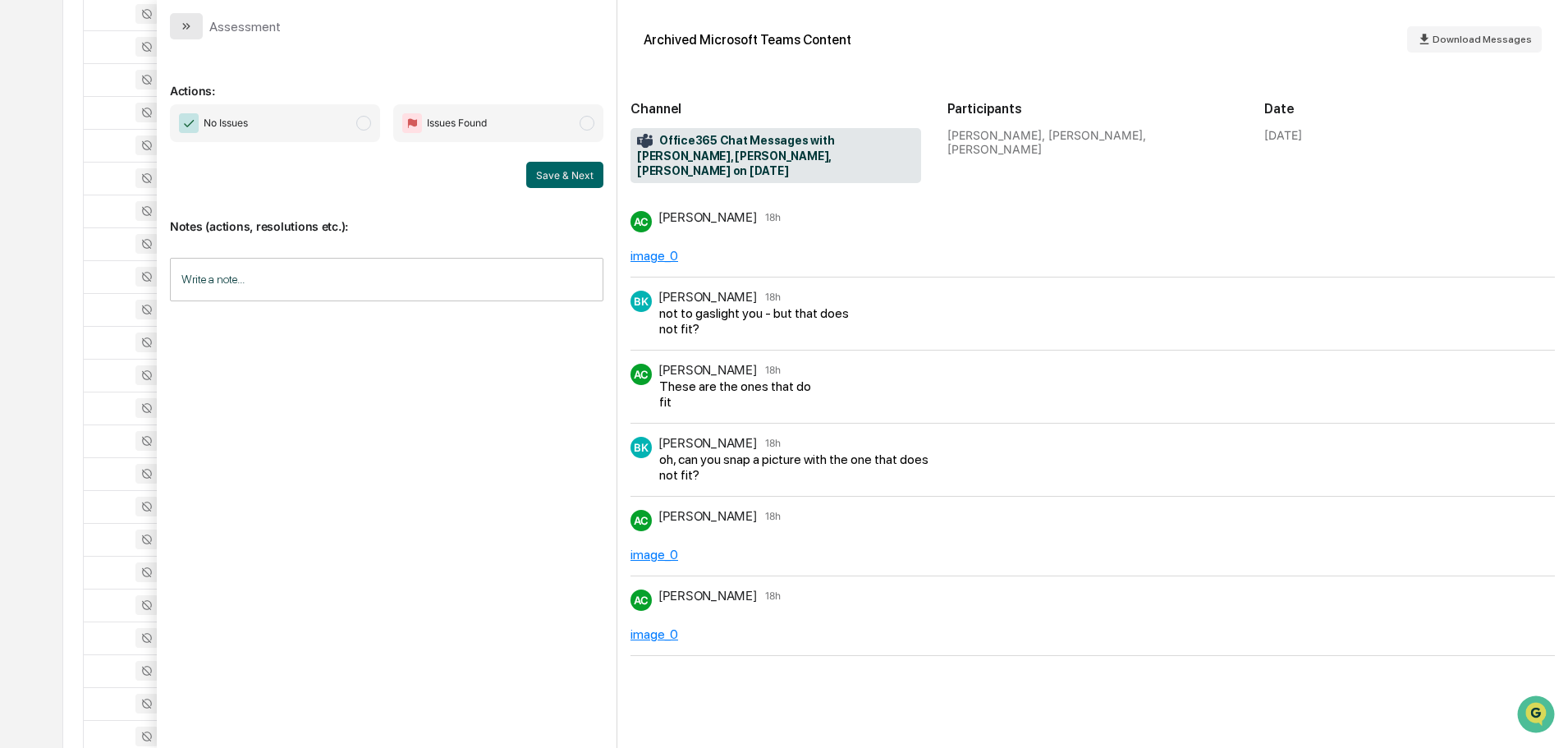
click at [184, 29] on icon "modal" at bounding box center [185, 26] width 4 height 7
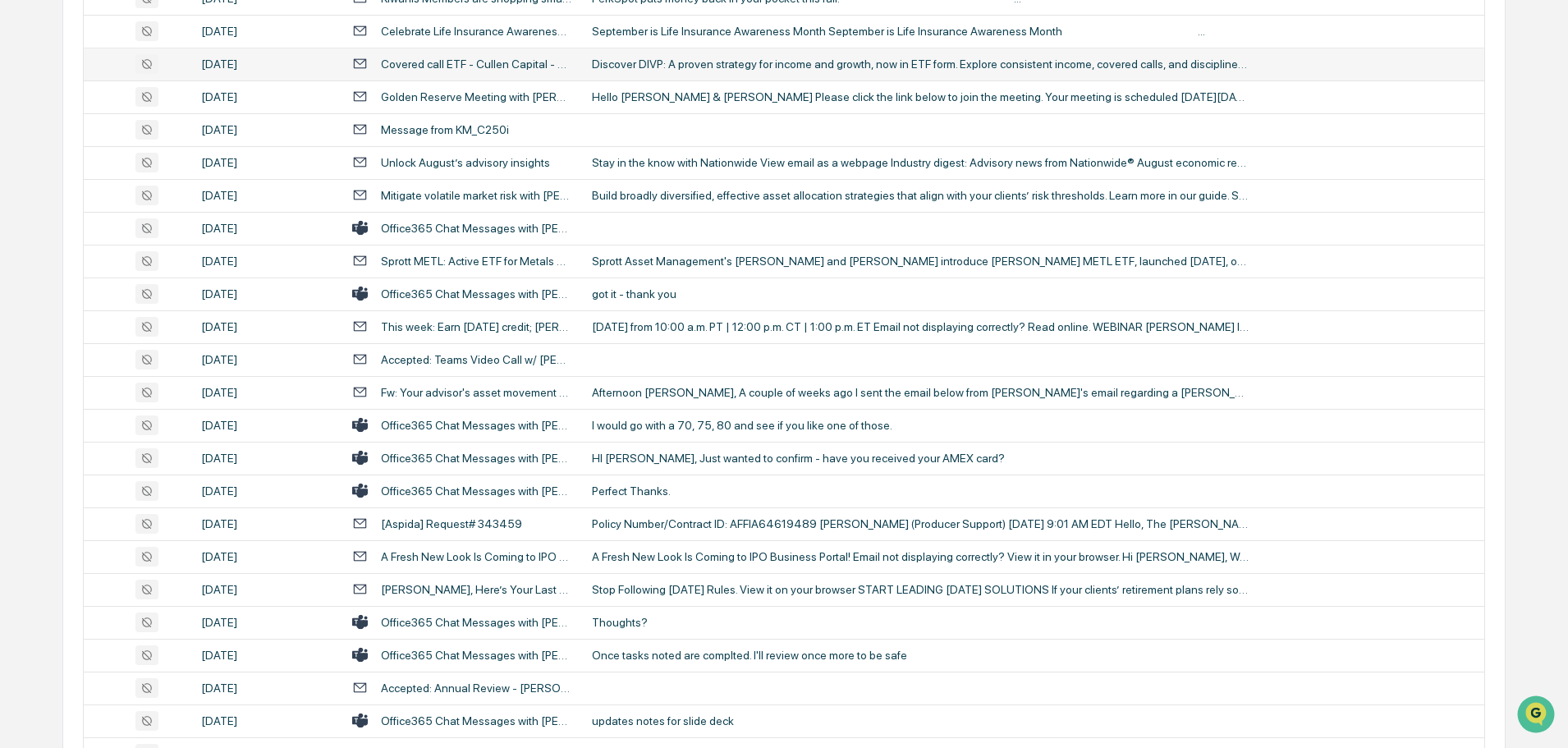
scroll to position [1775, 0]
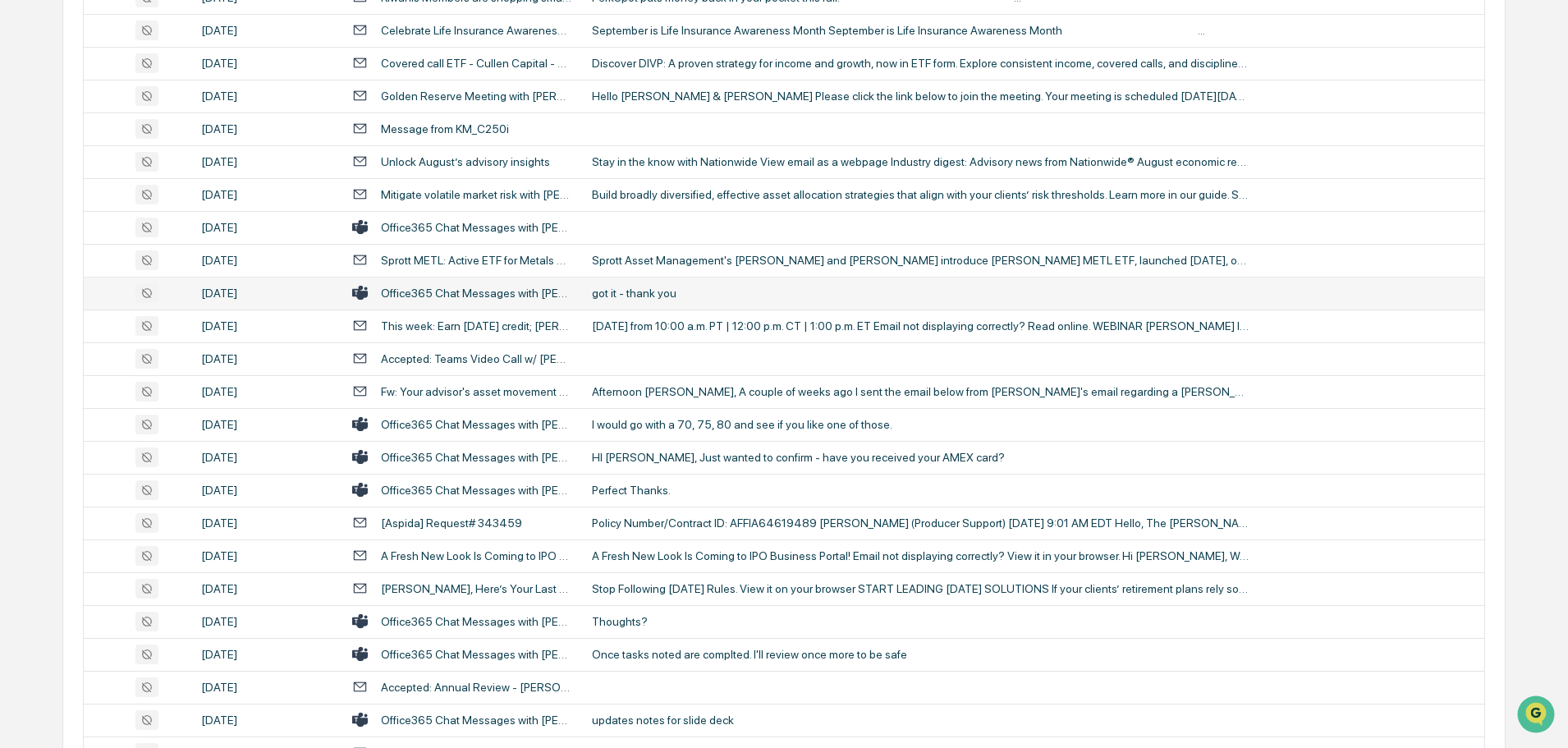
click at [648, 300] on td "got it - thank you" at bounding box center [1033, 293] width 903 height 33
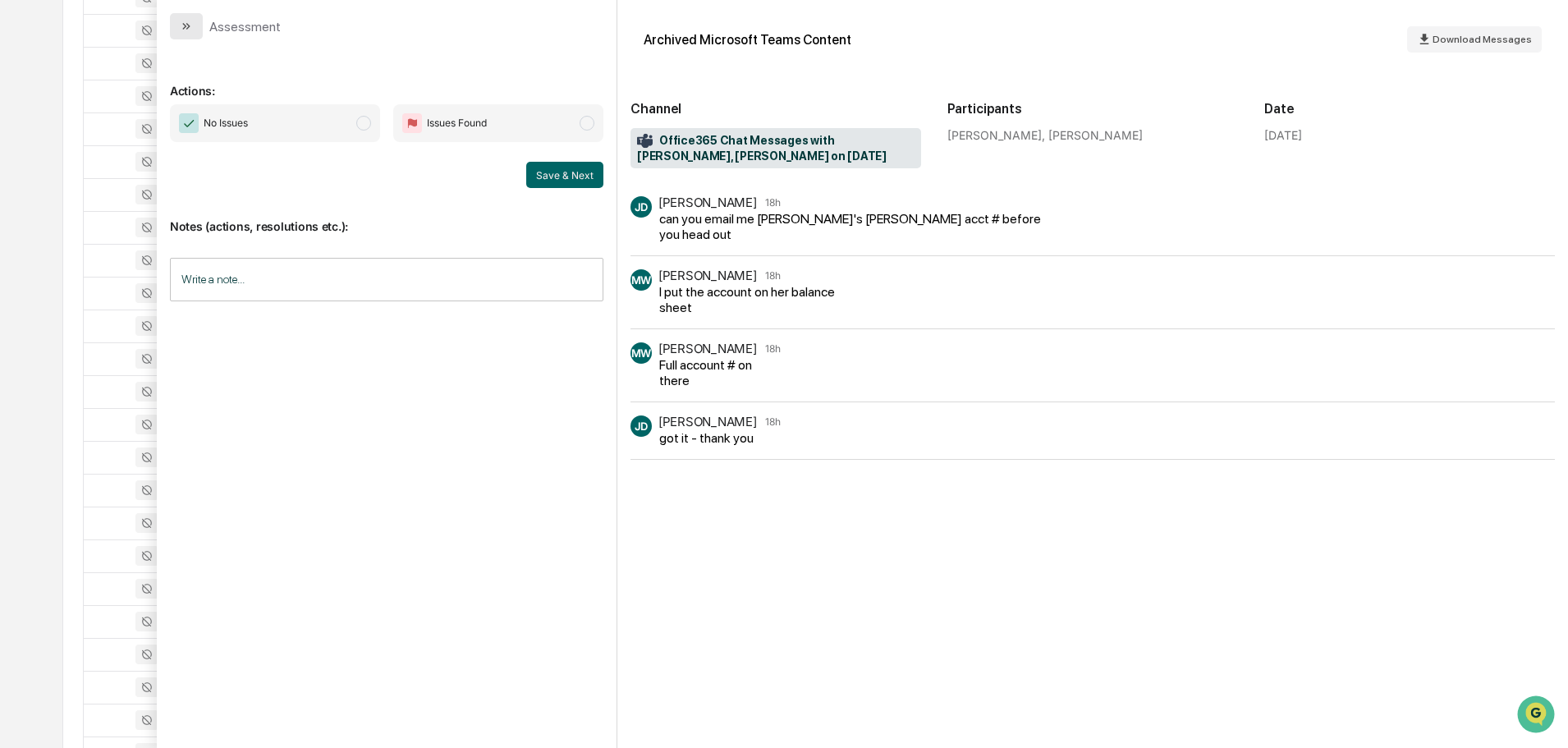
click at [189, 14] on button "modal" at bounding box center [187, 26] width 33 height 26
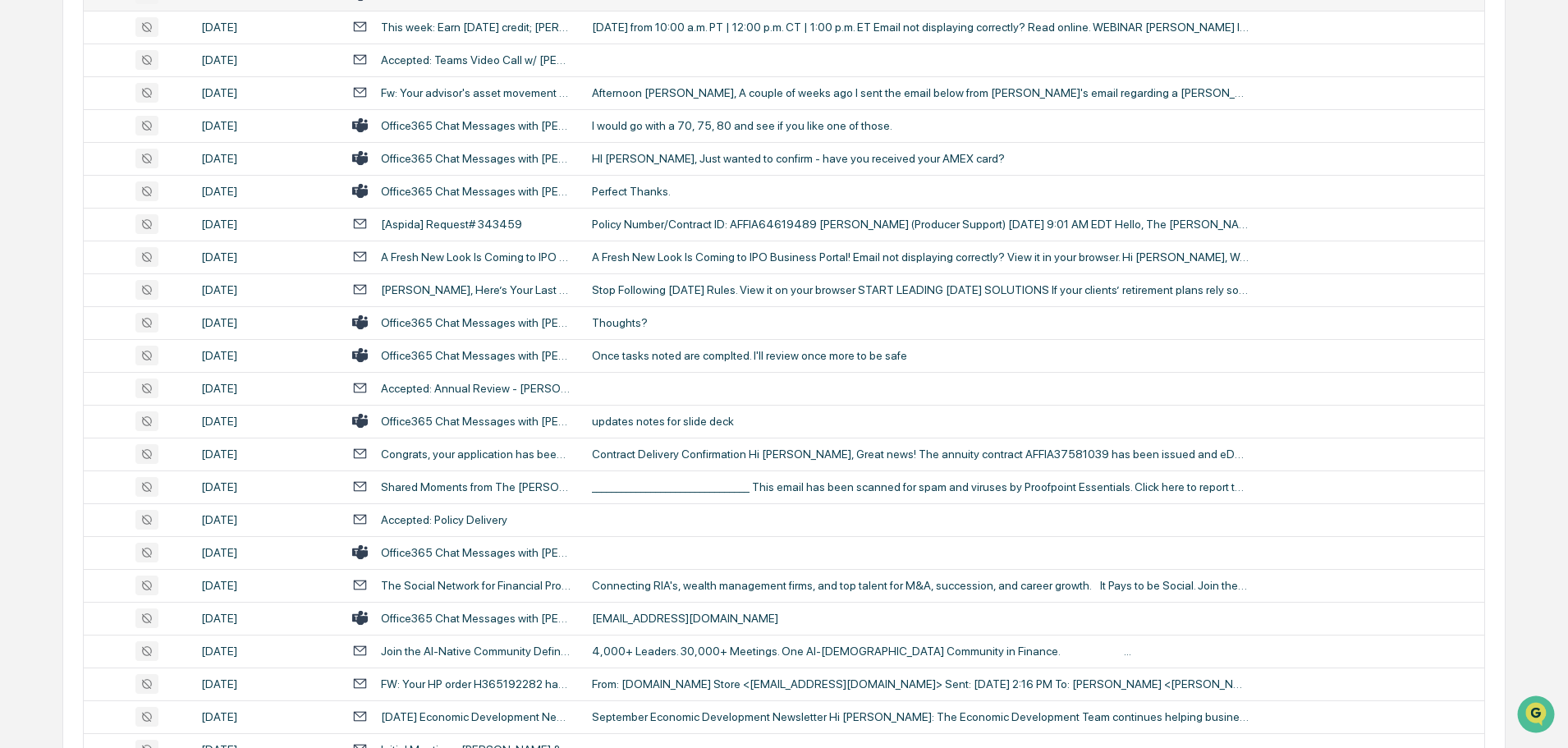
scroll to position [2103, 0]
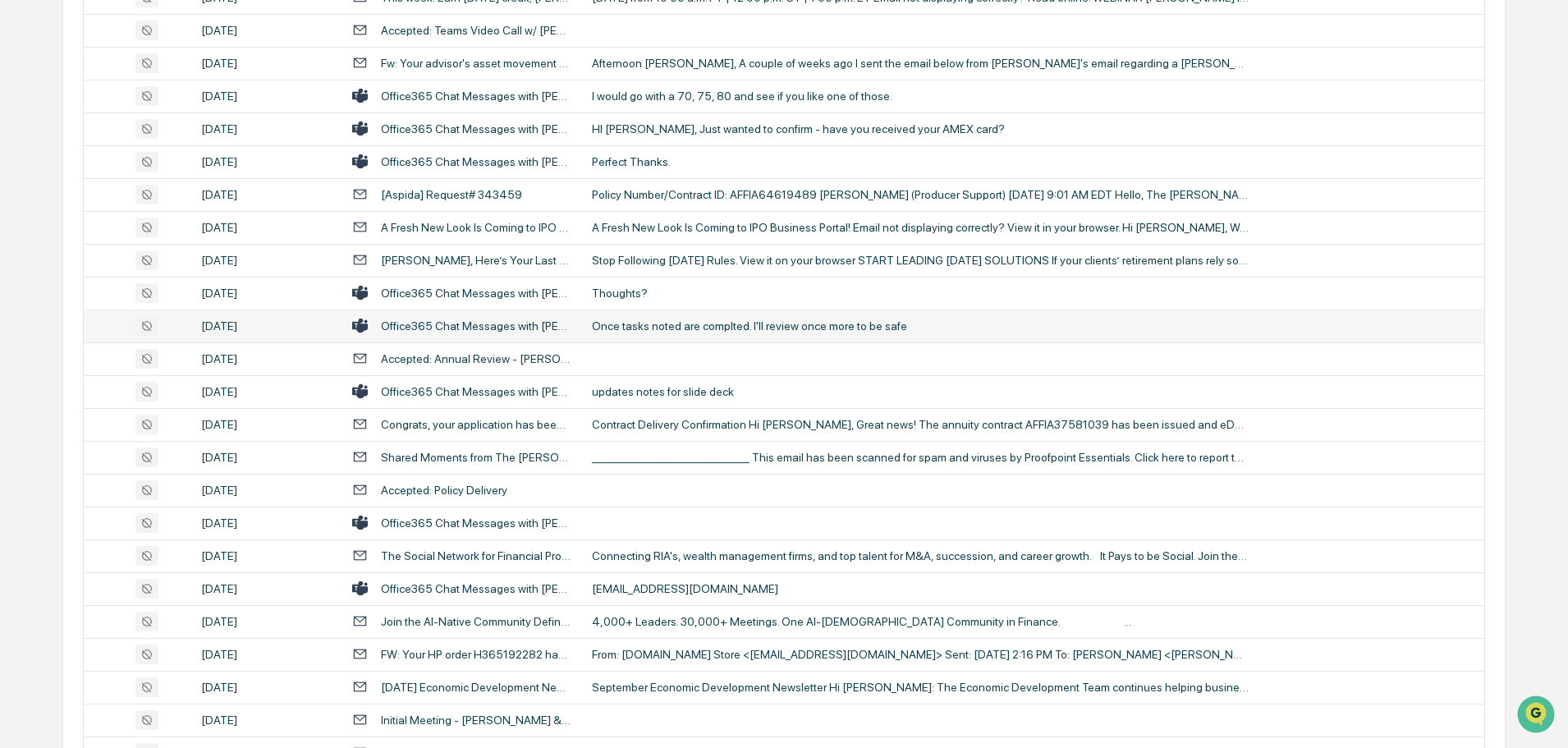
click at [681, 327] on div "Once tasks noted are complted. I'll review once more to be safe" at bounding box center [920, 326] width 657 height 14
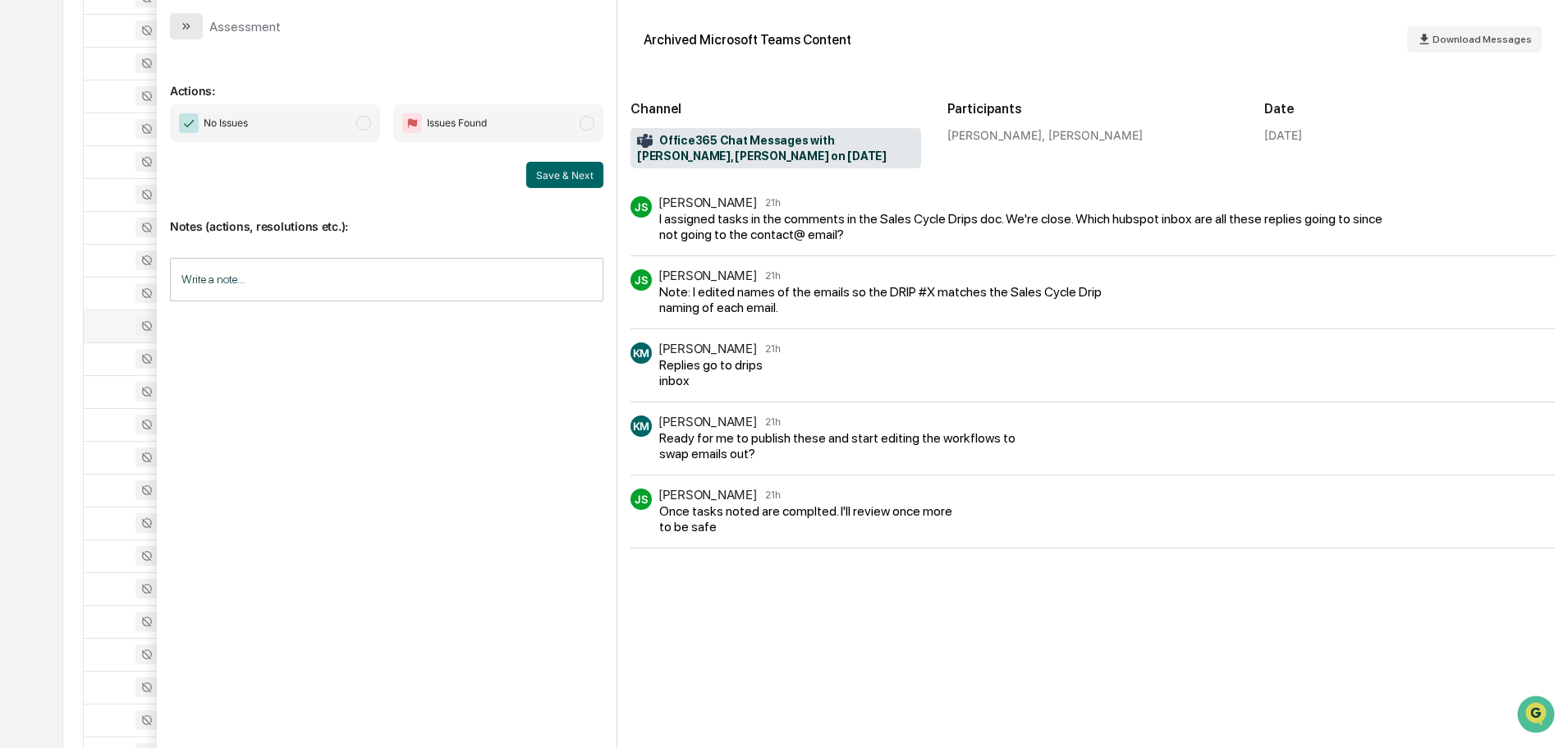
click at [193, 23] on button "modal" at bounding box center [187, 26] width 33 height 26
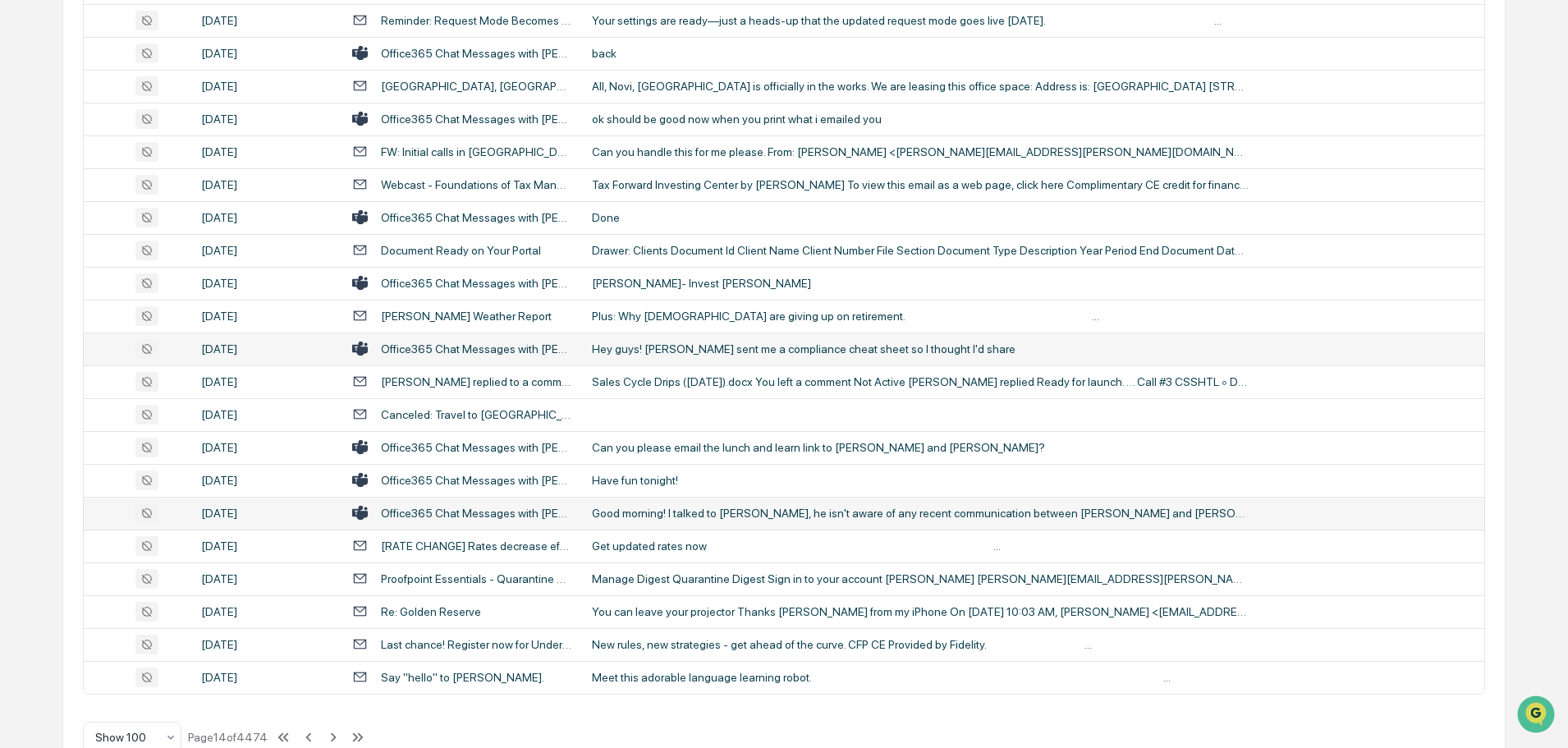
scroll to position [3006, 0]
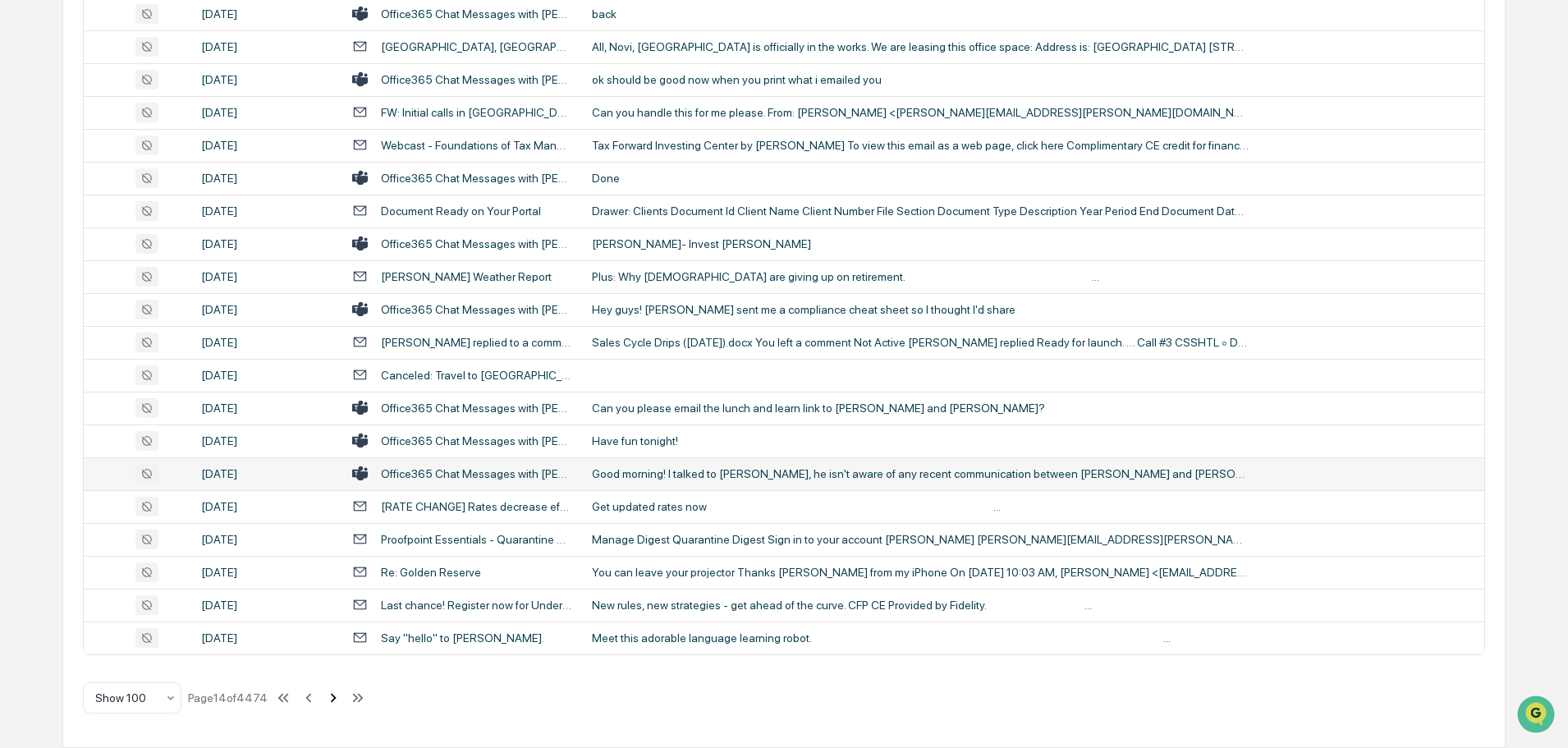
click at [336, 701] on icon at bounding box center [333, 697] width 18 height 18
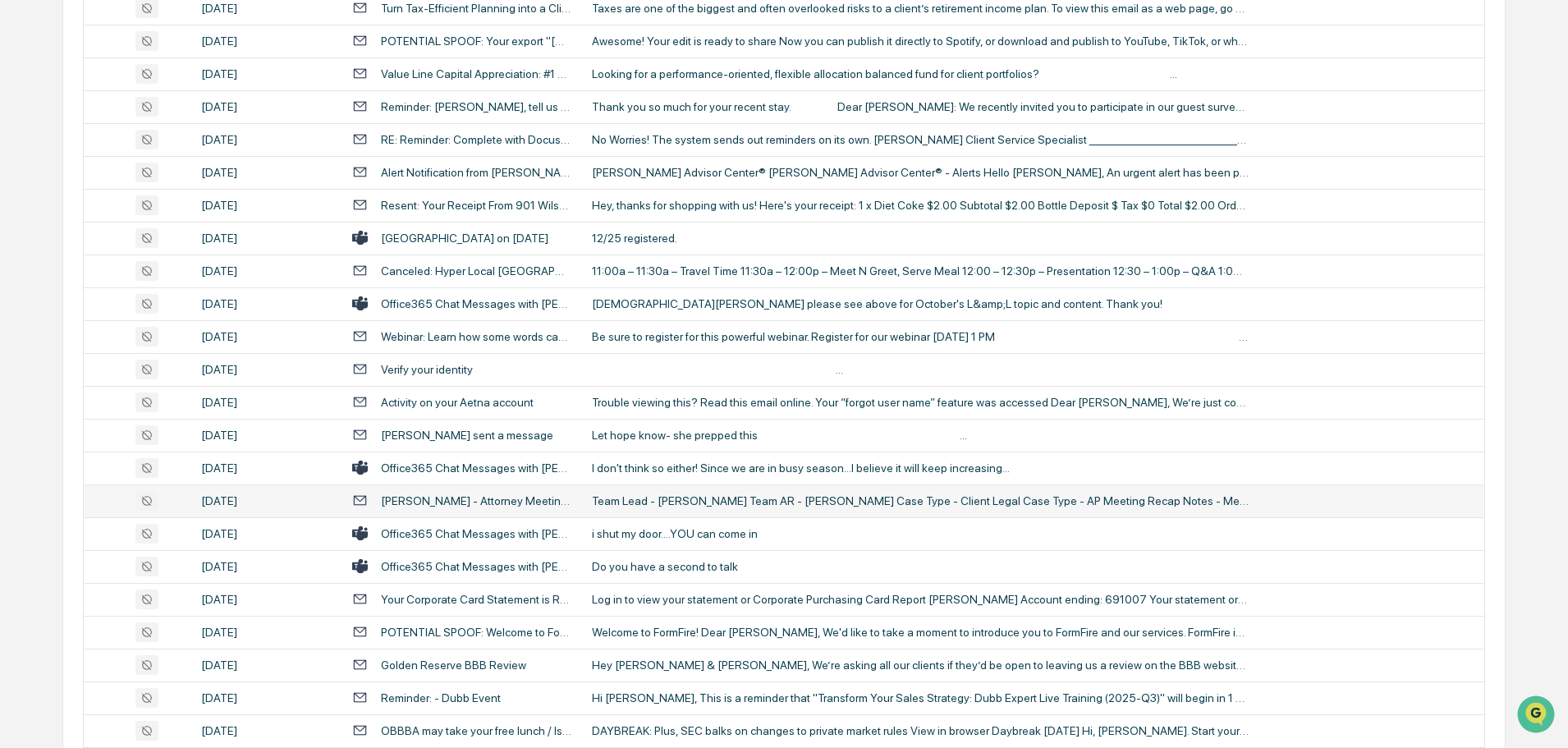
scroll to position [1559, 0]
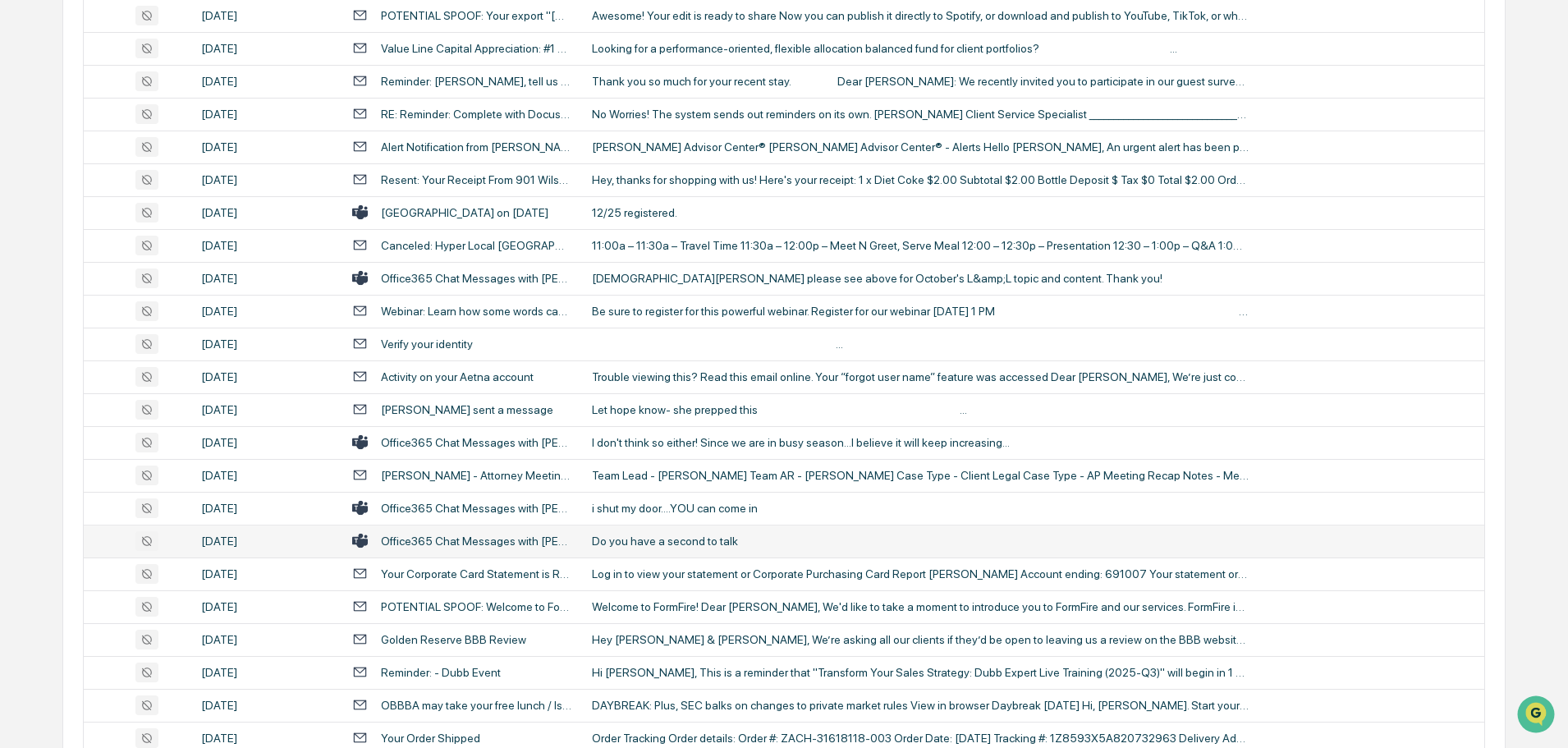
click at [732, 543] on div "Do you have a second to talk" at bounding box center [920, 541] width 657 height 14
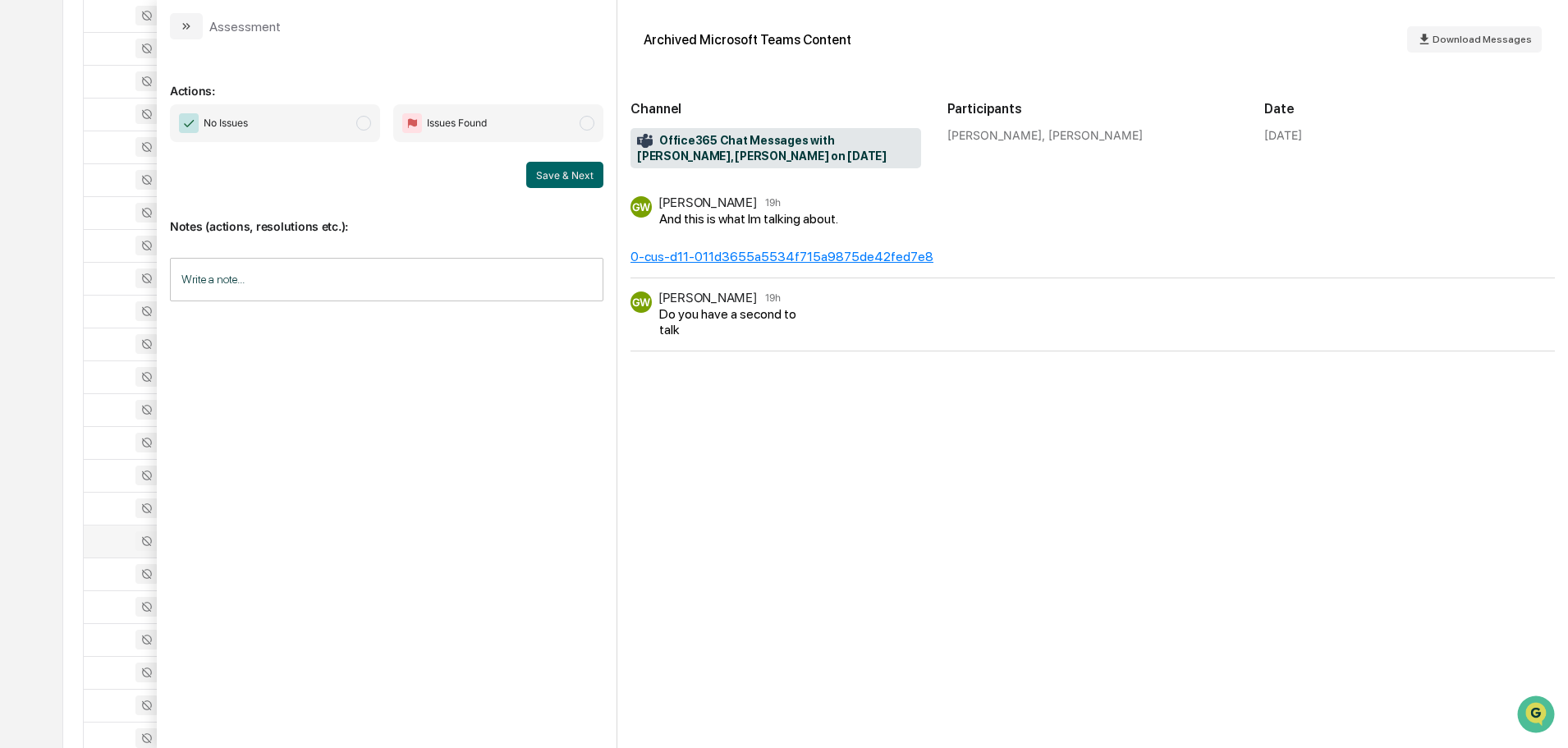
drag, startPoint x: 183, startPoint y: 30, endPoint x: 224, endPoint y: 55, distance: 48.0
click at [183, 30] on icon "modal" at bounding box center [187, 26] width 14 height 14
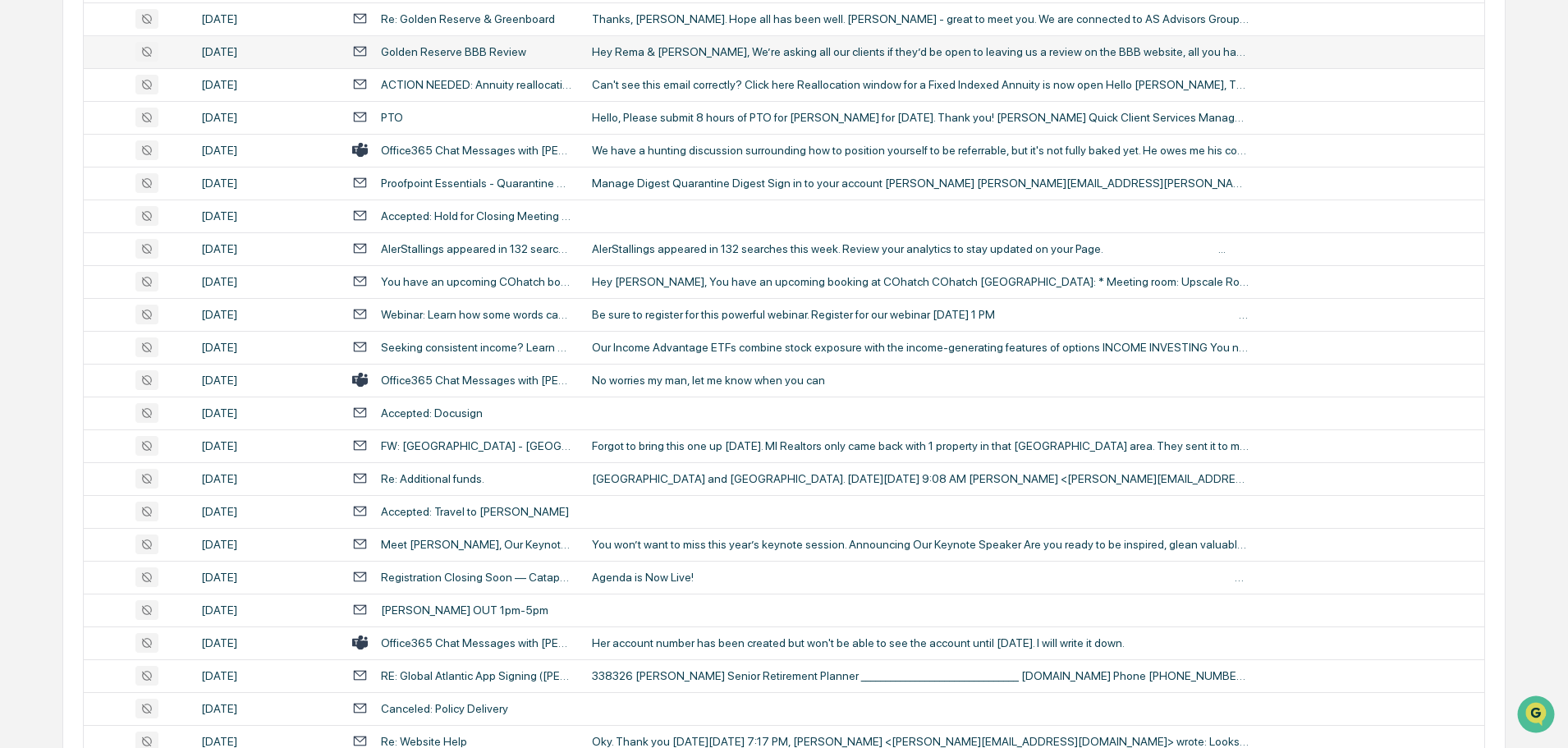
scroll to position [2708, 0]
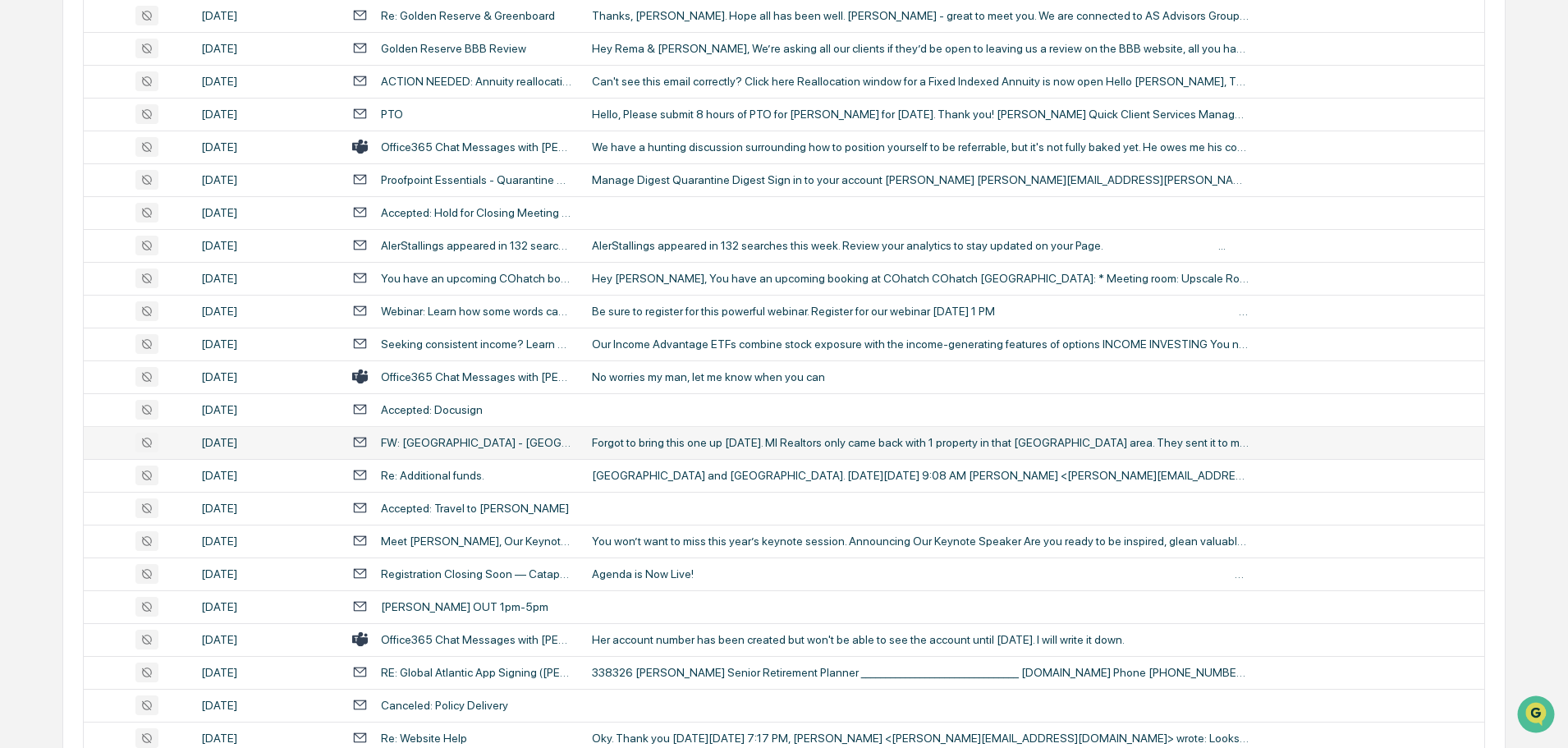
click at [654, 447] on div "Forgot to bring this one up [DATE]. MI Realtors only came back with 1 property …" at bounding box center [920, 443] width 657 height 14
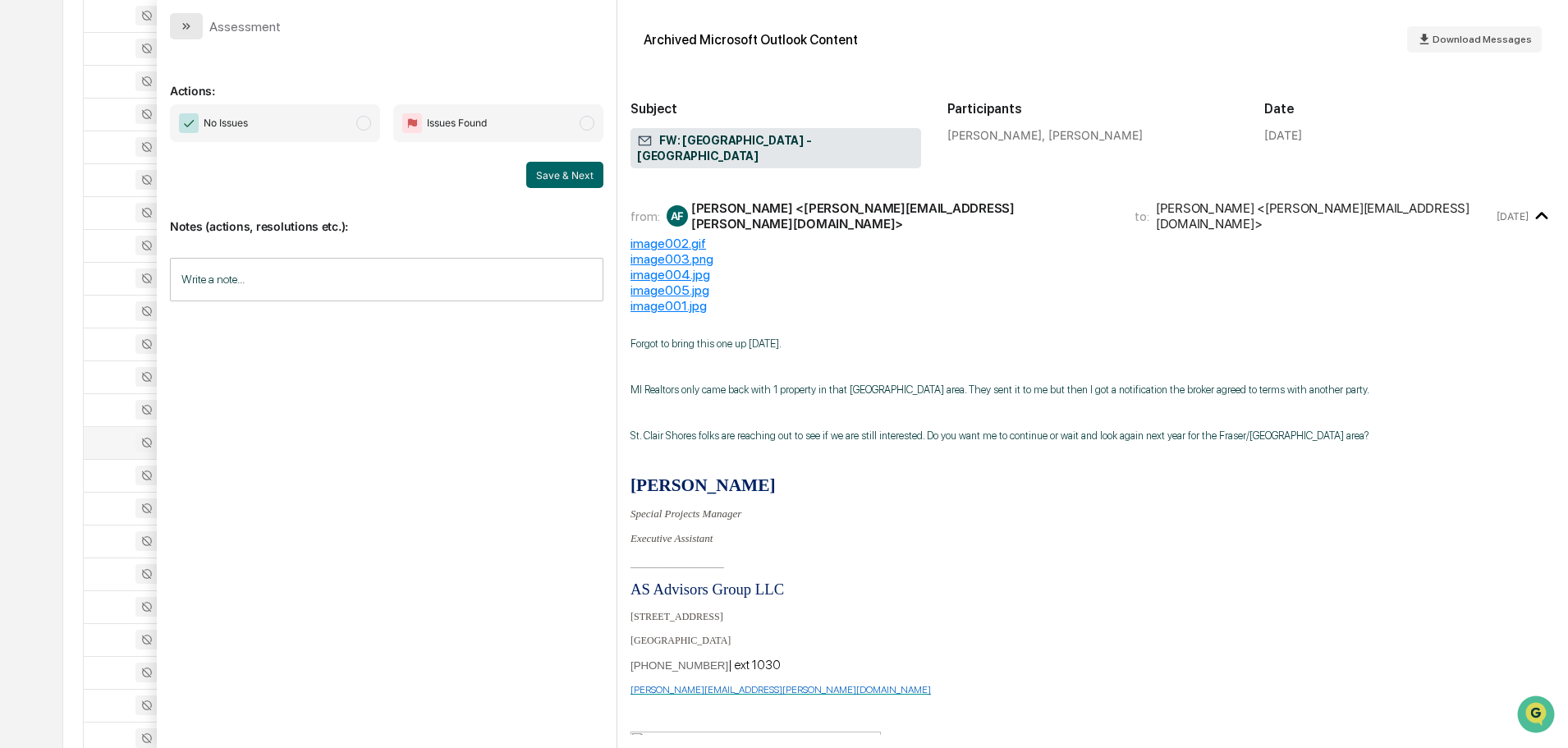
click at [199, 20] on button "modal" at bounding box center [187, 26] width 33 height 26
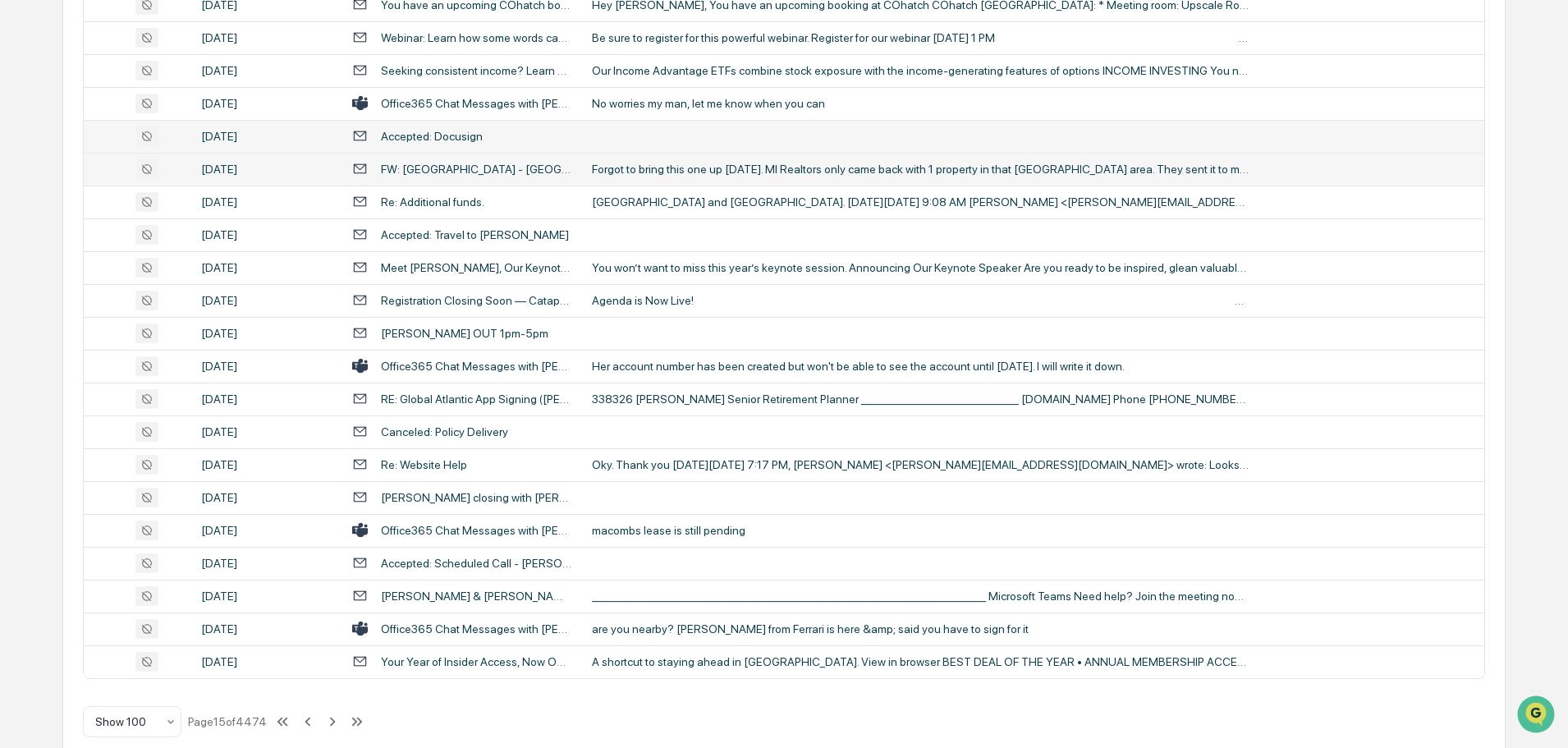
scroll to position [3006, 0]
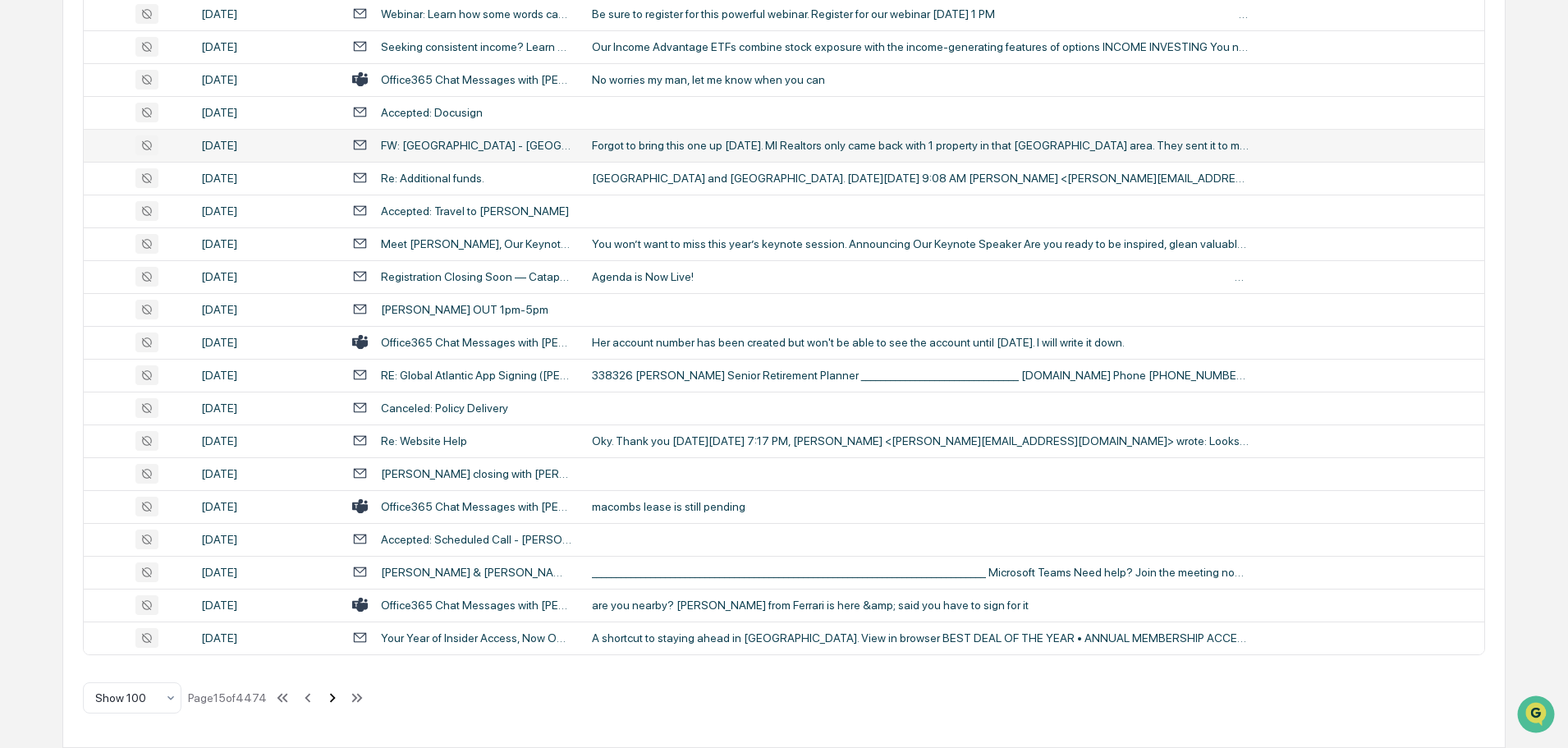
click at [330, 704] on icon at bounding box center [332, 697] width 18 height 18
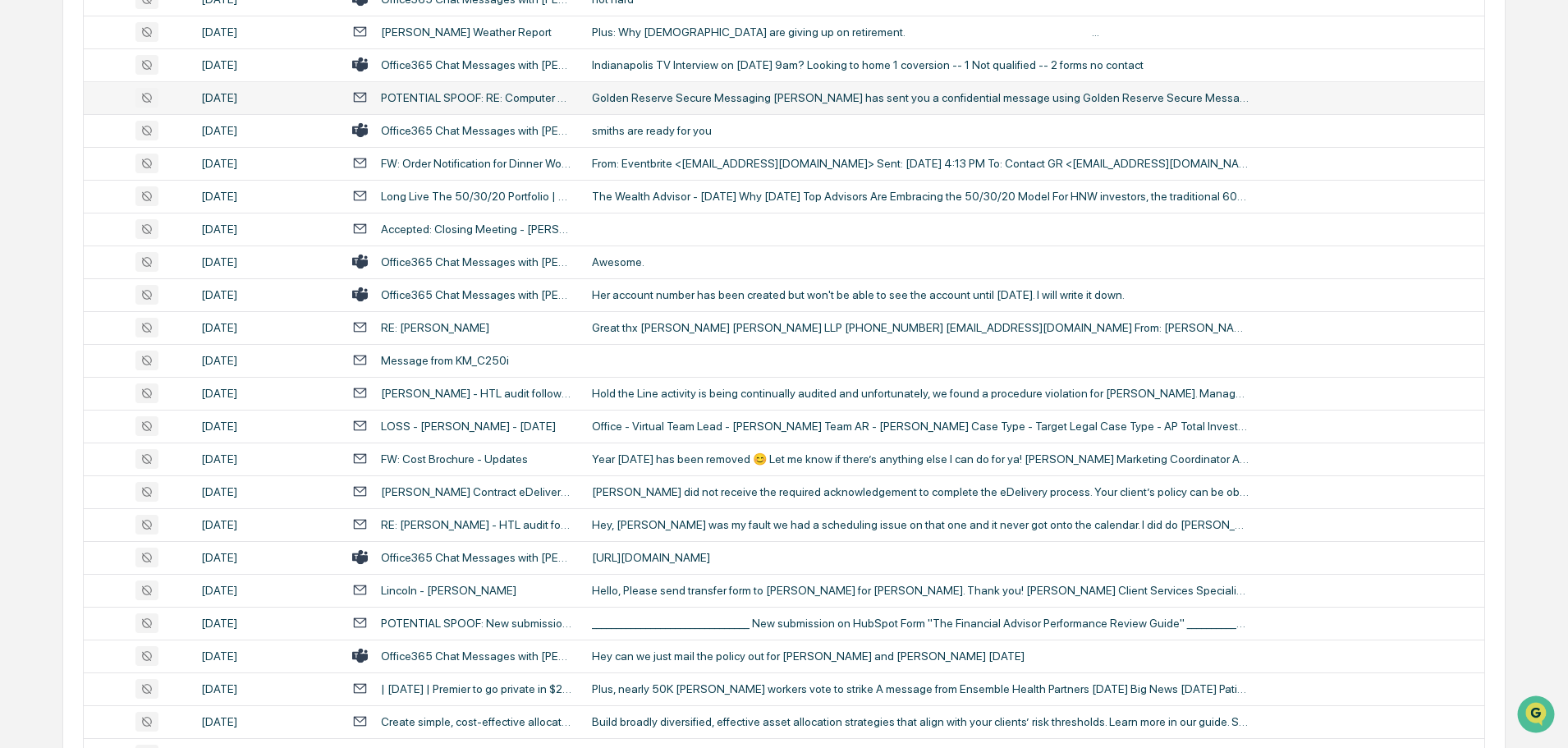
scroll to position [574, 0]
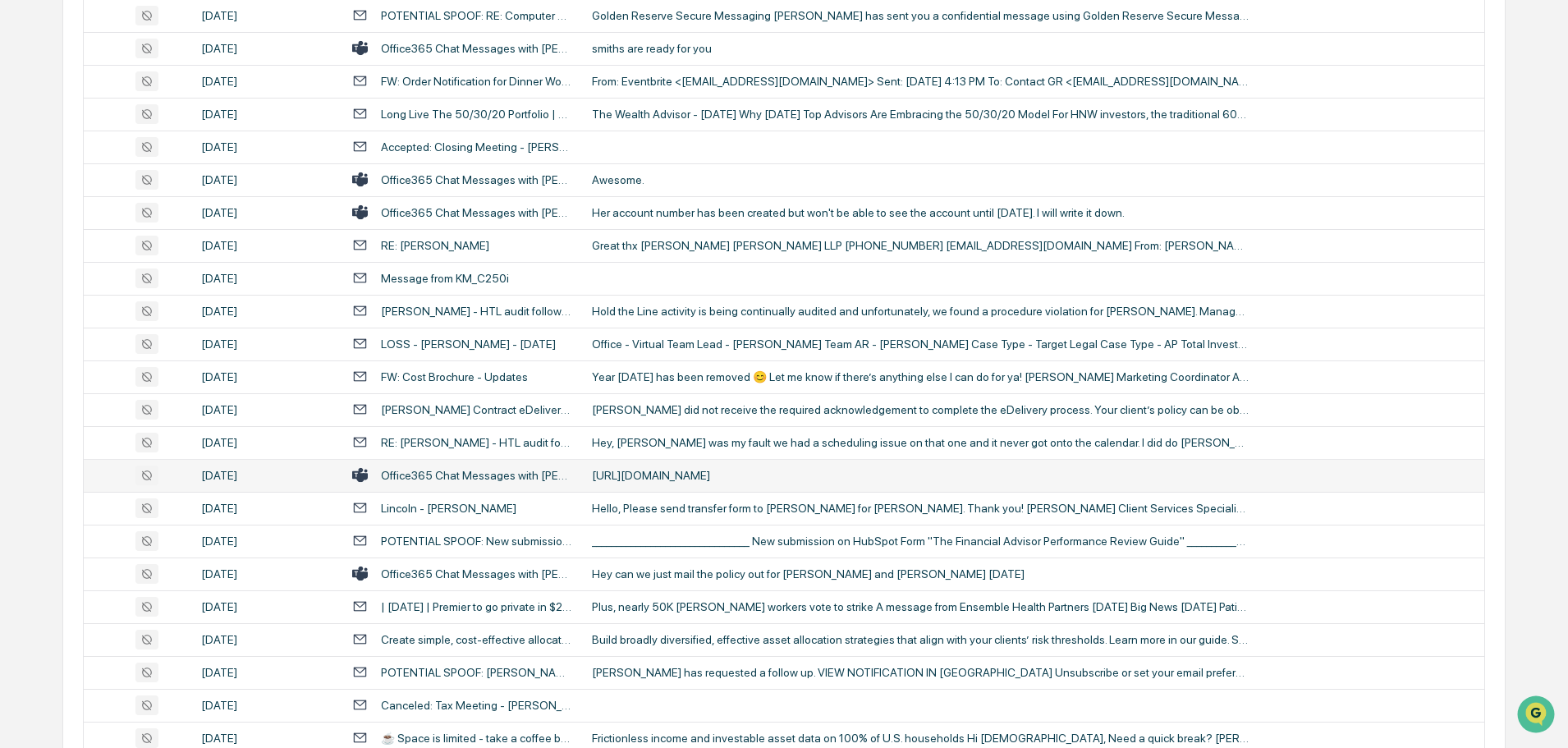
click at [682, 479] on div "[URL][DOMAIN_NAME]" at bounding box center [920, 475] width 657 height 14
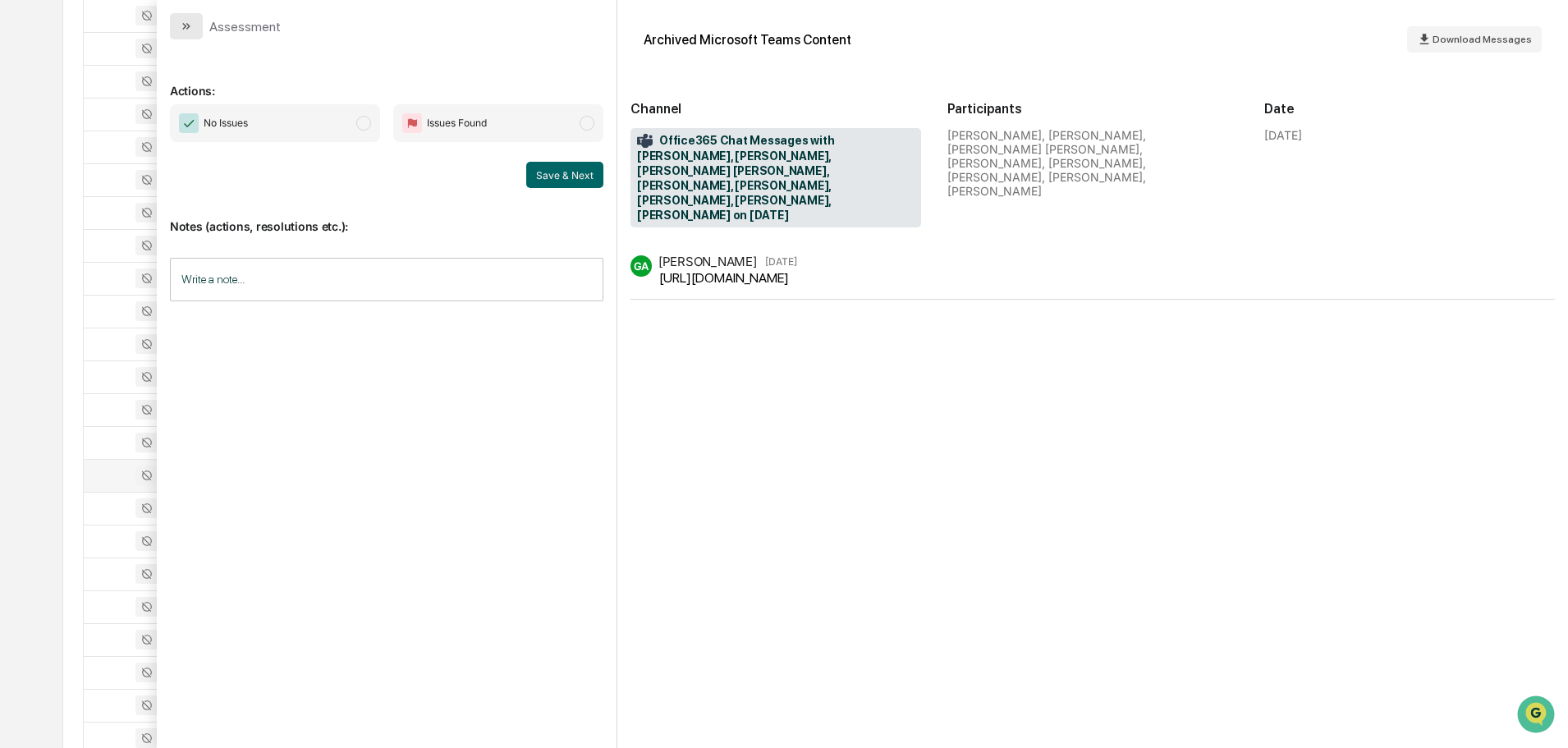
click at [182, 22] on icon "modal" at bounding box center [187, 26] width 14 height 14
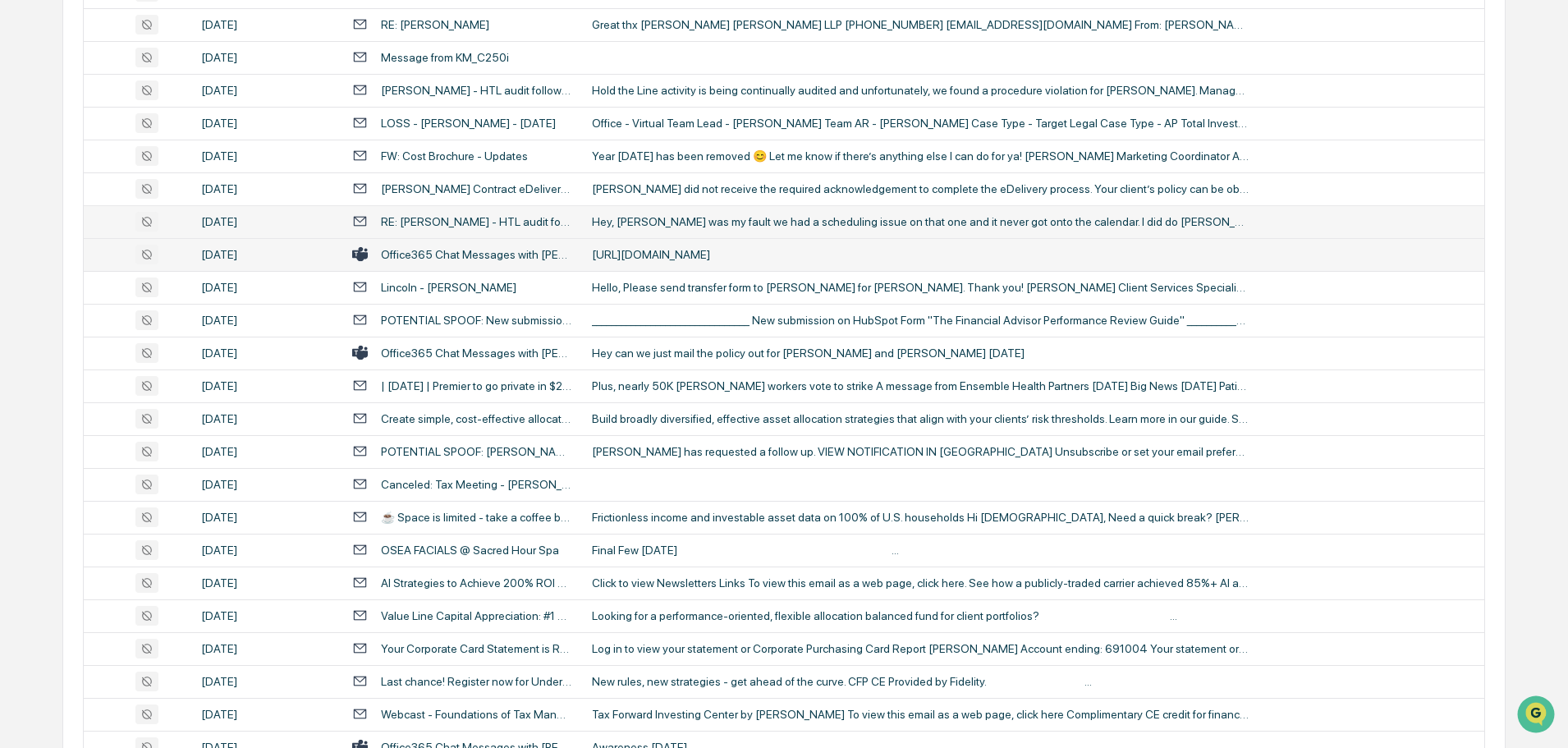
scroll to position [821, 0]
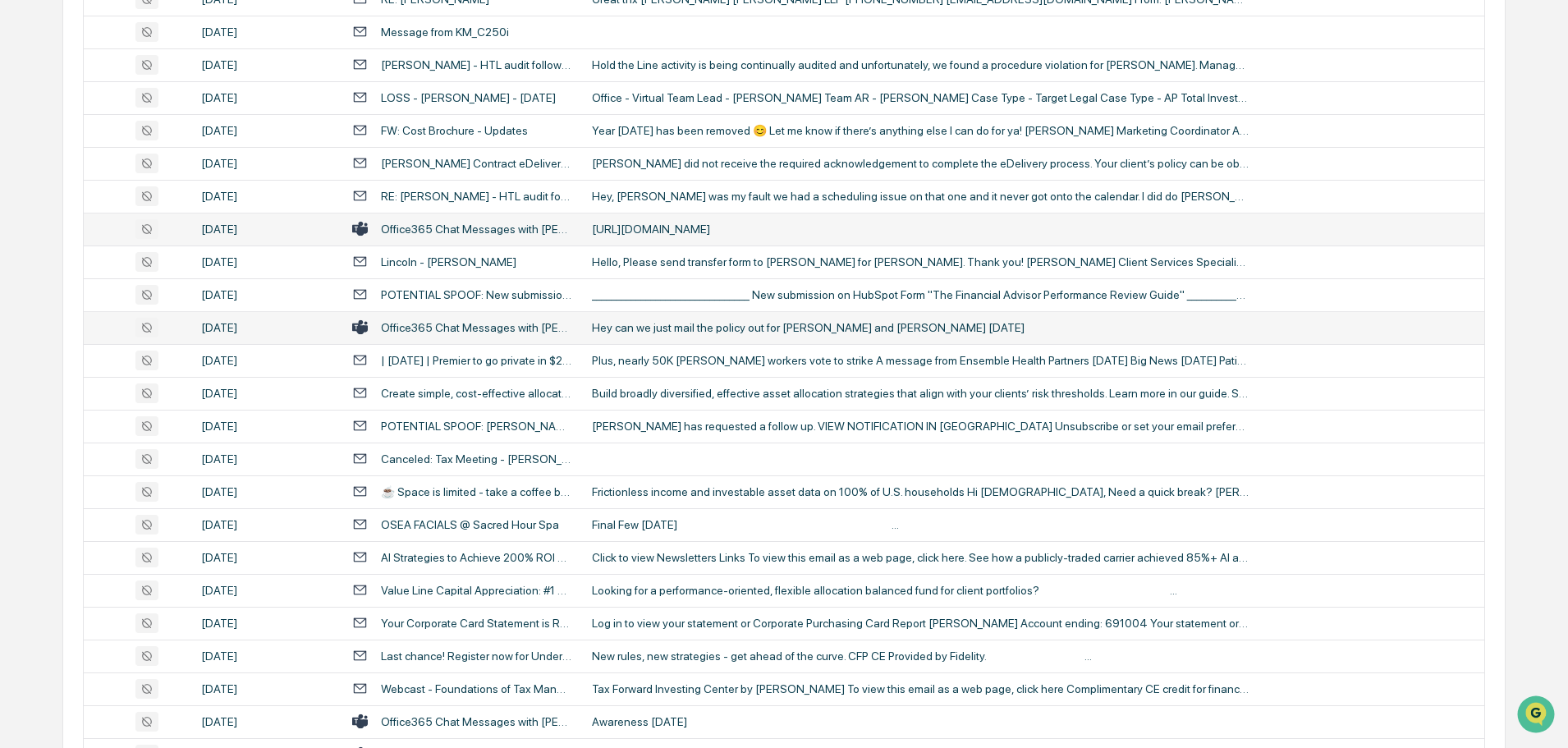
click at [719, 323] on div "Hey can we just mail the policy out for [PERSON_NAME] and [PERSON_NAME] [DATE]" at bounding box center [920, 327] width 657 height 14
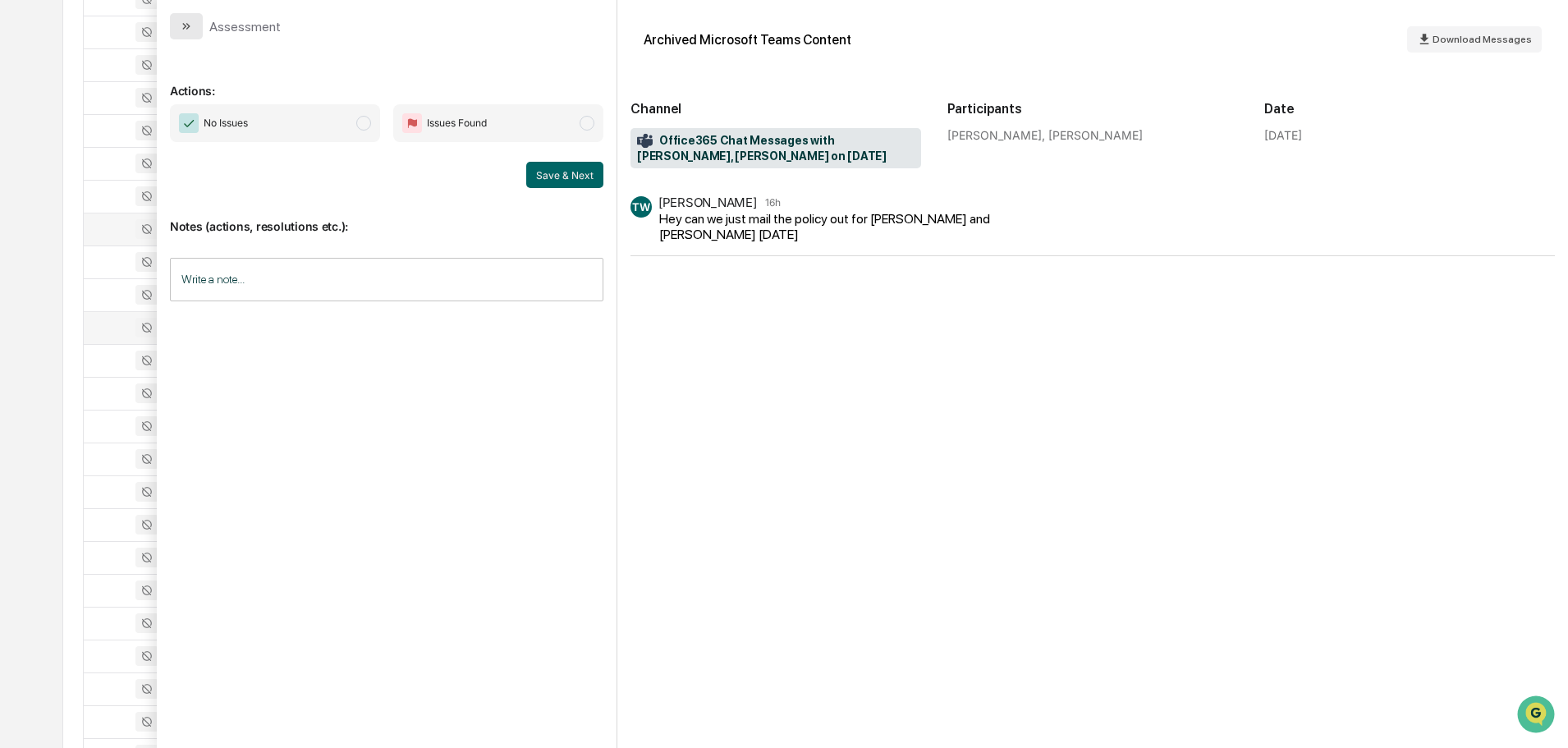
click at [191, 34] on button "modal" at bounding box center [187, 26] width 33 height 26
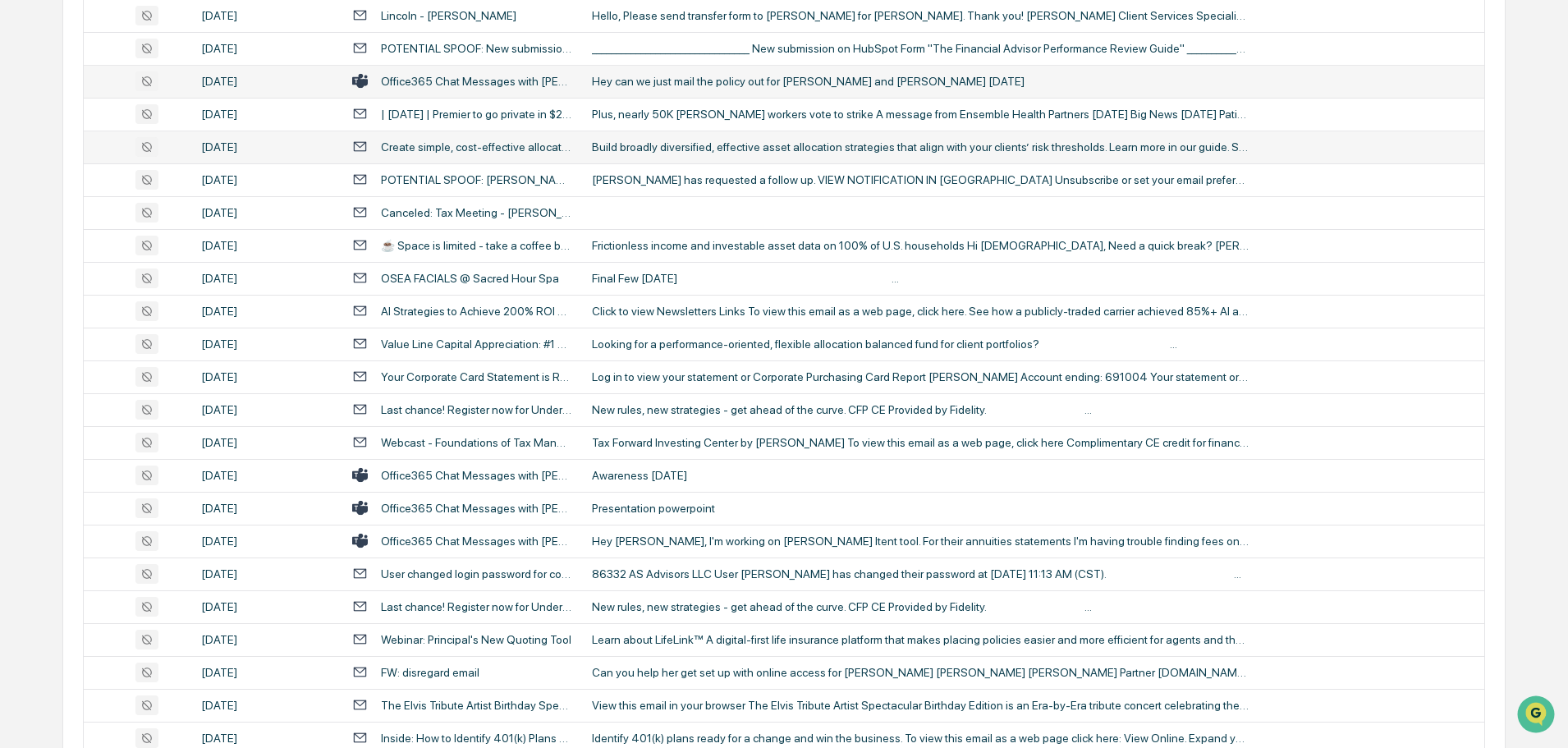
scroll to position [1149, 0]
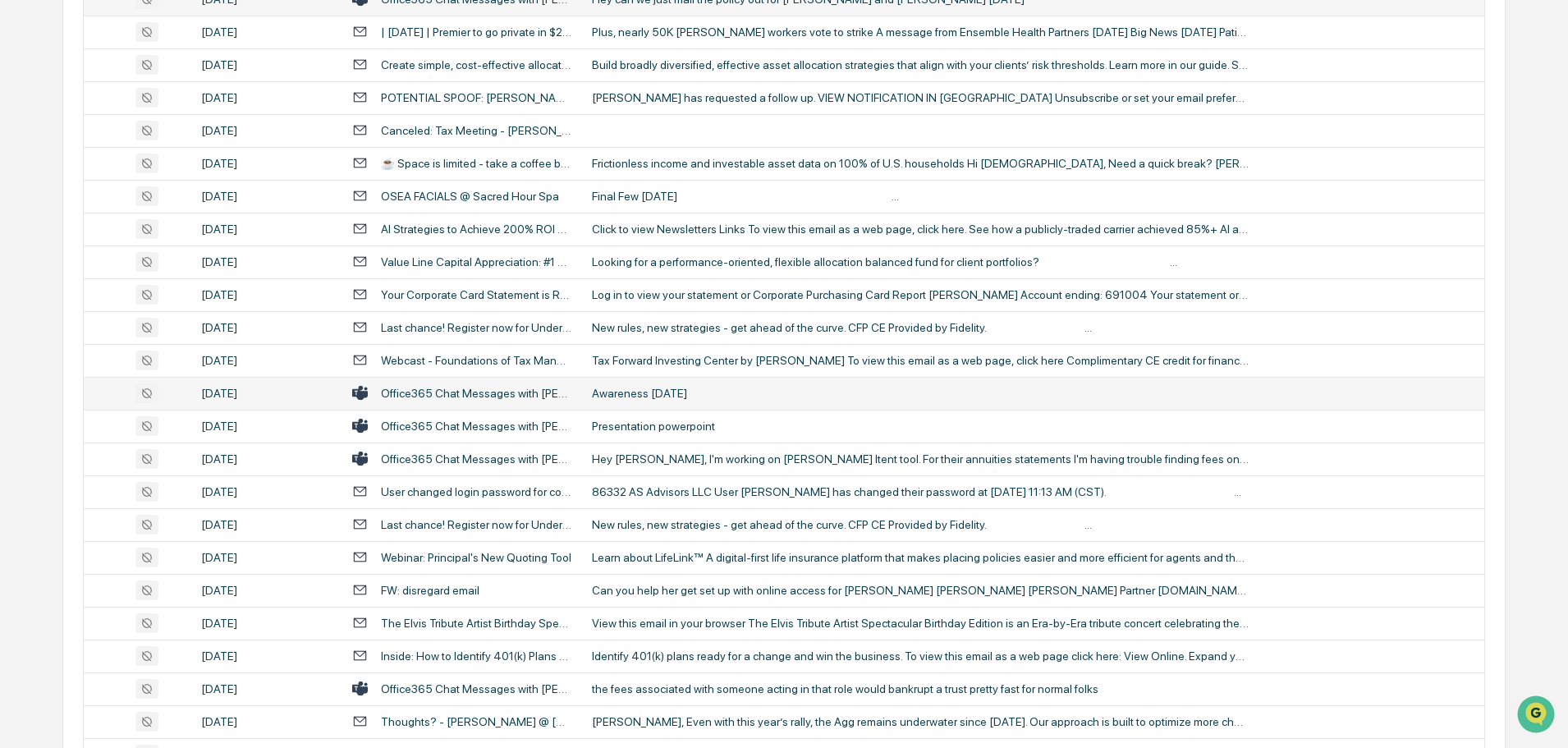
click at [648, 401] on td "Awareness [DATE]" at bounding box center [1033, 393] width 903 height 33
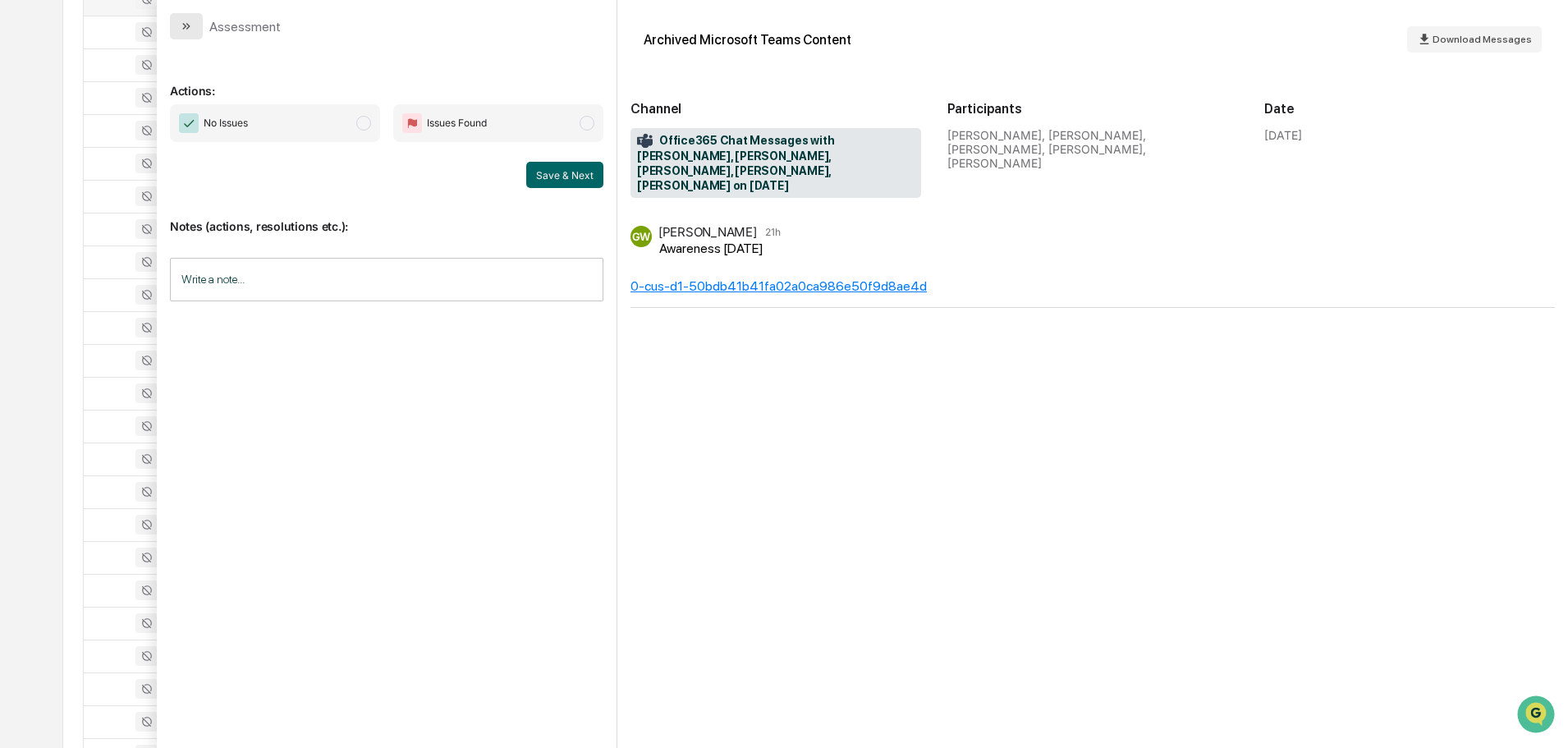
click at [187, 24] on icon "modal" at bounding box center [188, 26] width 4 height 7
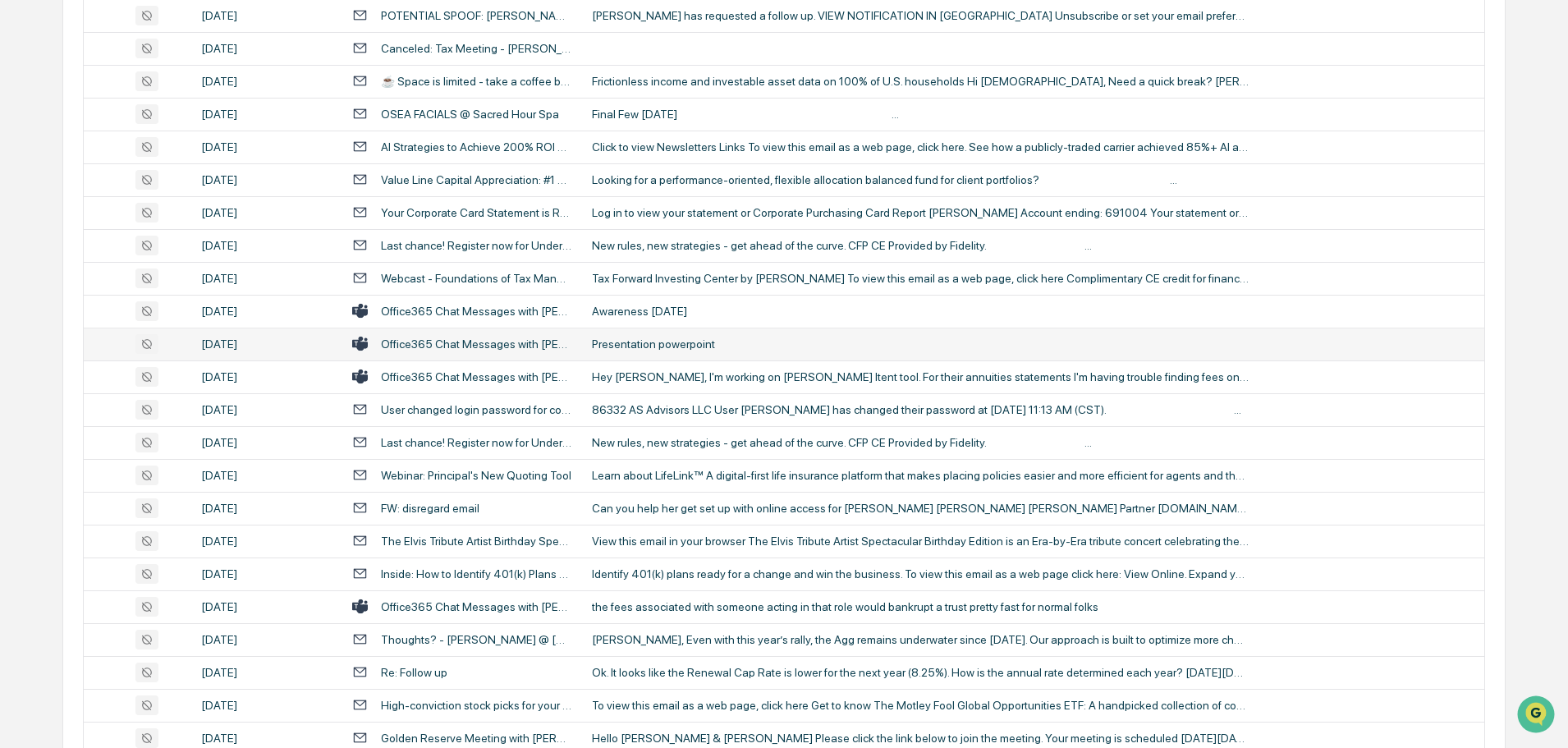
scroll to position [1313, 0]
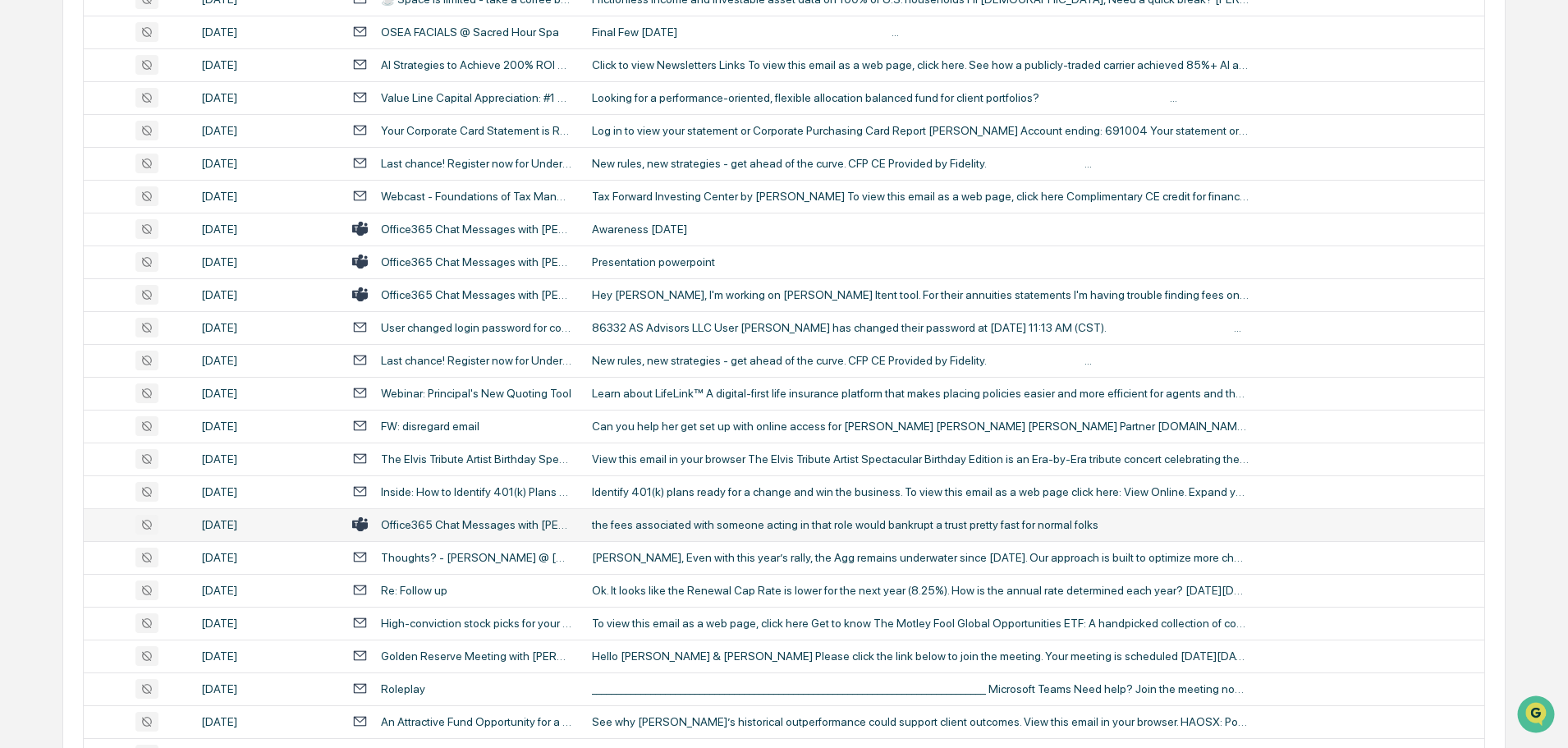
click at [701, 532] on td "the fees associated with someone acting in that role would bankrupt a trust pre…" at bounding box center [1033, 525] width 903 height 33
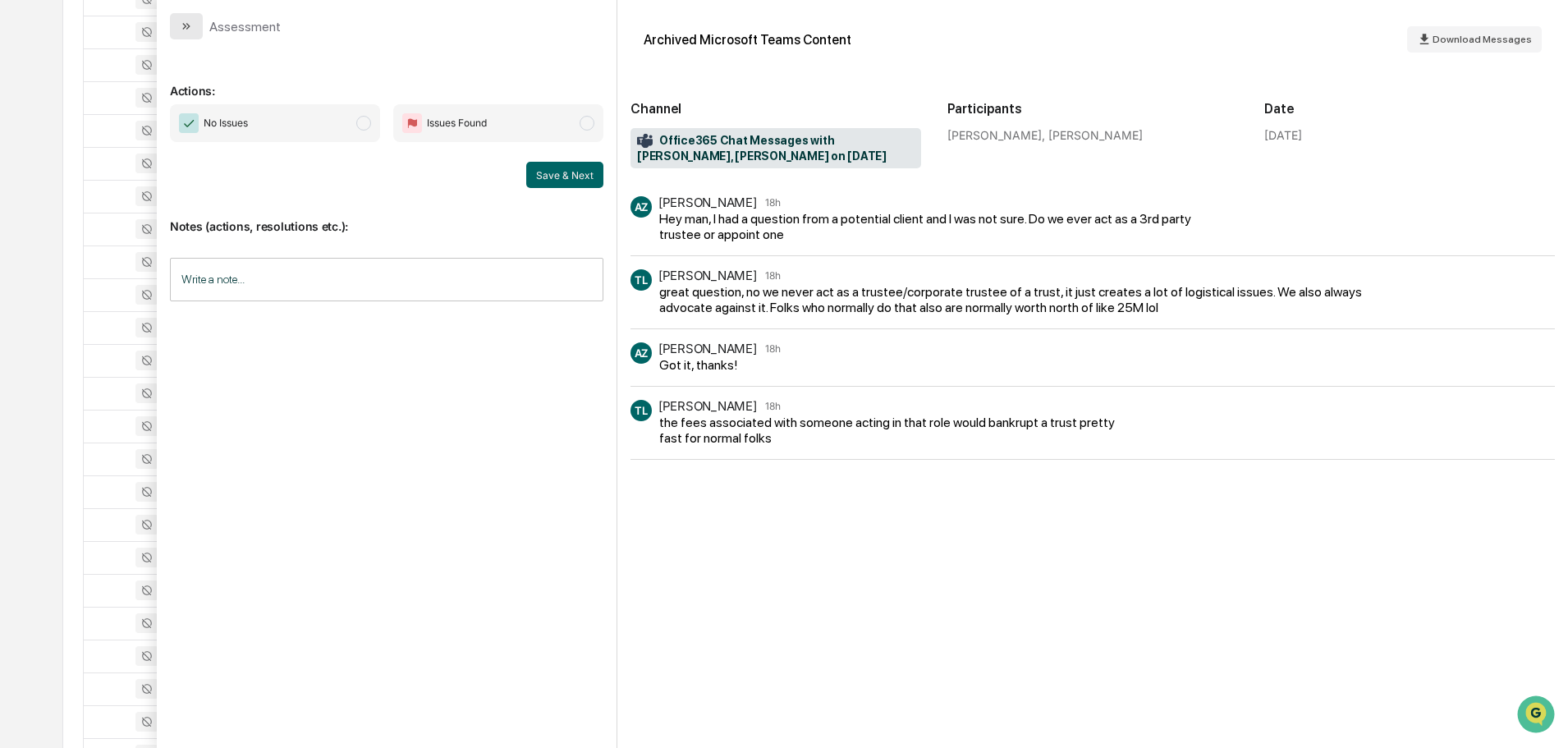
click at [195, 20] on button "modal" at bounding box center [187, 26] width 33 height 26
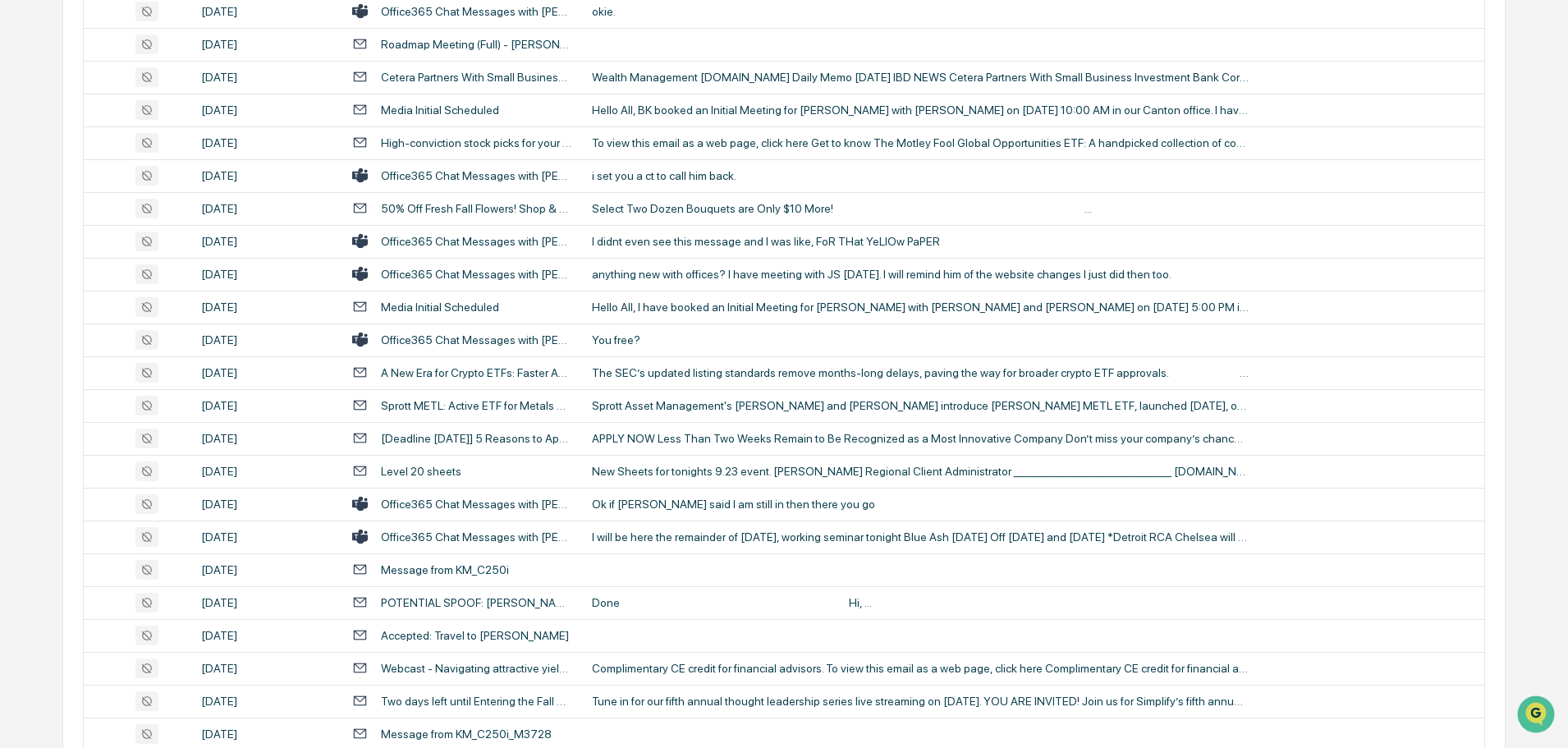
scroll to position [2544, 0]
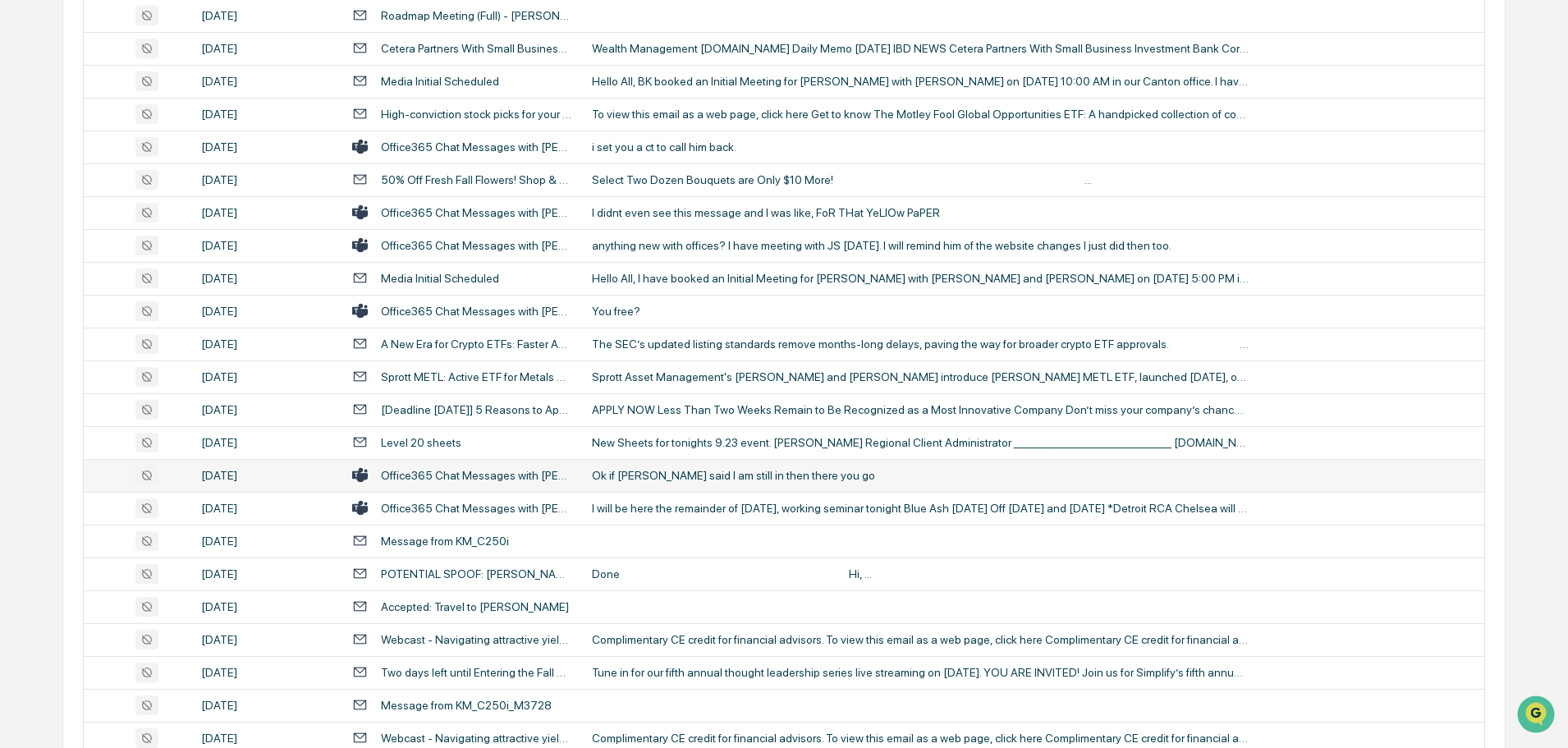
click at [672, 477] on div "Ok if [PERSON_NAME] said I am still in then there you go" at bounding box center [920, 475] width 657 height 14
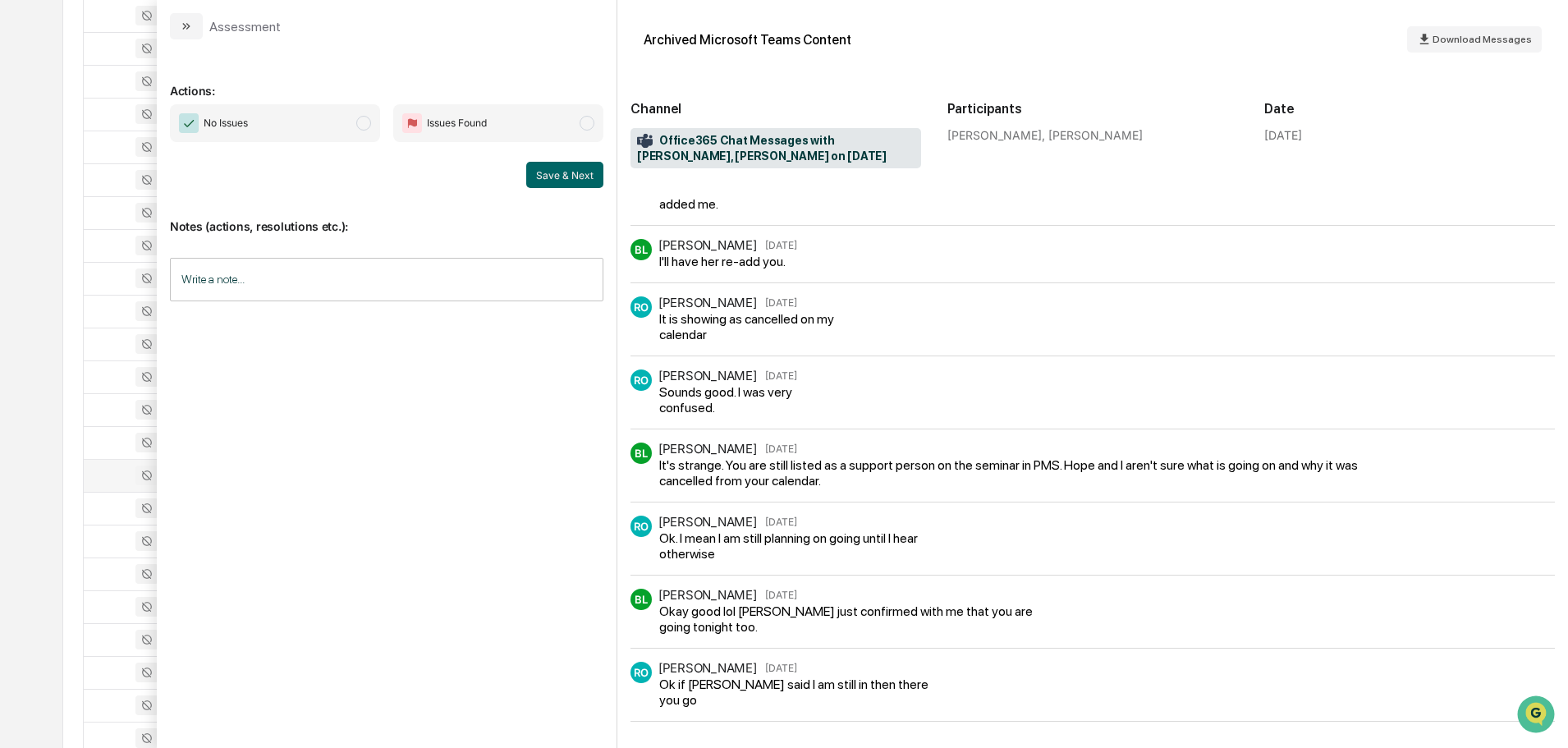
scroll to position [192, 0]
click at [181, 35] on button "modal" at bounding box center [187, 26] width 33 height 26
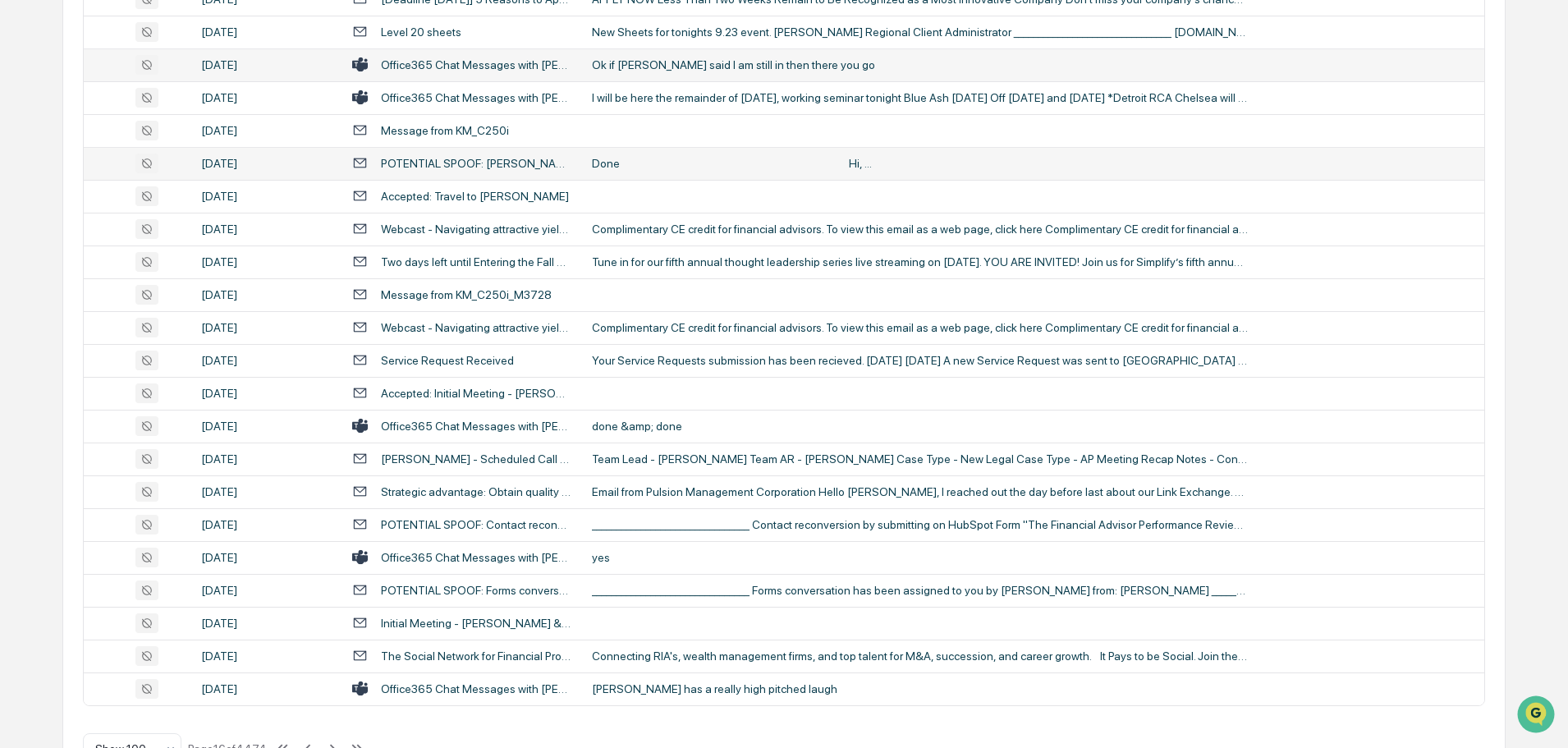
scroll to position [3006, 0]
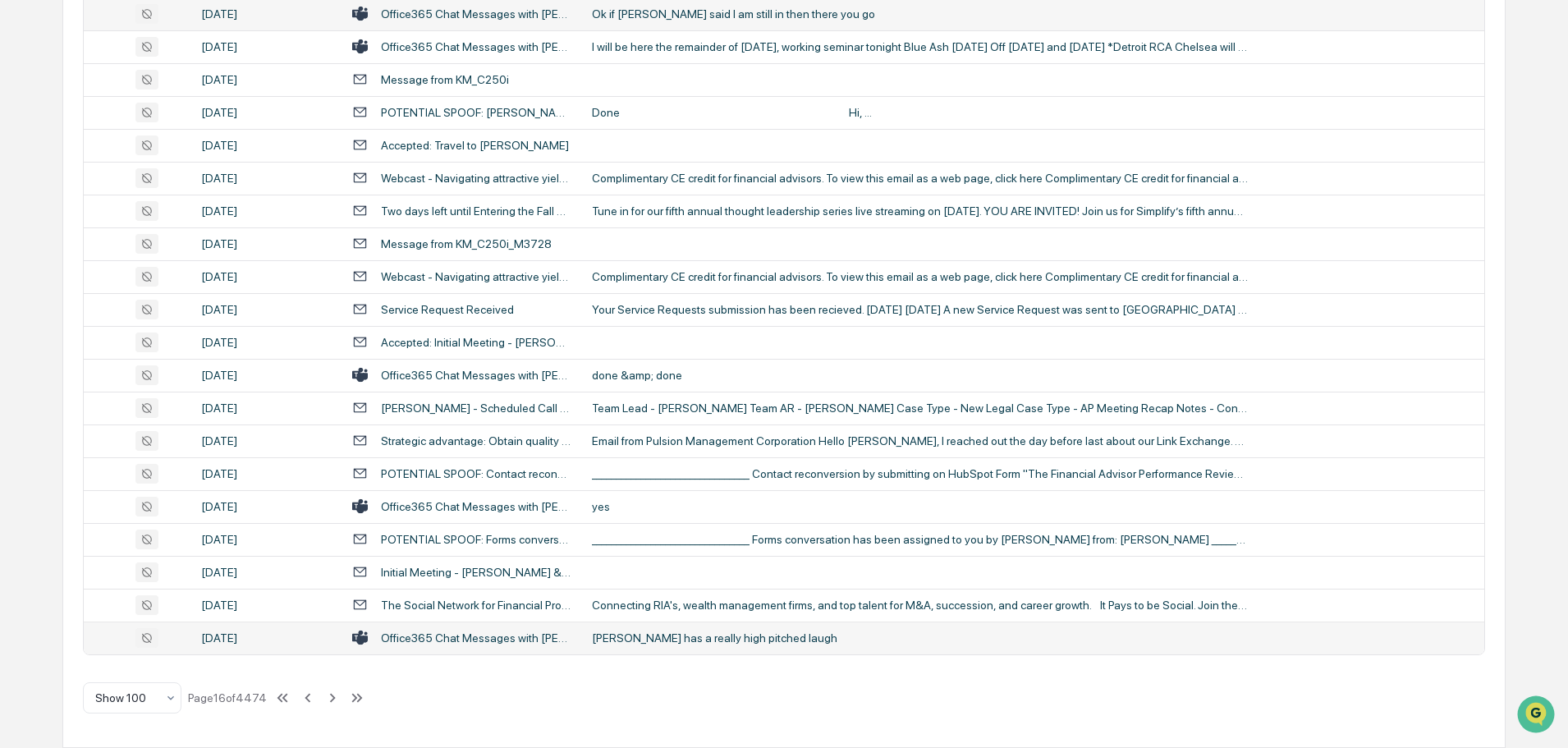
click at [677, 650] on td "[PERSON_NAME] has a really high pitched laugh" at bounding box center [1033, 638] width 903 height 33
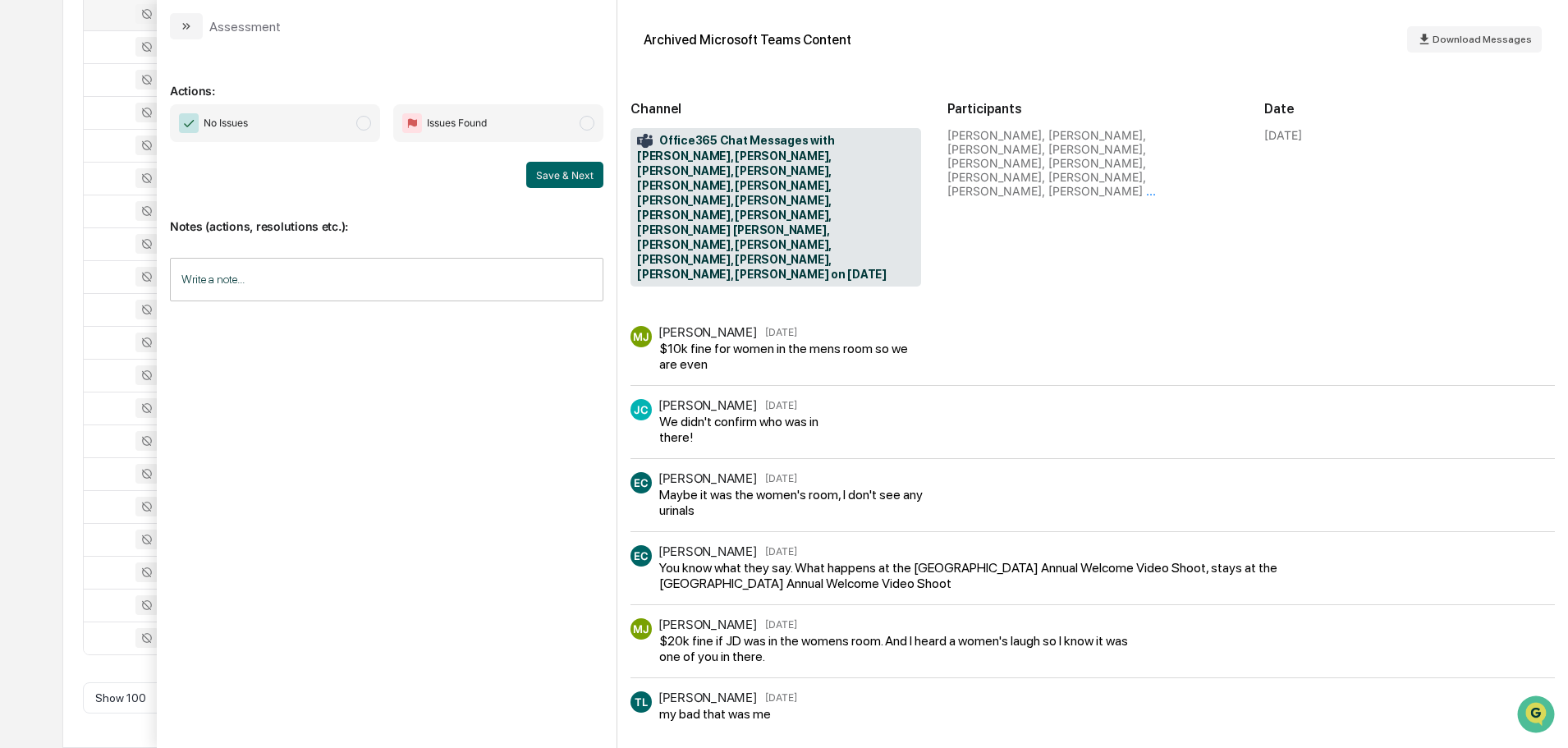
scroll to position [1521, 0]
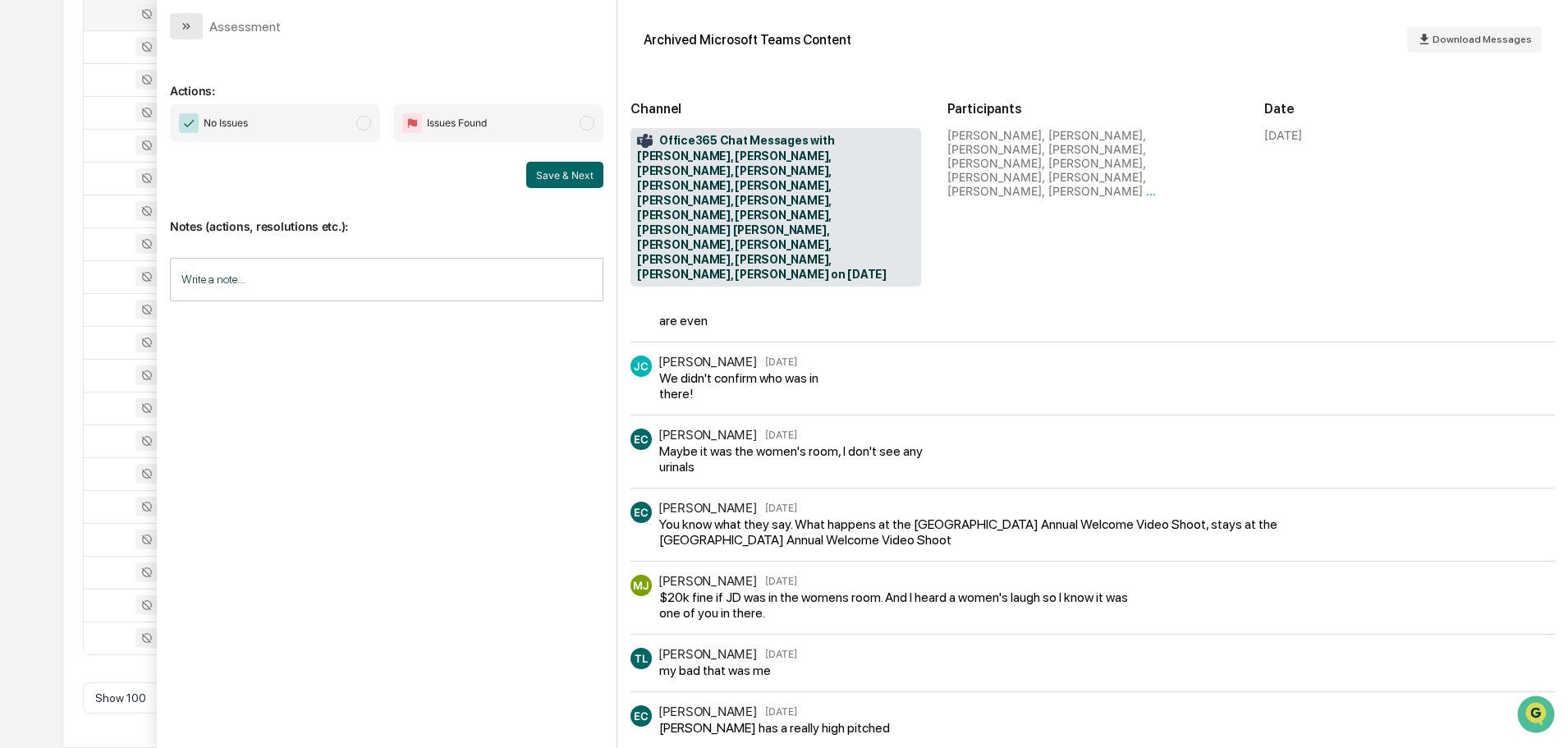
click at [187, 27] on icon "modal" at bounding box center [187, 26] width 14 height 14
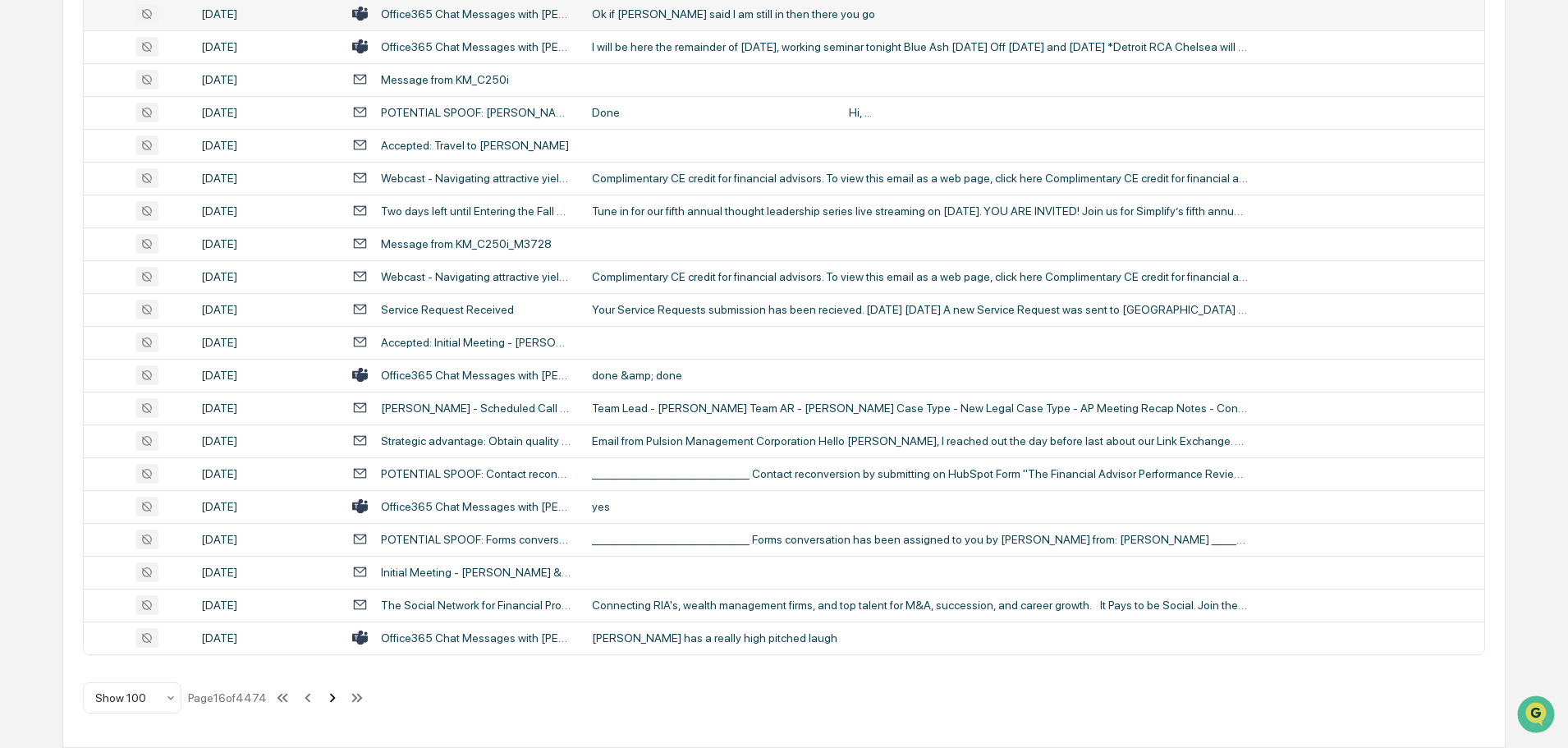
click at [331, 701] on icon at bounding box center [333, 697] width 6 height 9
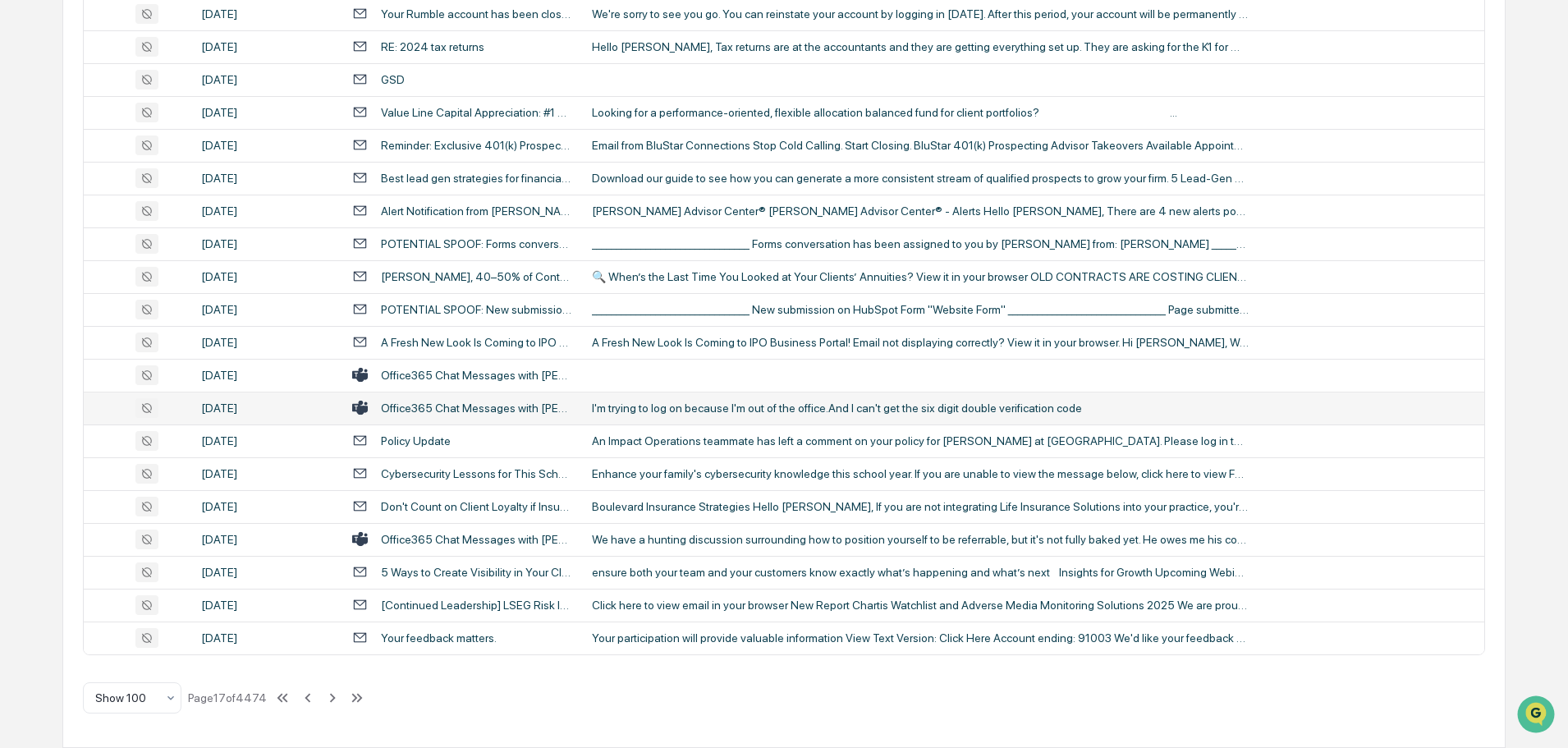
click at [679, 406] on div "I'm trying to log on because I'm out of the office.And I can't get the six digi…" at bounding box center [920, 408] width 657 height 14
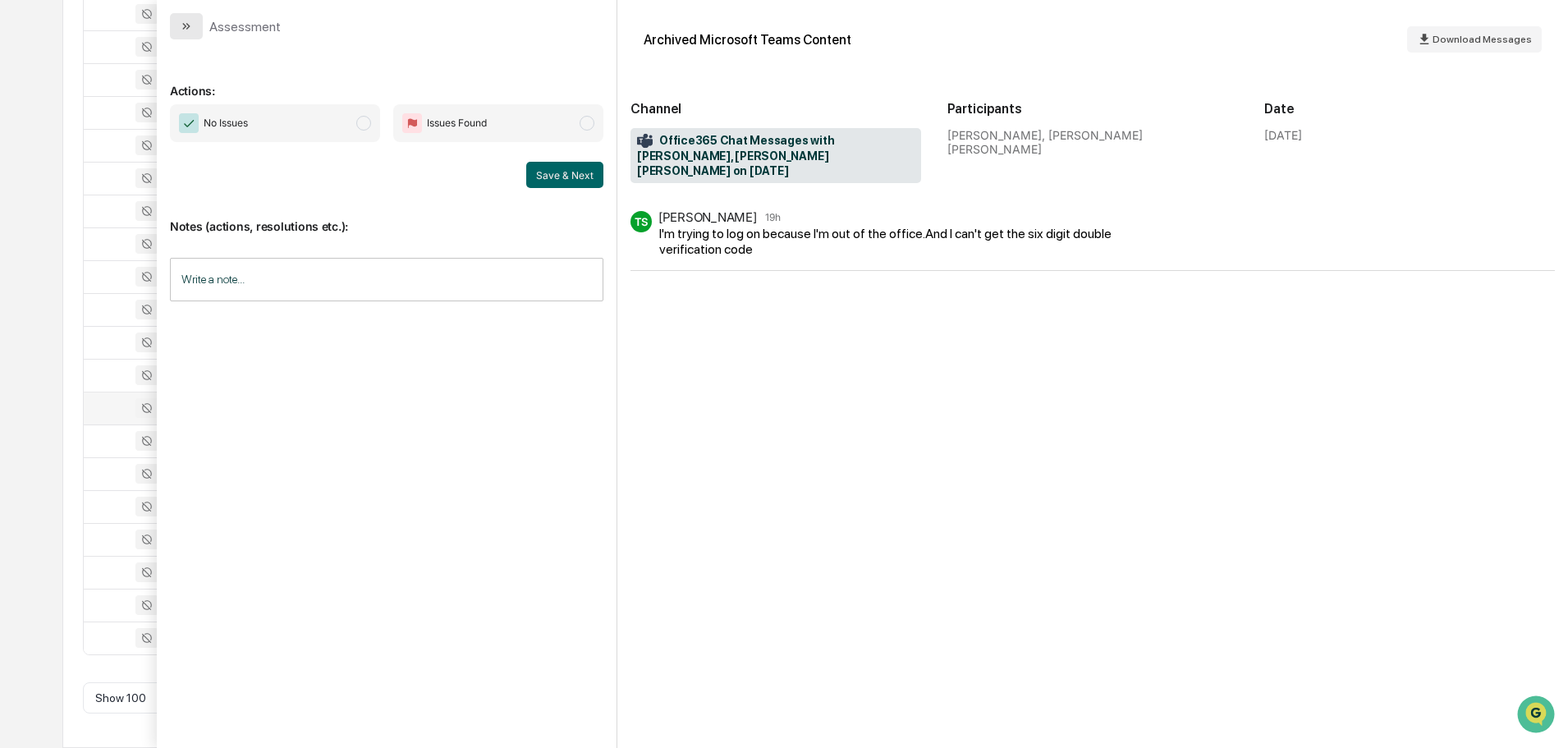
click at [196, 33] on button "modal" at bounding box center [187, 26] width 33 height 26
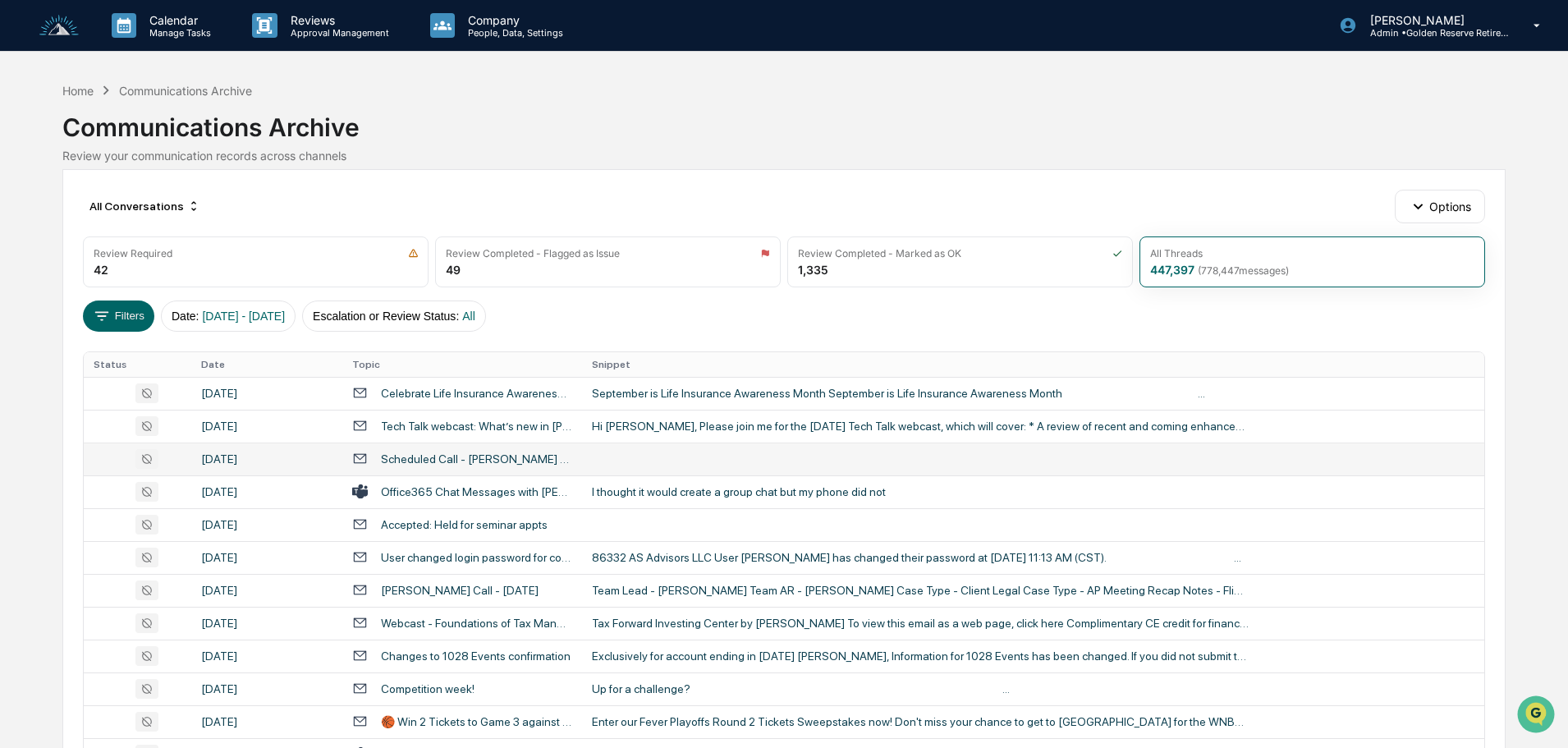
scroll to position [82, 0]
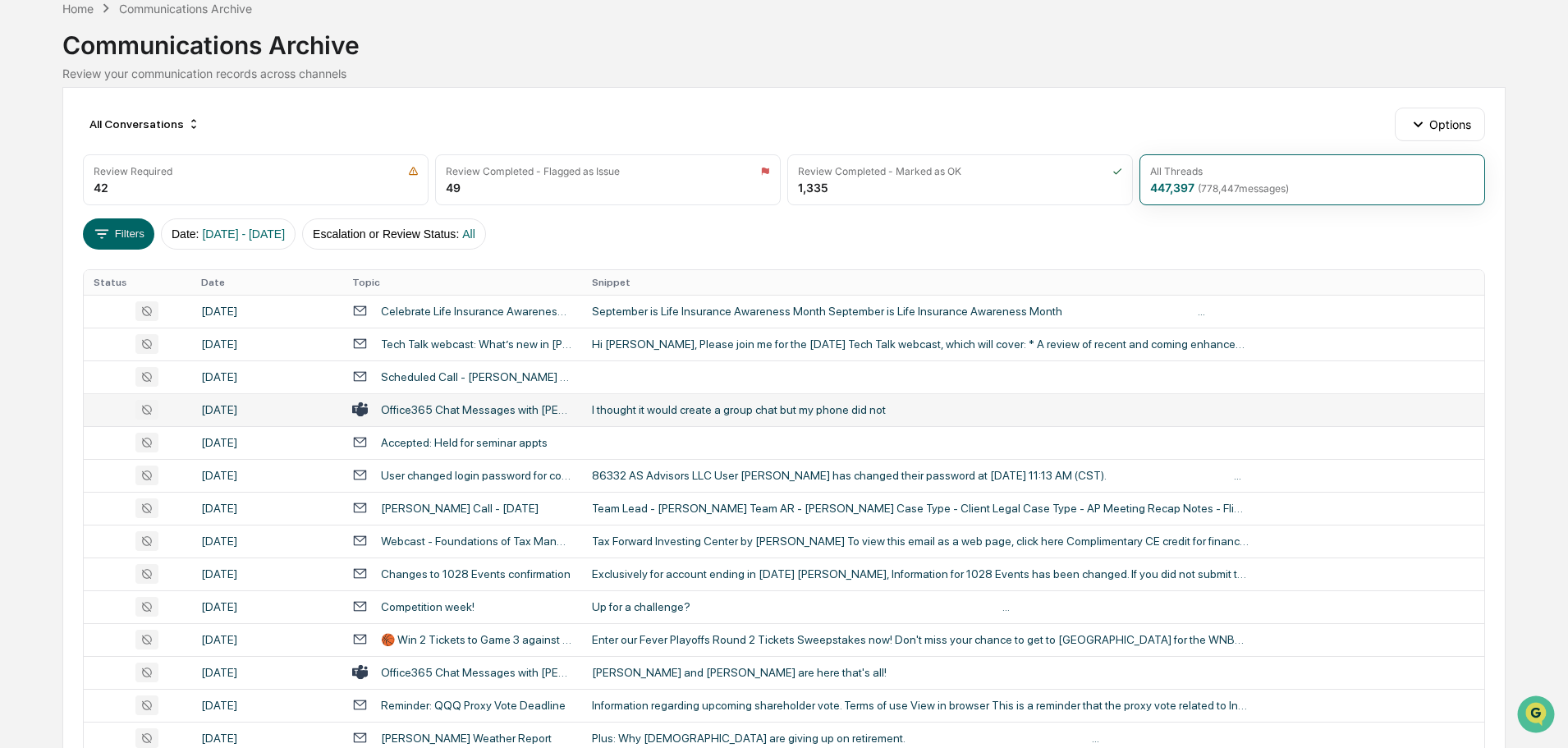
click at [695, 421] on td "I thought it would create a group chat but my phone did not" at bounding box center [1033, 410] width 903 height 33
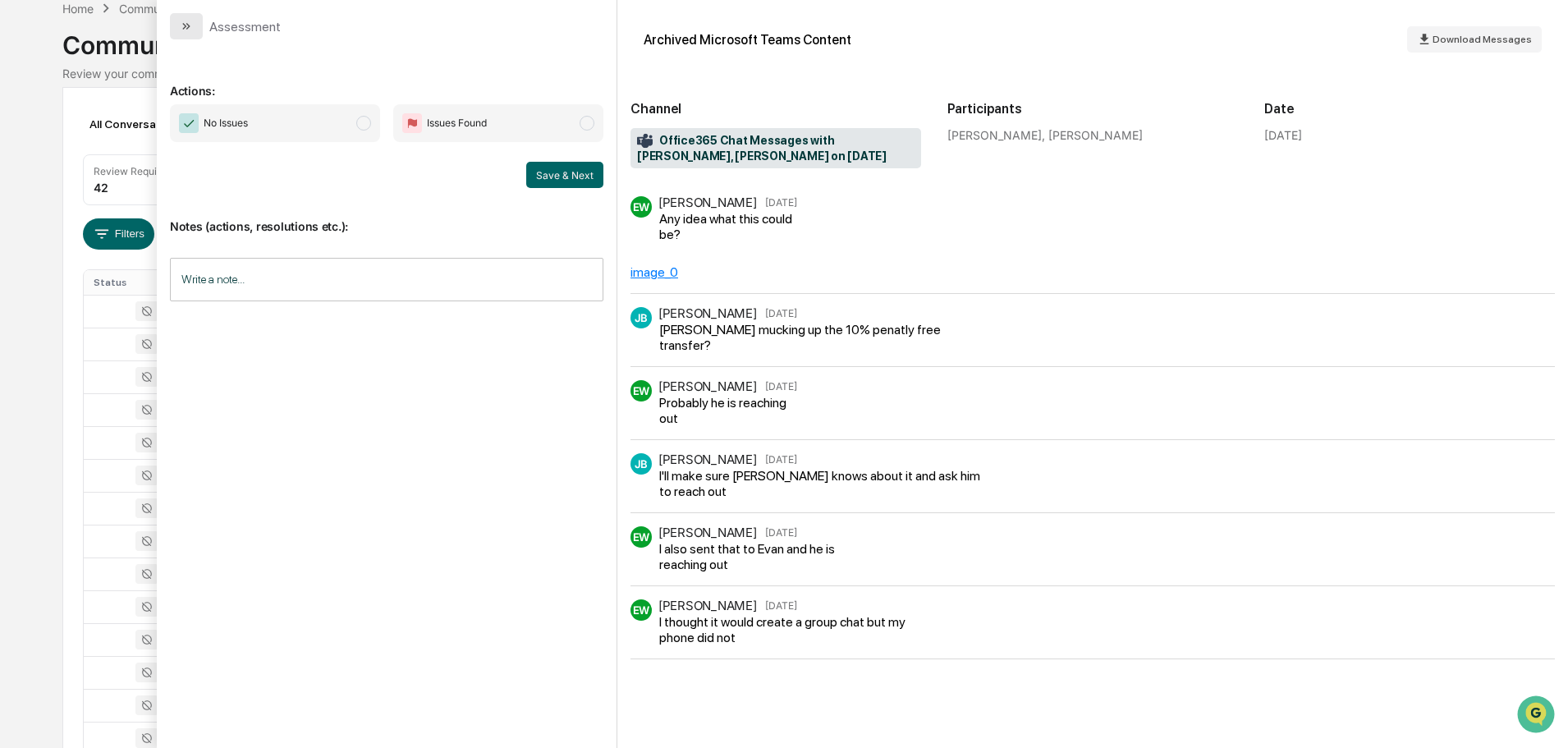
click at [186, 29] on icon "modal" at bounding box center [187, 26] width 14 height 14
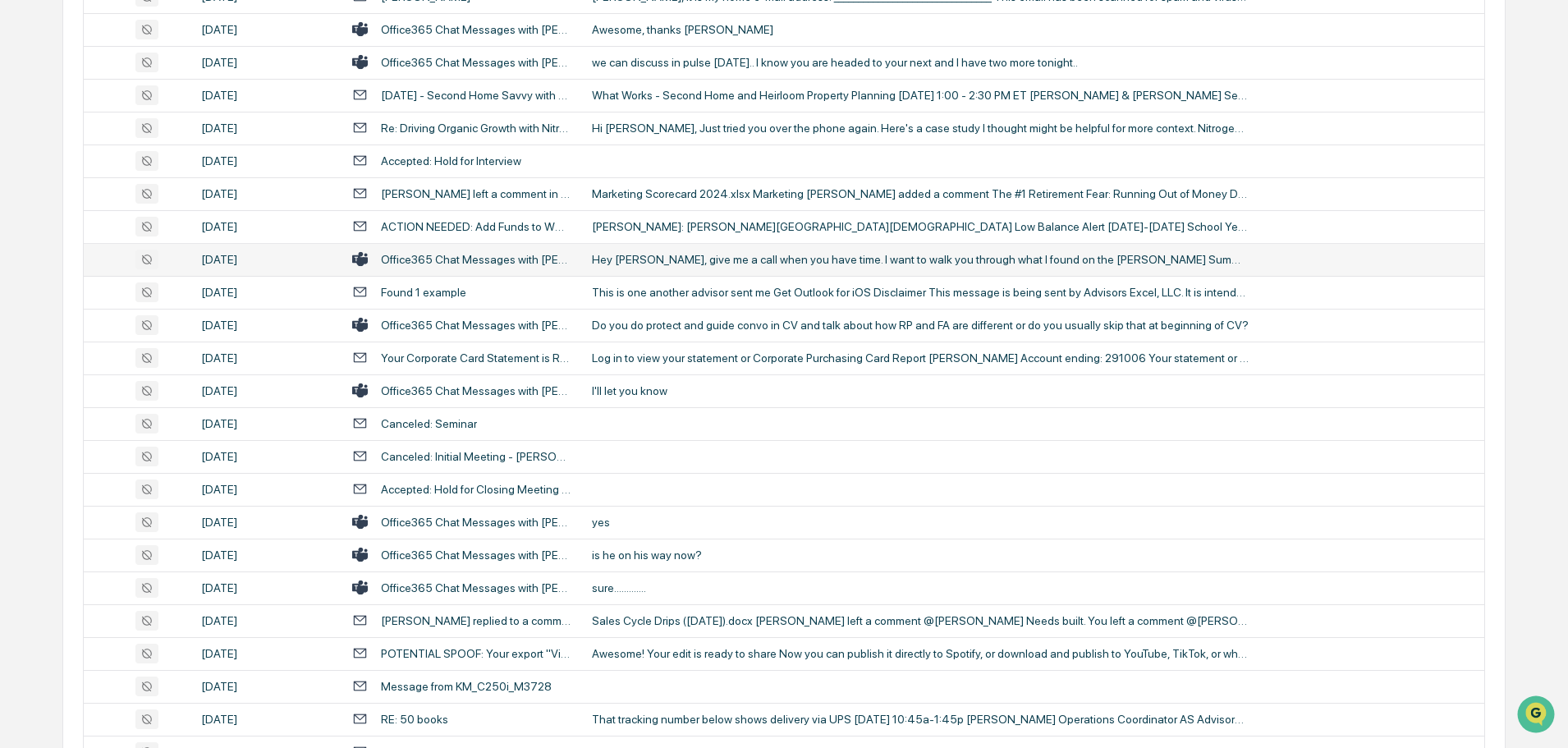
scroll to position [1395, 0]
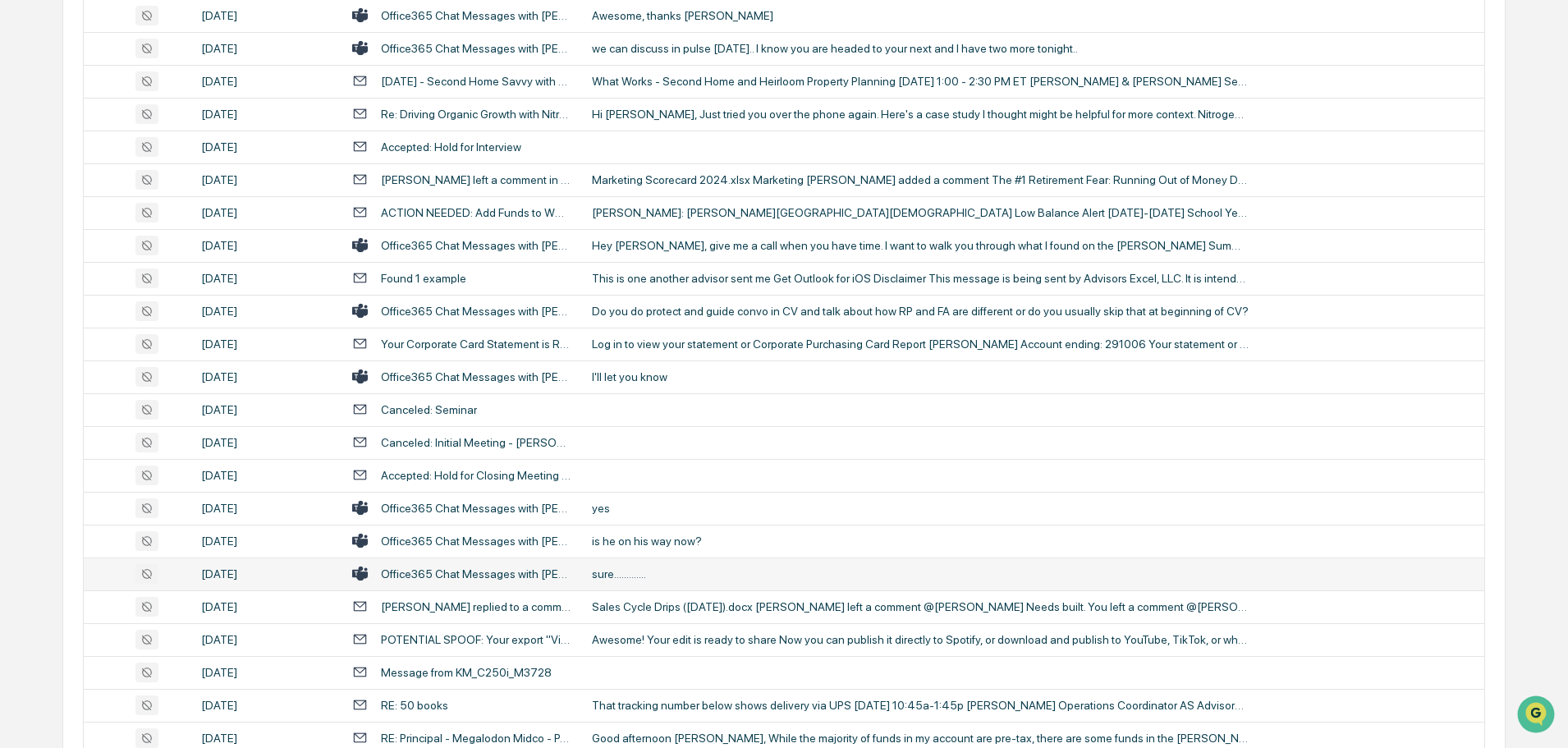
click at [663, 572] on div "sure............." at bounding box center [920, 574] width 657 height 14
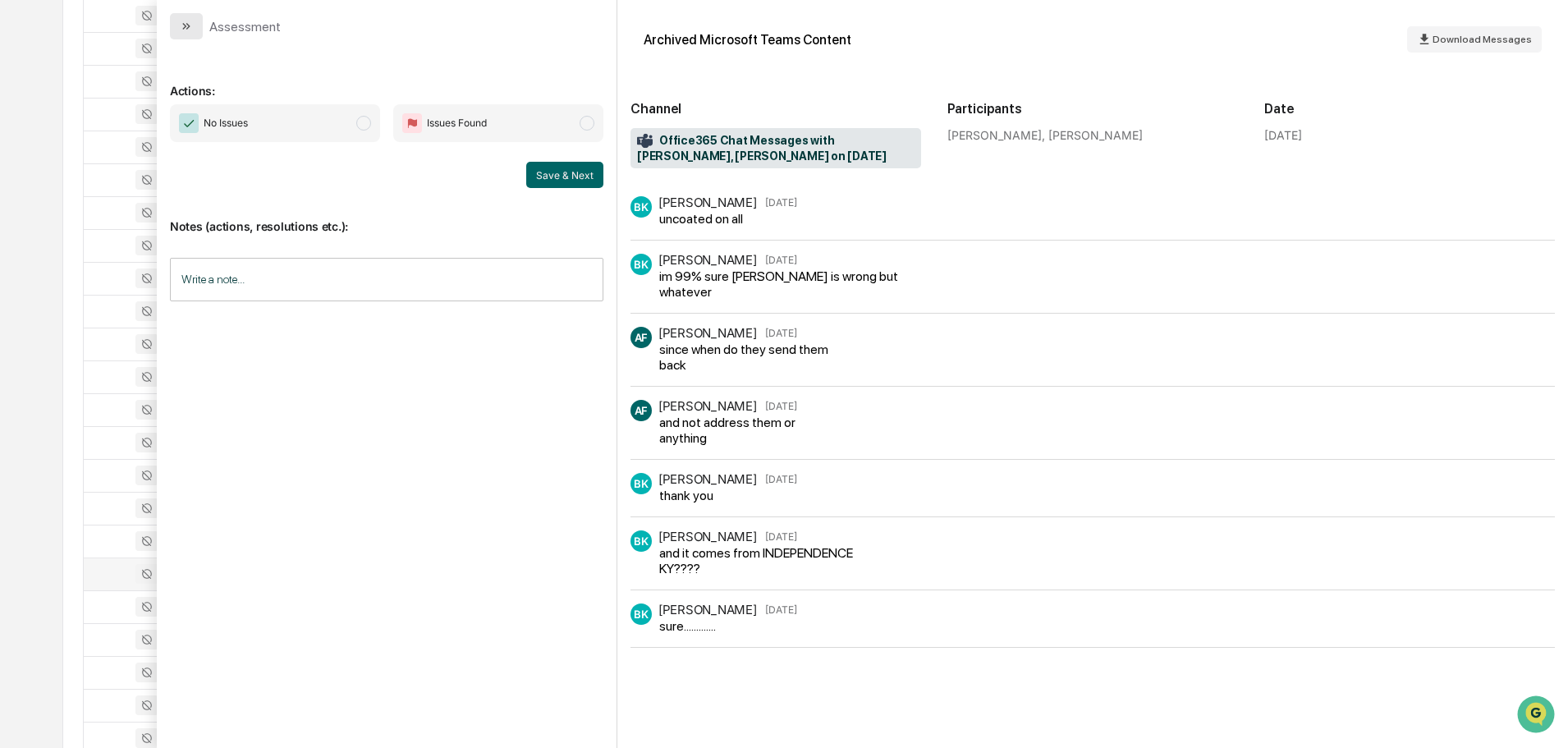
click at [189, 32] on icon "modal" at bounding box center [187, 26] width 14 height 14
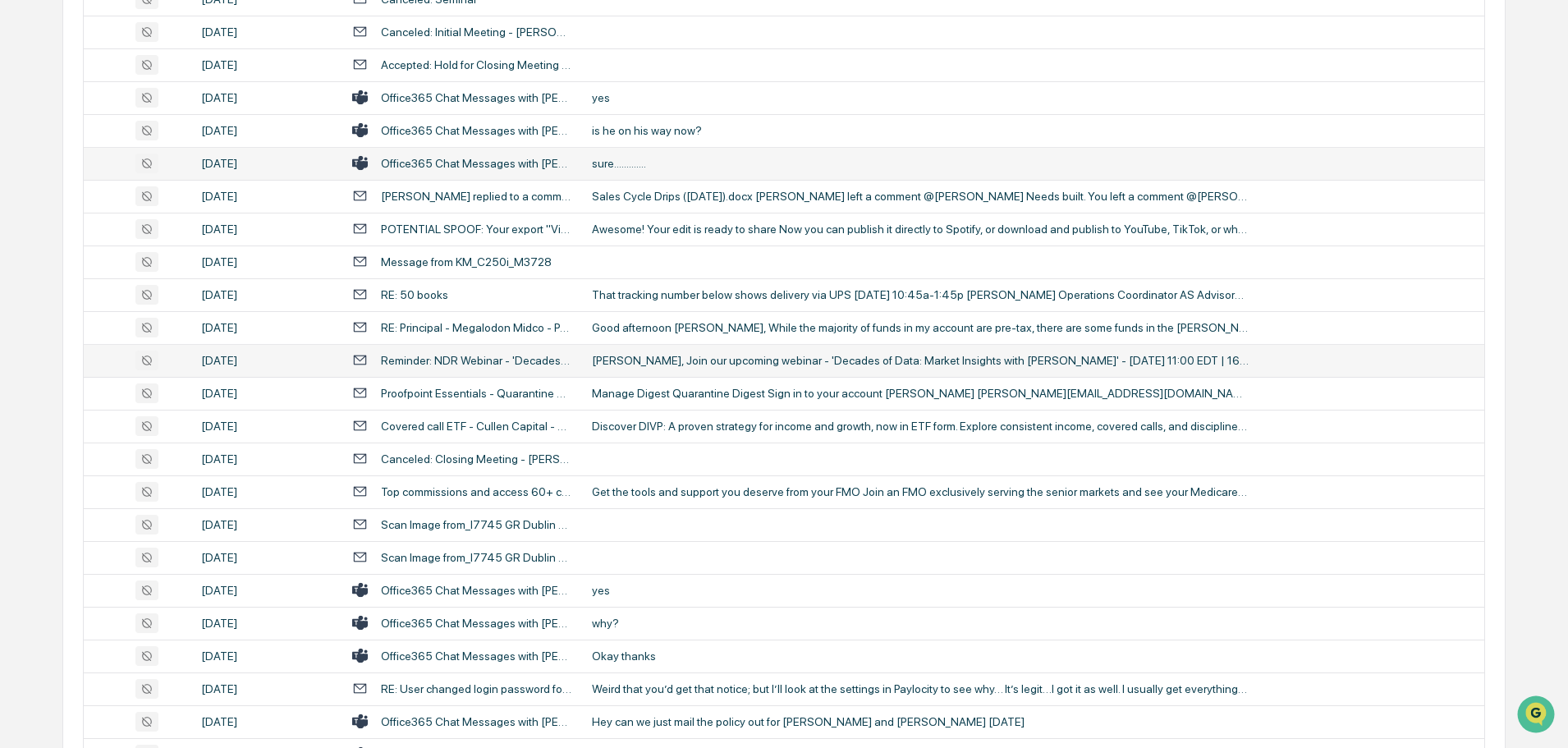
scroll to position [1887, 0]
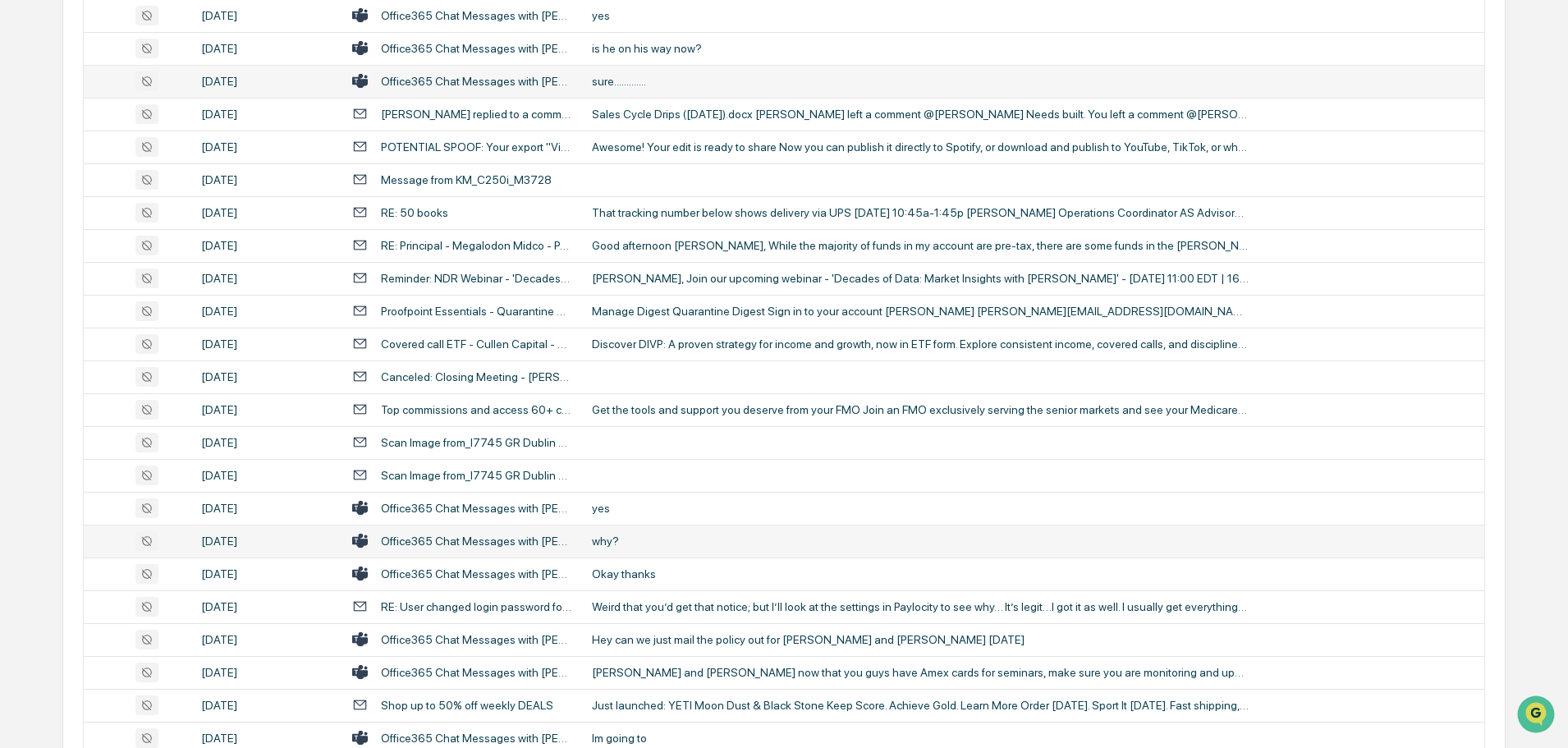
click at [633, 540] on div "why?" at bounding box center [920, 541] width 657 height 14
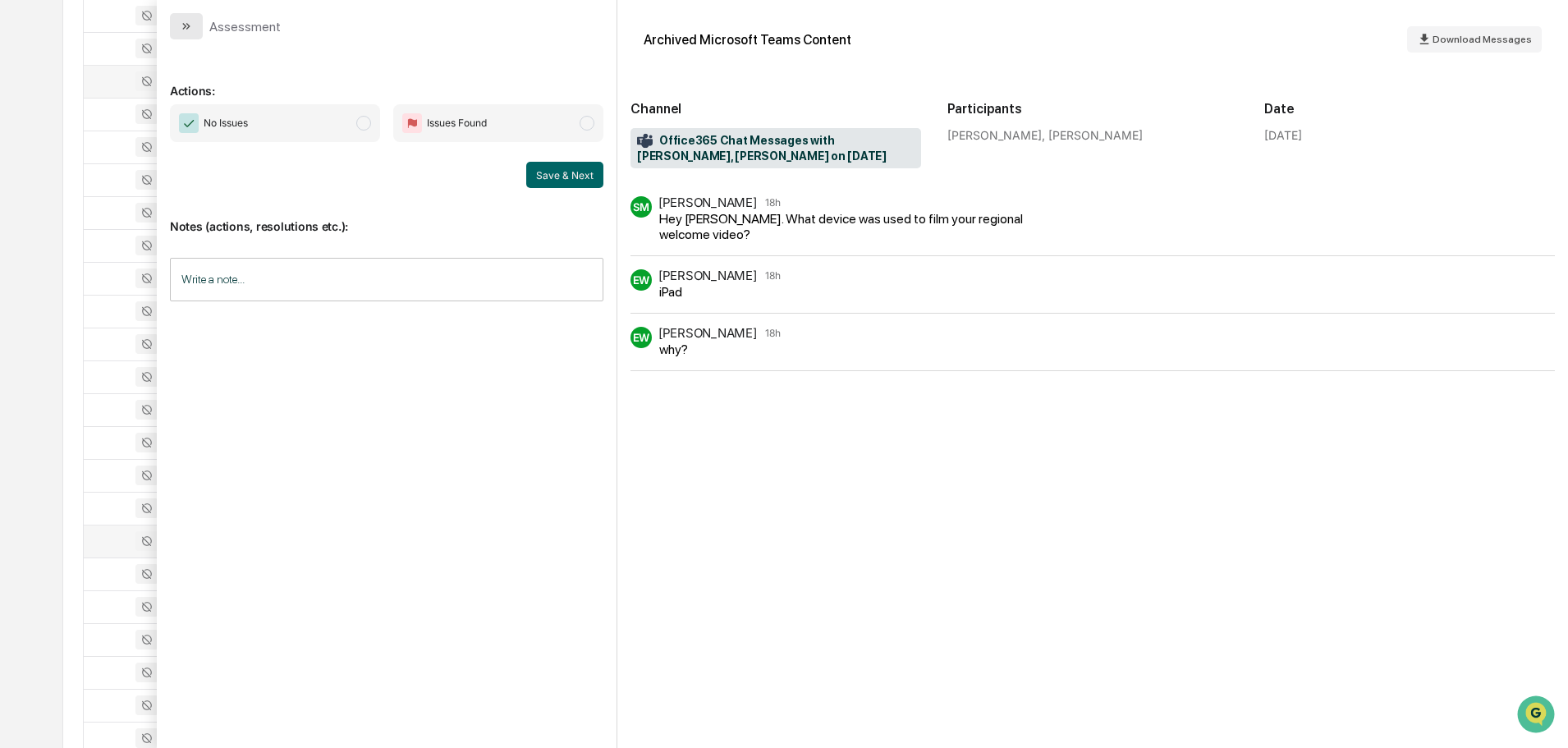
click at [194, 24] on button "modal" at bounding box center [187, 26] width 33 height 26
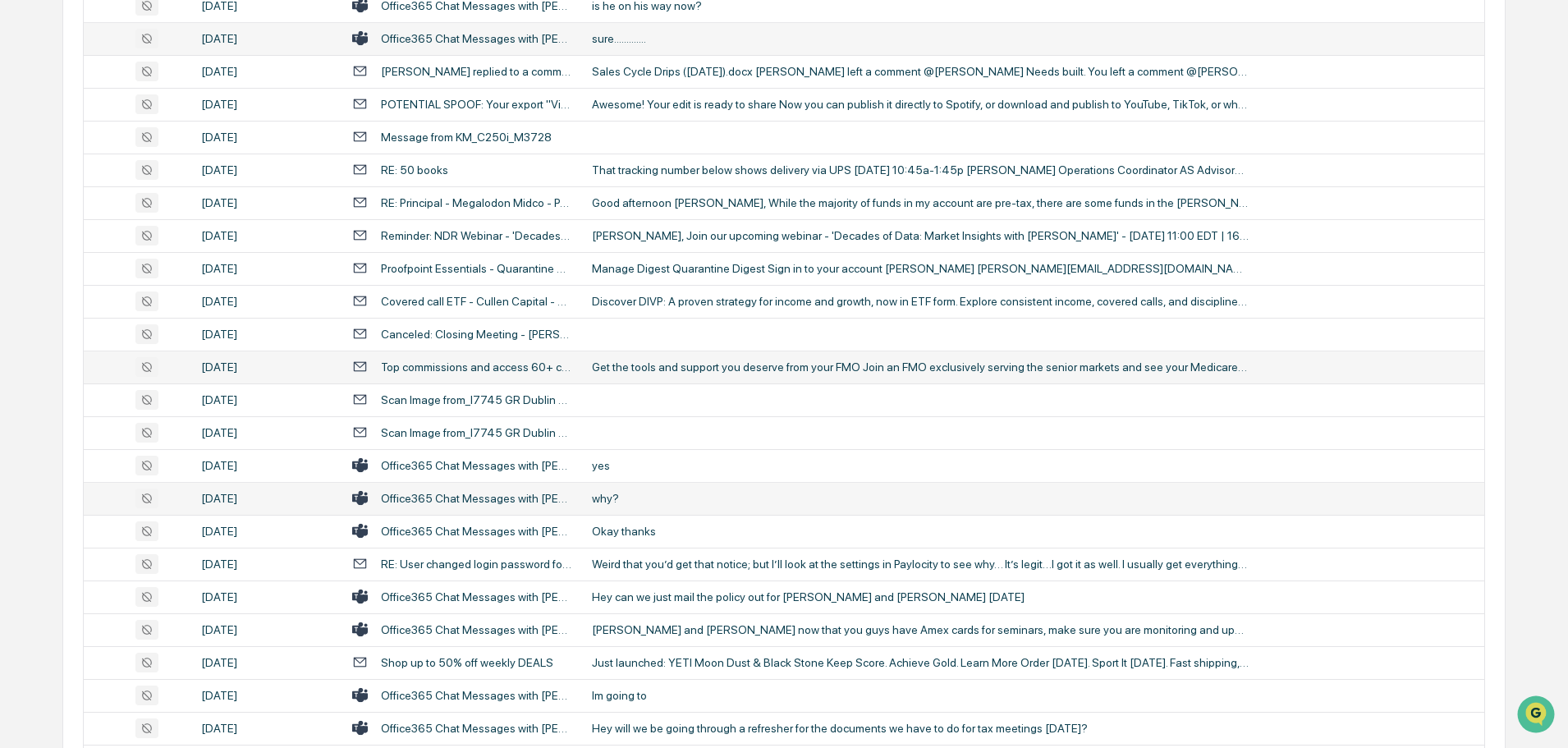
scroll to position [1970, 0]
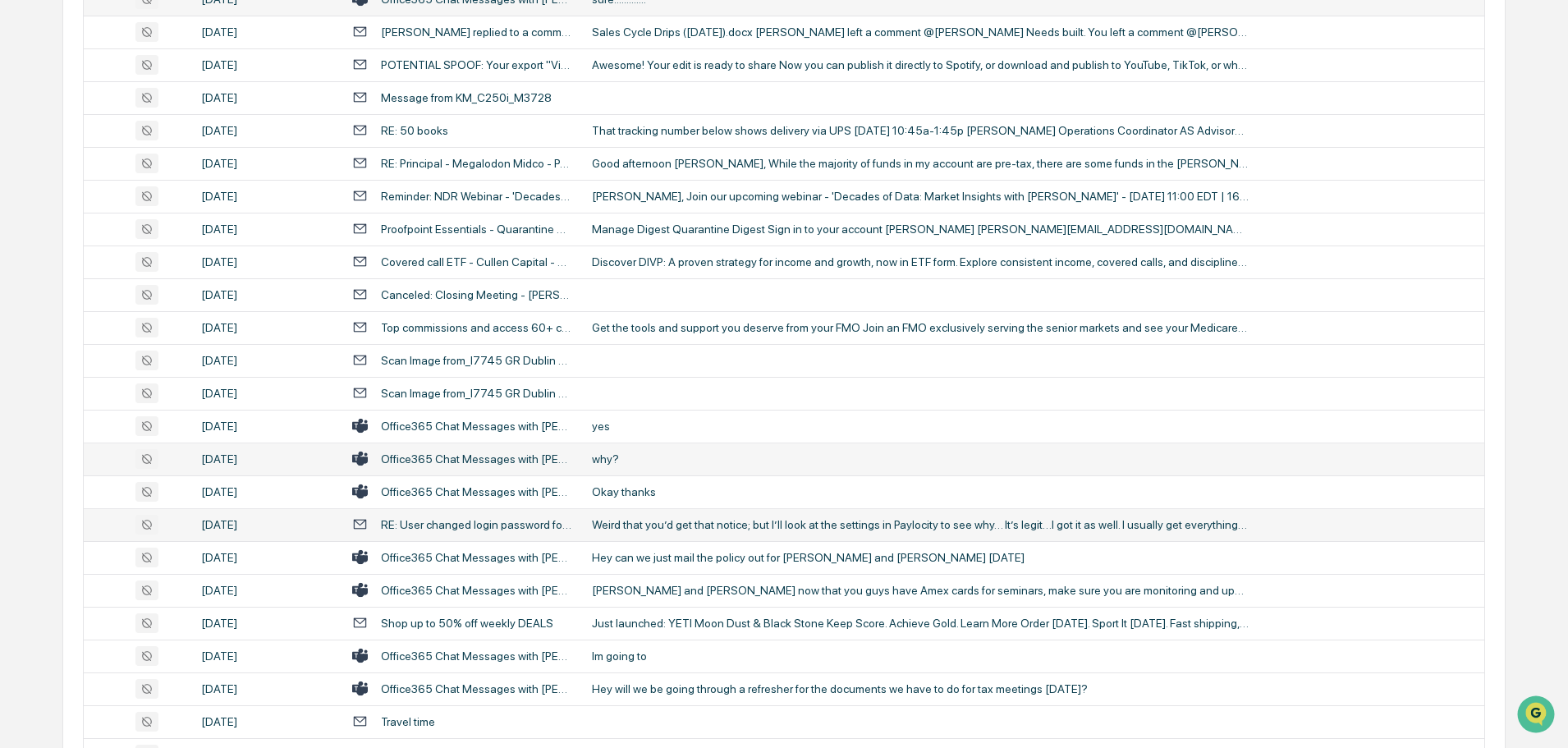
click at [660, 527] on div "Weird that you’d get that notice; but I’ll look at the settings in Paylocity to…" at bounding box center [920, 525] width 657 height 14
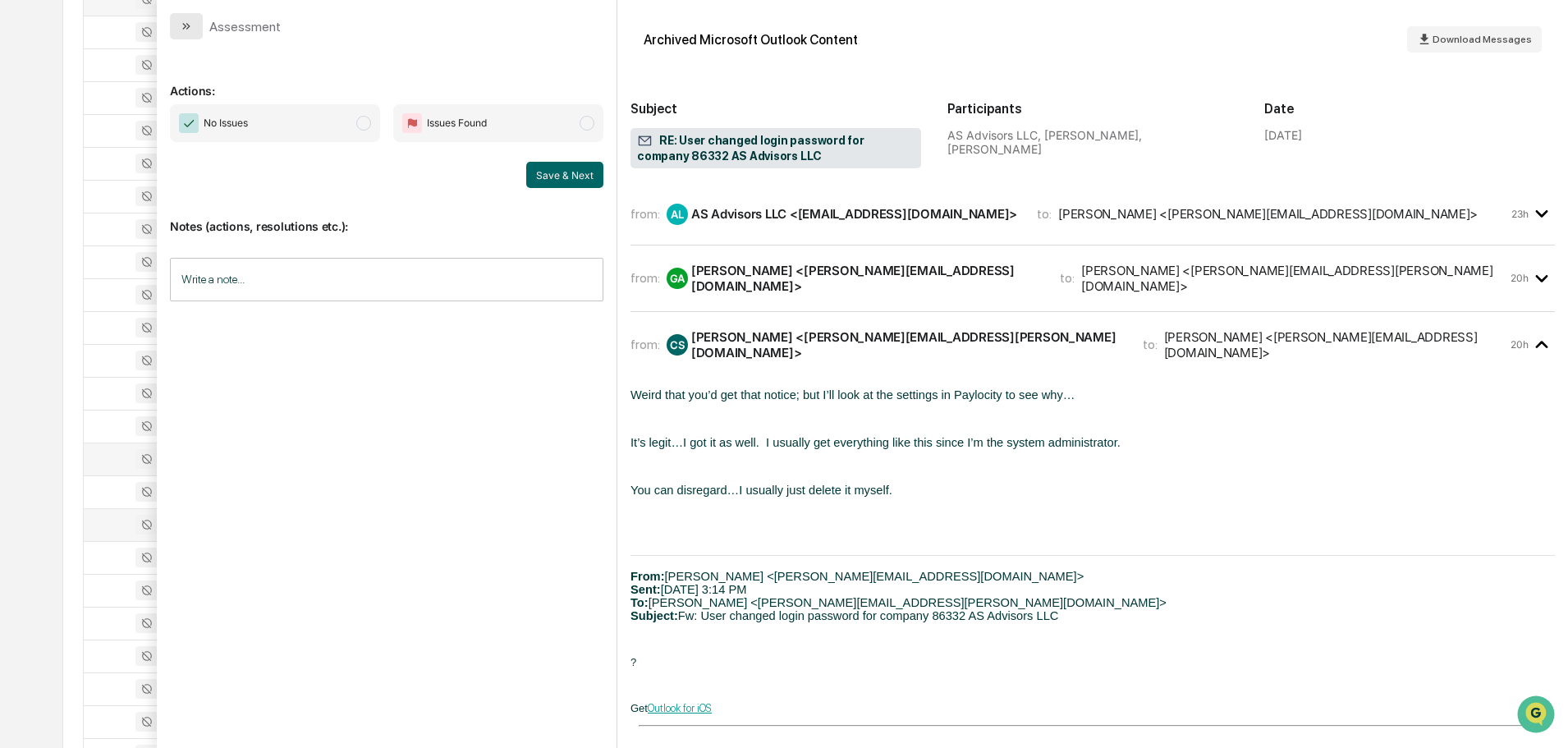
click at [193, 26] on button "modal" at bounding box center [187, 26] width 33 height 26
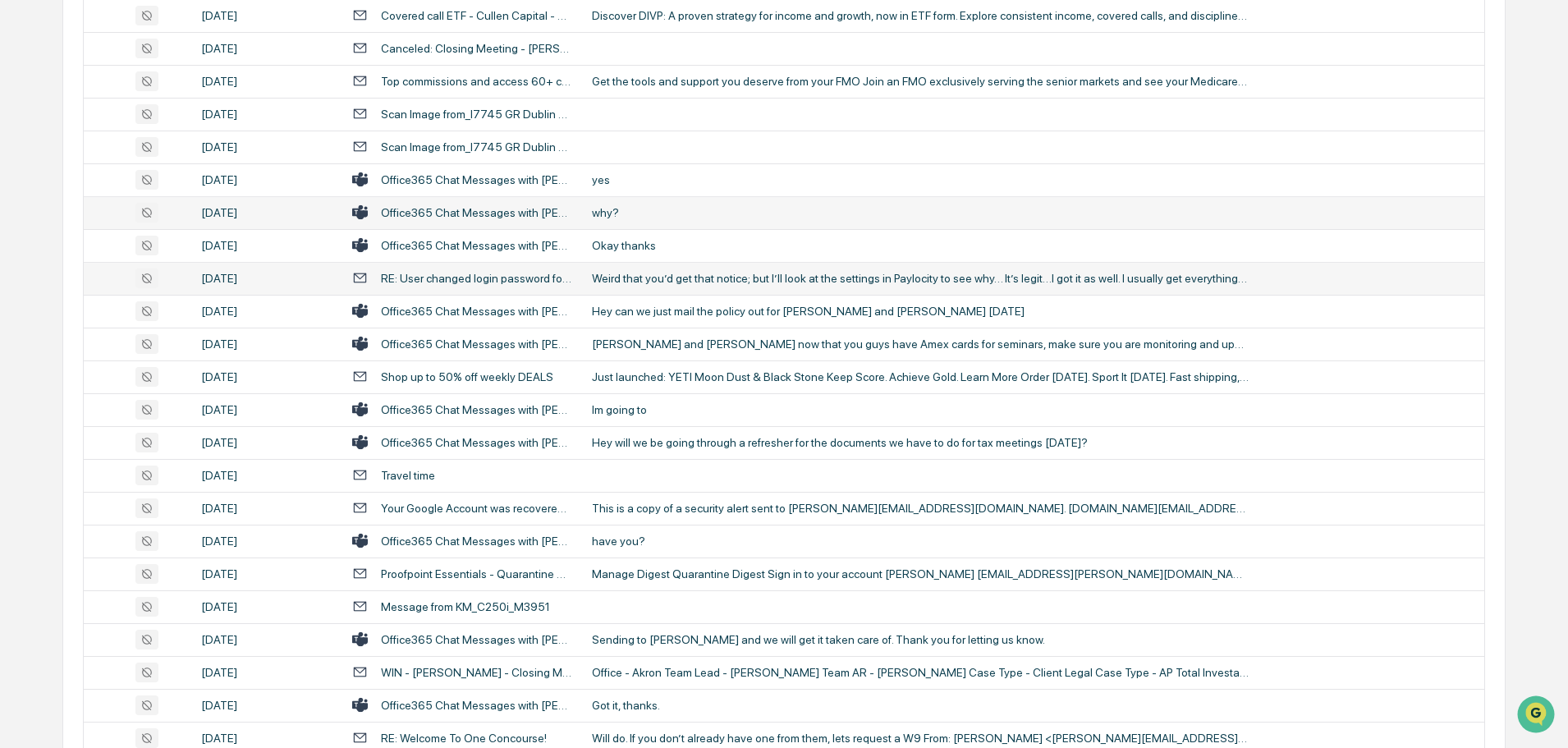
scroll to position [2298, 0]
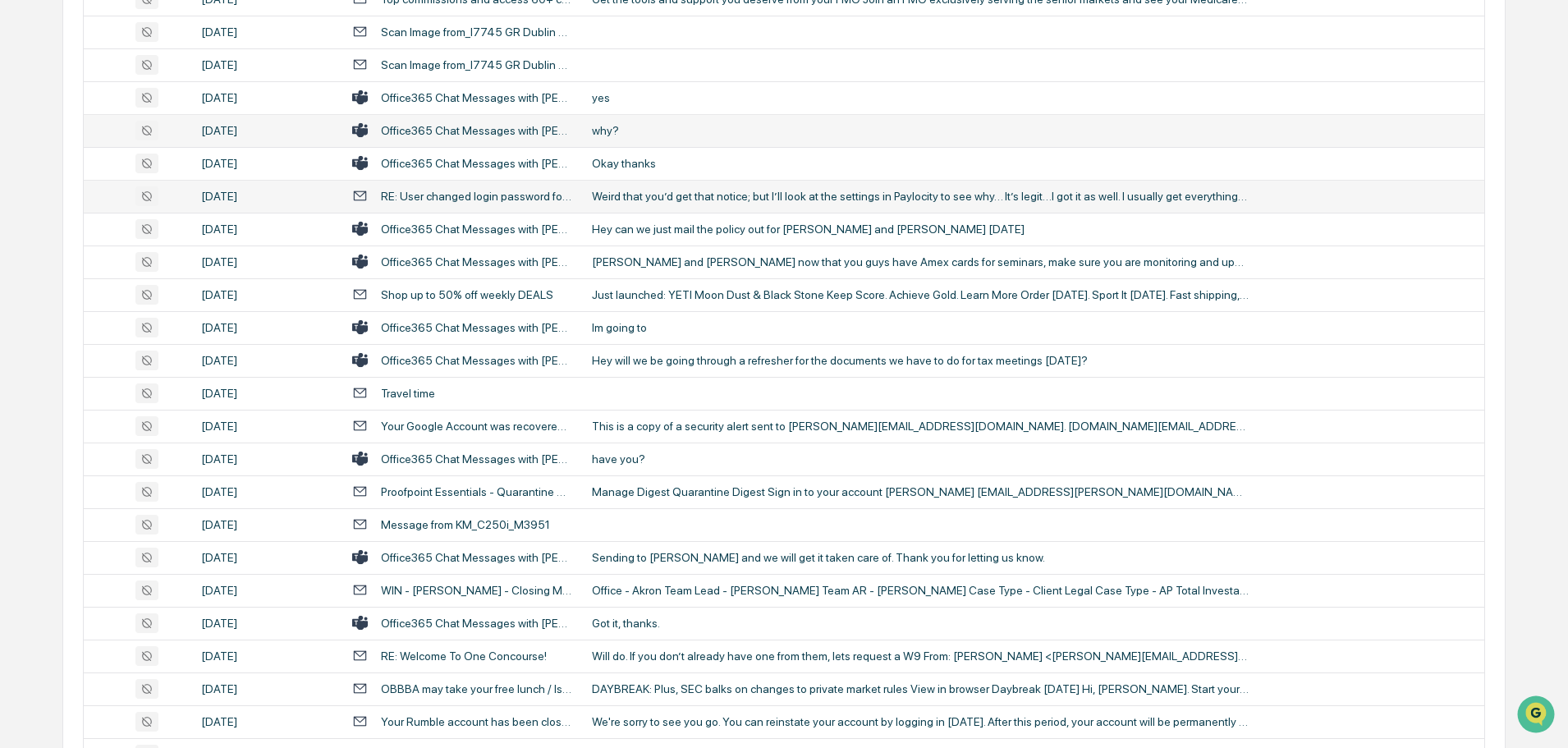
click at [663, 465] on td "have you?" at bounding box center [1033, 459] width 903 height 33
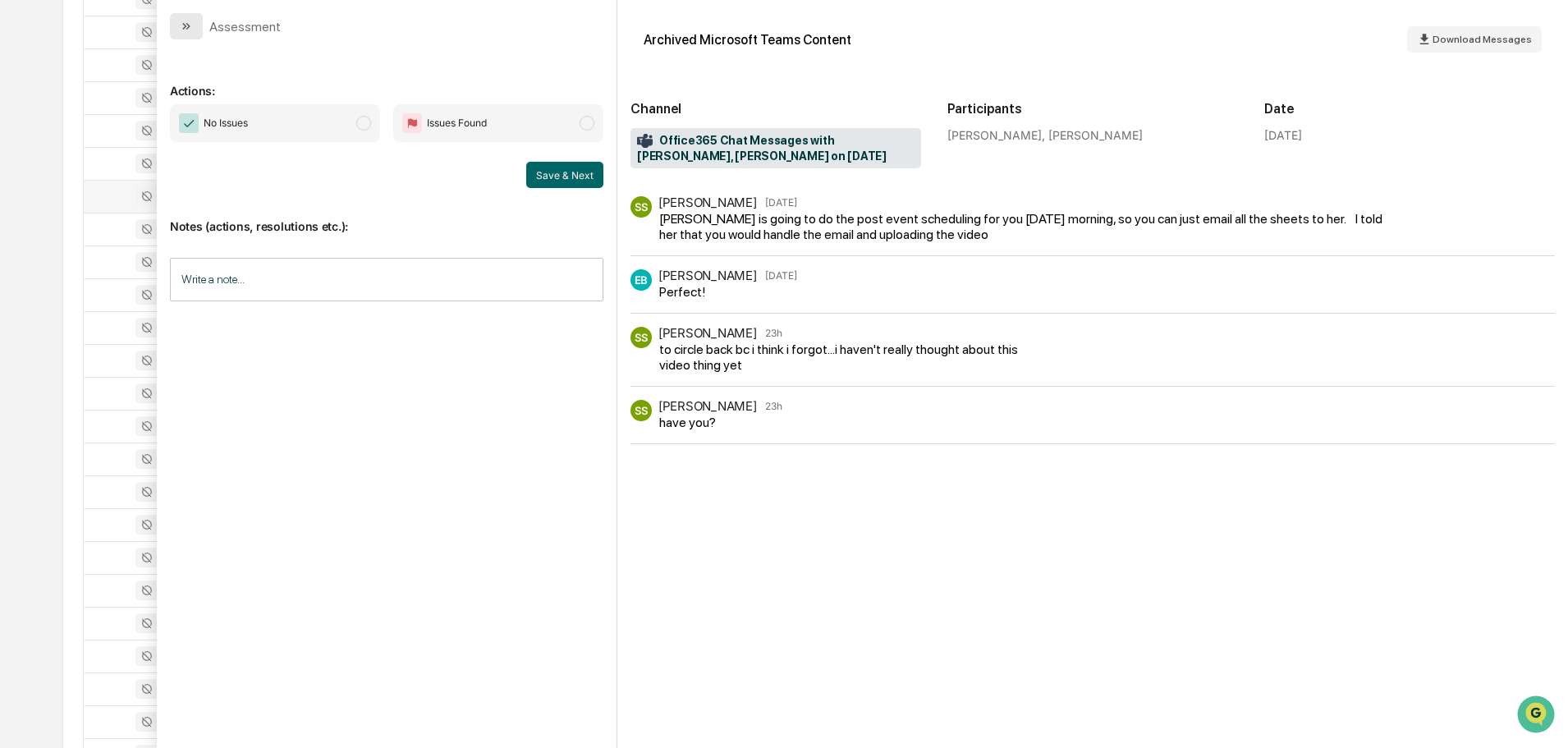
click at [200, 18] on button "modal" at bounding box center [187, 26] width 33 height 26
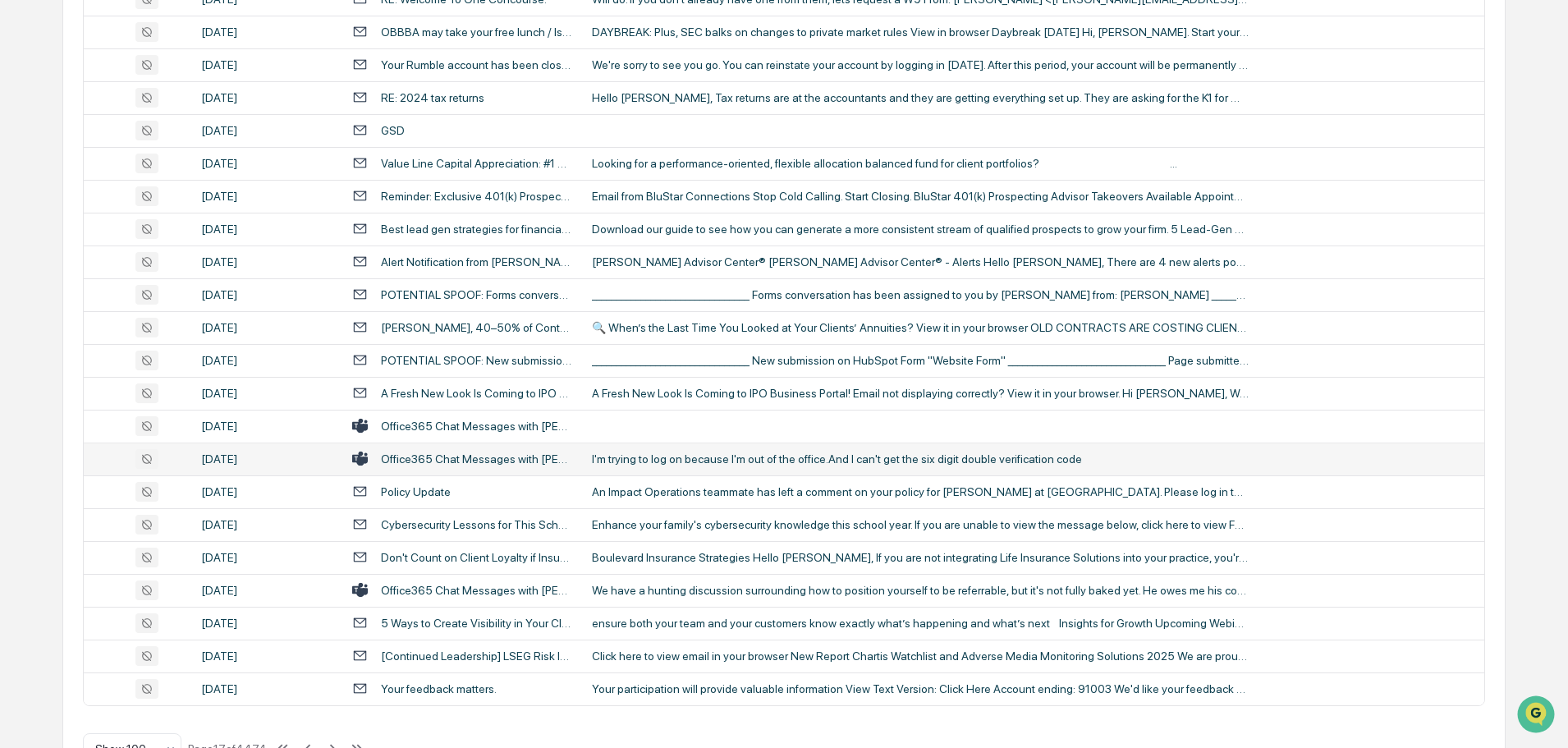
scroll to position [3006, 0]
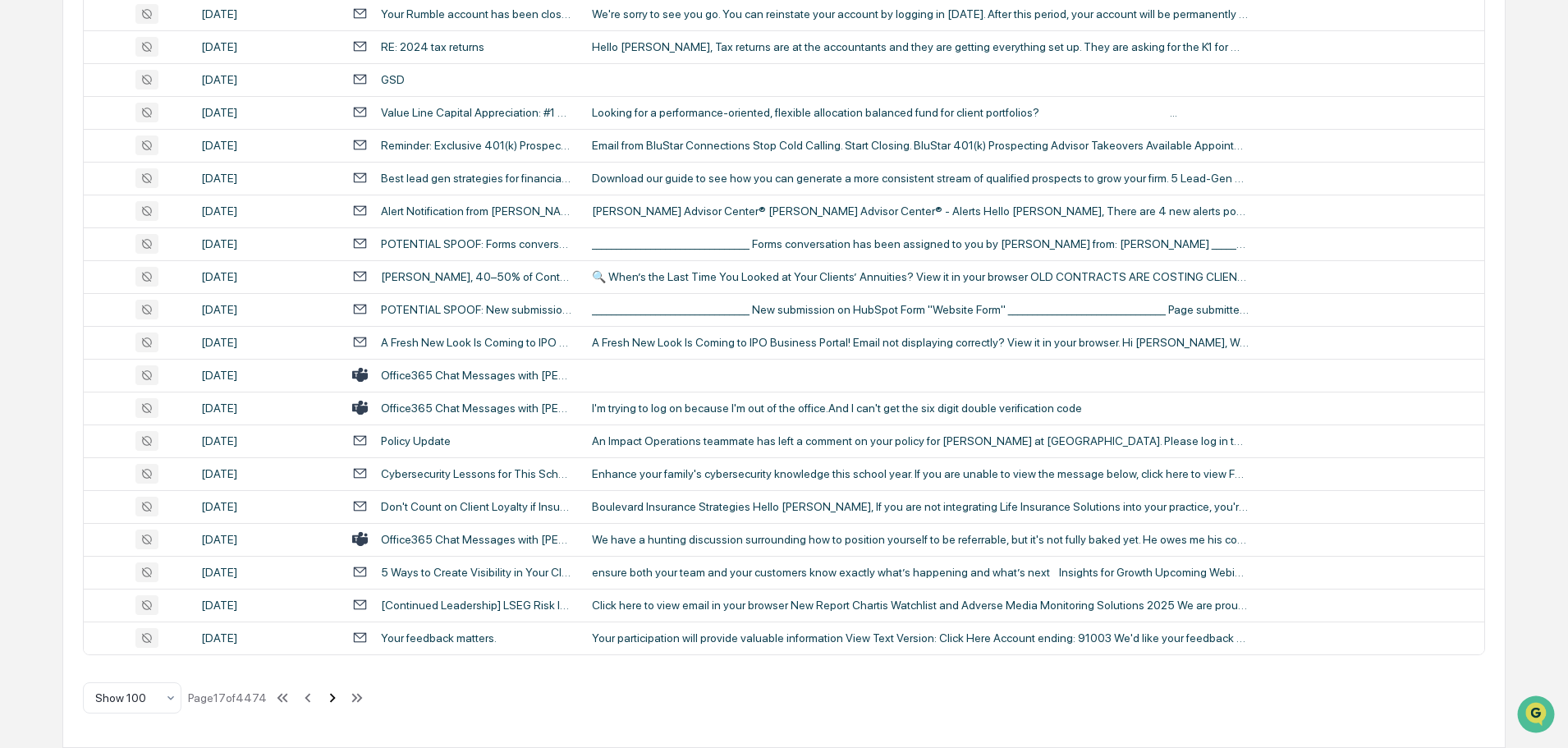
click at [331, 697] on icon at bounding box center [332, 697] width 18 height 18
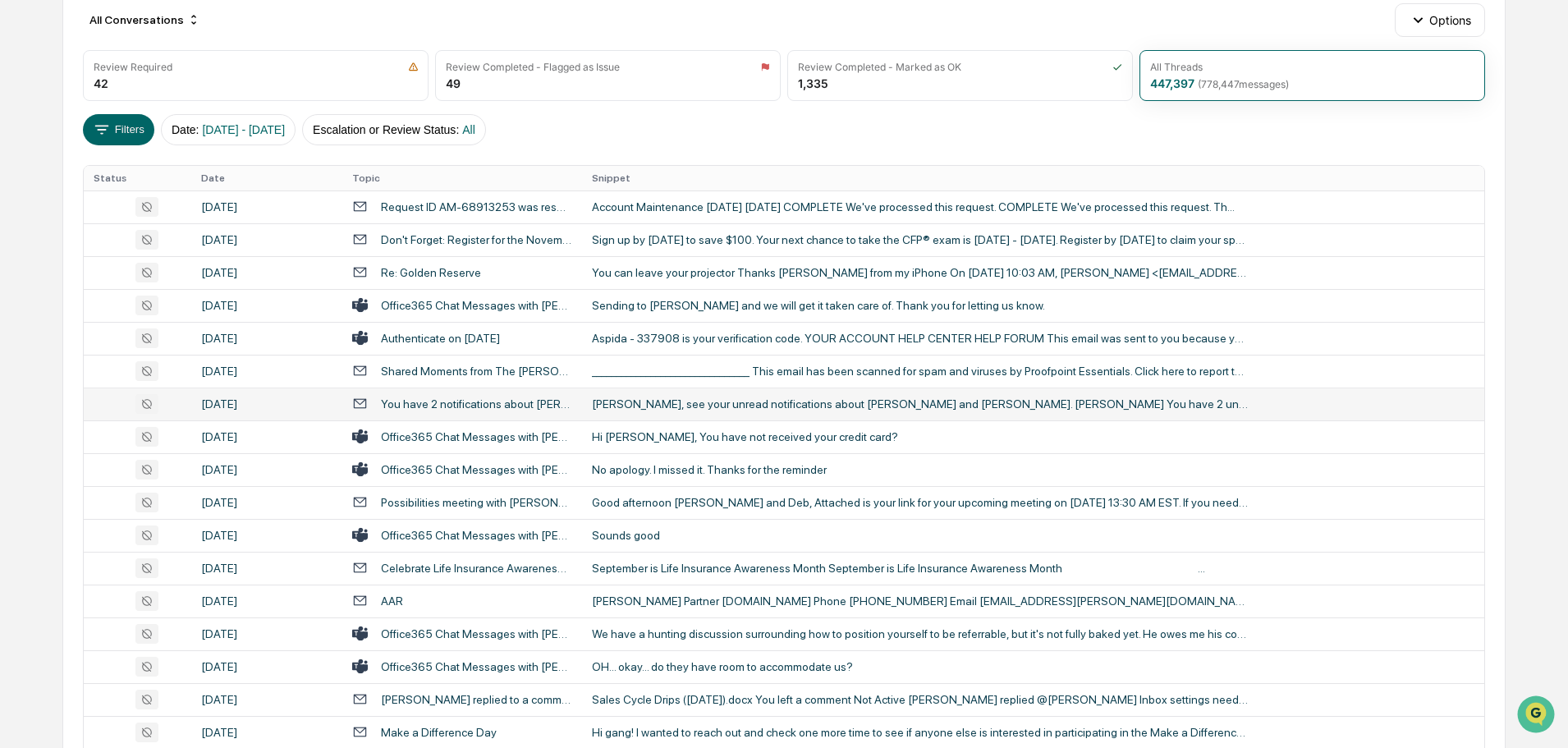
scroll to position [215, 0]
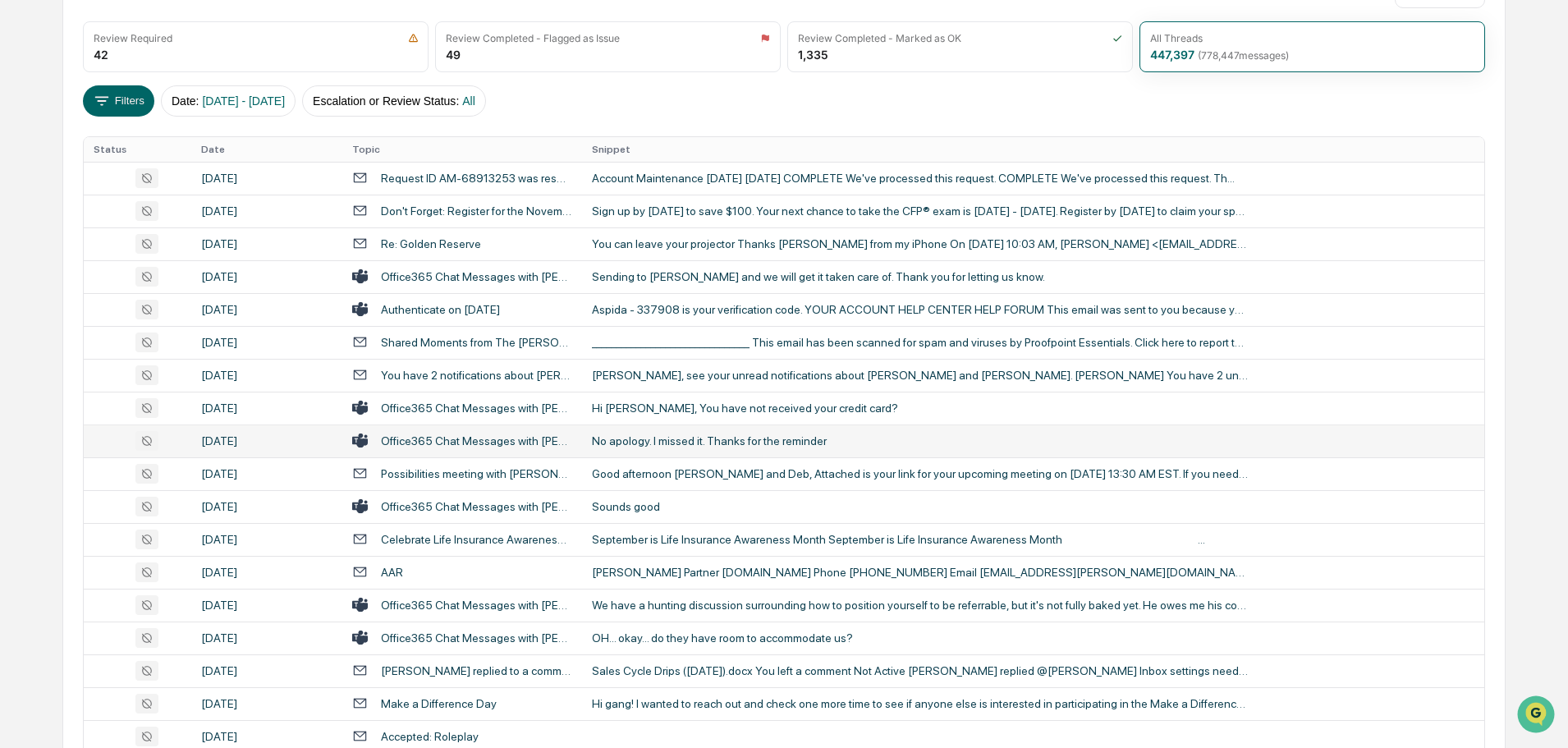
click at [743, 445] on div "No apology. I missed it. Thanks for the reminder" at bounding box center [920, 441] width 657 height 14
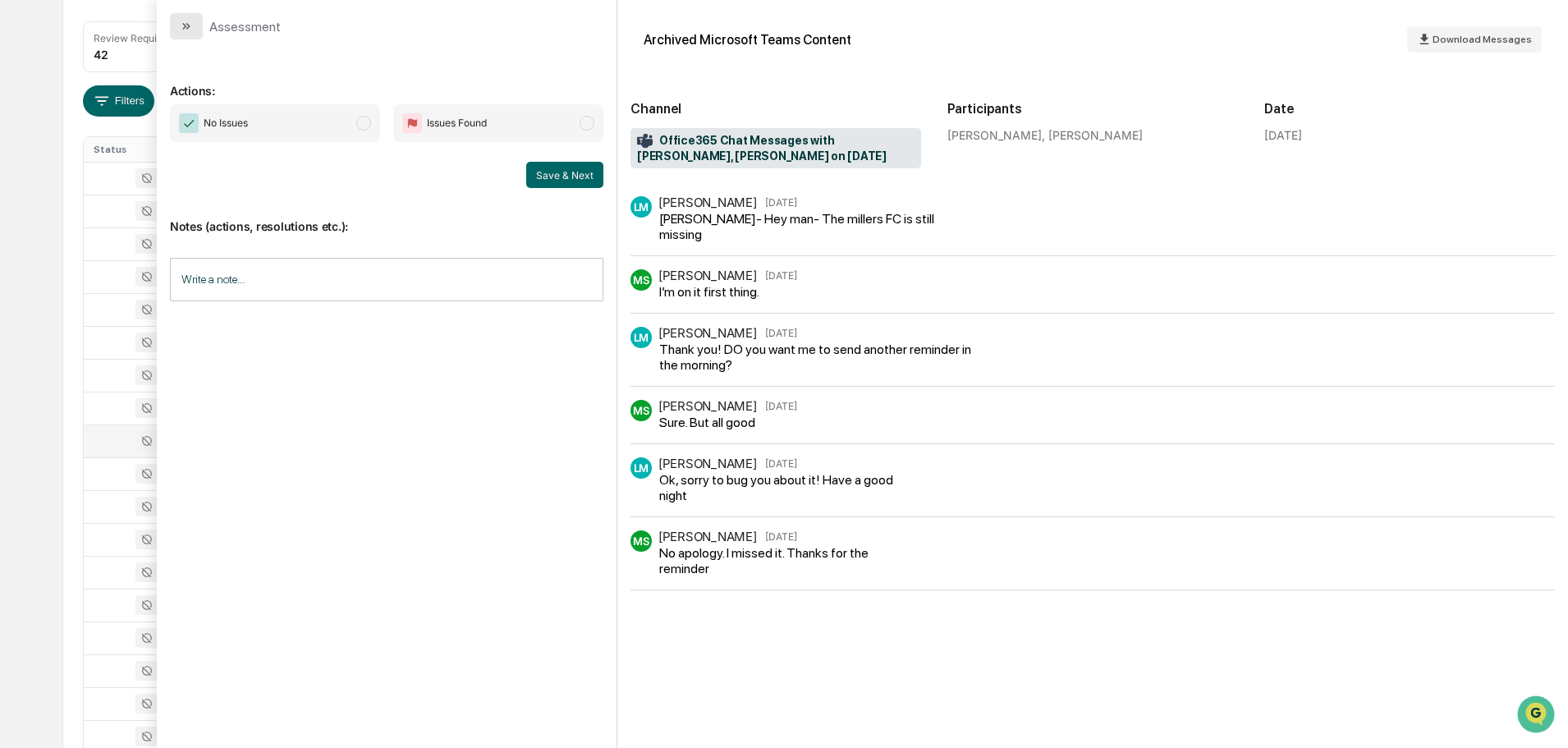
click at [193, 29] on button "modal" at bounding box center [187, 26] width 33 height 26
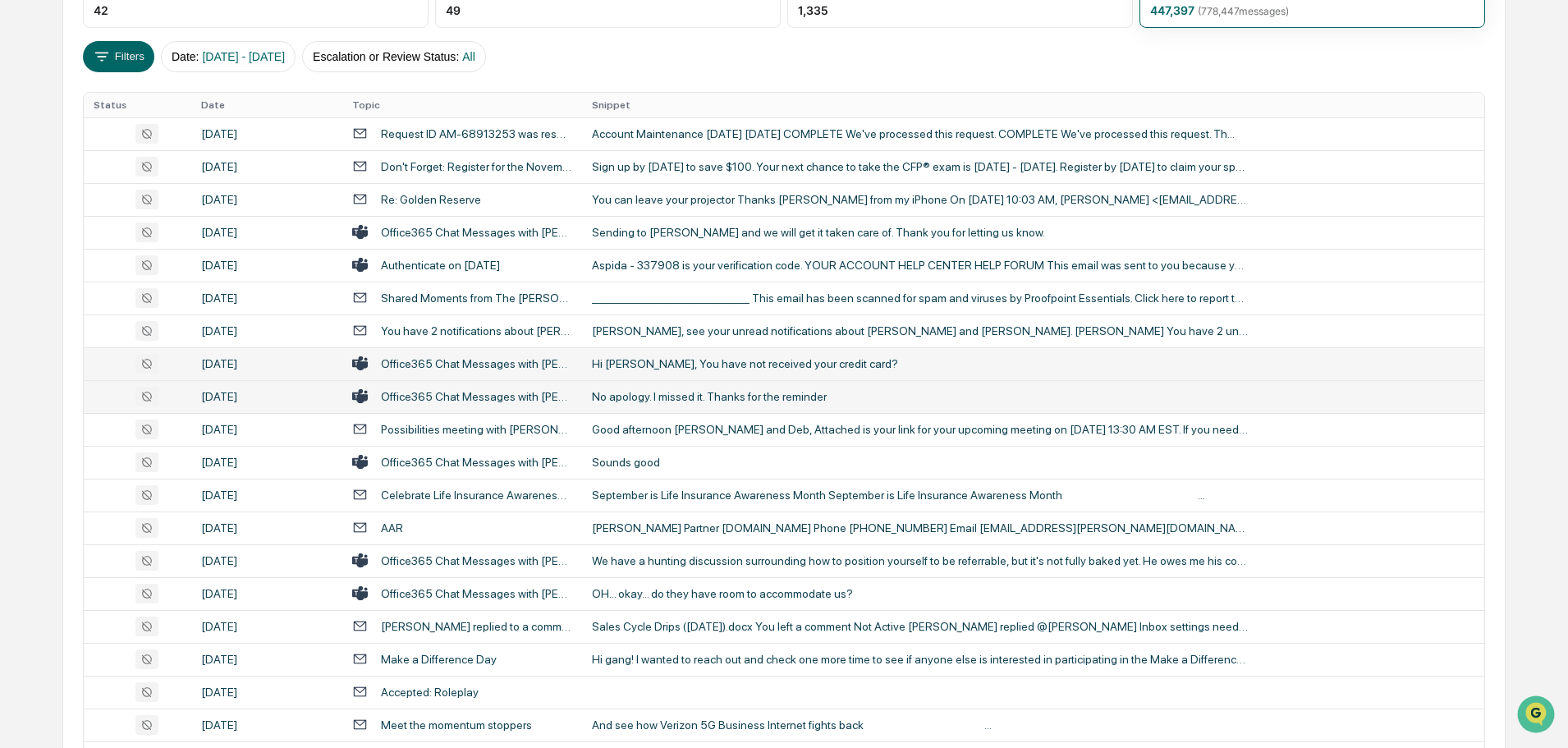
scroll to position [297, 0]
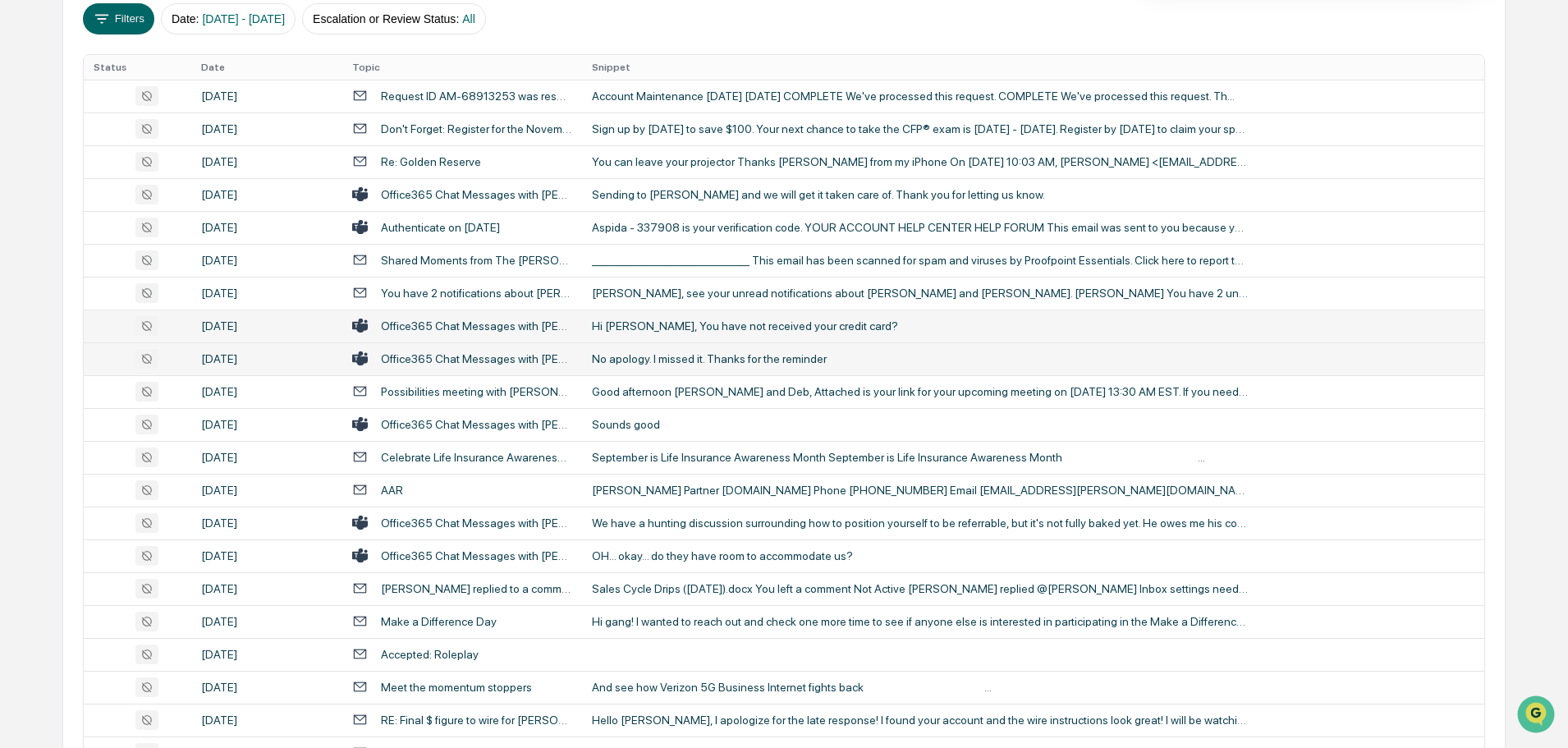
click at [699, 421] on div "Sounds good" at bounding box center [920, 425] width 657 height 14
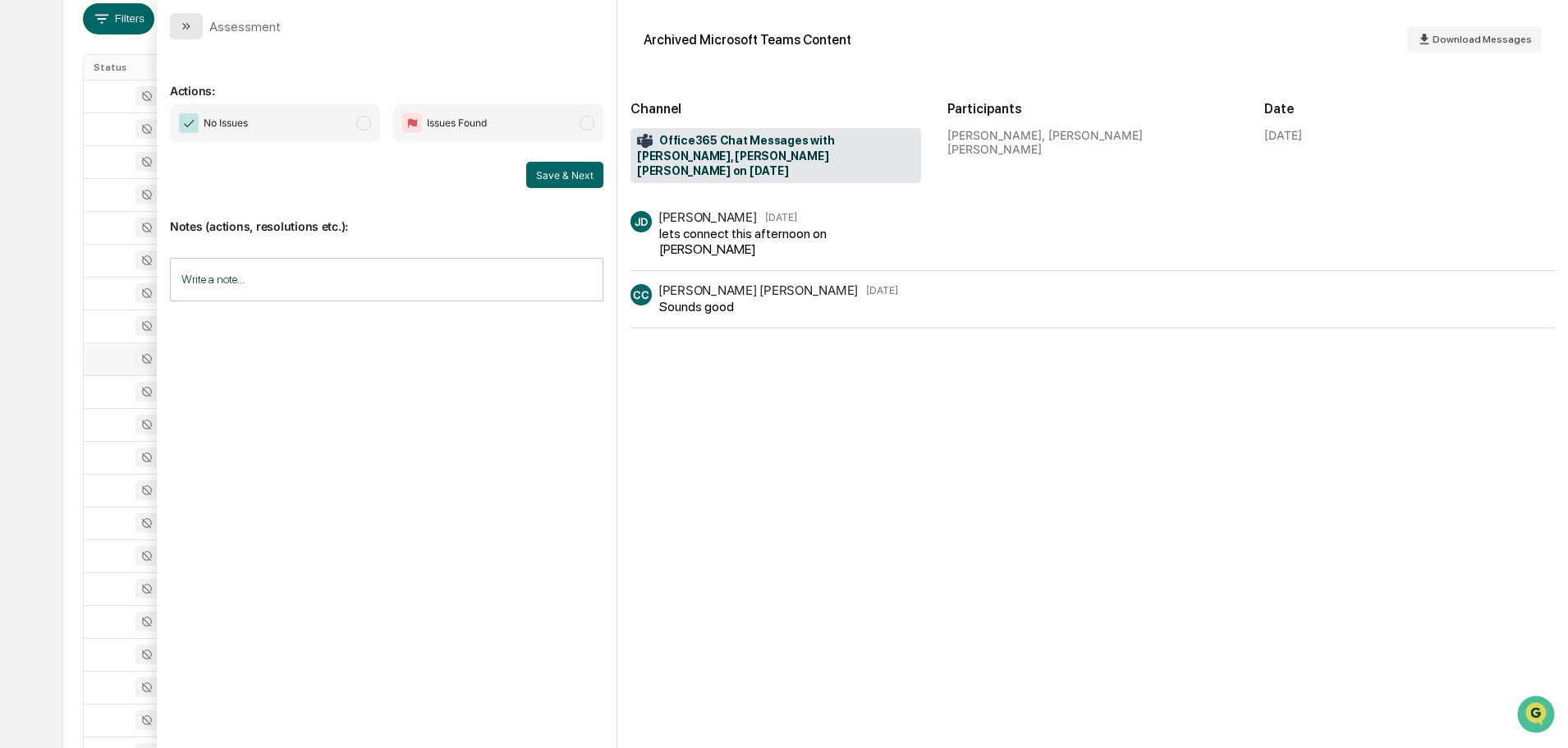
click at [190, 21] on icon "modal" at bounding box center [187, 26] width 14 height 14
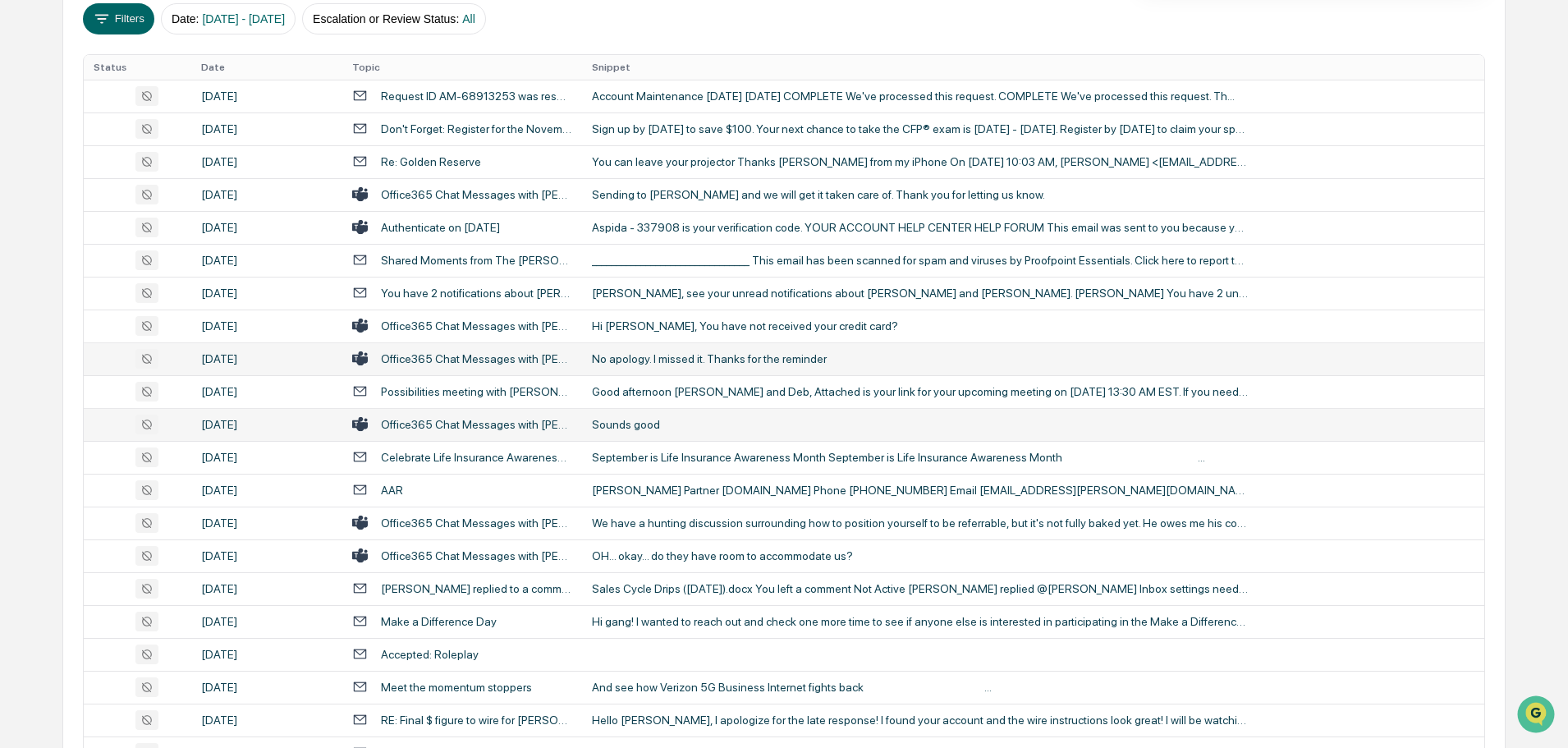
scroll to position [379, 0]
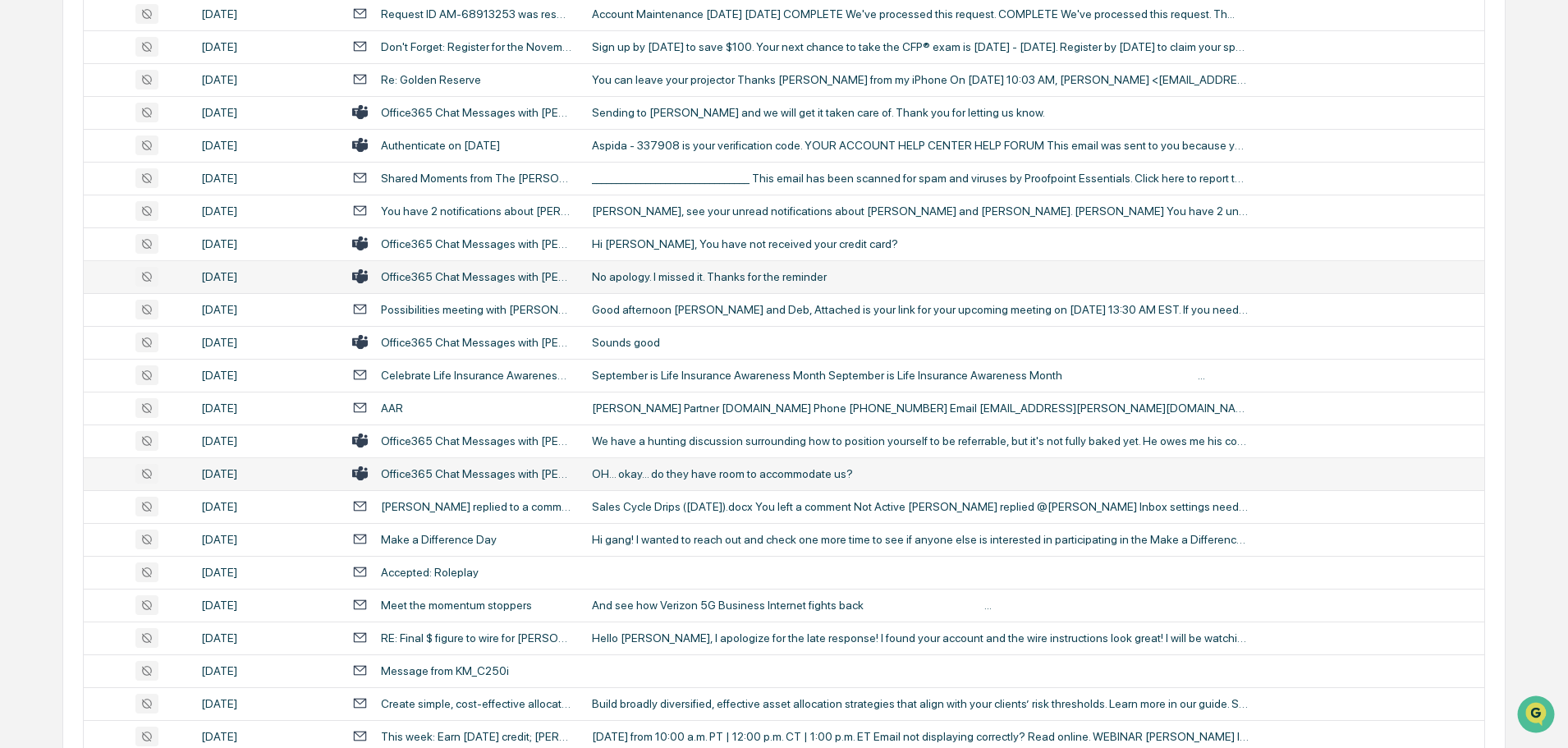
click at [669, 476] on div "OH... okay... do they have room to accommodate us?" at bounding box center [920, 474] width 657 height 14
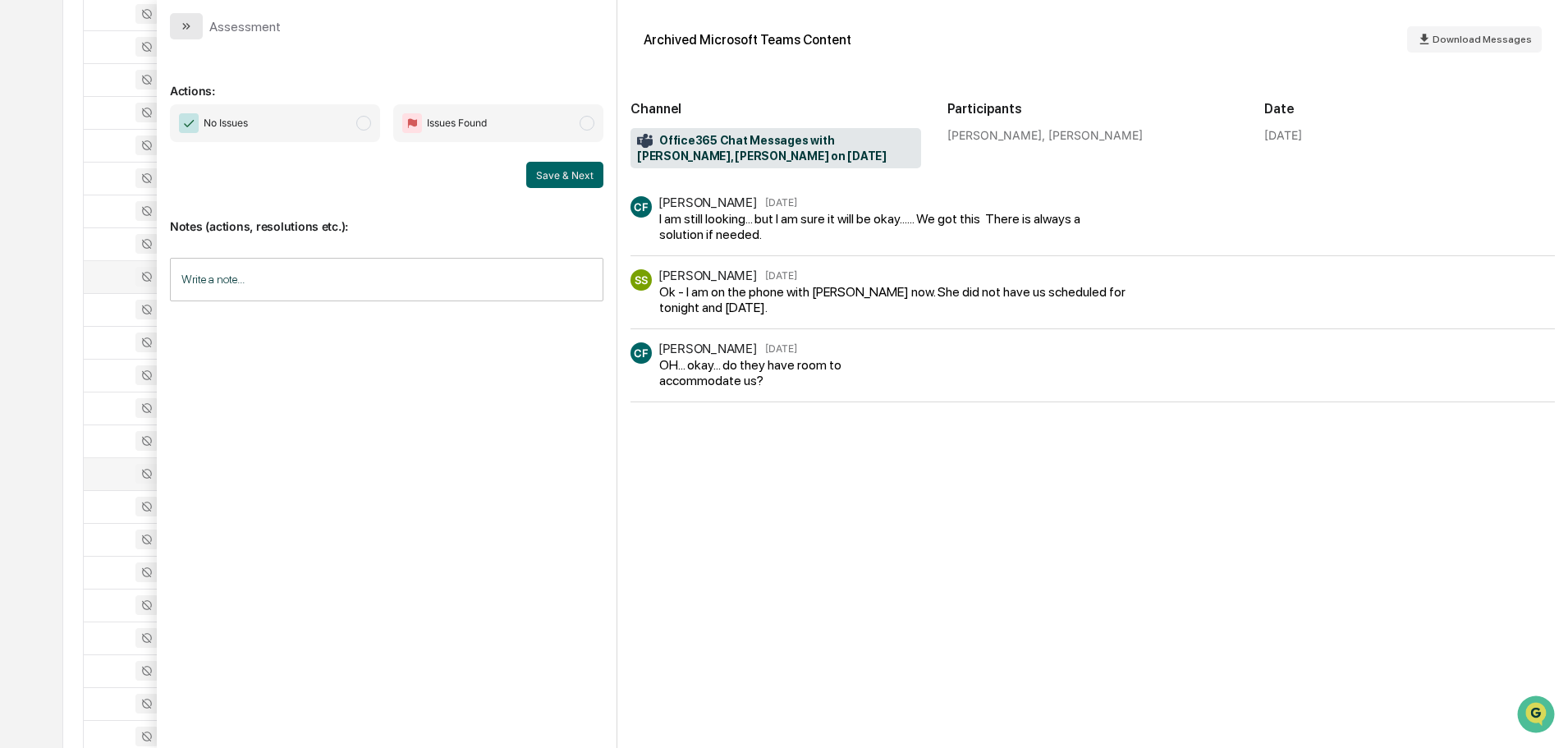
click at [181, 26] on icon "modal" at bounding box center [187, 26] width 14 height 14
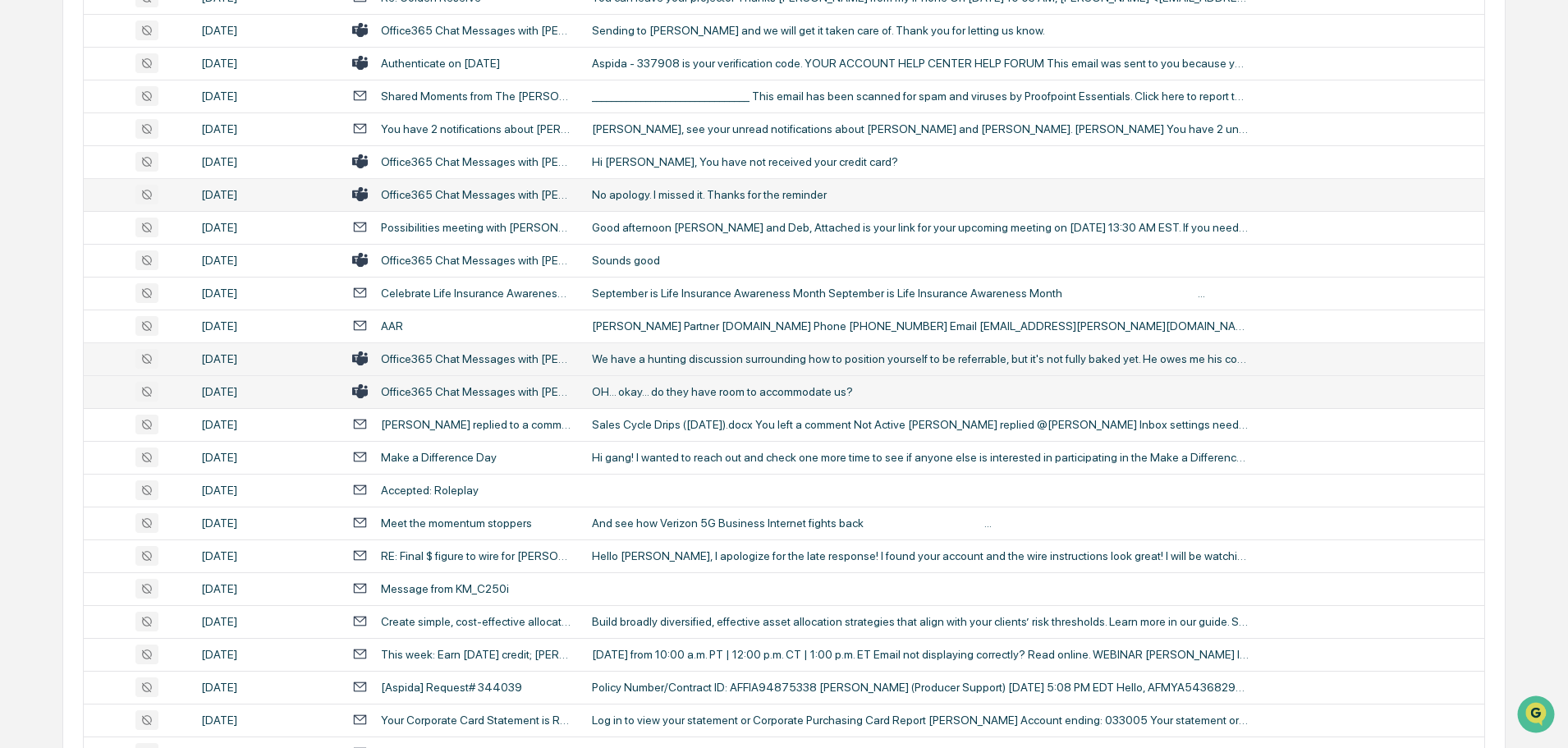
scroll to position [543, 0]
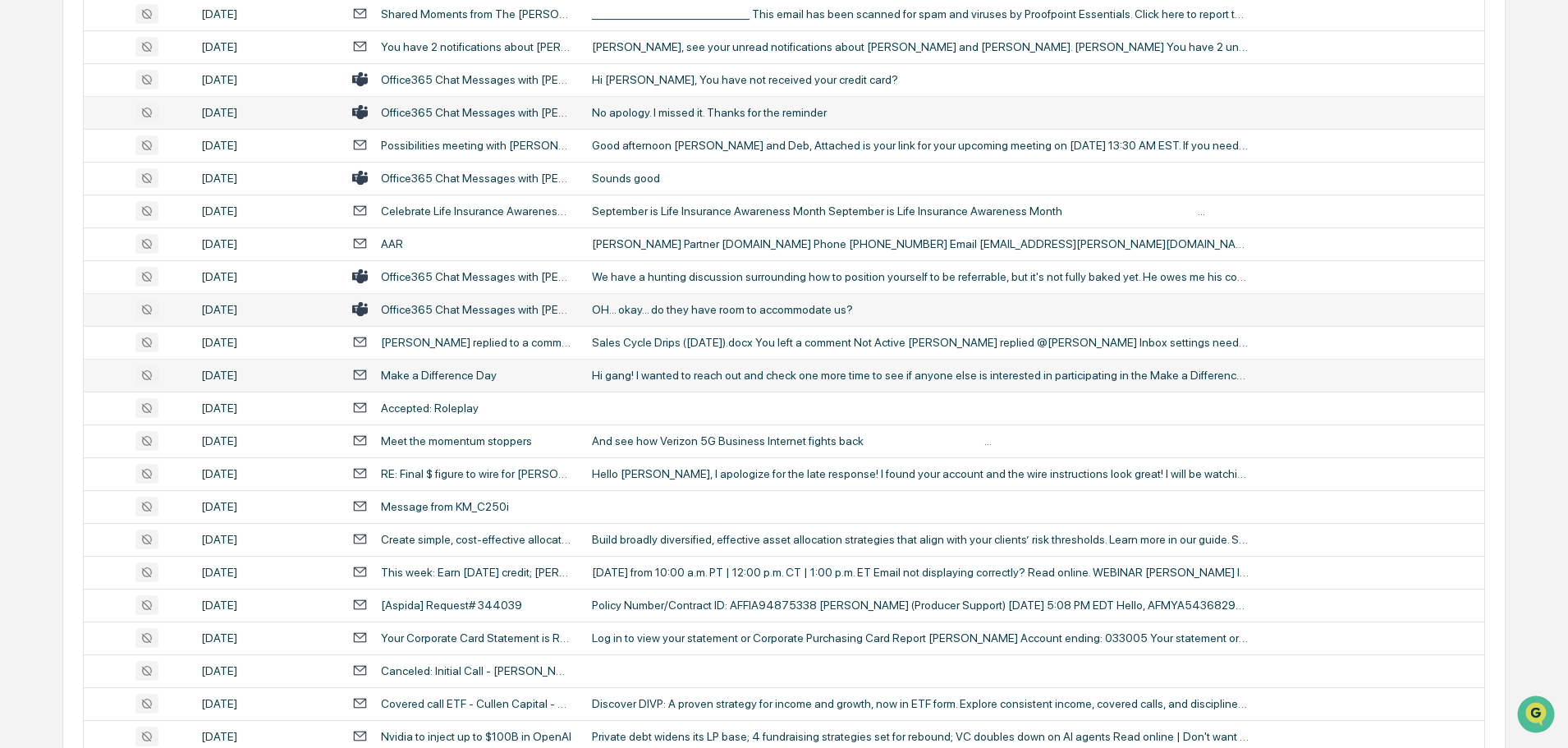
click at [687, 383] on td "Hi gang! I wanted to reach out and check one more time to see if anyone else is…" at bounding box center [1033, 375] width 903 height 33
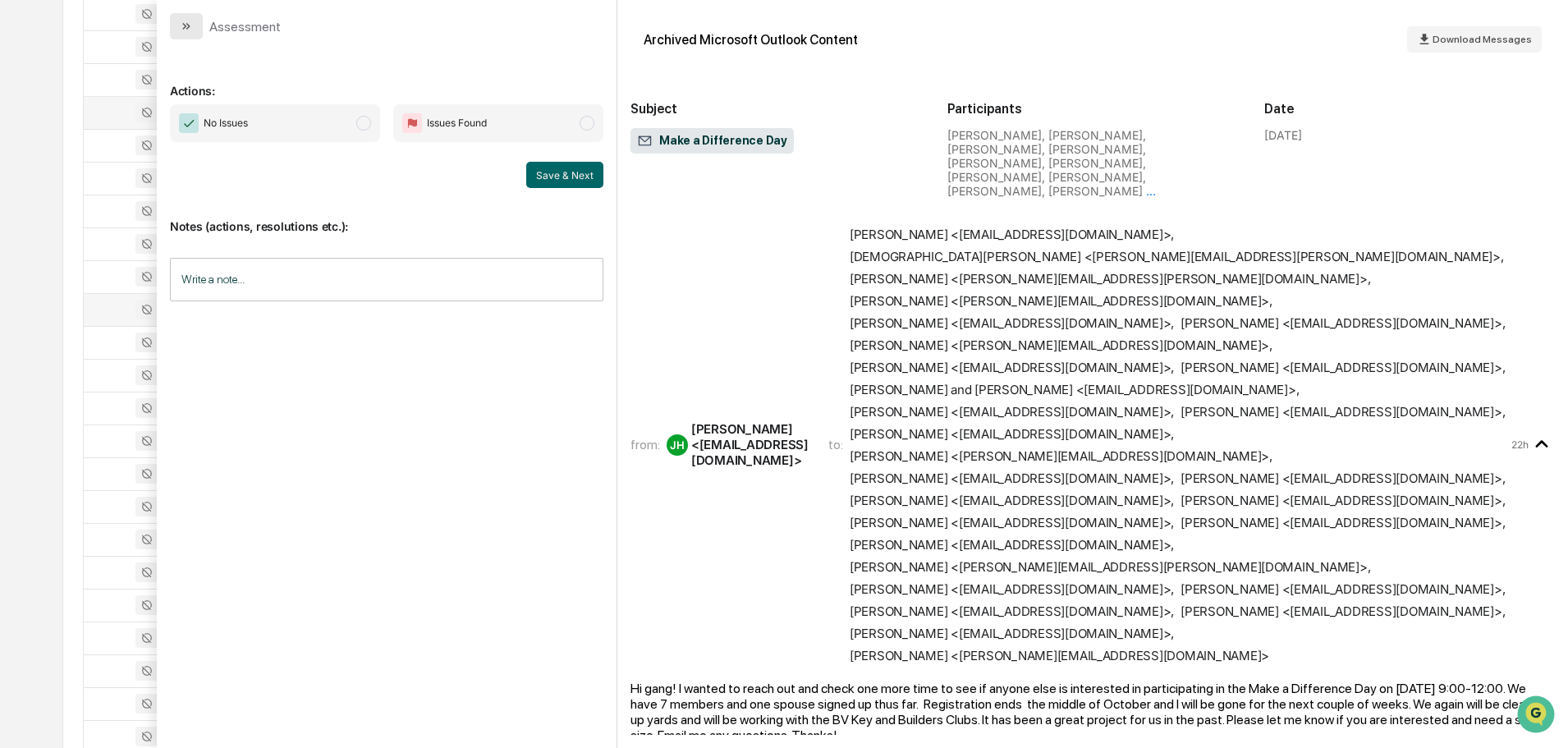
click at [181, 30] on icon "modal" at bounding box center [187, 26] width 14 height 14
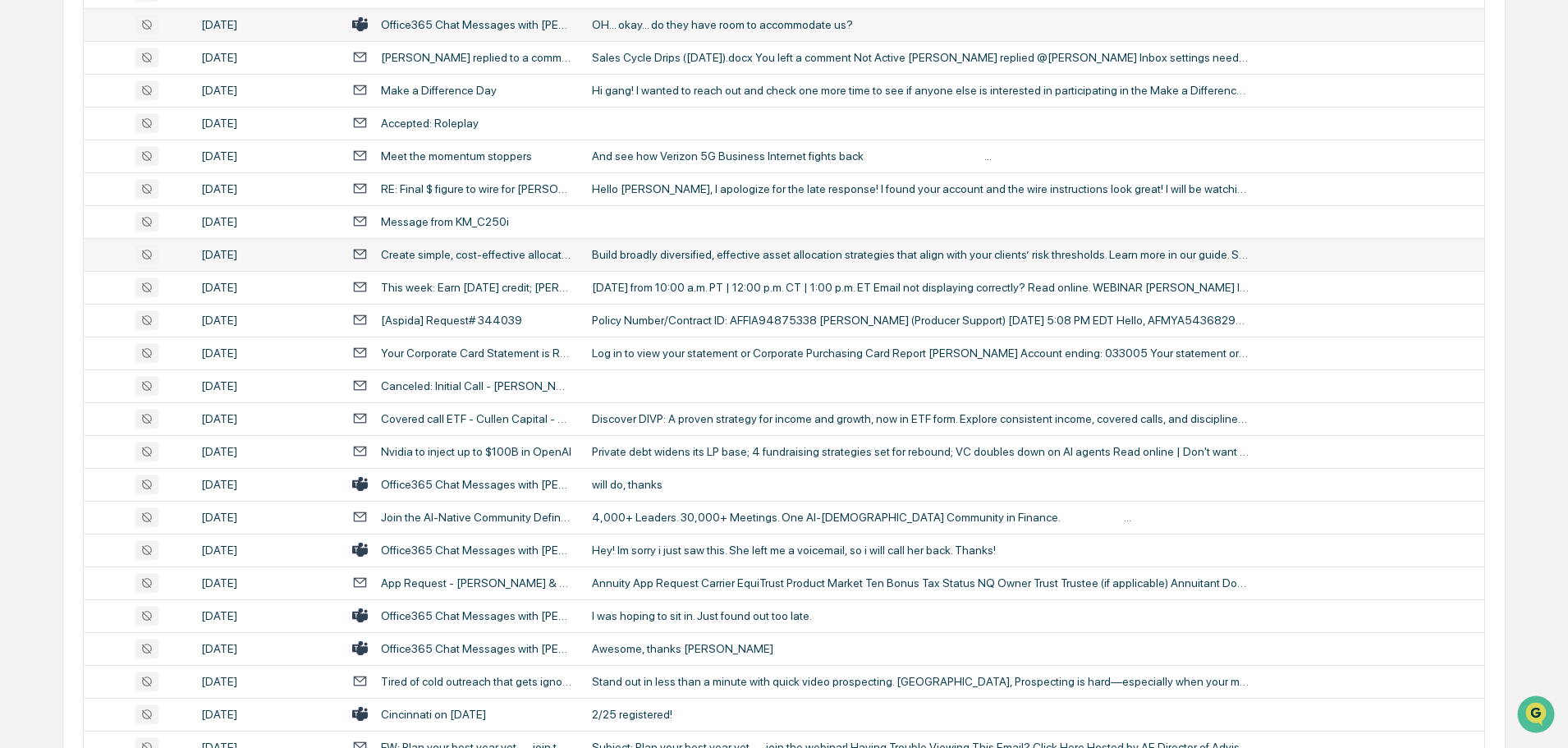
scroll to position [871, 0]
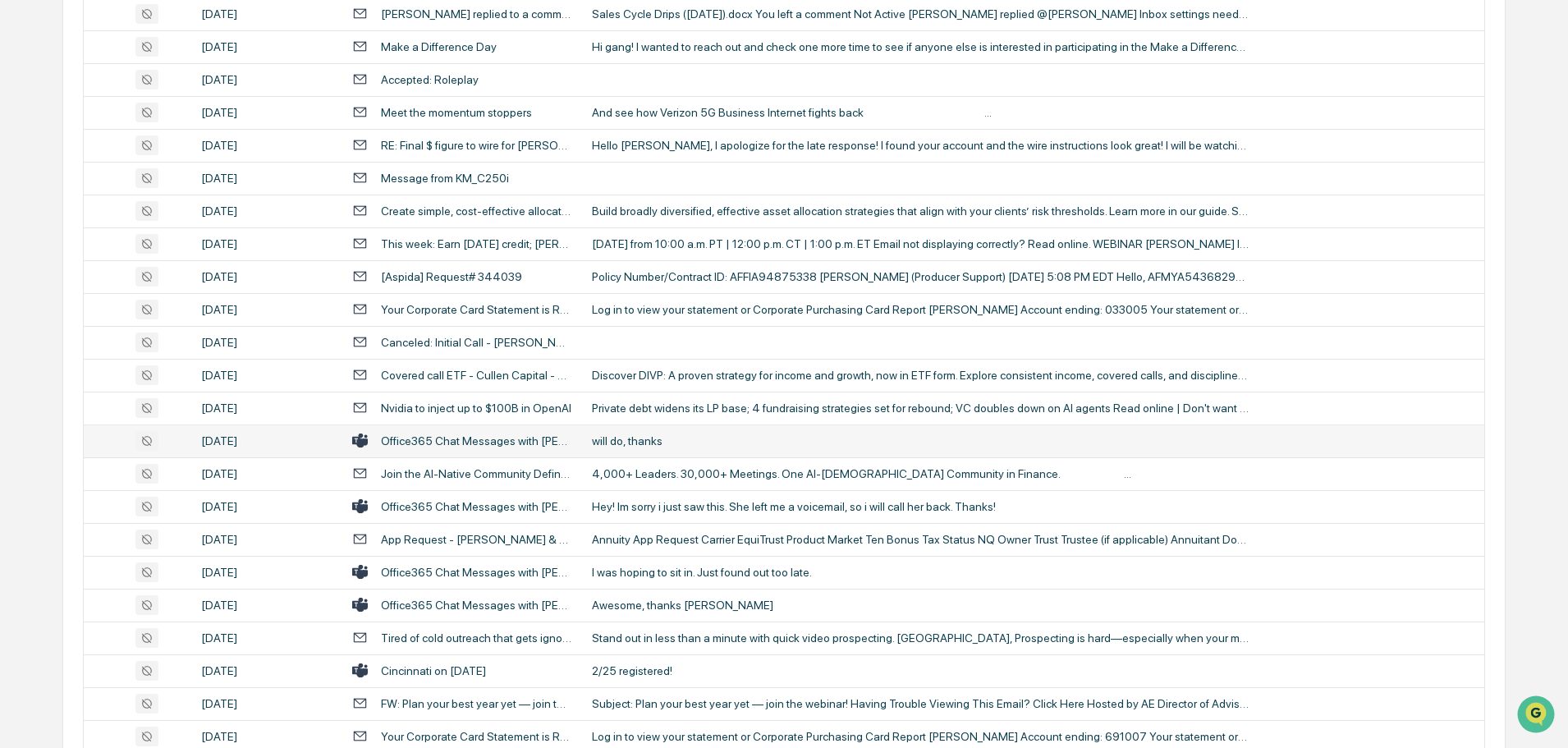
click at [653, 434] on div "will do, thanks" at bounding box center [920, 441] width 657 height 14
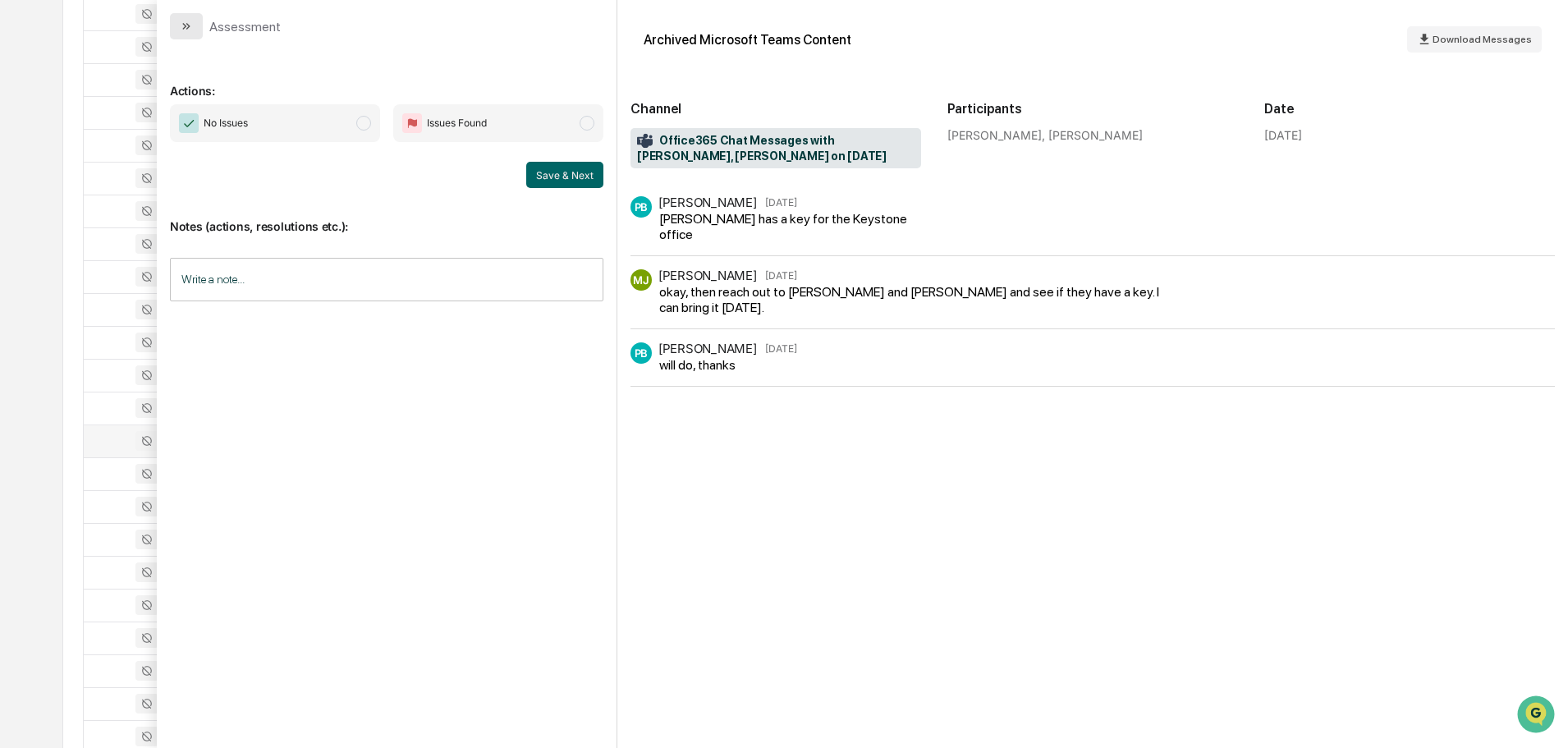
click at [191, 21] on icon "modal" at bounding box center [187, 26] width 14 height 14
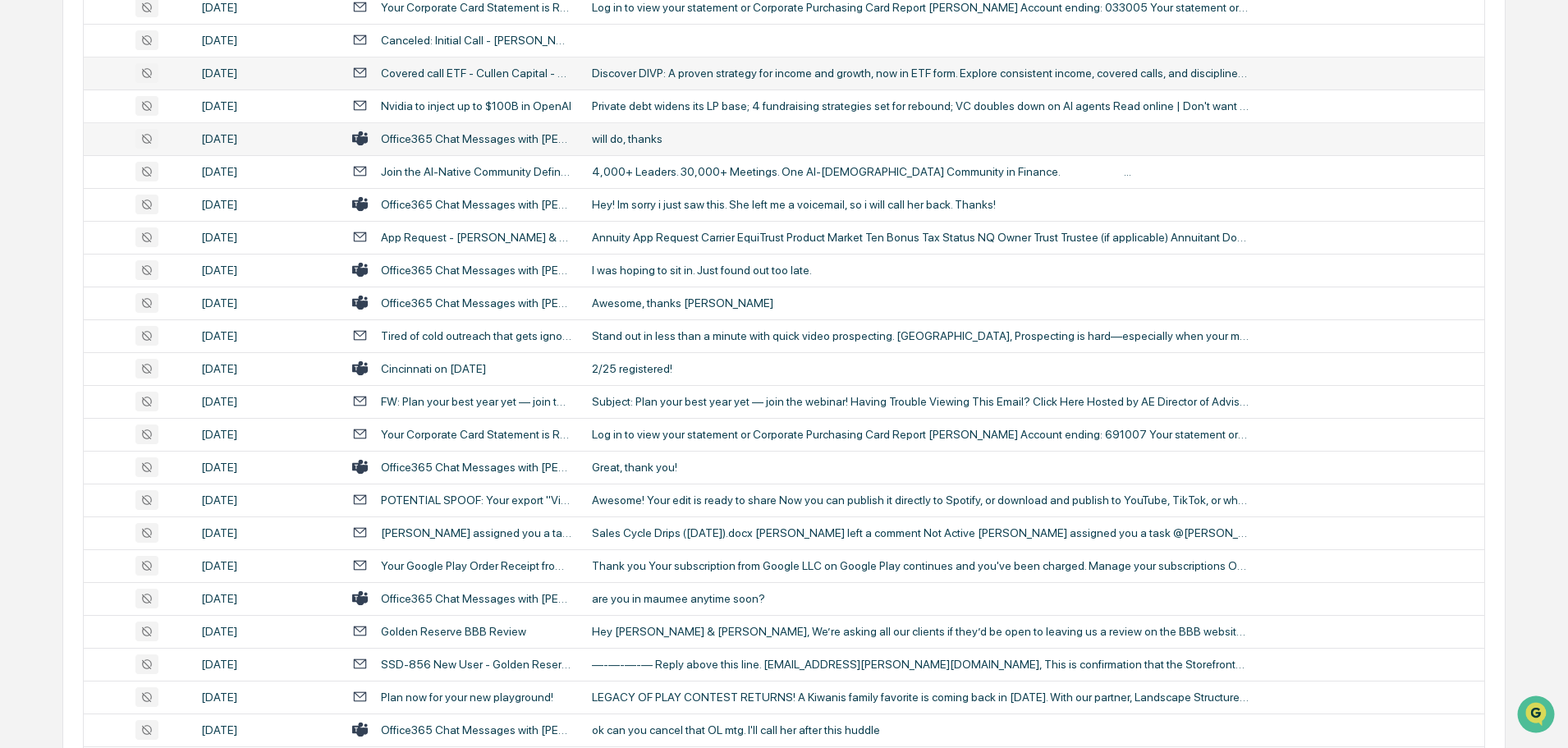
scroll to position [1200, 0]
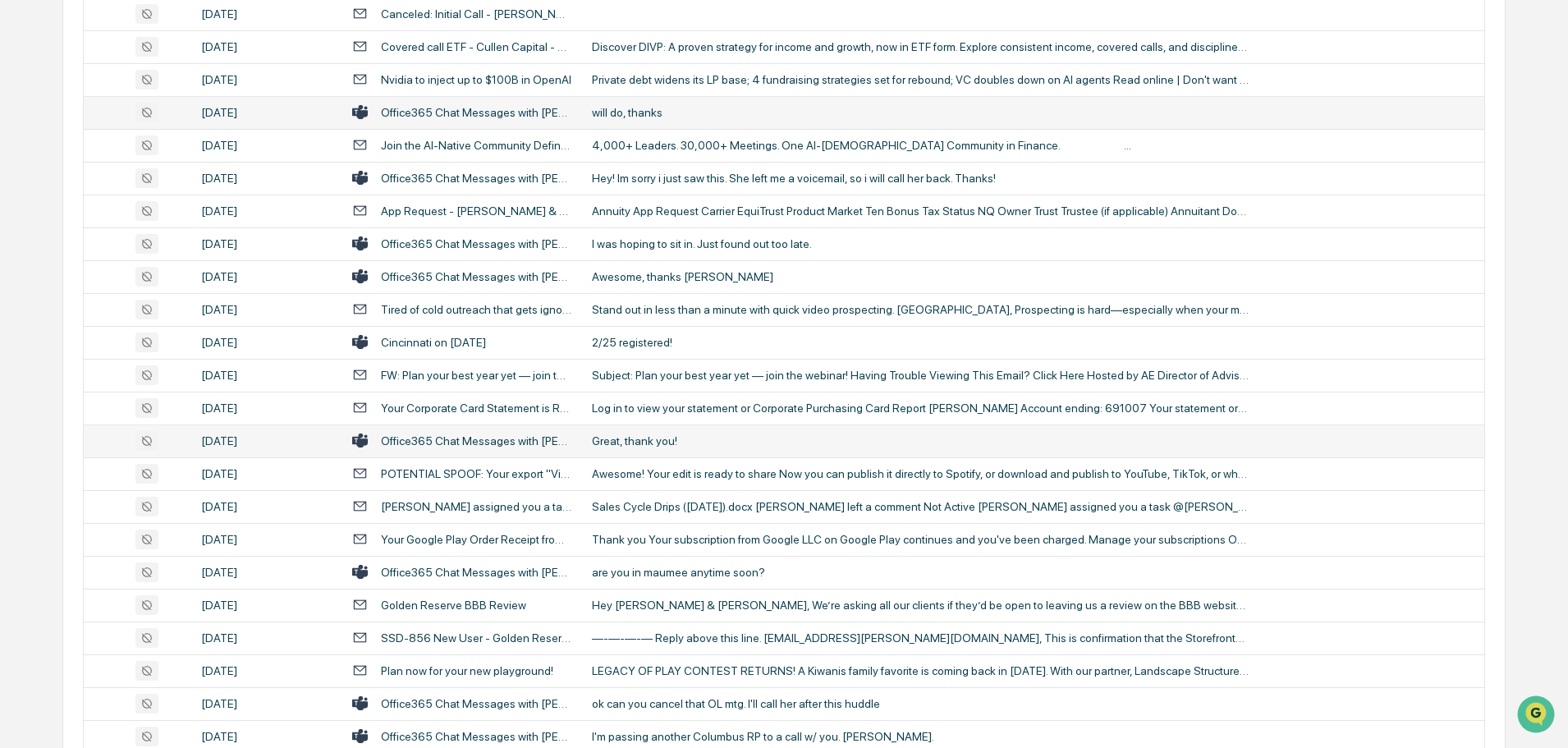
click at [675, 442] on div "Great, thank you!" at bounding box center [920, 441] width 657 height 14
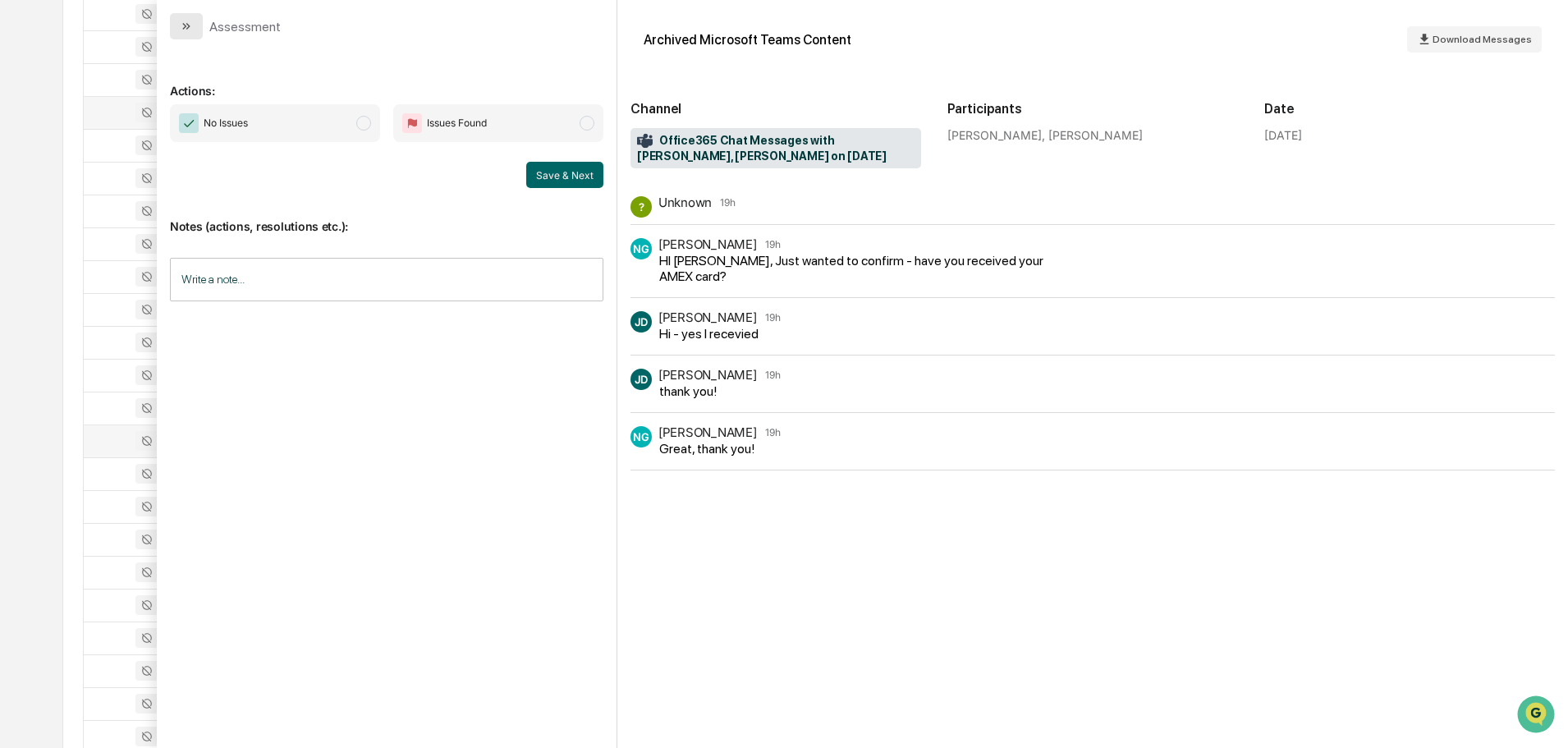
click at [192, 20] on icon "modal" at bounding box center [187, 26] width 14 height 14
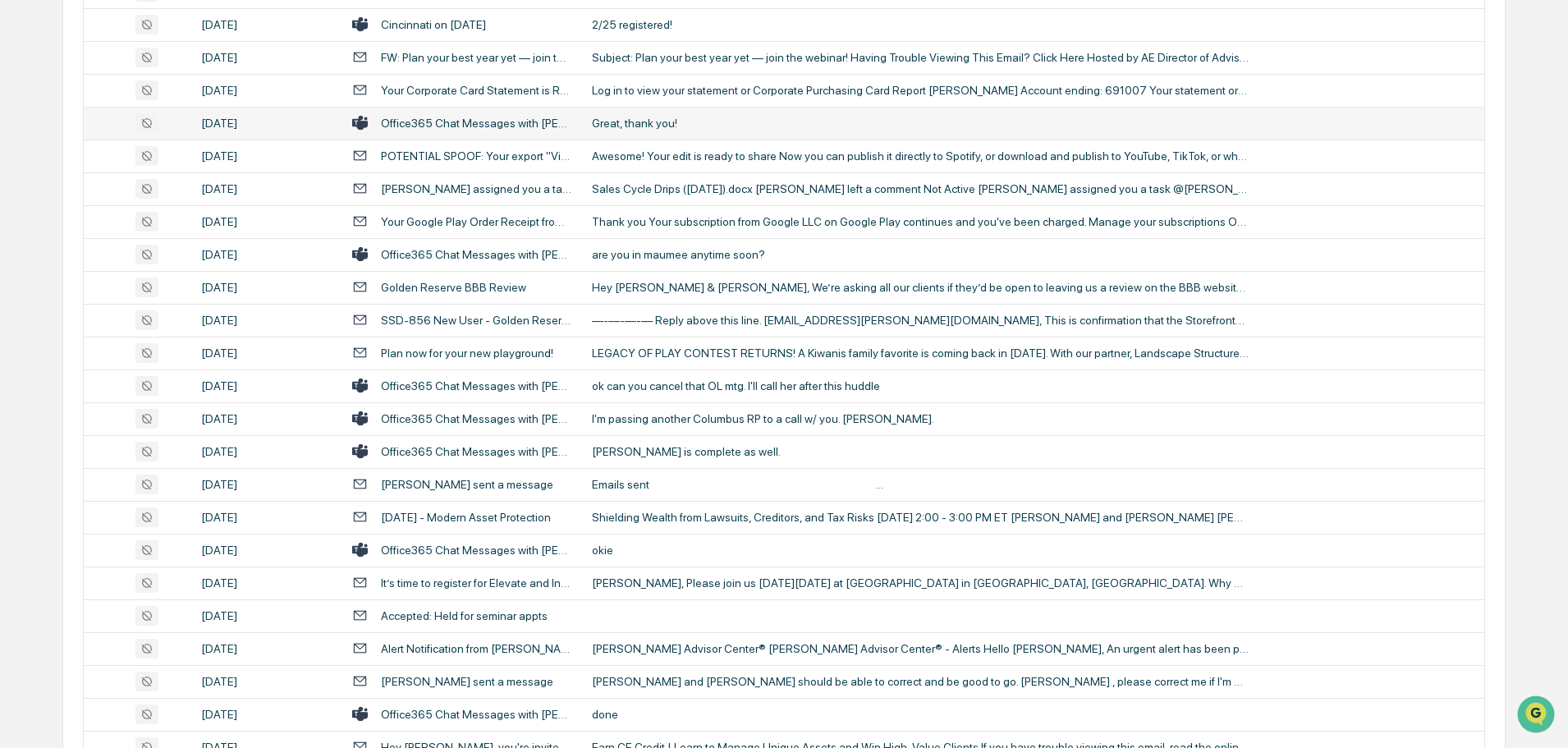
scroll to position [1528, 0]
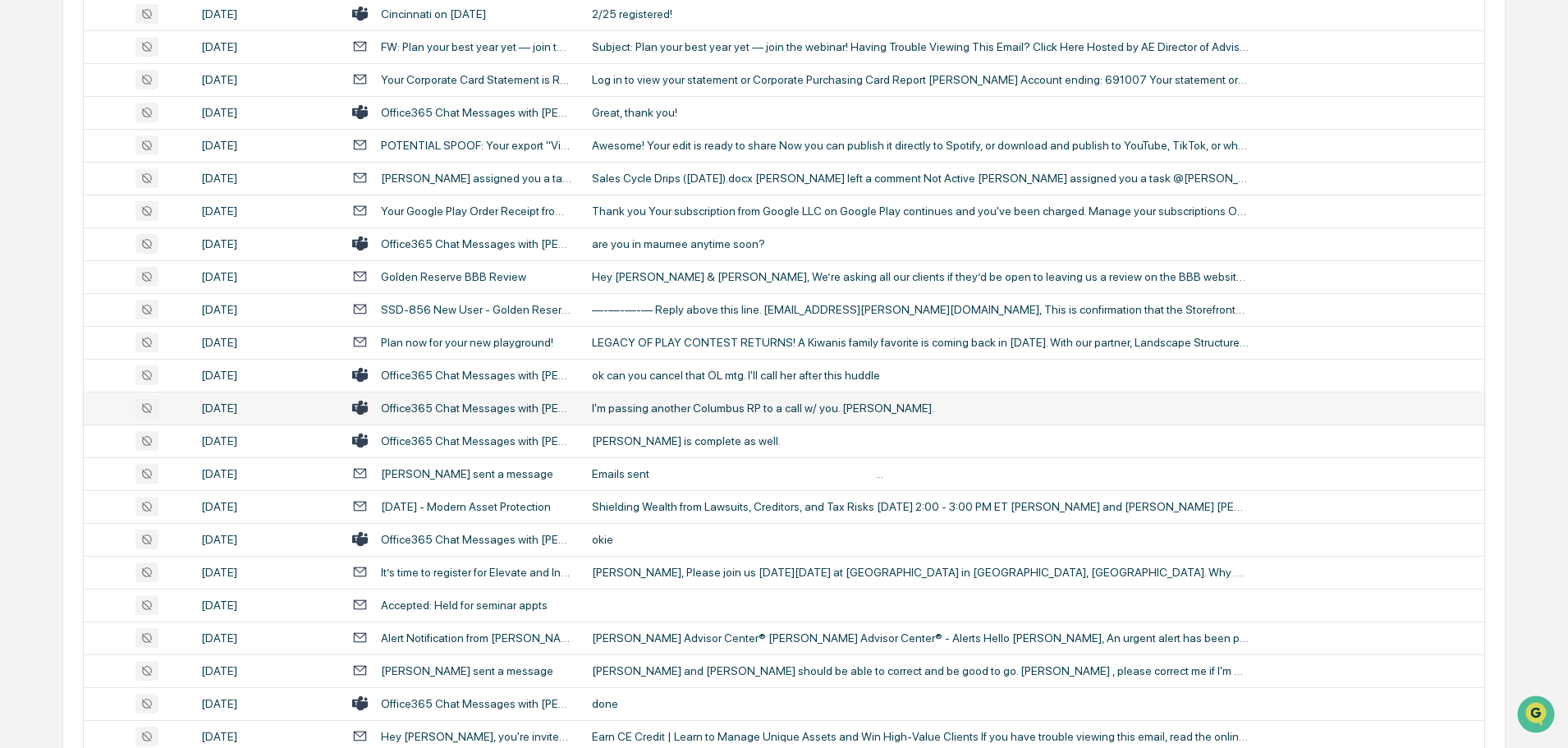
click at [710, 416] on td "I'm passing another Columbus RP to a call w/ you. [PERSON_NAME]." at bounding box center [1033, 408] width 903 height 33
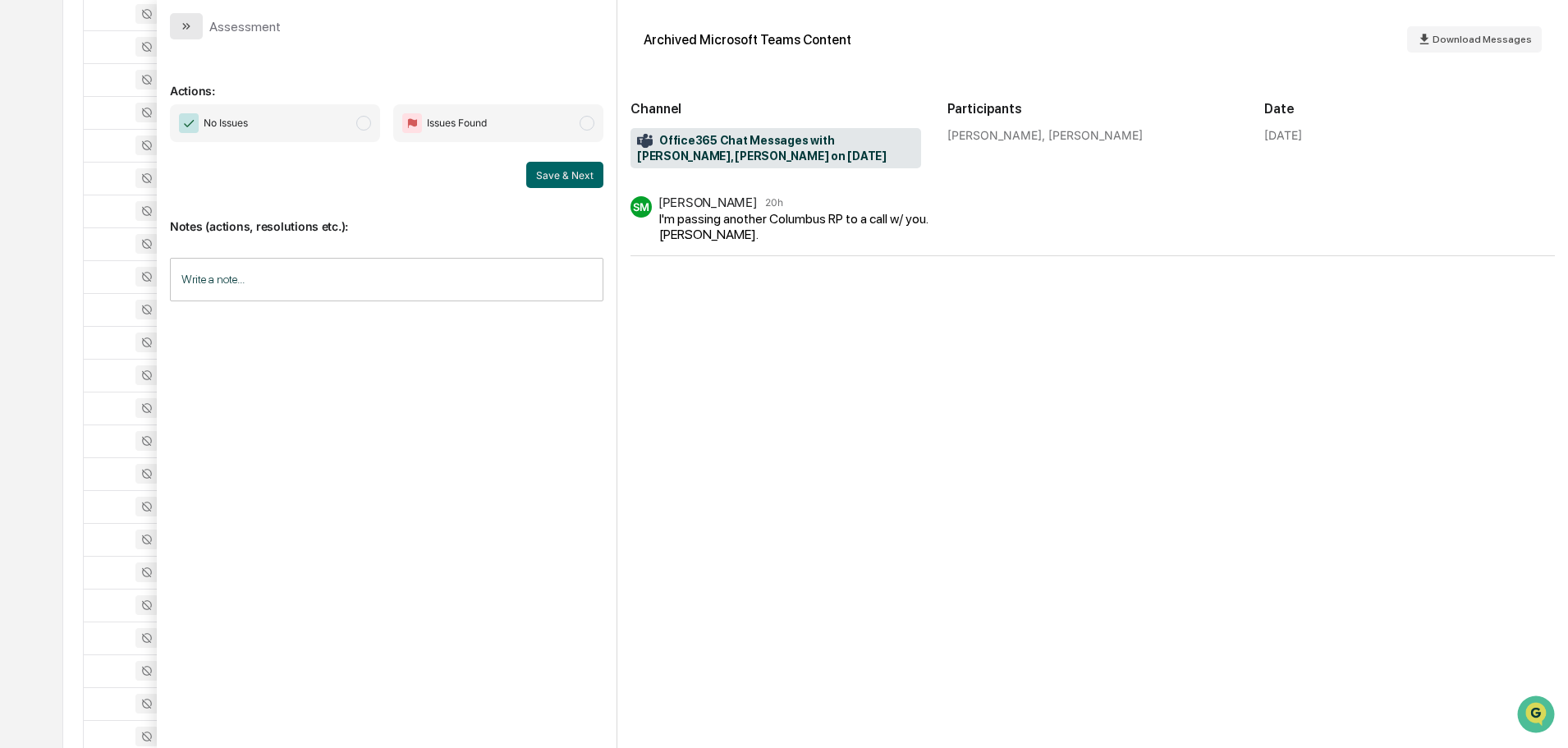
click at [193, 28] on button "modal" at bounding box center [187, 26] width 33 height 26
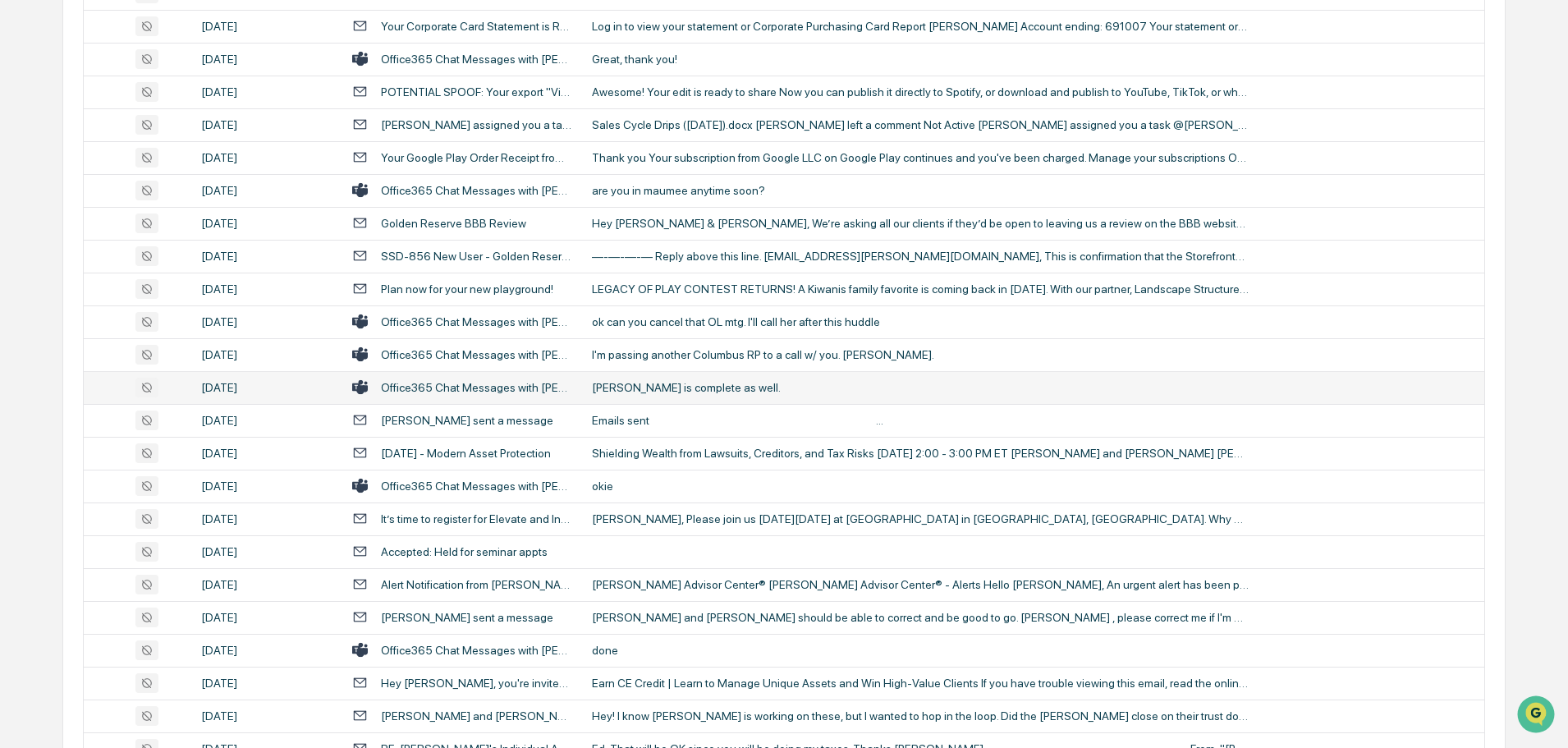
scroll to position [1611, 0]
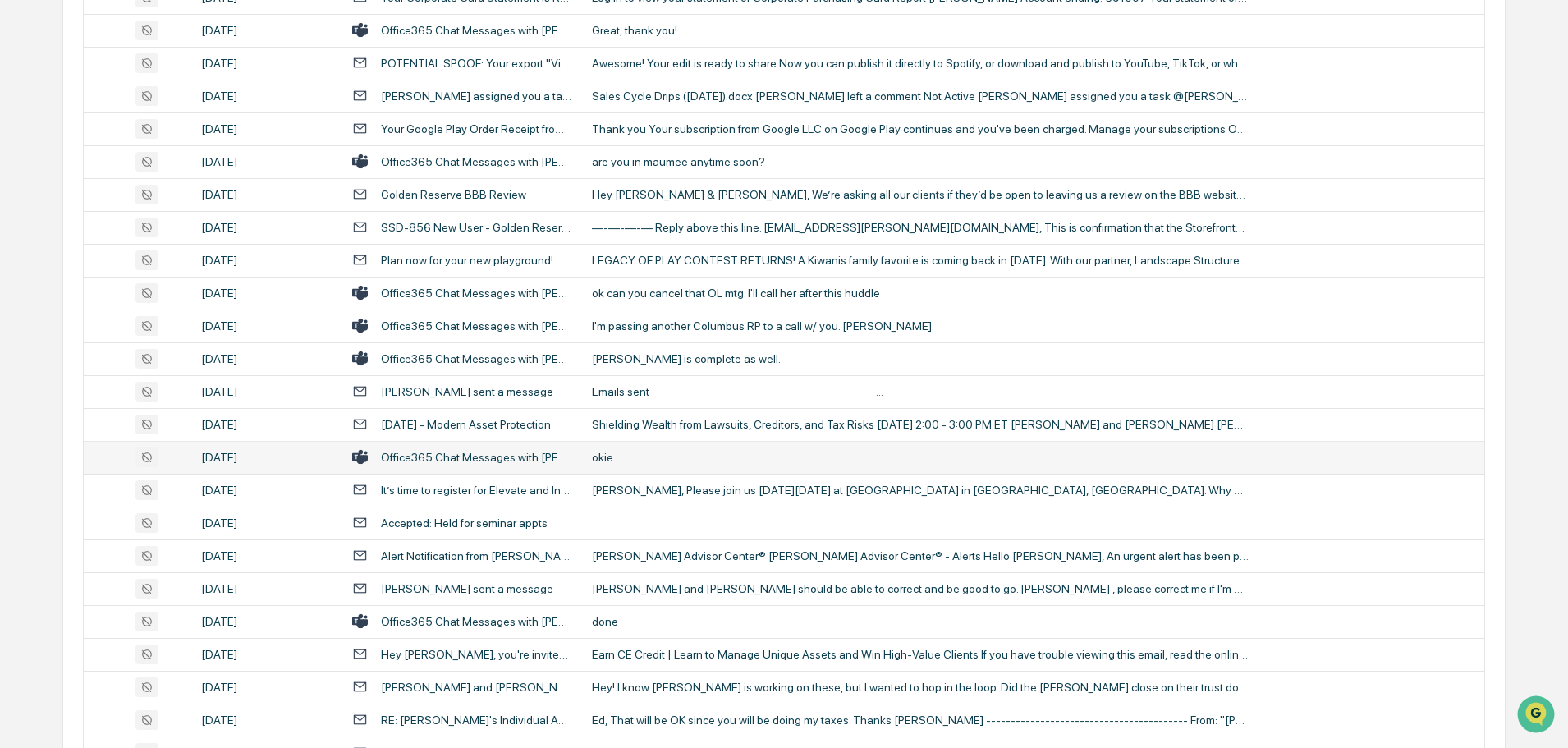
click at [635, 468] on td "okie" at bounding box center [1033, 458] width 903 height 33
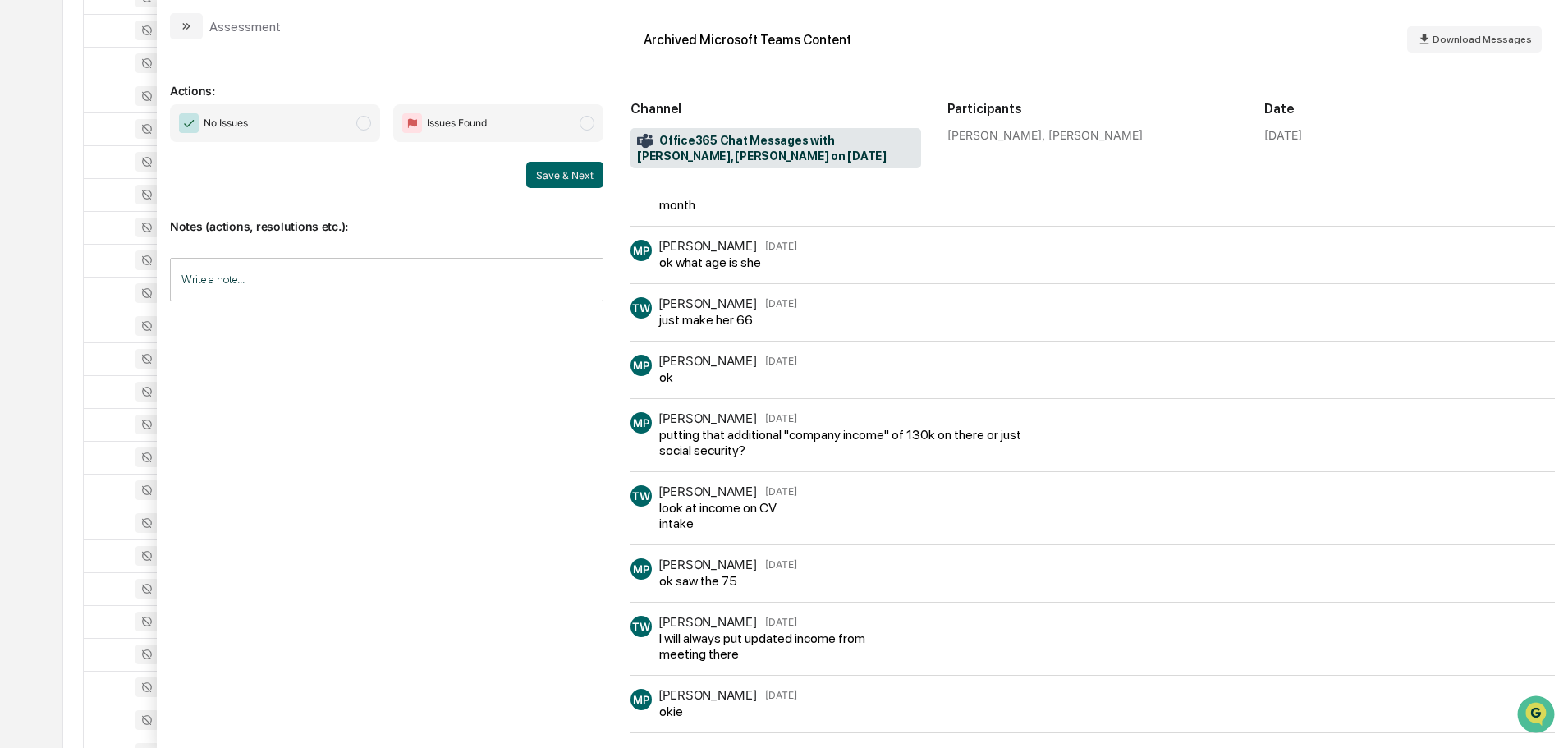
scroll to position [1090, 0]
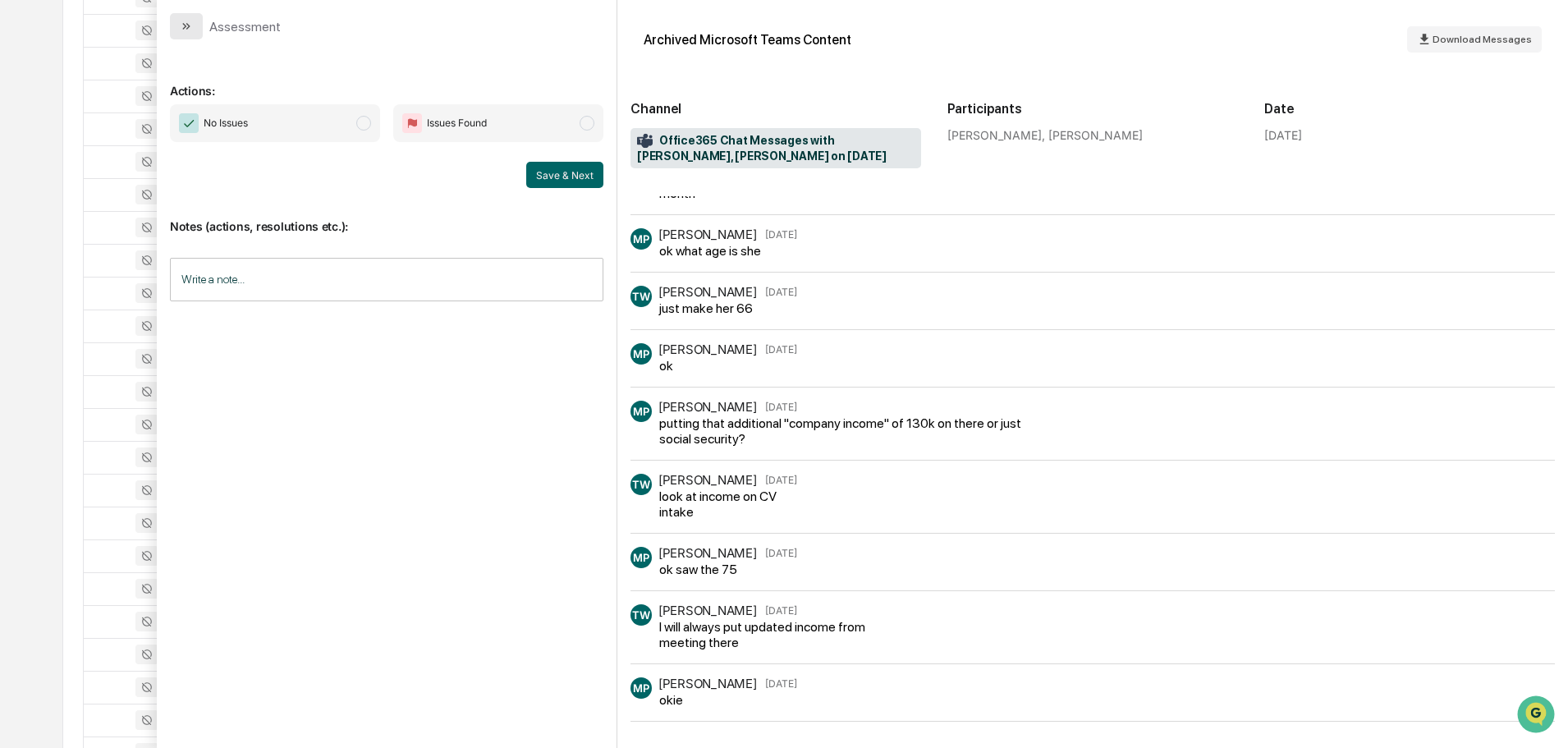
click at [189, 29] on icon "modal" at bounding box center [187, 26] width 14 height 14
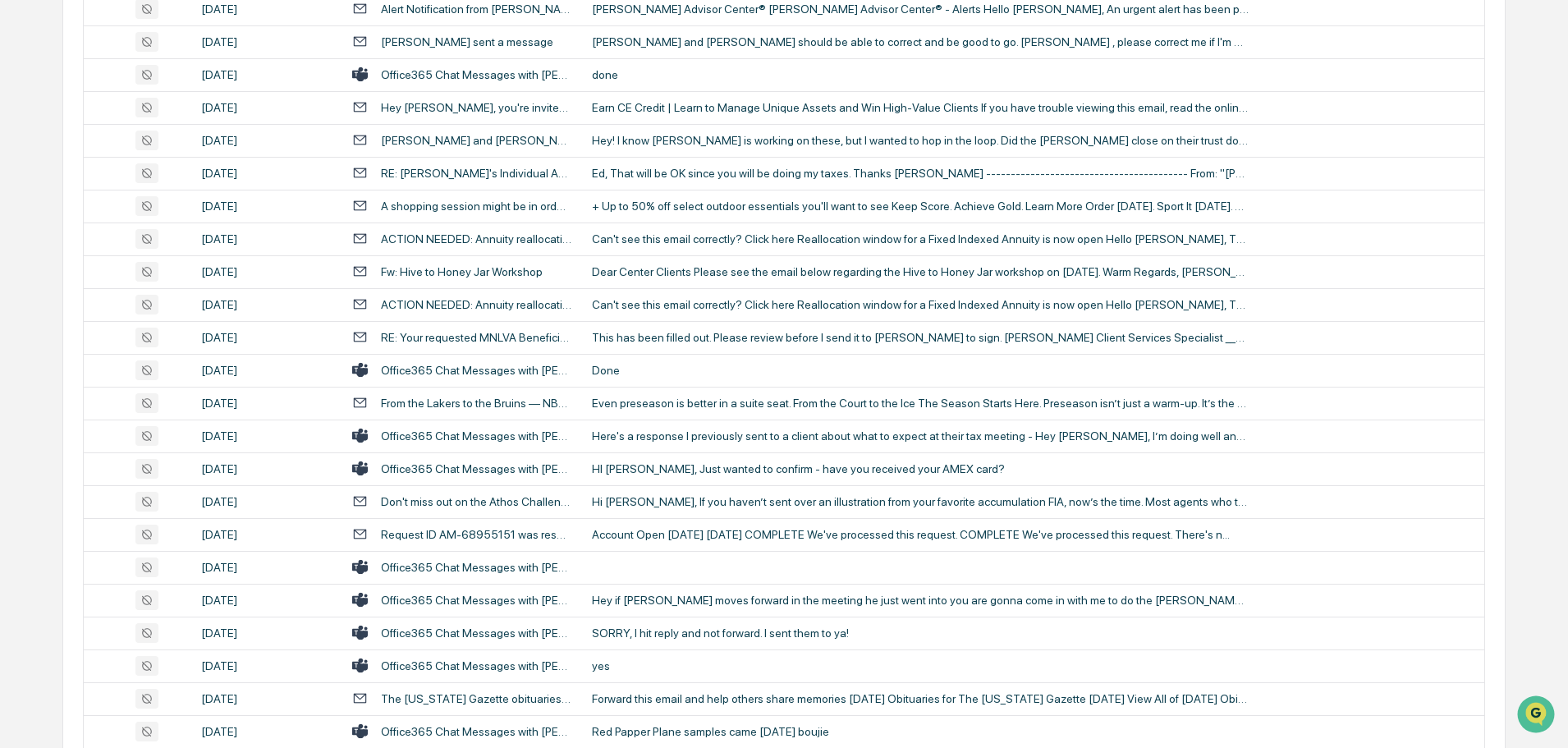
scroll to position [2185, 0]
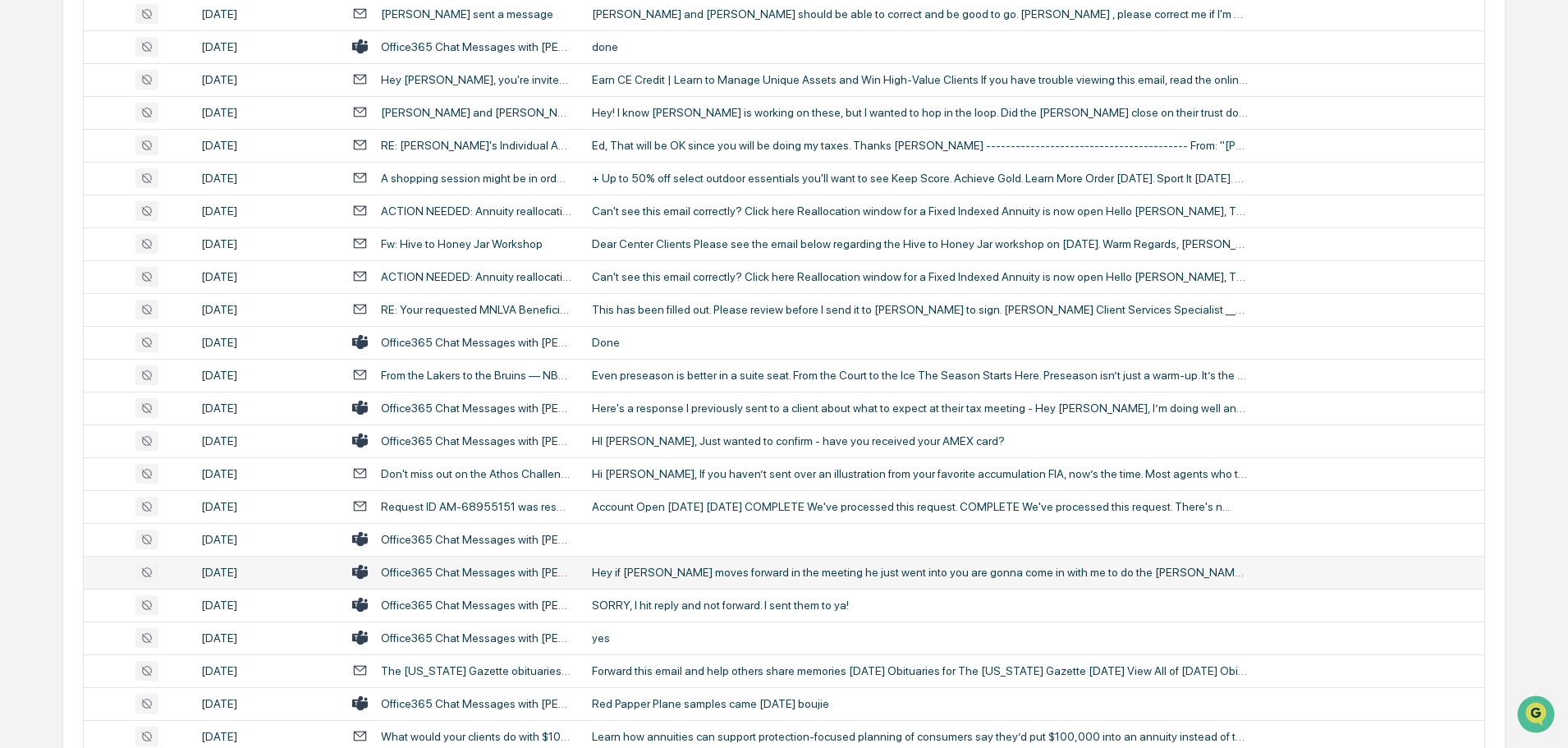
click at [656, 569] on div "Hey if [PERSON_NAME] moves forward in the meeting he just went into you are gon…" at bounding box center [920, 572] width 657 height 14
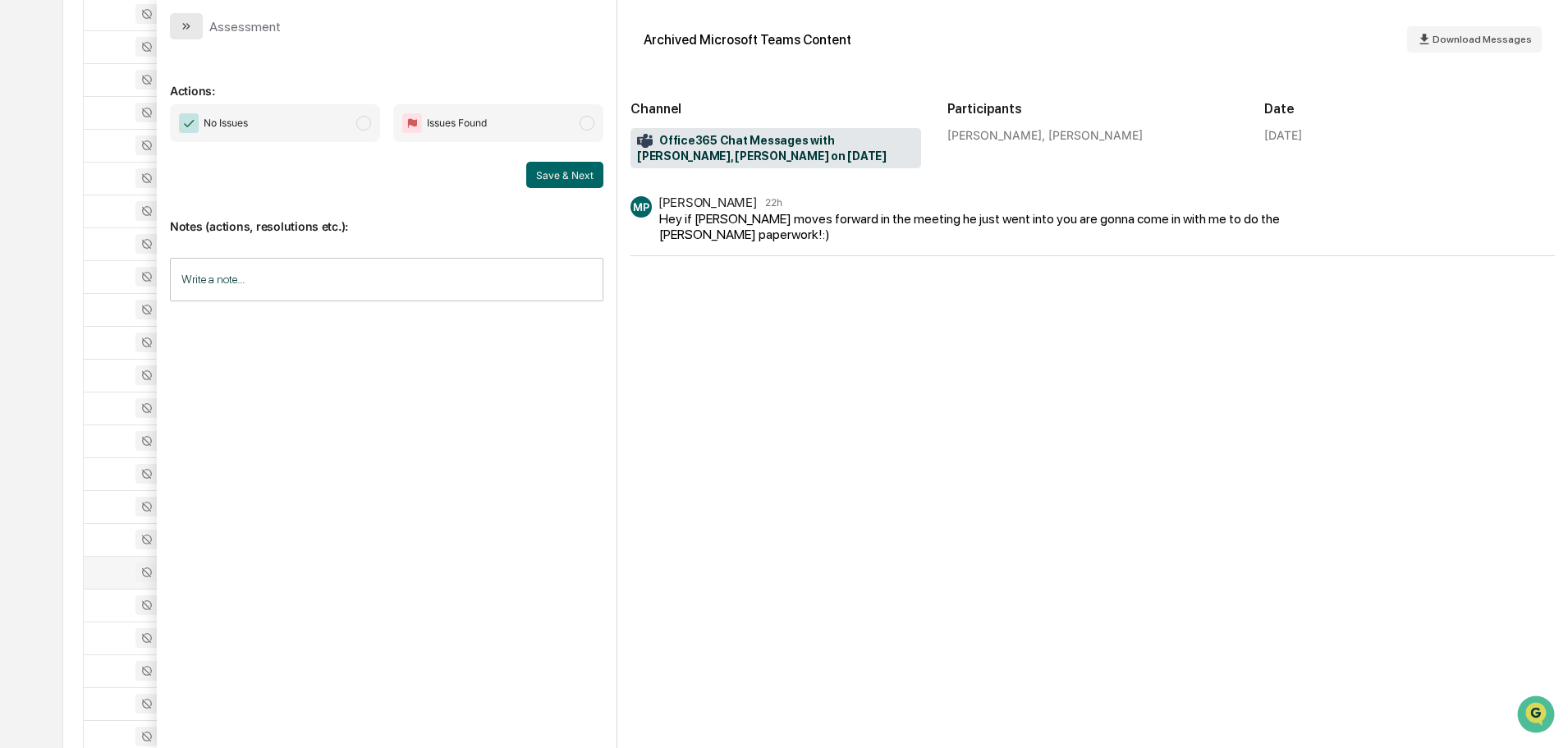
click at [193, 38] on button "modal" at bounding box center [187, 26] width 33 height 26
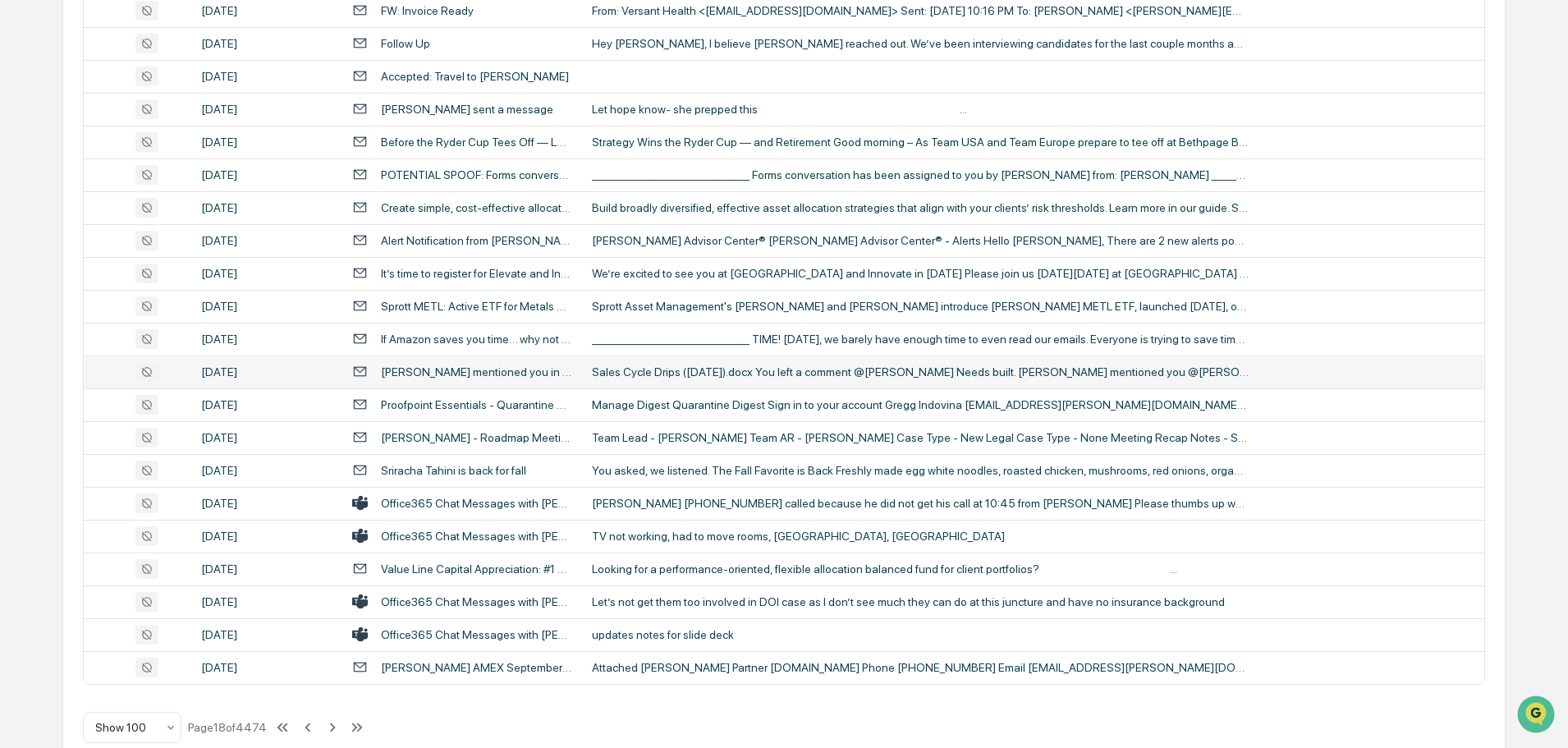
scroll to position [3006, 0]
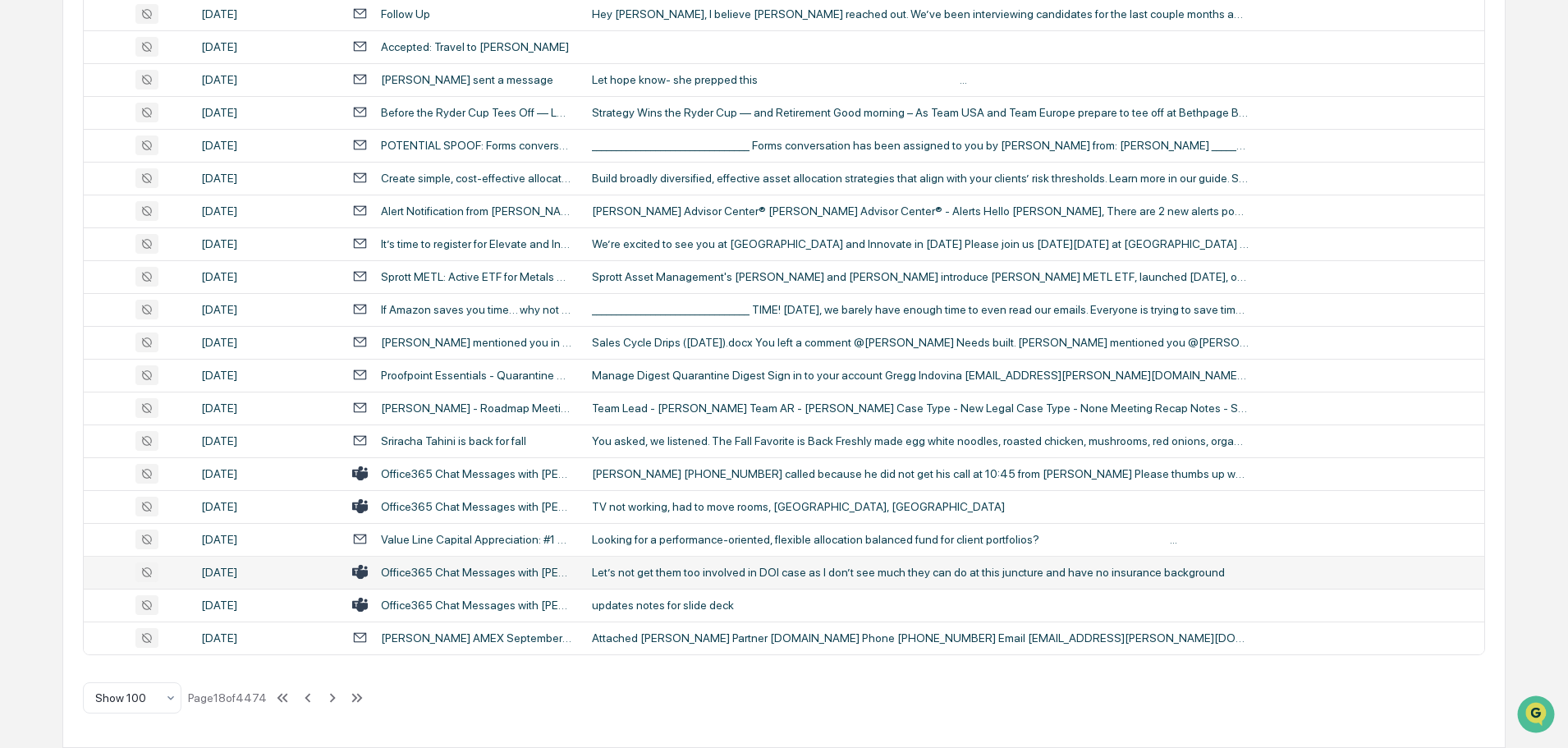
click at [694, 572] on div "Let’s not get them too involved in DOI case as I don’t see much they can do at …" at bounding box center [920, 572] width 657 height 14
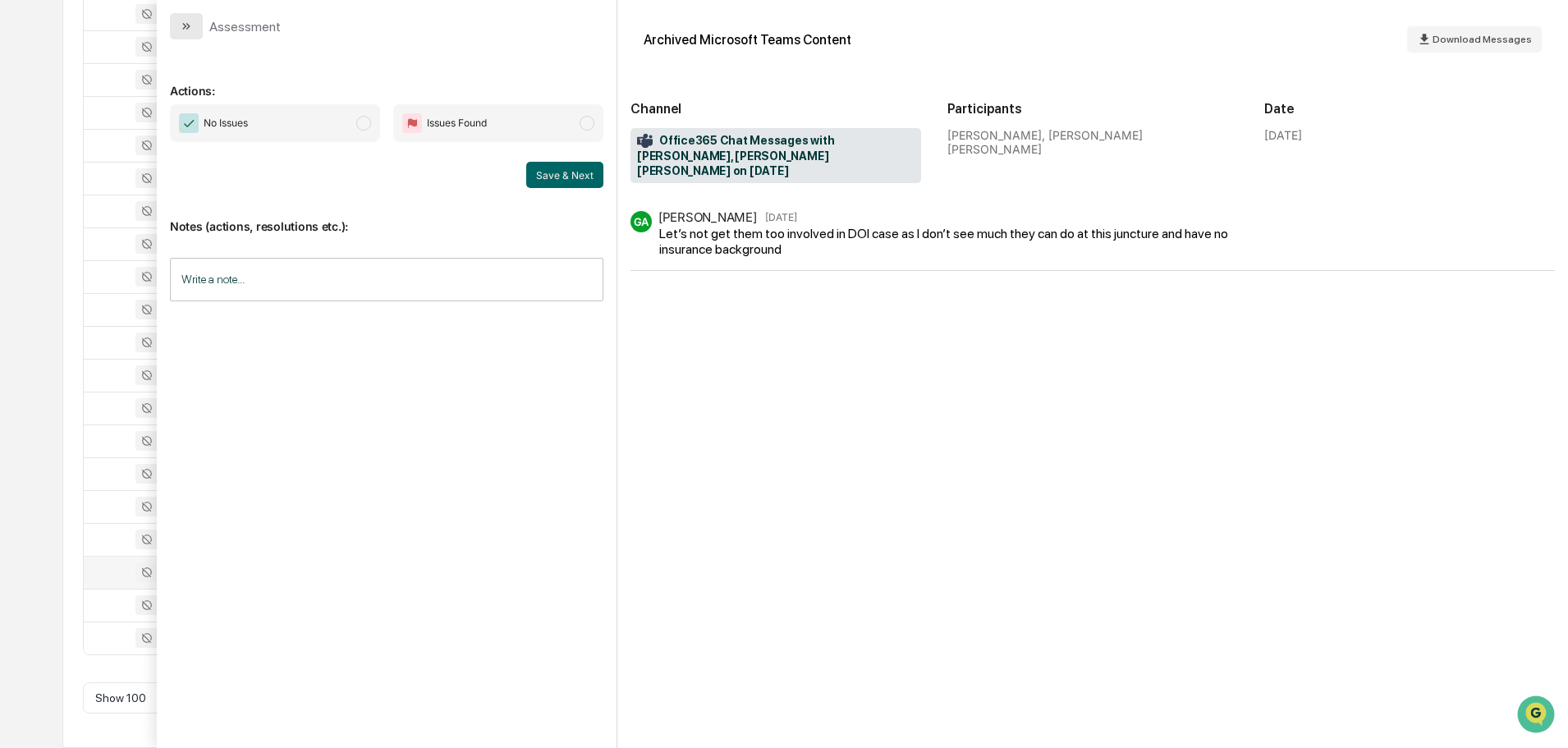
click at [193, 25] on button "modal" at bounding box center [187, 26] width 33 height 26
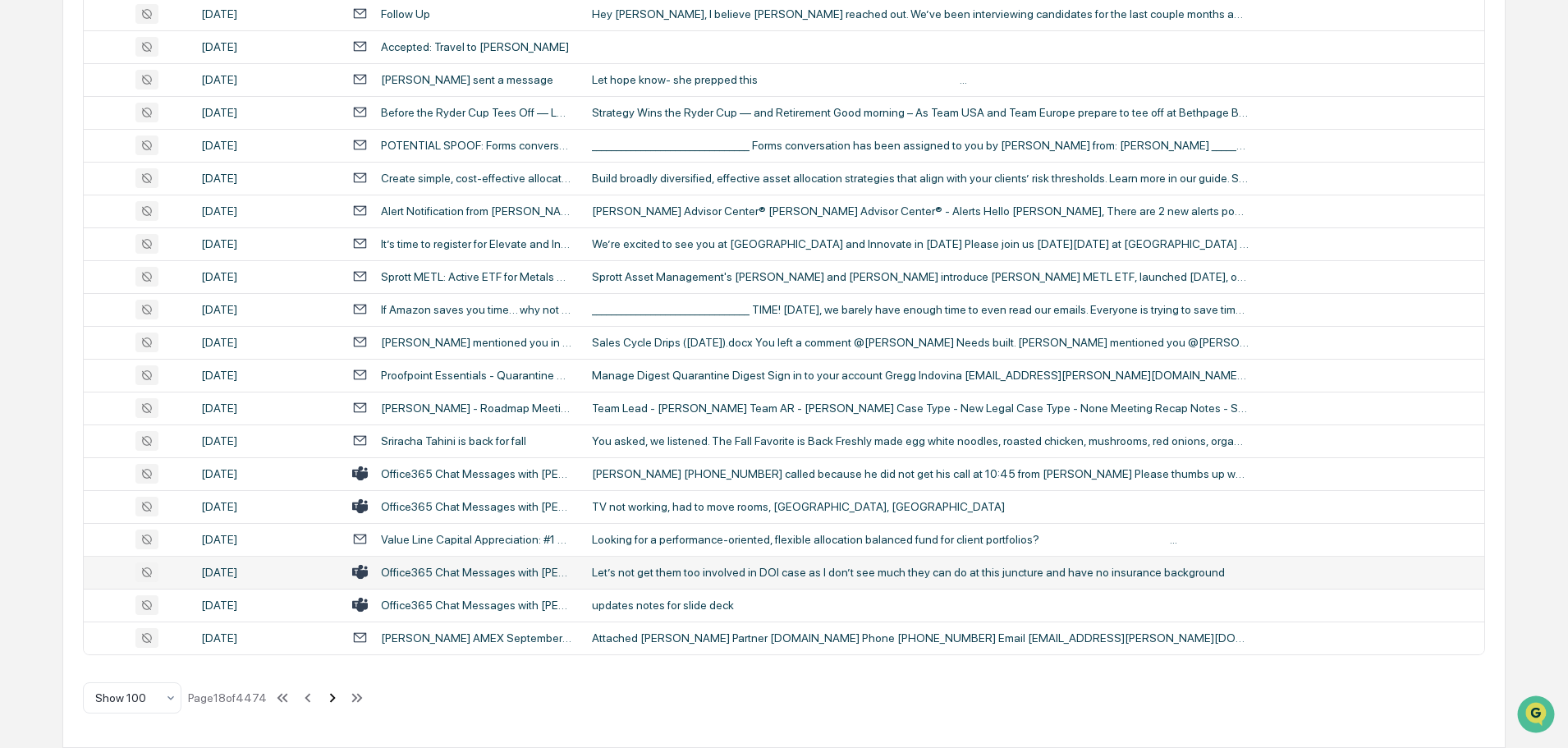
click at [331, 699] on icon at bounding box center [332, 697] width 18 height 18
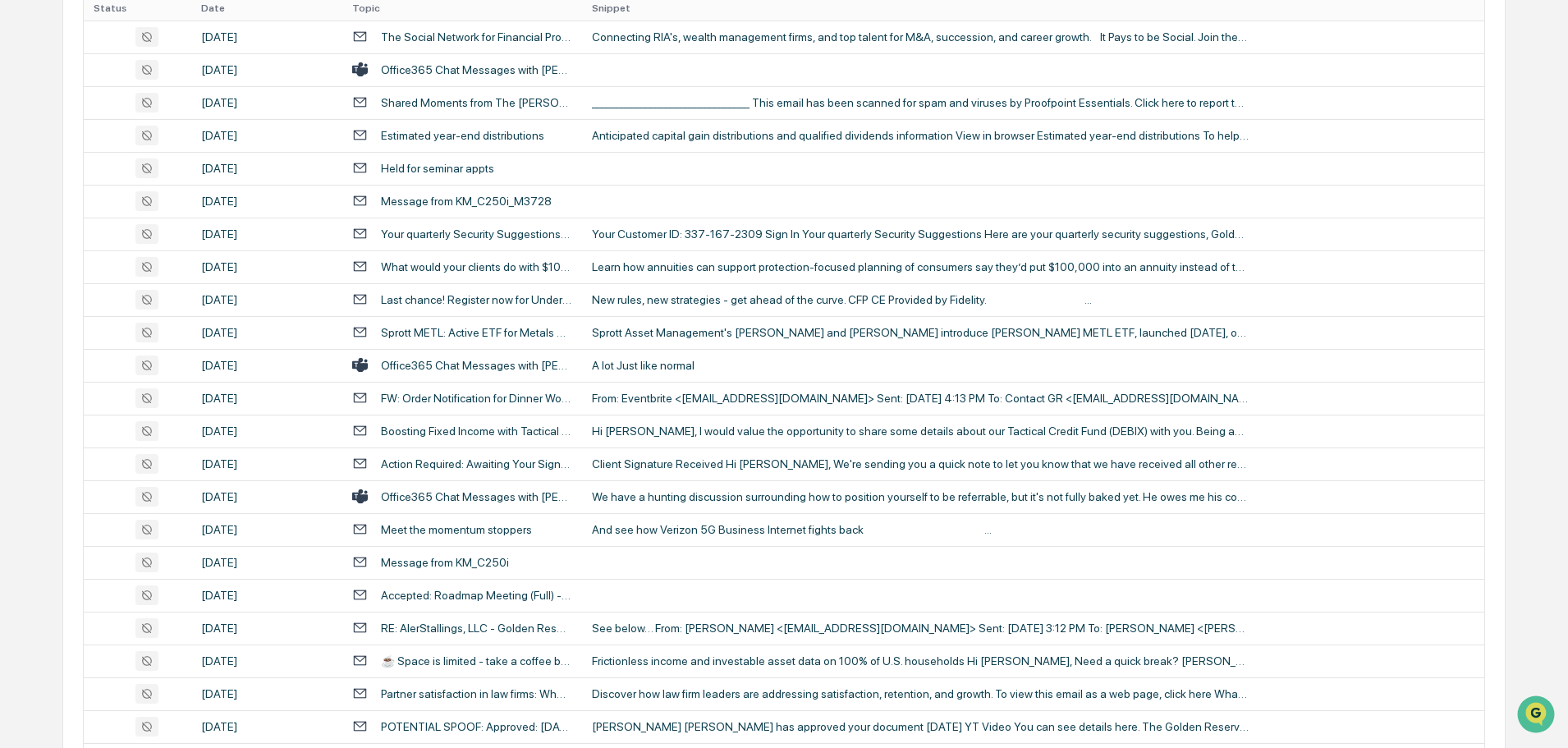
scroll to position [379, 0]
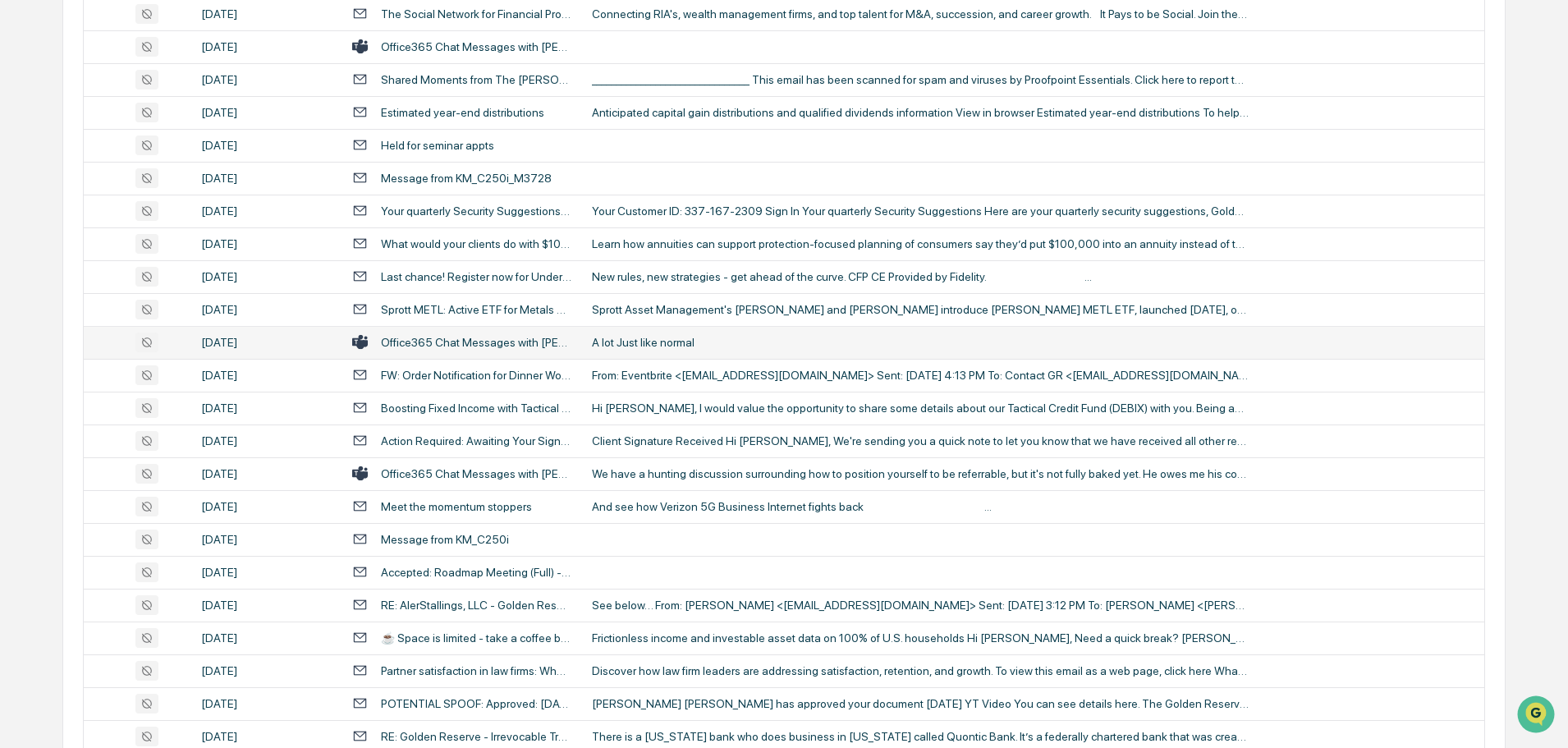
click at [659, 336] on div "A lot Just like normal" at bounding box center [920, 343] width 657 height 14
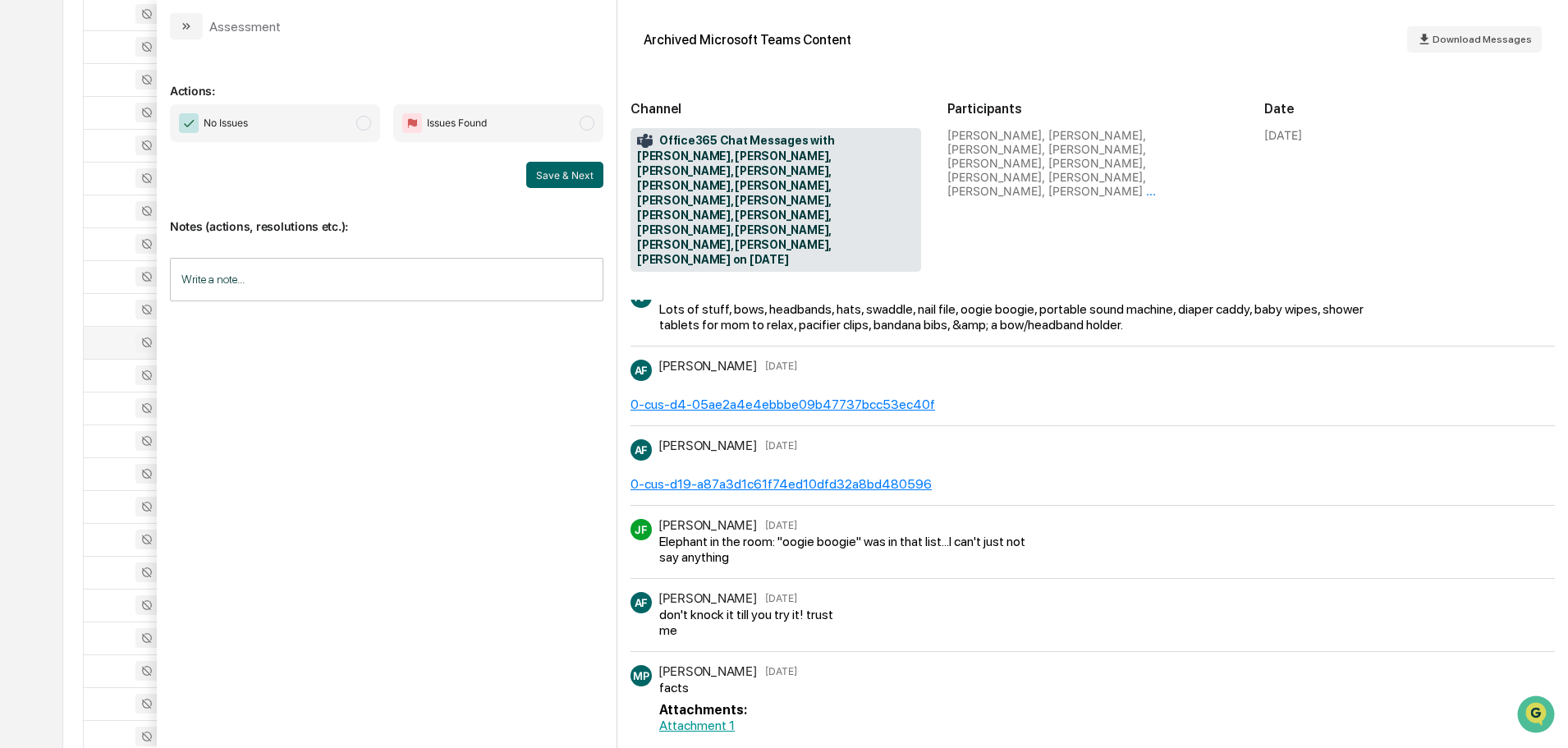
scroll to position [40, 0]
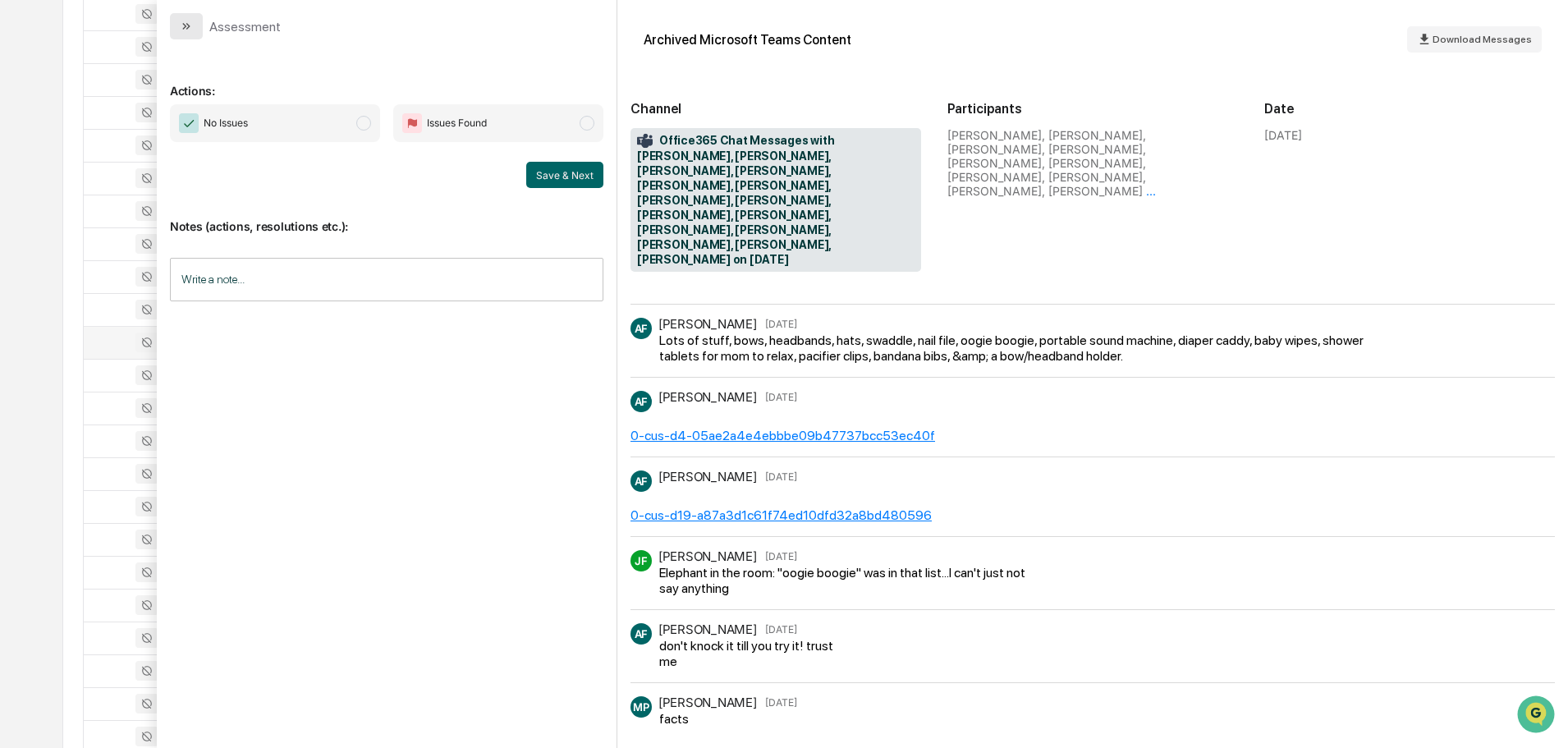
click at [192, 36] on button "modal" at bounding box center [187, 26] width 33 height 26
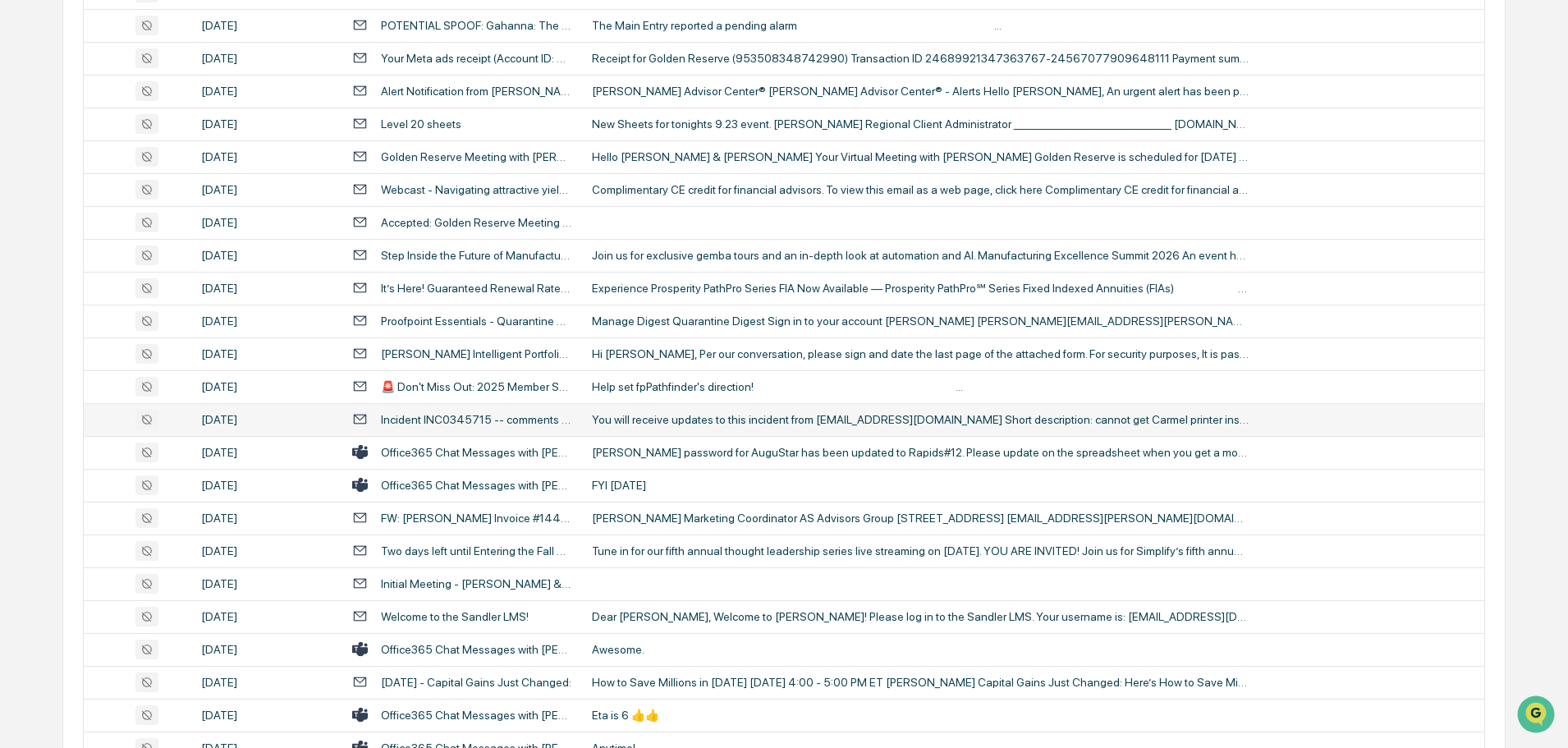
scroll to position [1939, 0]
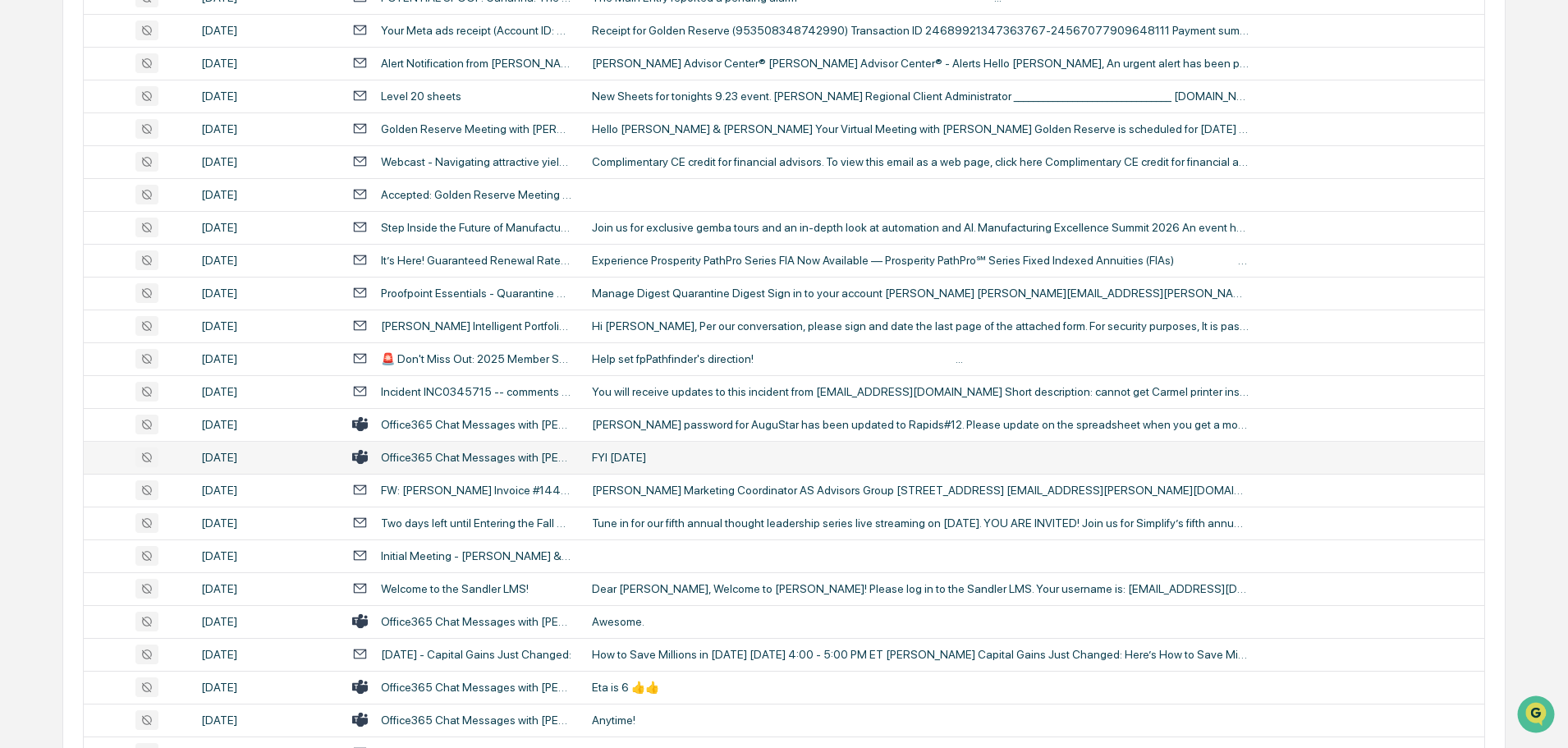
click at [696, 460] on div "FYI [DATE]" at bounding box center [920, 458] width 657 height 14
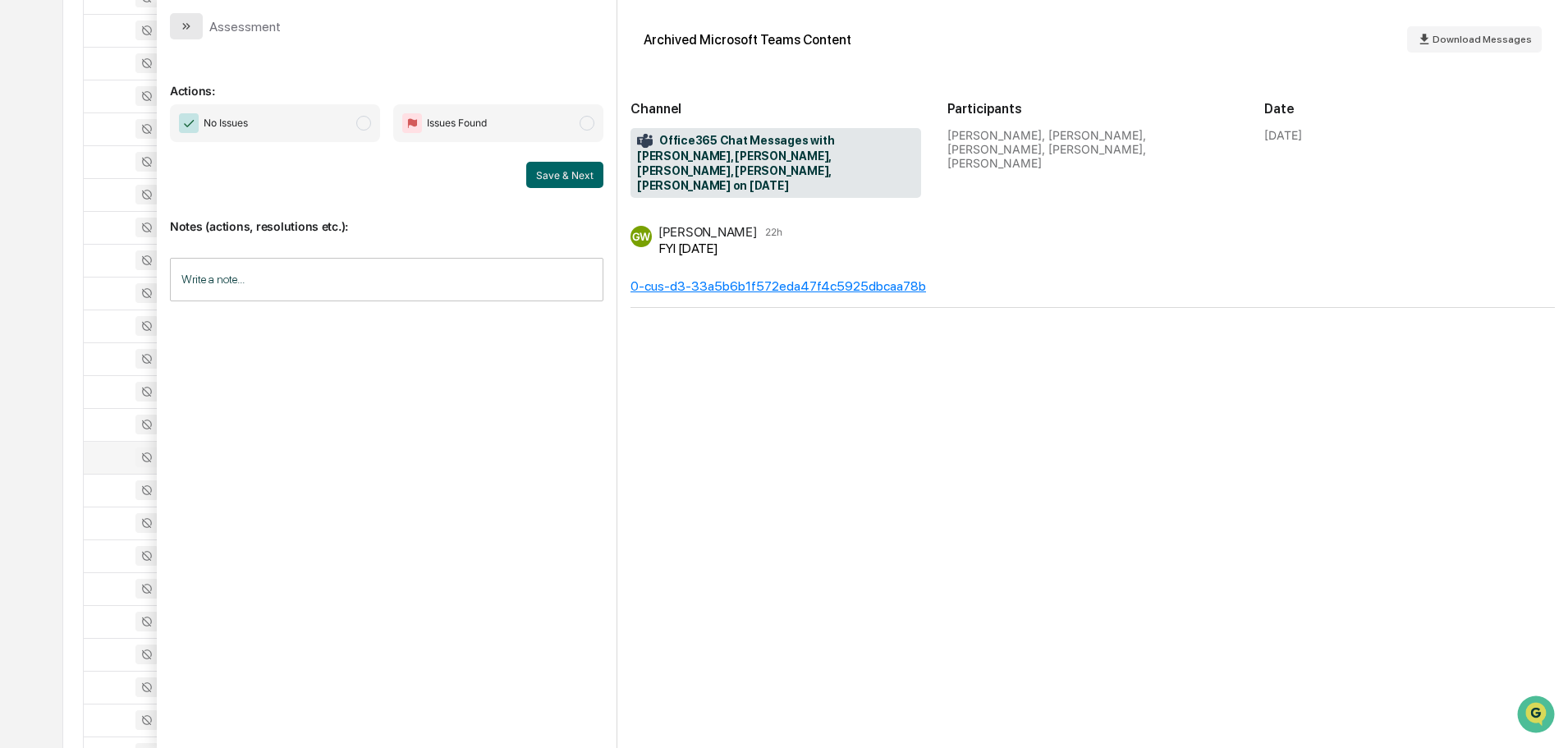
click at [198, 19] on button "modal" at bounding box center [187, 26] width 33 height 26
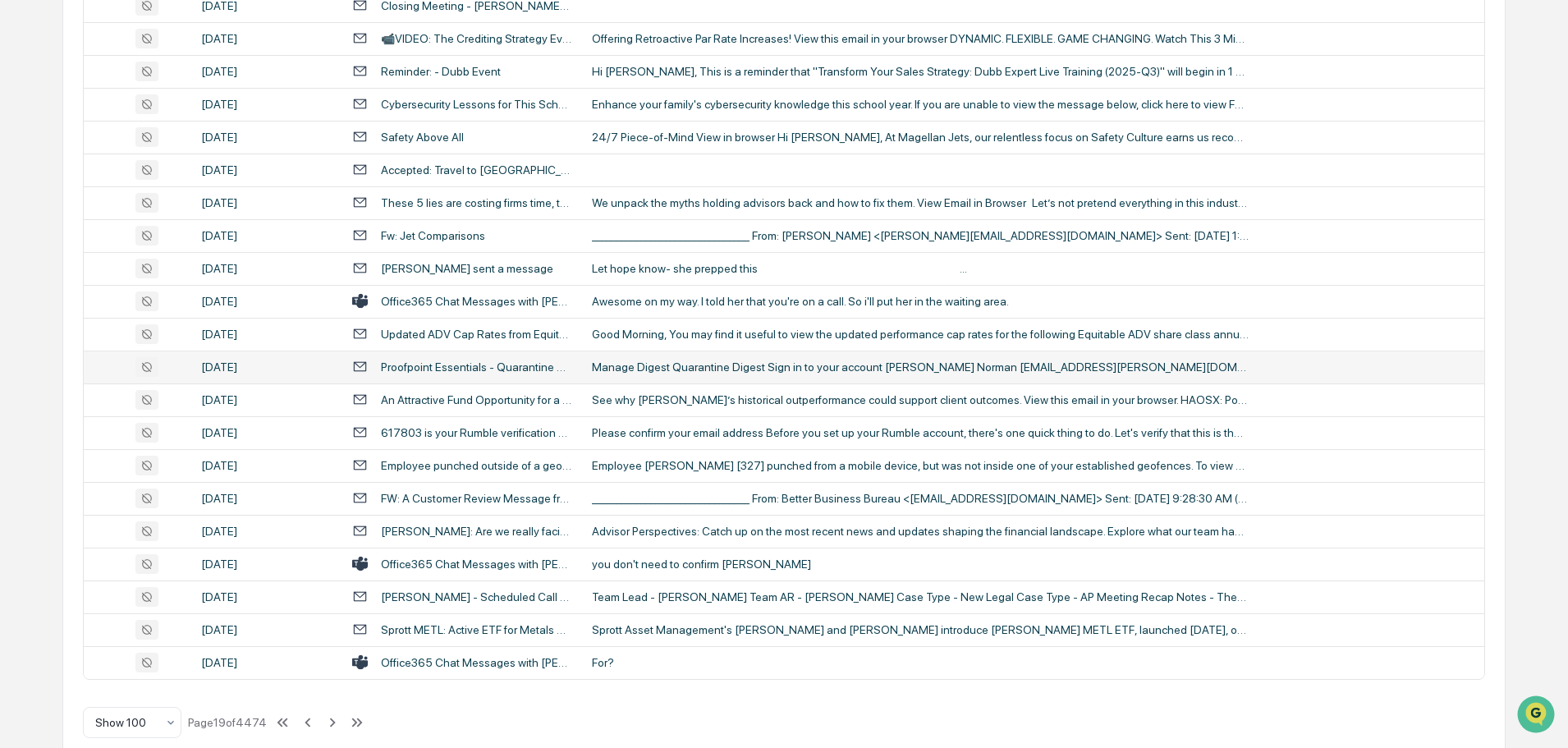
scroll to position [3006, 0]
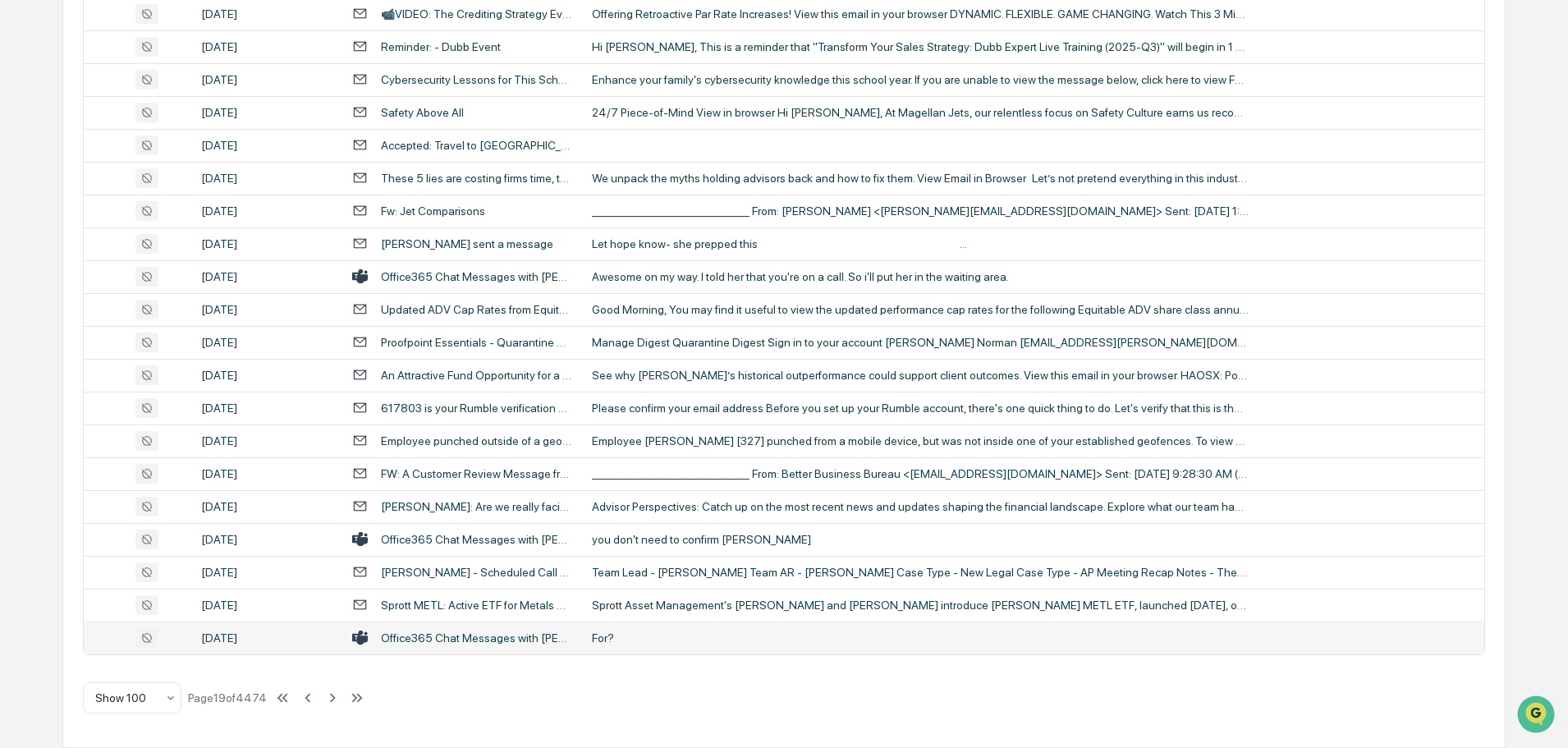
click at [666, 638] on div "For?" at bounding box center [920, 638] width 657 height 14
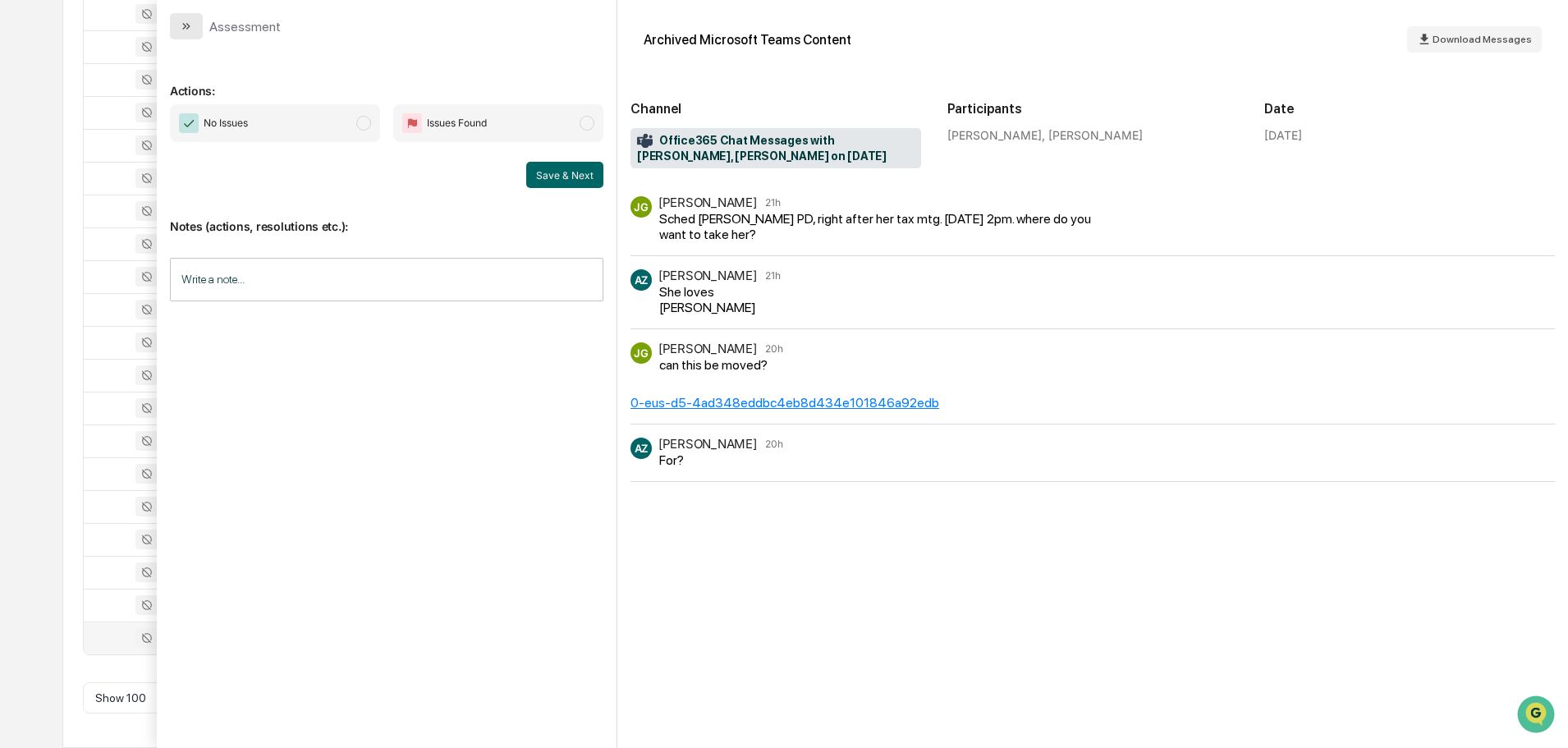
click at [197, 20] on button "modal" at bounding box center [187, 26] width 33 height 26
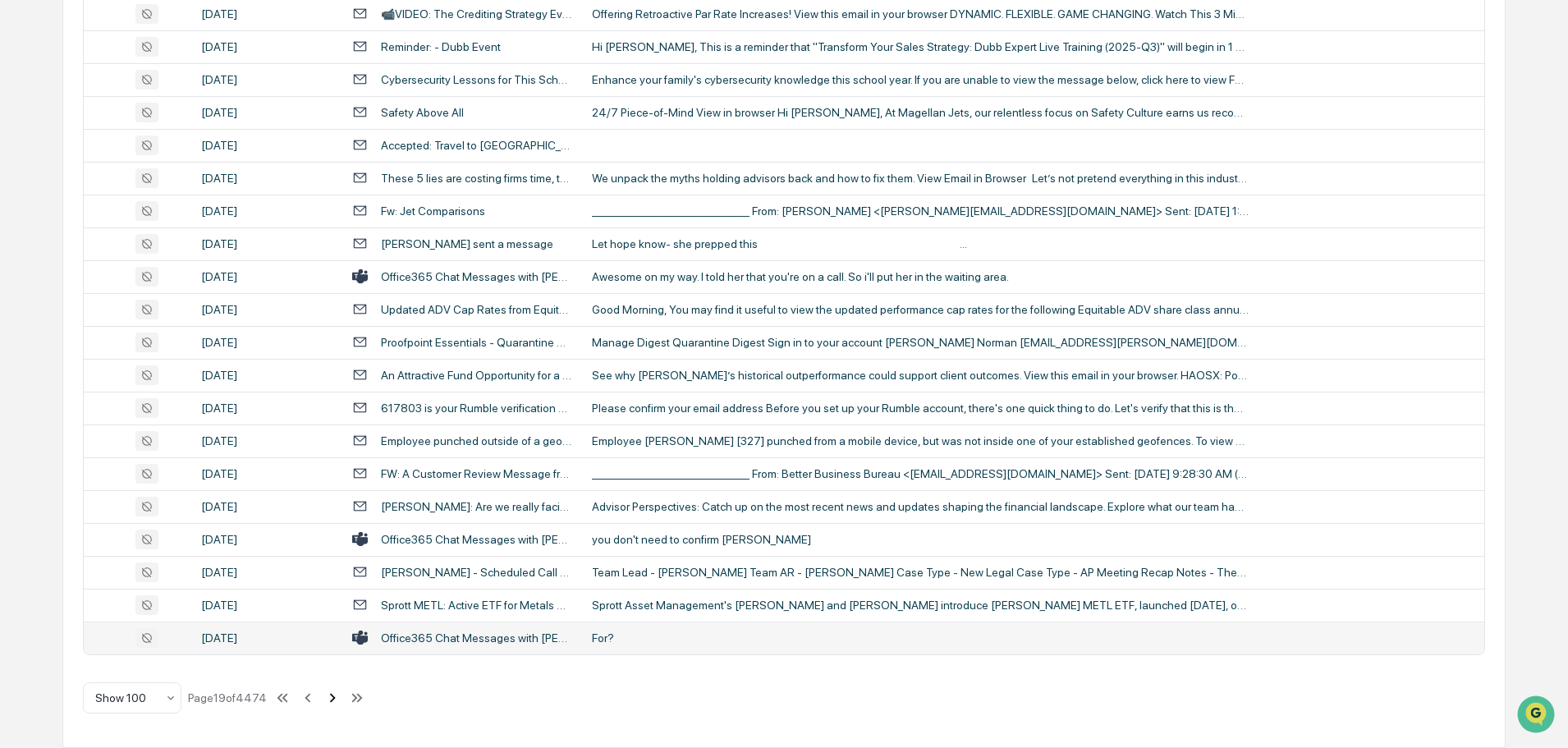
click at [334, 697] on icon at bounding box center [333, 697] width 6 height 9
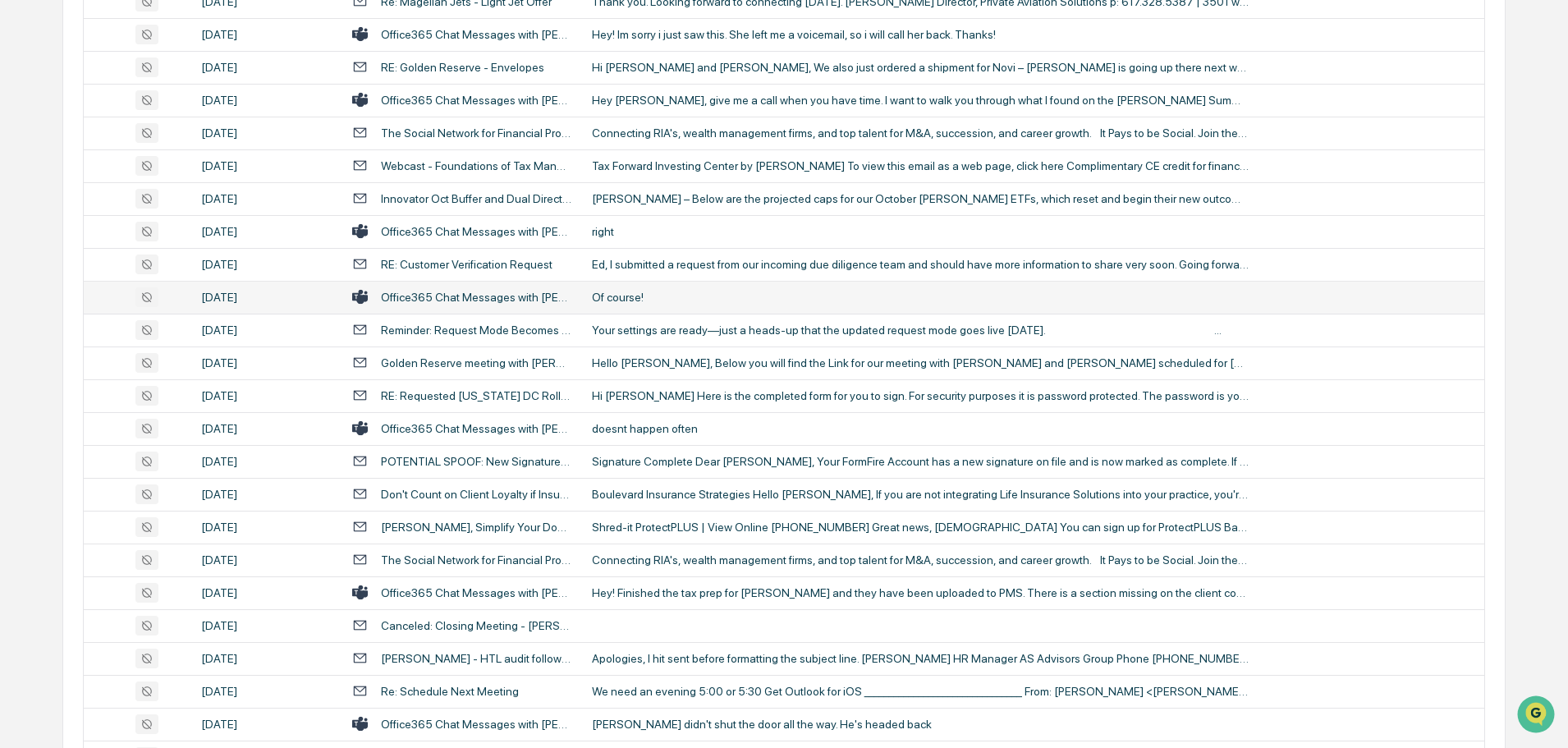
scroll to position [626, 0]
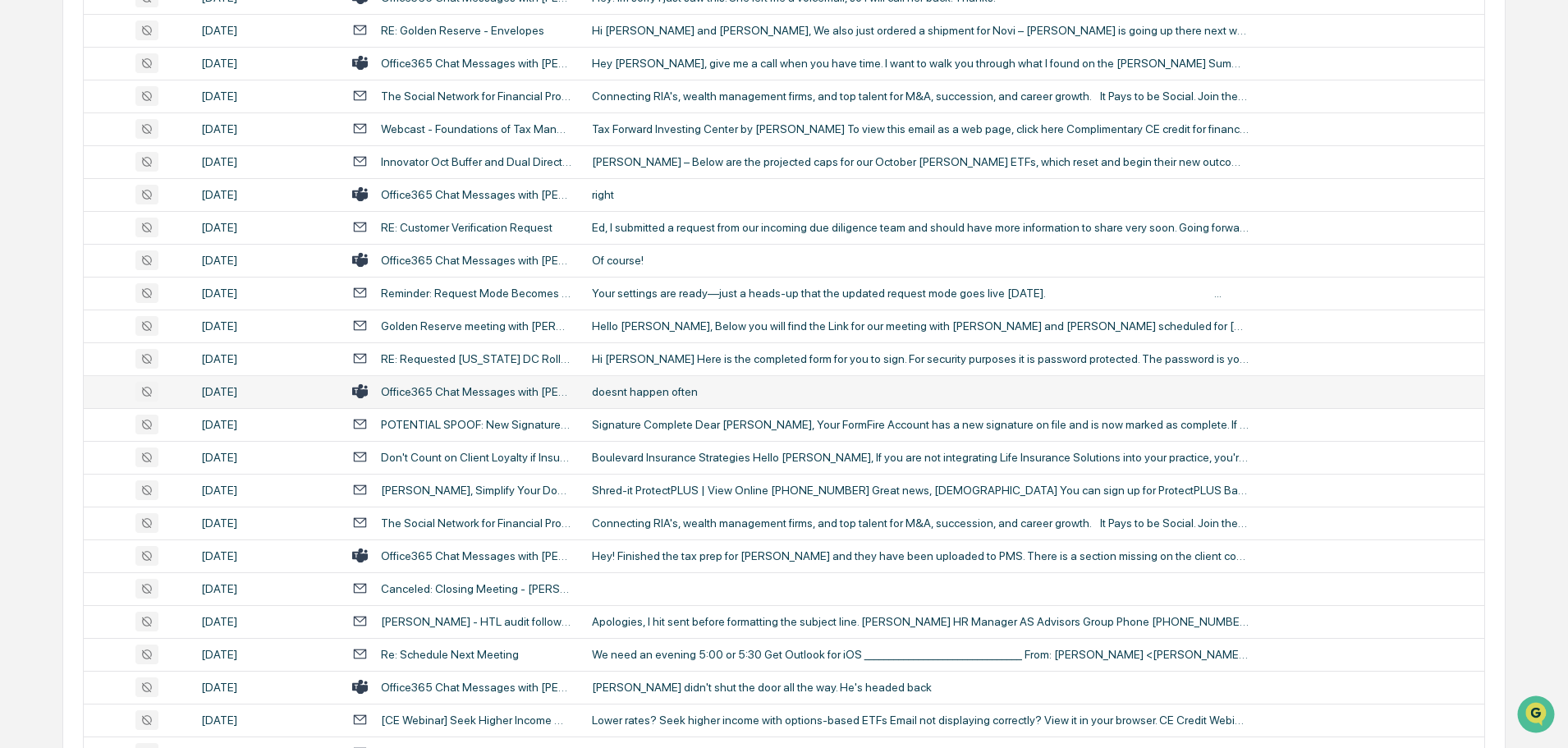
click at [688, 398] on td "doesnt happen often" at bounding box center [1033, 391] width 903 height 33
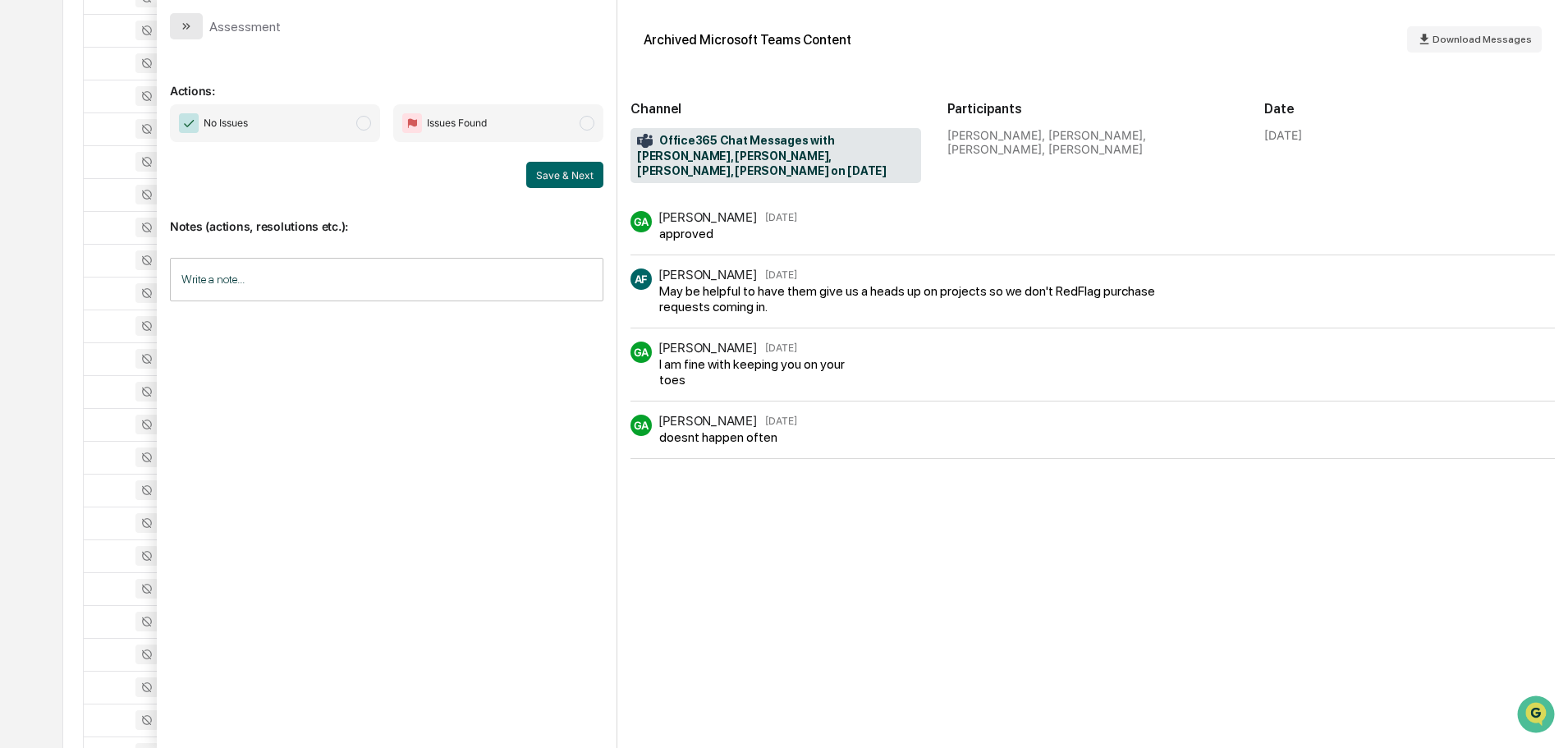
click at [187, 25] on icon "modal" at bounding box center [187, 26] width 14 height 14
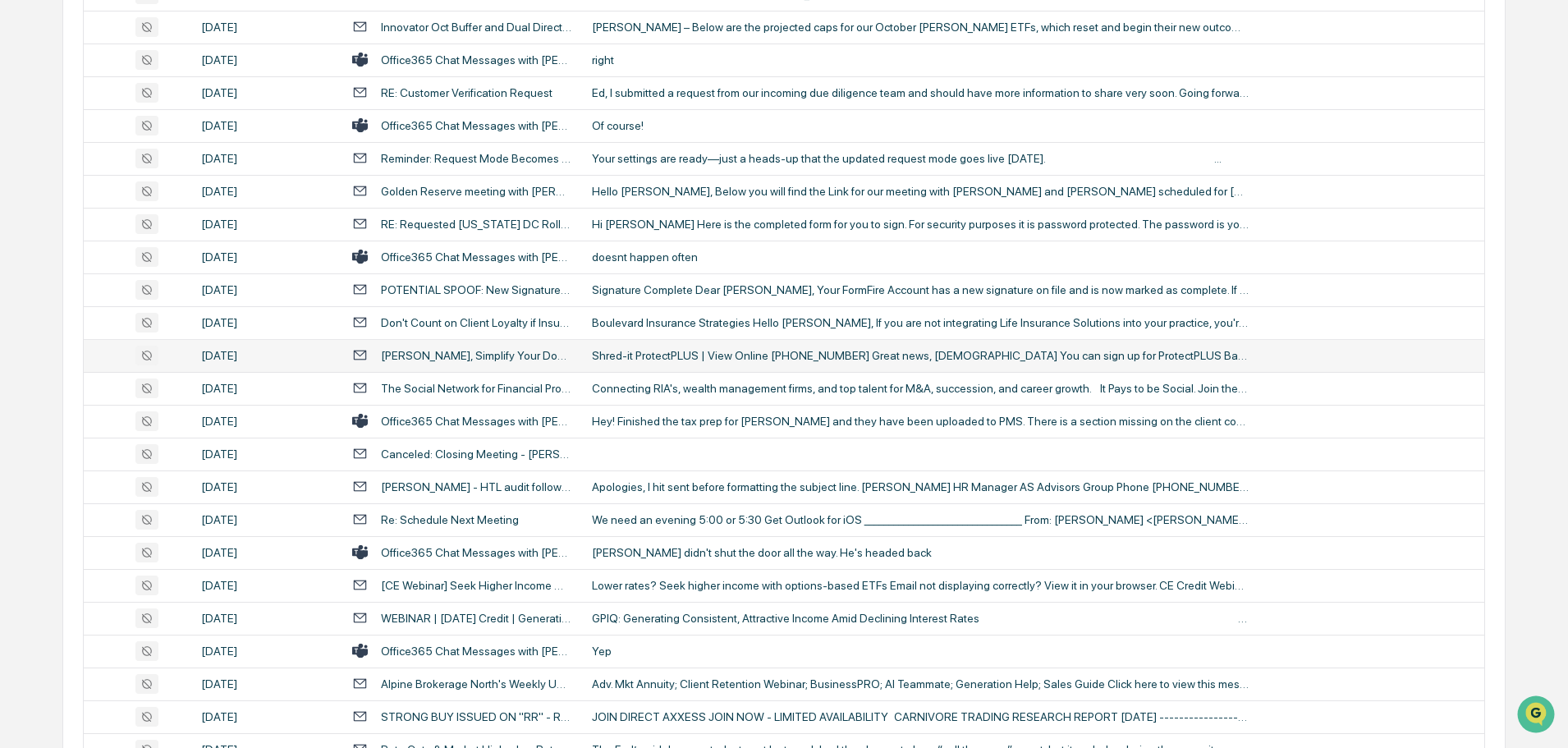
scroll to position [790, 0]
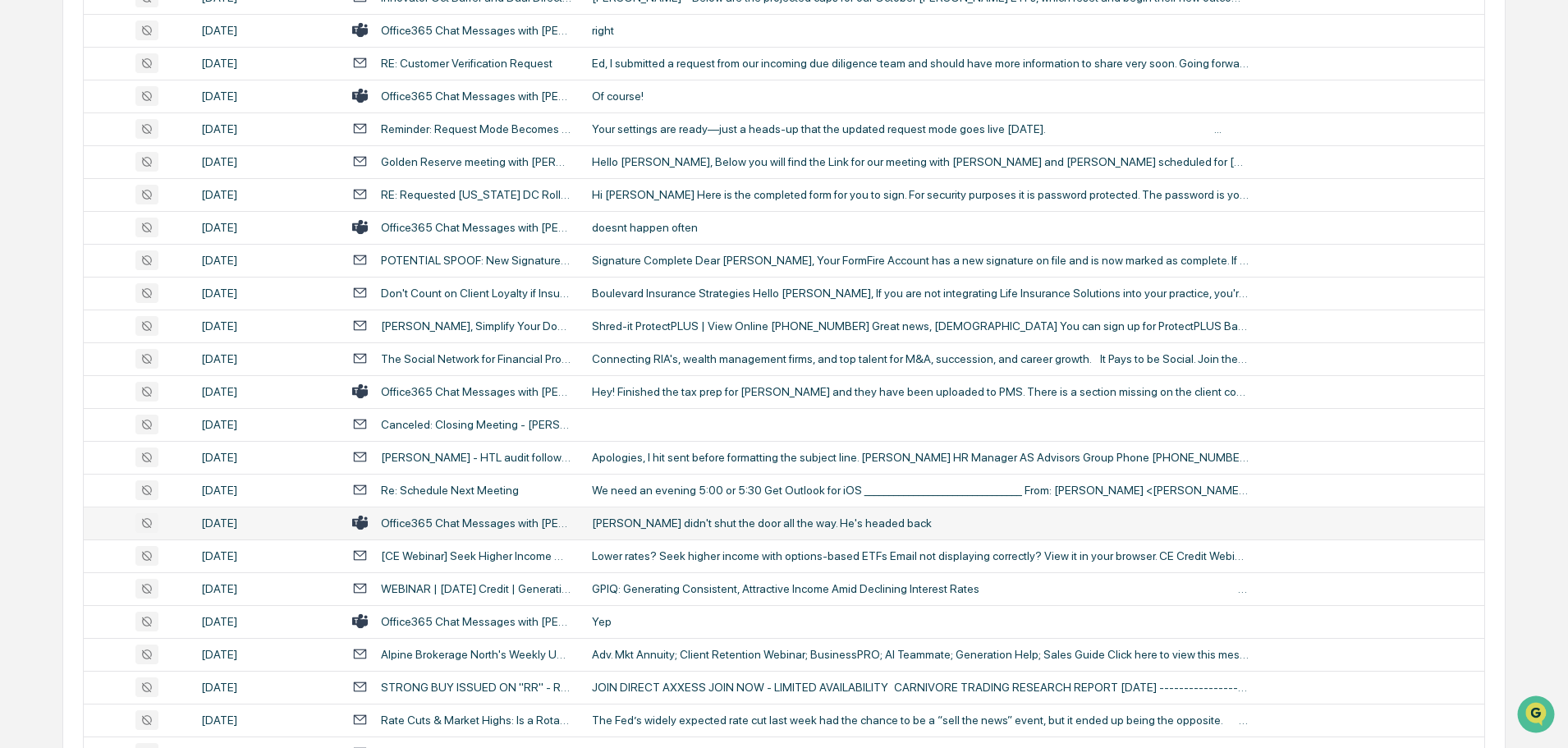
click at [705, 518] on div "[PERSON_NAME] didn't shut the door all the way. He's headed back" at bounding box center [920, 523] width 657 height 14
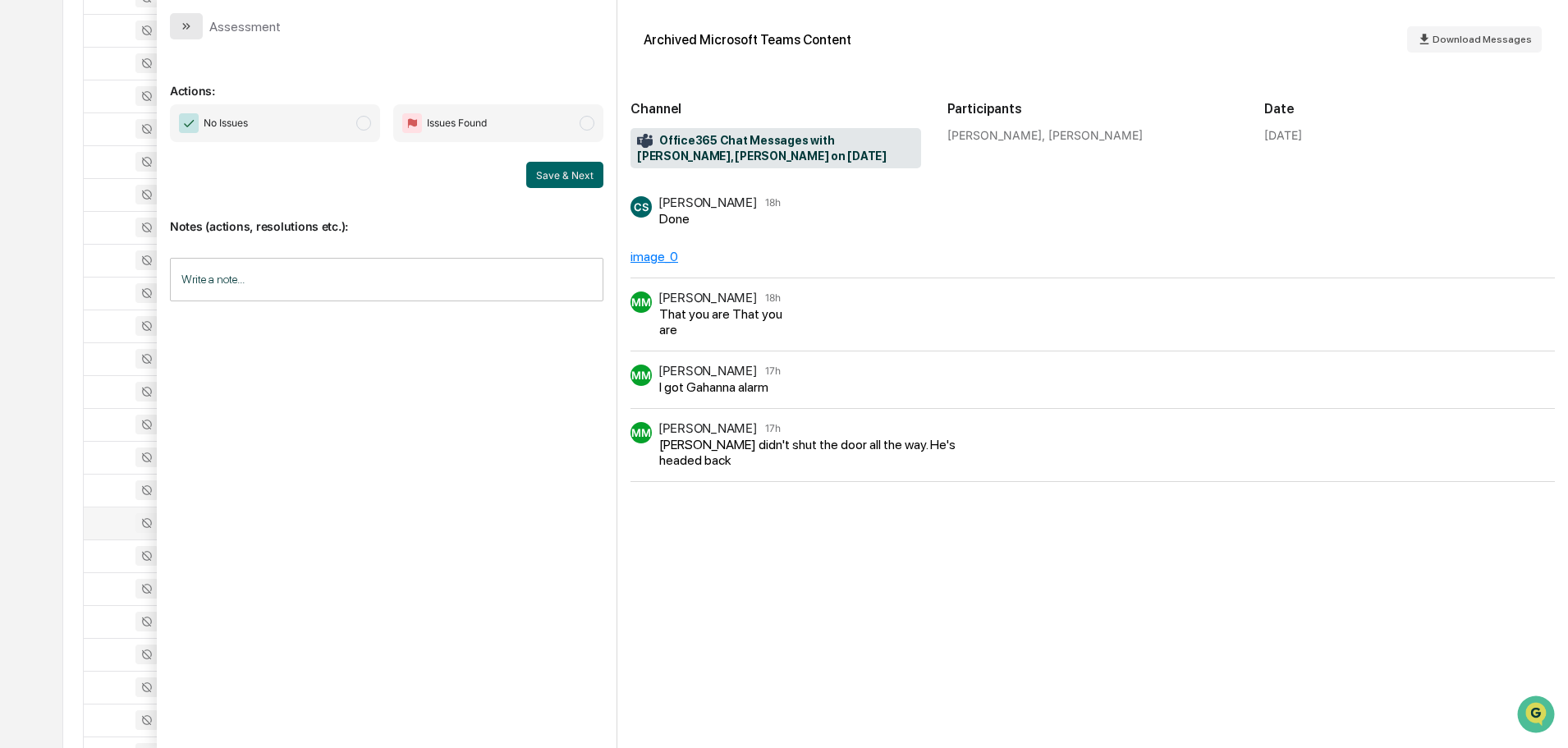
click at [187, 30] on icon "modal" at bounding box center [187, 26] width 14 height 14
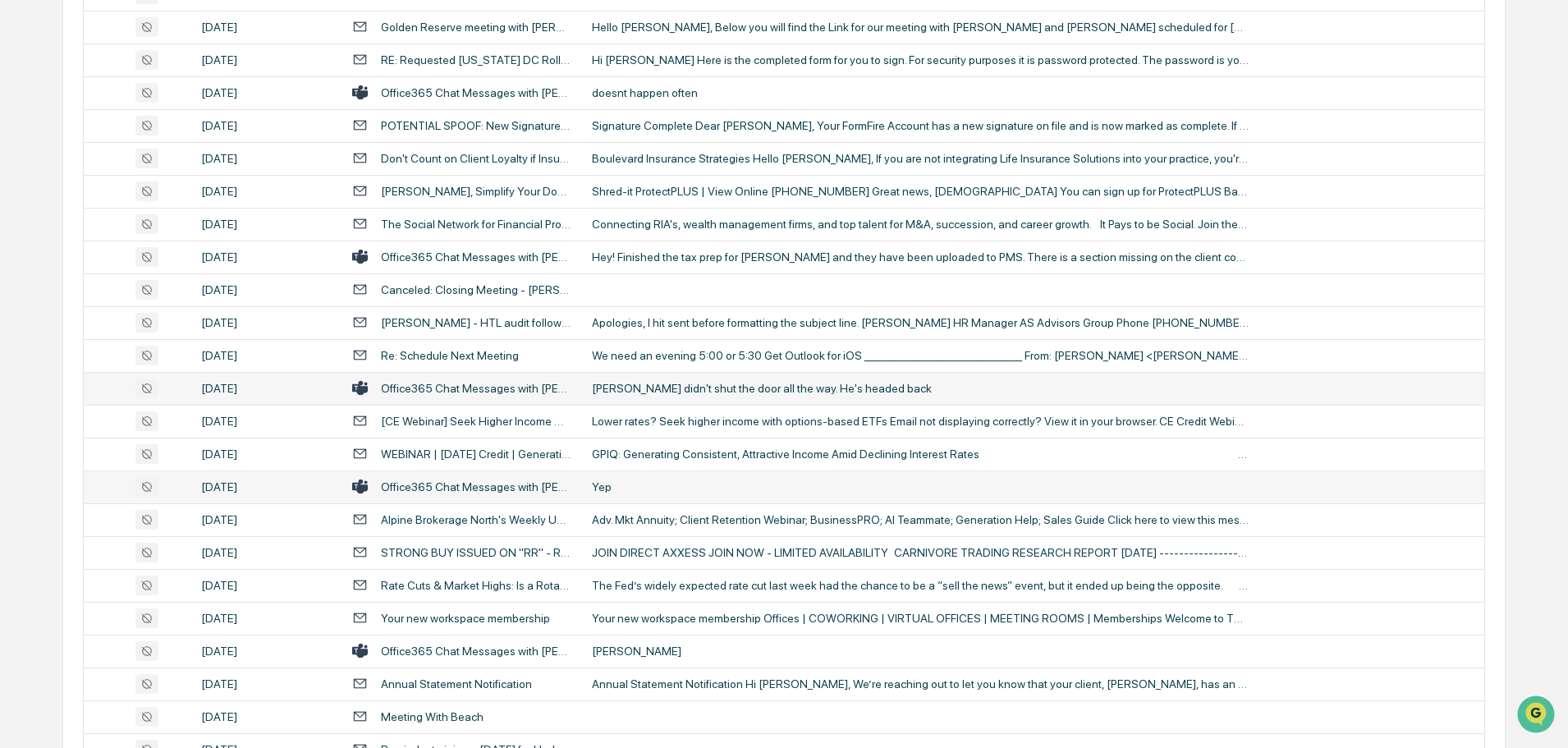
scroll to position [954, 0]
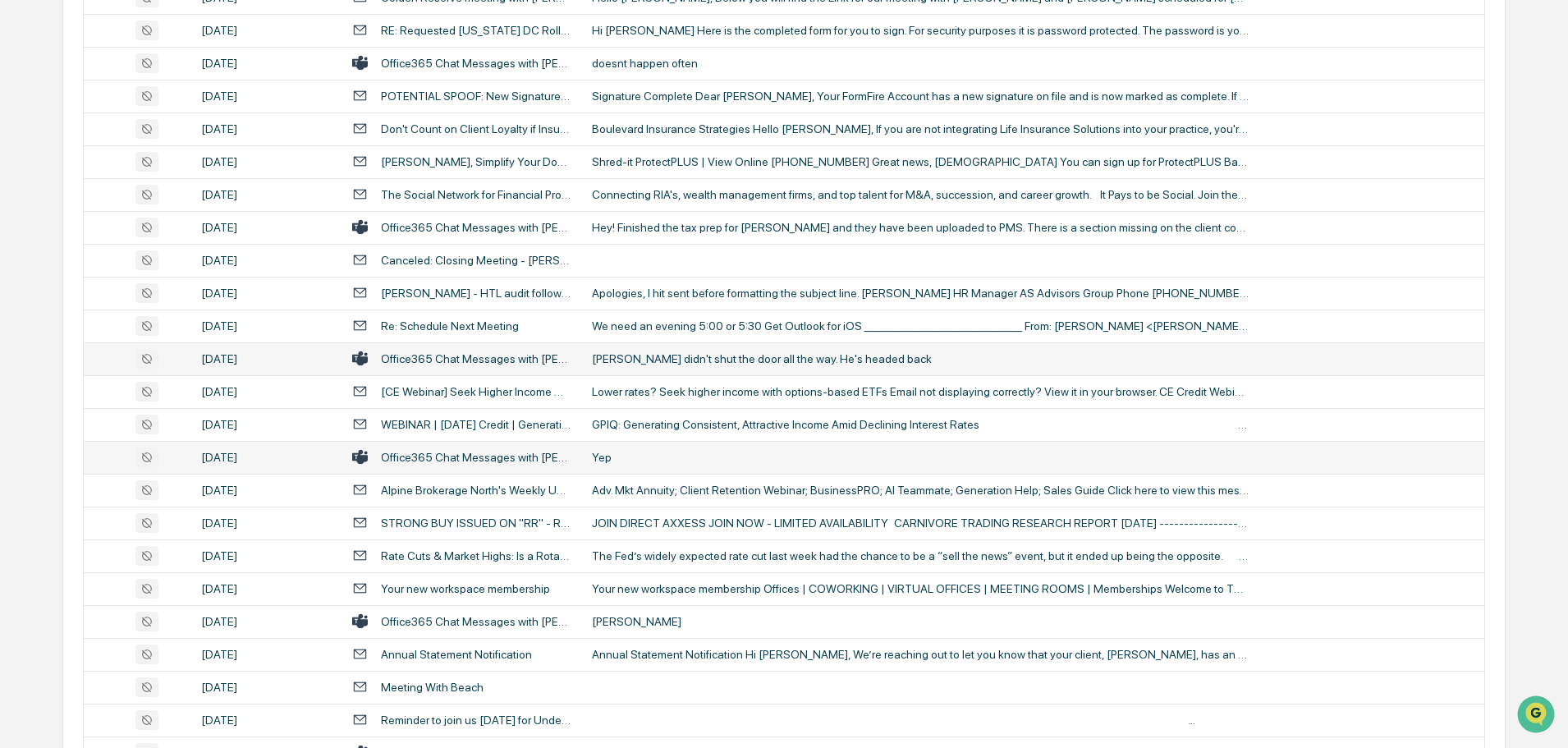
click at [637, 463] on div "Yep" at bounding box center [920, 458] width 657 height 14
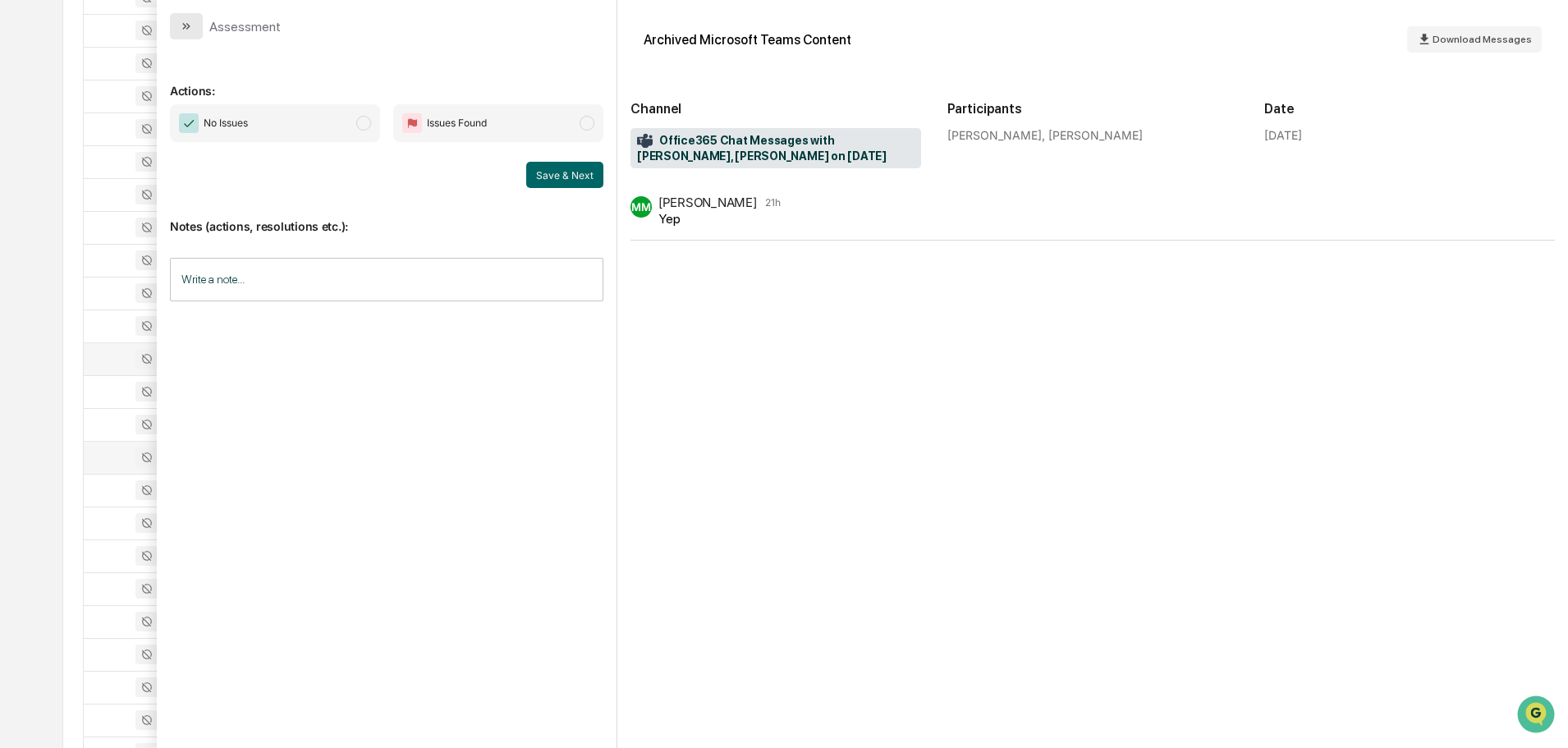
click at [193, 20] on button "modal" at bounding box center [187, 26] width 33 height 26
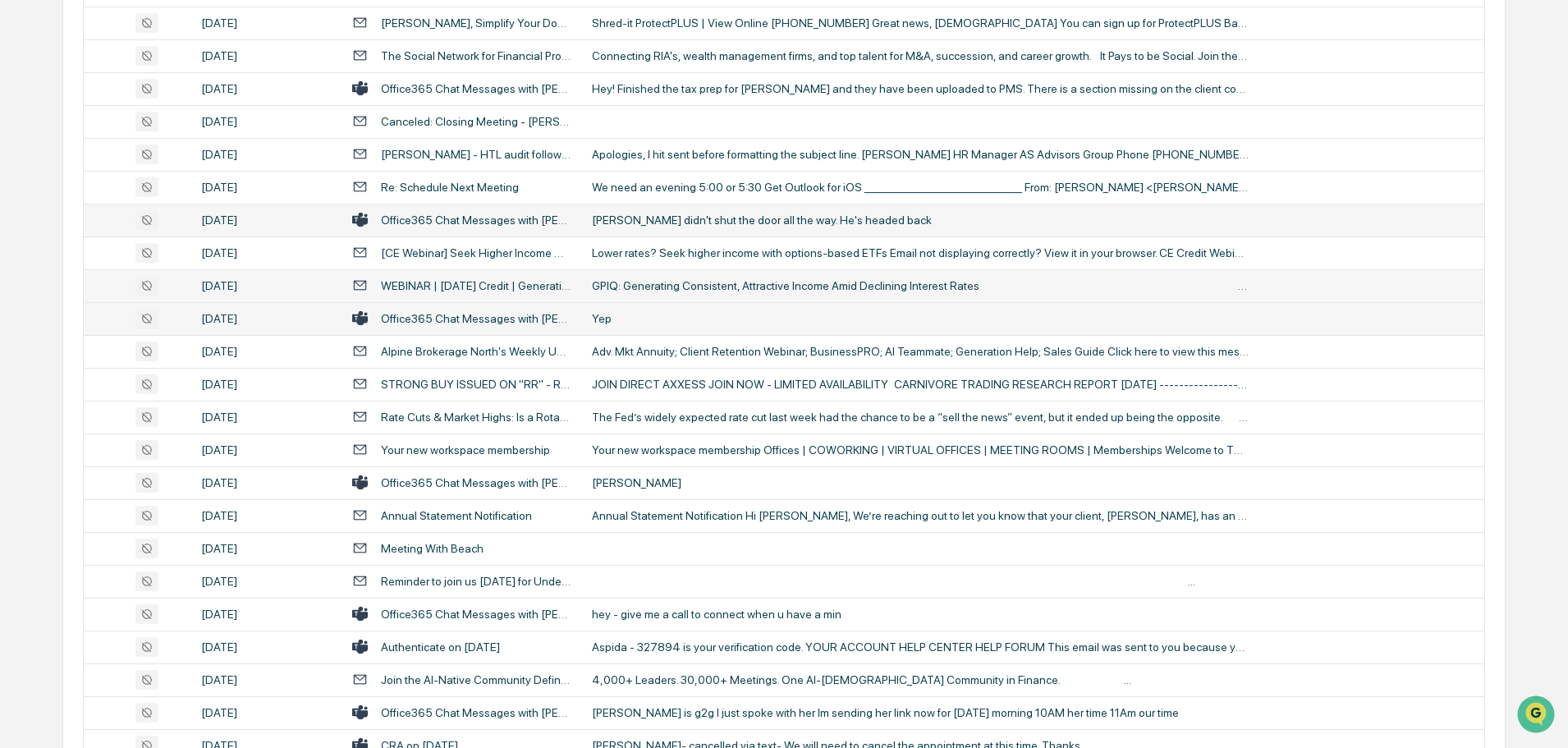
scroll to position [1118, 0]
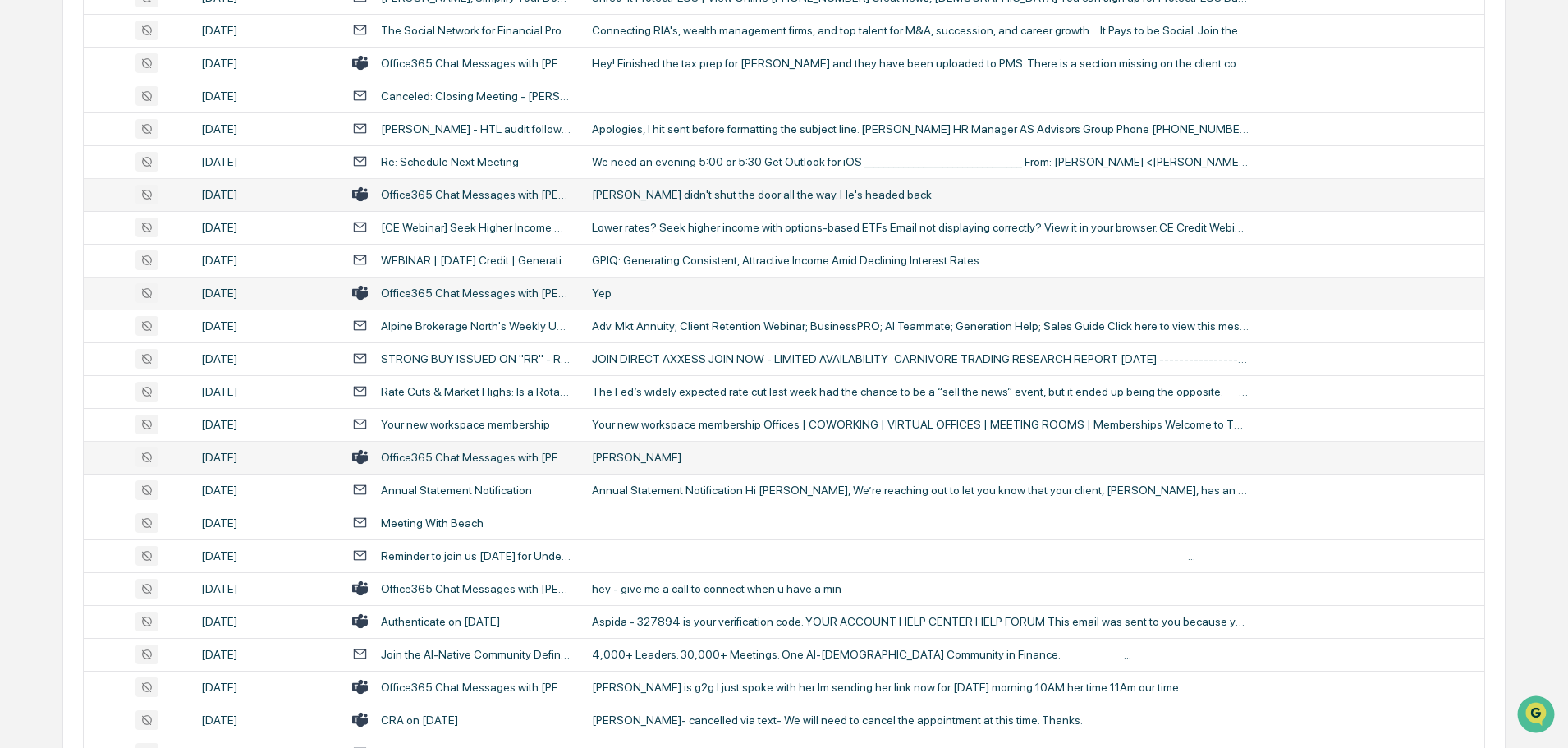
click at [683, 462] on div "[PERSON_NAME]" at bounding box center [920, 458] width 657 height 14
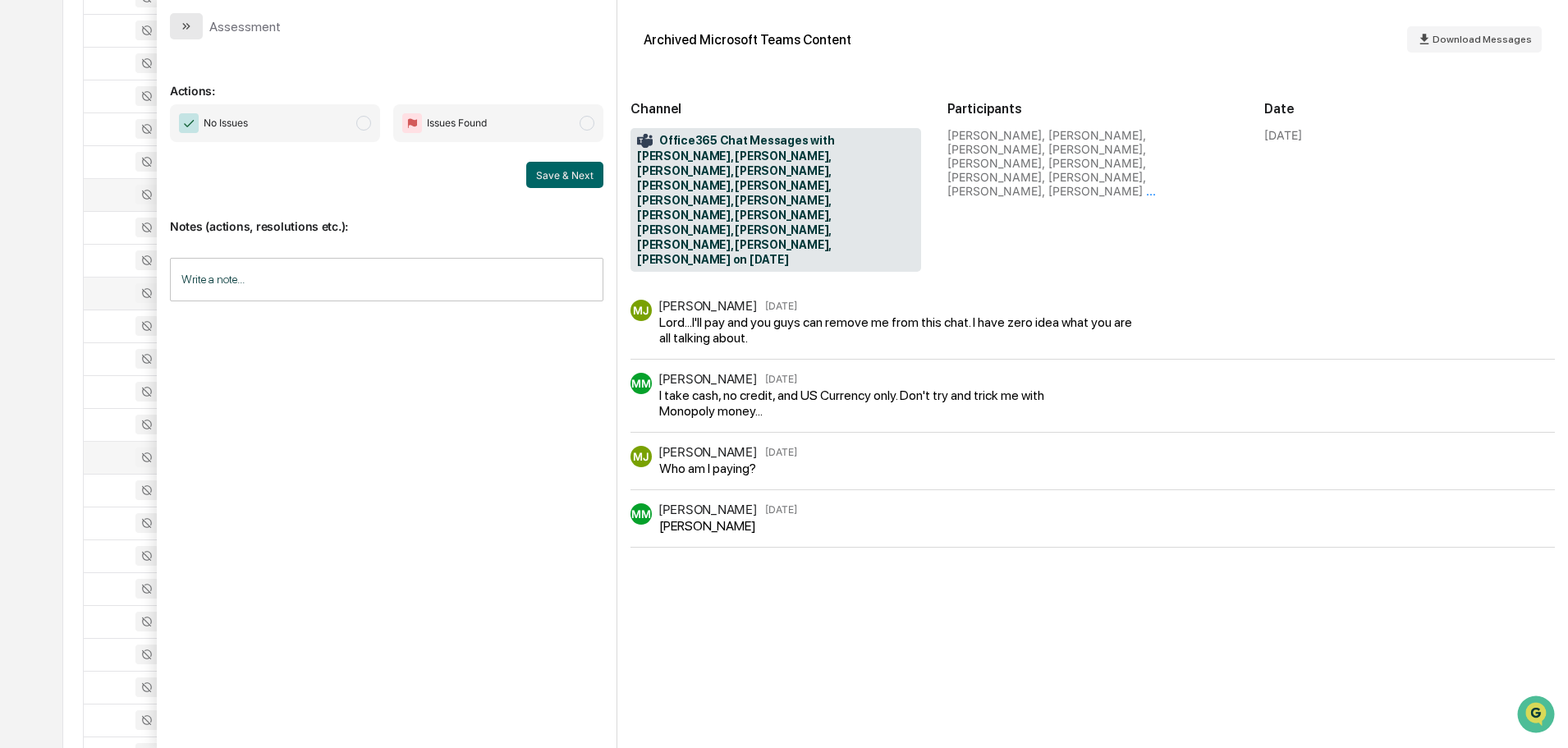
click at [193, 22] on button "modal" at bounding box center [187, 26] width 33 height 26
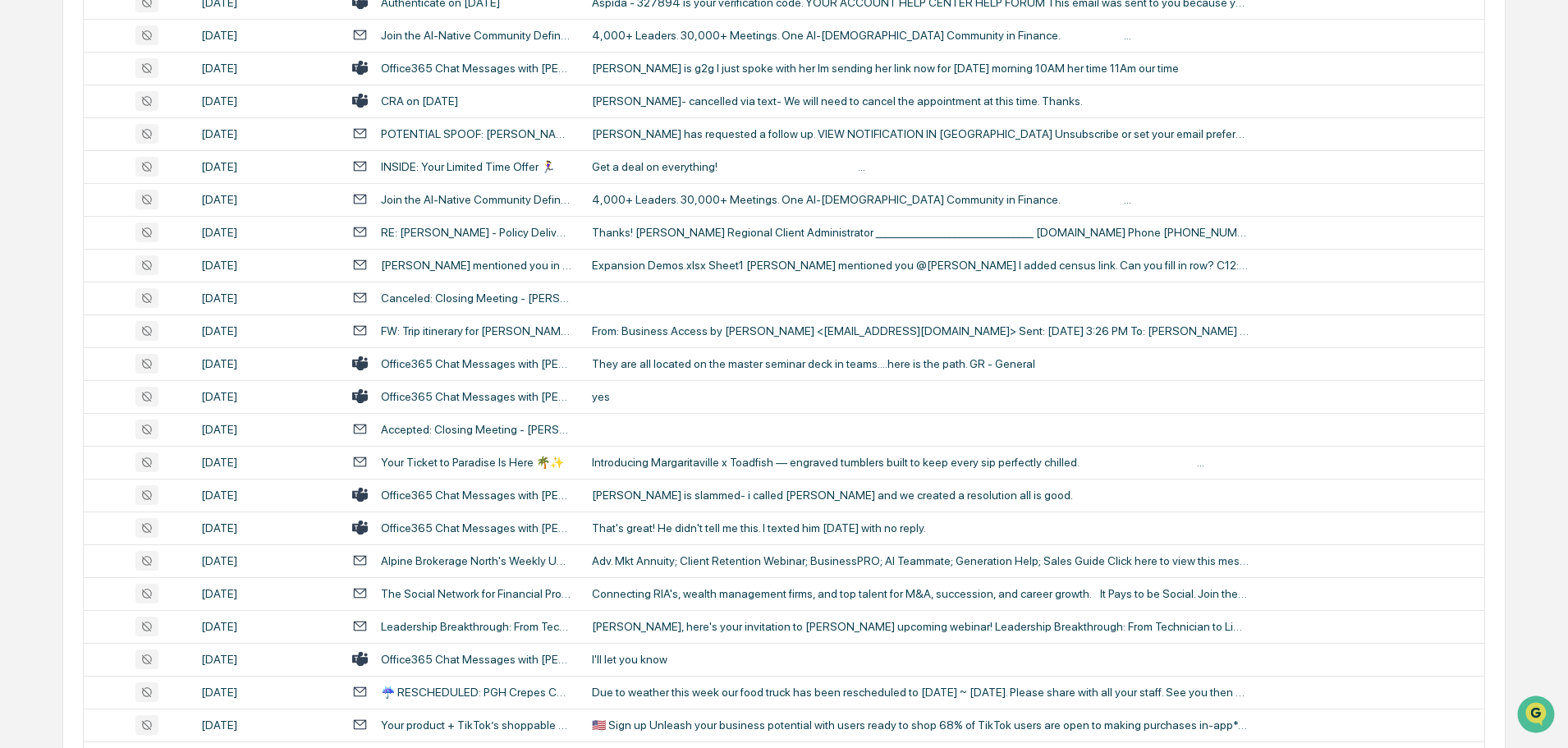
scroll to position [1775, 0]
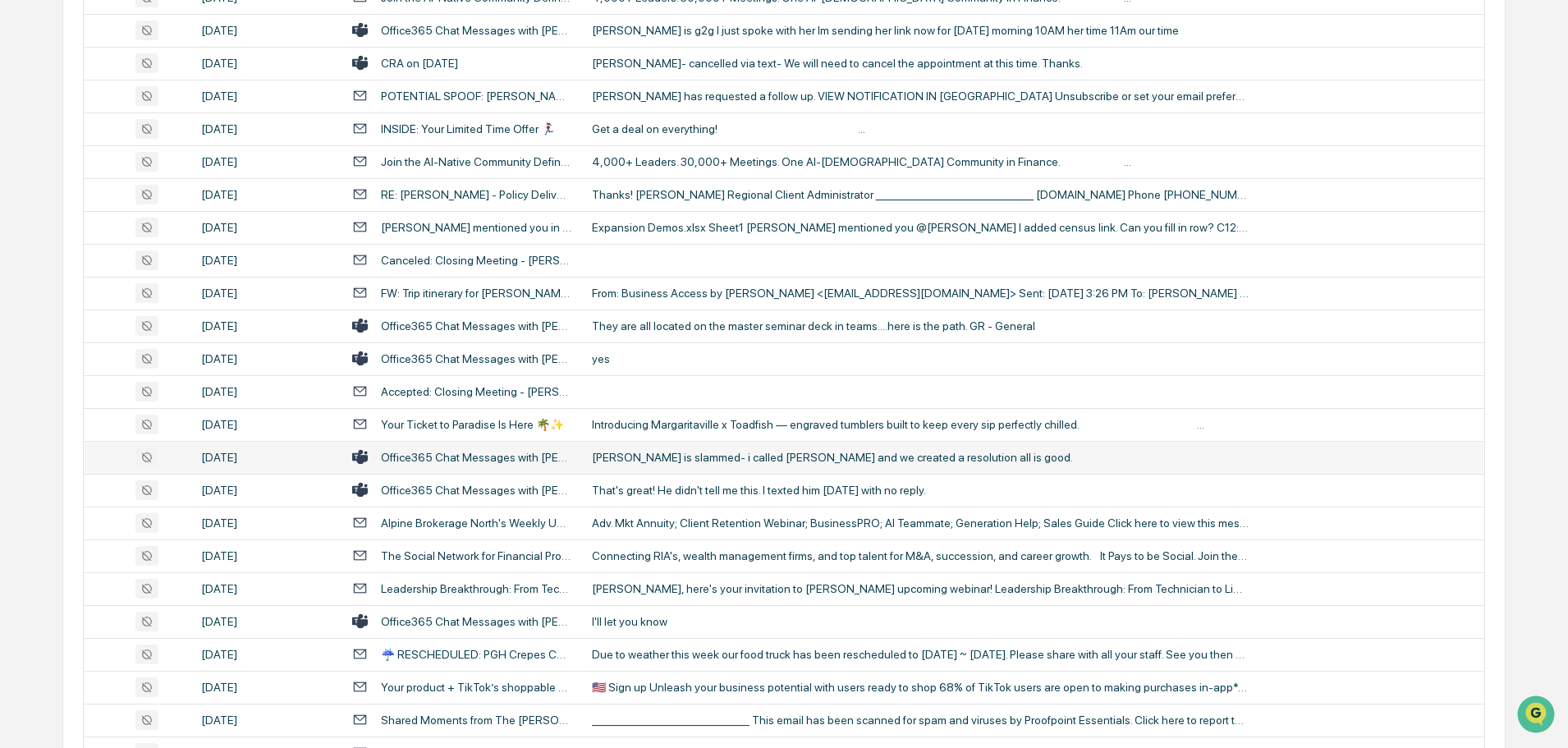
click at [664, 449] on td "[PERSON_NAME] is slammed- i called [PERSON_NAME] and we created a resolution al…" at bounding box center [1033, 458] width 903 height 33
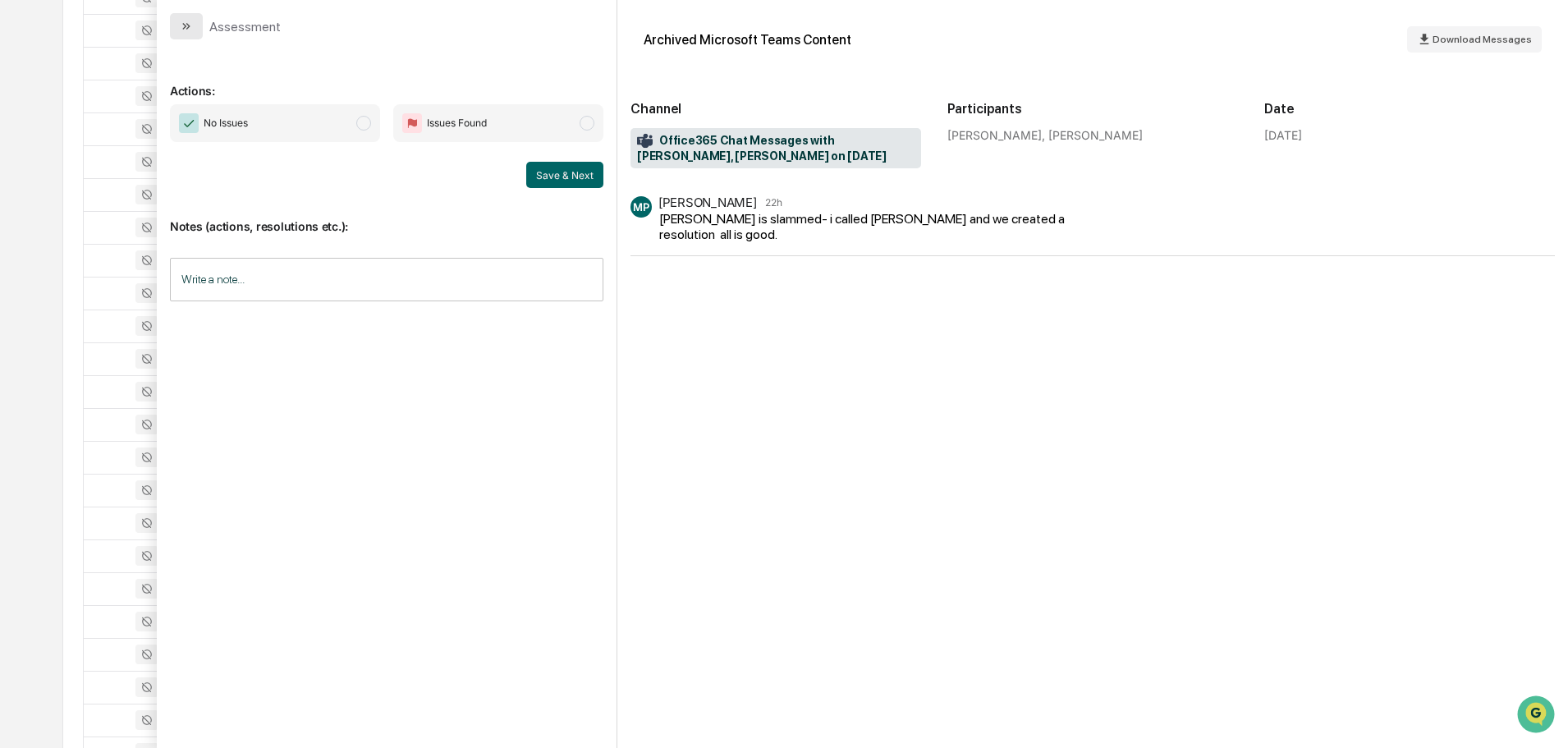
click at [189, 16] on button "modal" at bounding box center [187, 26] width 33 height 26
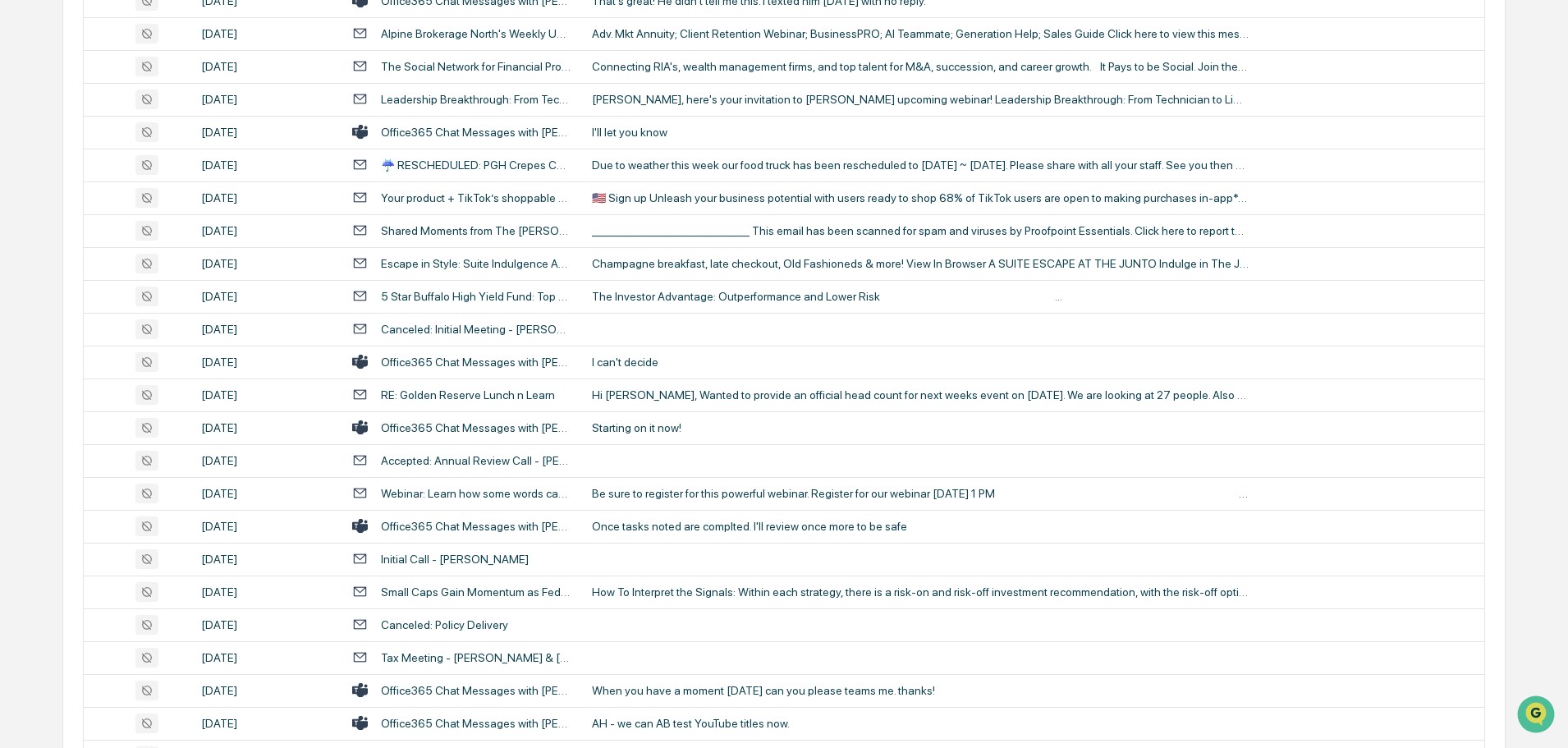
scroll to position [2267, 0]
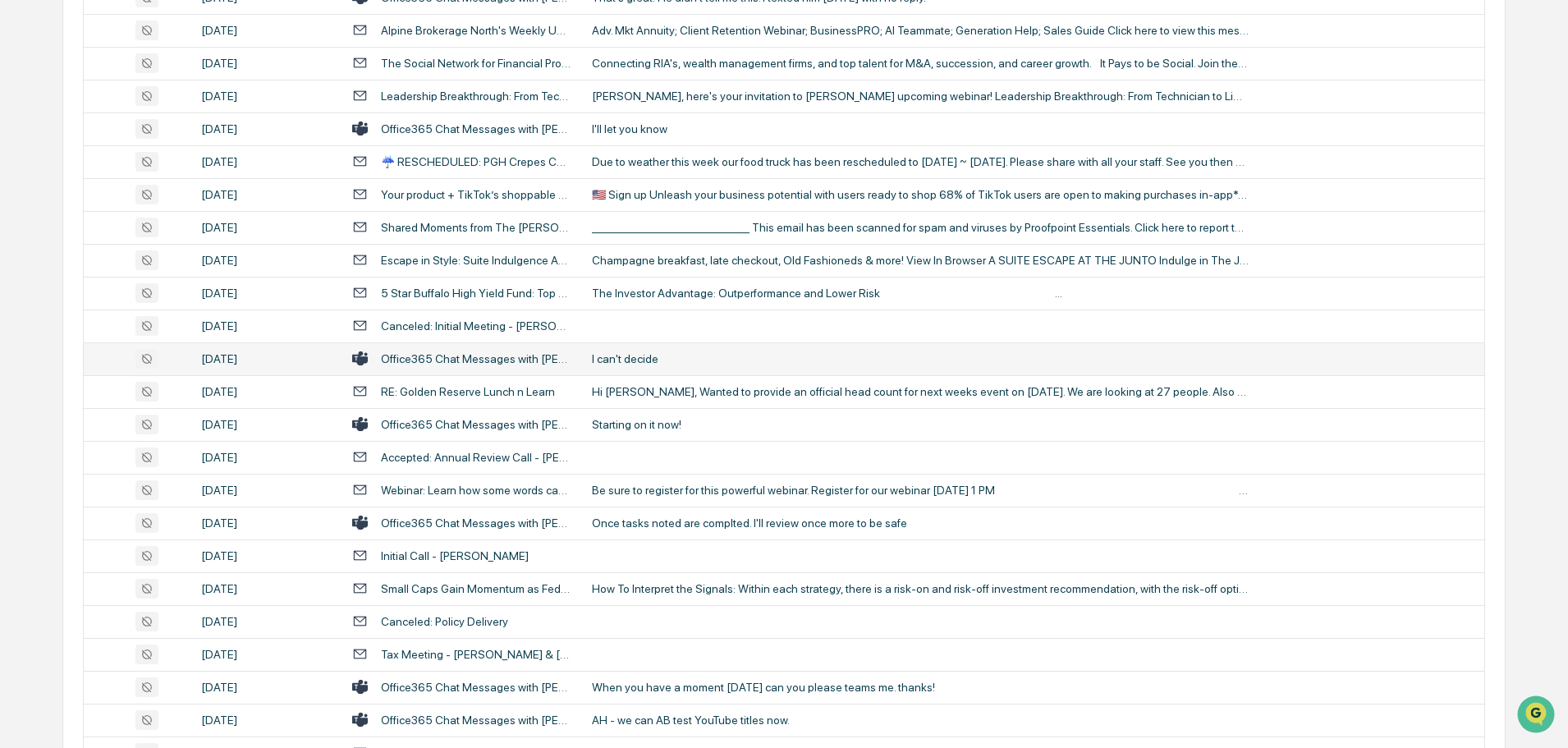
click at [681, 365] on td "I can't decide" at bounding box center [1033, 358] width 903 height 33
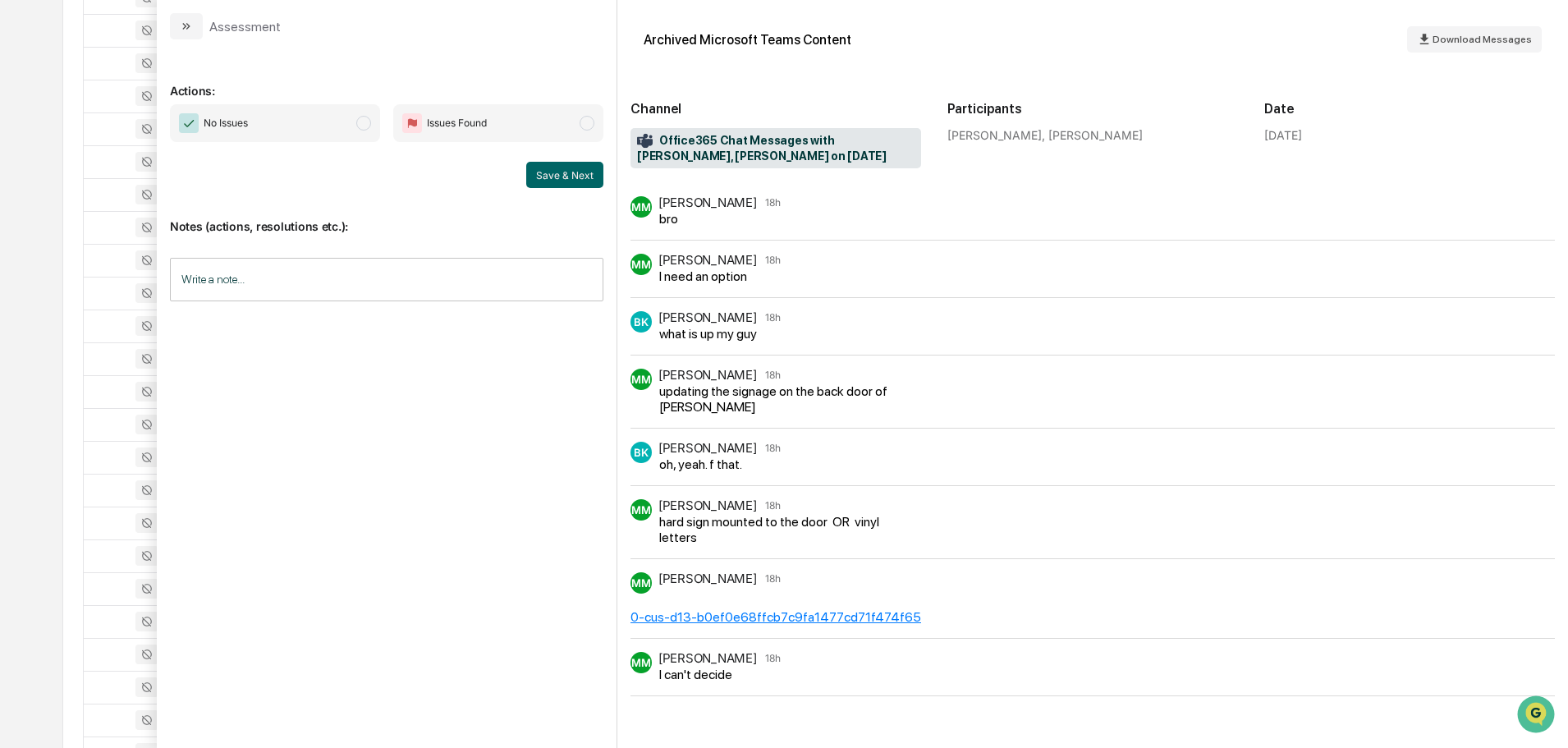
scroll to position [2349, 0]
click at [193, 31] on button "modal" at bounding box center [187, 26] width 33 height 26
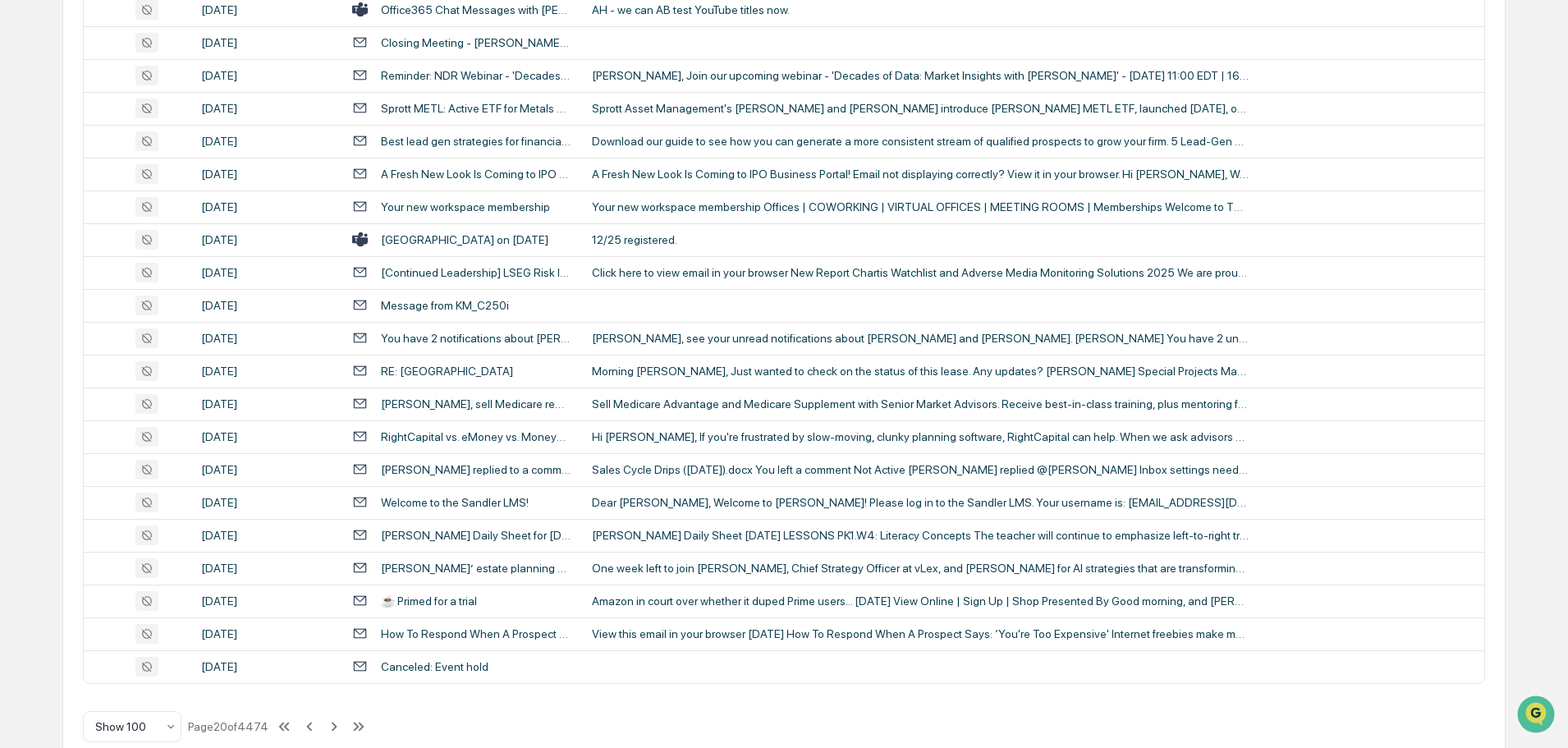
scroll to position [3006, 0]
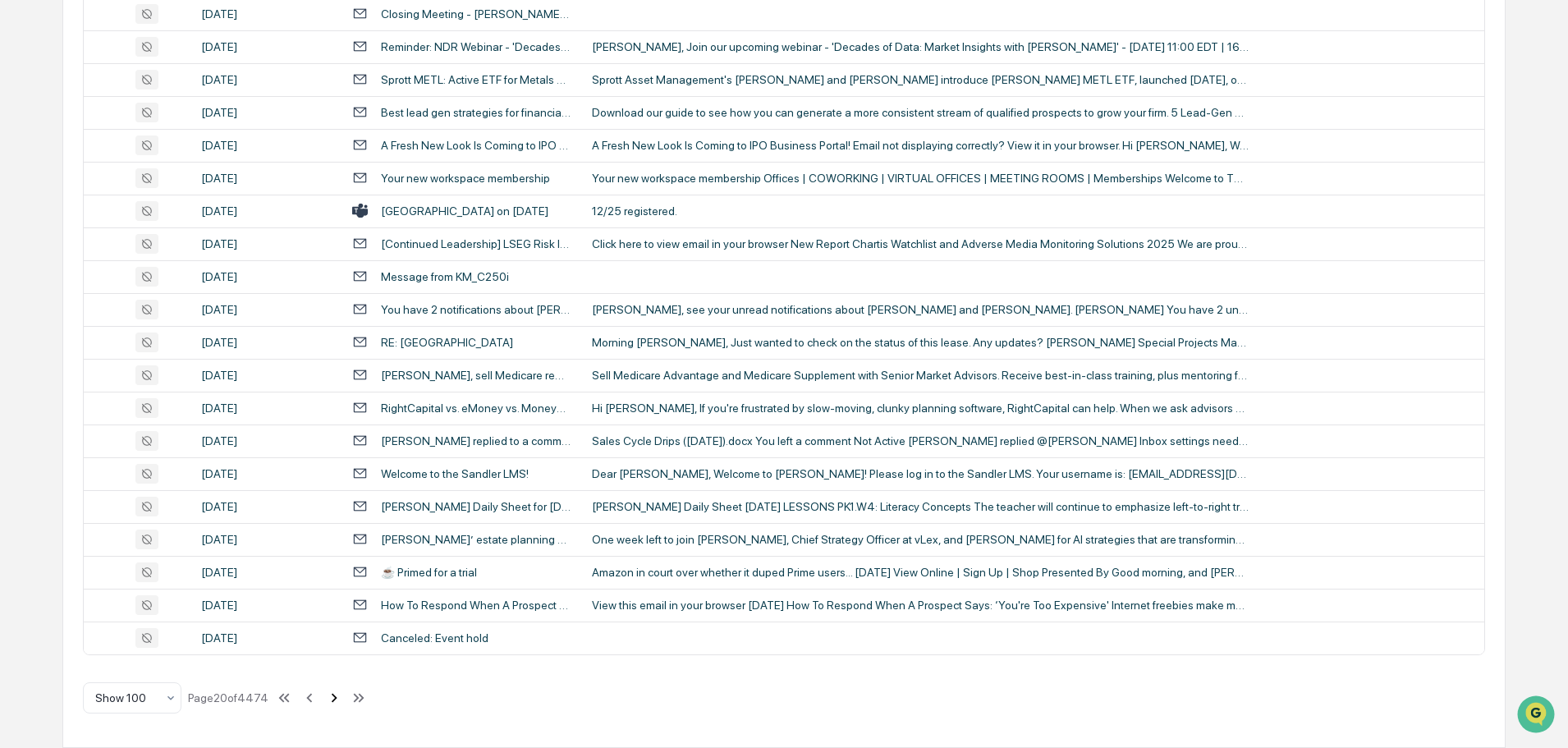
click at [336, 701] on icon at bounding box center [334, 697] width 18 height 18
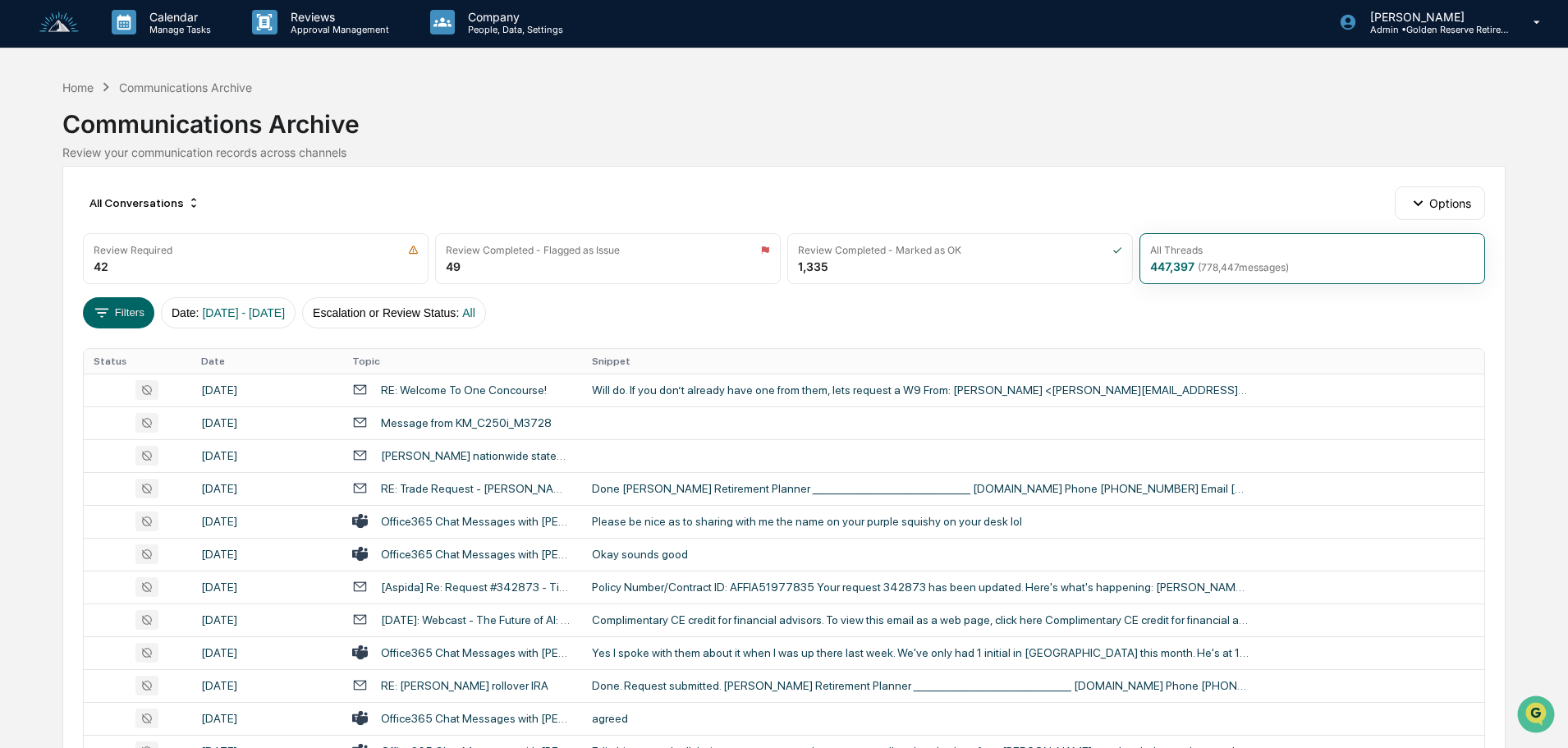
scroll to position [0, 0]
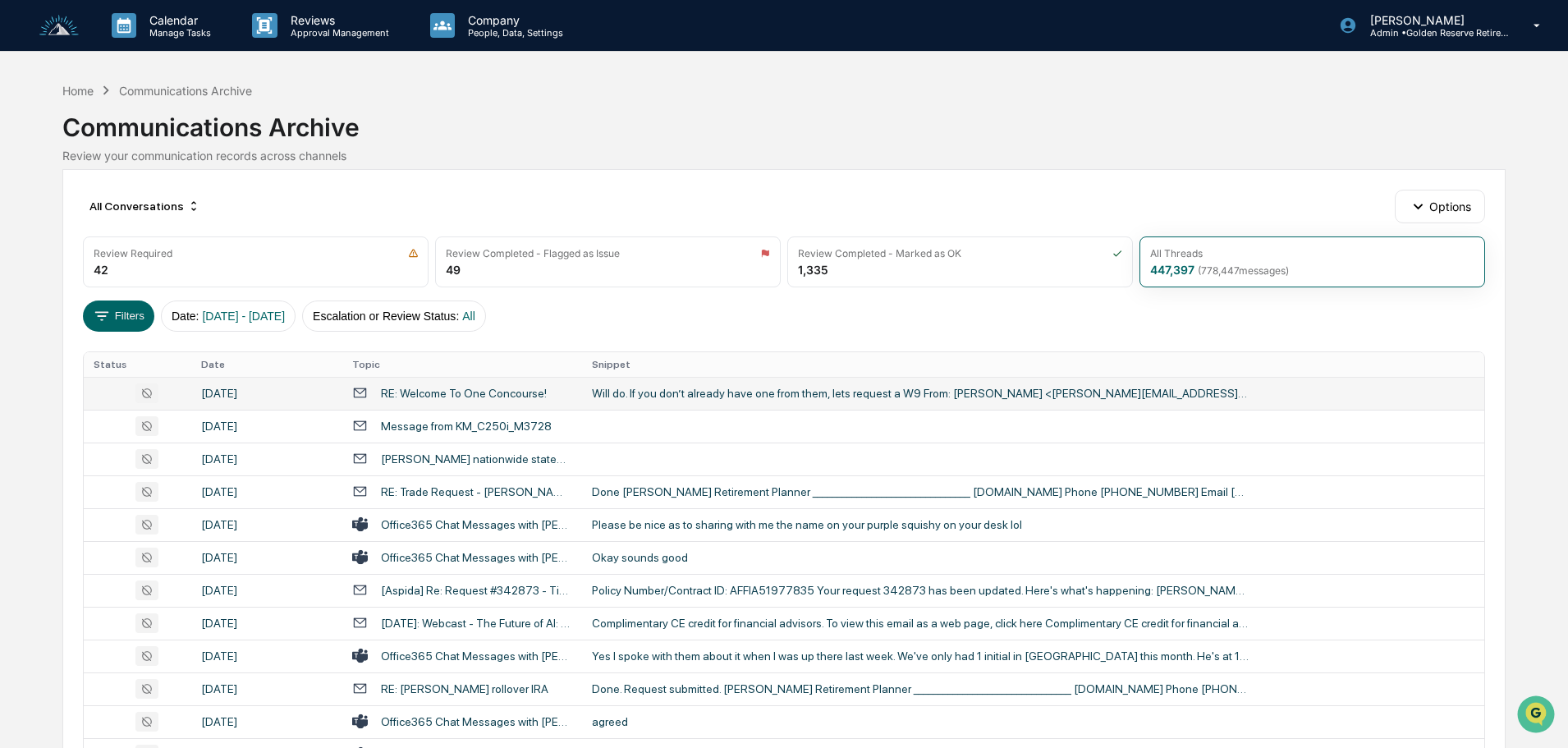
click at [728, 399] on div "Will do. If you don’t already have one from them, lets request a W9 From: [PERS…" at bounding box center [920, 393] width 657 height 14
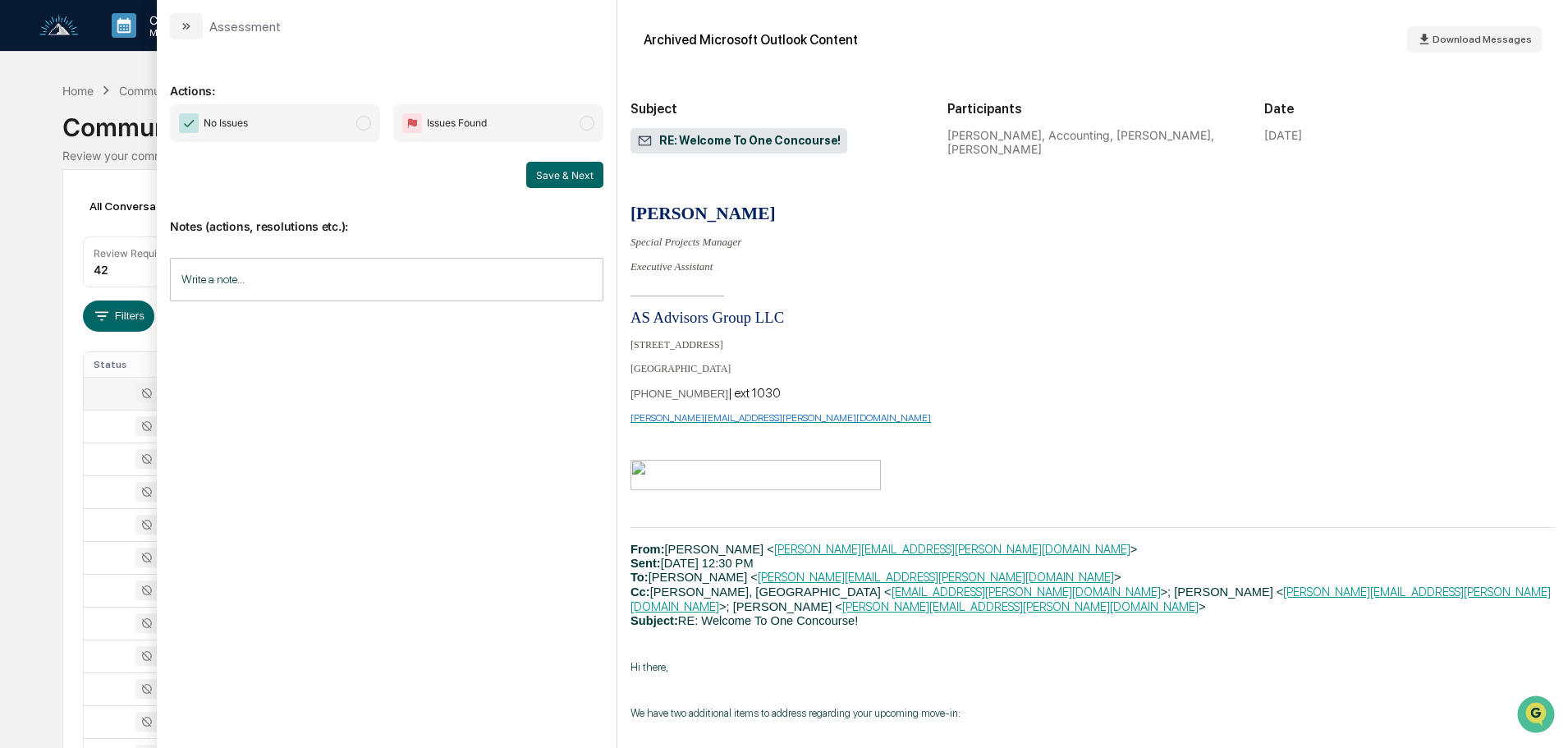
scroll to position [493, 0]
